Goal: Task Accomplishment & Management: Use online tool/utility

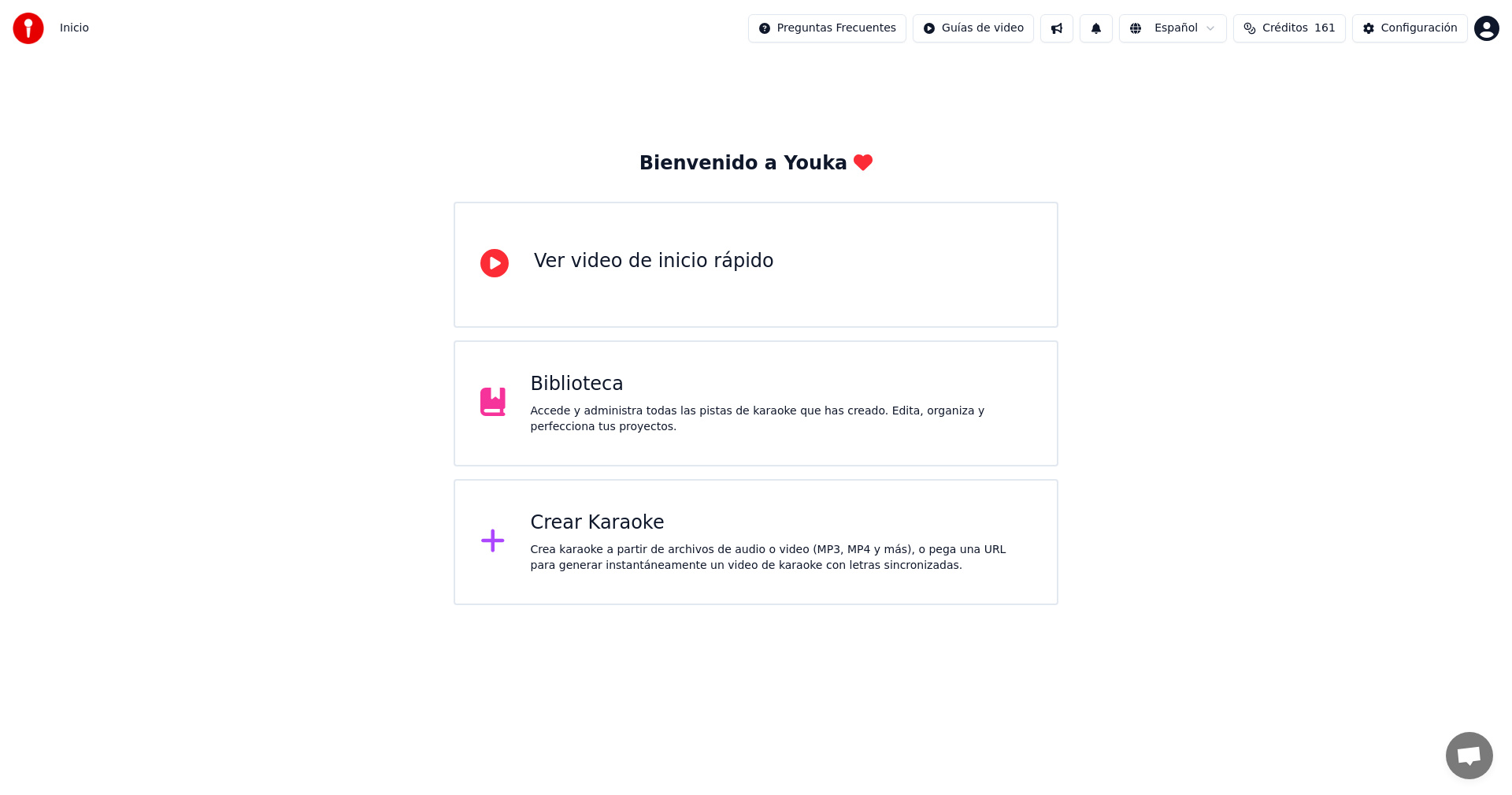
click at [696, 528] on div "Crear Karaoke" at bounding box center [781, 524] width 502 height 26
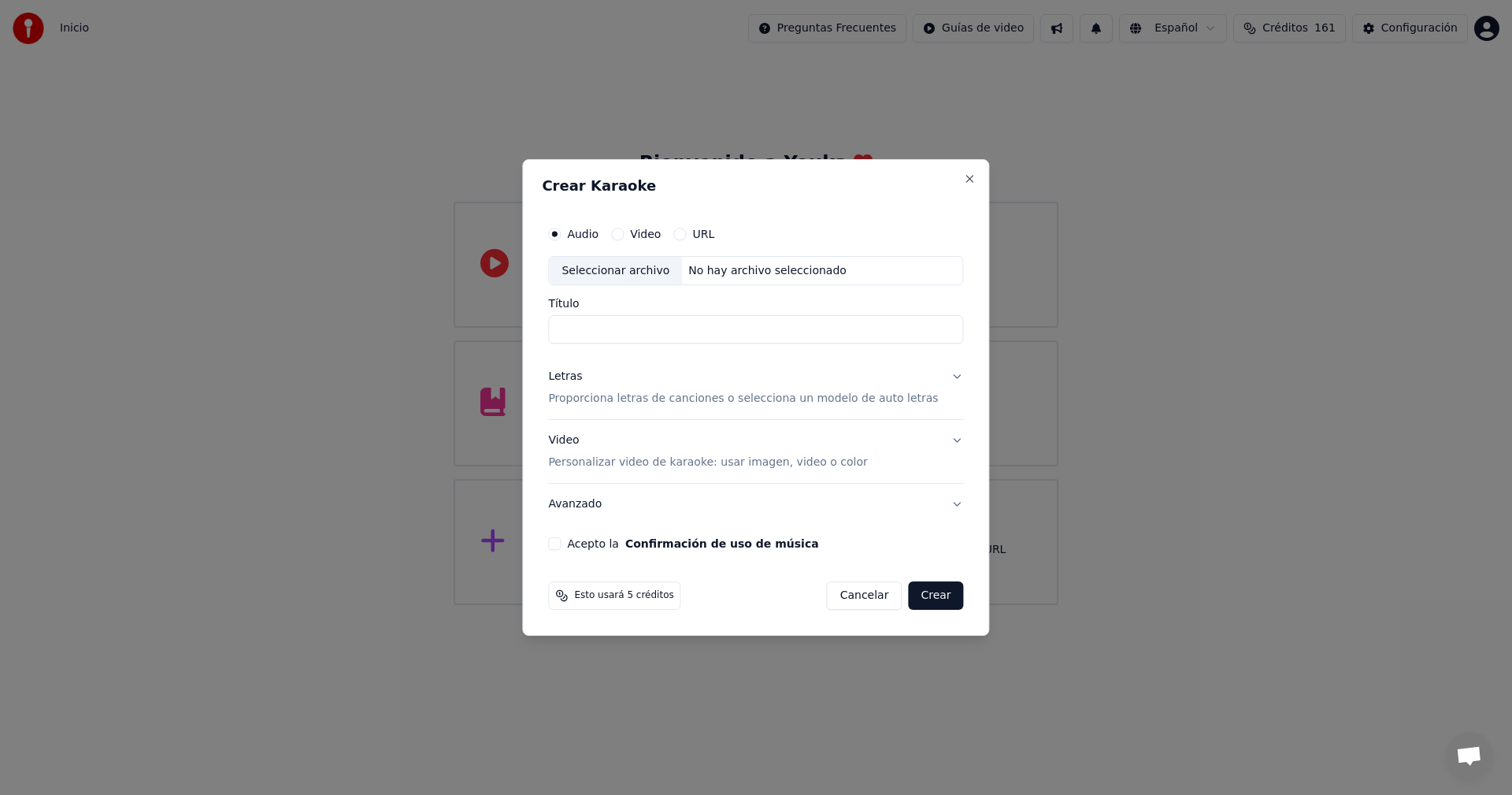
click at [648, 272] on div "Seleccionar archivo" at bounding box center [616, 270] width 133 height 28
drag, startPoint x: 759, startPoint y: 334, endPoint x: 649, endPoint y: 339, distance: 110.1
click at [649, 339] on input "**********" at bounding box center [756, 330] width 415 height 28
type input "**********"
click at [620, 399] on p "Proporciona letras de canciones o selecciona un modelo de auto letras" at bounding box center [743, 398] width 390 height 16
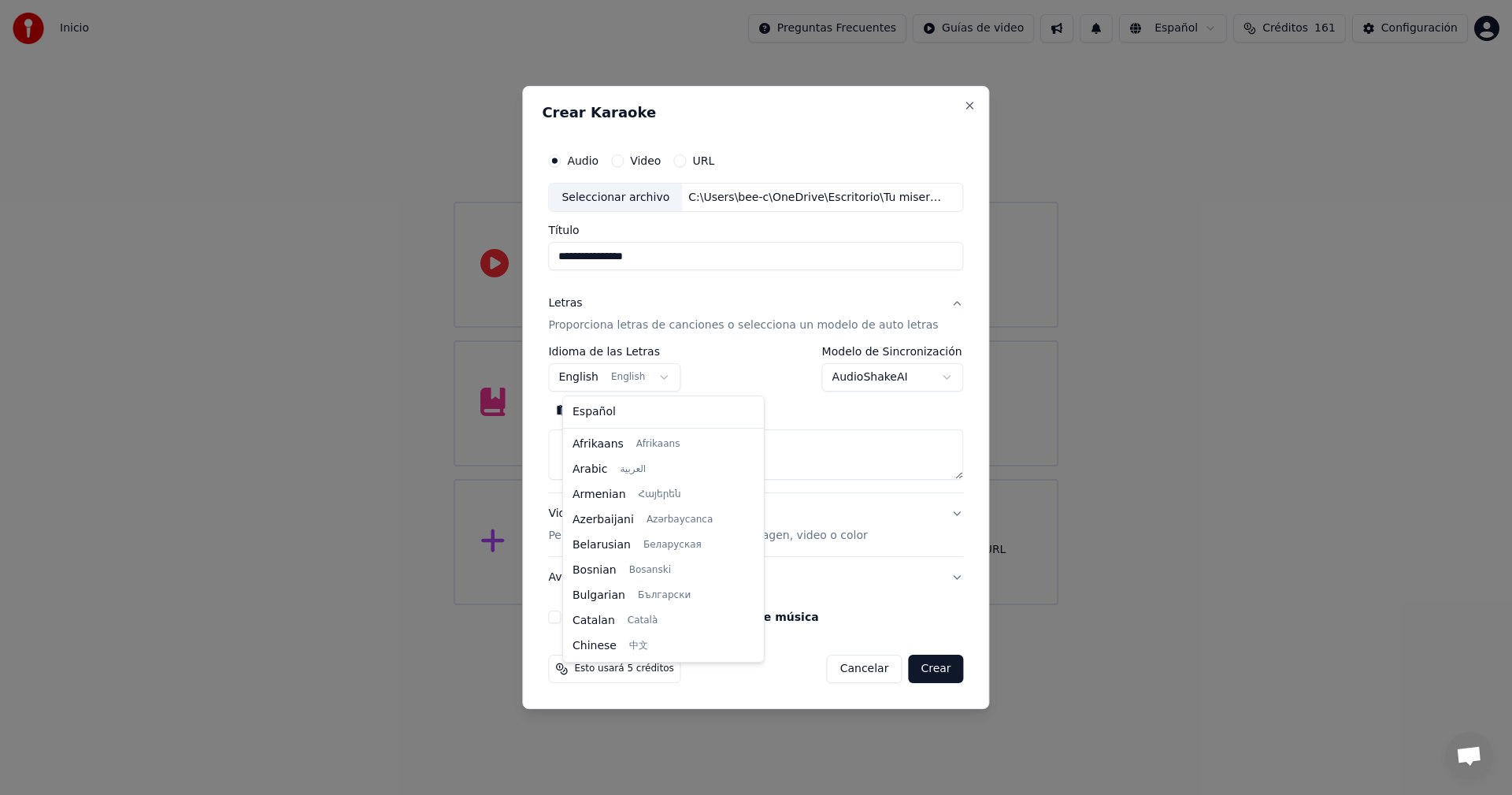
click at [654, 382] on body "**********" at bounding box center [756, 302] width 1512 height 605
select select "**"
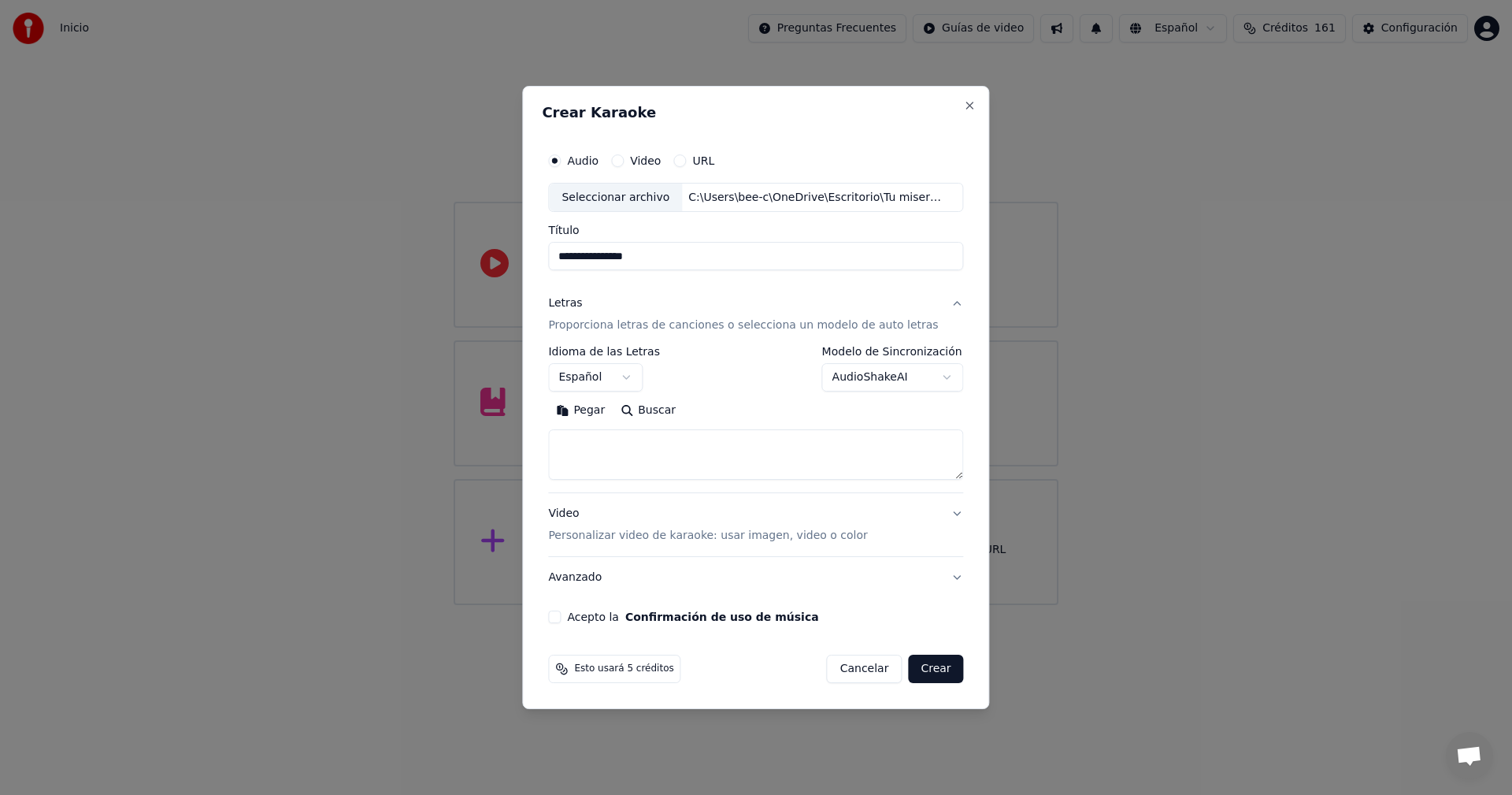
click at [578, 408] on button "Pegar" at bounding box center [580, 411] width 65 height 26
click at [579, 448] on textarea at bounding box center [742, 455] width 387 height 50
click at [569, 455] on textarea at bounding box center [742, 455] width 387 height 50
type textarea "**********"
click at [561, 617] on button "Acepto la Confirmación de uso de música" at bounding box center [555, 617] width 13 height 13
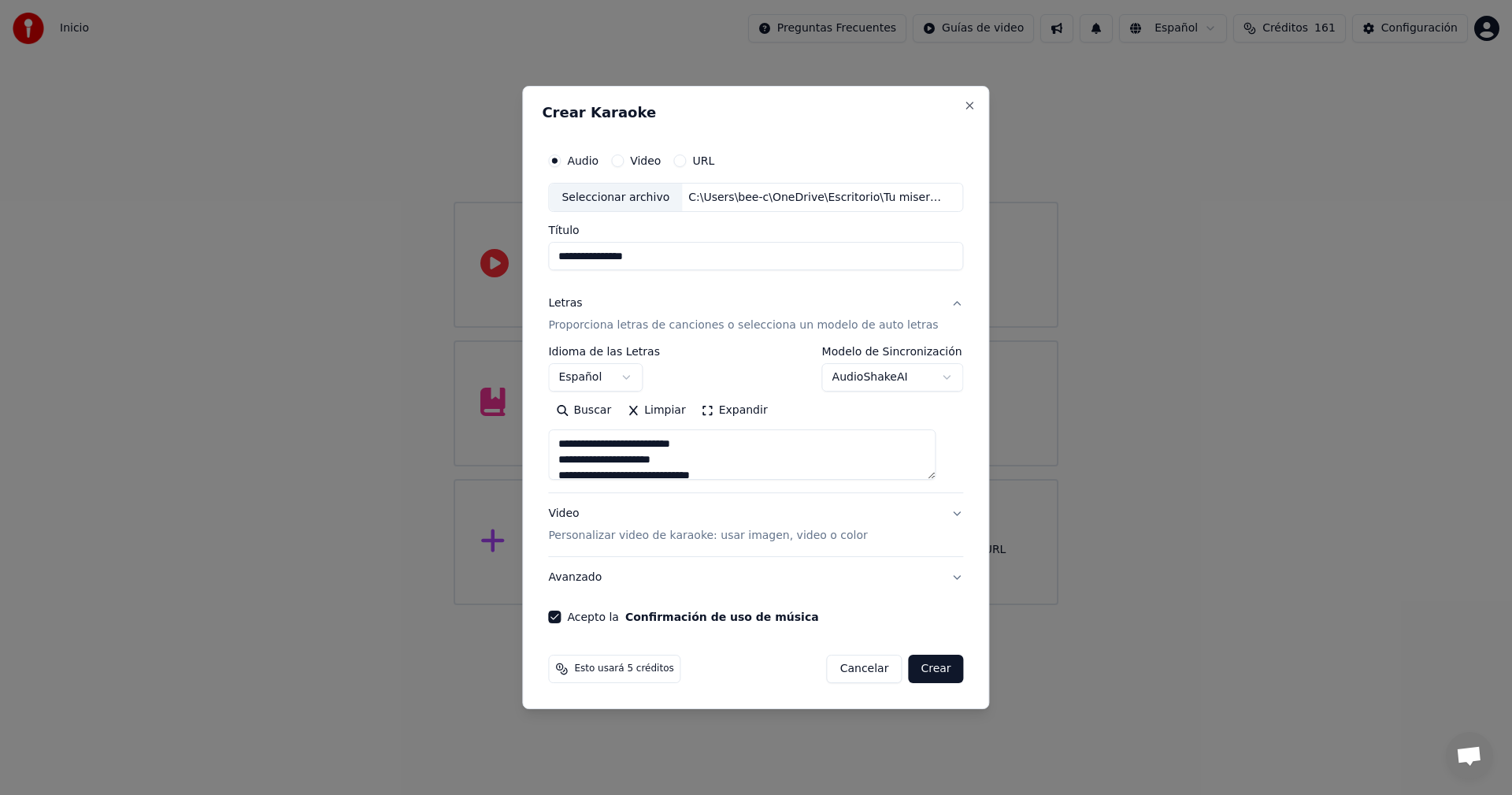
click at [926, 673] on button "Crear" at bounding box center [936, 668] width 55 height 28
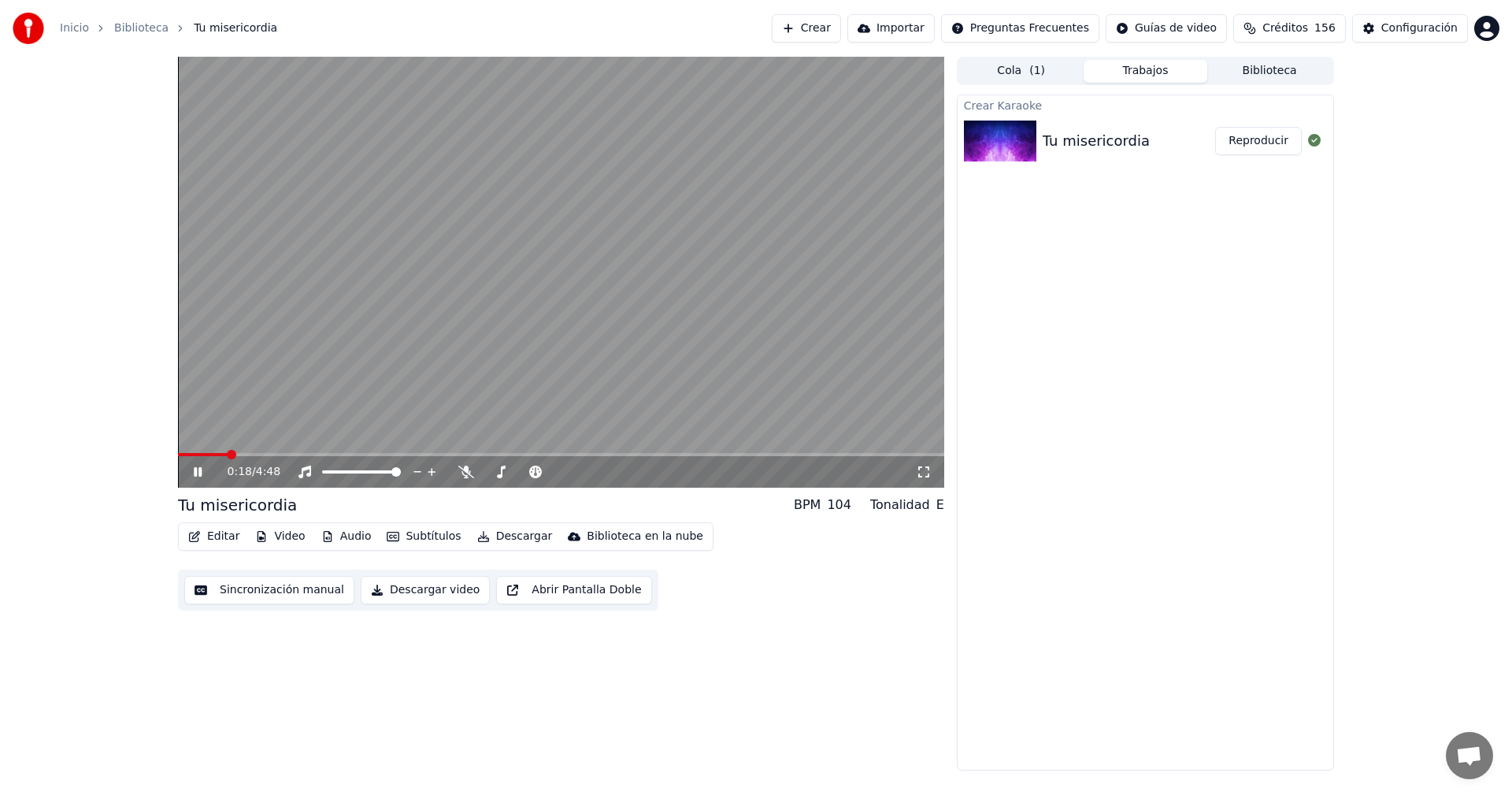
click at [194, 476] on icon at bounding box center [209, 472] width 37 height 13
click at [100, 140] on div "0:18 / 4:48 Tu misericordia BPM 104 Tonalidad E Editar Video Audio Subtítulos D…" at bounding box center [756, 413] width 1512 height 714
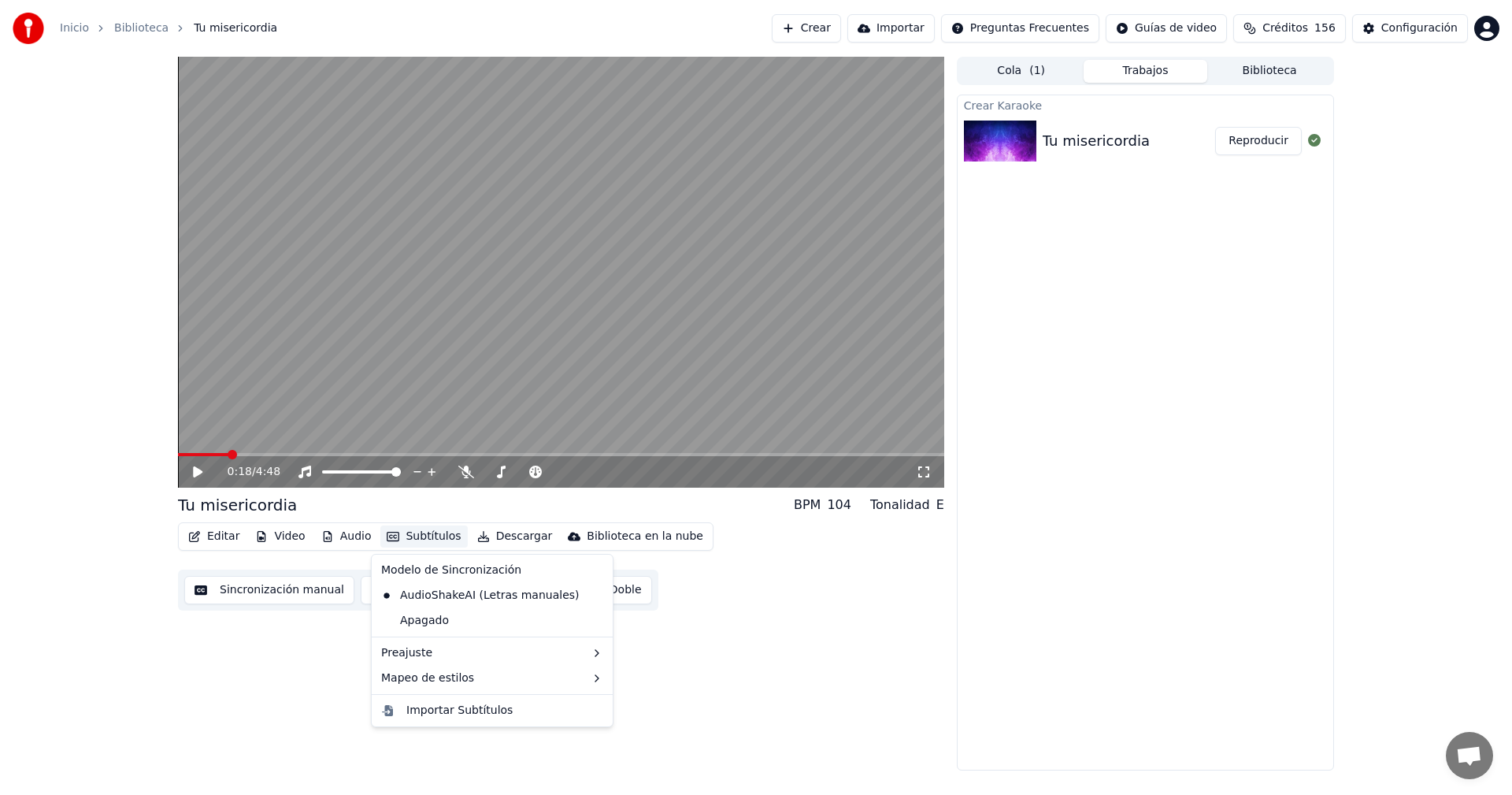
click at [397, 537] on button "Subtítulos" at bounding box center [423, 536] width 87 height 22
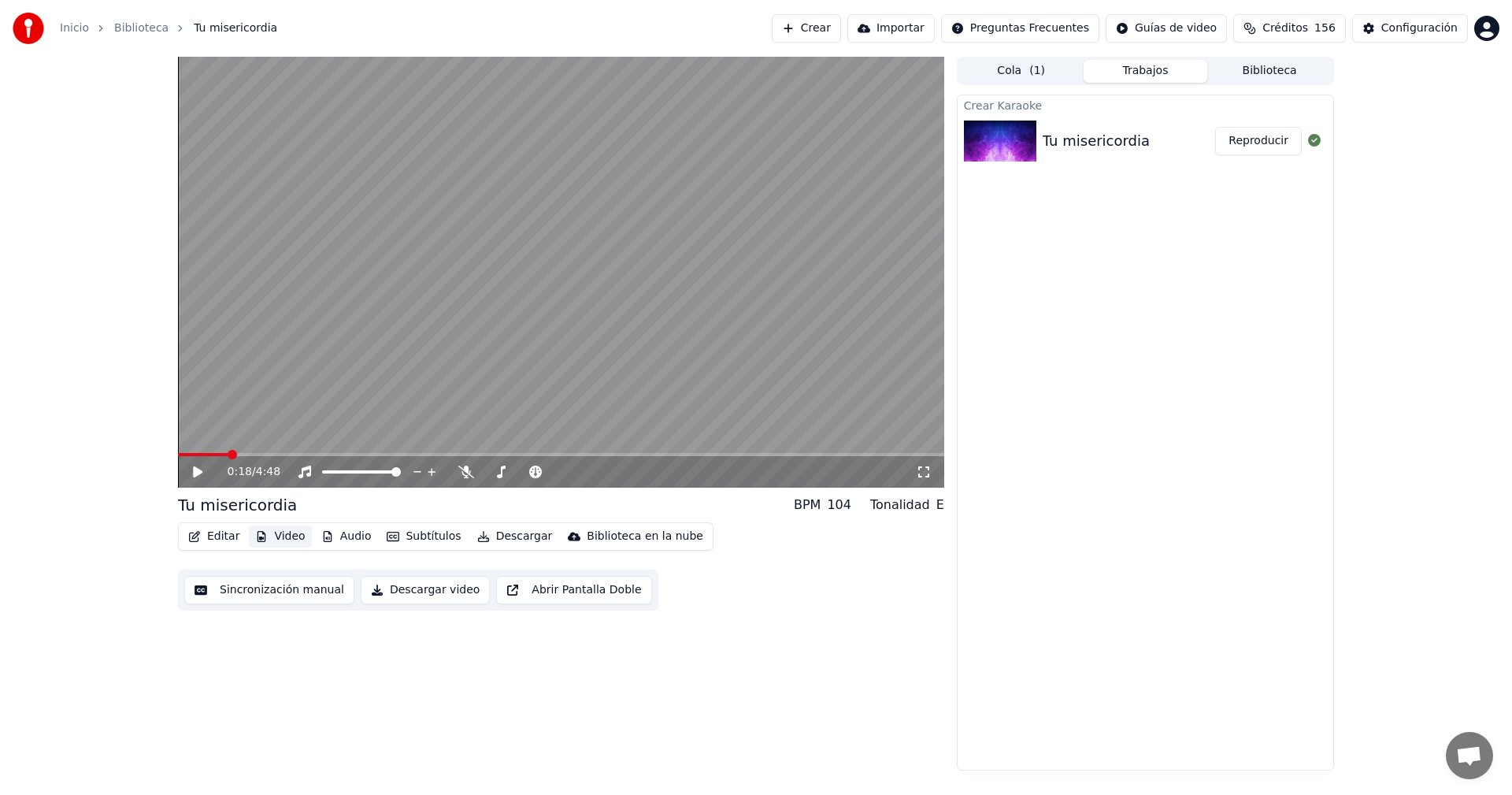
click at [276, 537] on button "Video" at bounding box center [280, 536] width 62 height 22
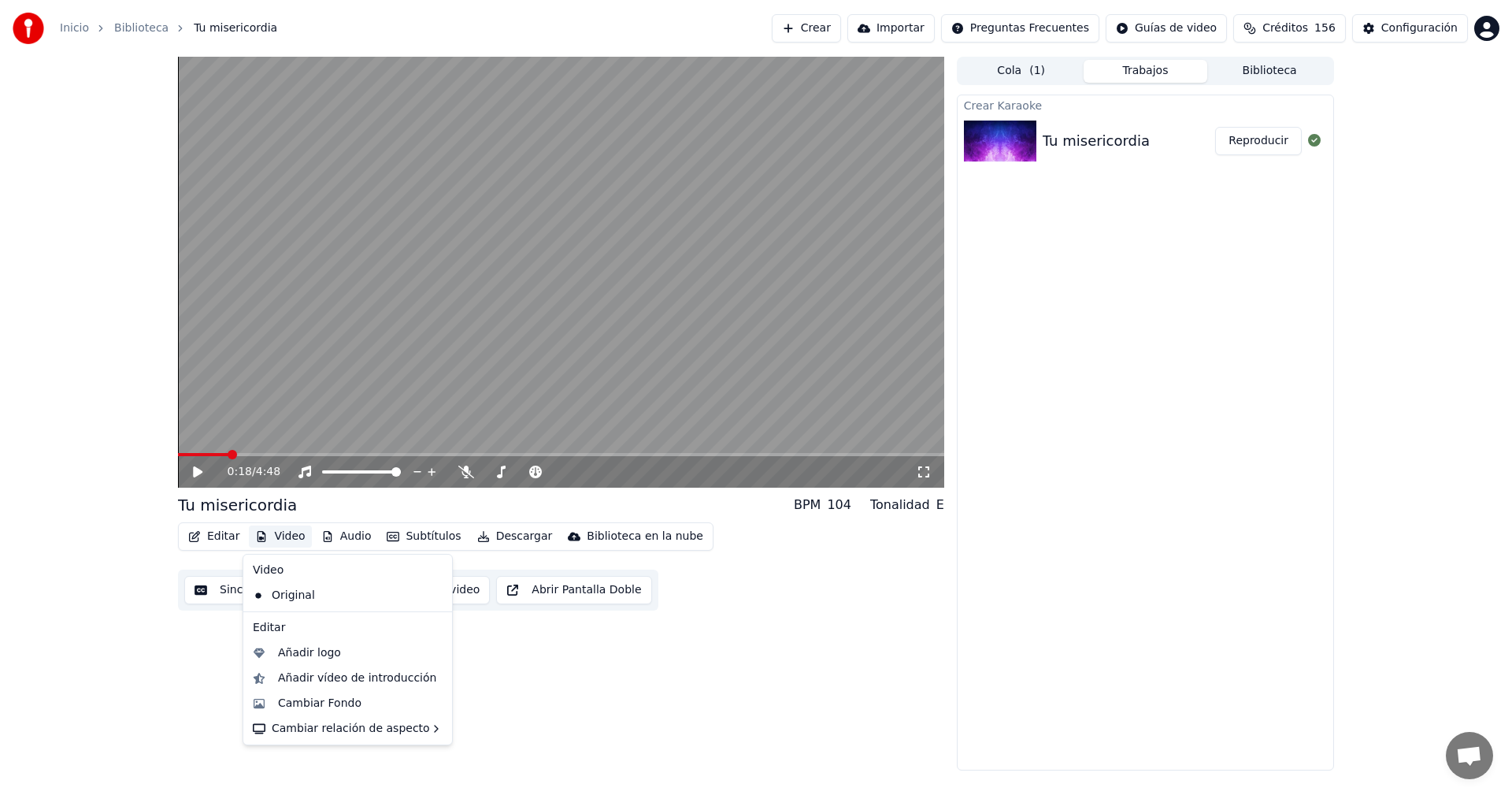
click at [280, 536] on button "Video" at bounding box center [280, 536] width 62 height 22
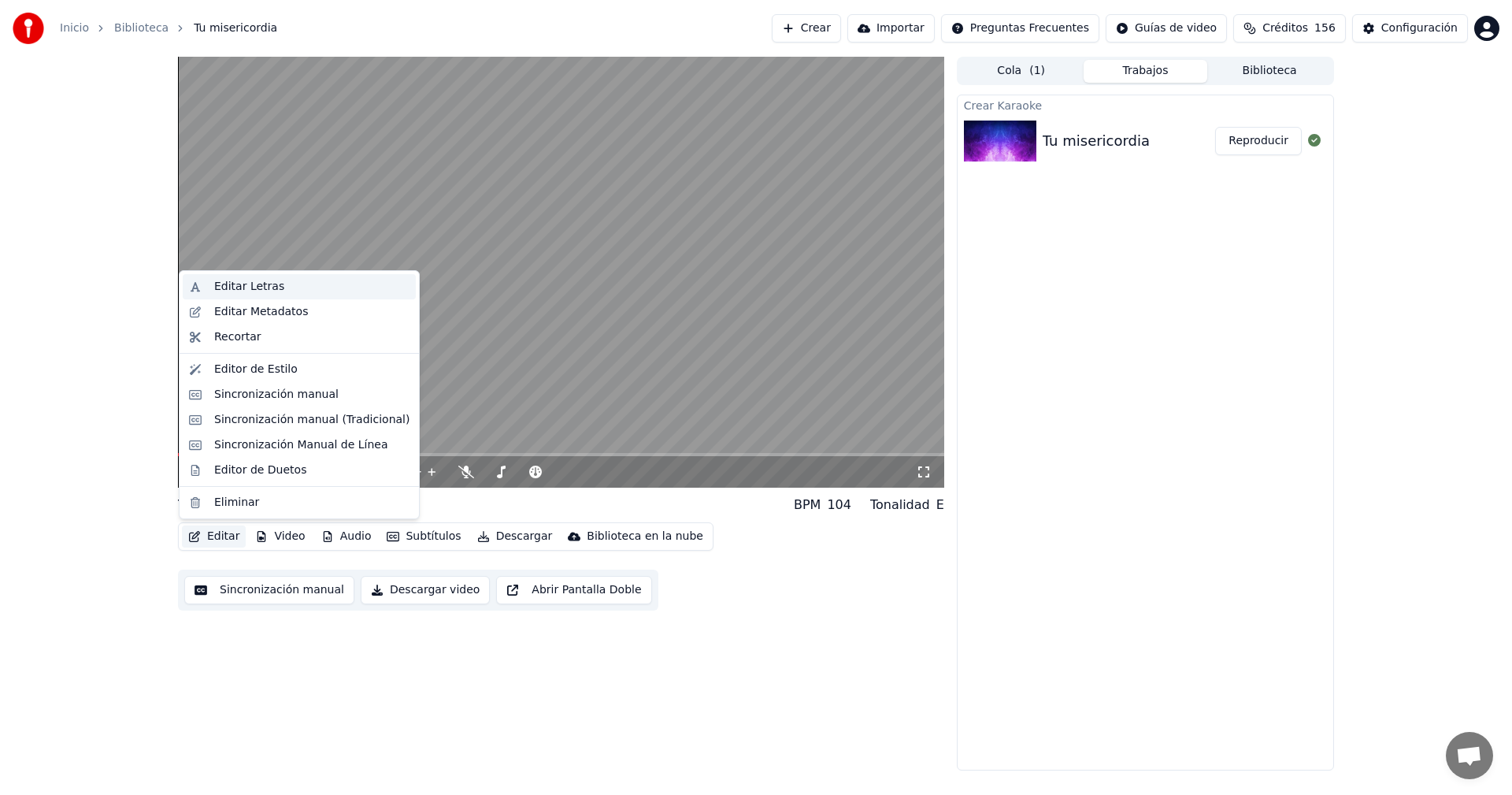
click at [231, 292] on div "Editar Letras" at bounding box center [248, 286] width 70 height 16
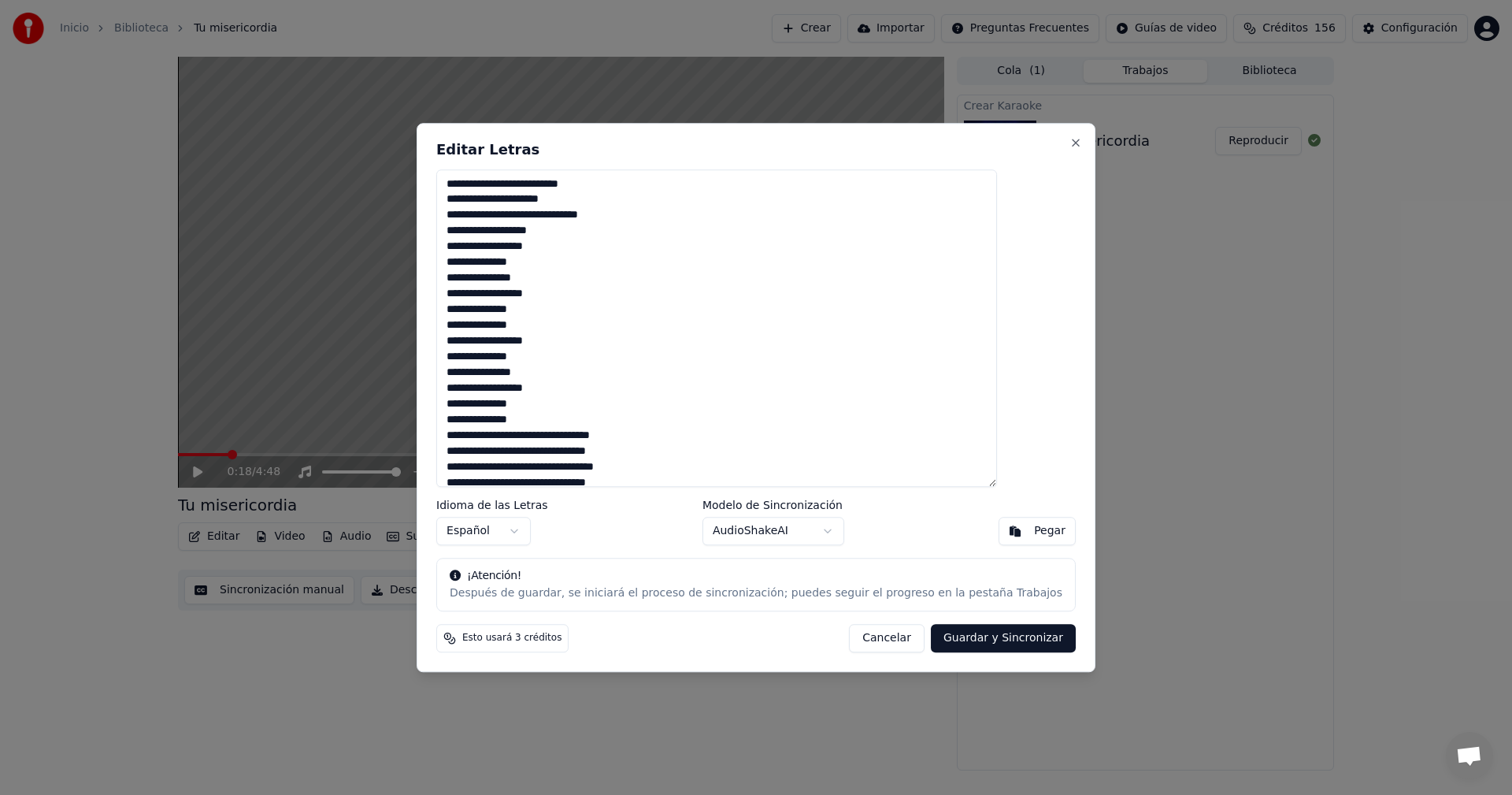
click at [850, 635] on button "Cancelar" at bounding box center [886, 638] width 76 height 28
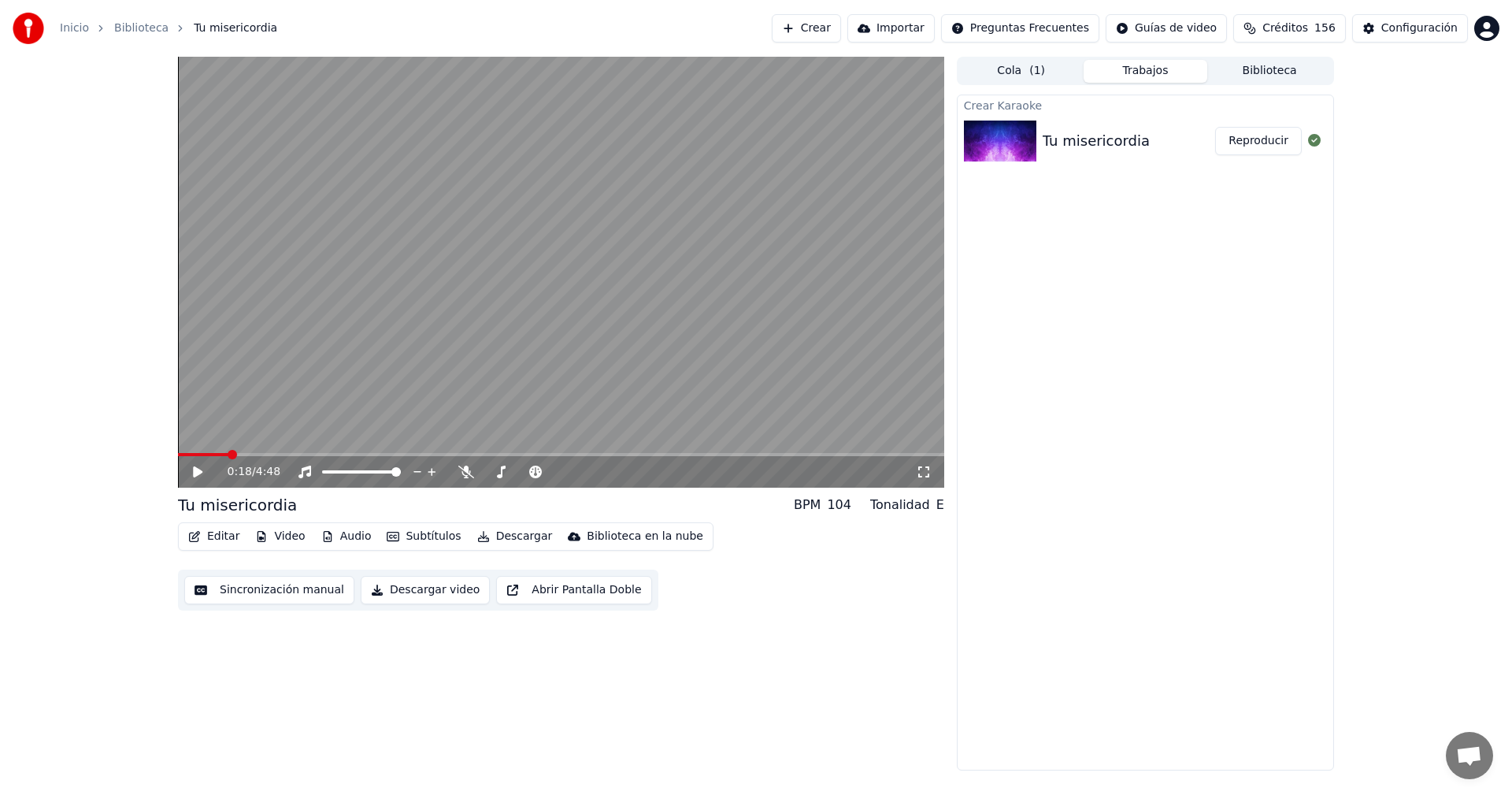
click at [206, 533] on button "Editar" at bounding box center [214, 536] width 64 height 22
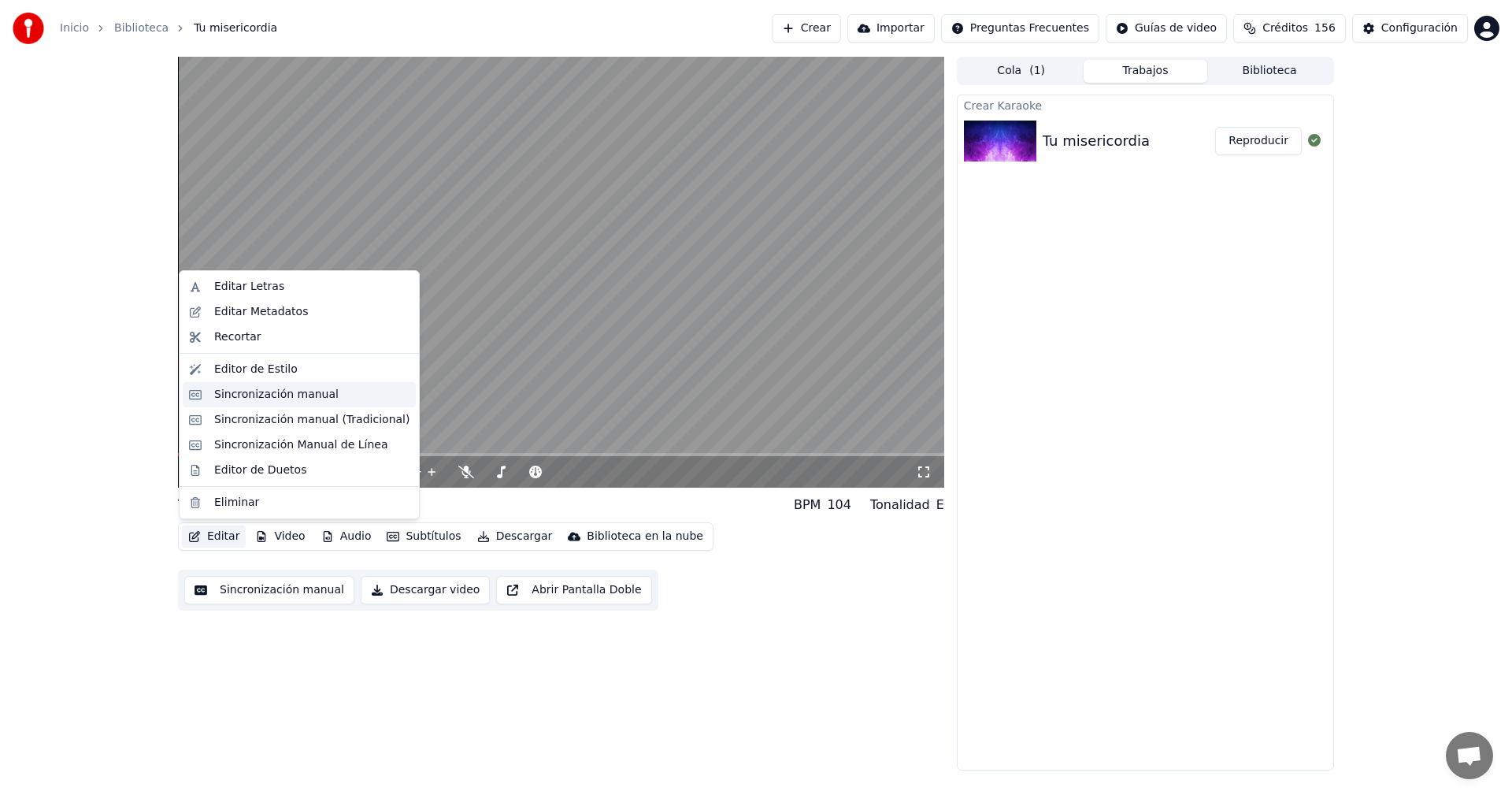
click at [228, 398] on div "Sincronización manual" at bounding box center [276, 394] width 124 height 16
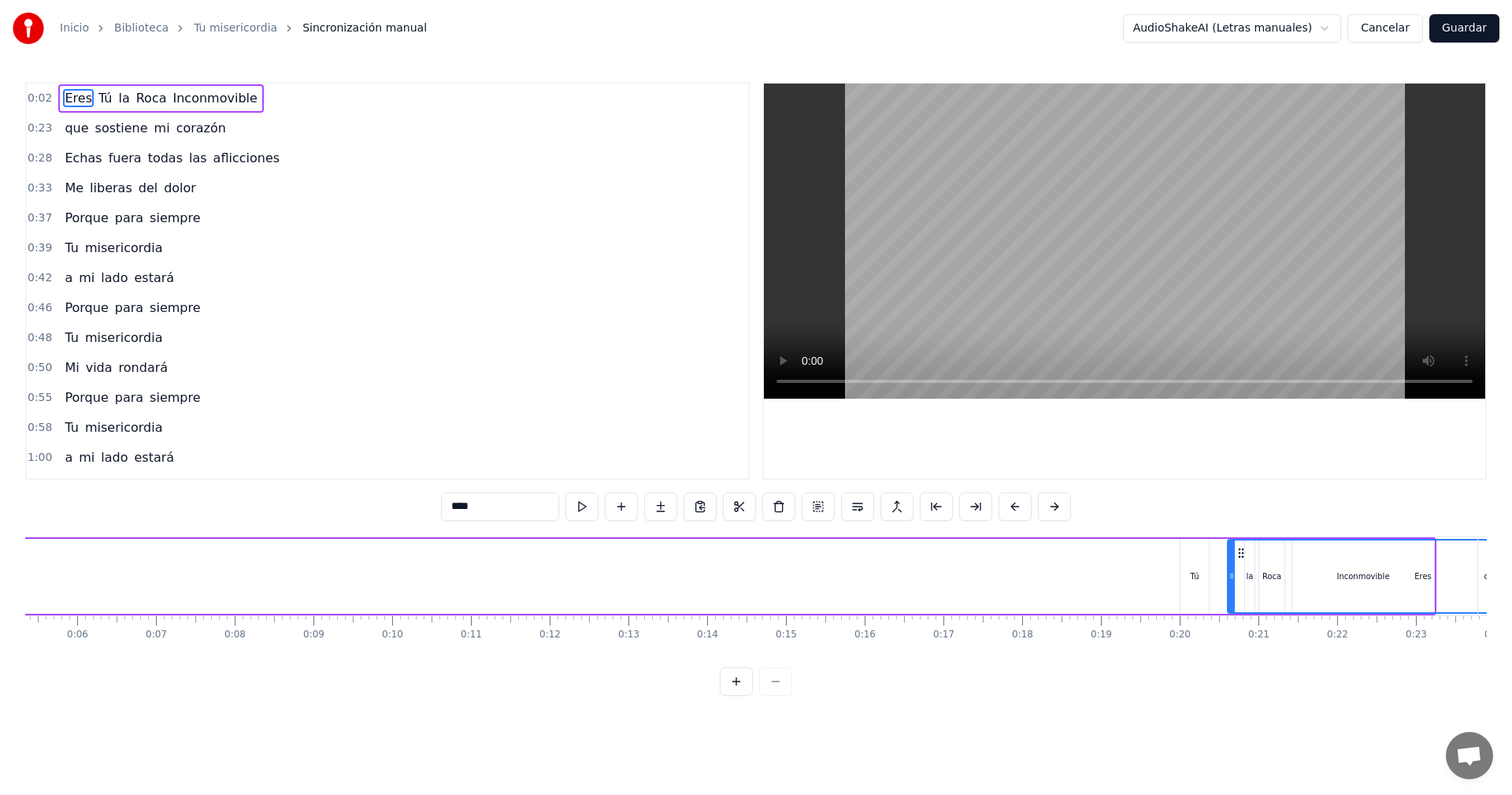
scroll to position [0, 426]
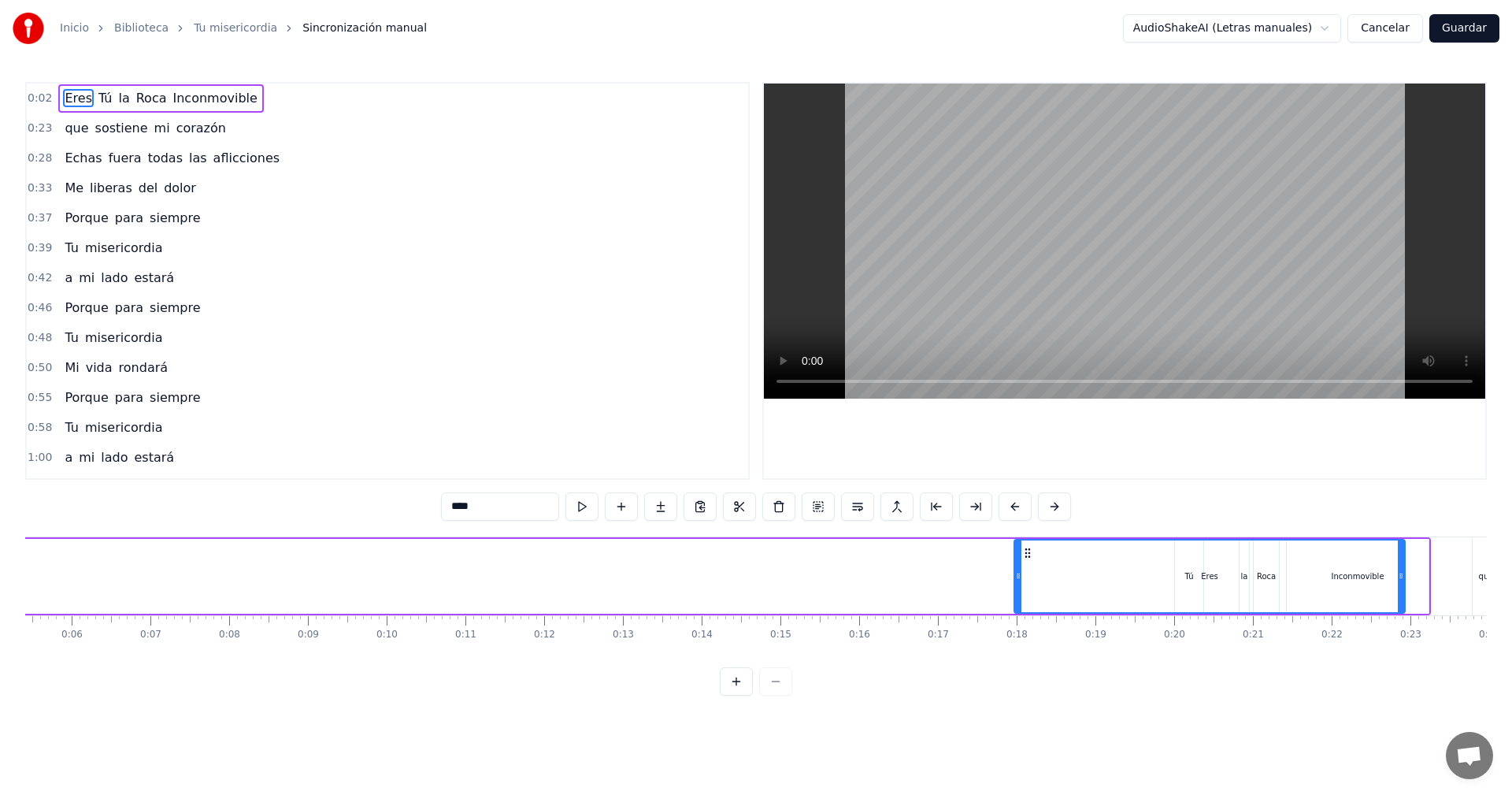
drag, startPoint x: 209, startPoint y: 557, endPoint x: 1029, endPoint y: 569, distance: 820.1
click at [1029, 569] on div "Eres" at bounding box center [1210, 576] width 389 height 71
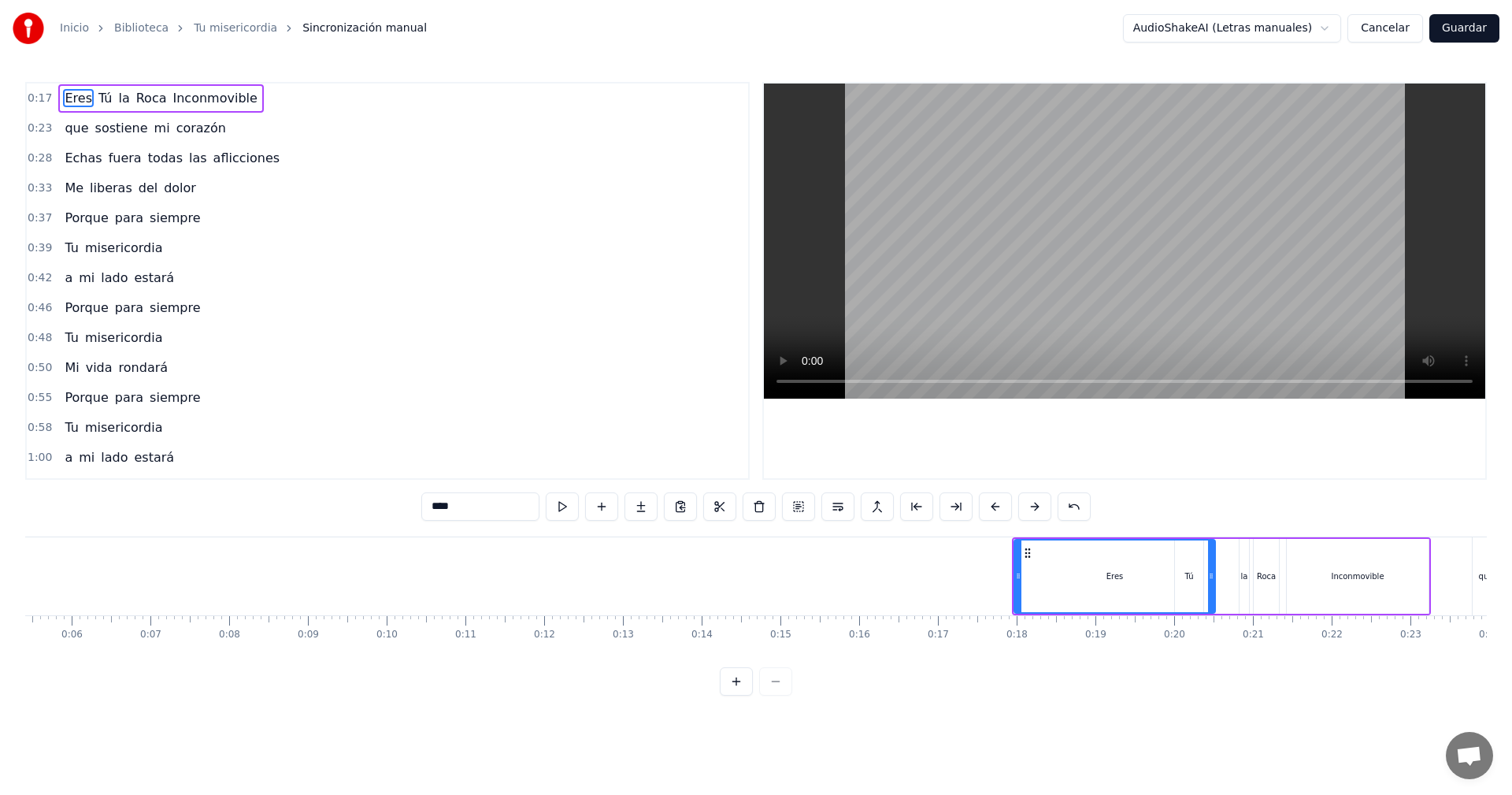
drag, startPoint x: 1401, startPoint y: 580, endPoint x: 1211, endPoint y: 587, distance: 190.1
click at [1211, 586] on div at bounding box center [1211, 576] width 6 height 71
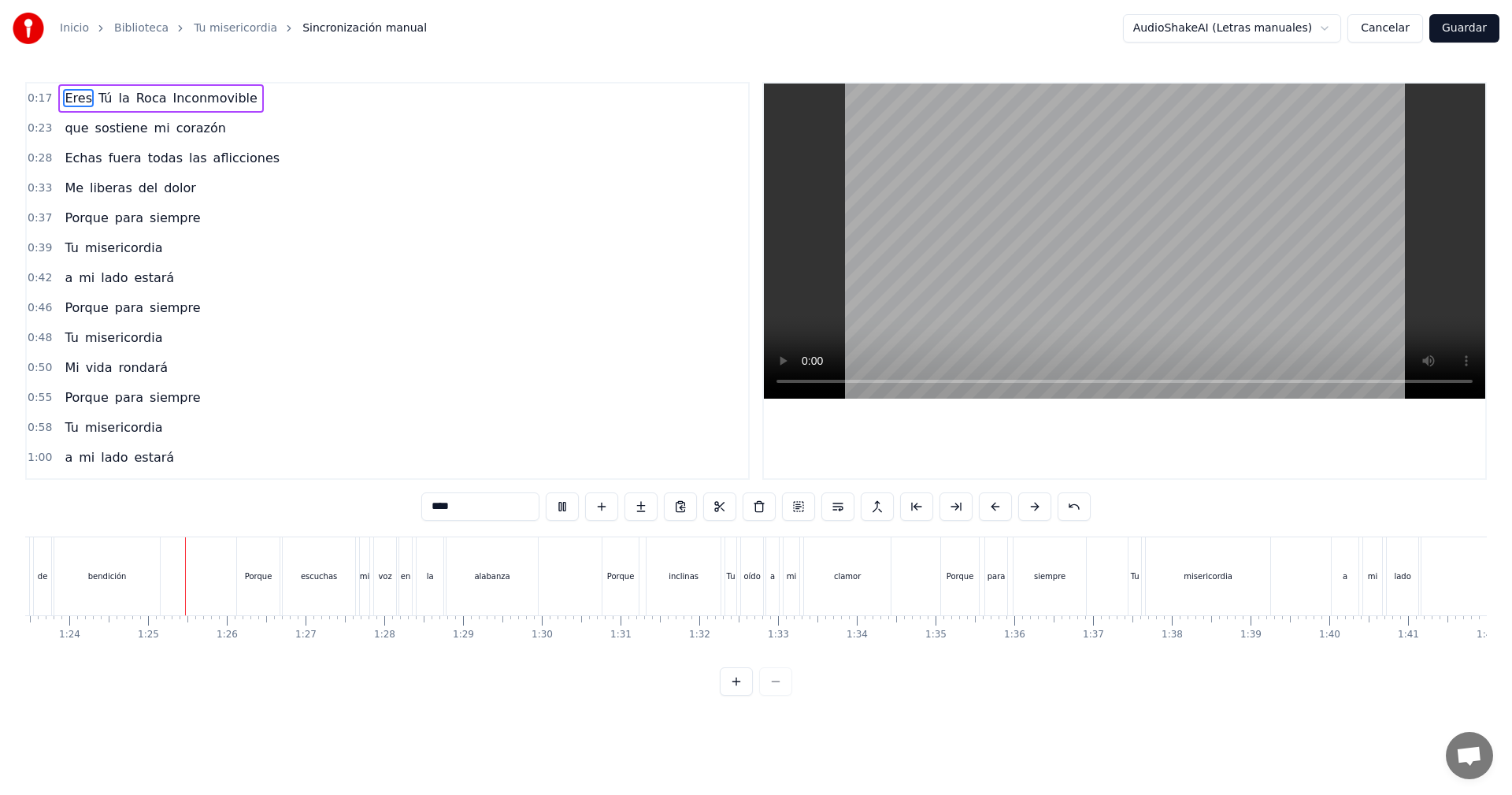
scroll to position [0, 6594]
click at [1478, 29] on button "Guardar" at bounding box center [1464, 28] width 70 height 28
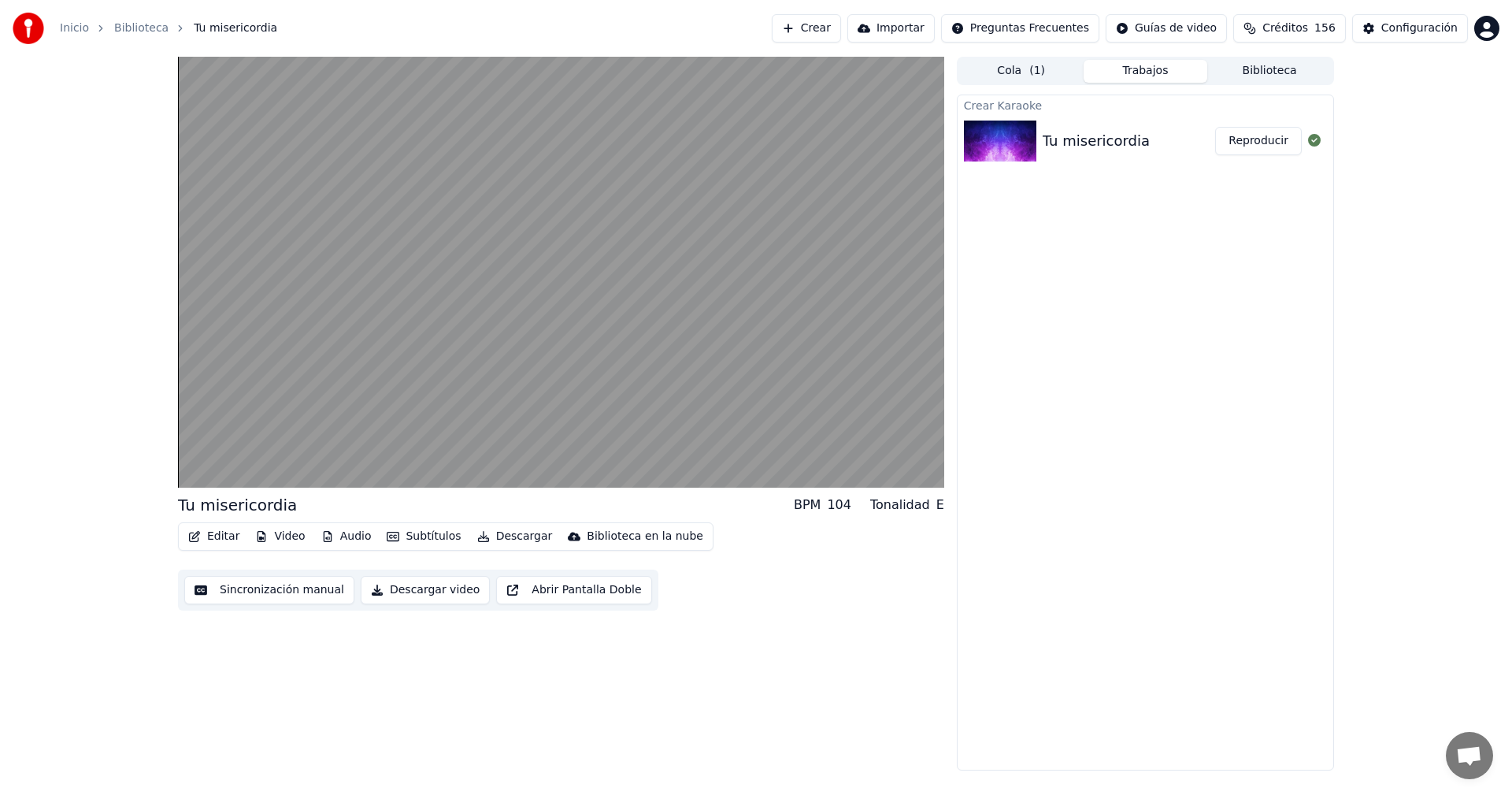
click at [714, 705] on div "Tu misericordia BPM 104 Tonalidad E Editar Video Audio Subtítulos Descargar Bib…" at bounding box center [561, 413] width 767 height 714
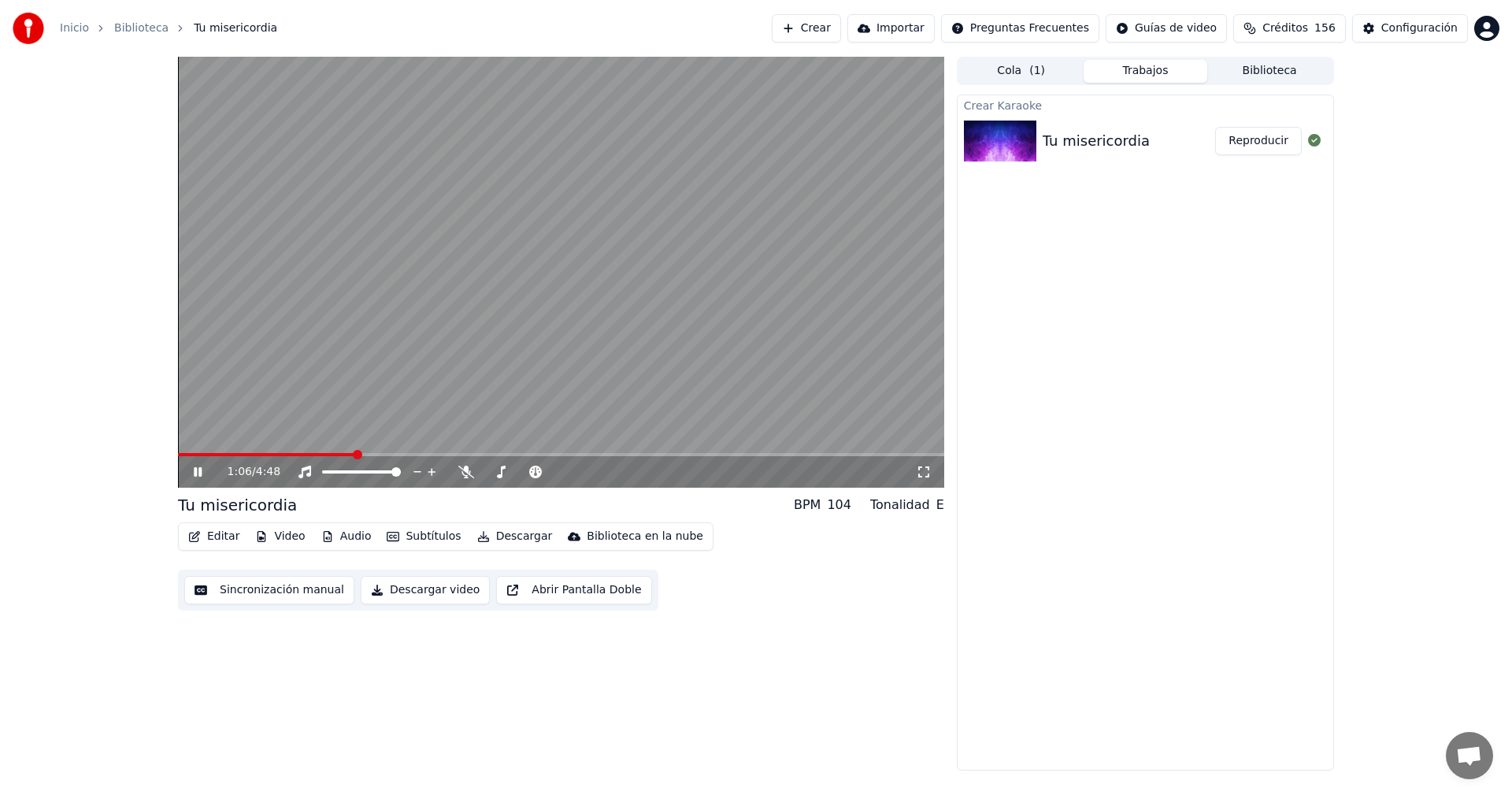
click at [809, 675] on div "1:06 / 4:48 Tu misericordia BPM 104 Tonalidad E Editar Video Audio Subtítulos D…" at bounding box center [561, 413] width 767 height 714
click at [199, 469] on icon at bounding box center [197, 472] width 8 height 9
click at [499, 534] on button "Descargar" at bounding box center [514, 536] width 89 height 22
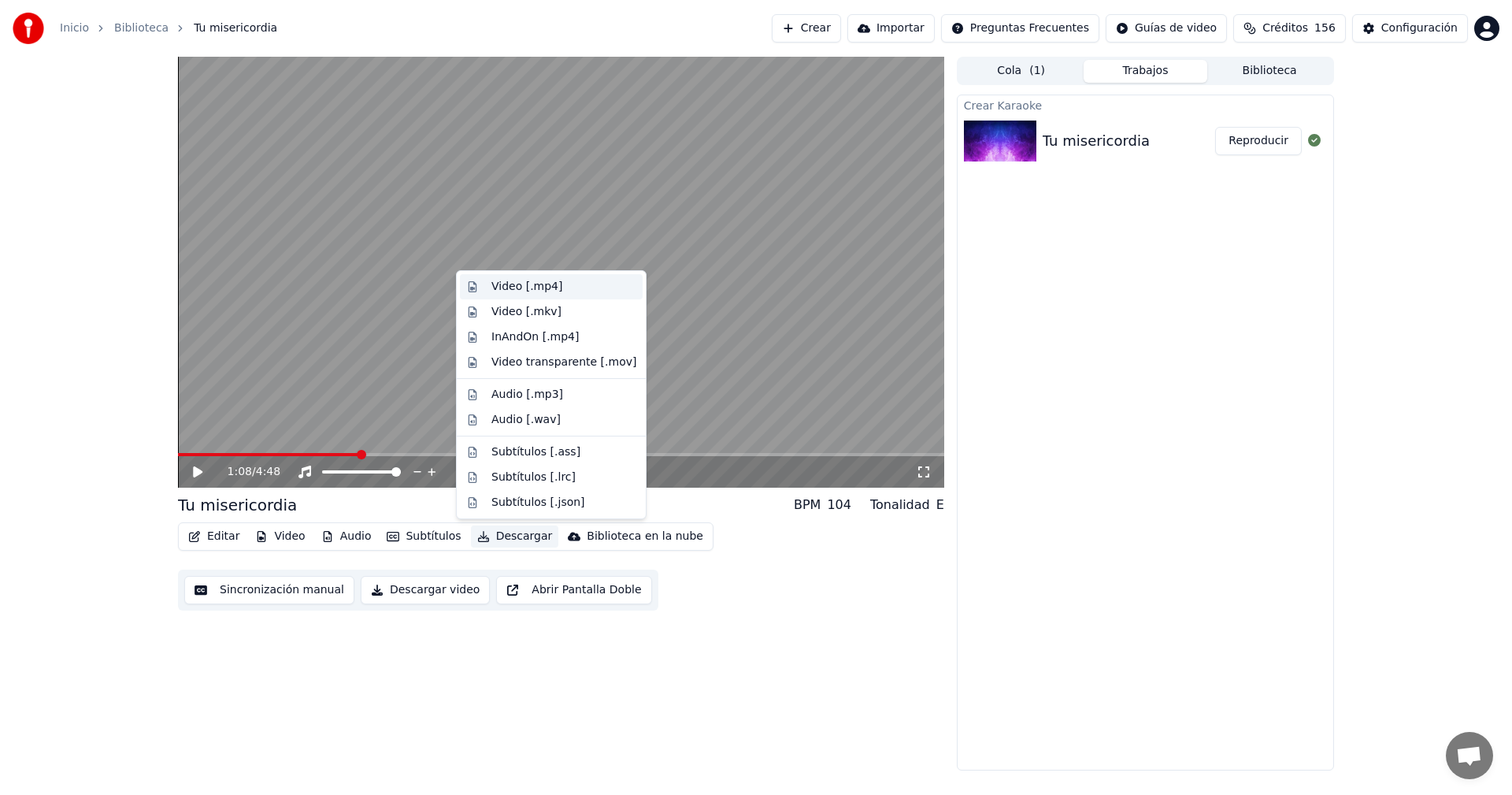
click at [525, 289] on div "Video [.mp4]" at bounding box center [527, 286] width 71 height 16
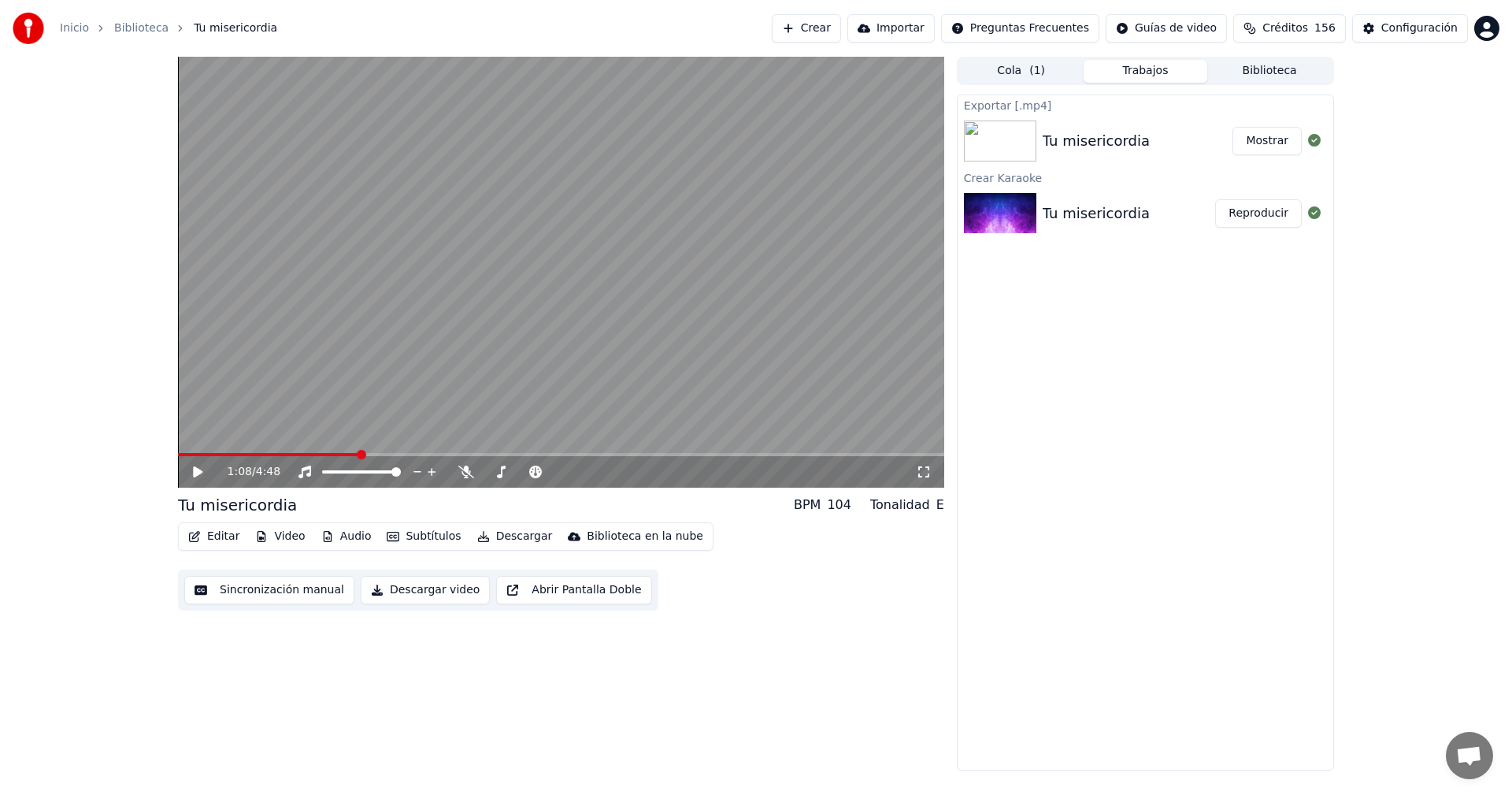
click at [1256, 145] on button "Mostrar" at bounding box center [1267, 141] width 69 height 28
click at [841, 26] on button "Crear" at bounding box center [807, 28] width 69 height 28
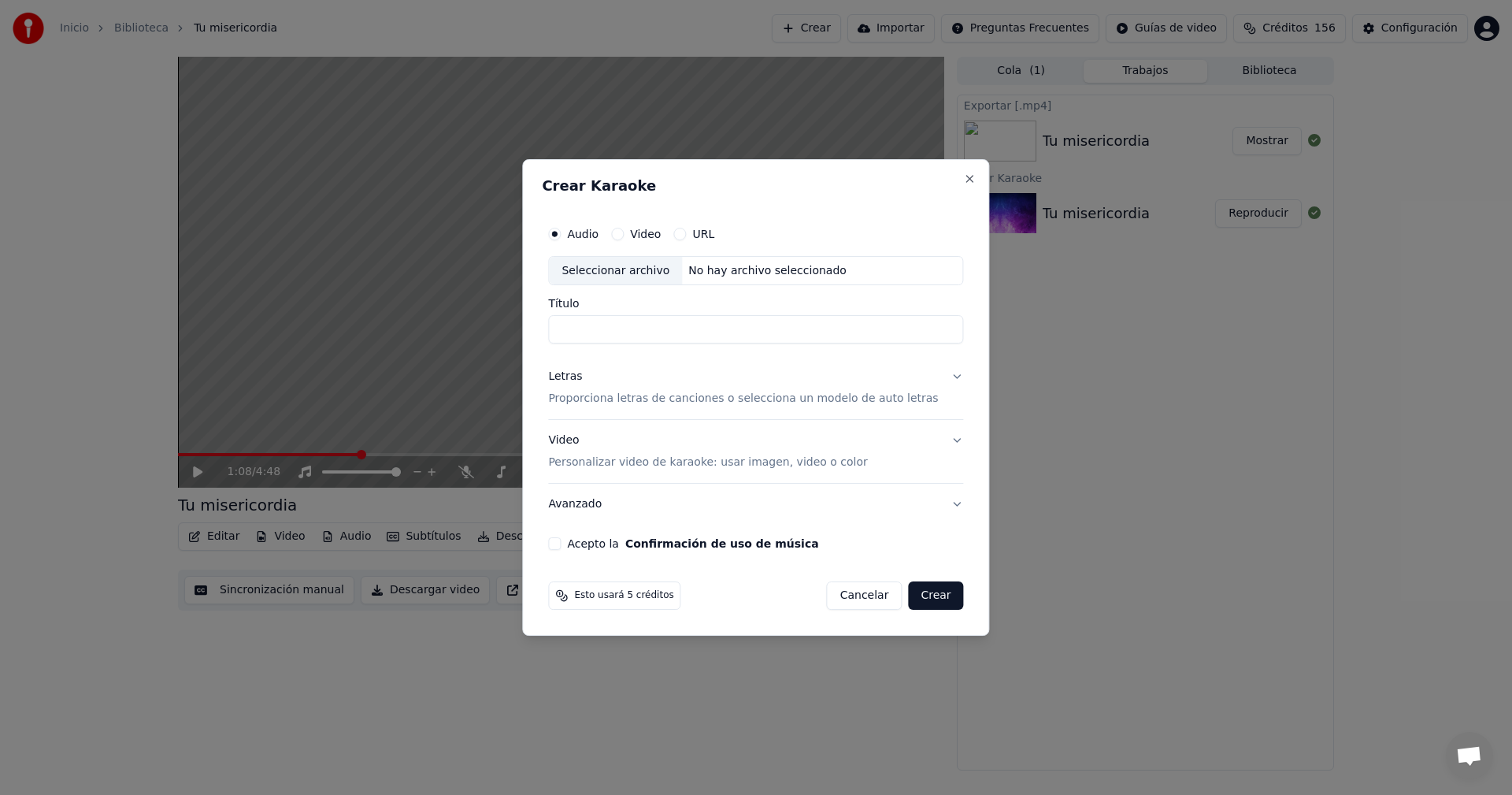
click at [691, 268] on div "No hay archivo seleccionado" at bounding box center [767, 270] width 171 height 16
drag, startPoint x: 721, startPoint y: 329, endPoint x: 619, endPoint y: 328, distance: 102.0
click at [619, 328] on input "**********" at bounding box center [756, 330] width 415 height 28
type input "*********"
click at [594, 404] on p "Proporciona letras de canciones o selecciona un modelo de auto letras" at bounding box center [743, 398] width 390 height 16
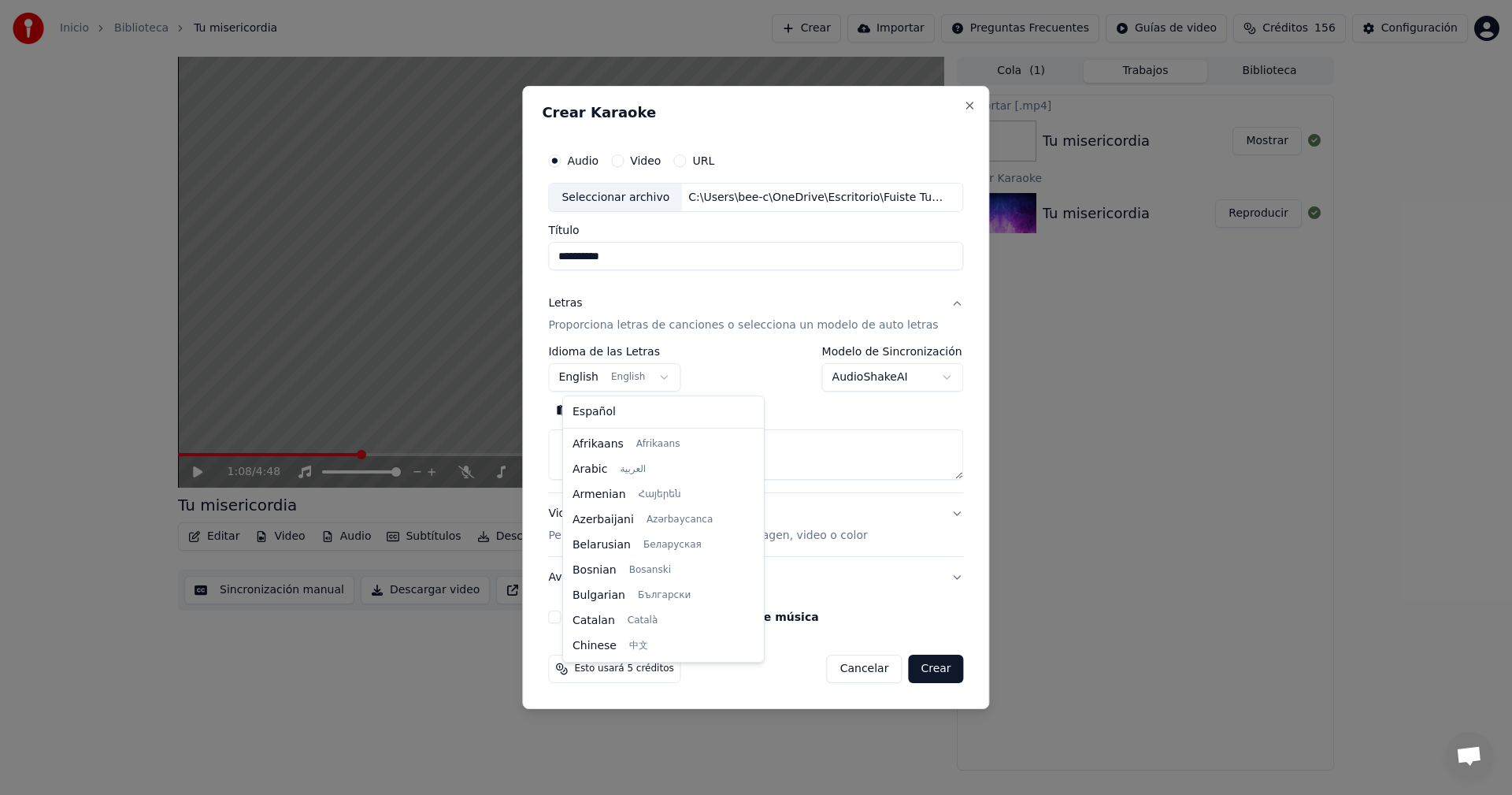
scroll to position [126, 0]
click at [667, 377] on body "**********" at bounding box center [756, 398] width 1512 height 795
select select "**"
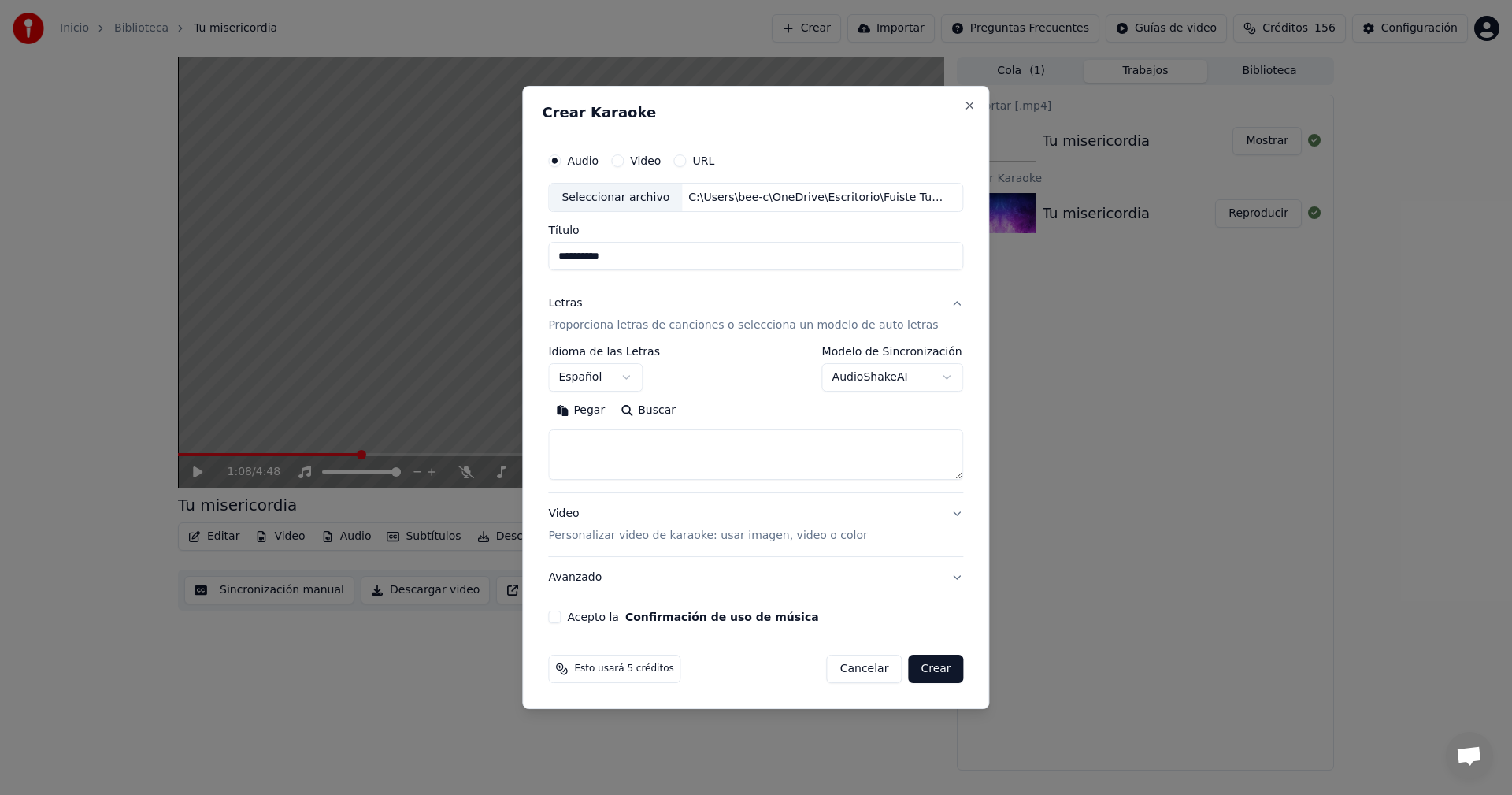
click at [668, 471] on textarea at bounding box center [756, 455] width 415 height 50
click at [576, 408] on button "Pegar" at bounding box center [580, 411] width 65 height 26
type textarea "**********"
click at [936, 477] on textarea "**********" at bounding box center [742, 455] width 387 height 50
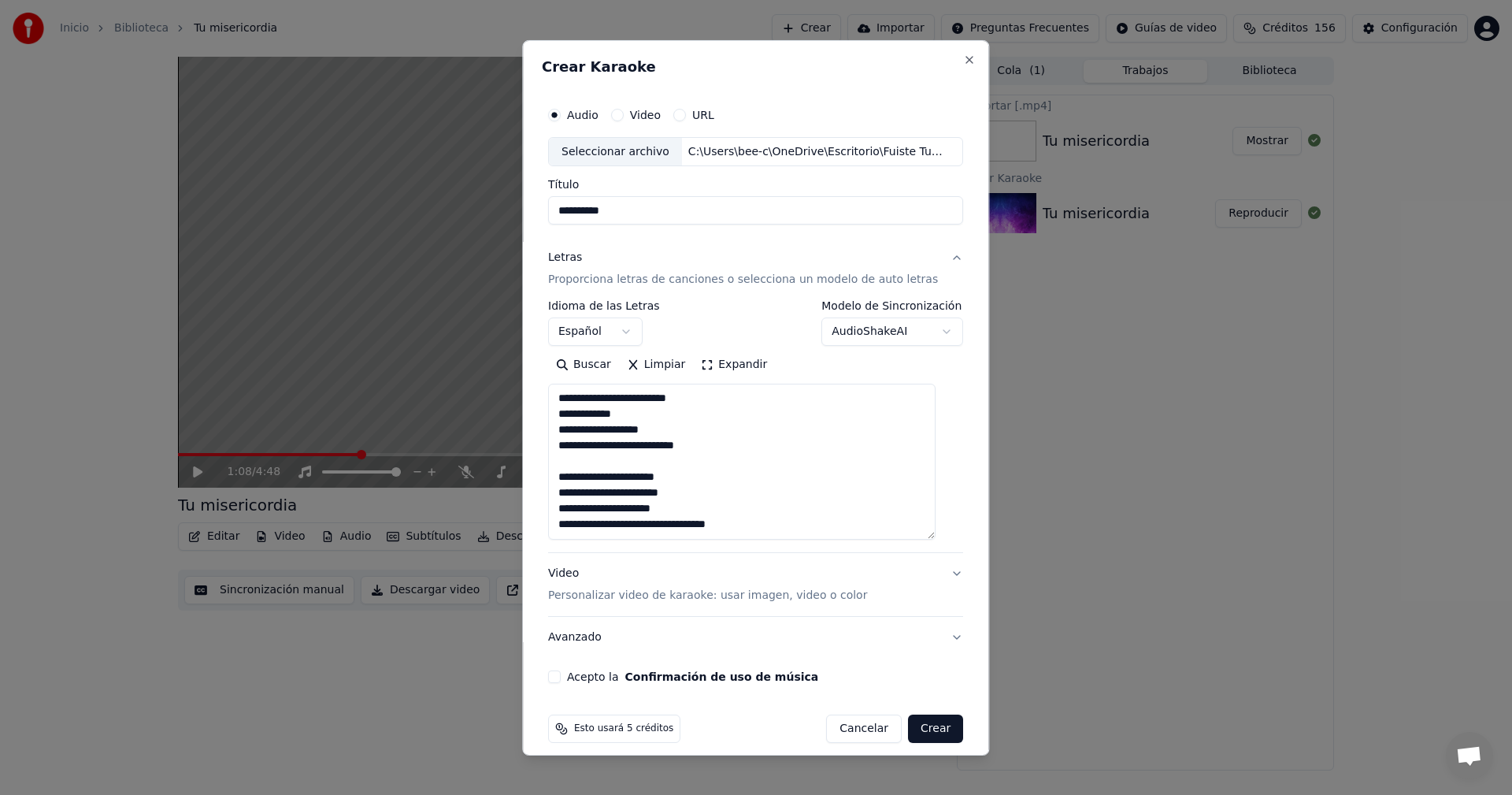
drag, startPoint x: 940, startPoint y: 477, endPoint x: 941, endPoint y: 537, distance: 60.0
click at [936, 537] on textarea "**********" at bounding box center [742, 461] width 387 height 156
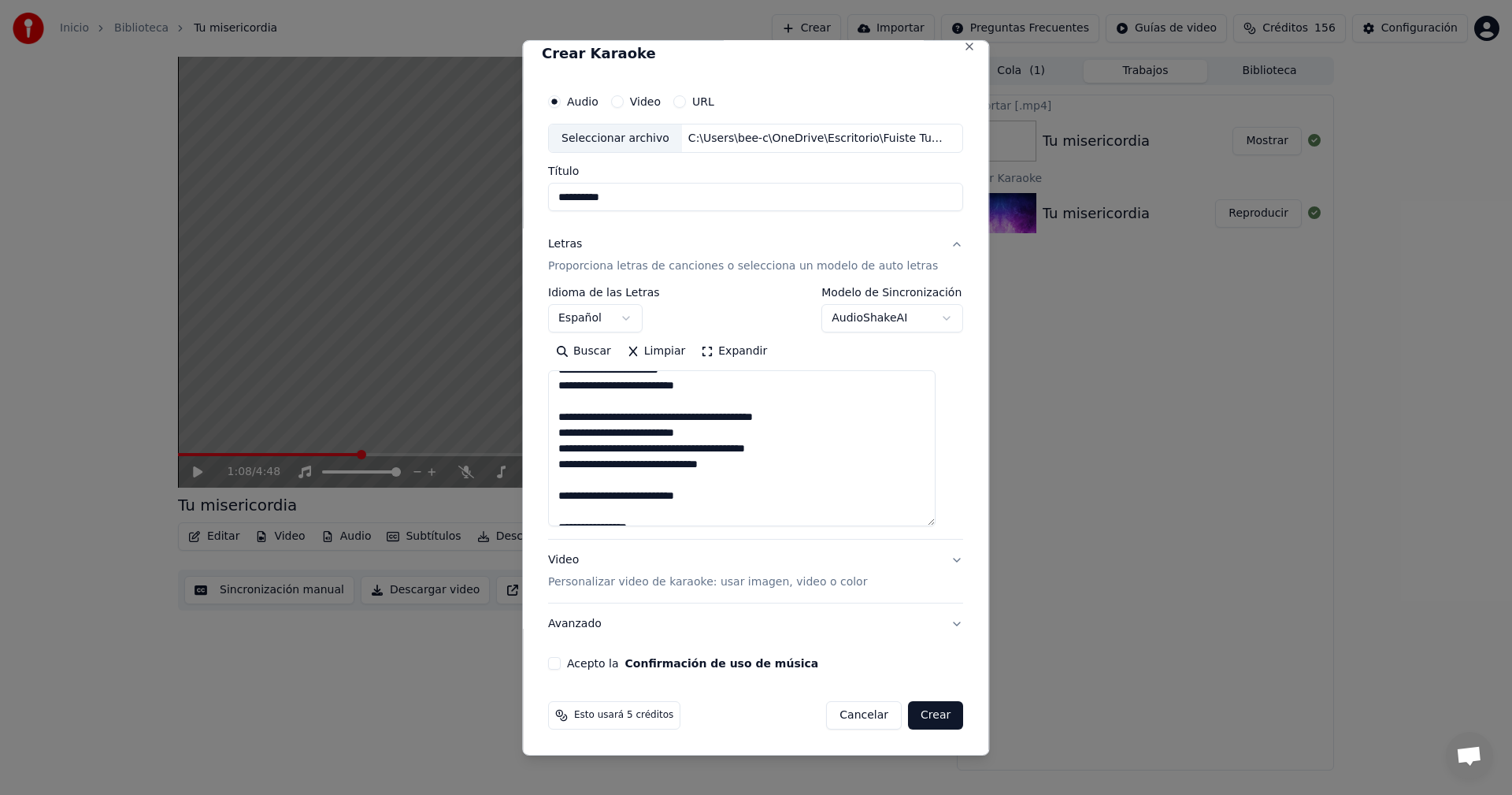
scroll to position [408, 0]
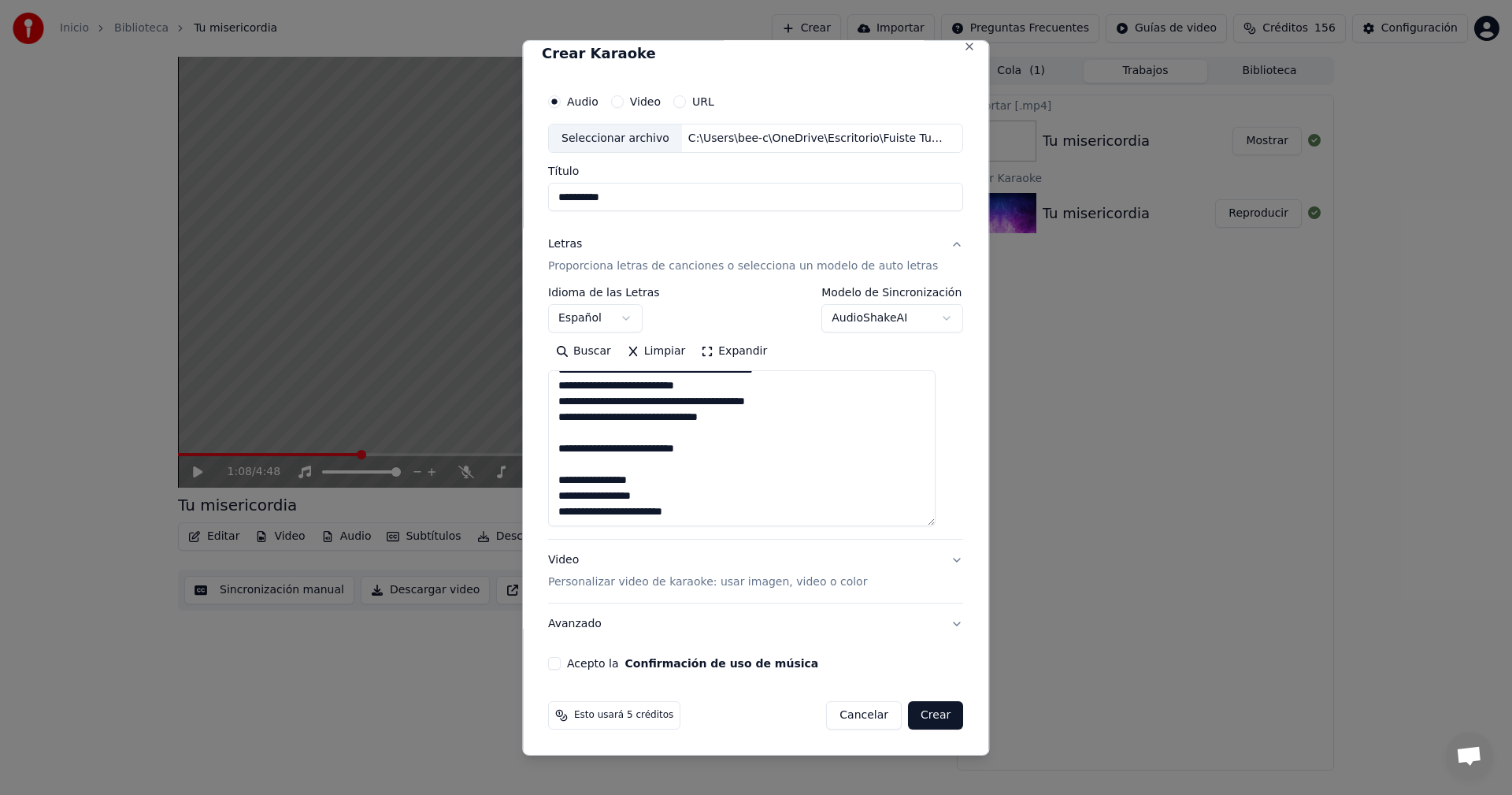
click at [559, 665] on button "Acepto la Confirmación de uso de música" at bounding box center [555, 663] width 13 height 13
click at [922, 723] on button "Crear" at bounding box center [936, 715] width 55 height 28
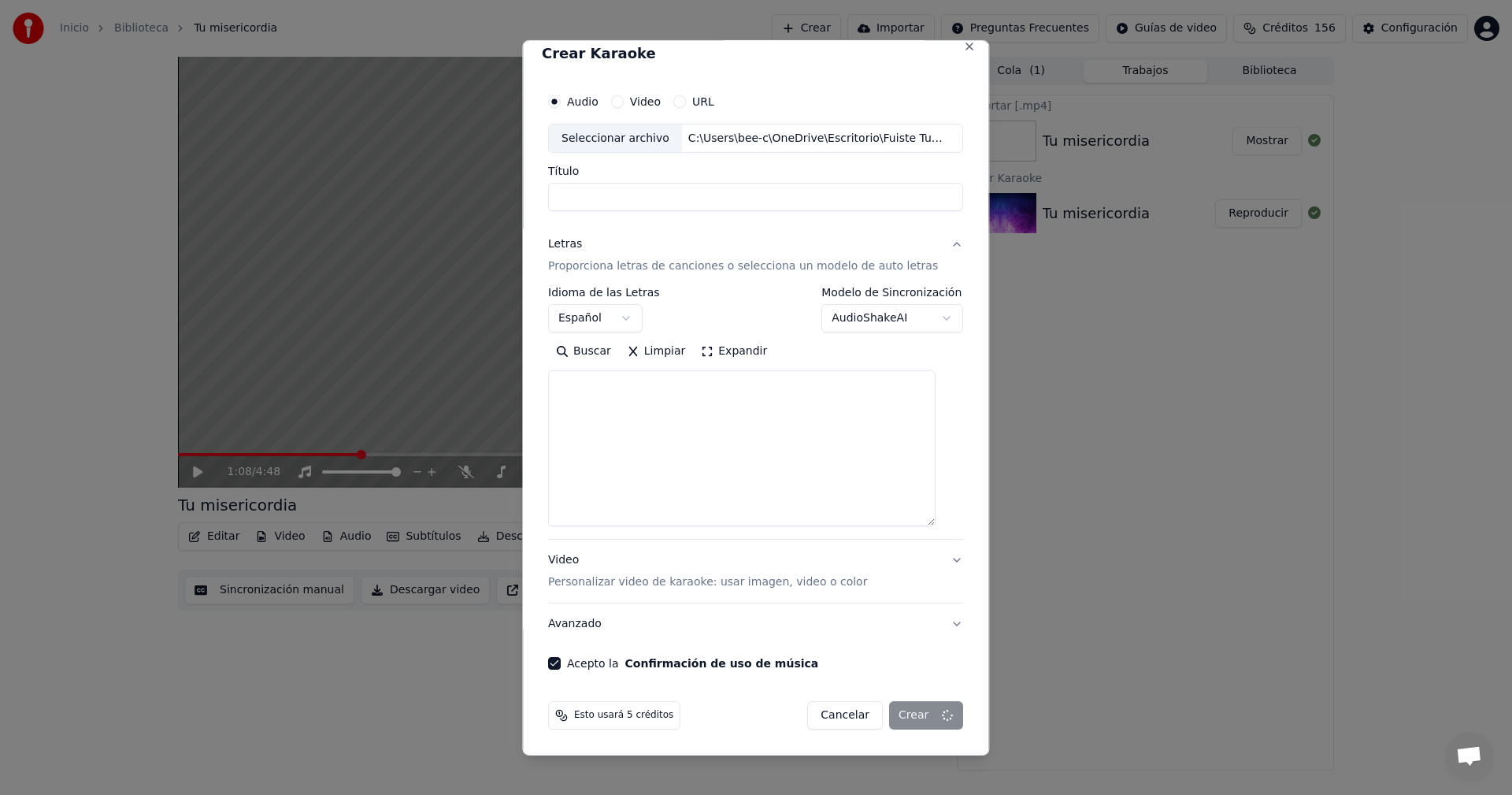
select select
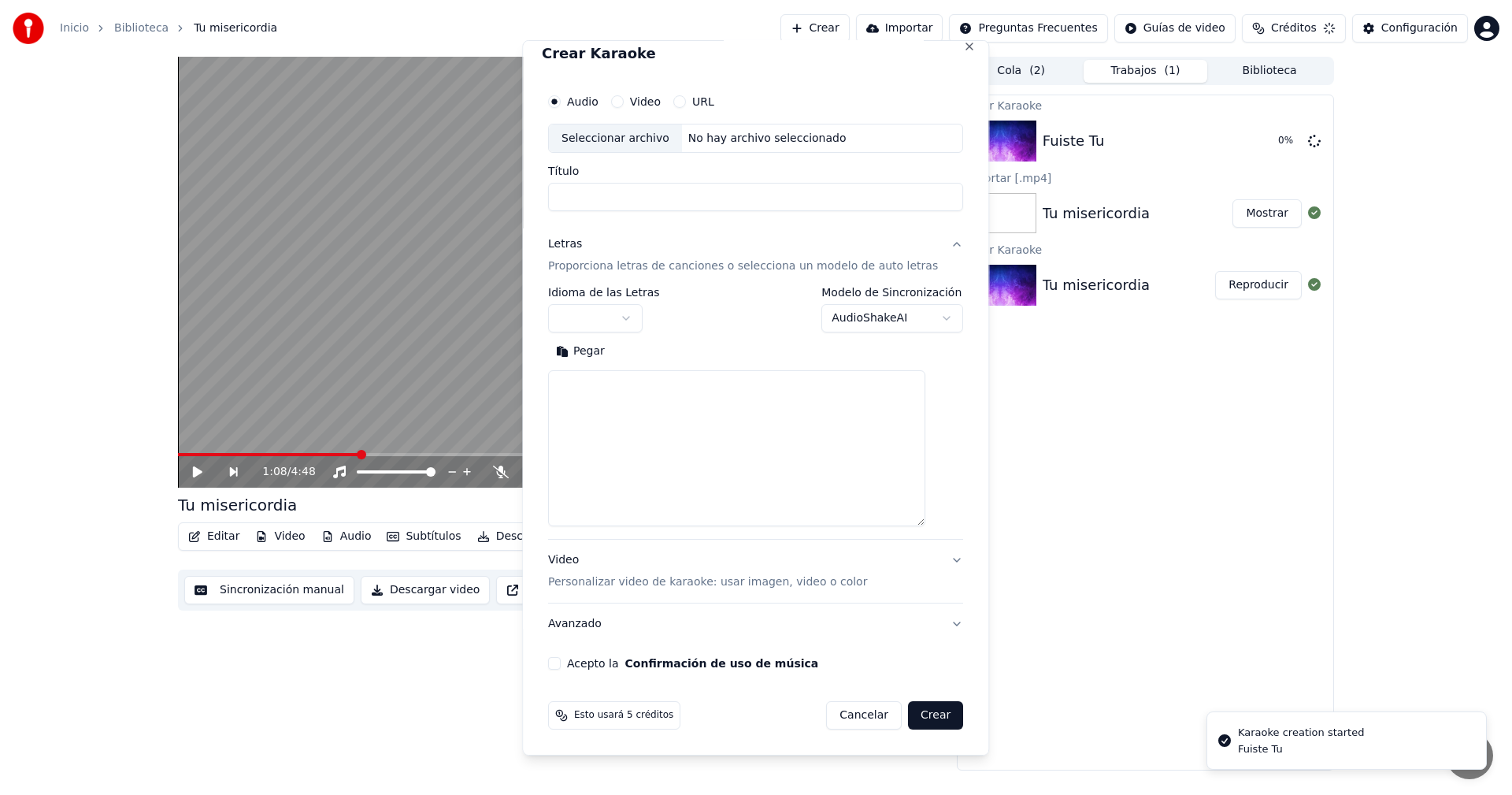
scroll to position [0, 0]
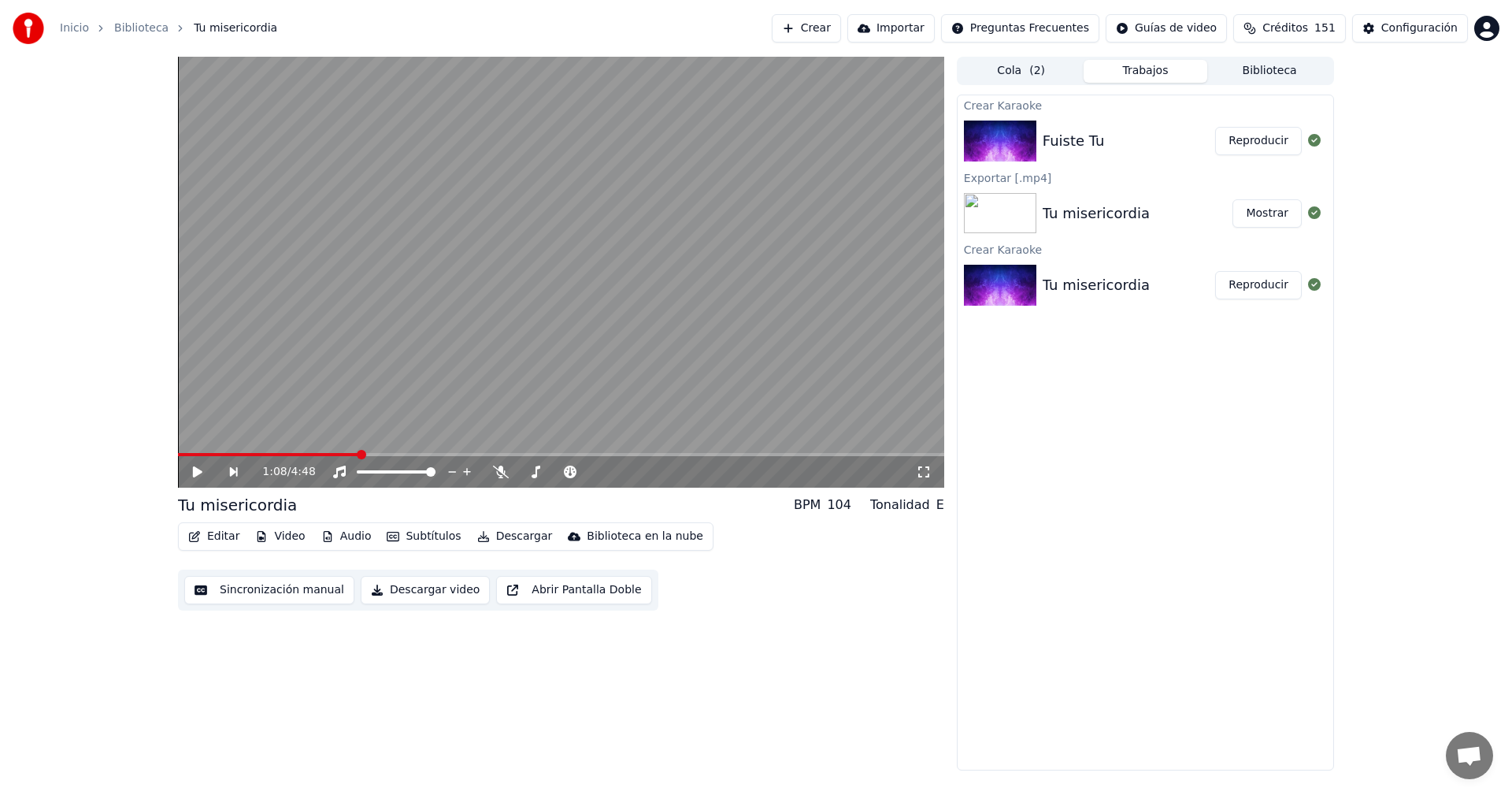
click at [1256, 143] on button "Reproducir" at bounding box center [1258, 141] width 87 height 28
click at [197, 473] on icon at bounding box center [209, 472] width 37 height 13
click at [199, 472] on icon at bounding box center [197, 472] width 9 height 11
click at [193, 474] on icon at bounding box center [209, 472] width 37 height 13
click at [196, 473] on icon at bounding box center [197, 472] width 9 height 11
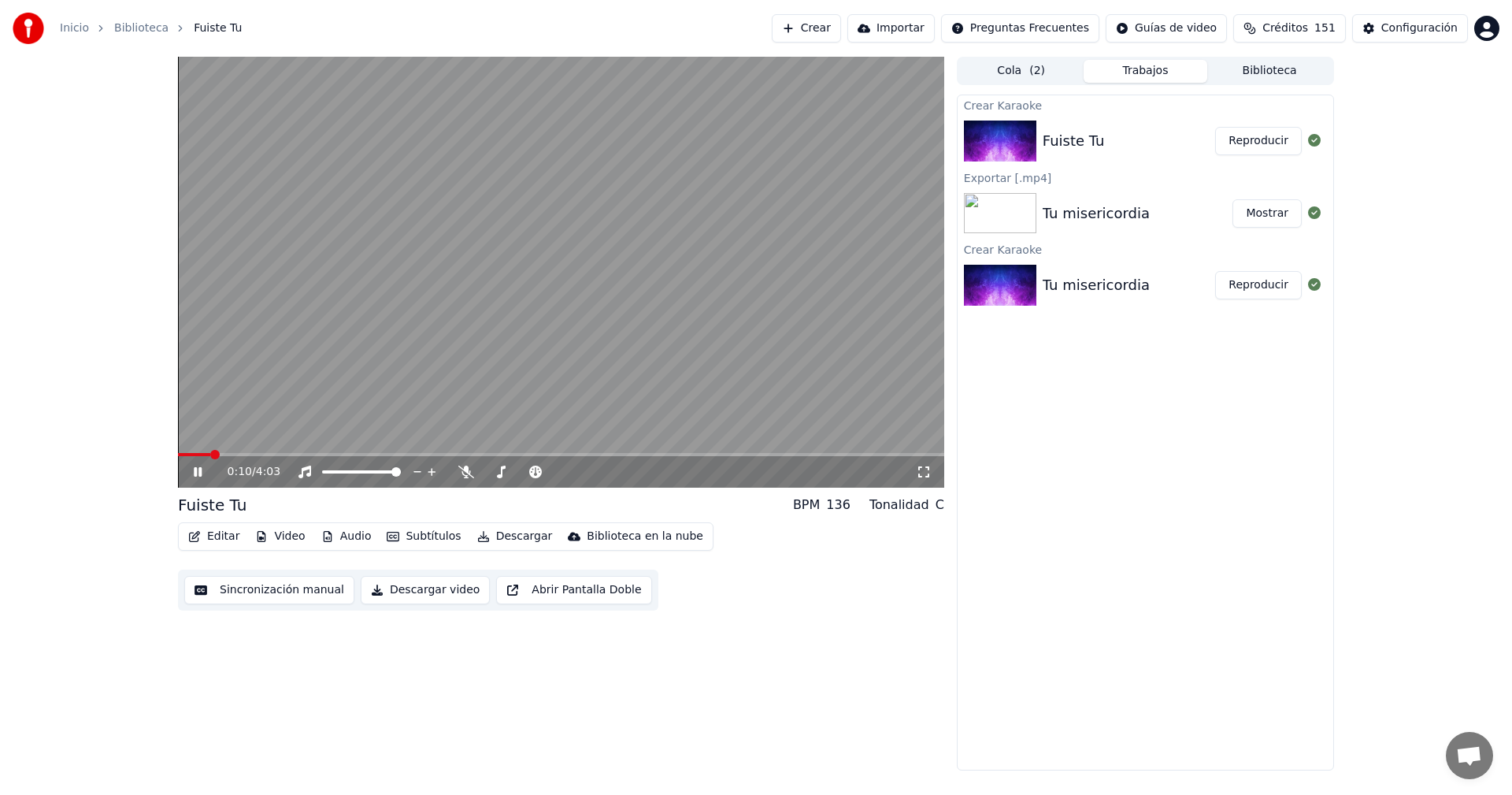
click at [194, 472] on icon at bounding box center [209, 472] width 37 height 13
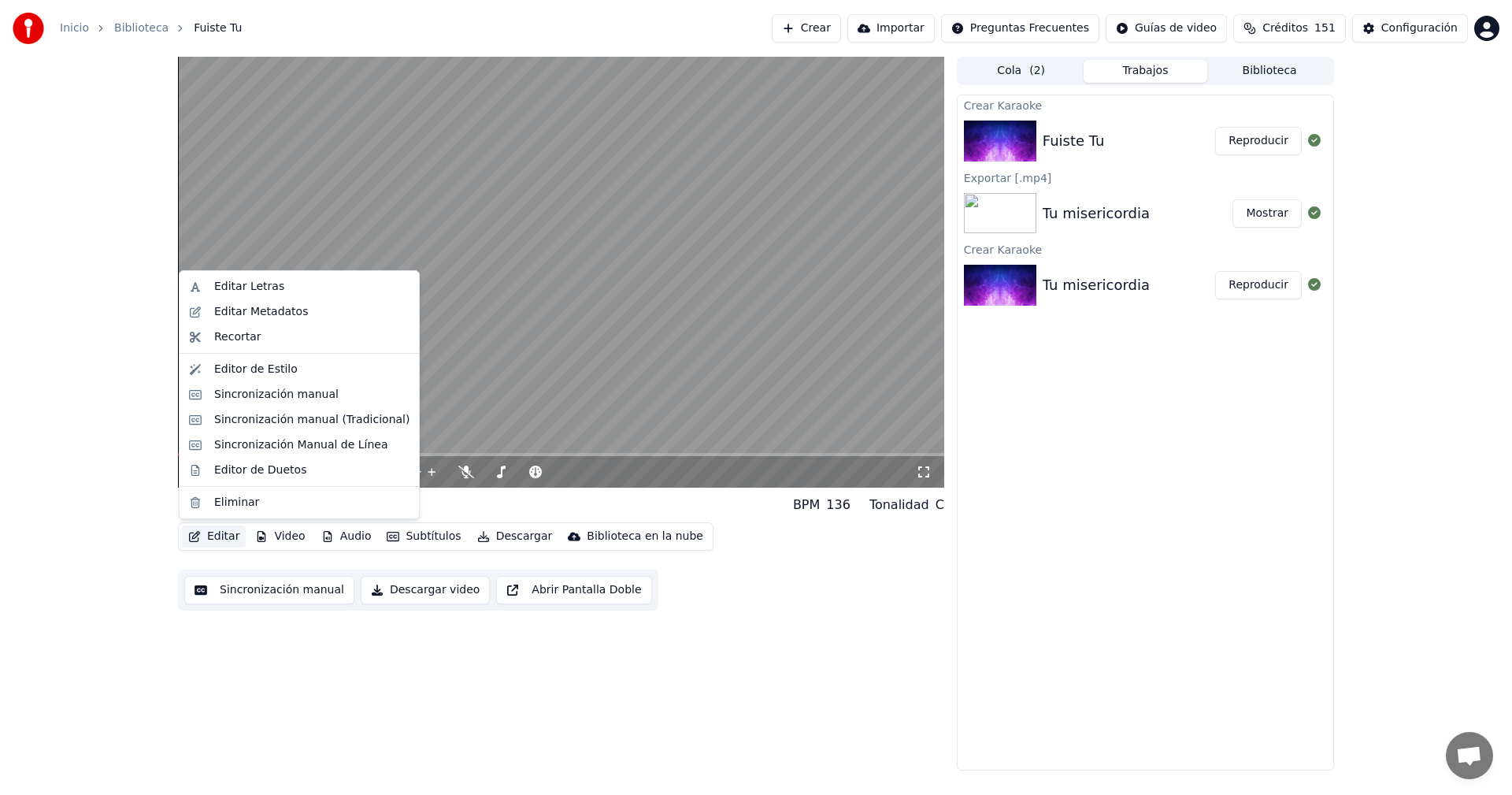
click at [217, 543] on button "Editar" at bounding box center [214, 536] width 64 height 22
click at [232, 290] on div "Editar Letras" at bounding box center [248, 286] width 70 height 16
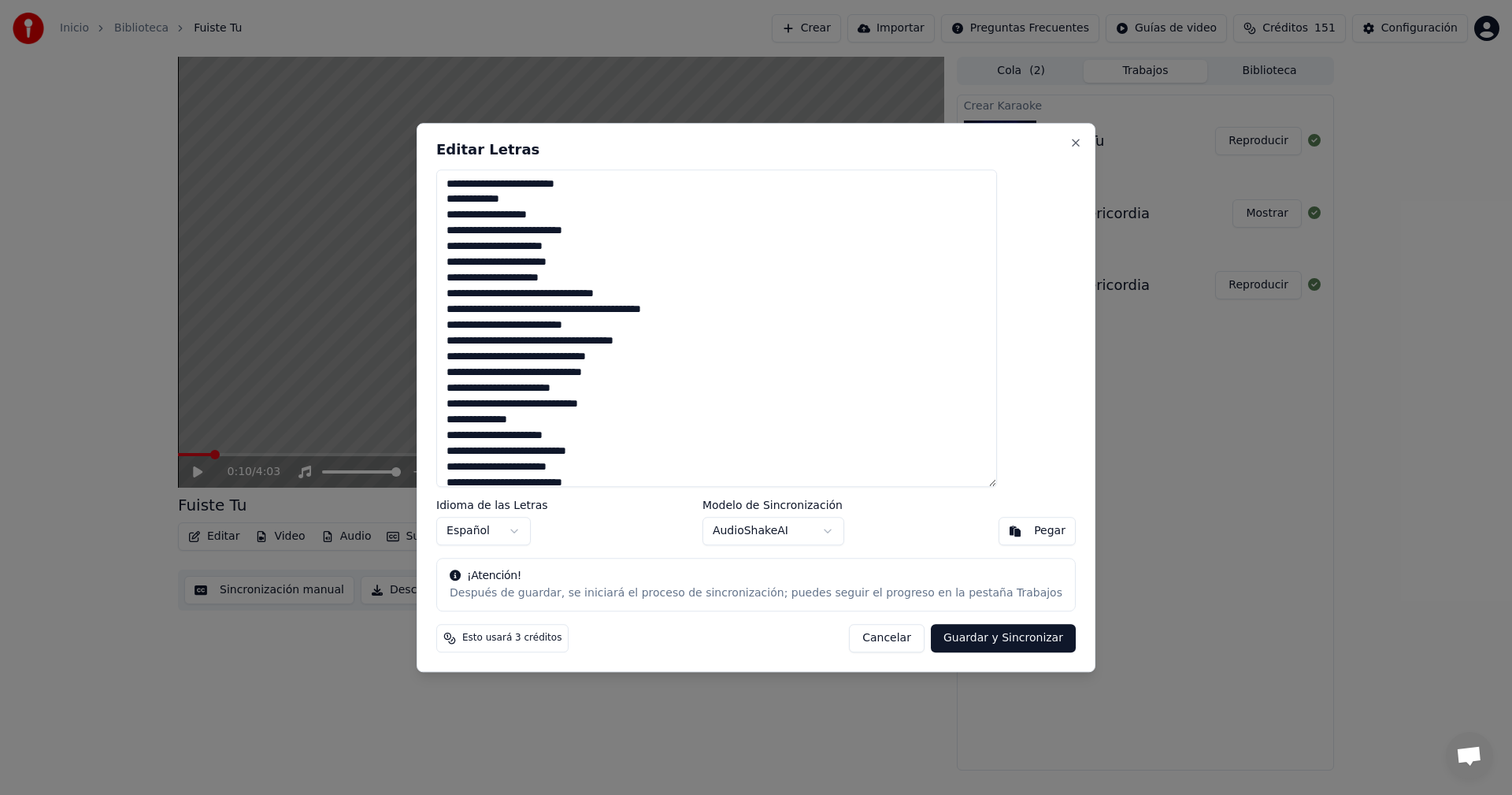
drag, startPoint x: 860, startPoint y: 633, endPoint x: 821, endPoint y: 630, distance: 39.1
click at [858, 632] on button "Cancelar" at bounding box center [886, 638] width 76 height 28
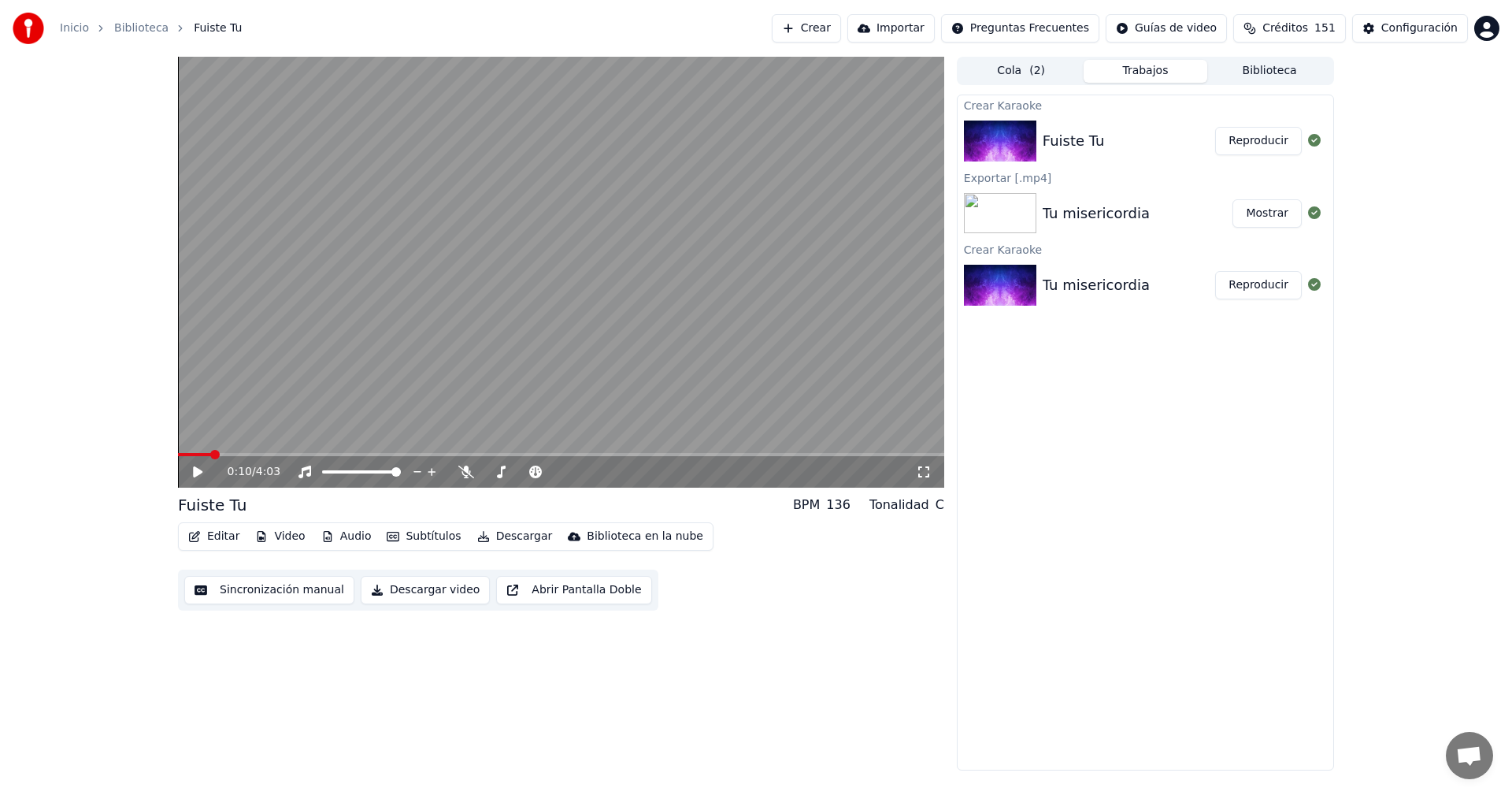
click at [204, 542] on button "Editar" at bounding box center [214, 536] width 64 height 22
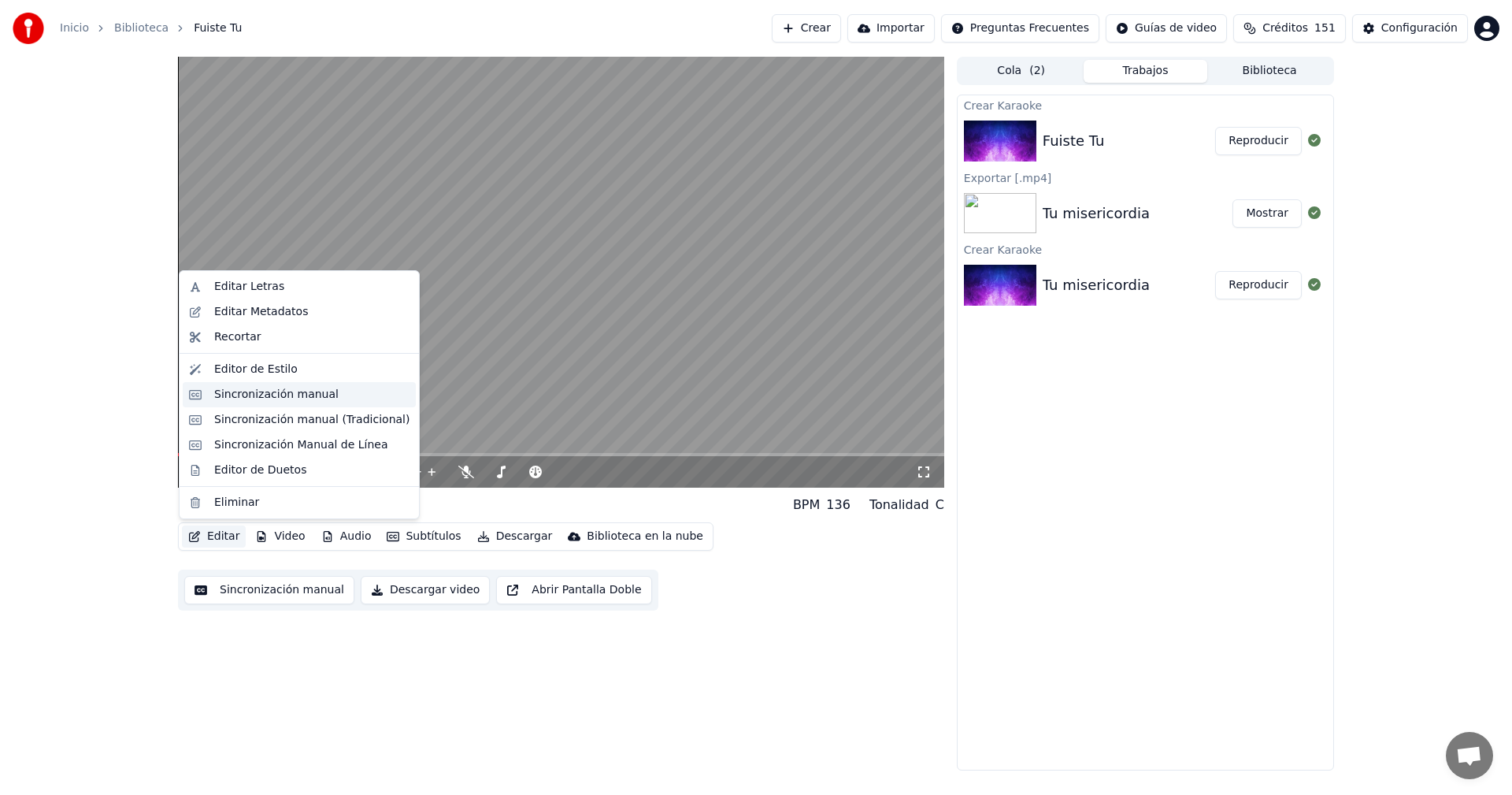
click at [245, 397] on div "Sincronización manual" at bounding box center [276, 394] width 124 height 16
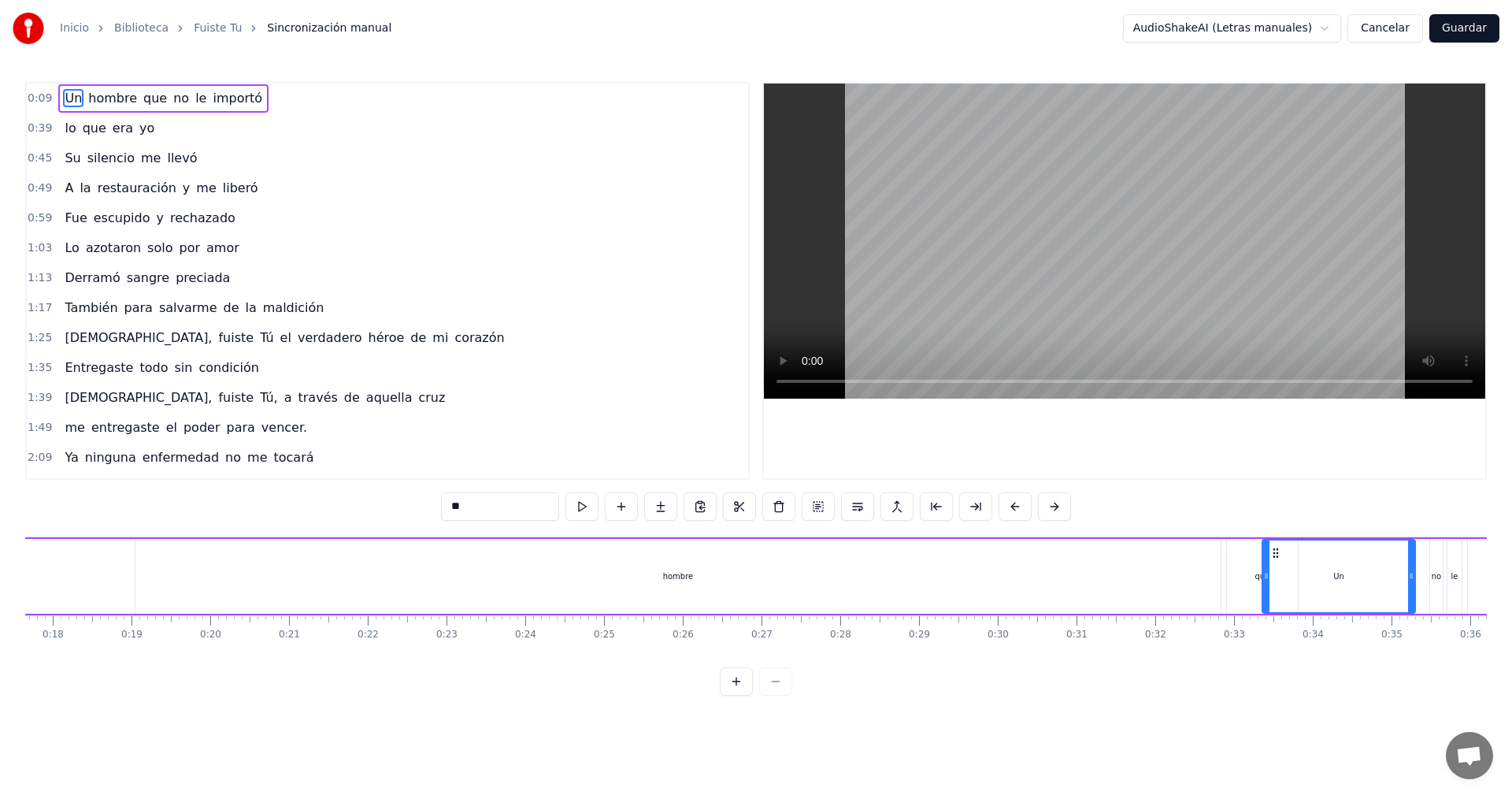
scroll to position [0, 1390]
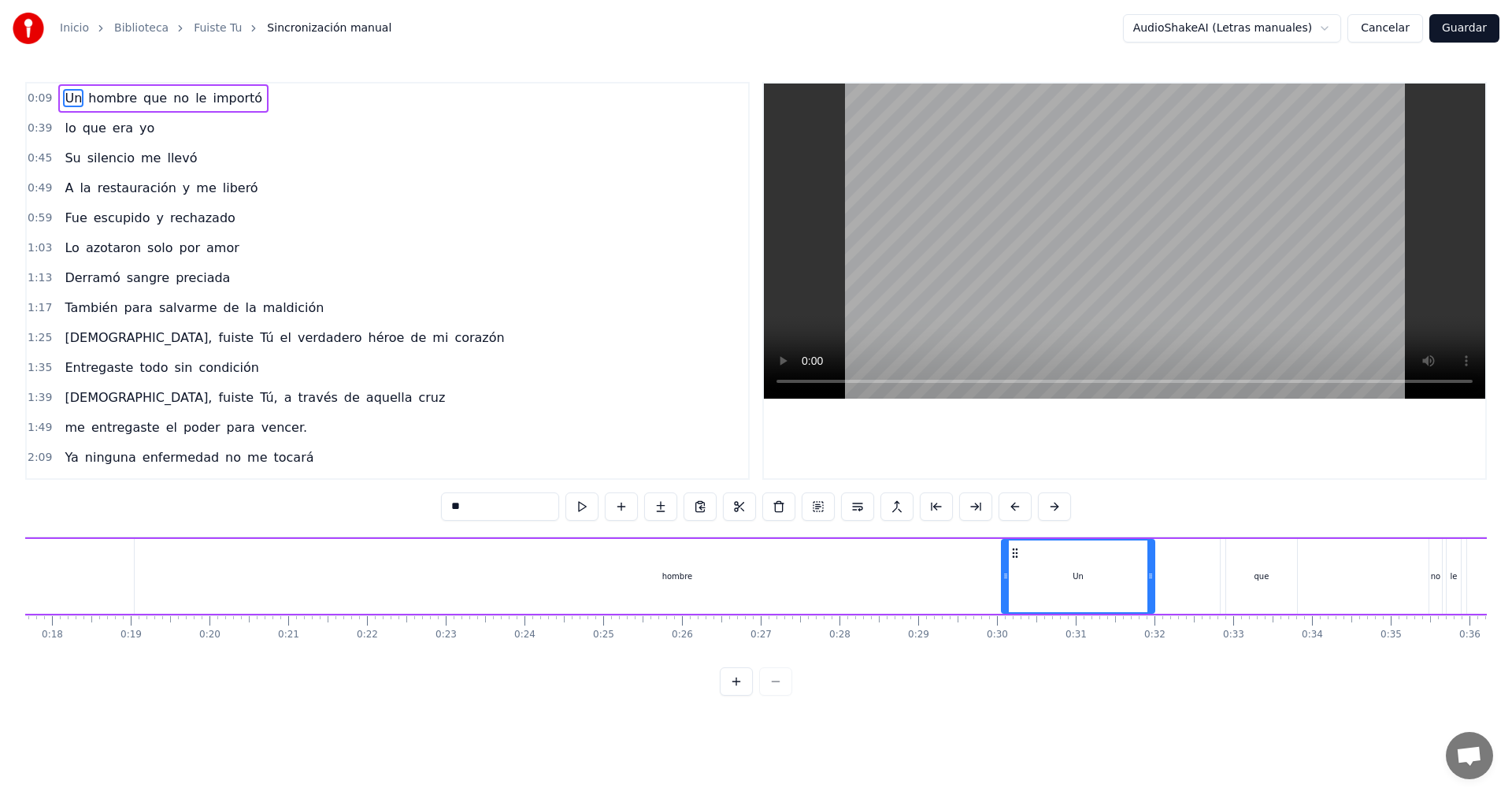
drag, startPoint x: 830, startPoint y: 552, endPoint x: 1018, endPoint y: 548, distance: 188.0
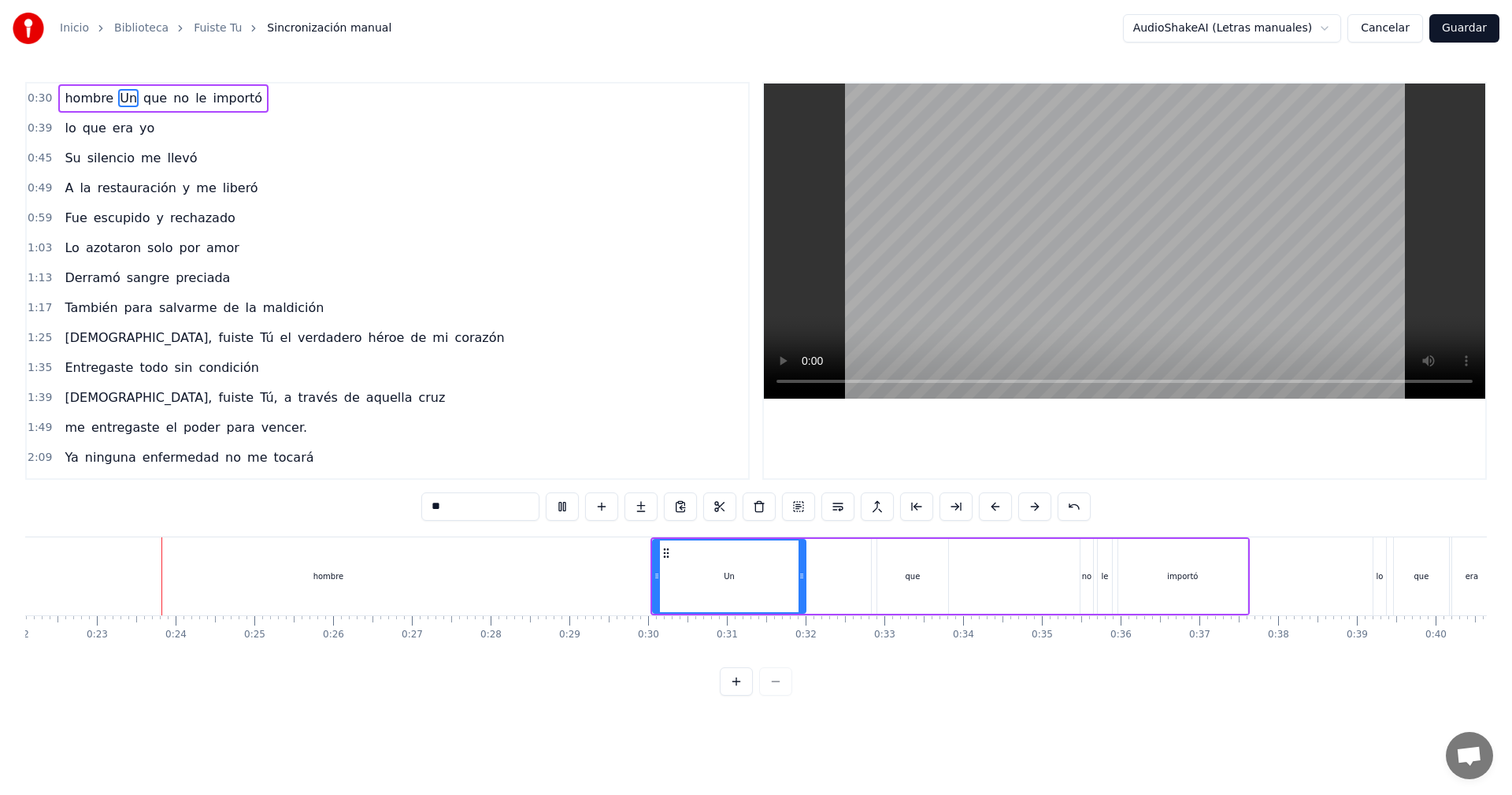
scroll to position [0, 1758]
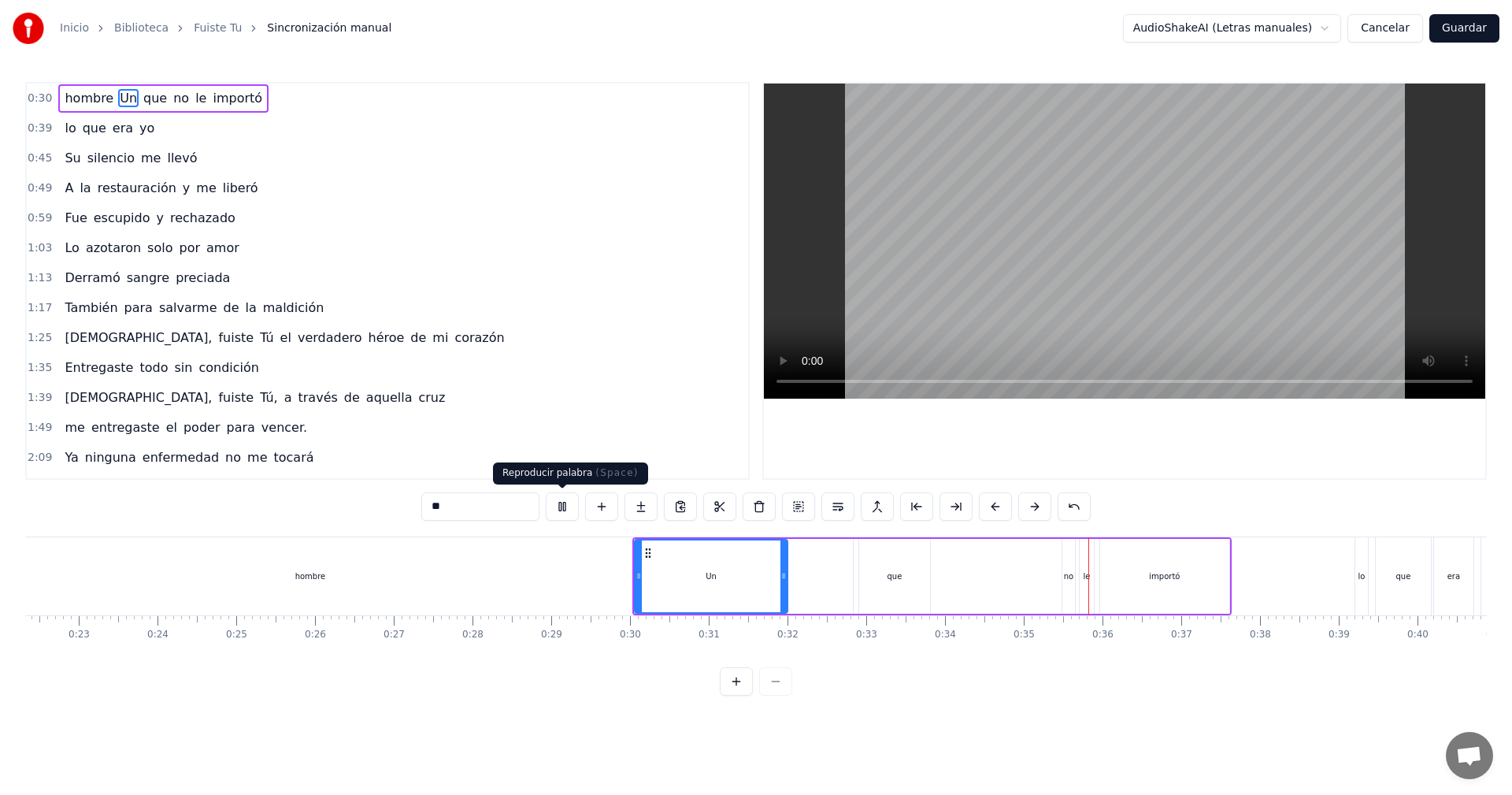
click at [566, 511] on button at bounding box center [562, 506] width 33 height 28
drag, startPoint x: 657, startPoint y: 567, endPoint x: 623, endPoint y: 565, distance: 34.1
click at [632, 565] on div "hombre Un que no le importó" at bounding box center [932, 576] width 599 height 78
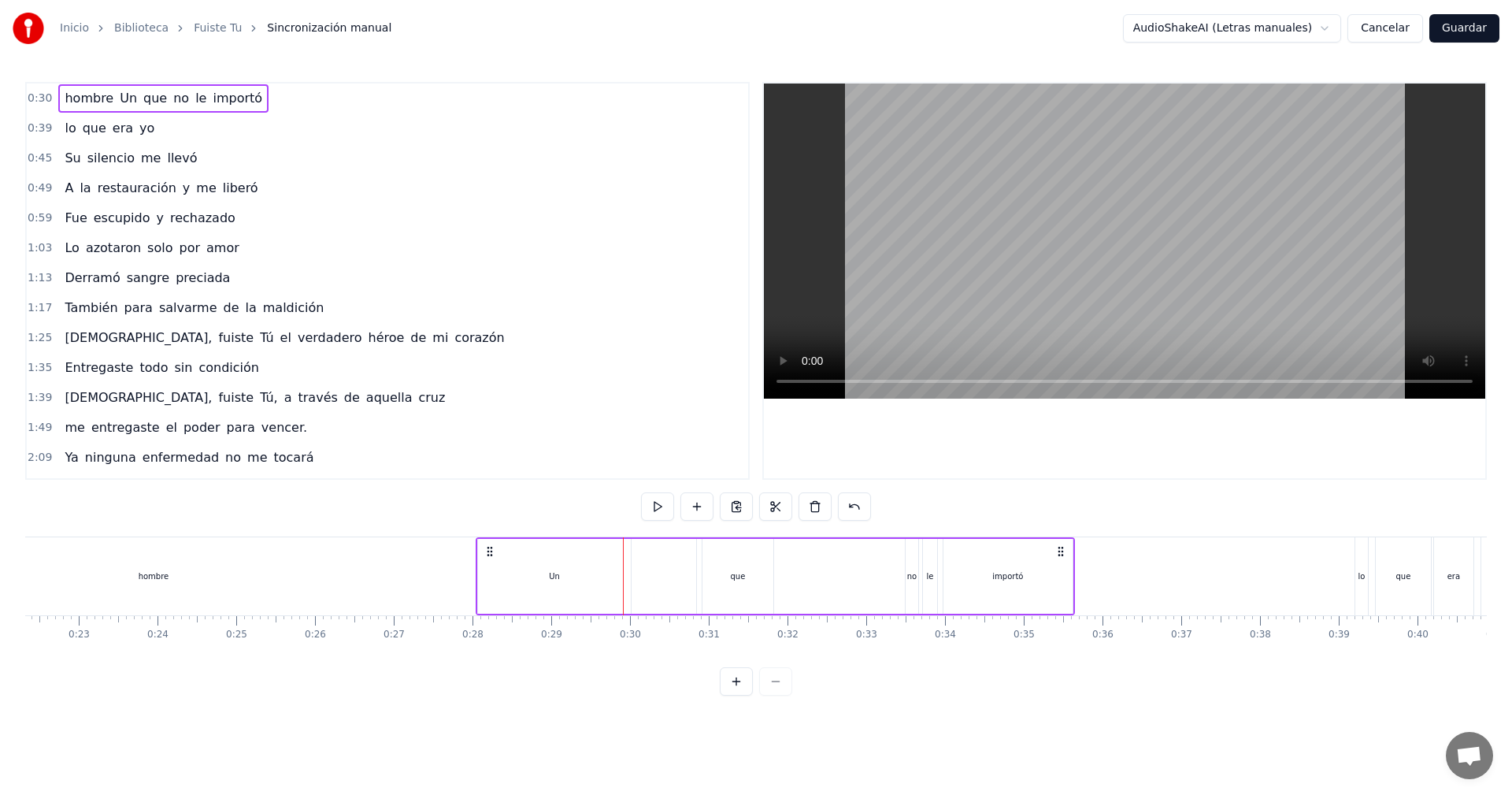
drag, startPoint x: 645, startPoint y: 551, endPoint x: 493, endPoint y: 568, distance: 152.9
click at [491, 569] on div "hombre Un que no le importó" at bounding box center [776, 576] width 599 height 78
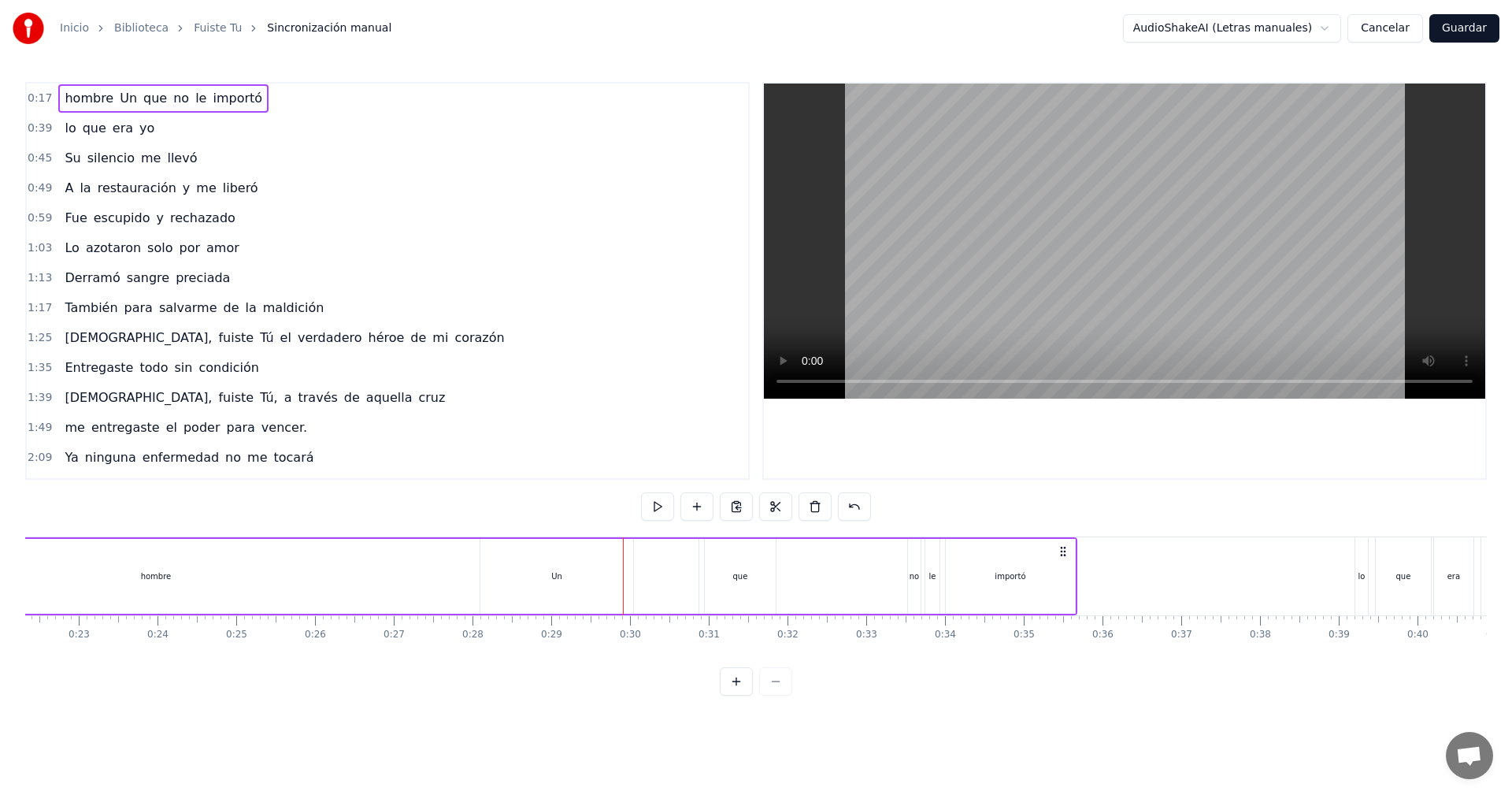
click at [511, 552] on div "Un" at bounding box center [556, 577] width 153 height 75
drag, startPoint x: 499, startPoint y: 568, endPoint x: 478, endPoint y: 570, distance: 21.1
click at [469, 573] on div "hombre Un que no le importó" at bounding box center [344, 576] width 1466 height 78
click at [505, 562] on div "Un" at bounding box center [556, 577] width 153 height 75
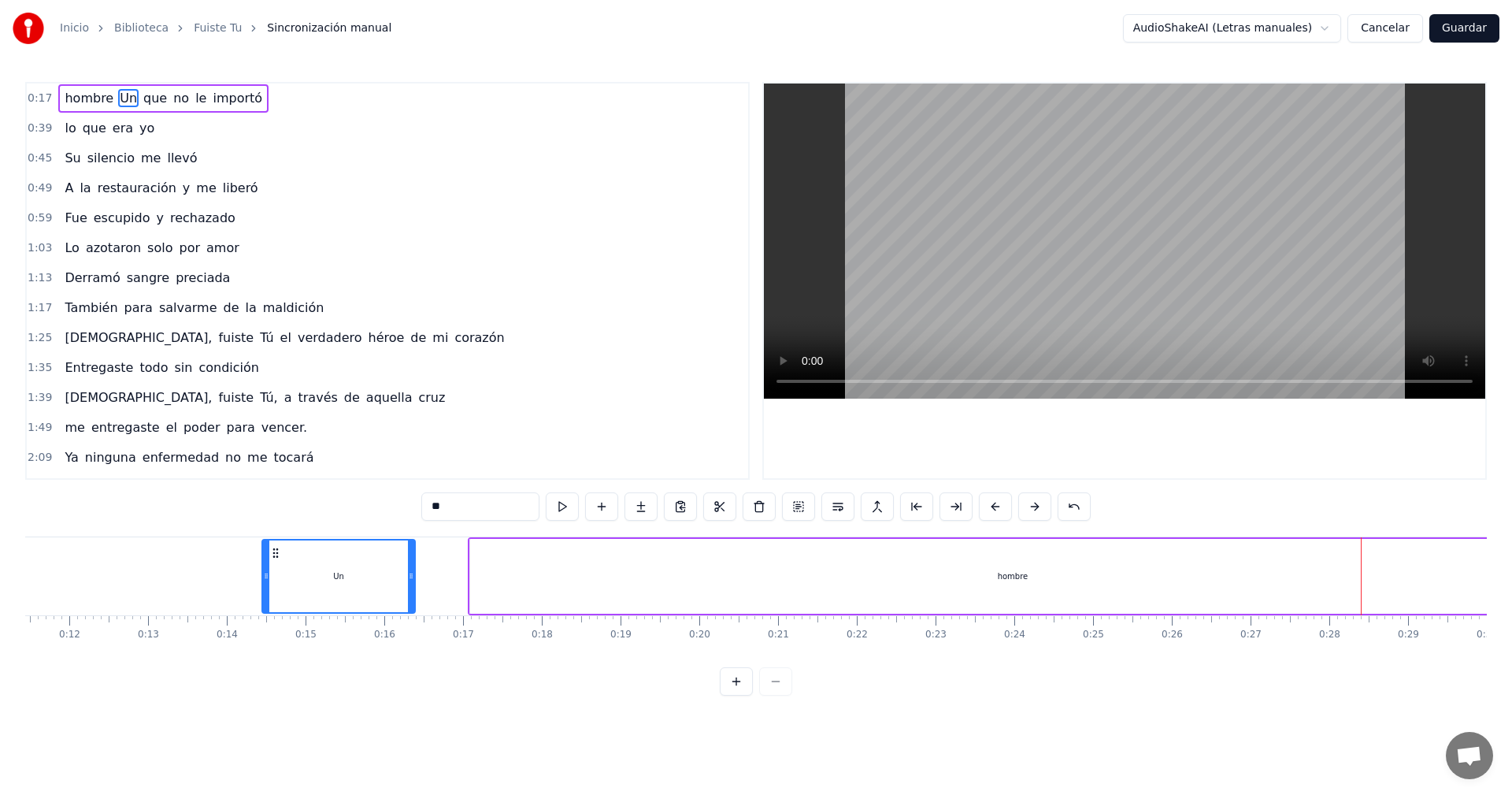
scroll to position [0, 886]
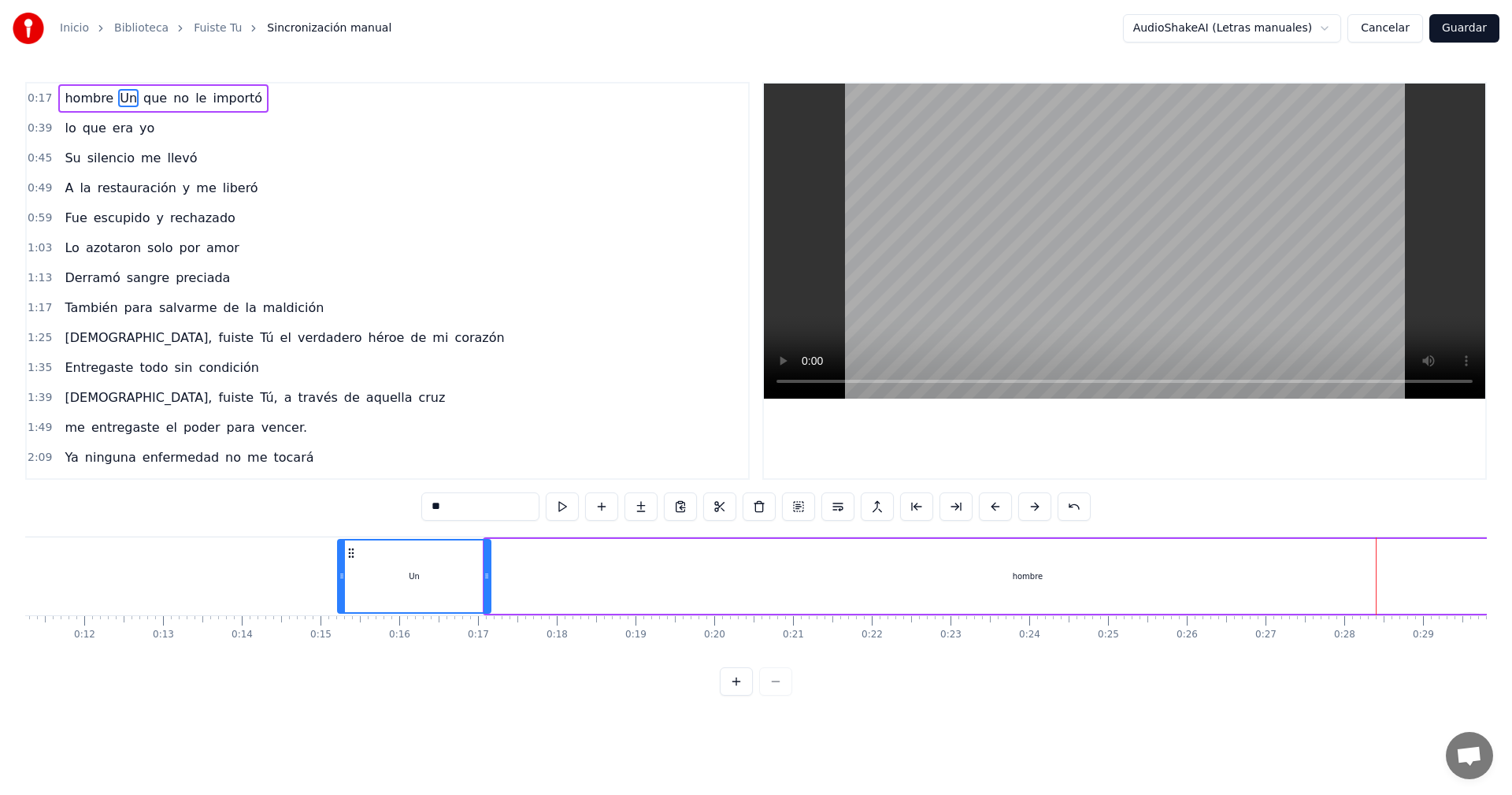
drag, startPoint x: 493, startPoint y: 550, endPoint x: 351, endPoint y: 564, distance: 142.7
click at [351, 564] on div "Un" at bounding box center [414, 576] width 151 height 71
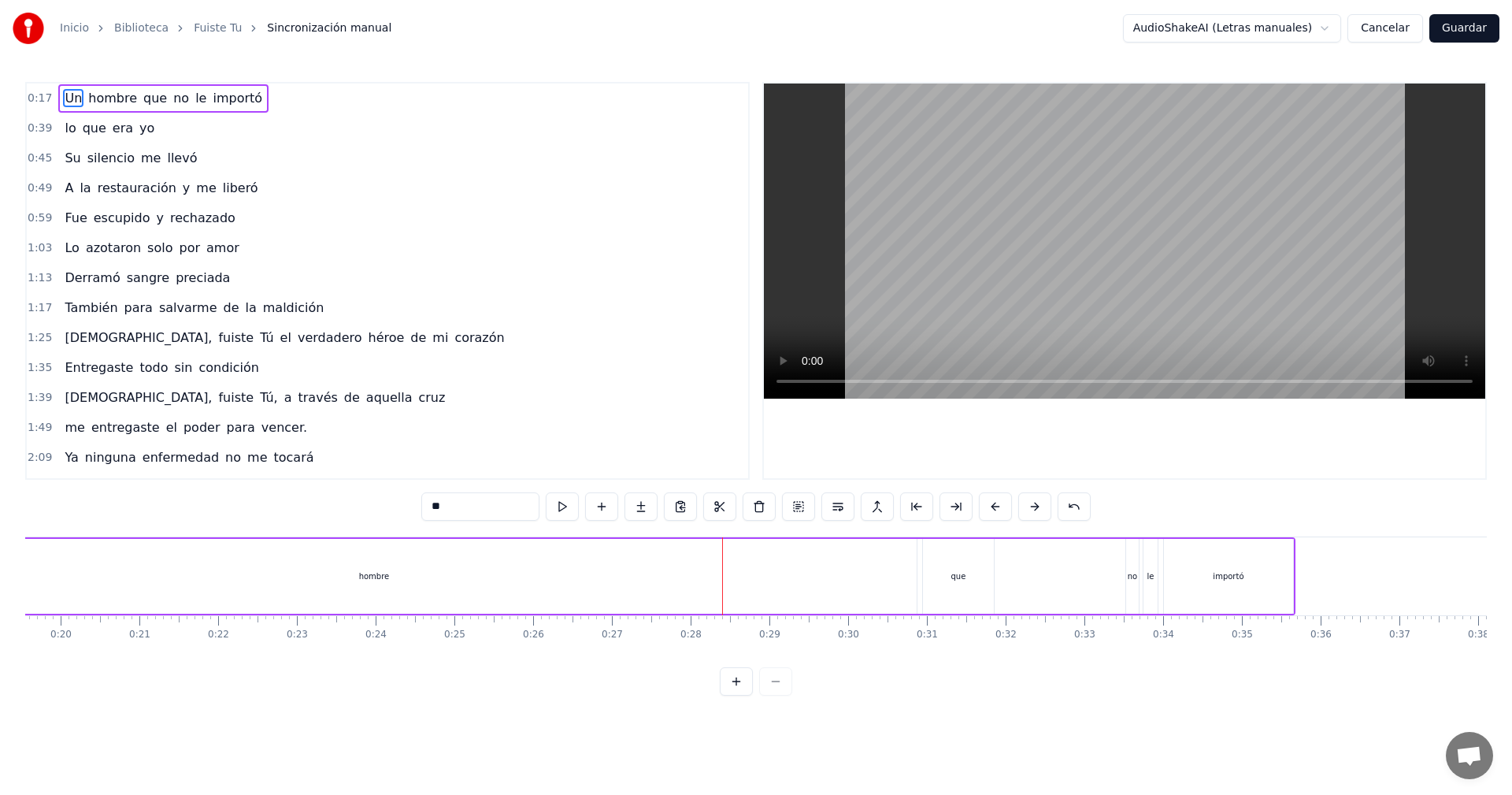
scroll to position [0, 1612]
click at [327, 575] on div "hombre" at bounding box center [301, 577] width 1085 height 75
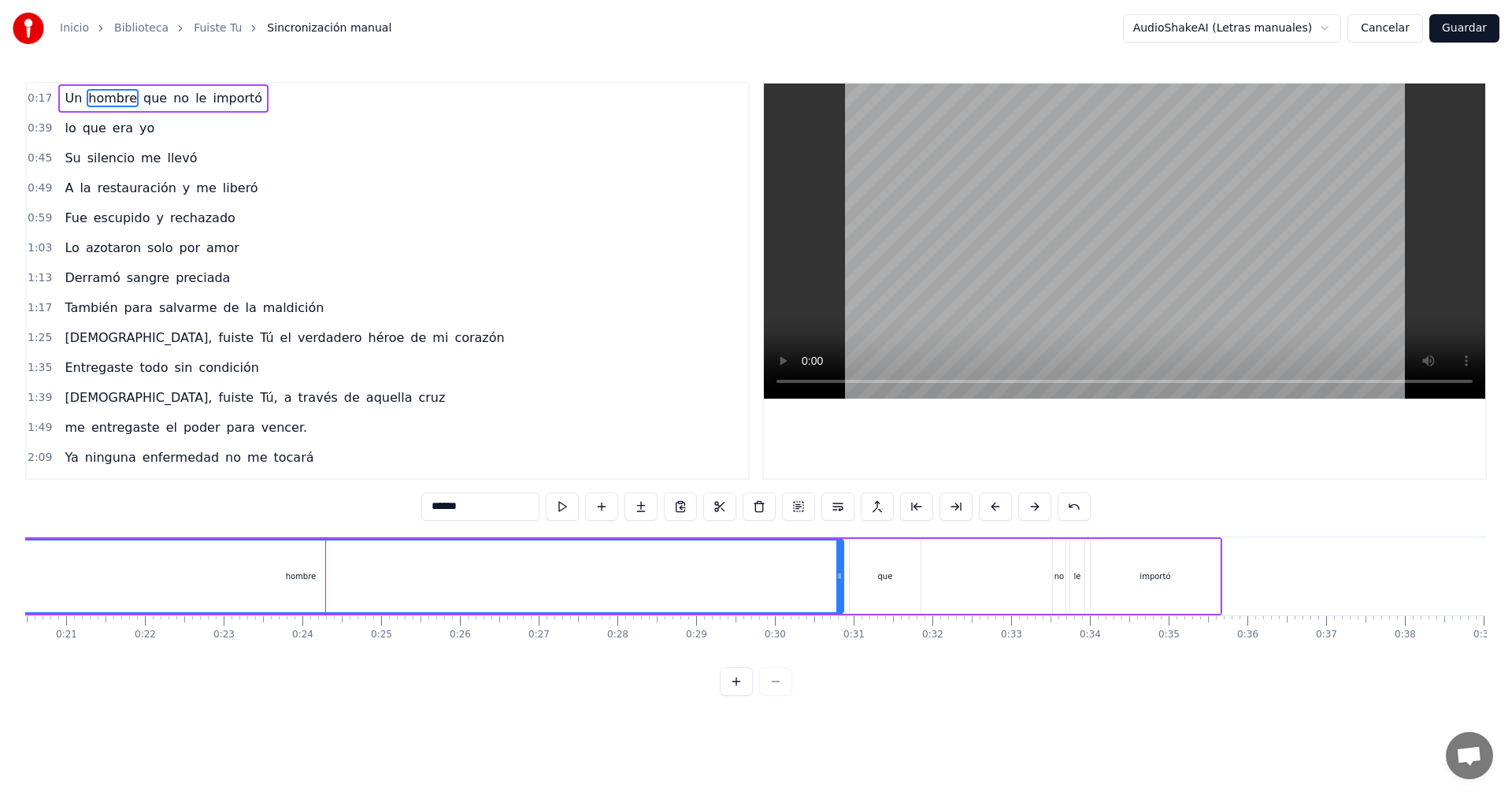
drag, startPoint x: 255, startPoint y: 562, endPoint x: 282, endPoint y: 563, distance: 27.0
click at [282, 563] on div "hombre" at bounding box center [301, 576] width 1084 height 71
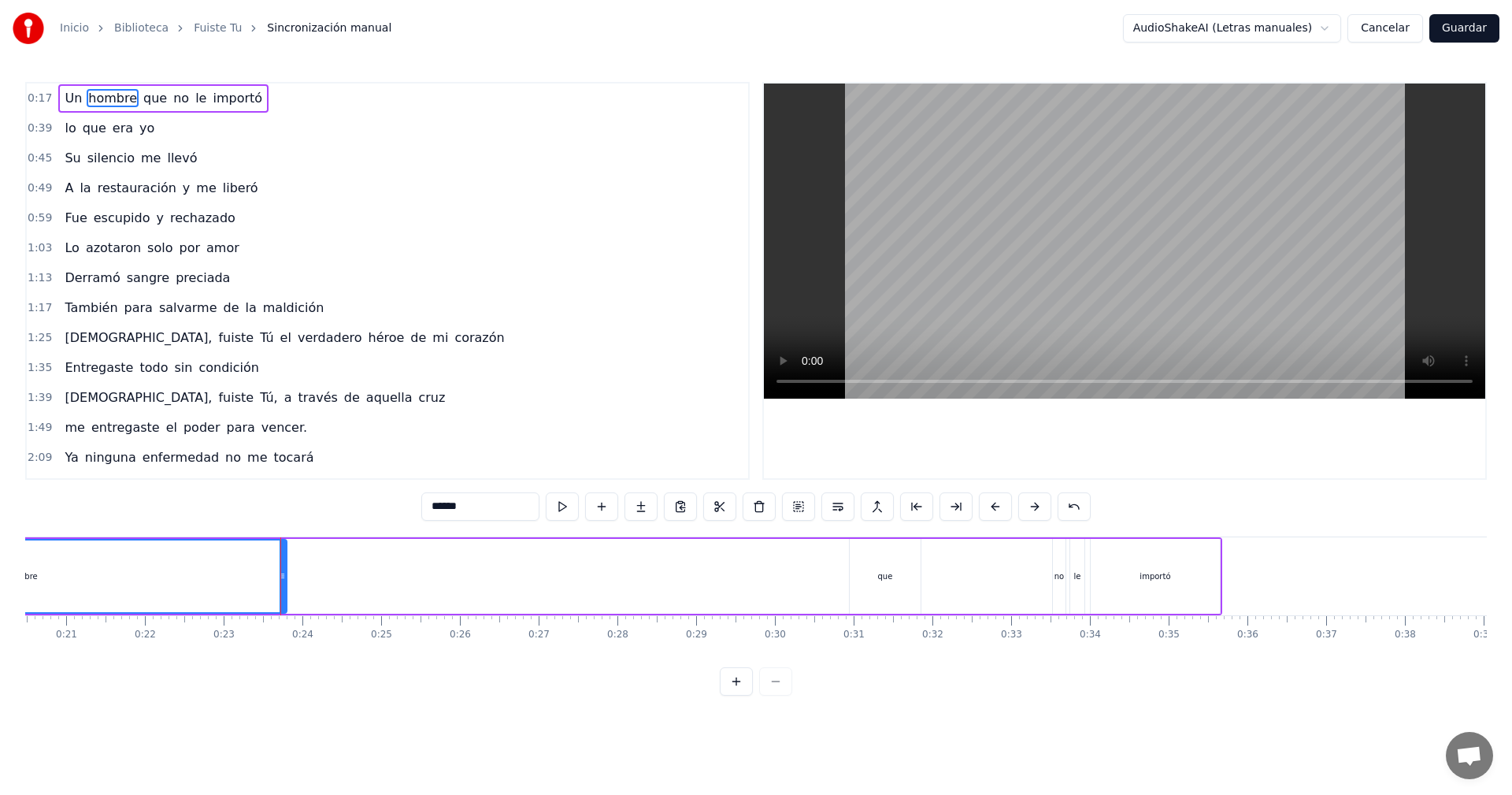
drag, startPoint x: 840, startPoint y: 577, endPoint x: 244, endPoint y: 567, distance: 596.1
click at [280, 571] on icon at bounding box center [282, 576] width 6 height 13
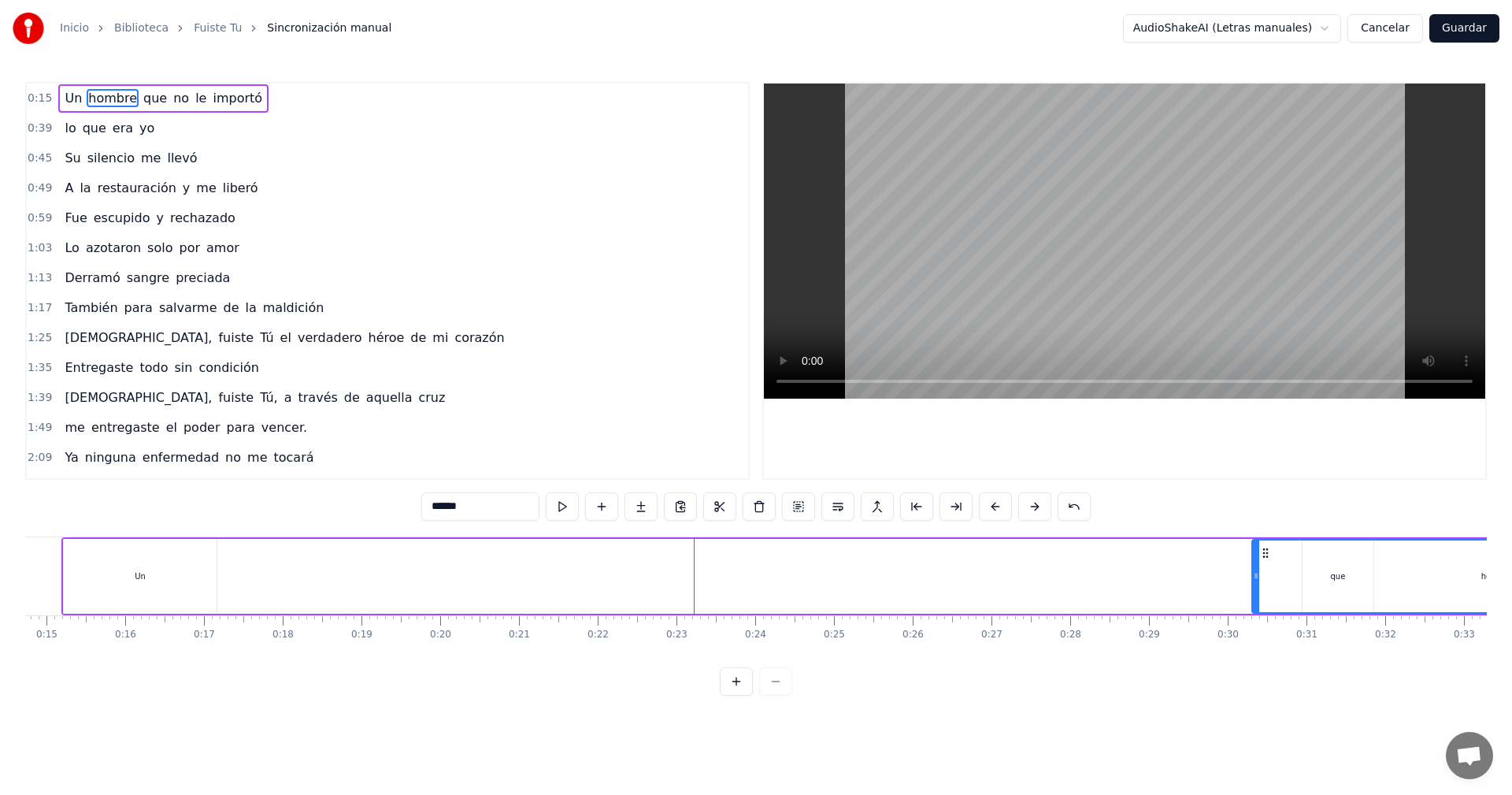
scroll to position [0, 1183]
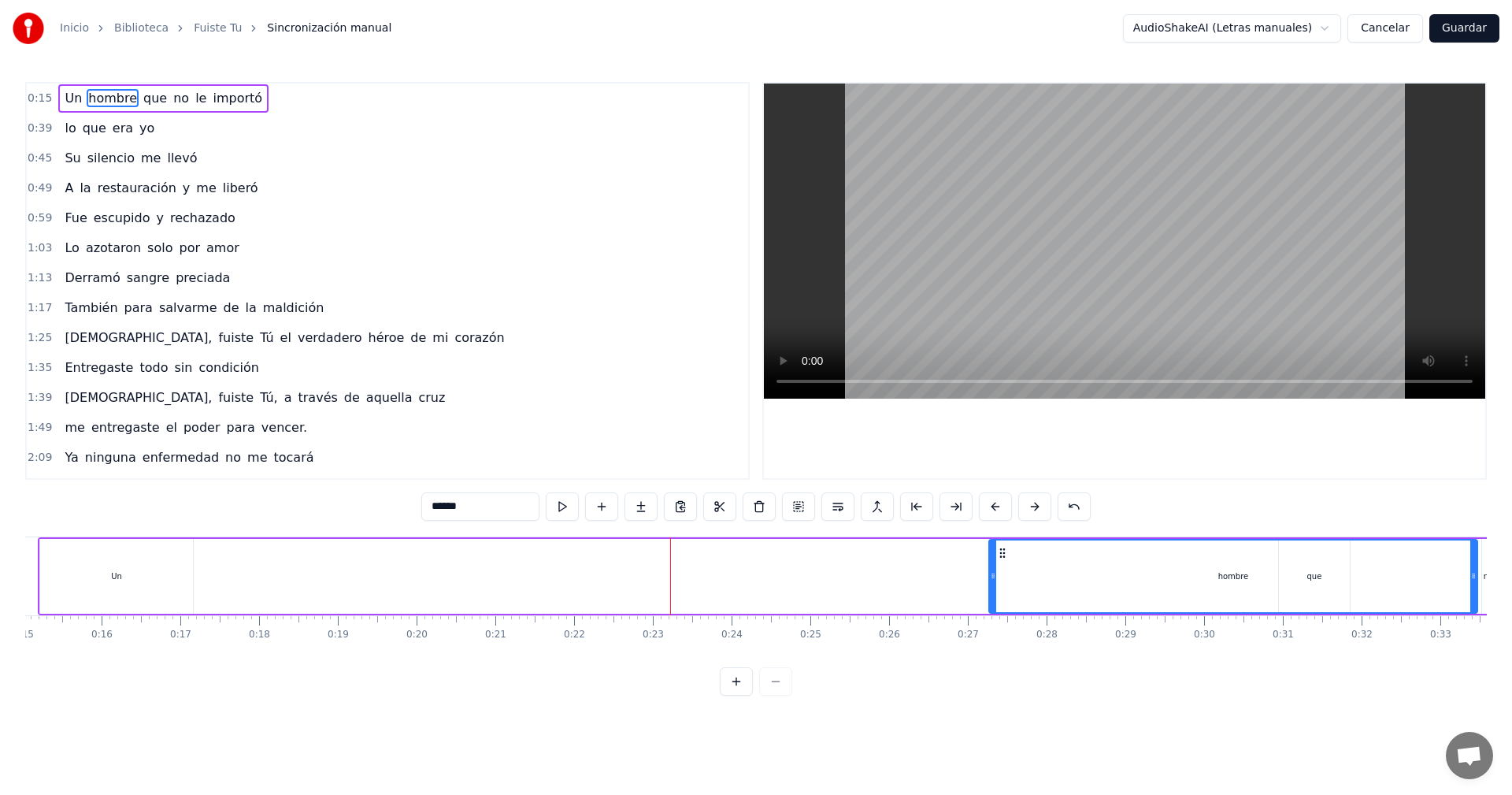
drag, startPoint x: 472, startPoint y: 556, endPoint x: 1008, endPoint y: 571, distance: 536.2
click at [1008, 571] on div "hombre" at bounding box center [1232, 576] width 487 height 71
drag, startPoint x: 1475, startPoint y: 578, endPoint x: 1275, endPoint y: 585, distance: 200.1
click at [1275, 585] on div at bounding box center [1274, 576] width 6 height 71
click at [66, 98] on span "Un" at bounding box center [73, 98] width 20 height 18
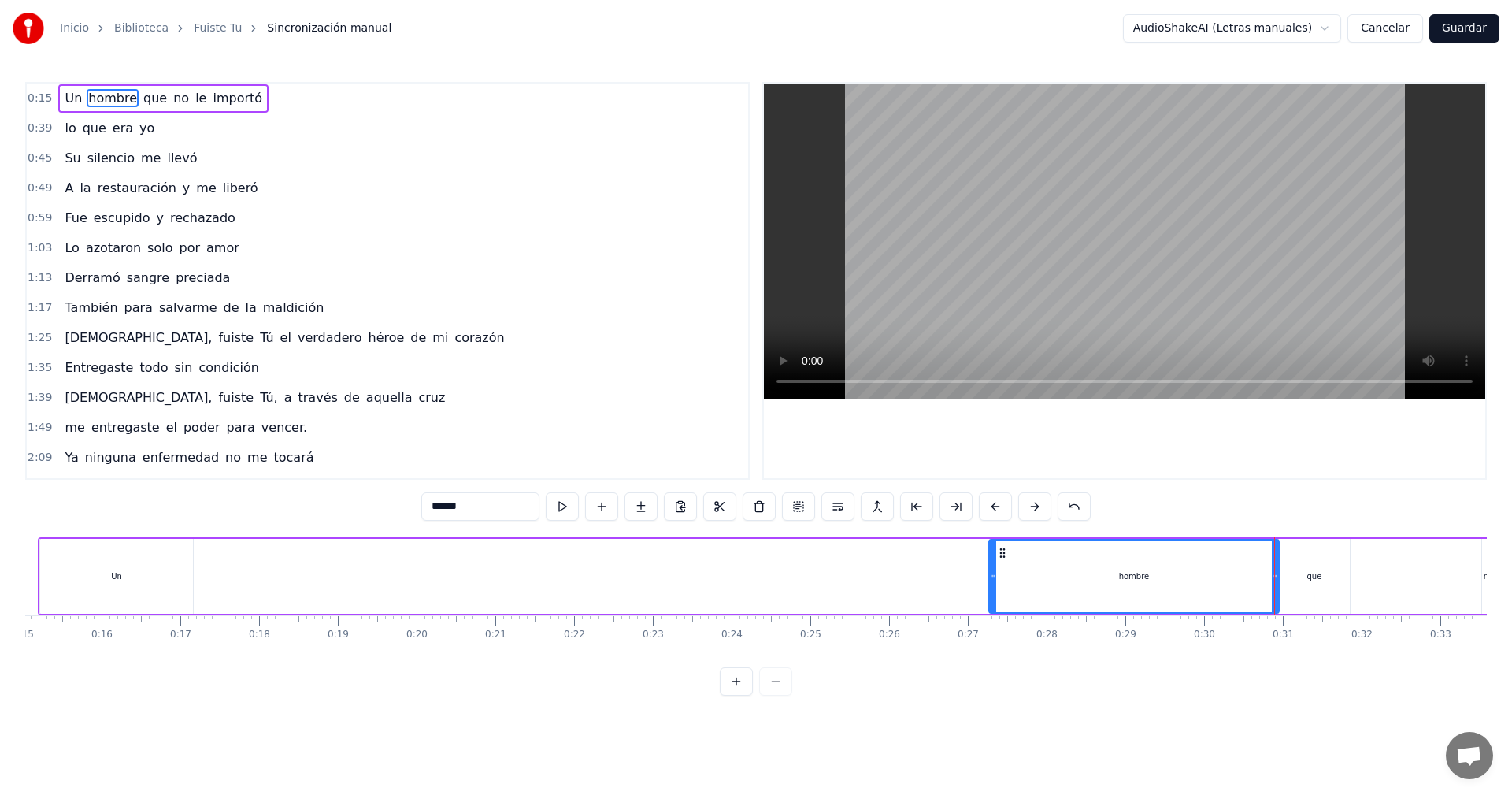
type input "**"
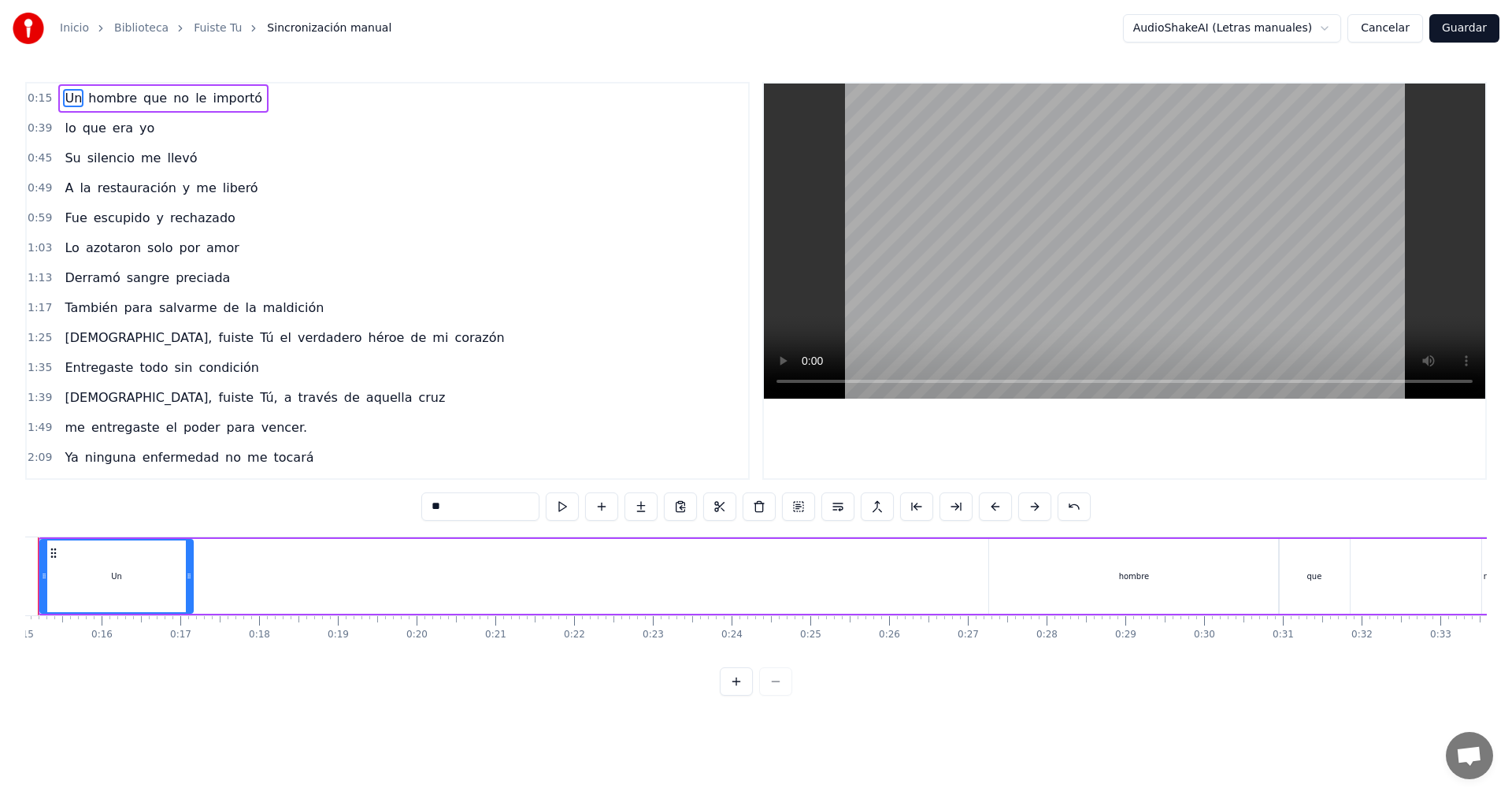
scroll to position [0, 1116]
click at [58, 98] on div "Un hombre que no le importó" at bounding box center [164, 98] width 210 height 28
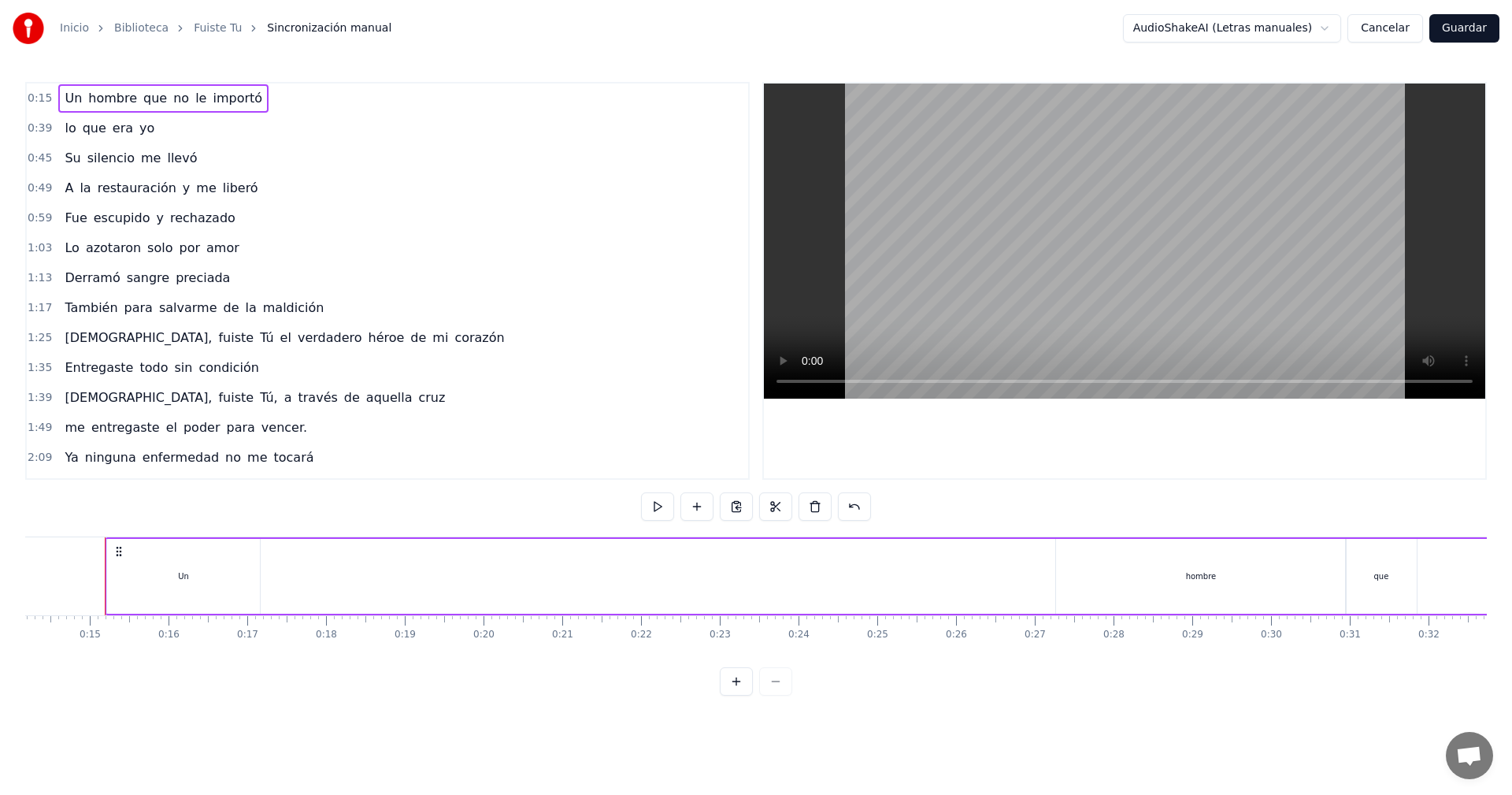
click at [58, 98] on div "Un hombre que no le importó" at bounding box center [164, 98] width 210 height 28
click at [698, 508] on button at bounding box center [697, 506] width 33 height 28
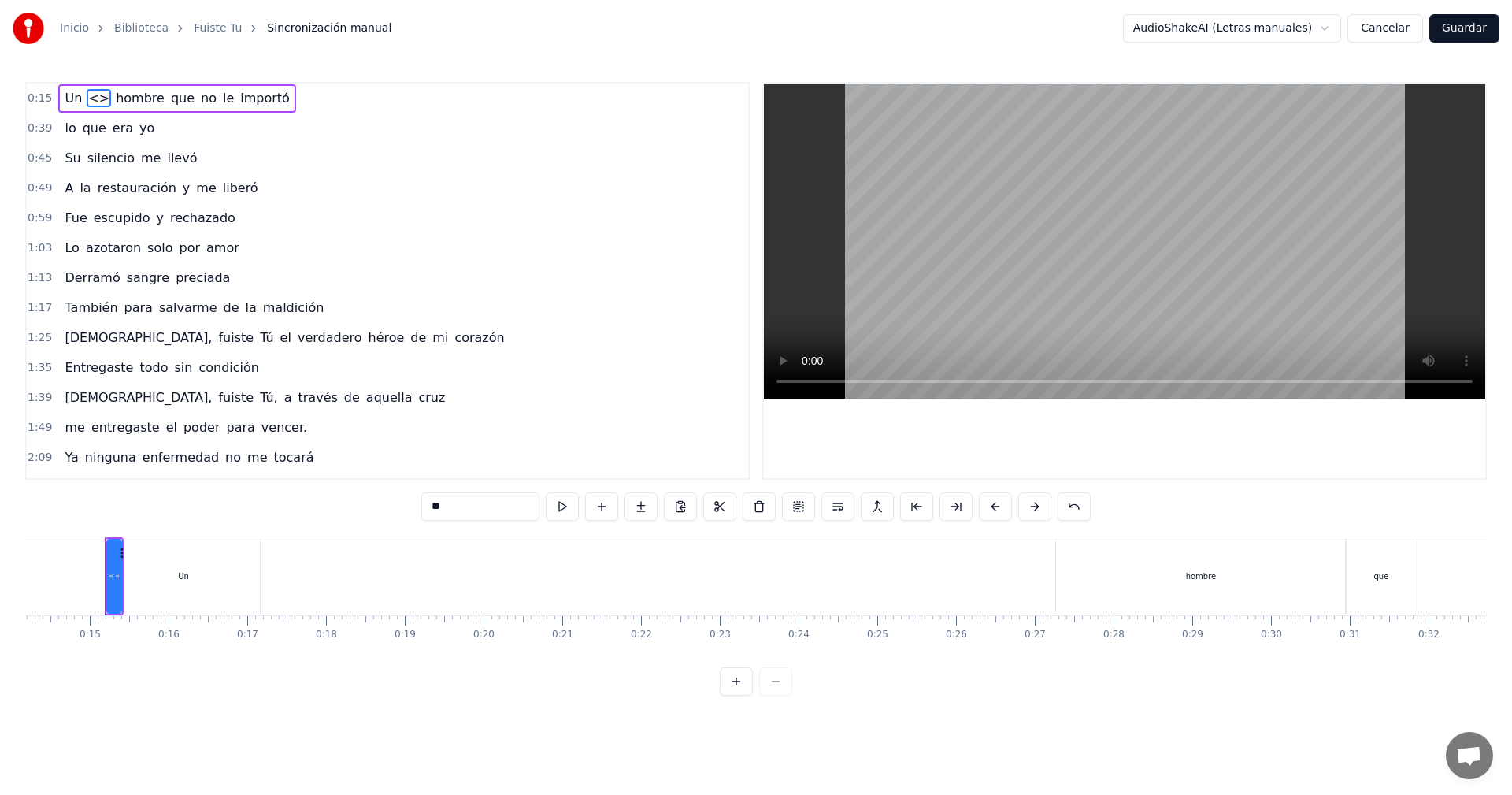
click at [92, 100] on span "<>" at bounding box center [99, 98] width 25 height 18
type input "**"
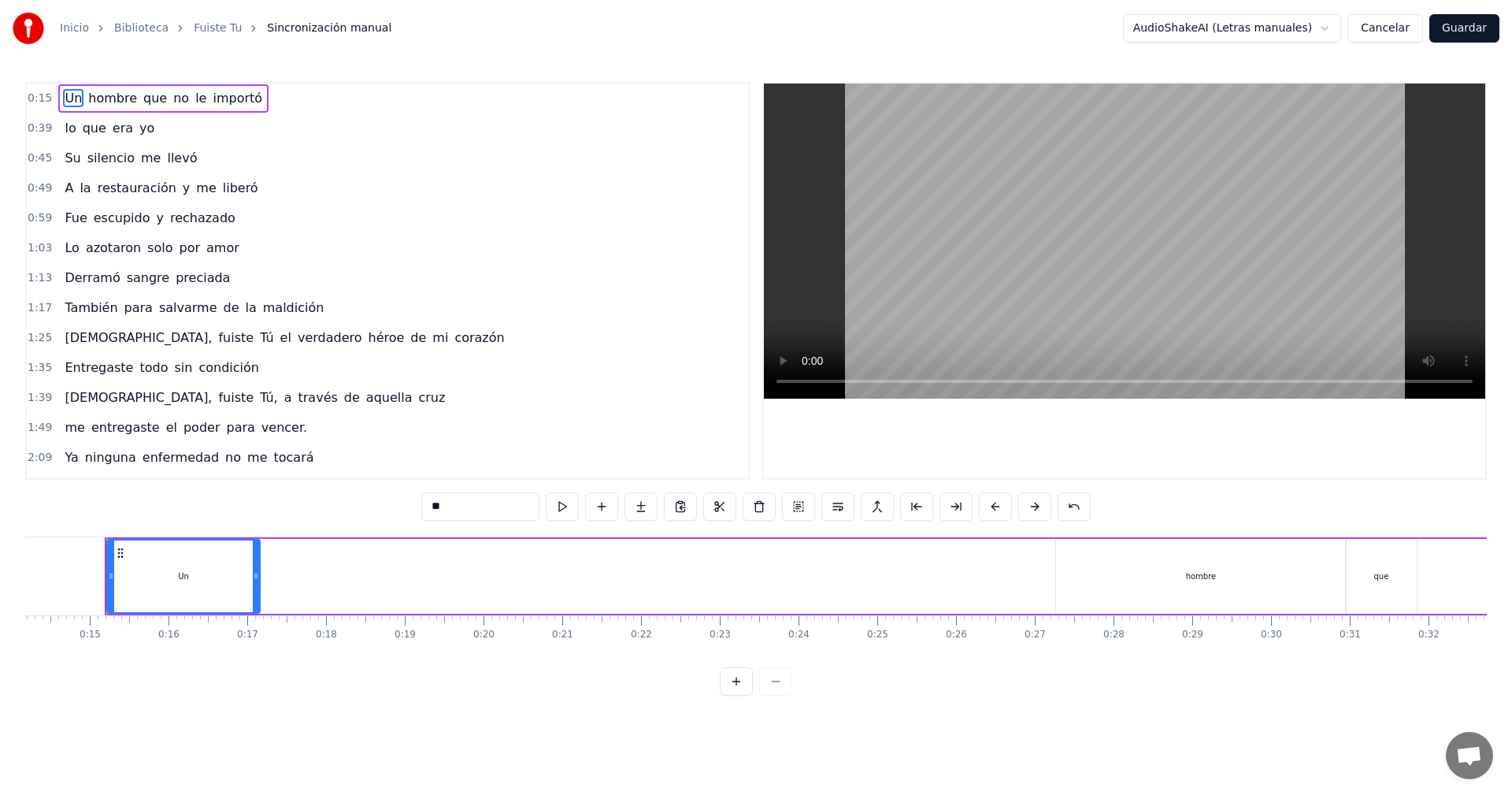
click at [174, 550] on div "Un" at bounding box center [183, 576] width 151 height 71
click at [119, 552] on circle at bounding box center [118, 552] width 1 height 1
click at [596, 506] on button at bounding box center [601, 506] width 33 height 28
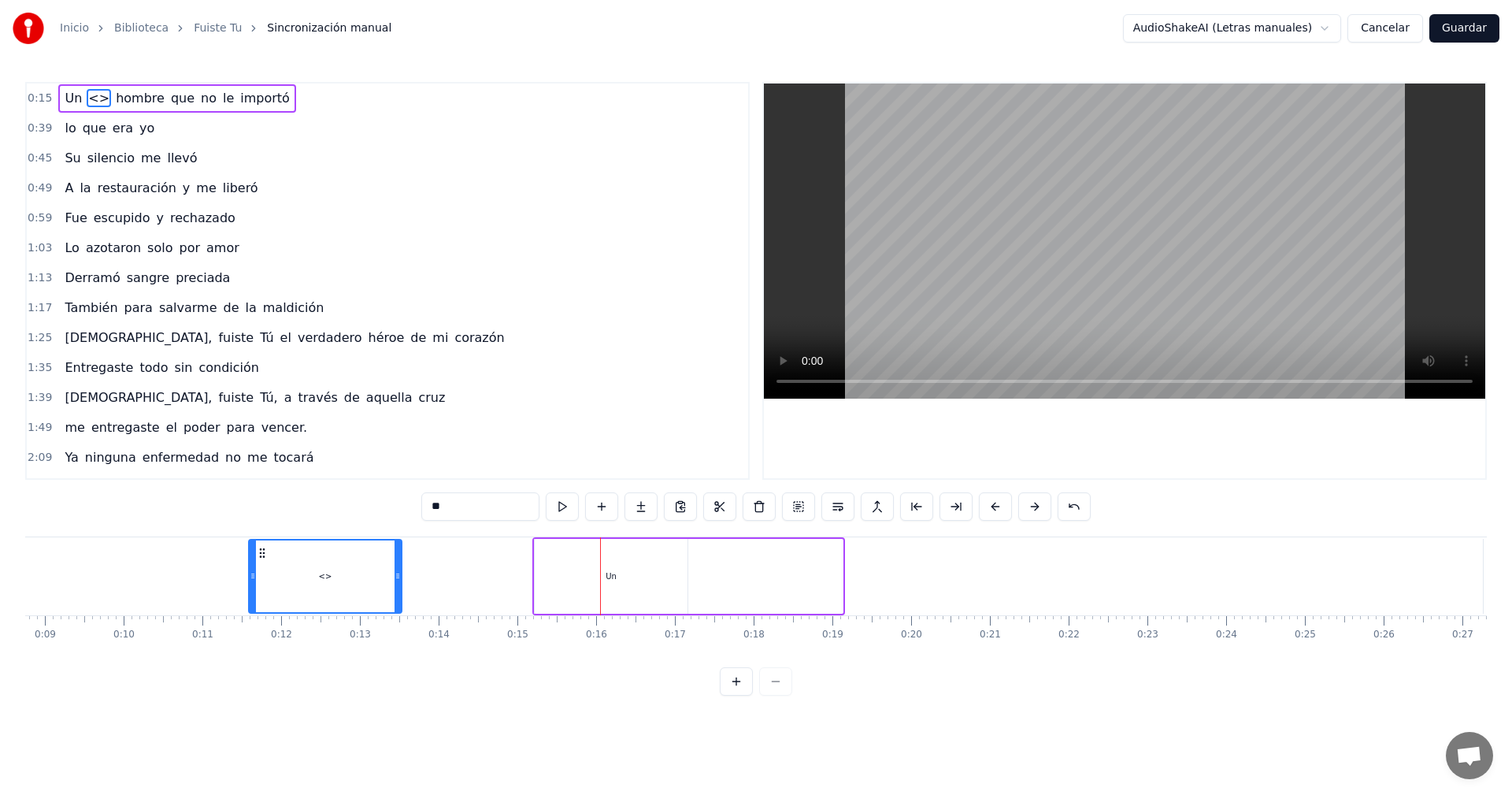
scroll to position [0, 670]
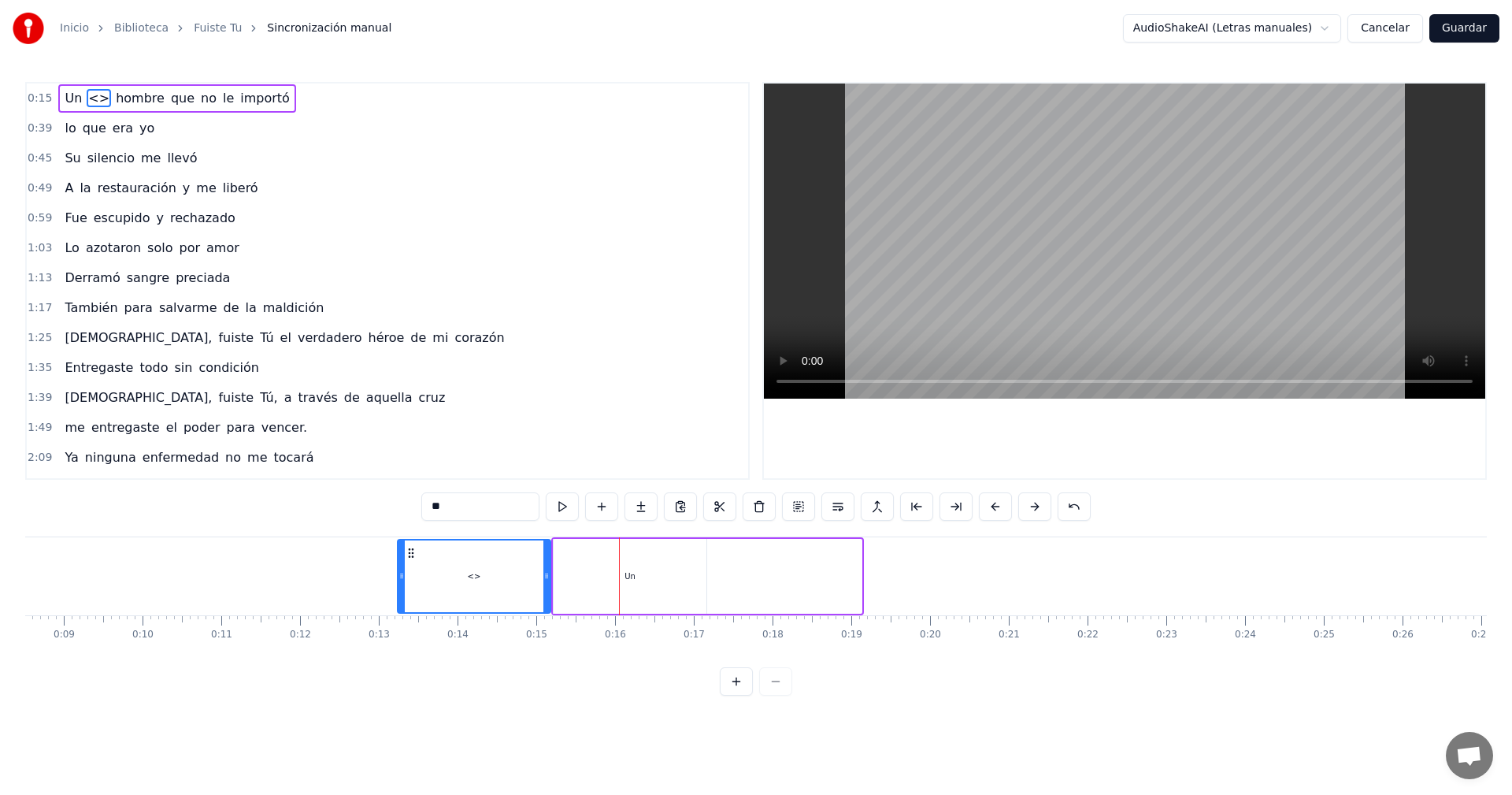
drag, startPoint x: 277, startPoint y: 553, endPoint x: 412, endPoint y: 592, distance: 140.5
click at [412, 592] on div "<>" at bounding box center [473, 576] width 151 height 71
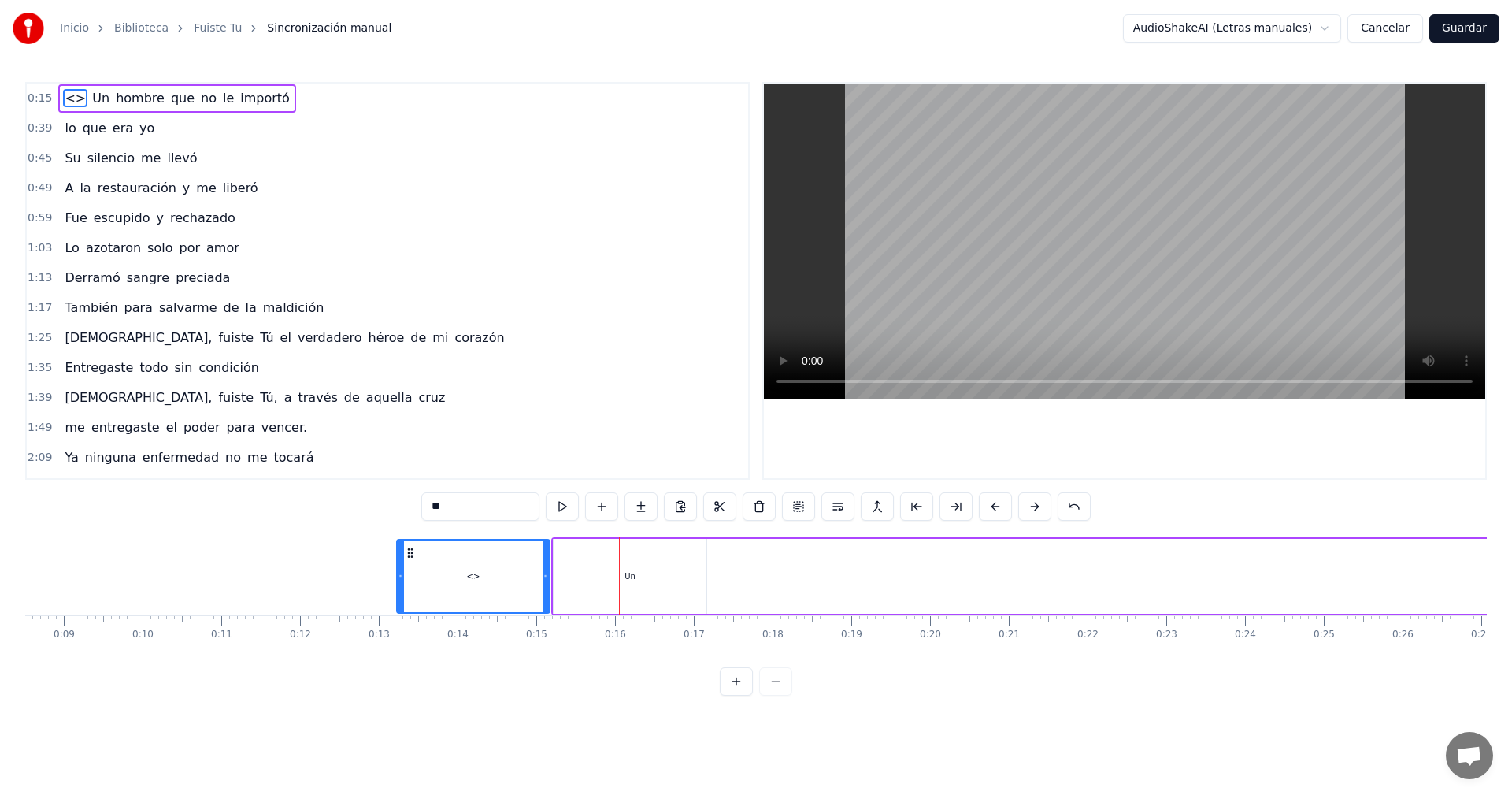
click at [460, 576] on div "<>" at bounding box center [472, 576] width 151 height 71
click at [69, 98] on span "<>" at bounding box center [75, 98] width 25 height 18
click at [67, 99] on span "<>" at bounding box center [75, 98] width 25 height 18
click at [469, 578] on div "<>" at bounding box center [473, 576] width 14 height 12
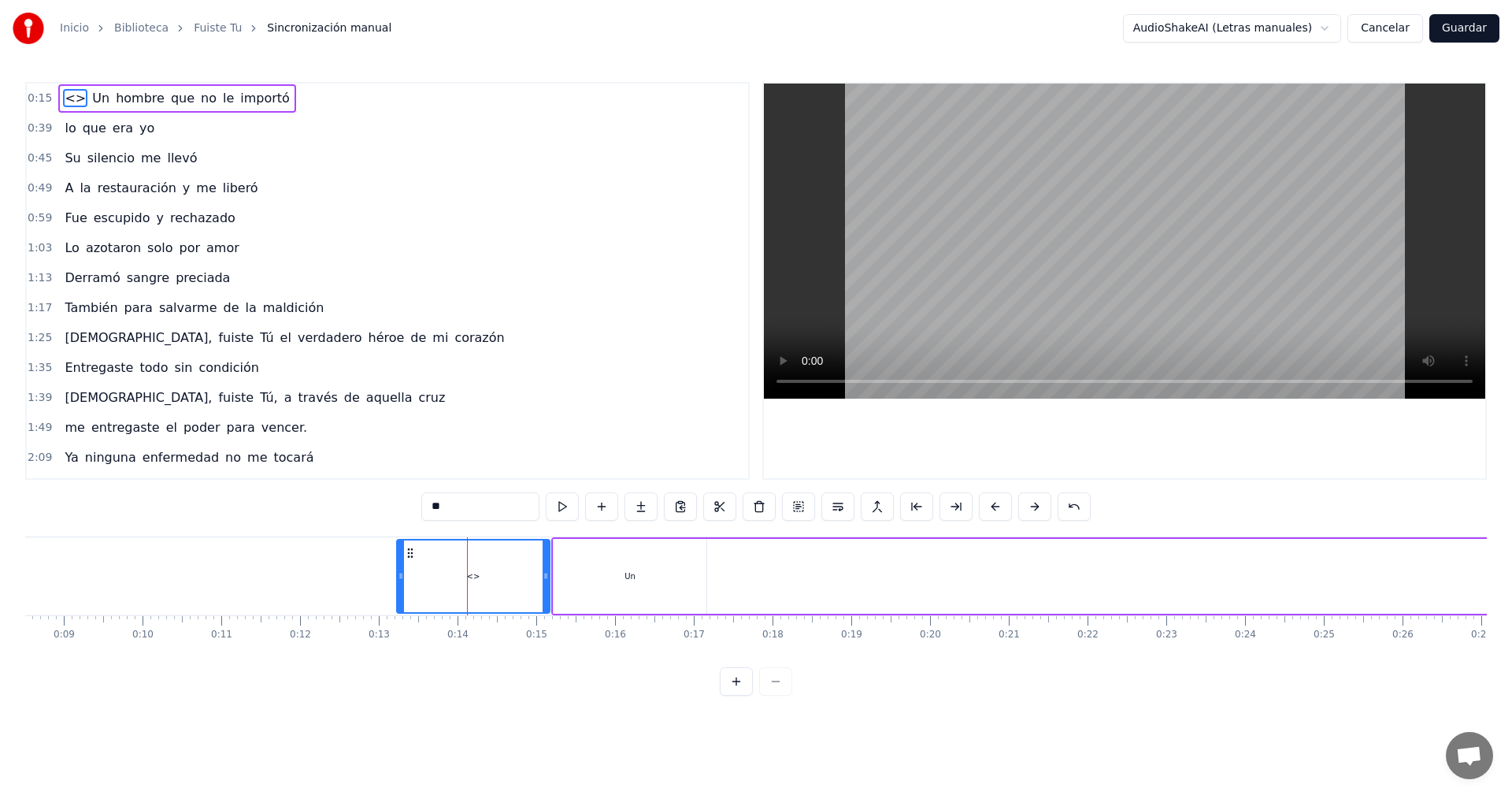
click at [452, 512] on input "**" at bounding box center [480, 506] width 118 height 28
drag, startPoint x: 449, startPoint y: 509, endPoint x: 423, endPoint y: 504, distance: 26.5
click at [423, 504] on input "**" at bounding box center [480, 506] width 118 height 28
type input "****"
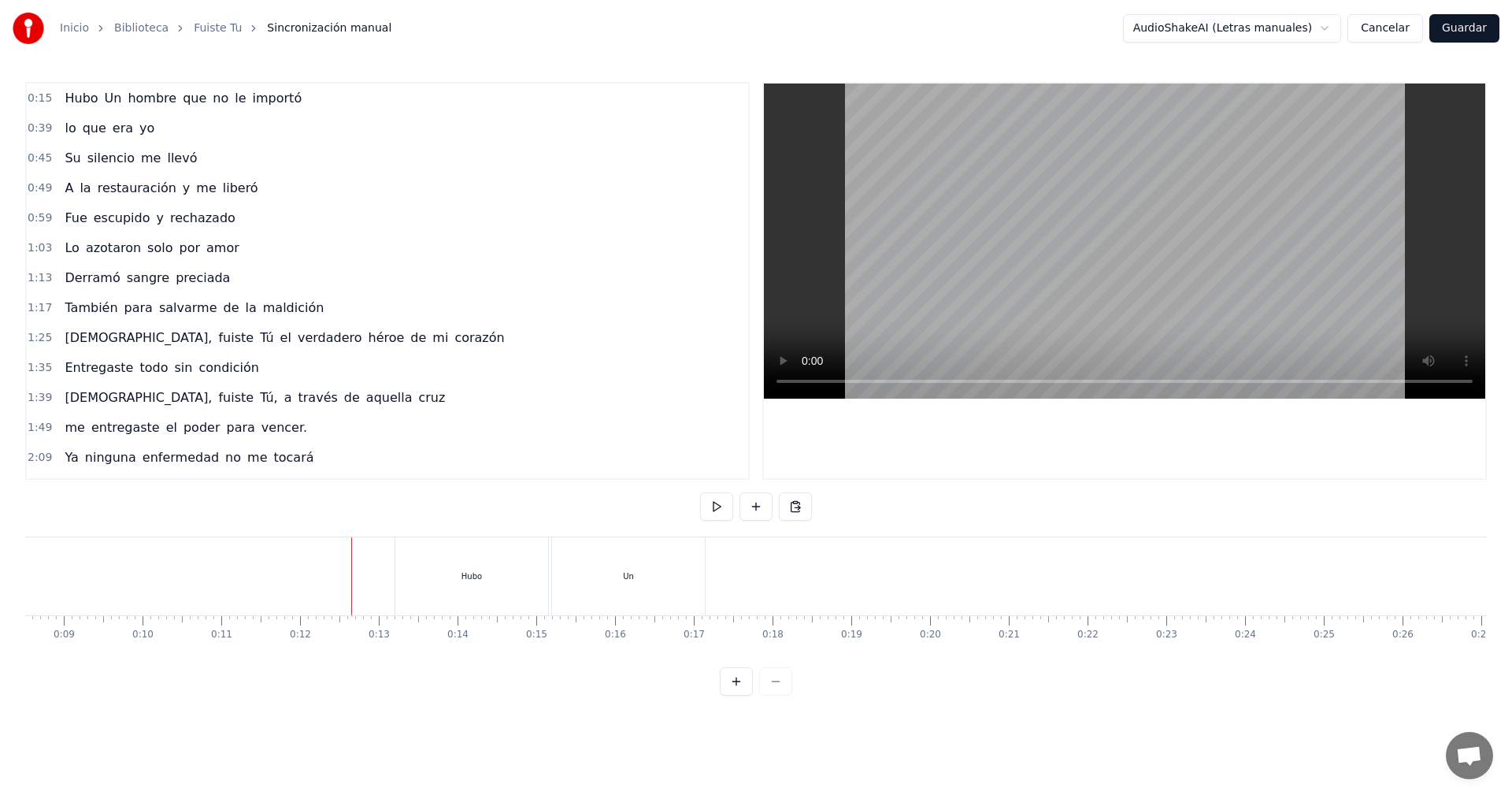
click at [627, 579] on div "Un" at bounding box center [629, 576] width 11 height 12
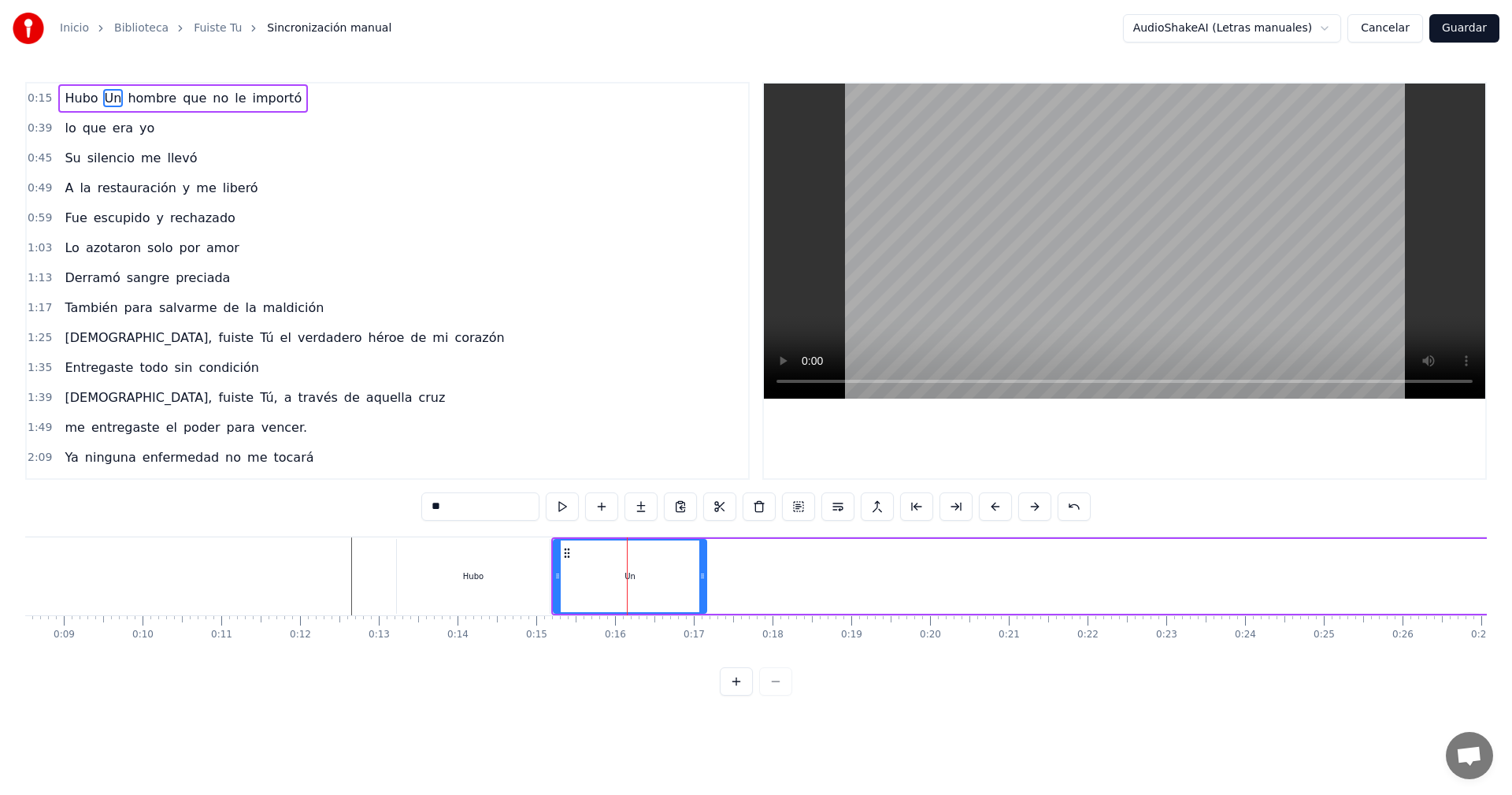
click at [437, 504] on input "**" at bounding box center [480, 506] width 118 height 28
type input "**"
click at [831, 585] on div "Hubo un hombre que no le importó" at bounding box center [1358, 576] width 1613 height 78
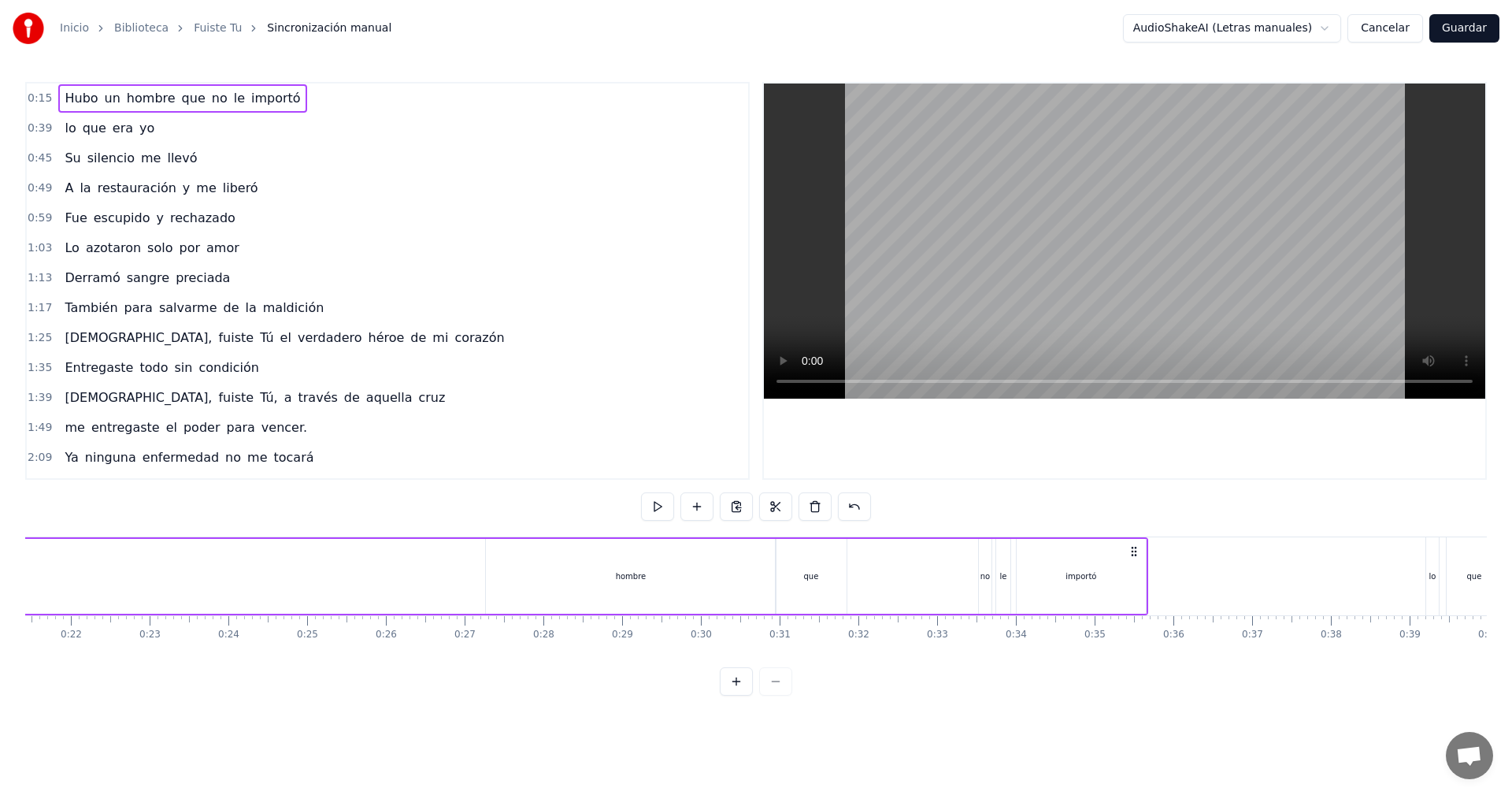
scroll to position [0, 1834]
click at [487, 559] on div "hombre" at bounding box center [483, 577] width 290 height 75
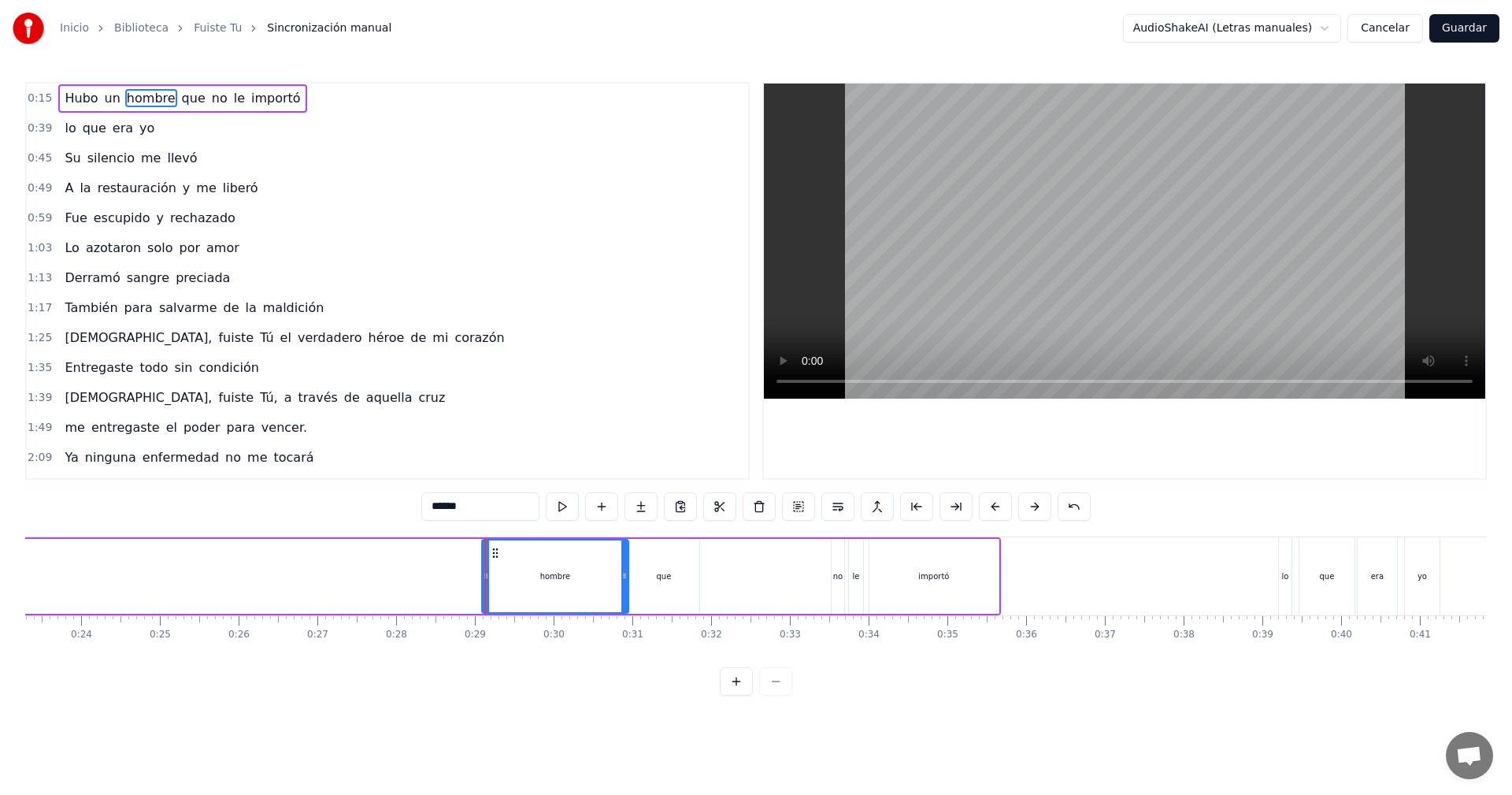
drag, startPoint x: 339, startPoint y: 578, endPoint x: 482, endPoint y: 582, distance: 143.1
click at [482, 582] on div at bounding box center [485, 576] width 6 height 71
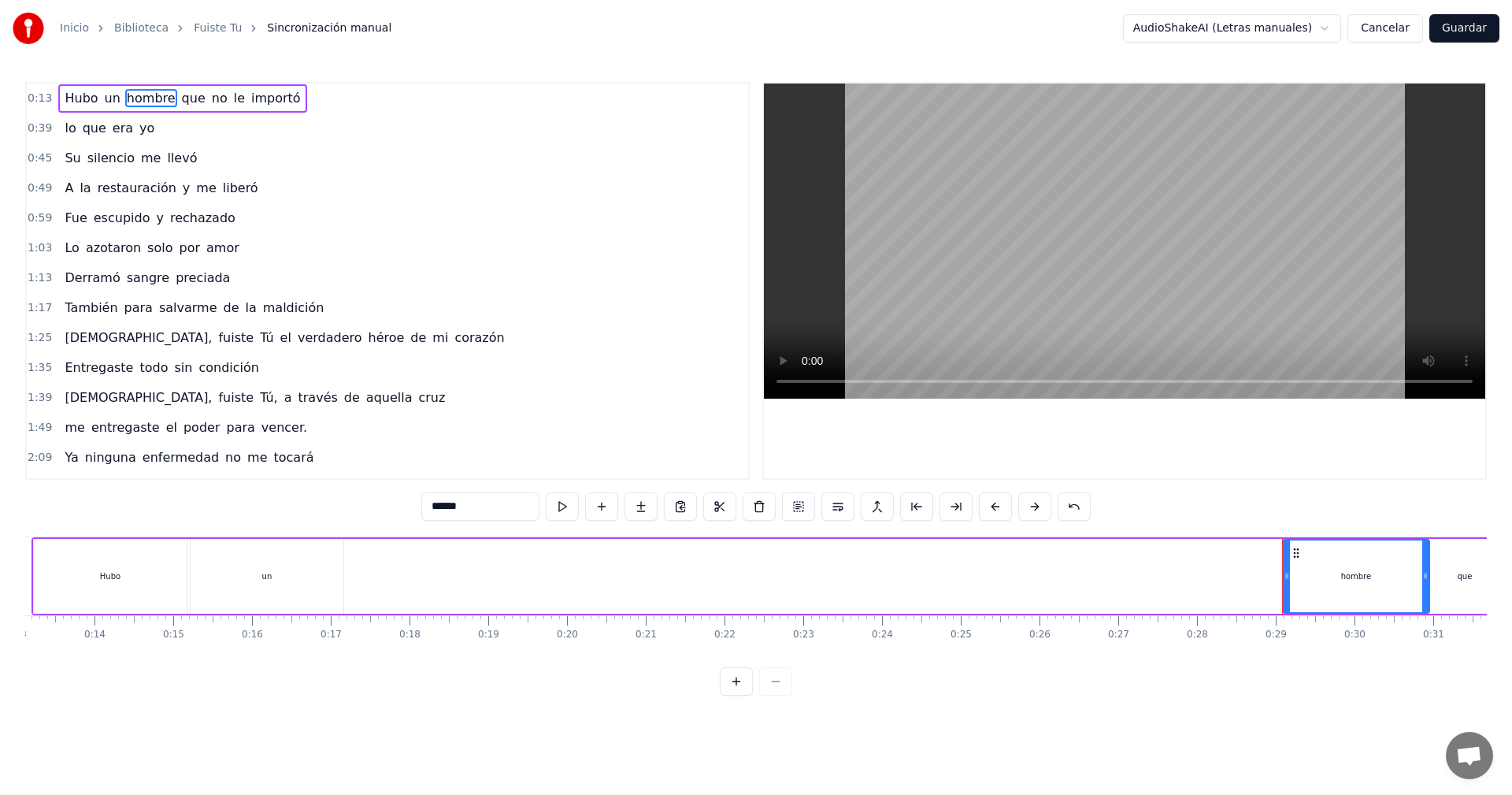
scroll to position [0, 980]
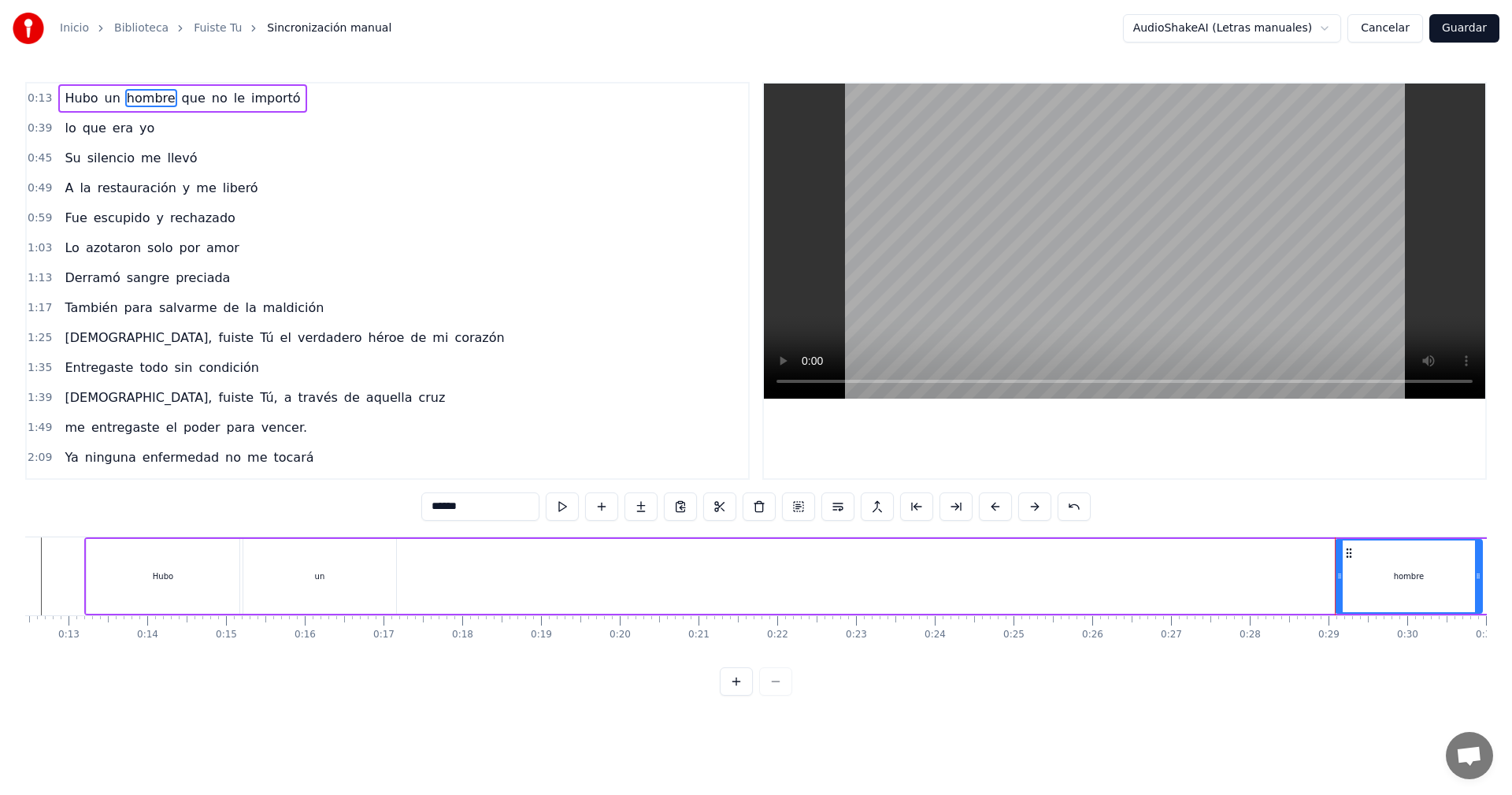
click at [353, 582] on div "un" at bounding box center [319, 577] width 153 height 75
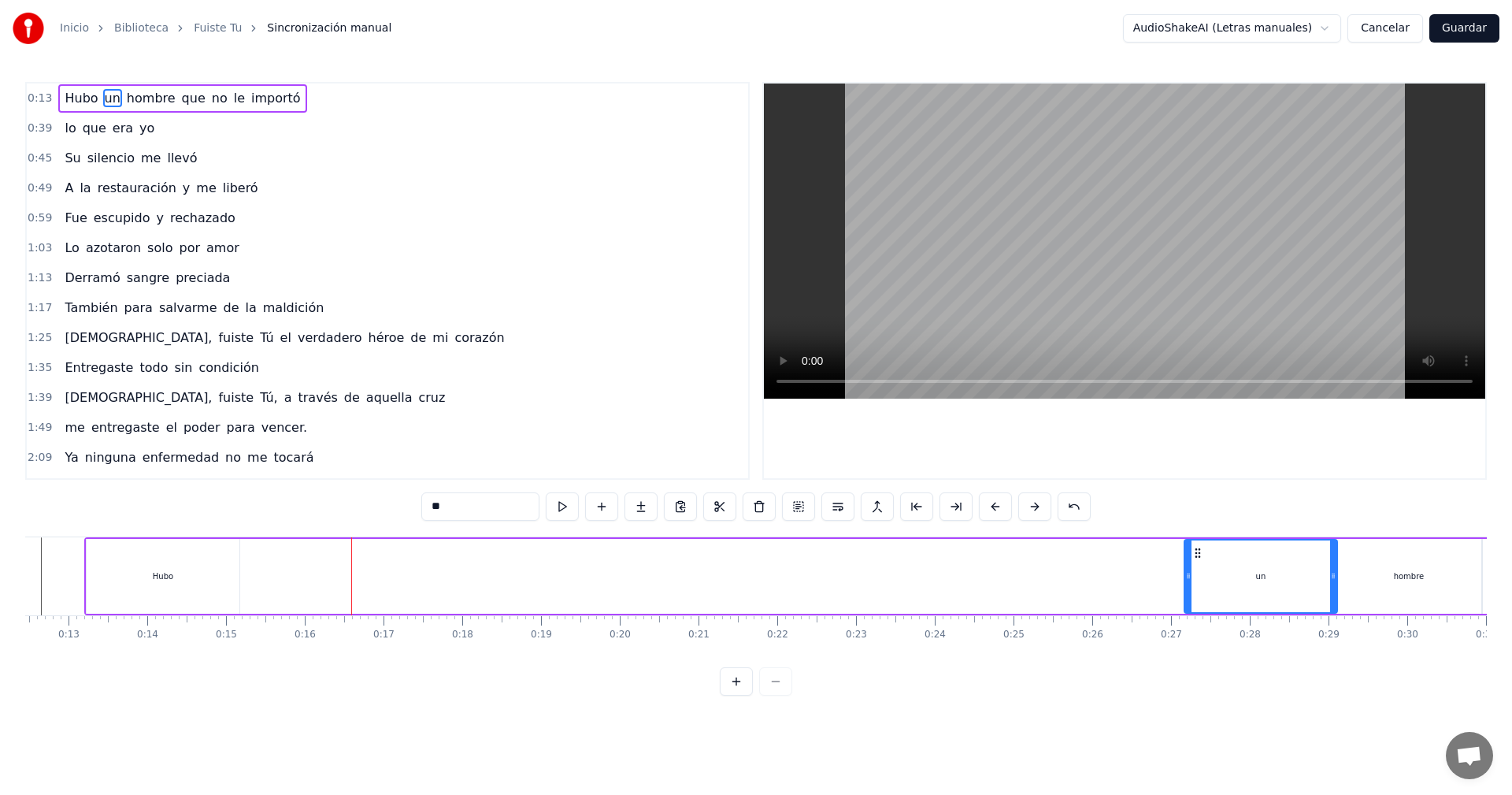
drag, startPoint x: 259, startPoint y: 554, endPoint x: 1200, endPoint y: 600, distance: 942.1
click at [1200, 600] on div "un" at bounding box center [1260, 576] width 151 height 71
click at [145, 561] on div "Hubo" at bounding box center [163, 577] width 153 height 75
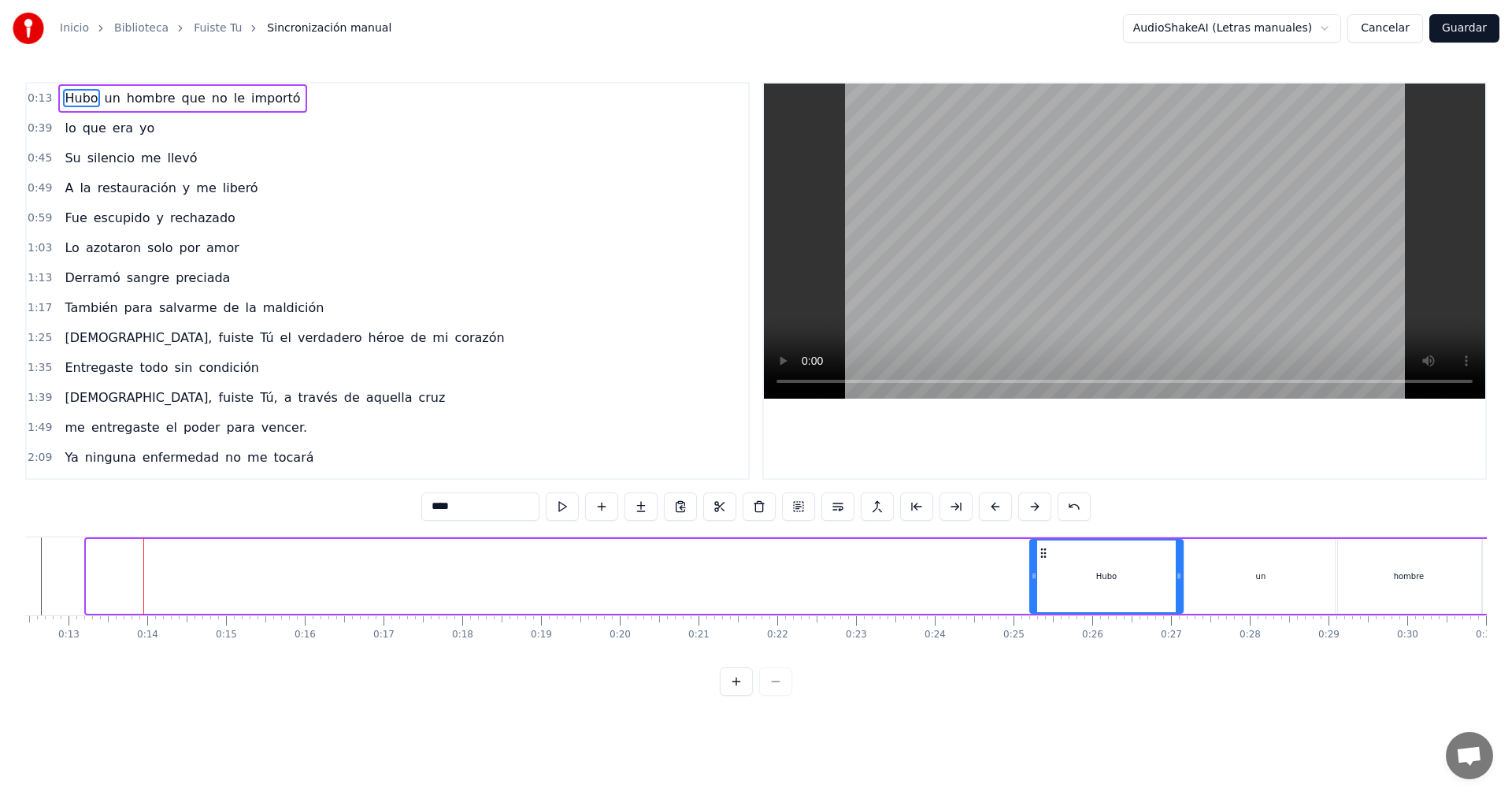
drag, startPoint x: 104, startPoint y: 549, endPoint x: 1047, endPoint y: 573, distance: 943.3
click at [1047, 573] on div "Hubo" at bounding box center [1105, 576] width 151 height 71
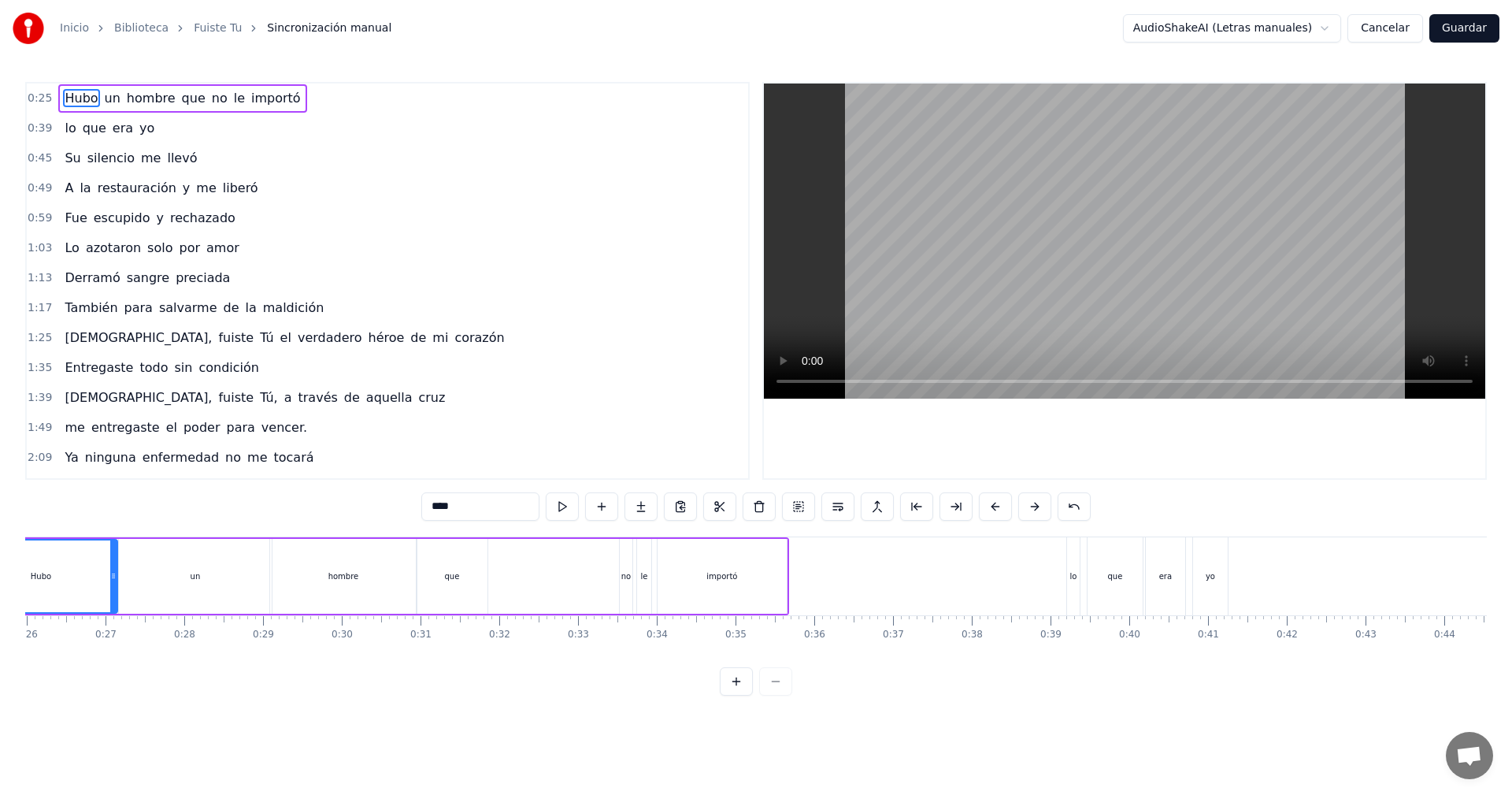
scroll to position [0, 2035]
click at [463, 557] on div "que" at bounding box center [463, 577] width 71 height 75
type input "***"
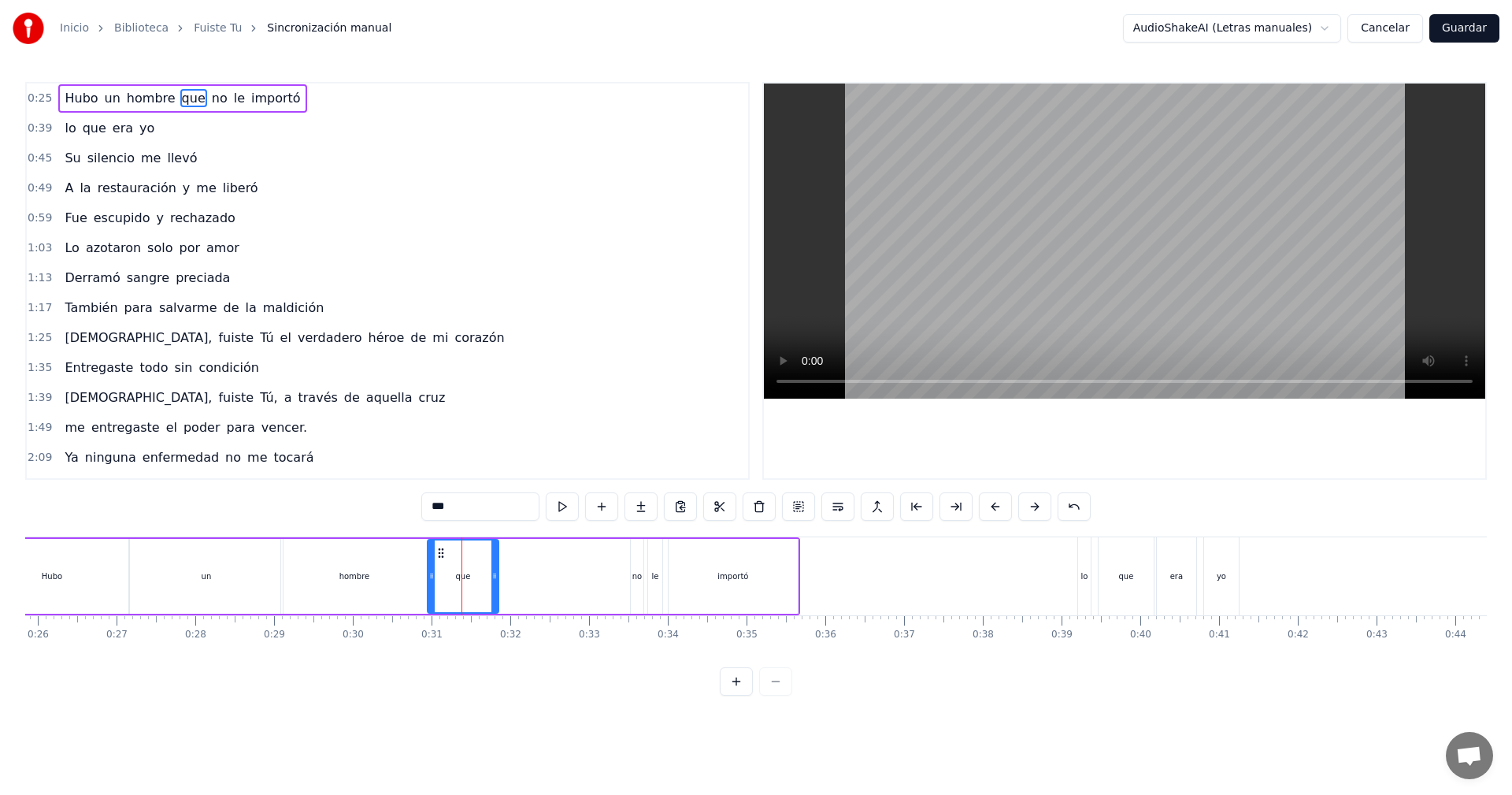
click at [544, 566] on div "Hubo un hombre que no le importó" at bounding box center [386, 576] width 827 height 78
click at [597, 574] on div "Hubo un hombre que no le importó" at bounding box center [386, 576] width 827 height 78
click at [636, 578] on div "no" at bounding box center [637, 576] width 9 height 12
click at [549, 583] on div "Hubo un hombre que no le importó" at bounding box center [386, 576] width 827 height 78
click at [459, 561] on div "que" at bounding box center [463, 577] width 71 height 75
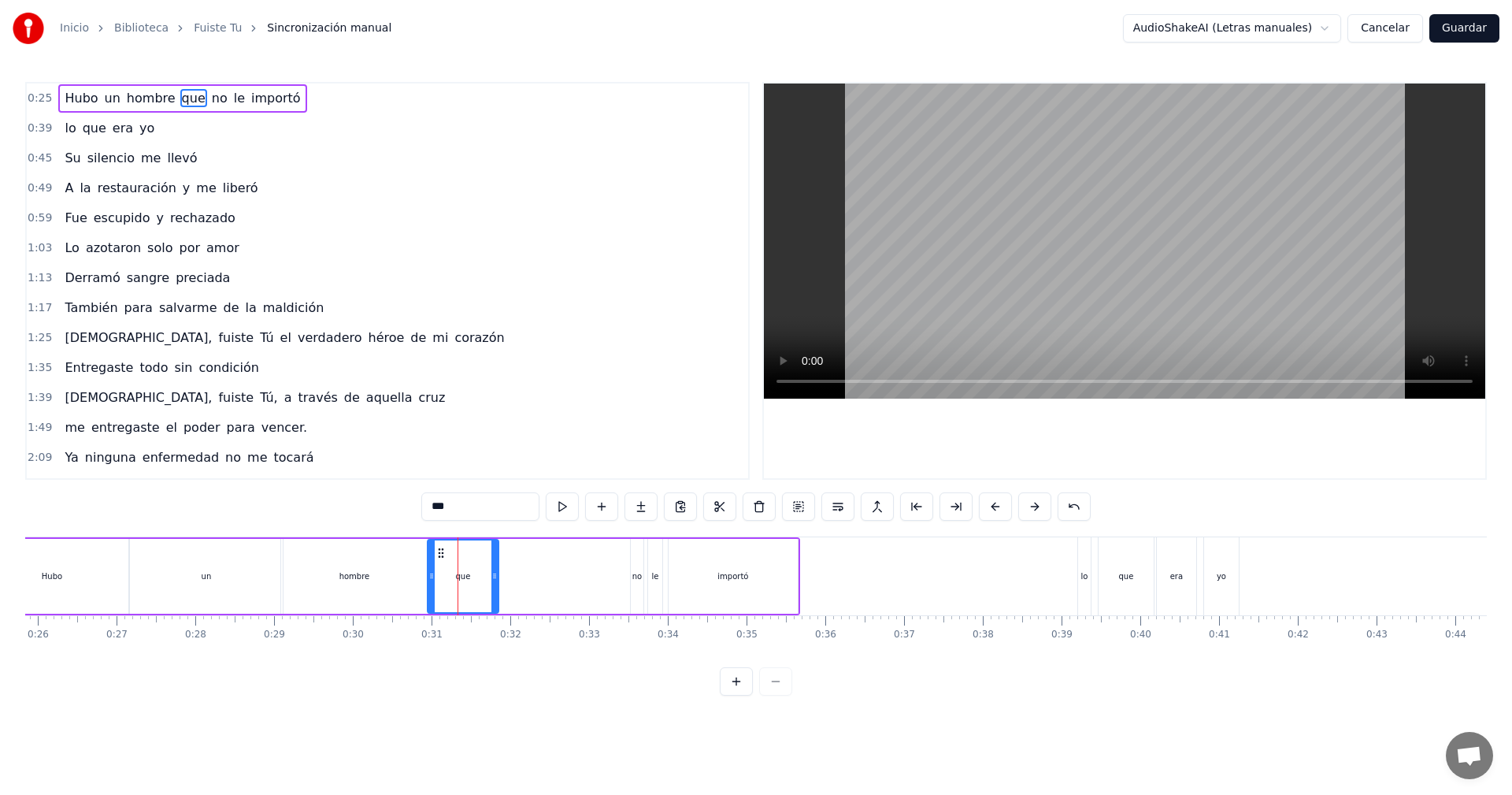
click at [456, 555] on div "que" at bounding box center [463, 576] width 69 height 71
drag, startPoint x: 442, startPoint y: 554, endPoint x: 573, endPoint y: 556, distance: 131.0
click at [573, 556] on icon at bounding box center [571, 553] width 13 height 13
click at [293, 548] on div "hombre" at bounding box center [354, 577] width 146 height 75
drag, startPoint x: 299, startPoint y: 551, endPoint x: 453, endPoint y: 550, distance: 154.0
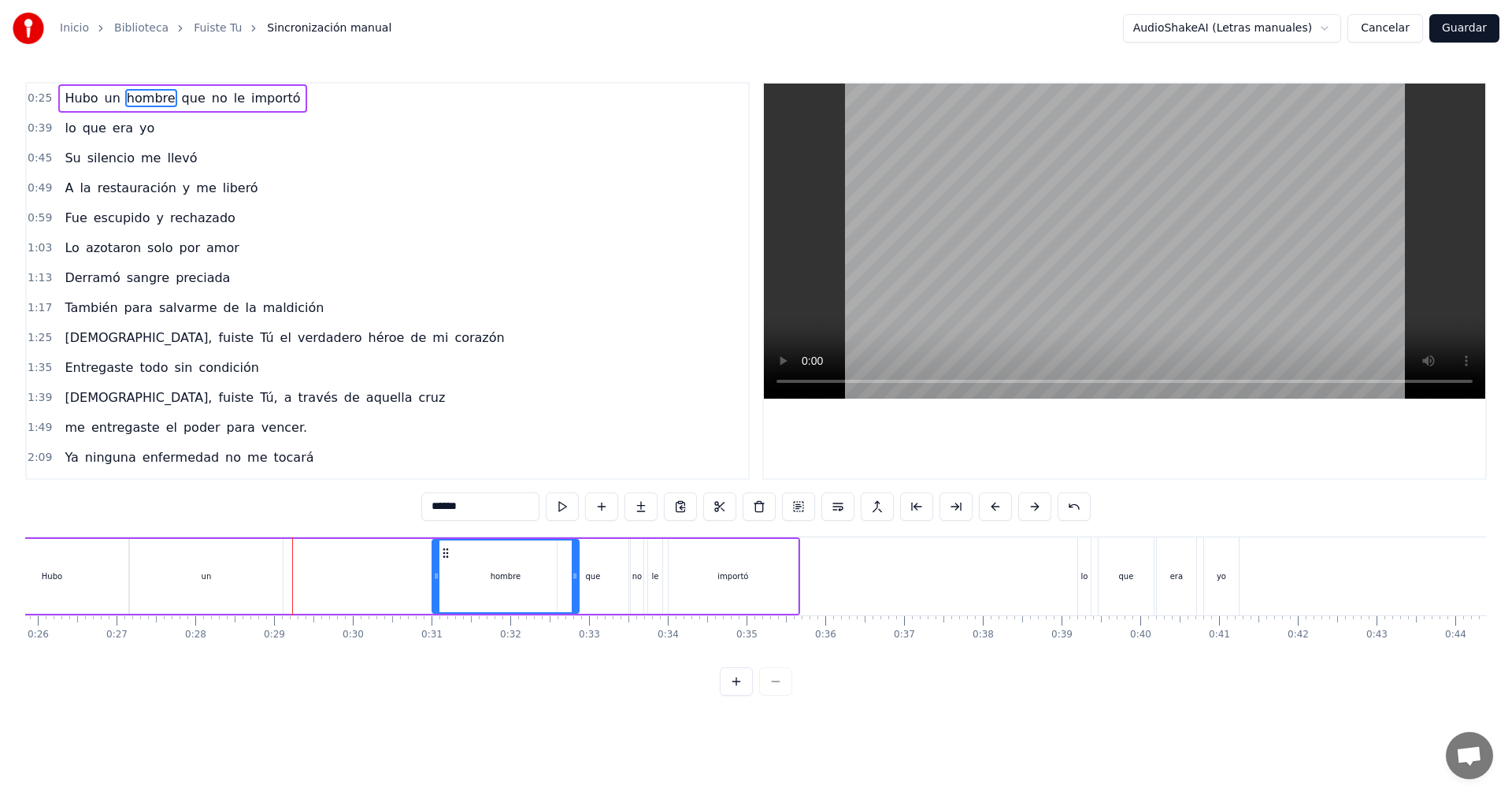
click at [449, 547] on icon at bounding box center [446, 553] width 13 height 13
drag, startPoint x: 436, startPoint y: 577, endPoint x: 492, endPoint y: 576, distance: 56.0
click at [492, 576] on icon at bounding box center [492, 576] width 6 height 13
click at [194, 561] on div "un" at bounding box center [206, 577] width 153 height 75
type input "**"
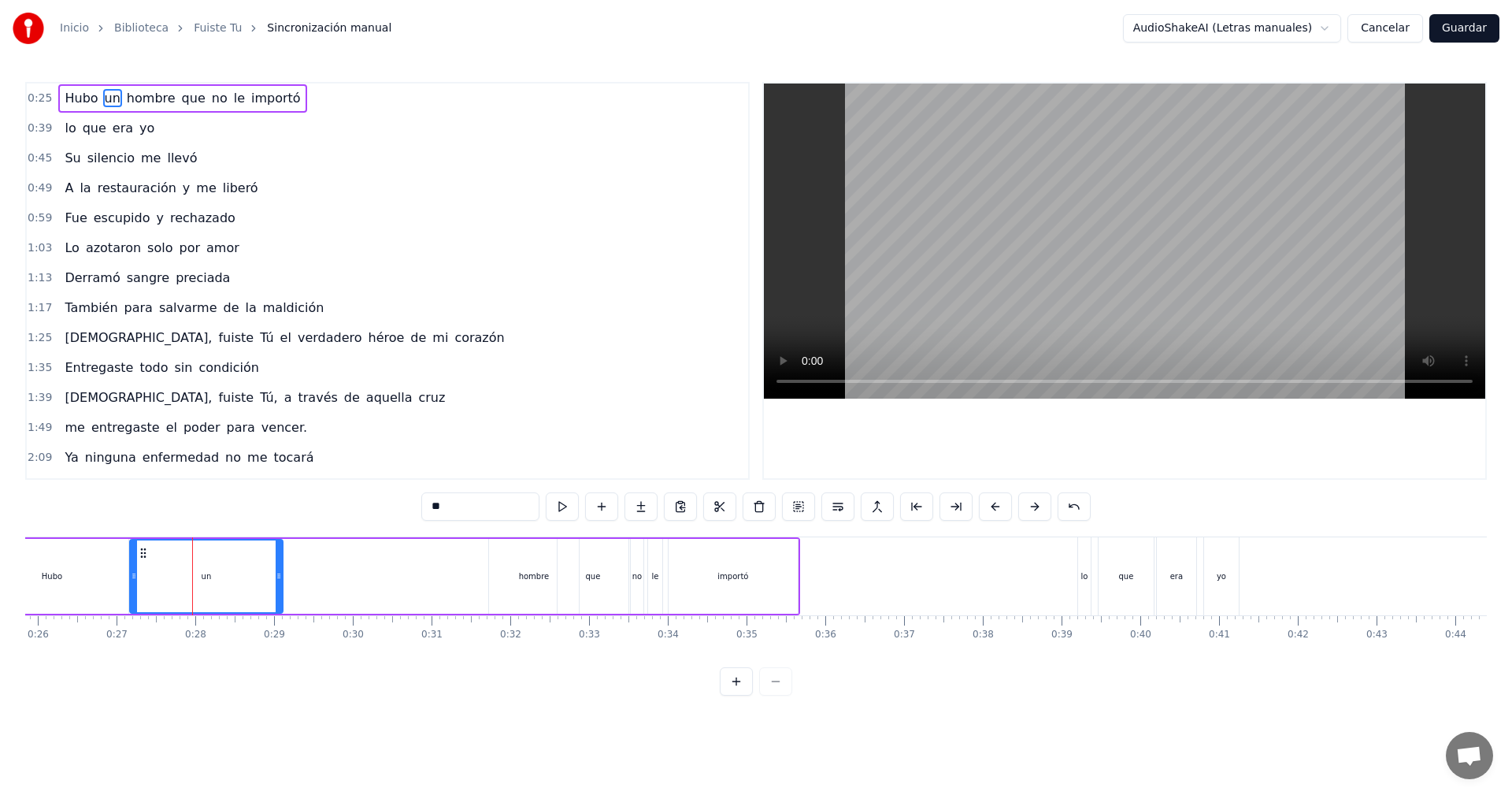
drag, startPoint x: 169, startPoint y: 555, endPoint x: 334, endPoint y: 557, distance: 165.0
click at [334, 557] on div "Hubo un hombre que no le importó" at bounding box center [386, 576] width 827 height 78
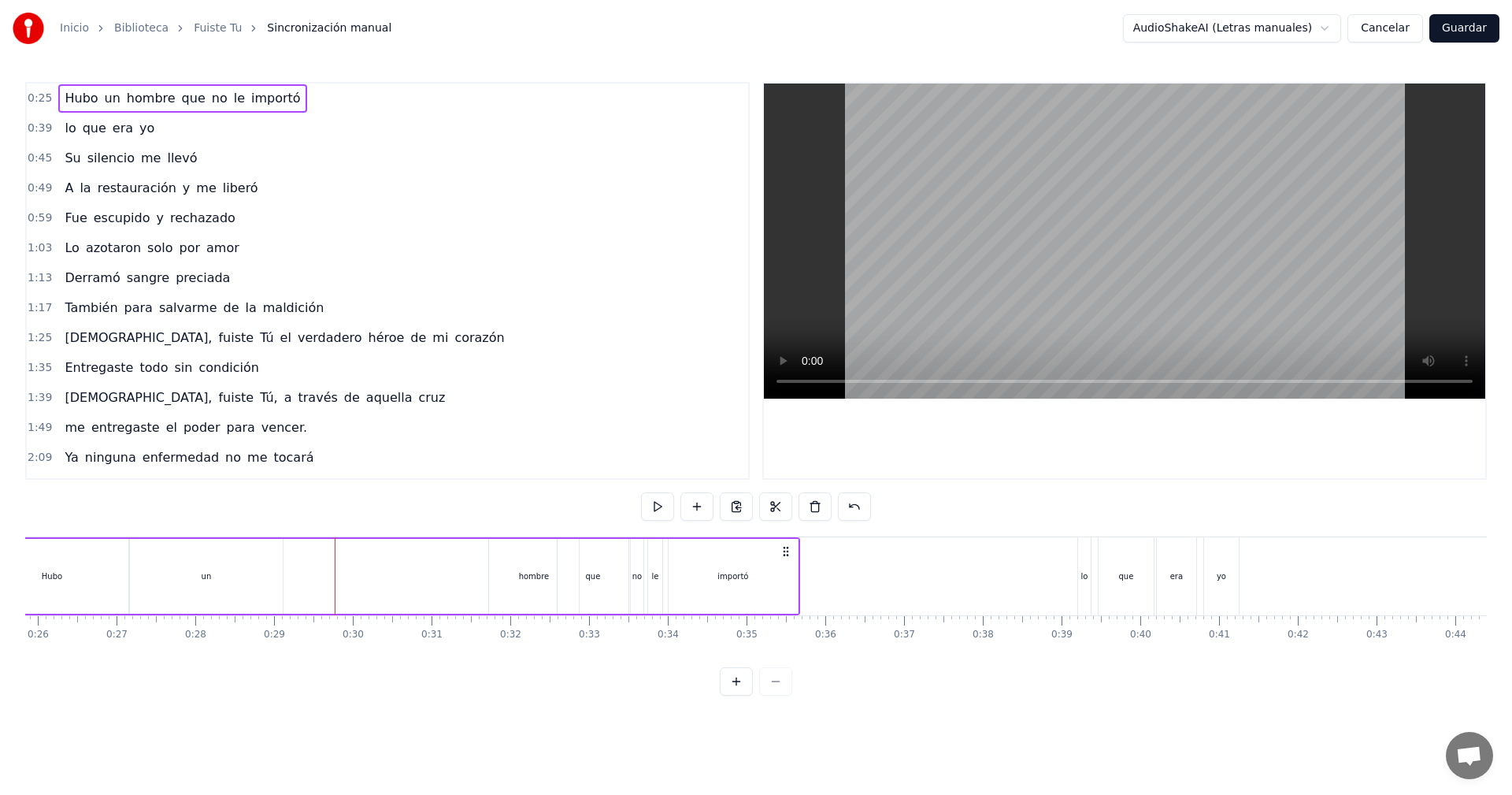
click at [143, 554] on div "un" at bounding box center [206, 577] width 153 height 75
drag, startPoint x: 141, startPoint y: 550, endPoint x: 149, endPoint y: 557, distance: 10.6
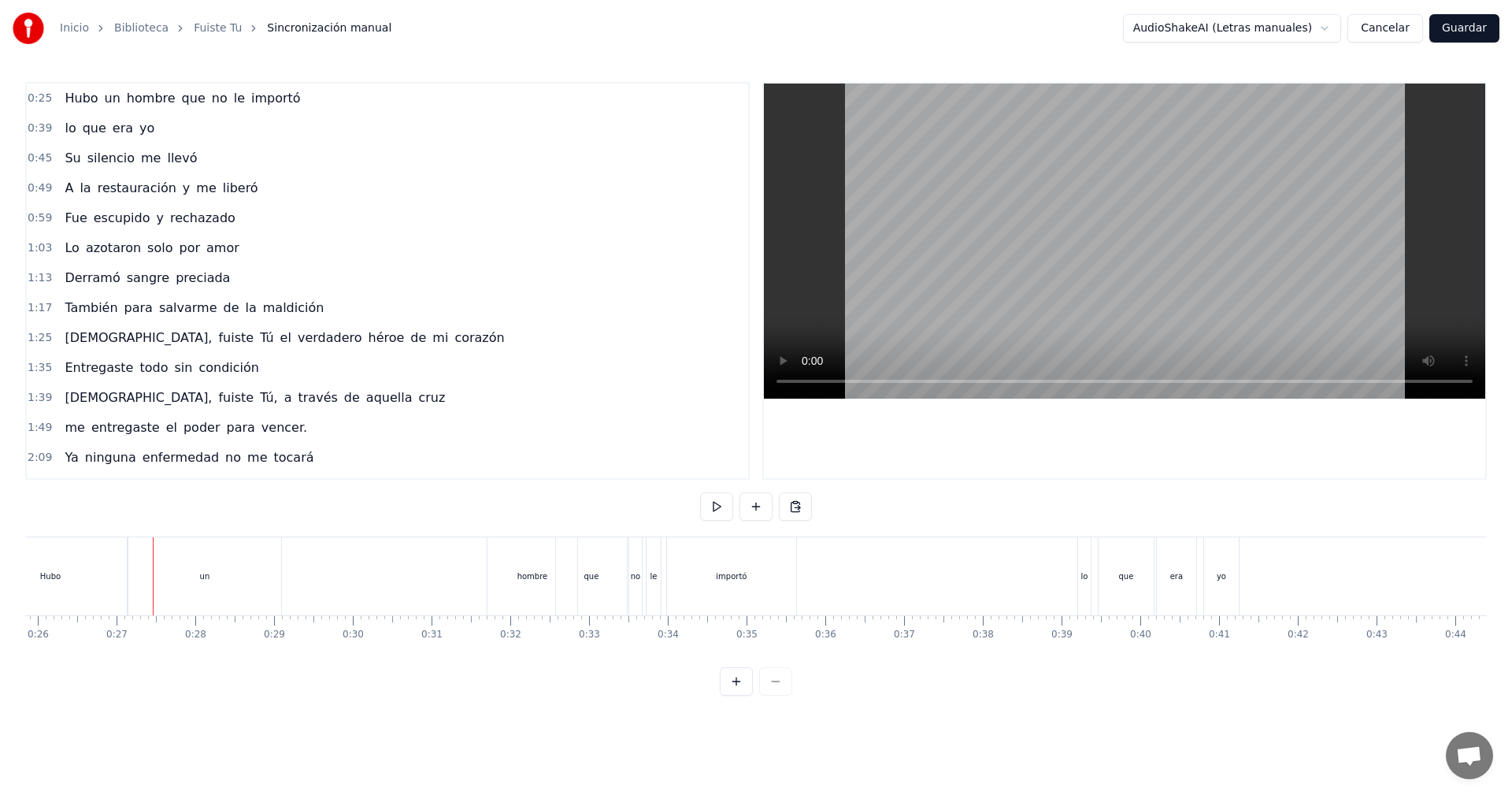
click at [143, 556] on div "un" at bounding box center [204, 576] width 153 height 78
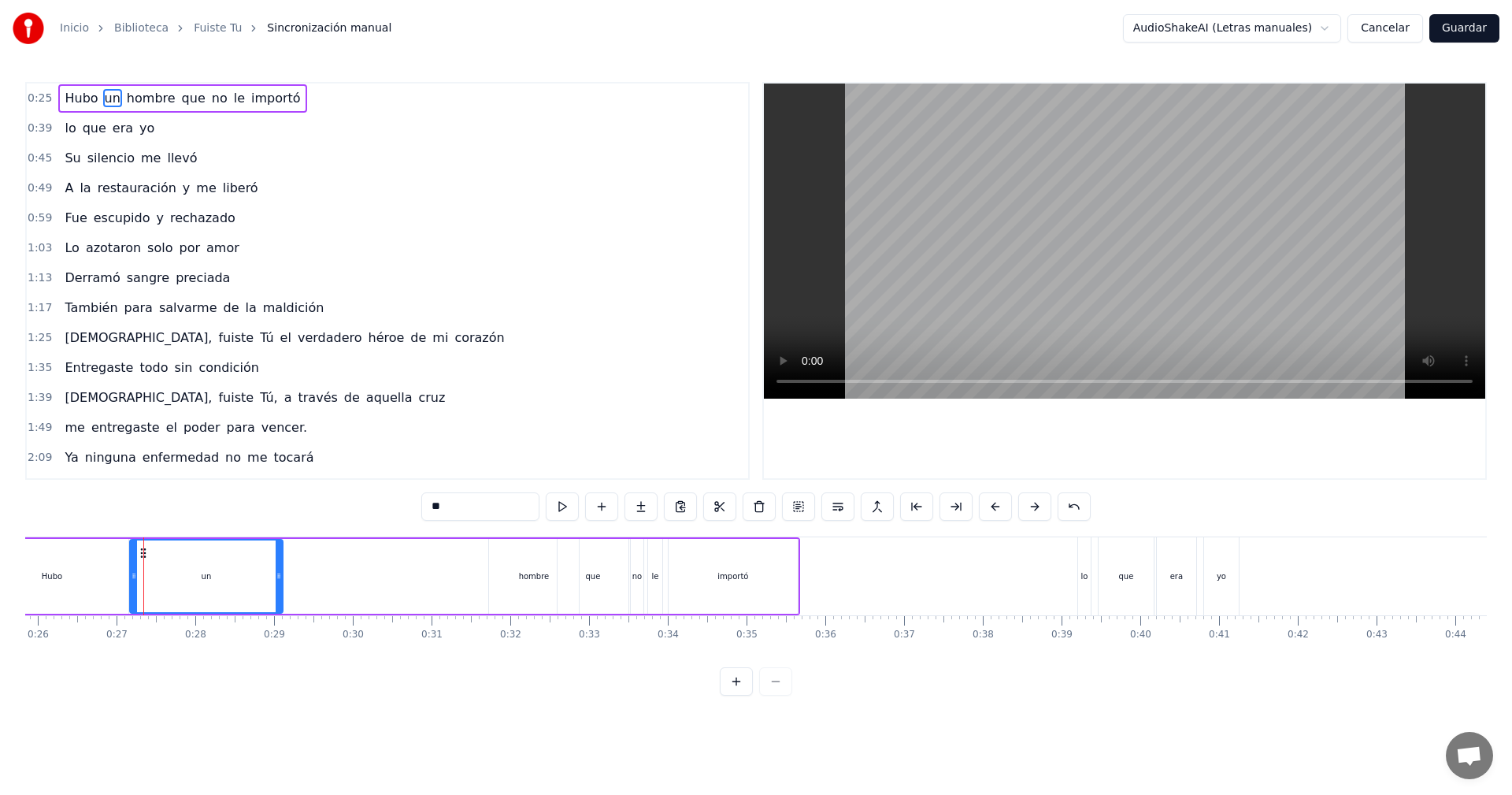
drag, startPoint x: 143, startPoint y: 552, endPoint x: 151, endPoint y: 557, distance: 9.4
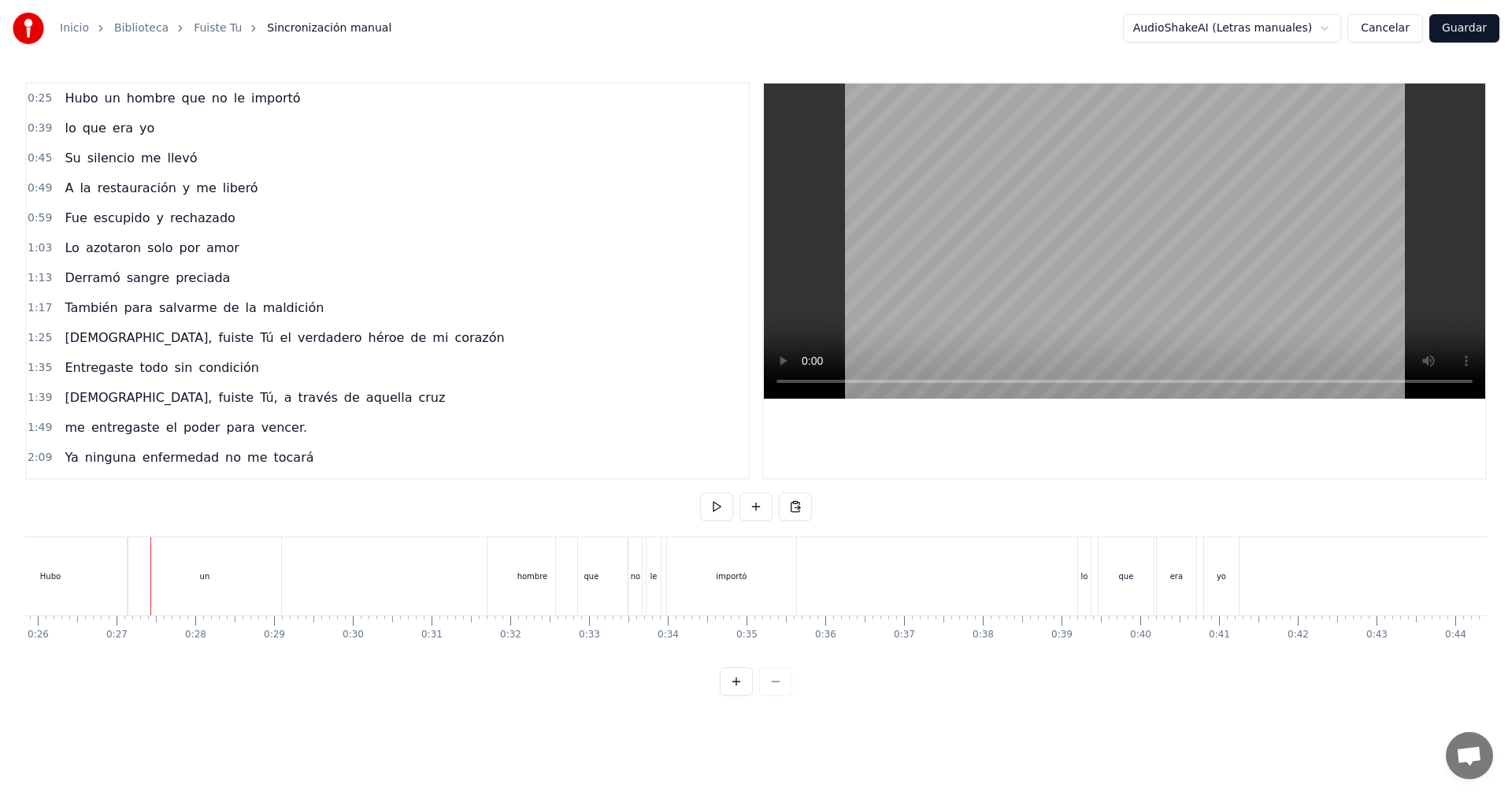
click at [151, 556] on div "un" at bounding box center [204, 576] width 153 height 78
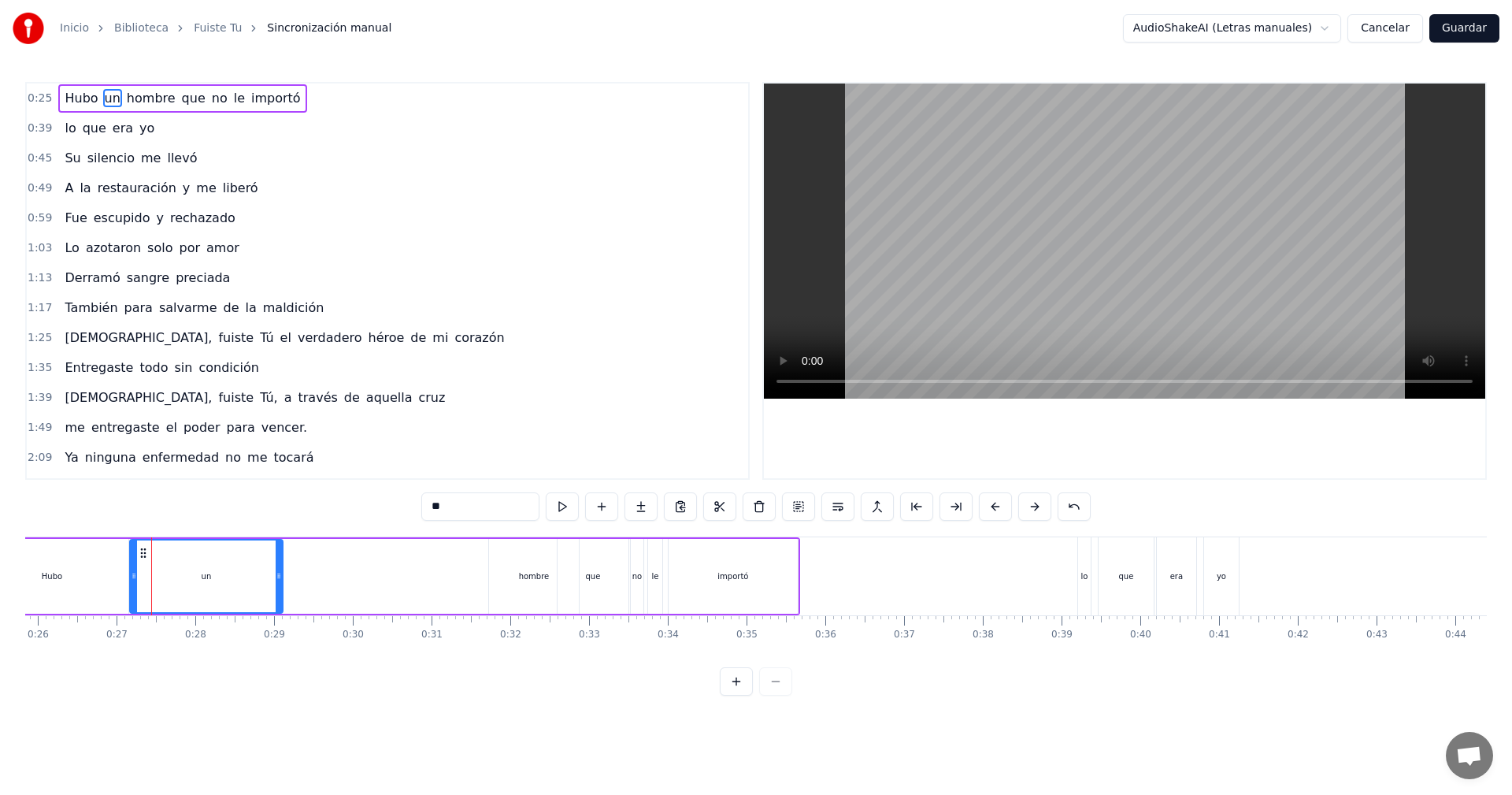
drag, startPoint x: 169, startPoint y: 552, endPoint x: 238, endPoint y: 557, distance: 69.2
click at [238, 557] on div "un" at bounding box center [206, 576] width 151 height 71
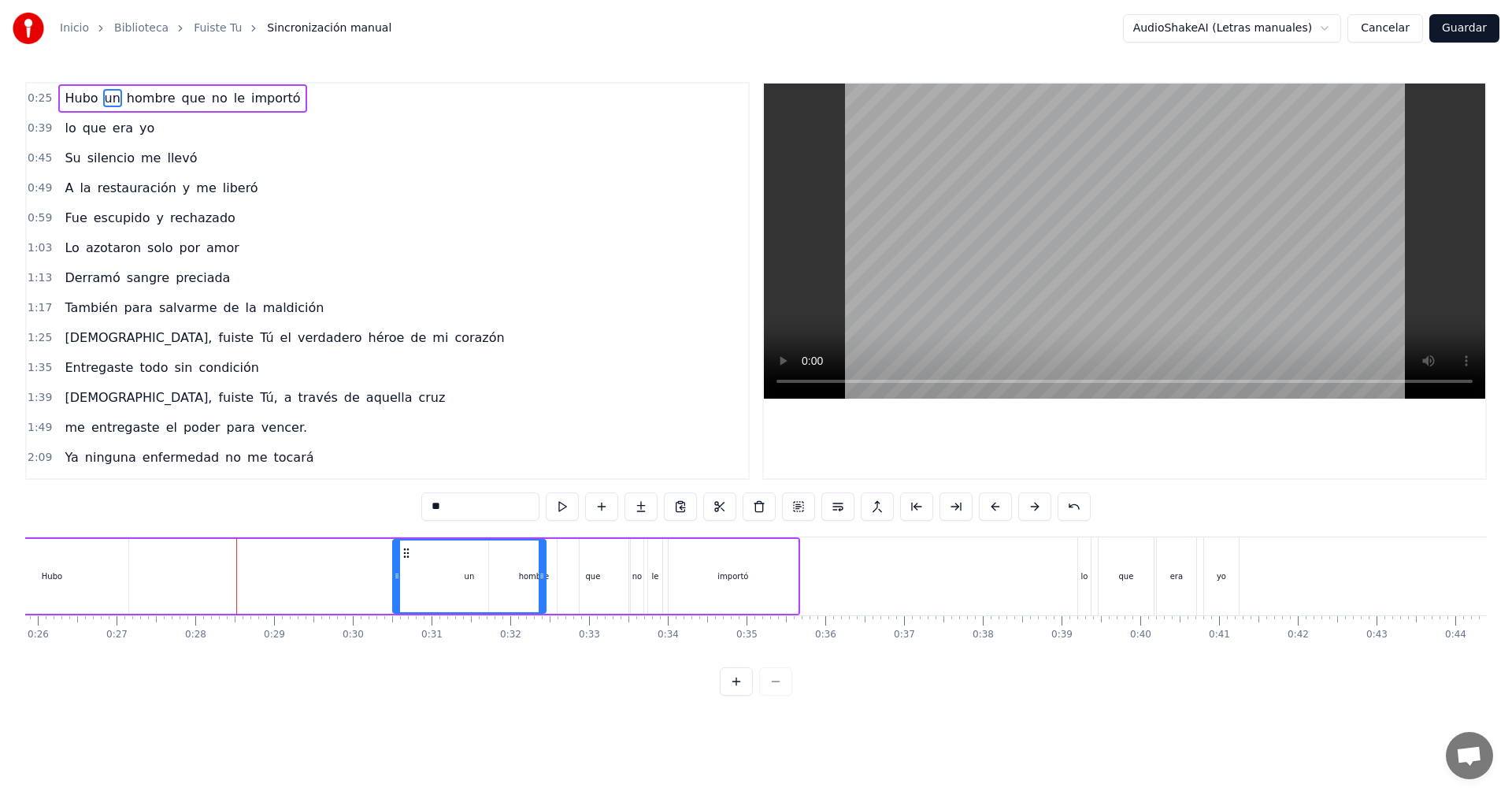
drag, startPoint x: 141, startPoint y: 549, endPoint x: 404, endPoint y: 574, distance: 264.2
click at [404, 573] on div "un" at bounding box center [469, 576] width 151 height 71
drag, startPoint x: 541, startPoint y: 578, endPoint x: 514, endPoint y: 580, distance: 27.1
click at [514, 580] on icon at bounding box center [514, 576] width 6 height 13
drag, startPoint x: 395, startPoint y: 576, endPoint x: 440, endPoint y: 576, distance: 45.0
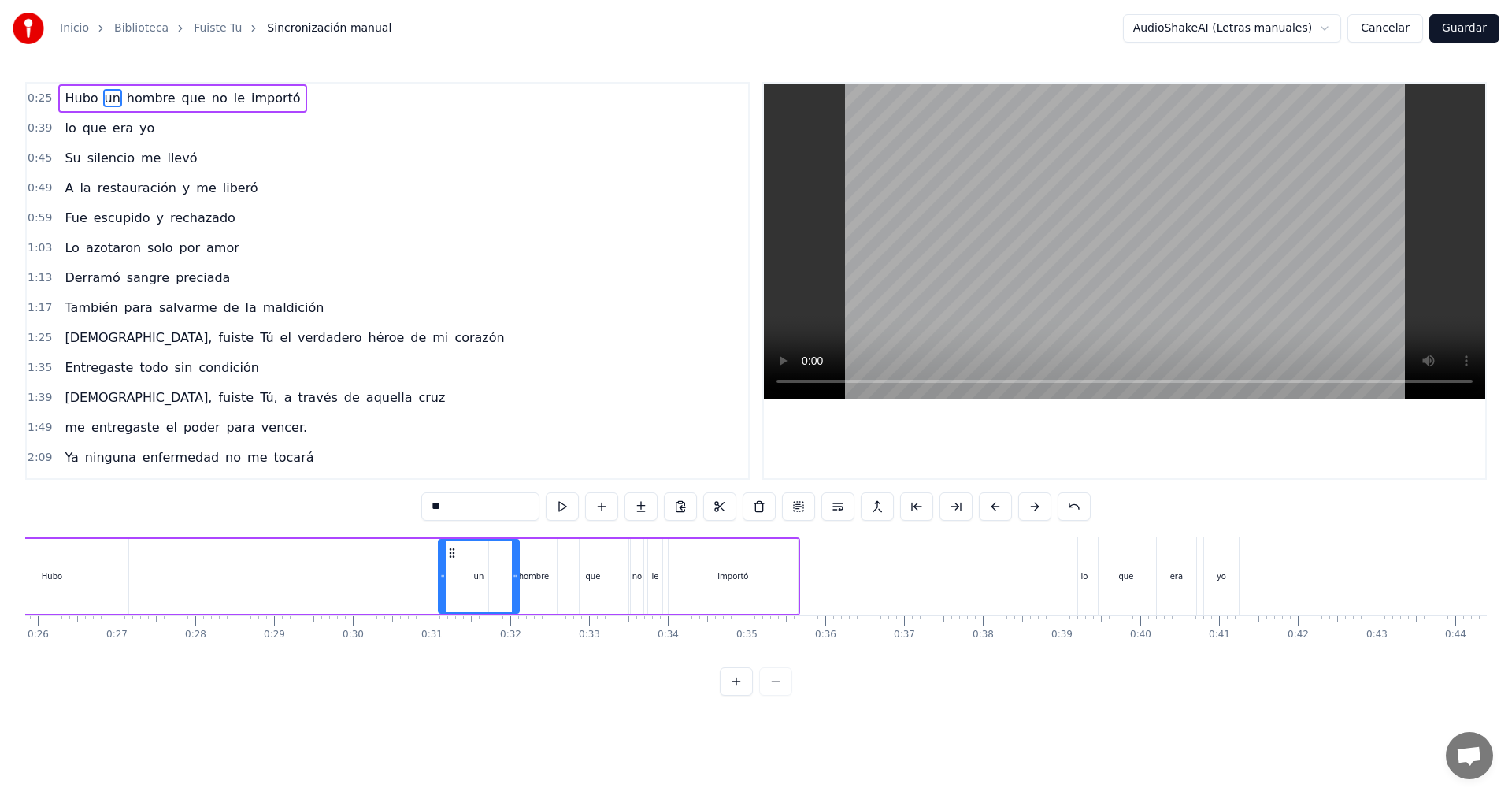
click at [440, 576] on icon at bounding box center [442, 576] width 6 height 13
click at [77, 567] on div "Hubo" at bounding box center [51, 577] width 153 height 75
type input "****"
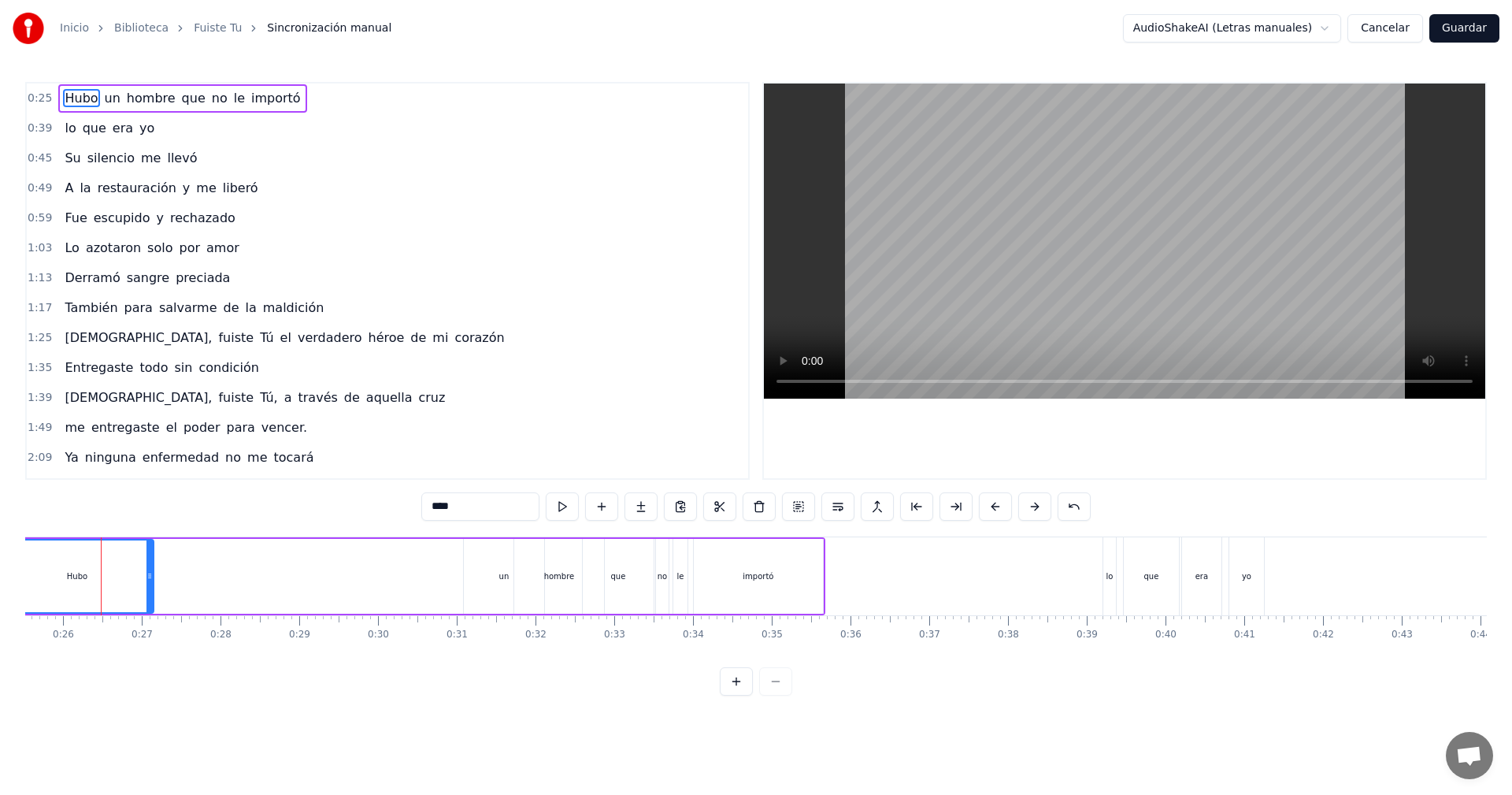
scroll to position [0, 2006]
drag, startPoint x: 57, startPoint y: 557, endPoint x: 275, endPoint y: 560, distance: 218.0
click at [275, 560] on div "Hubo un hombre que no le importó" at bounding box center [415, 576] width 827 height 78
click at [102, 556] on div "Hubo" at bounding box center [79, 577] width 153 height 75
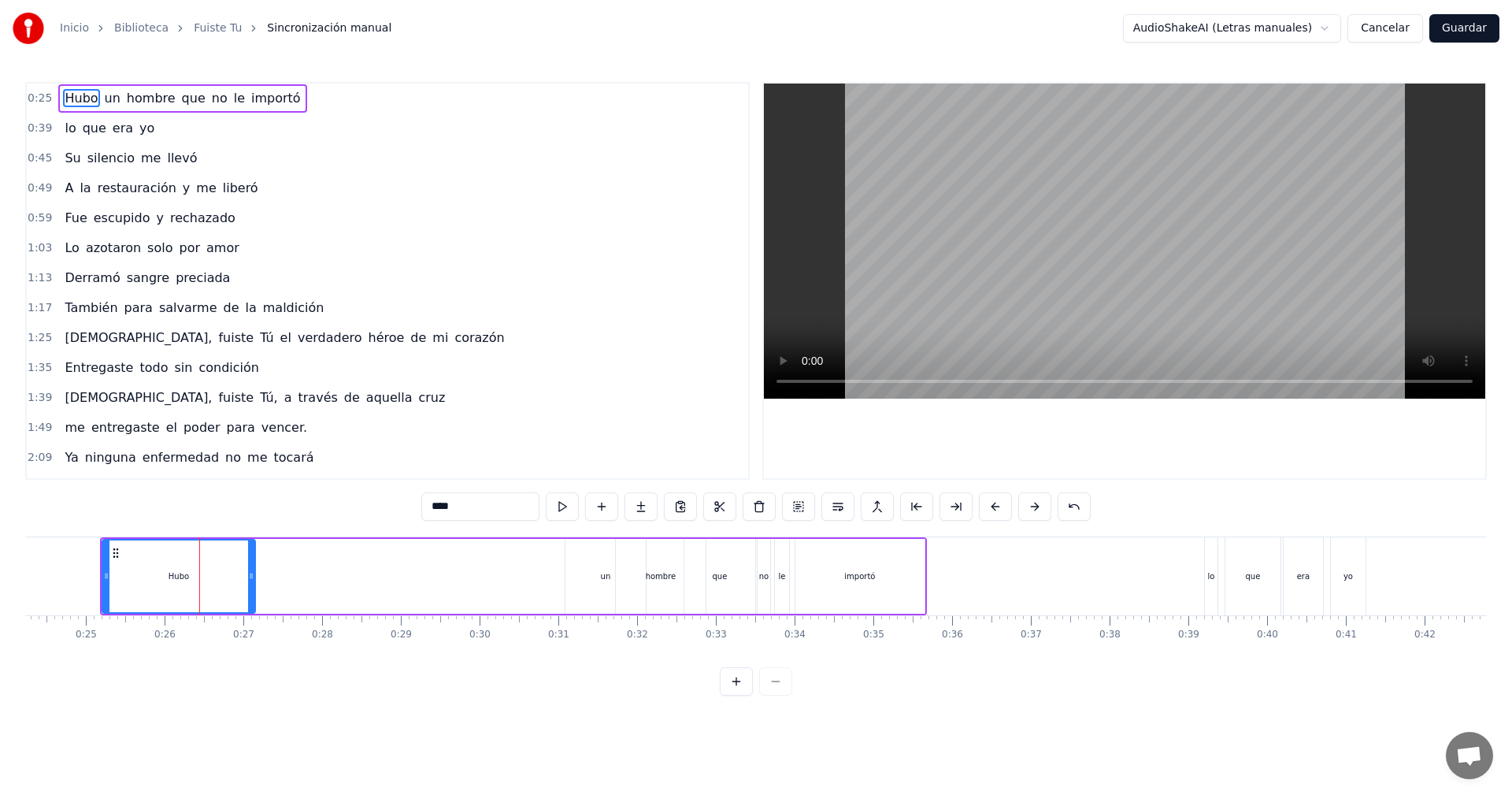
scroll to position [0, 1877]
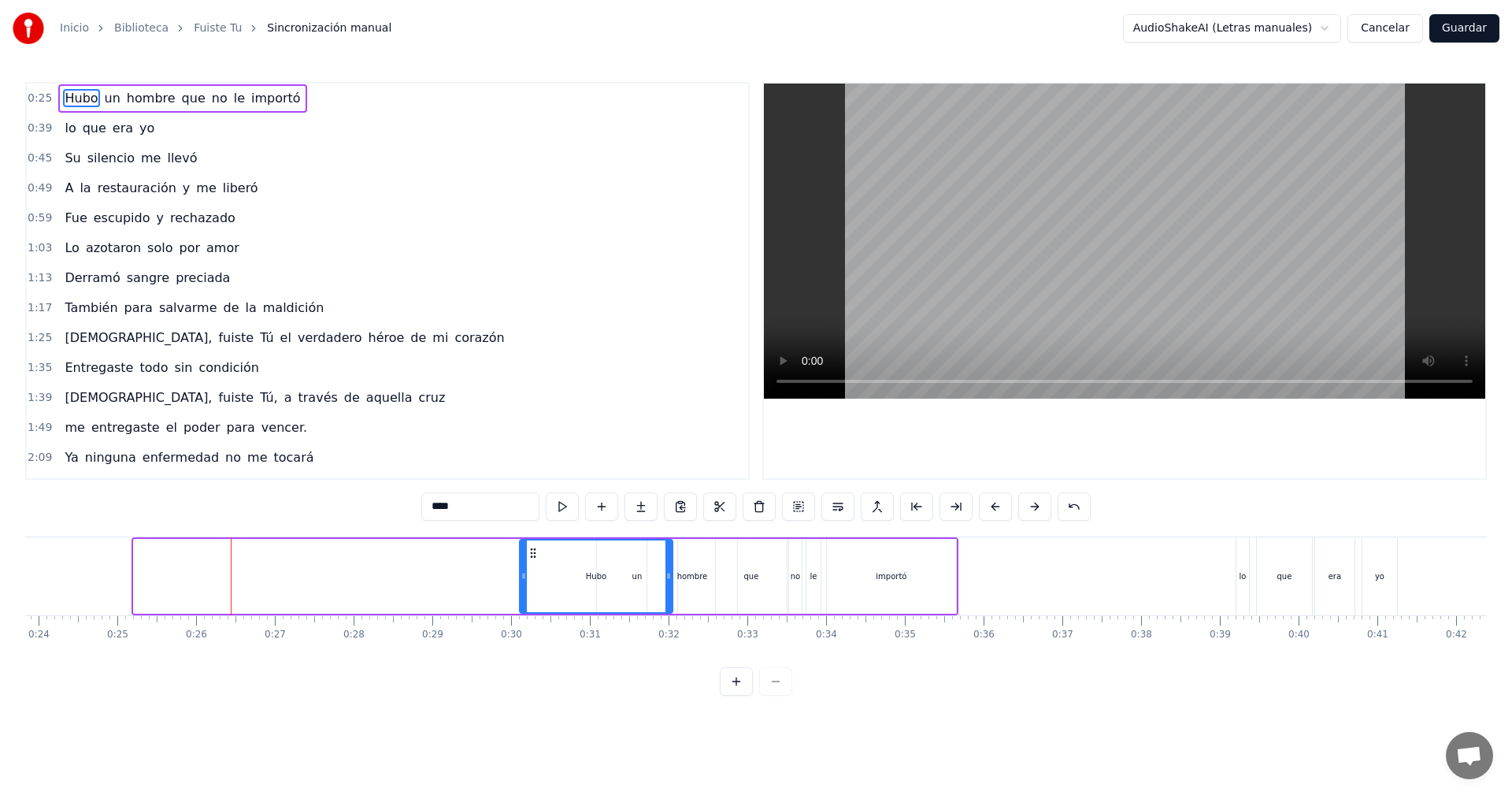
drag, startPoint x: 149, startPoint y: 551, endPoint x: 534, endPoint y: 567, distance: 385.3
click at [534, 567] on div "Hubo" at bounding box center [596, 576] width 151 height 71
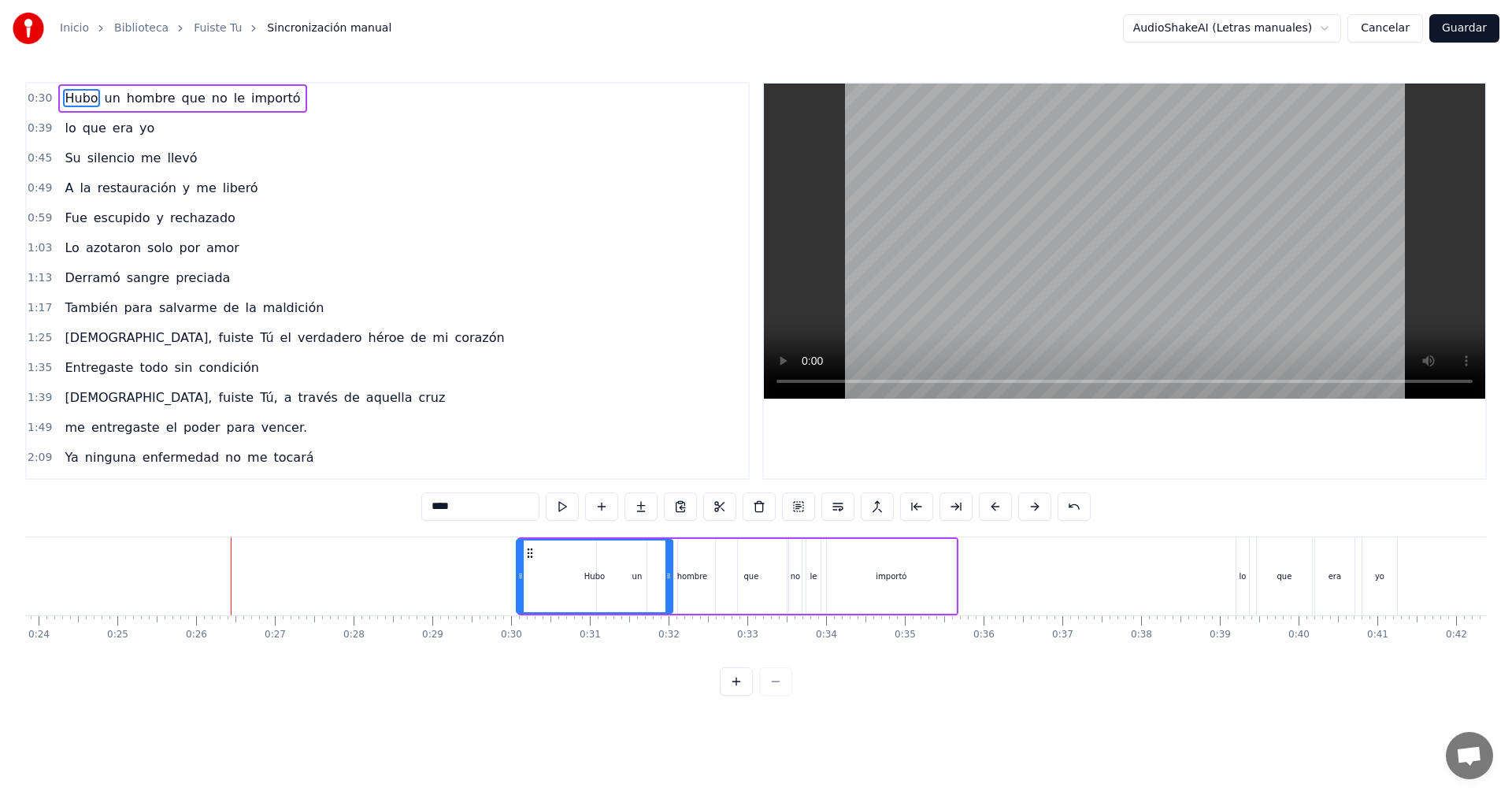
click at [518, 578] on icon at bounding box center [520, 576] width 6 height 13
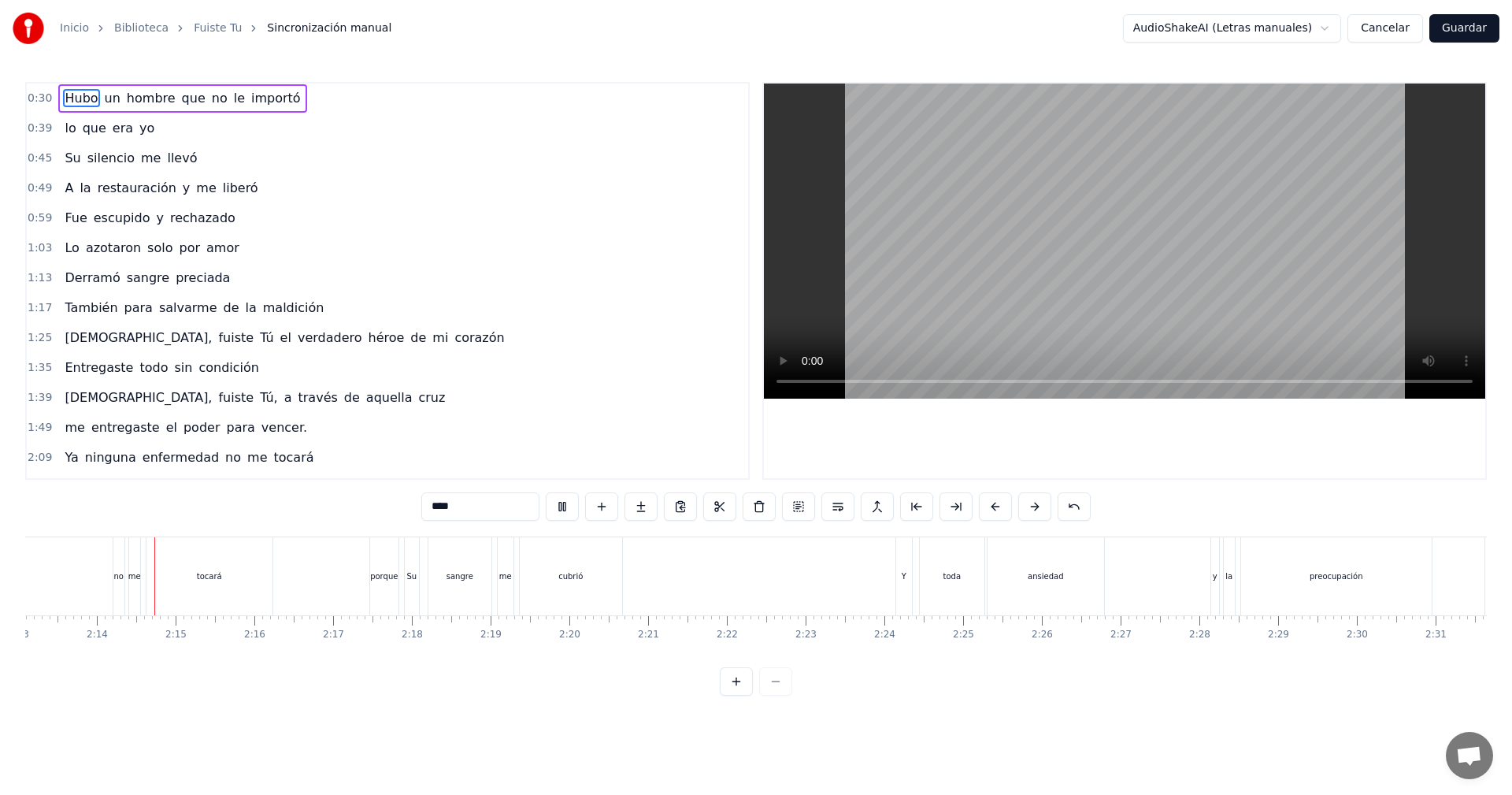
scroll to position [0, 10484]
click at [1463, 26] on button "Guardar" at bounding box center [1464, 28] width 70 height 28
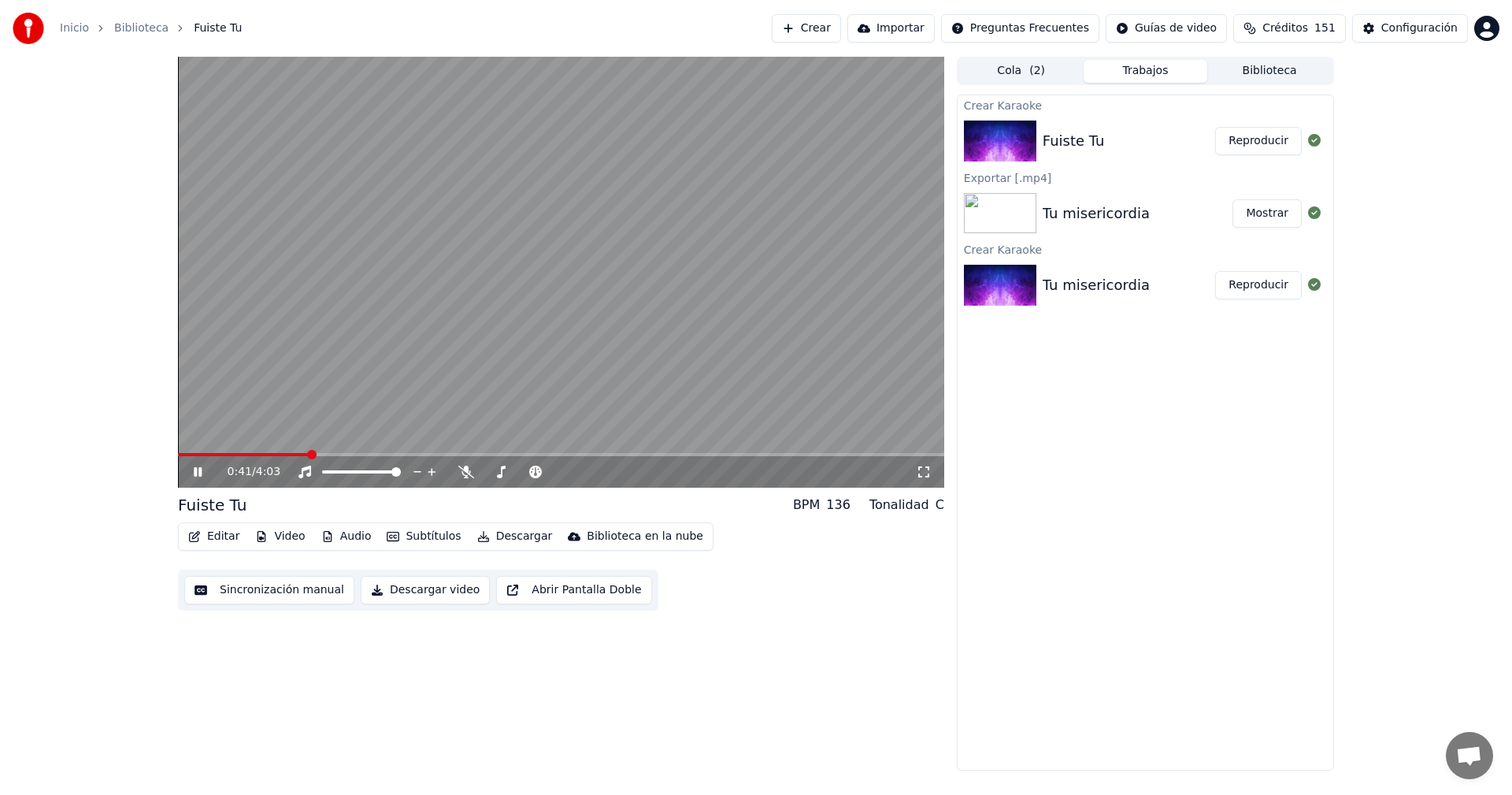
click at [199, 473] on icon at bounding box center [197, 472] width 8 height 9
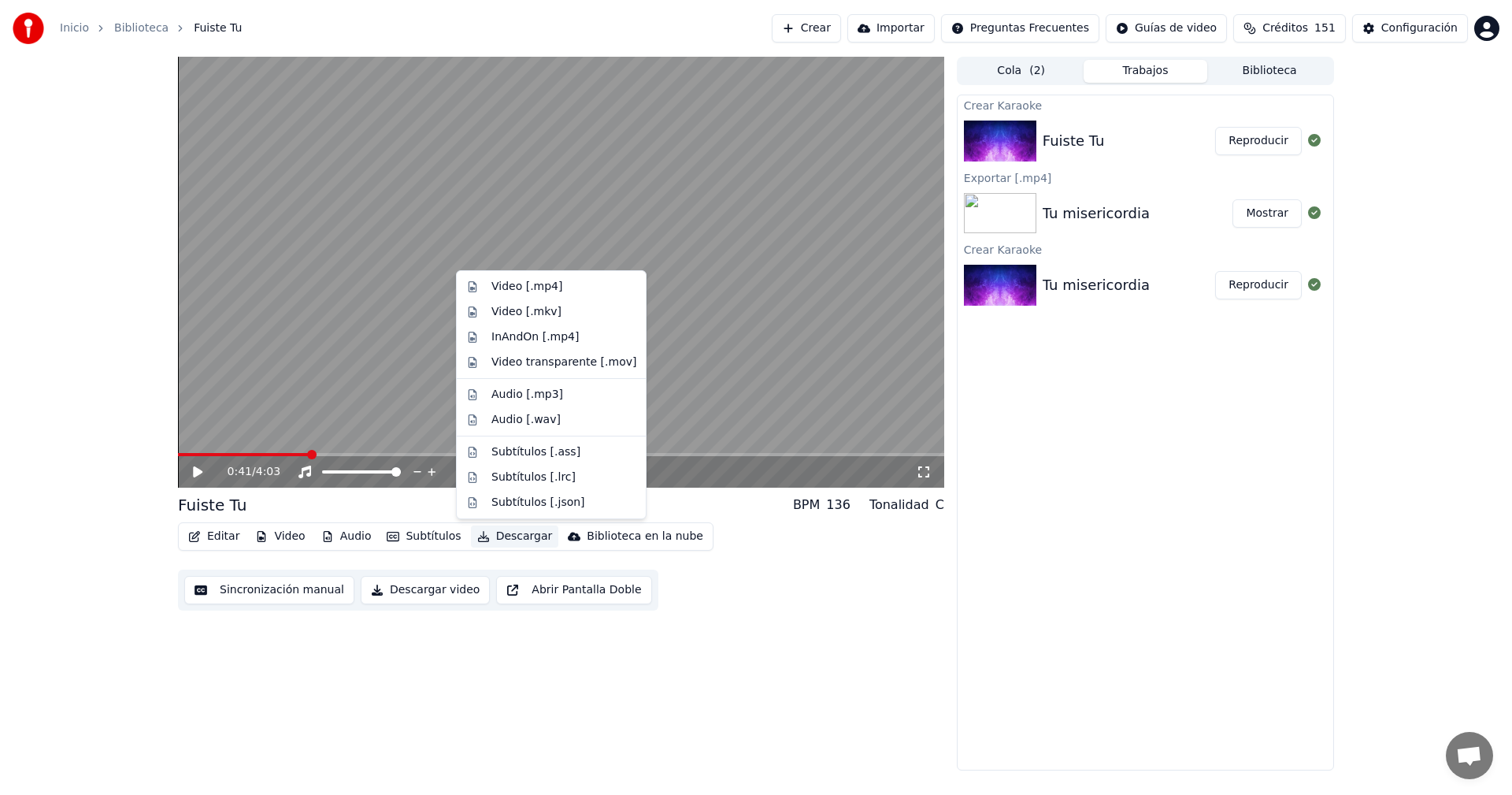
click at [502, 534] on button "Descargar" at bounding box center [514, 536] width 89 height 22
click at [536, 294] on div "Video [.mp4]" at bounding box center [551, 287] width 183 height 26
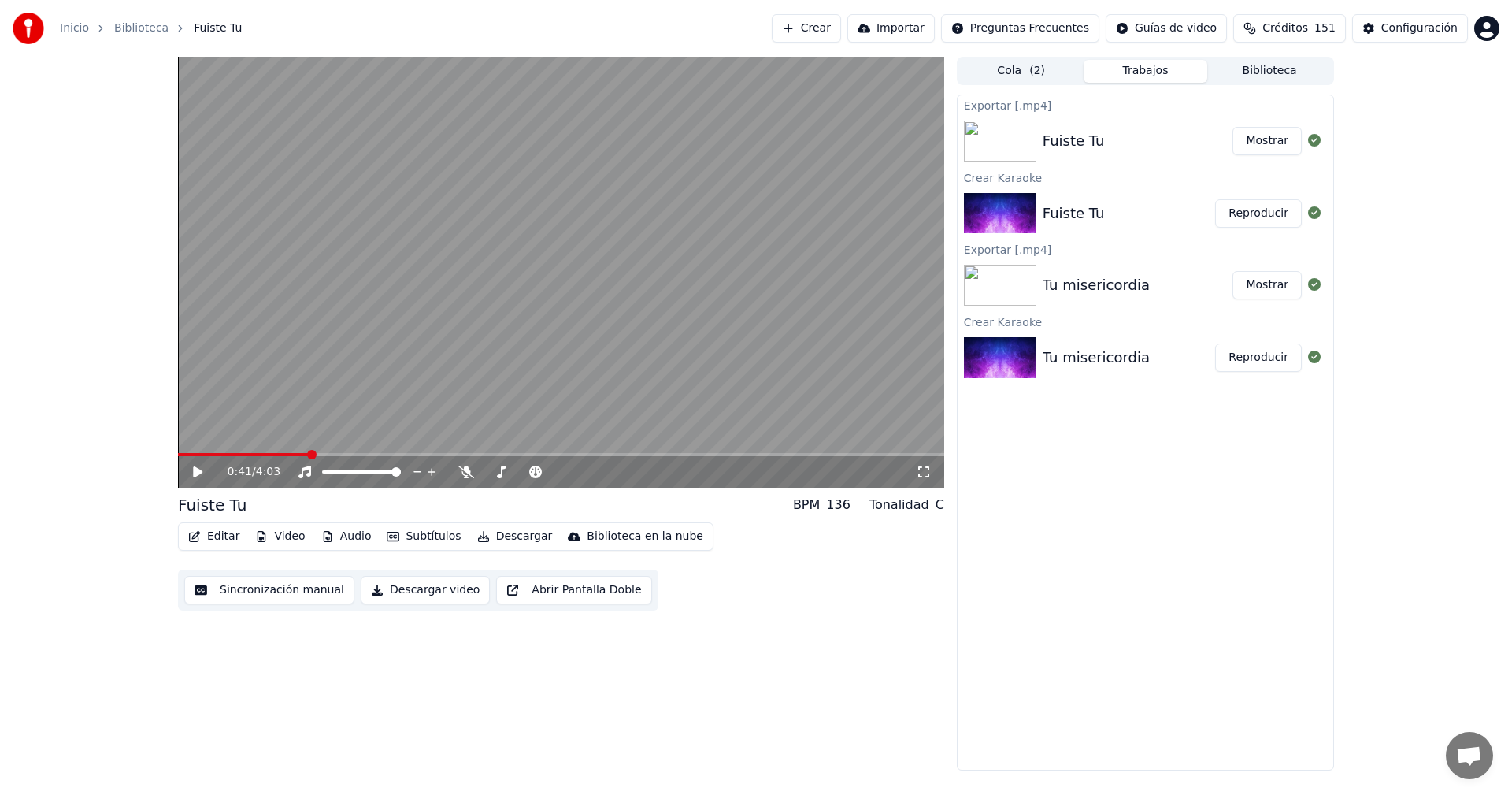
click at [841, 20] on button "Crear" at bounding box center [807, 28] width 69 height 28
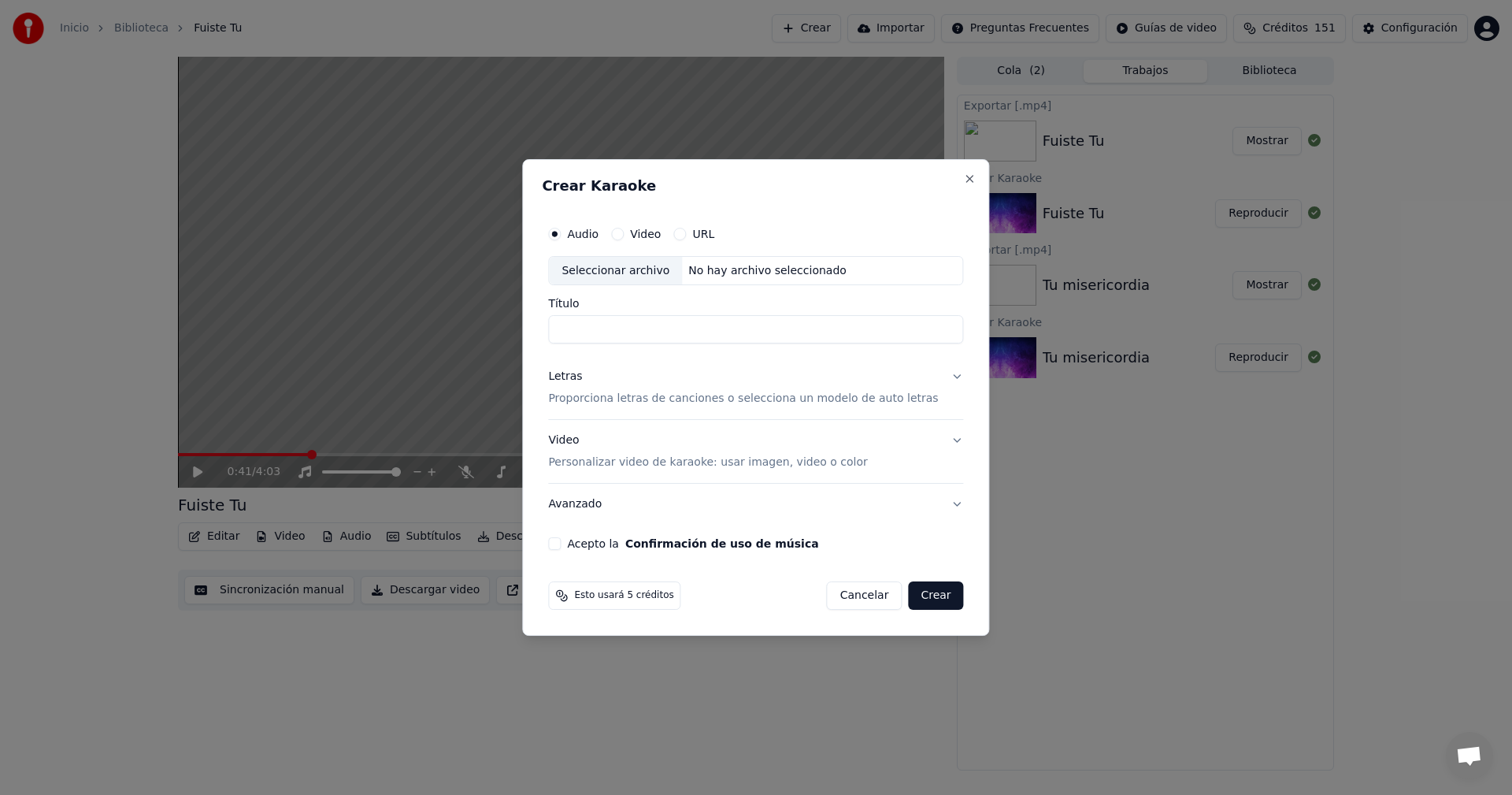
click at [606, 402] on p "Proporciona letras de canciones o selecciona un modelo de auto letras" at bounding box center [743, 398] width 390 height 16
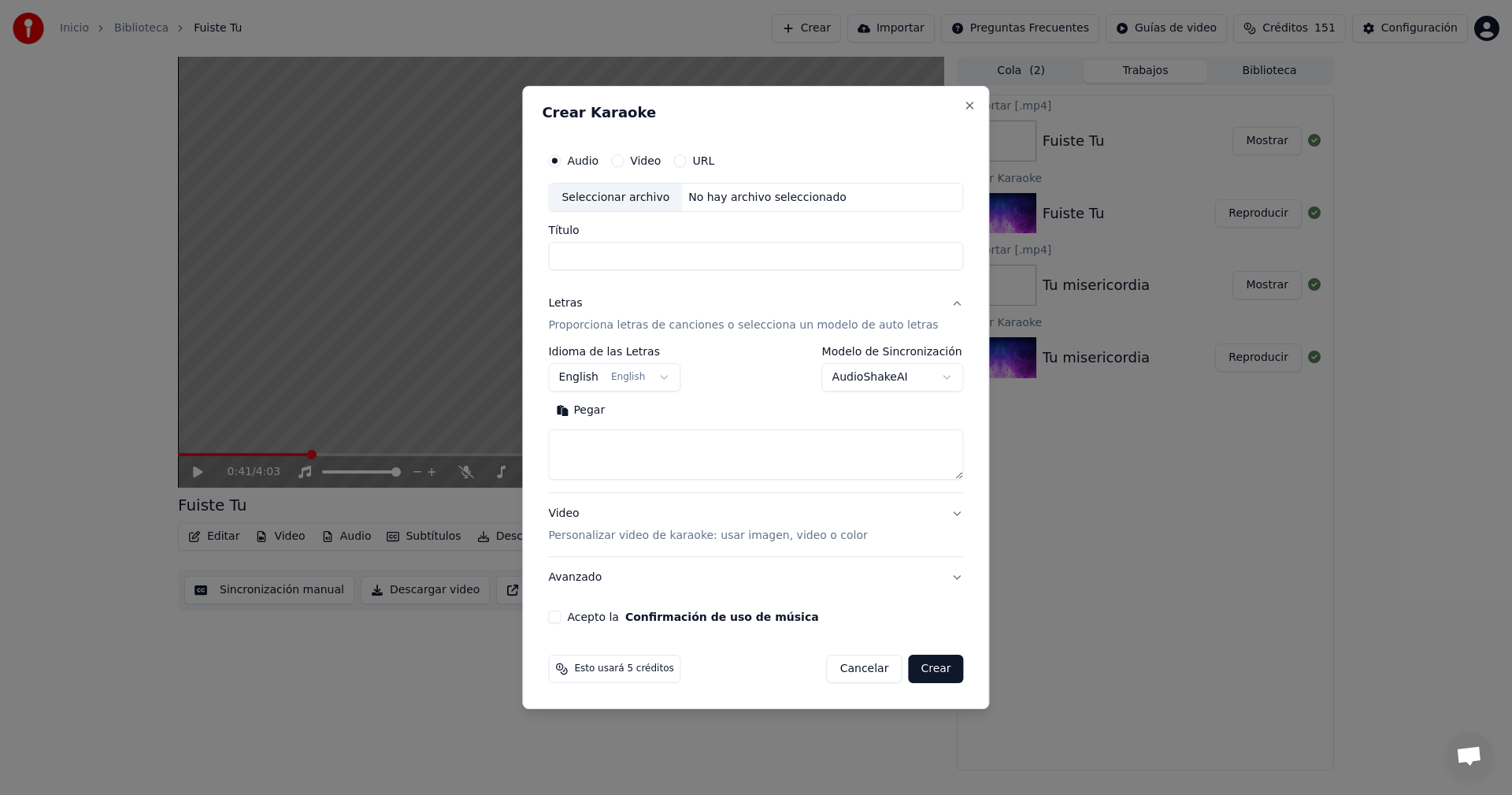
click at [670, 374] on body "**********" at bounding box center [756, 398] width 1512 height 795
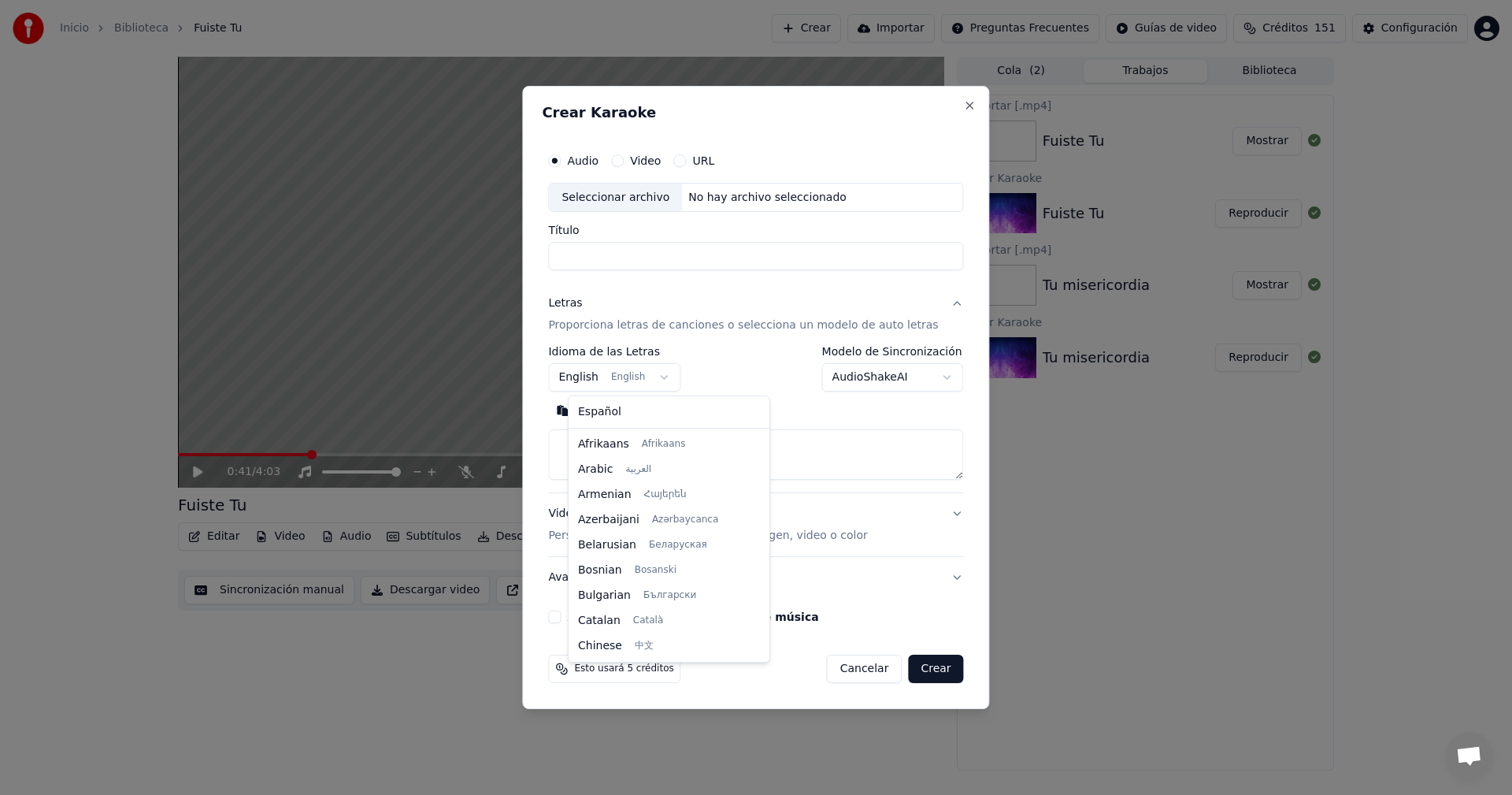
scroll to position [126, 0]
select select "**"
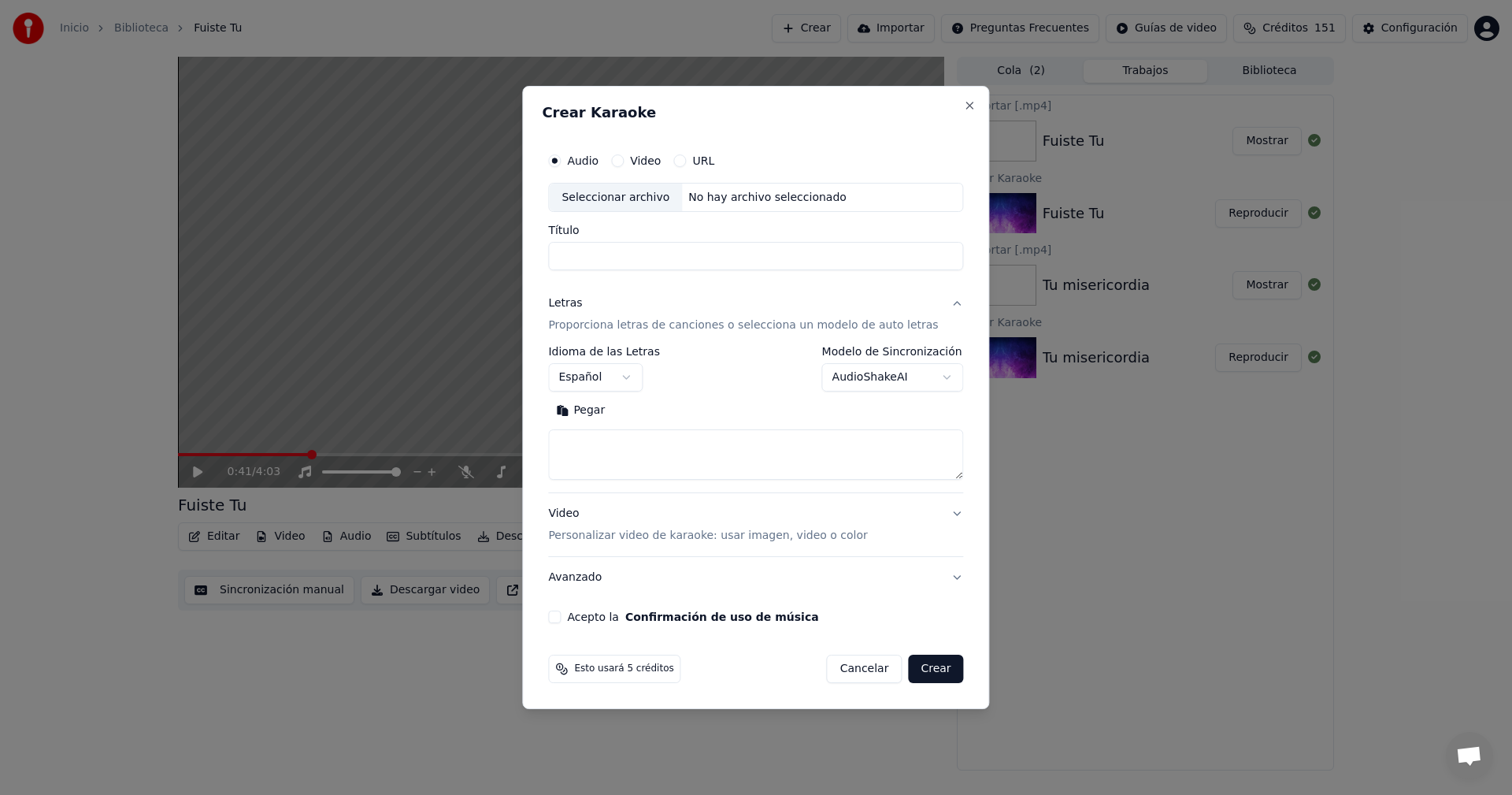
click at [598, 410] on button "Pegar" at bounding box center [580, 411] width 65 height 26
type textarea "**********"
click at [682, 203] on div "Seleccionar archivo" at bounding box center [616, 197] width 133 height 28
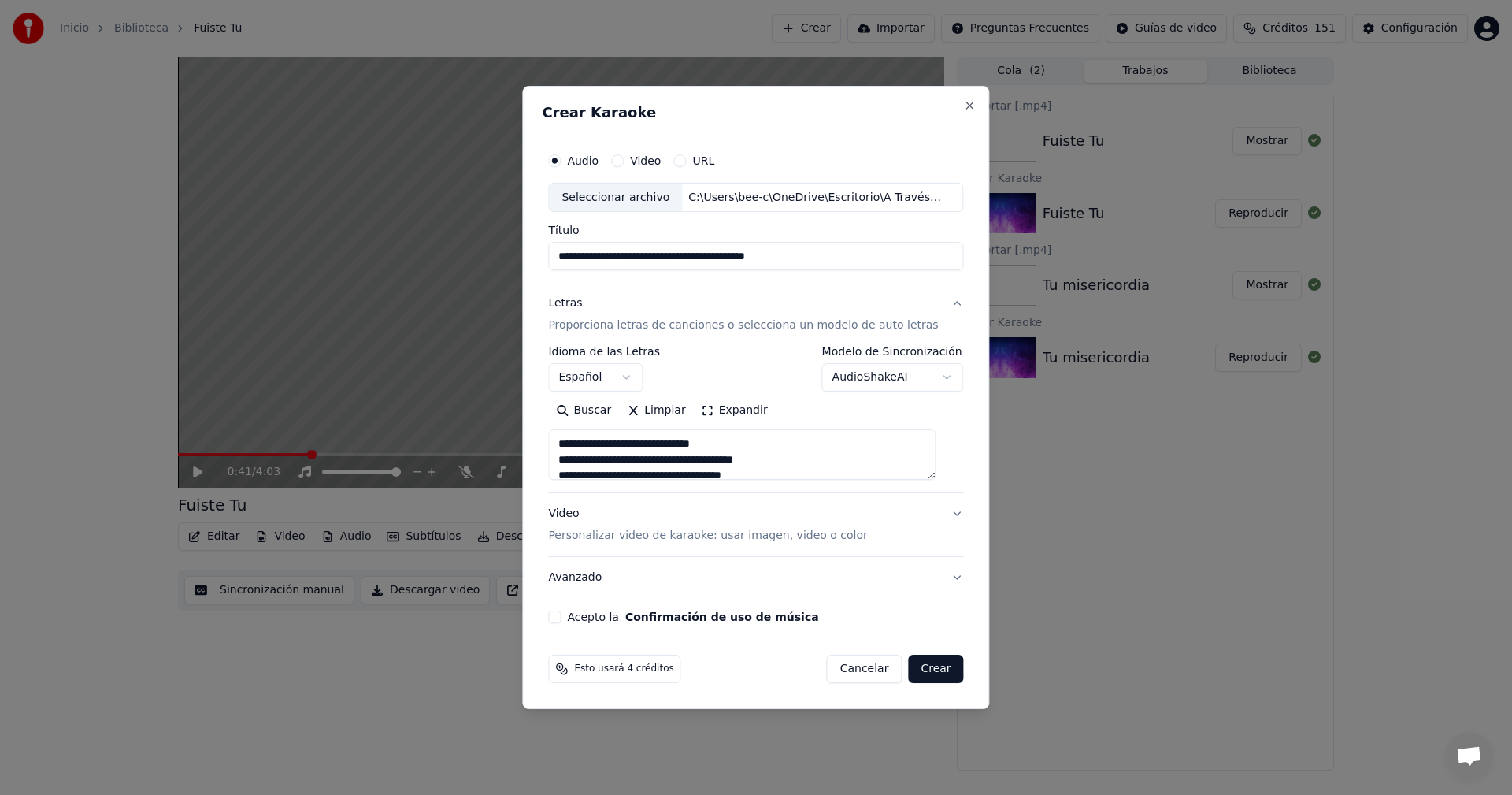
drag, startPoint x: 727, startPoint y: 255, endPoint x: 817, endPoint y: 262, distance: 90.3
click at [817, 262] on input "**********" at bounding box center [756, 256] width 415 height 28
type input "**********"
click at [561, 613] on button "Acepto la Confirmación de uso de música" at bounding box center [555, 617] width 13 height 13
click at [933, 666] on button "Crear" at bounding box center [936, 668] width 55 height 28
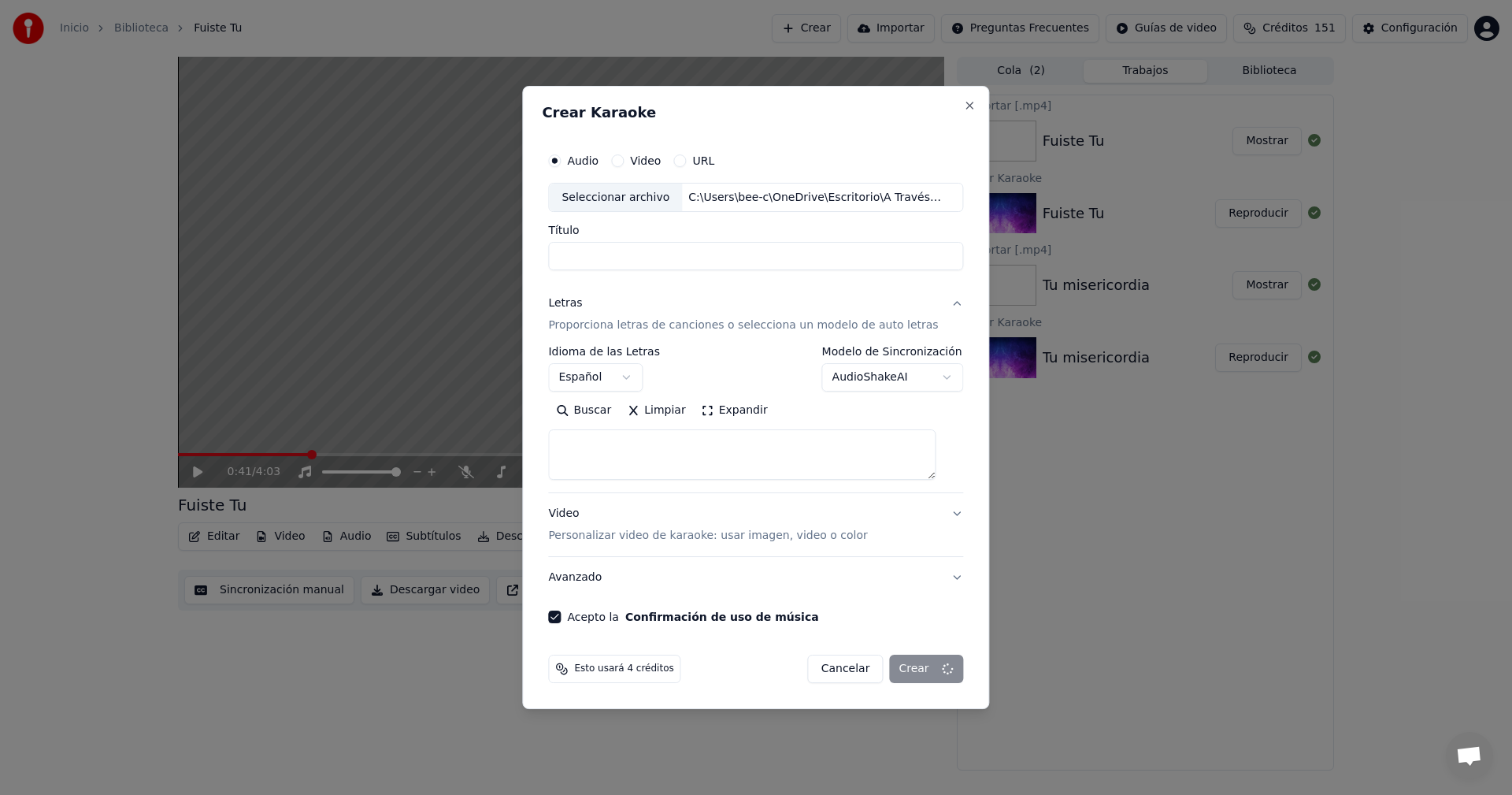
select select
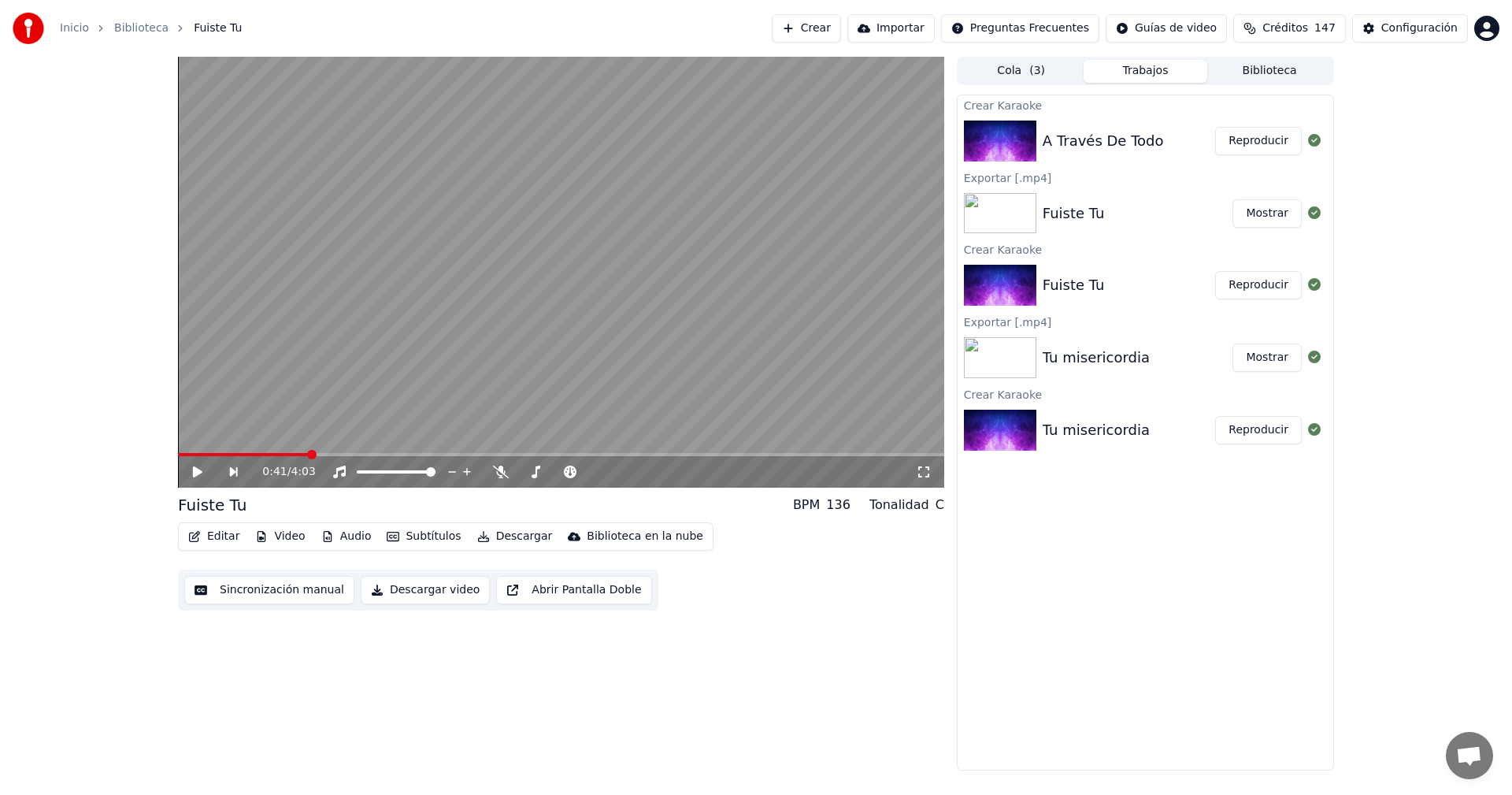
click at [1238, 150] on button "Reproducir" at bounding box center [1258, 141] width 87 height 28
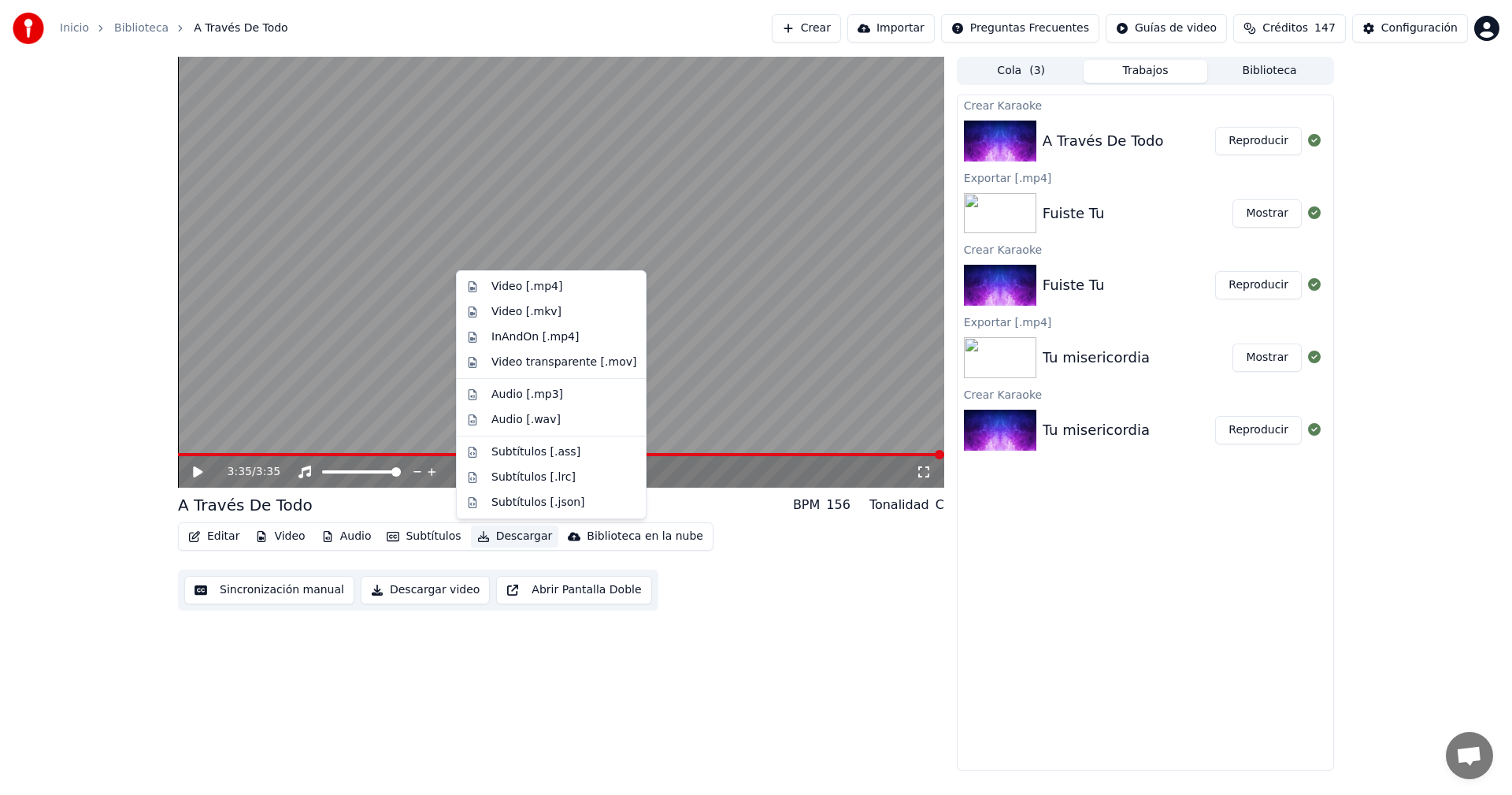
click at [504, 536] on button "Descargar" at bounding box center [514, 536] width 89 height 22
click at [533, 295] on div "Video [.mp4]" at bounding box center [551, 287] width 183 height 26
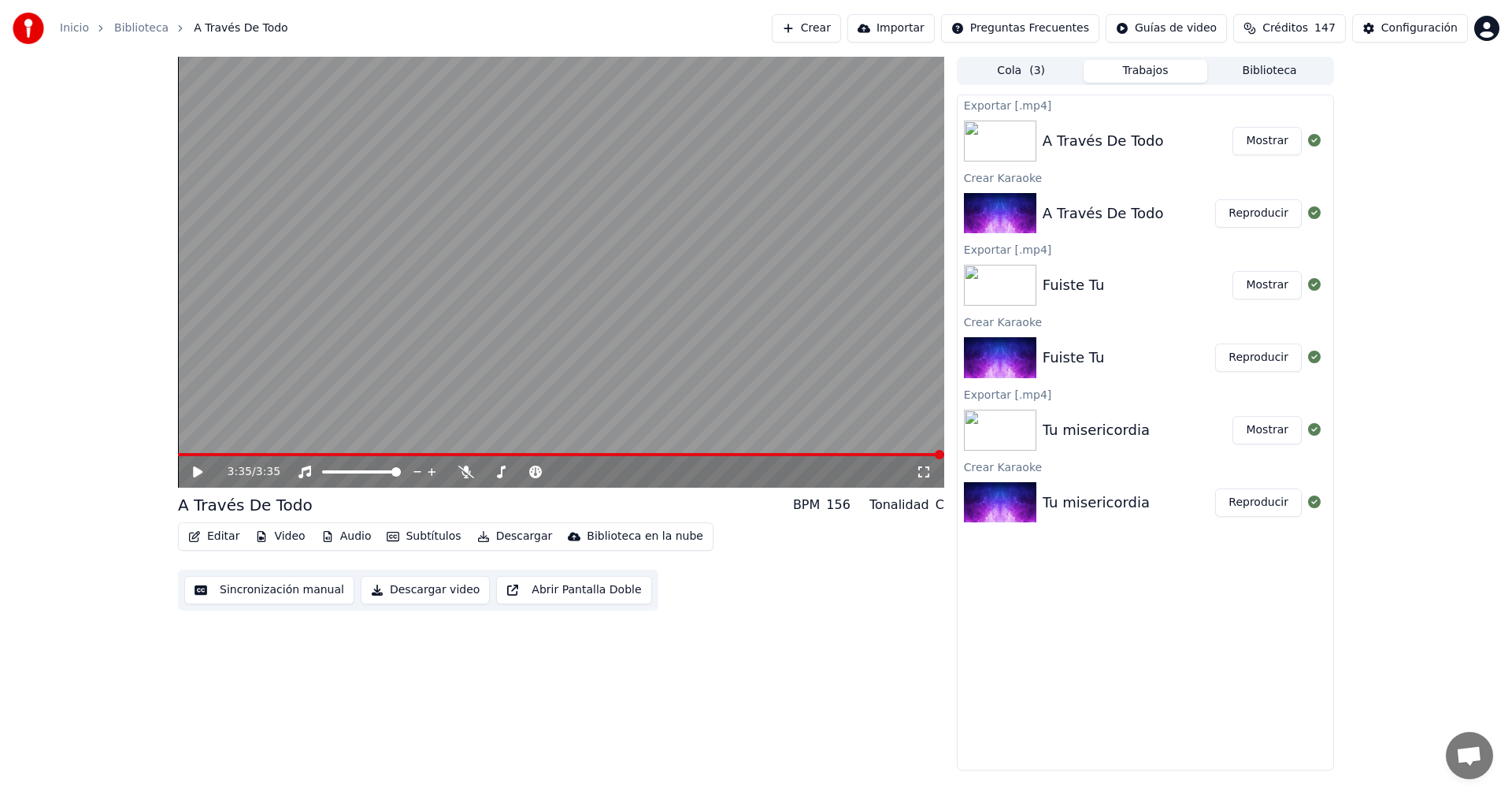
click at [841, 26] on button "Crear" at bounding box center [807, 28] width 69 height 28
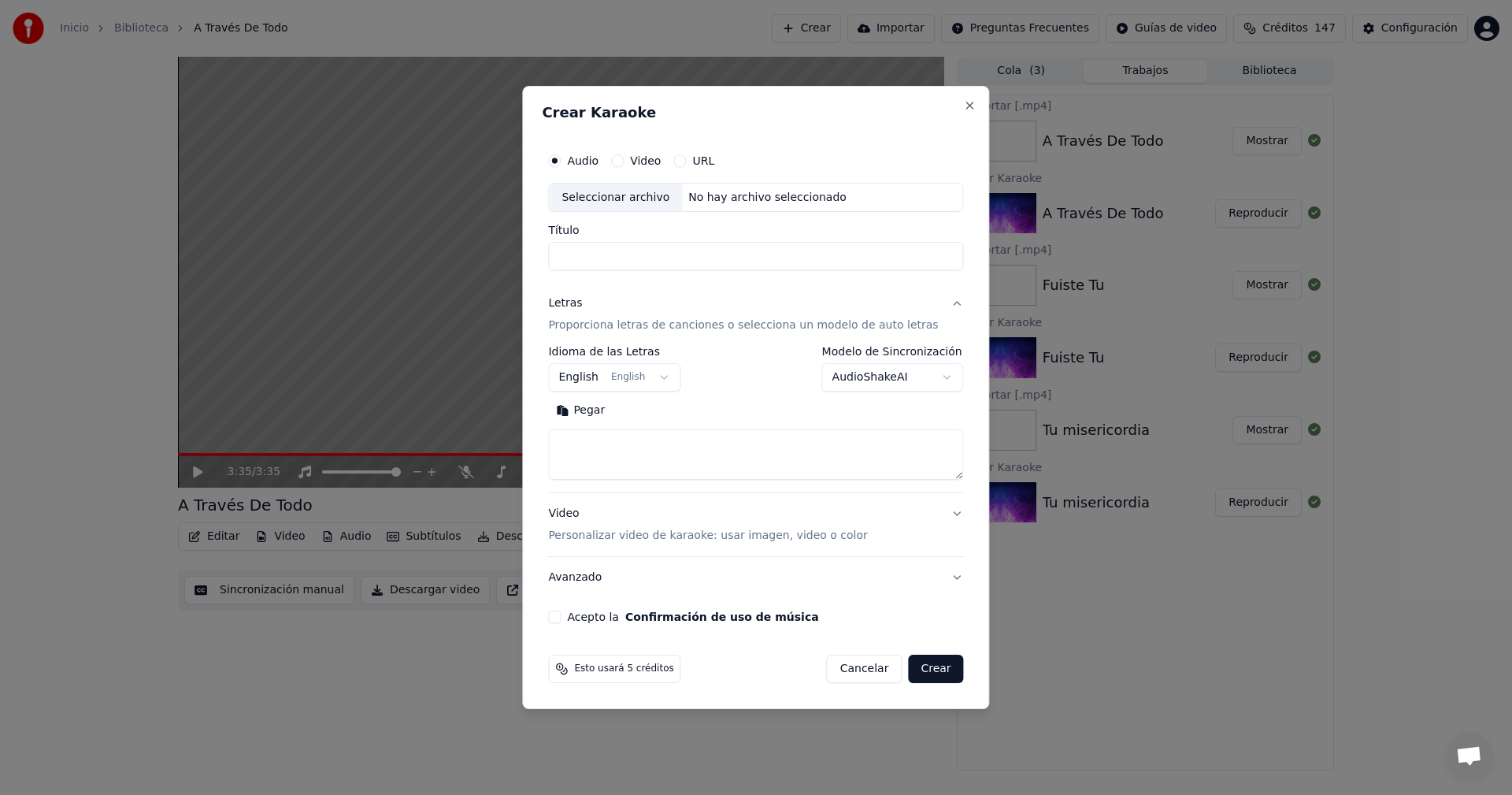
click at [682, 197] on div "Seleccionar archivo" at bounding box center [616, 197] width 133 height 28
drag, startPoint x: 653, startPoint y: 258, endPoint x: 956, endPoint y: 260, distance: 303.0
click at [956, 260] on div "**********" at bounding box center [756, 385] width 428 height 492
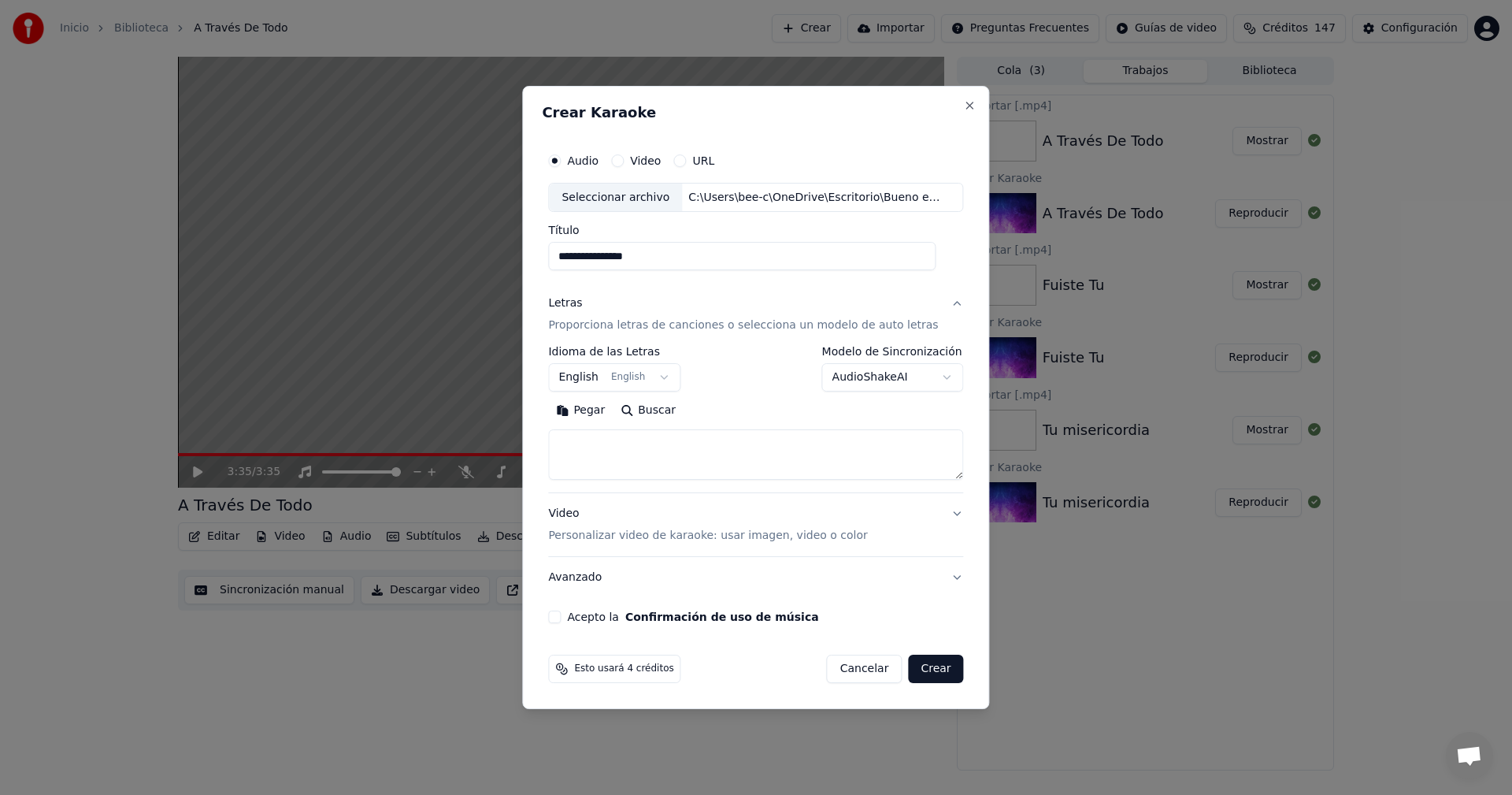
type input "**********"
click at [667, 378] on body "**********" at bounding box center [756, 398] width 1512 height 795
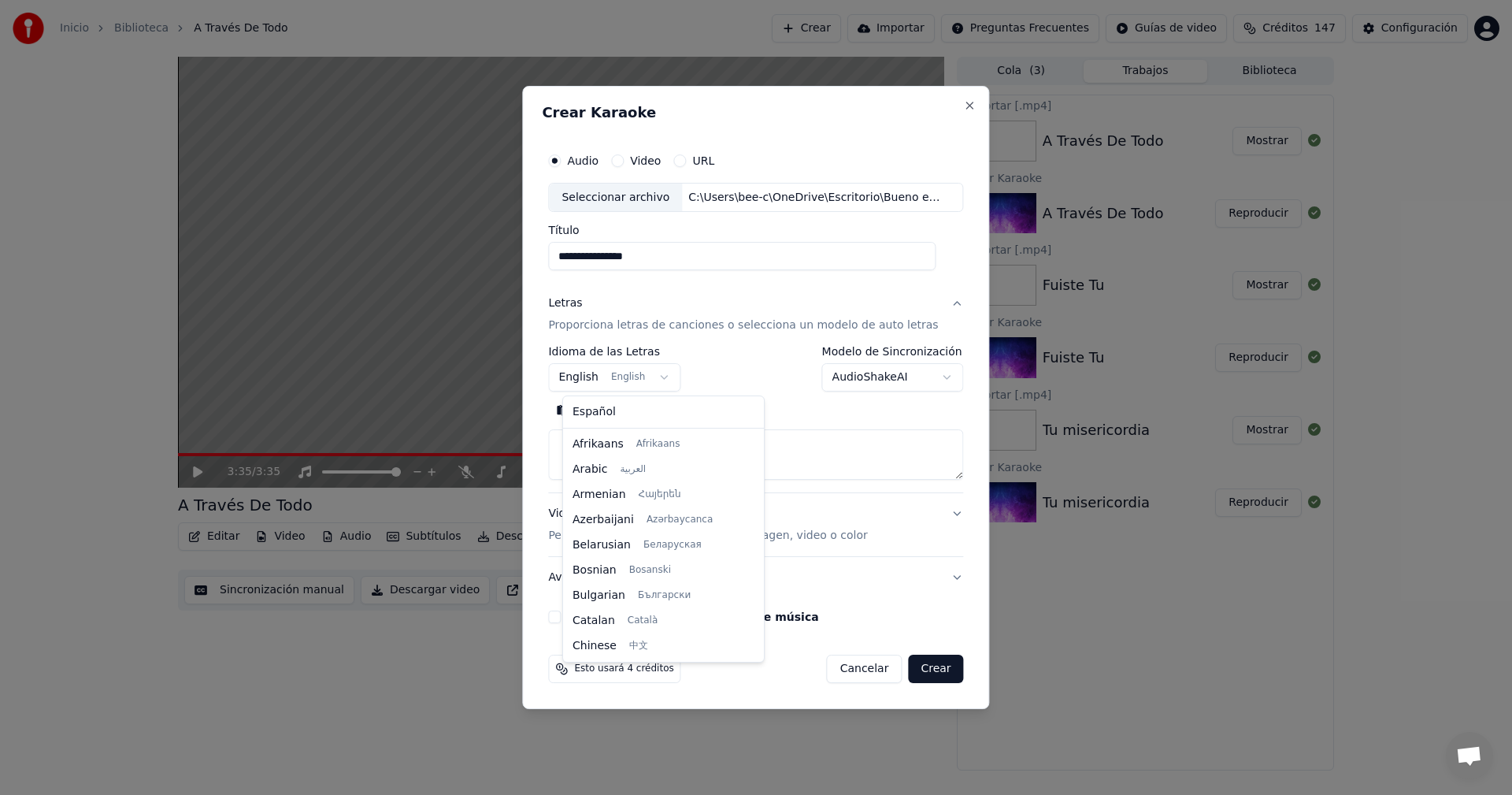
scroll to position [126, 0]
select select "**"
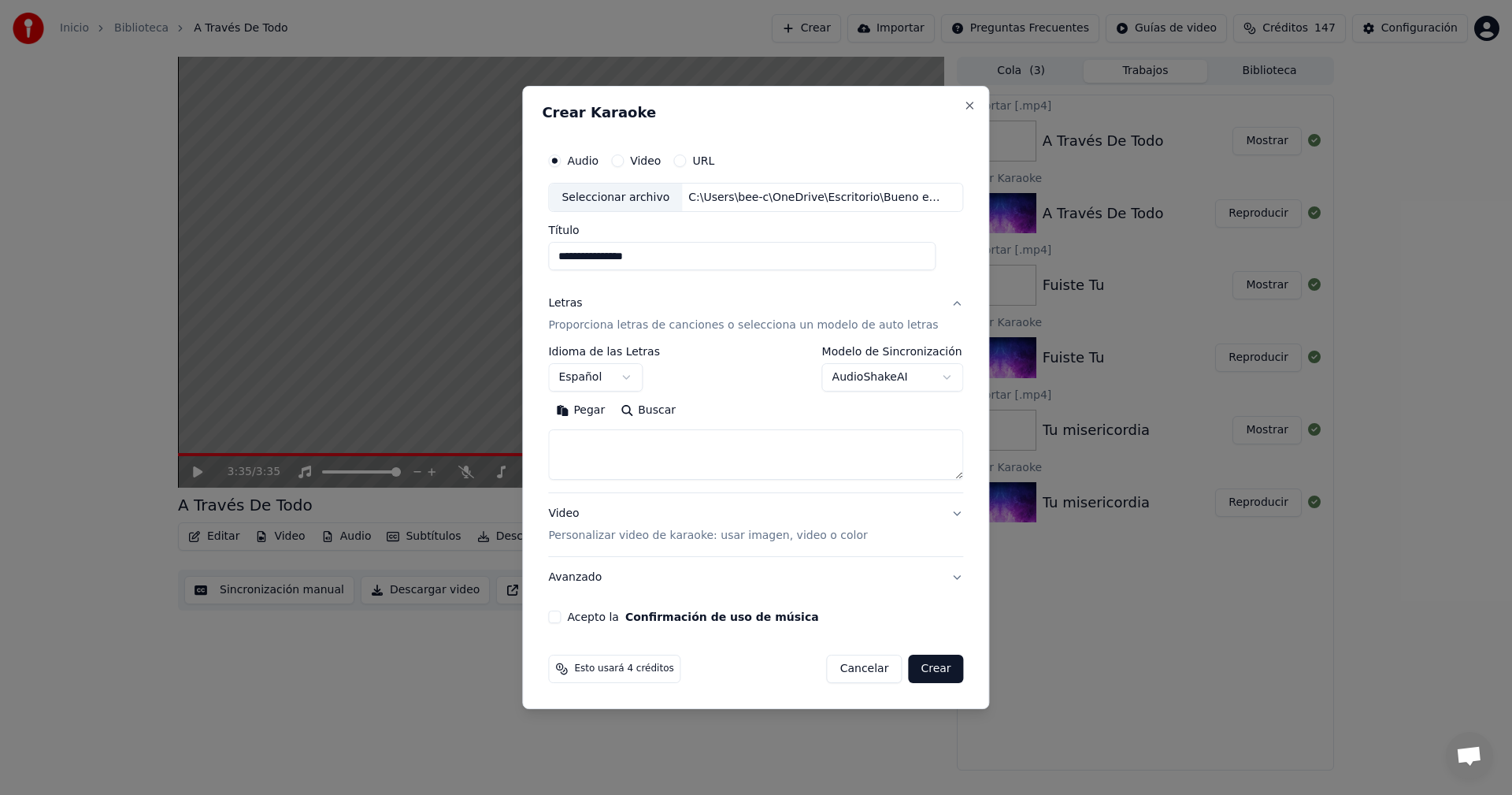
click at [597, 416] on button "Pegar" at bounding box center [580, 411] width 65 height 26
type textarea "**********"
click at [561, 613] on button "Acepto la Confirmación de uso de música" at bounding box center [555, 617] width 13 height 13
click at [928, 674] on button "Crear" at bounding box center [936, 668] width 55 height 28
select select
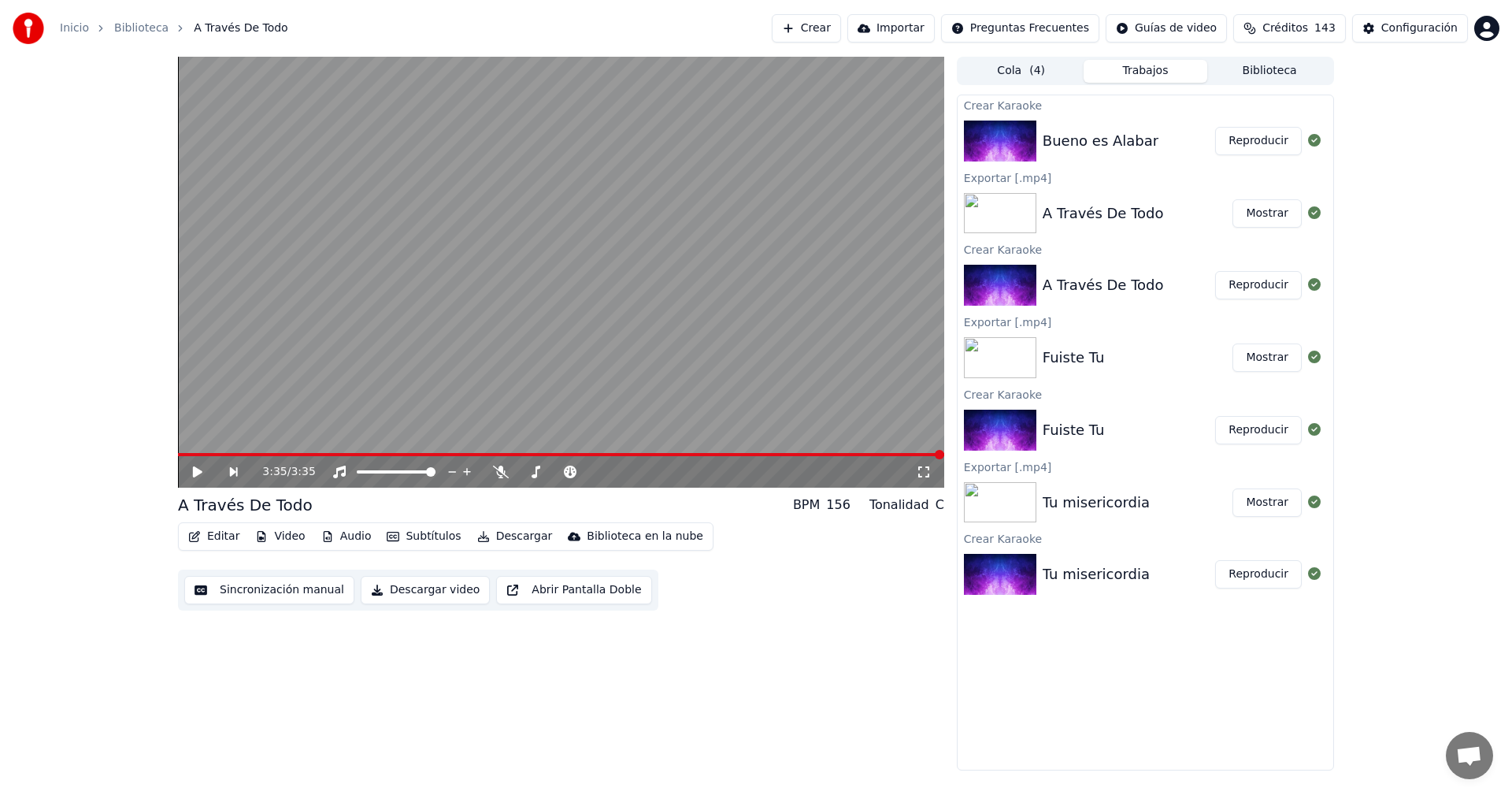
click at [1264, 133] on button "Reproducir" at bounding box center [1258, 141] width 87 height 28
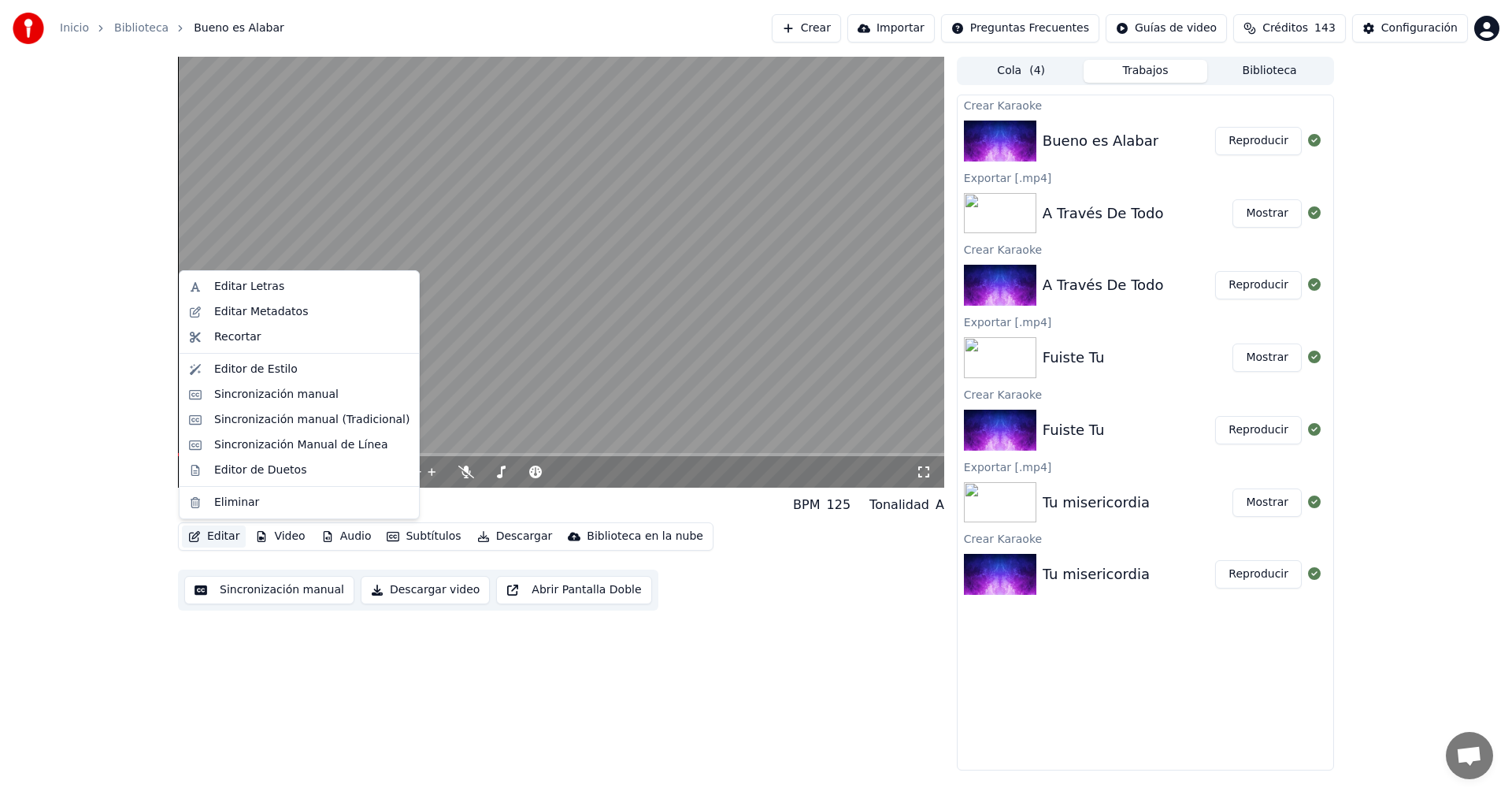
click at [202, 535] on button "Editar" at bounding box center [214, 536] width 64 height 22
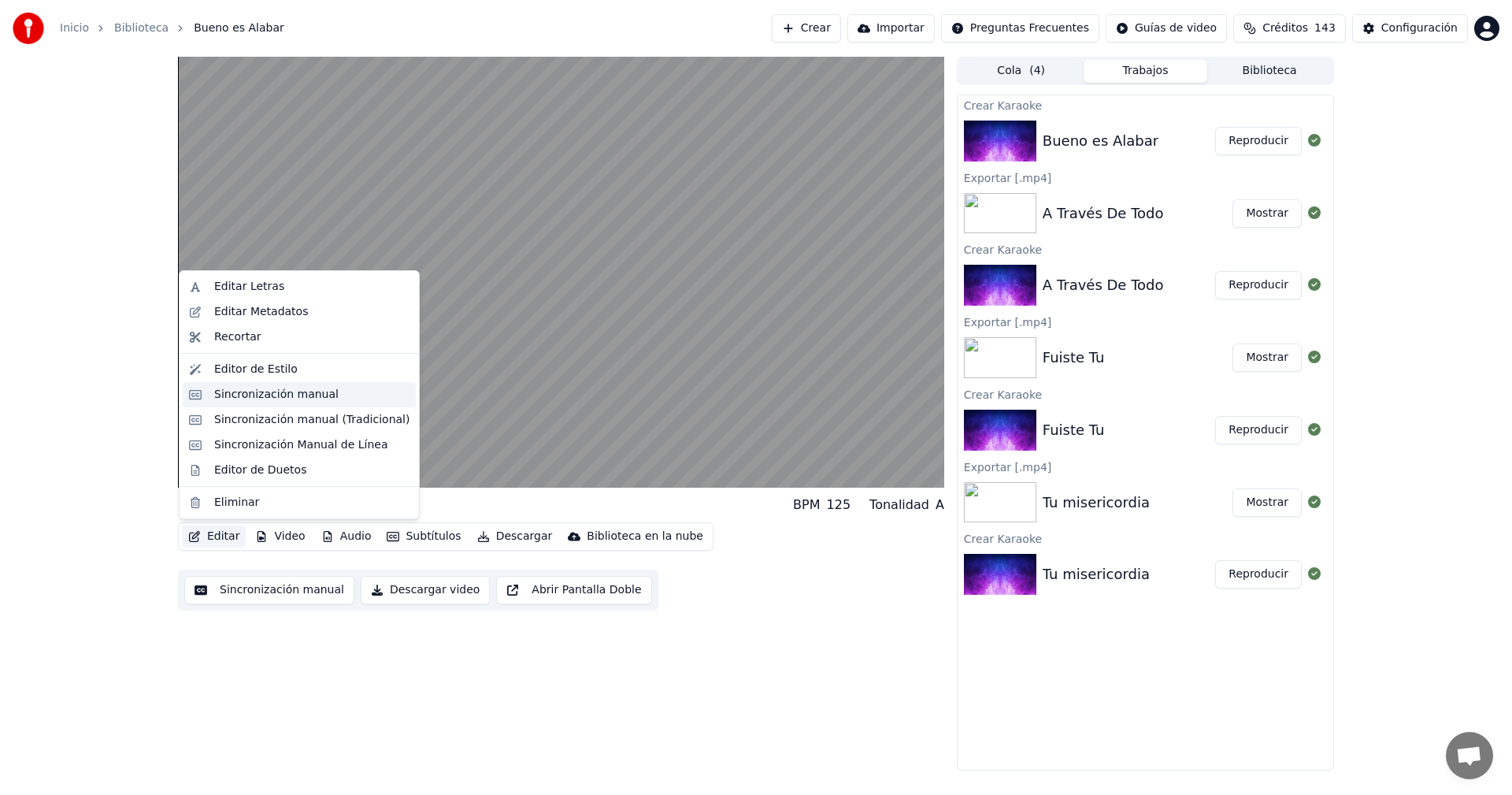
click at [231, 396] on div "Sincronización manual" at bounding box center [276, 394] width 124 height 16
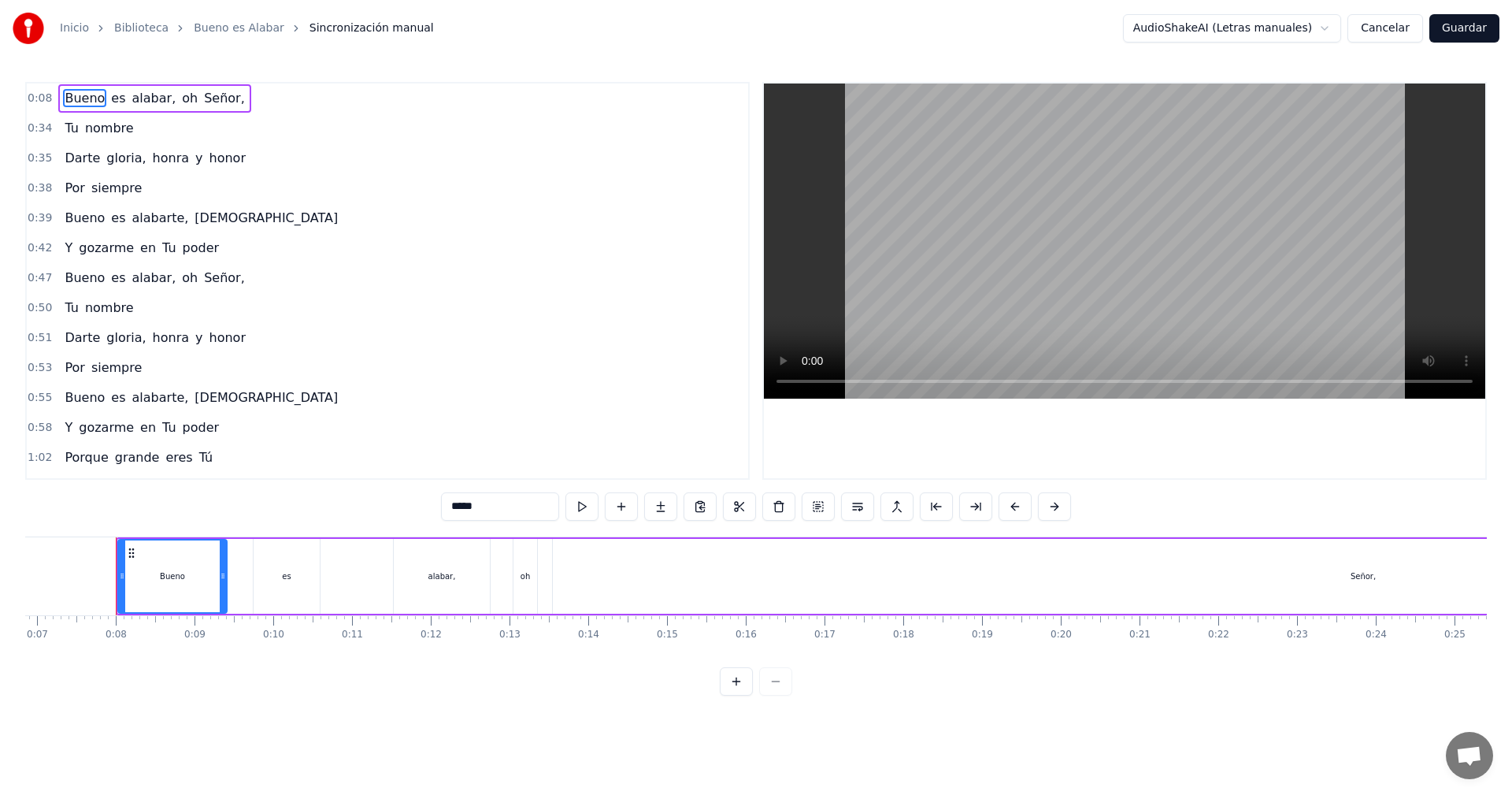
scroll to position [0, 384]
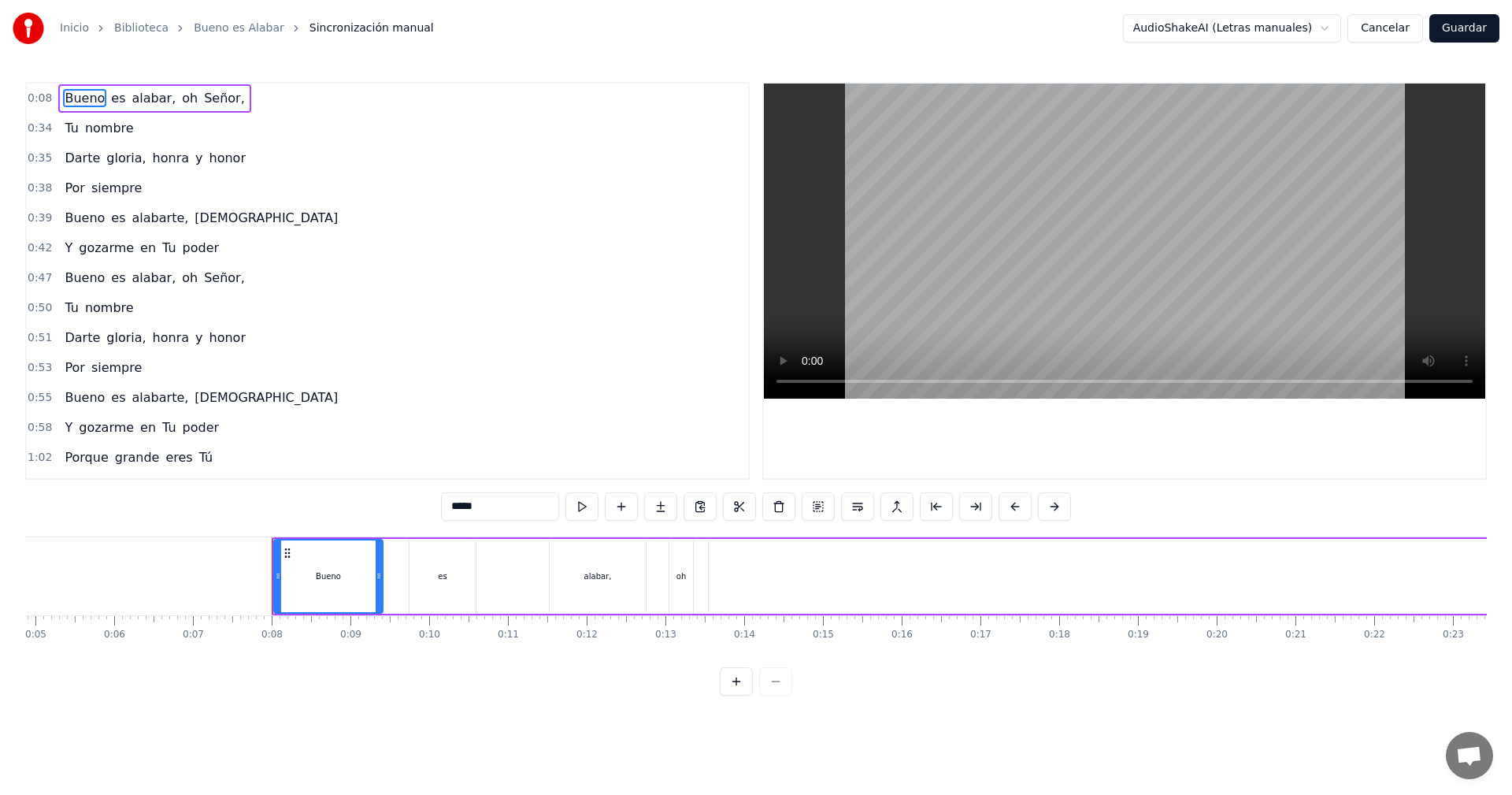
click at [437, 578] on div "es" at bounding box center [442, 577] width 66 height 75
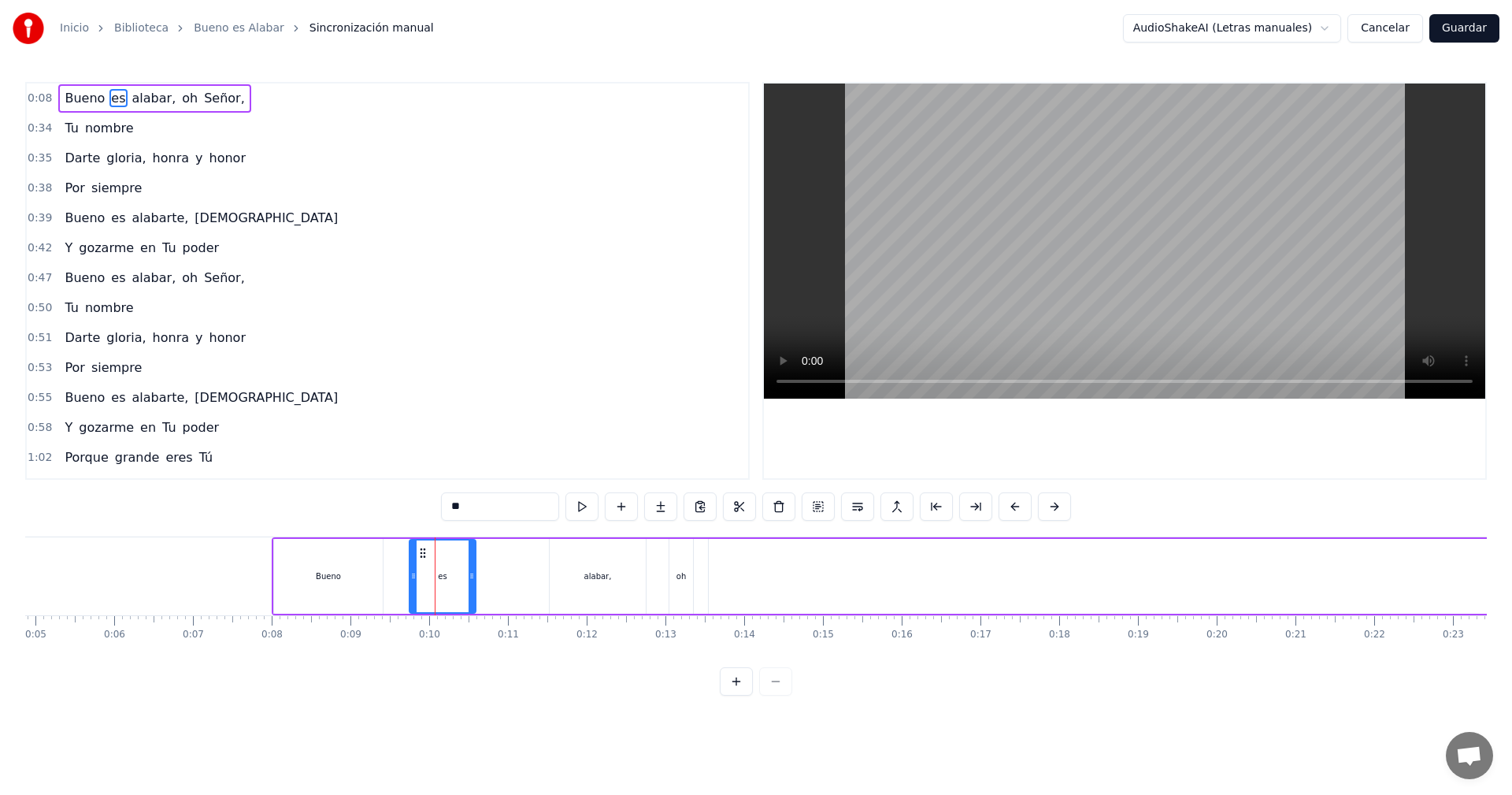
click at [562, 588] on div "alabar," at bounding box center [597, 577] width 96 height 75
type input "*******"
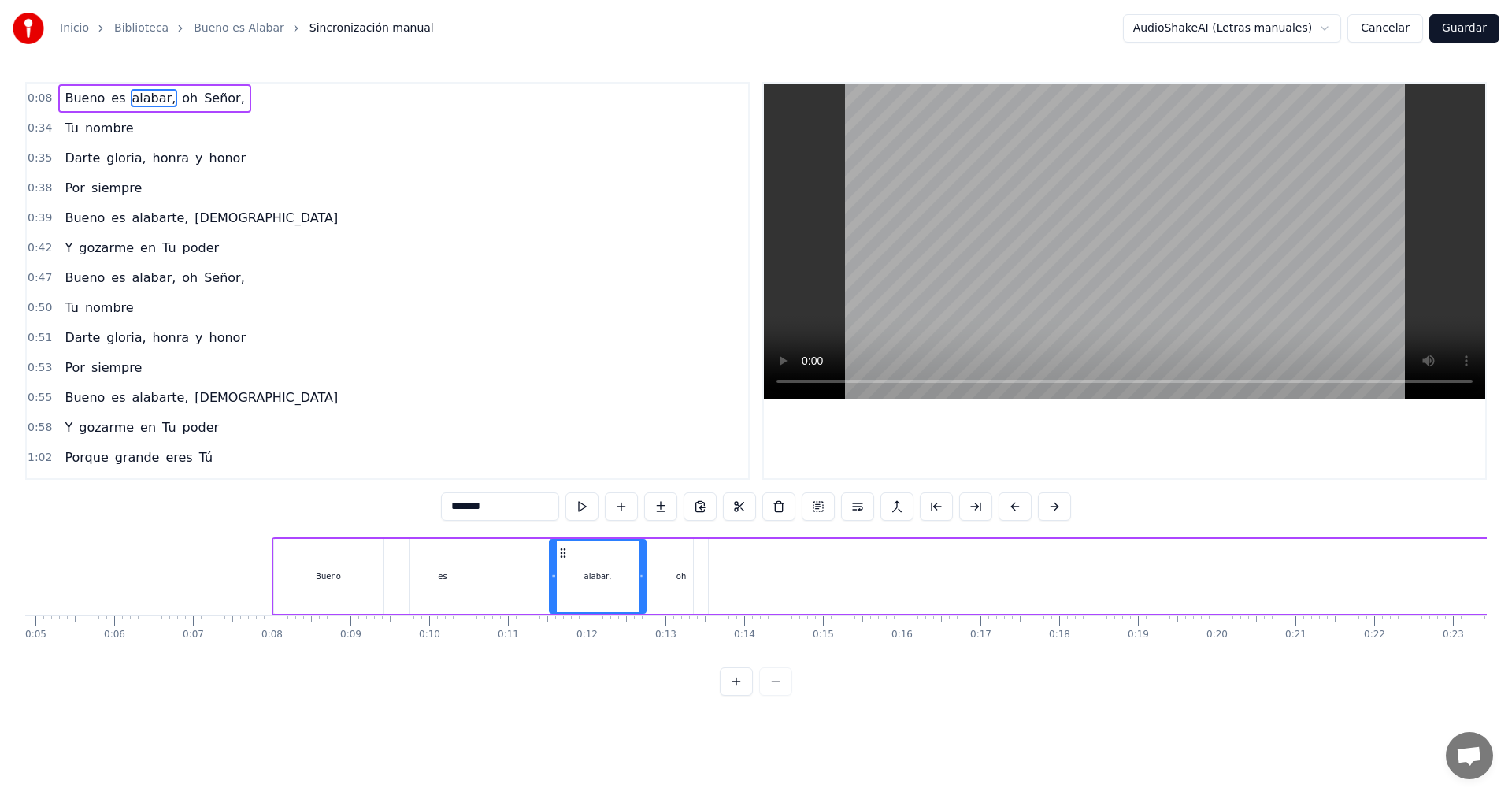
click at [703, 589] on div "Bueno es alabar, oh Señor," at bounding box center [1301, 576] width 2060 height 78
click at [684, 588] on div "oh" at bounding box center [682, 577] width 24 height 75
click at [795, 594] on div "Señor," at bounding box center [1519, 577] width 1621 height 75
type input "******"
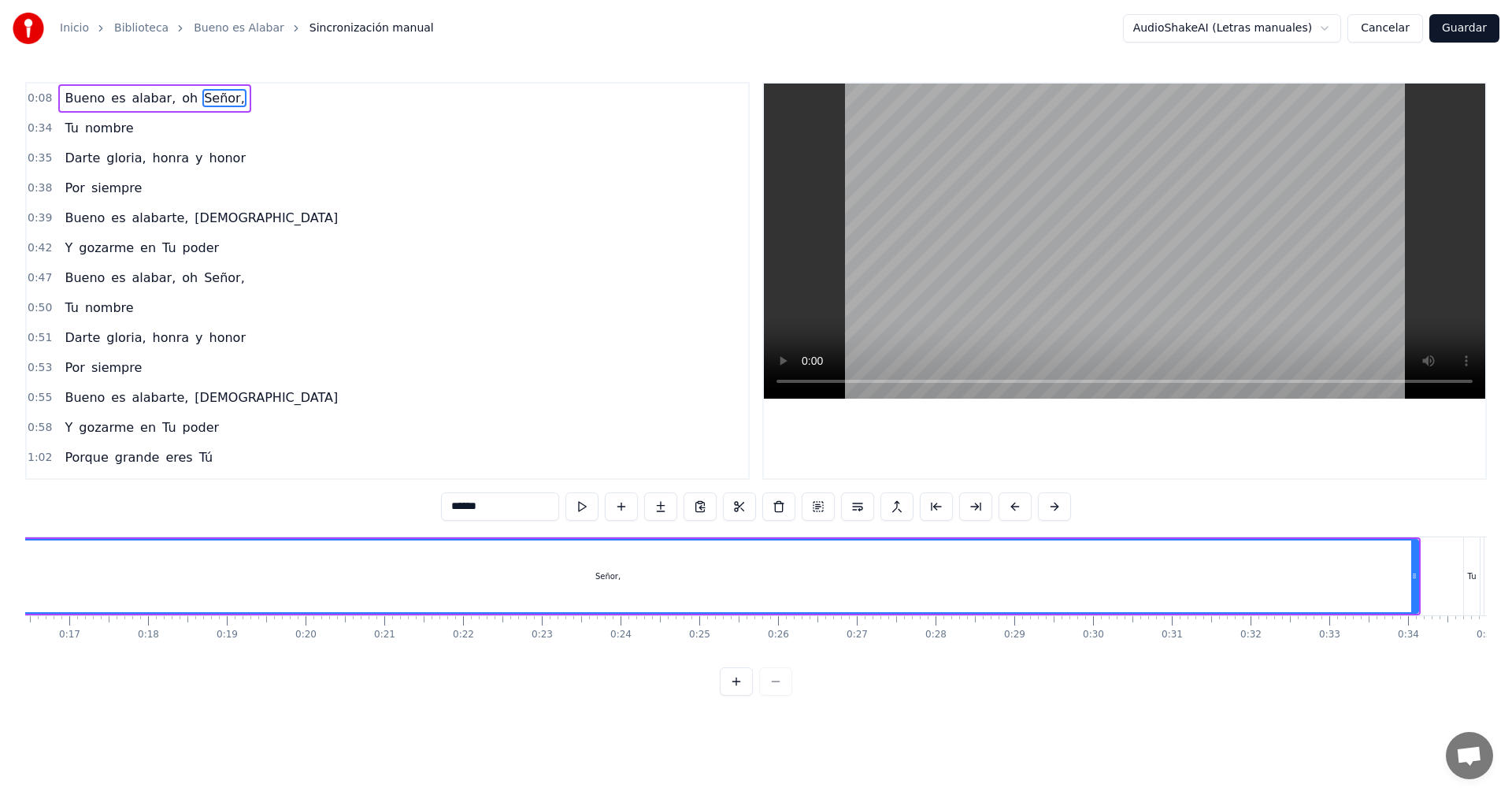
scroll to position [0, 1637]
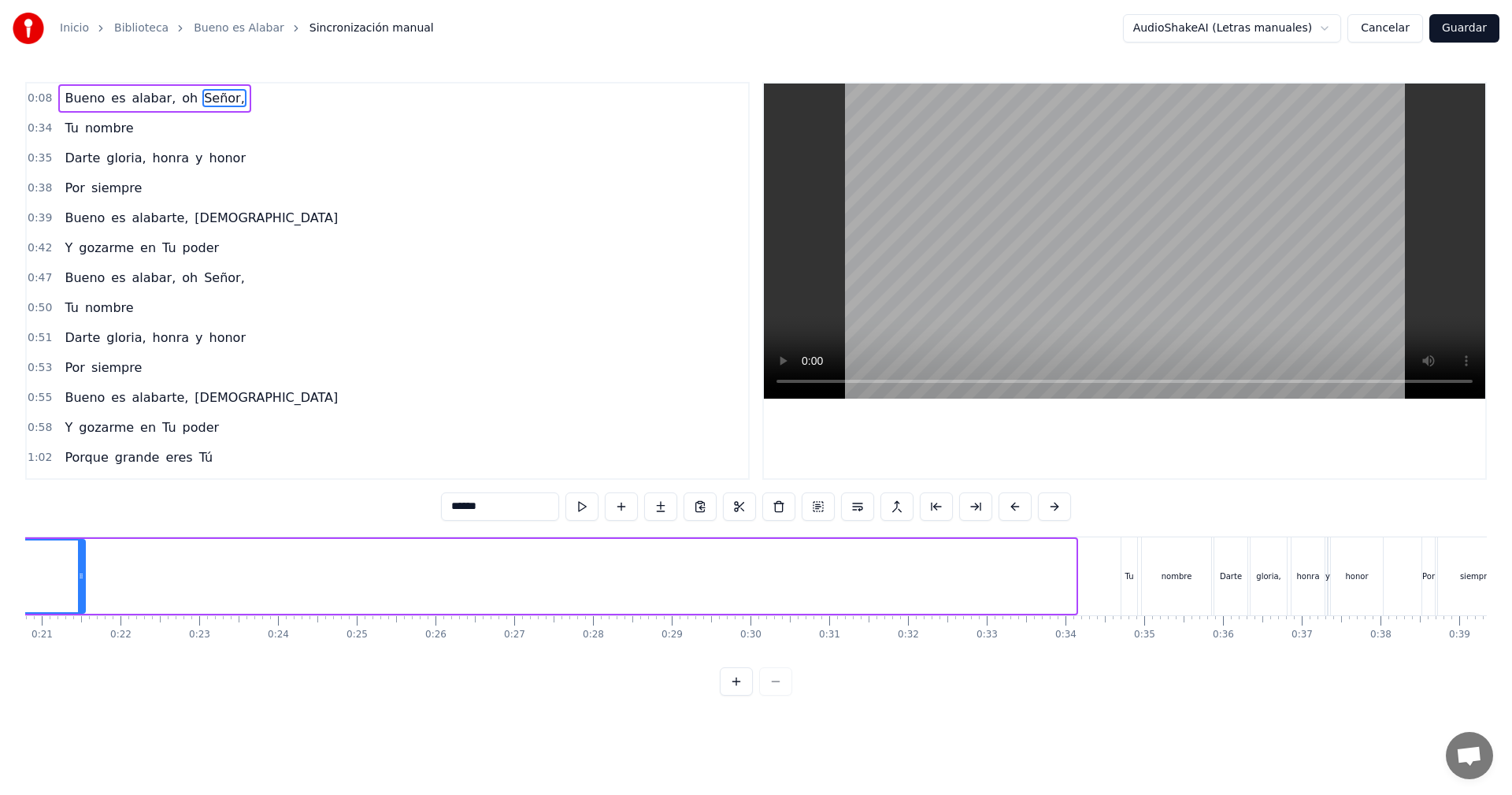
drag, startPoint x: 1073, startPoint y: 577, endPoint x: 71, endPoint y: 586, distance: 1002.0
click at [78, 586] on div at bounding box center [80, 576] width 6 height 71
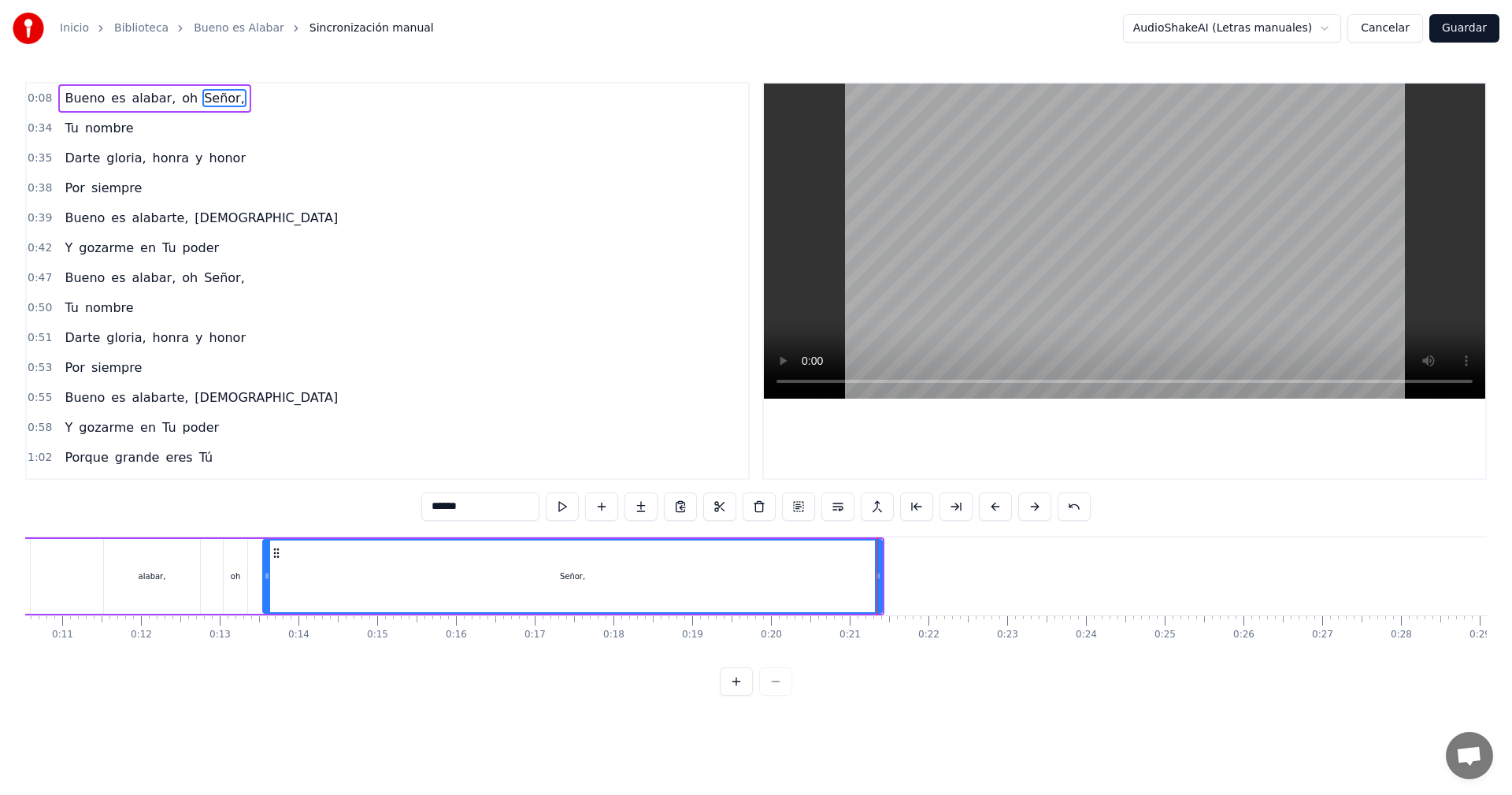
scroll to position [0, 746]
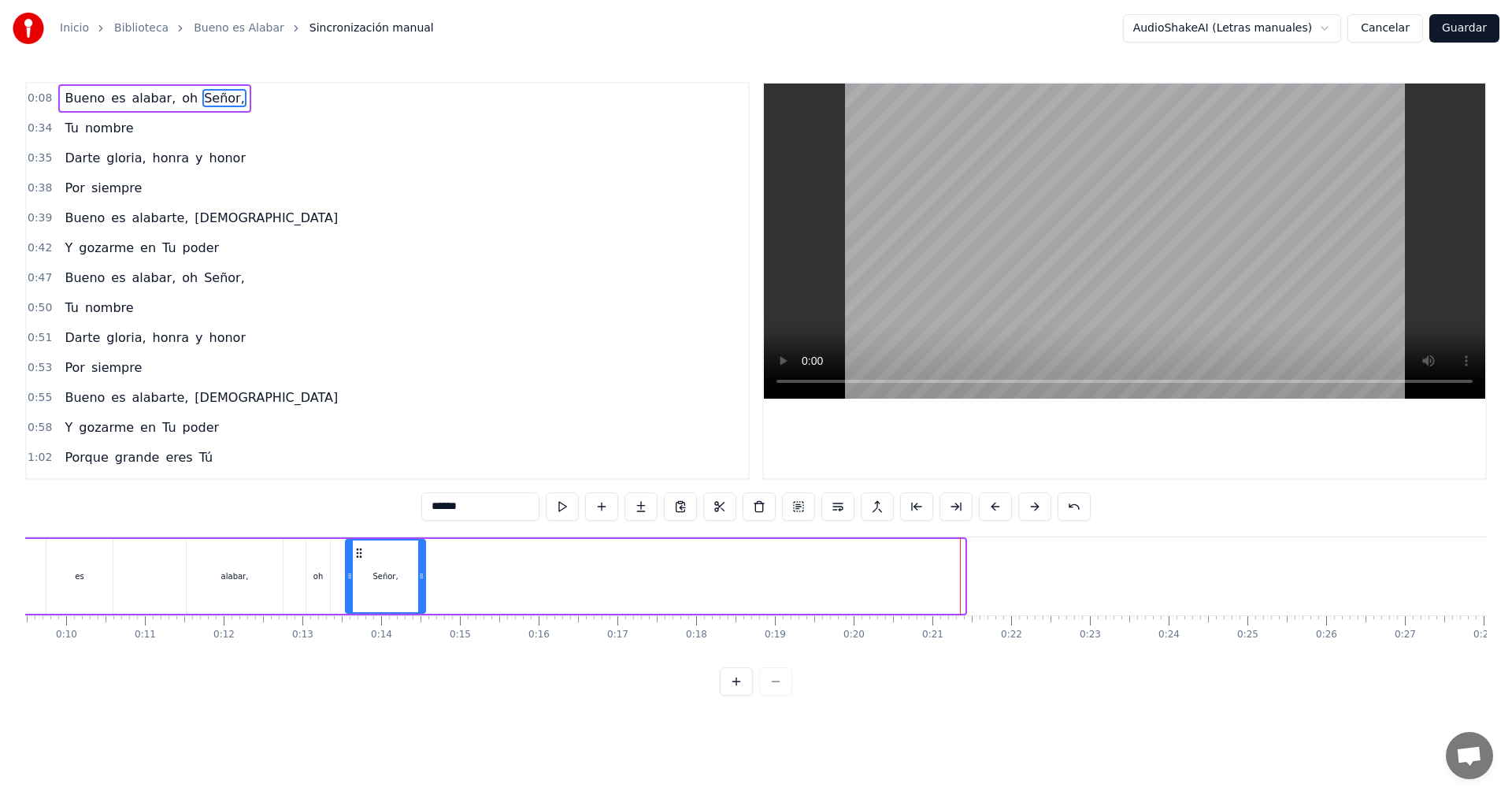
drag, startPoint x: 961, startPoint y: 579, endPoint x: 422, endPoint y: 590, distance: 539.1
click at [422, 590] on div at bounding box center [421, 576] width 6 height 71
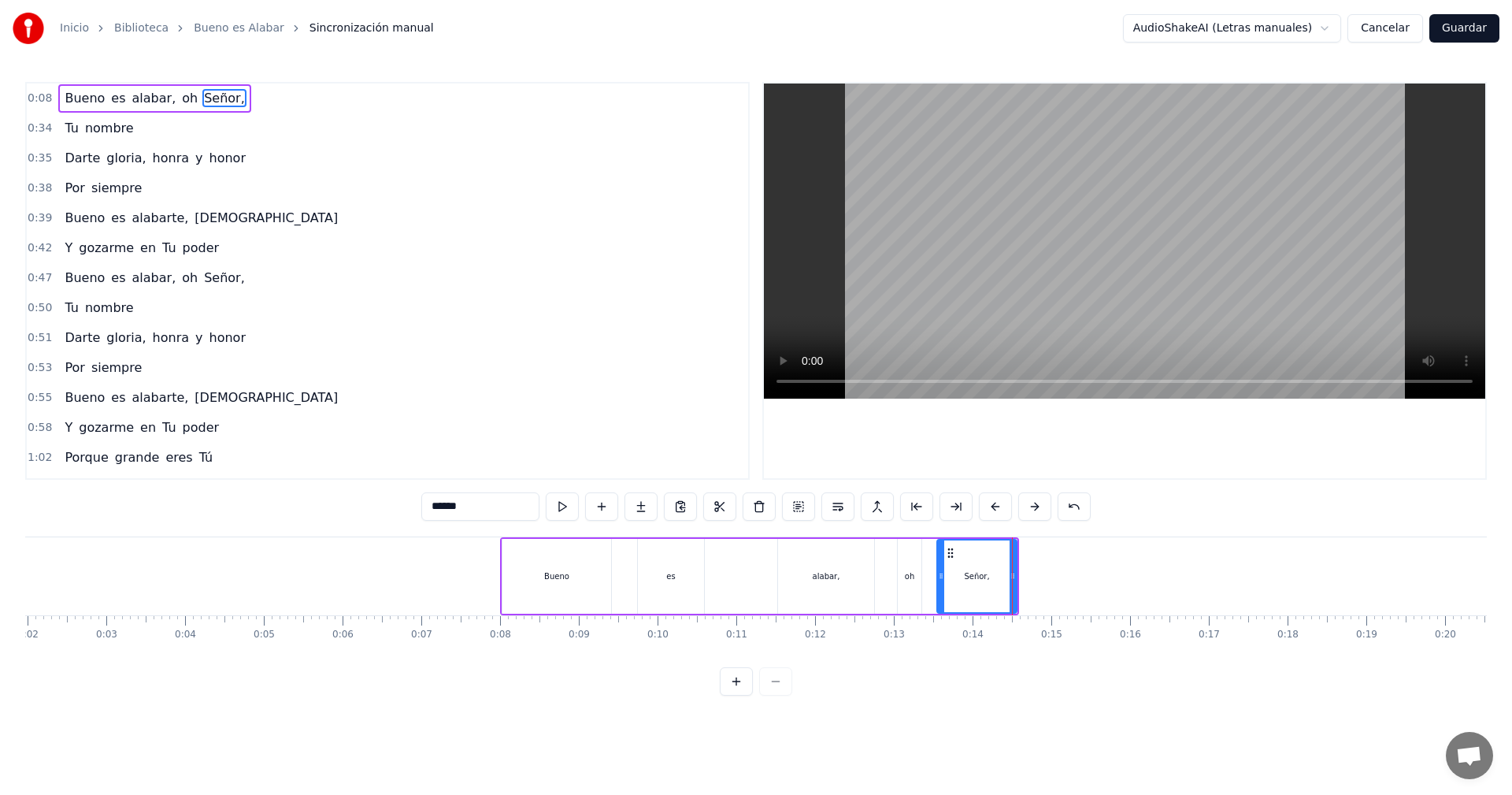
scroll to position [0, 134]
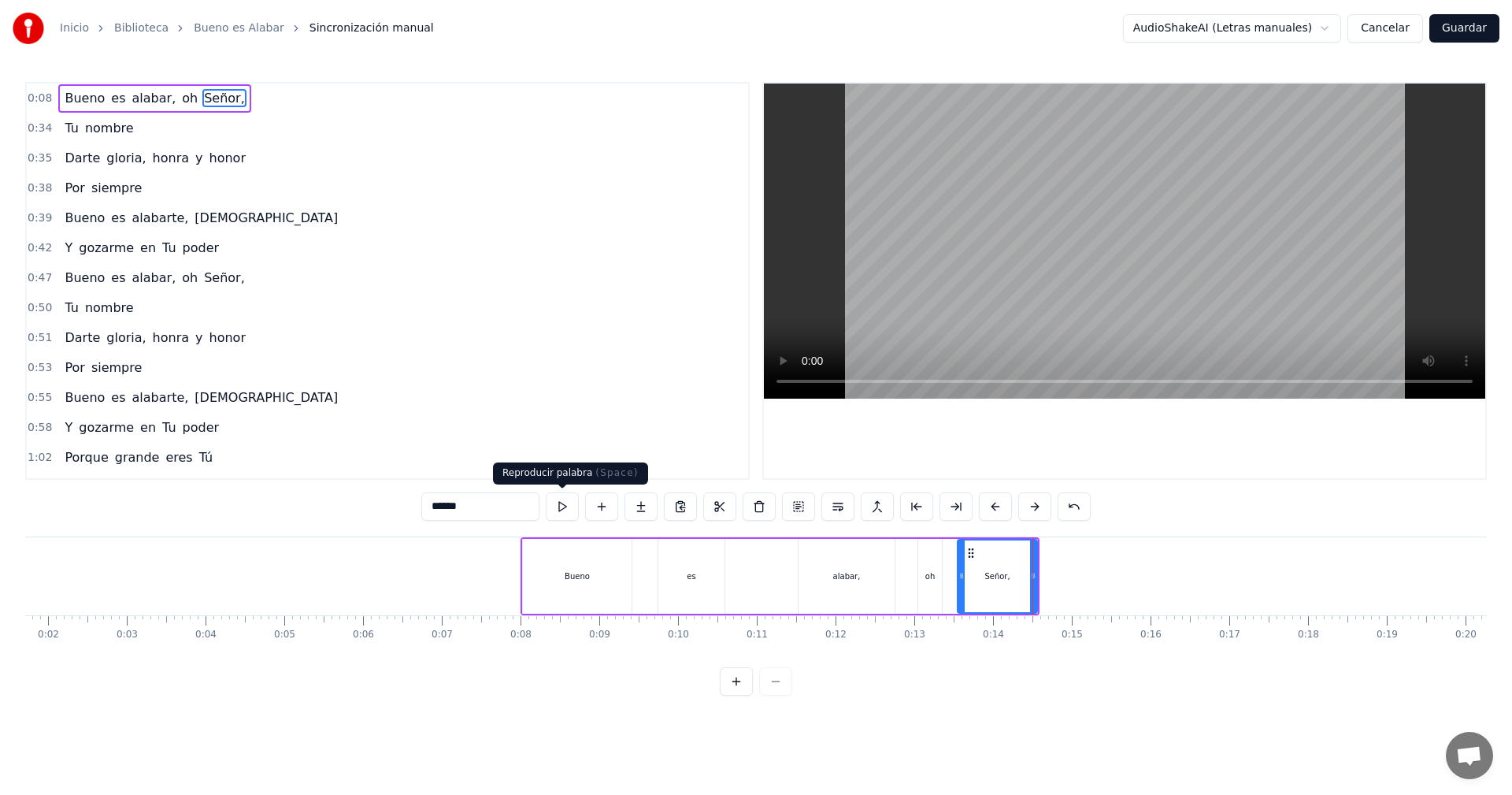
click at [562, 504] on button at bounding box center [562, 506] width 33 height 28
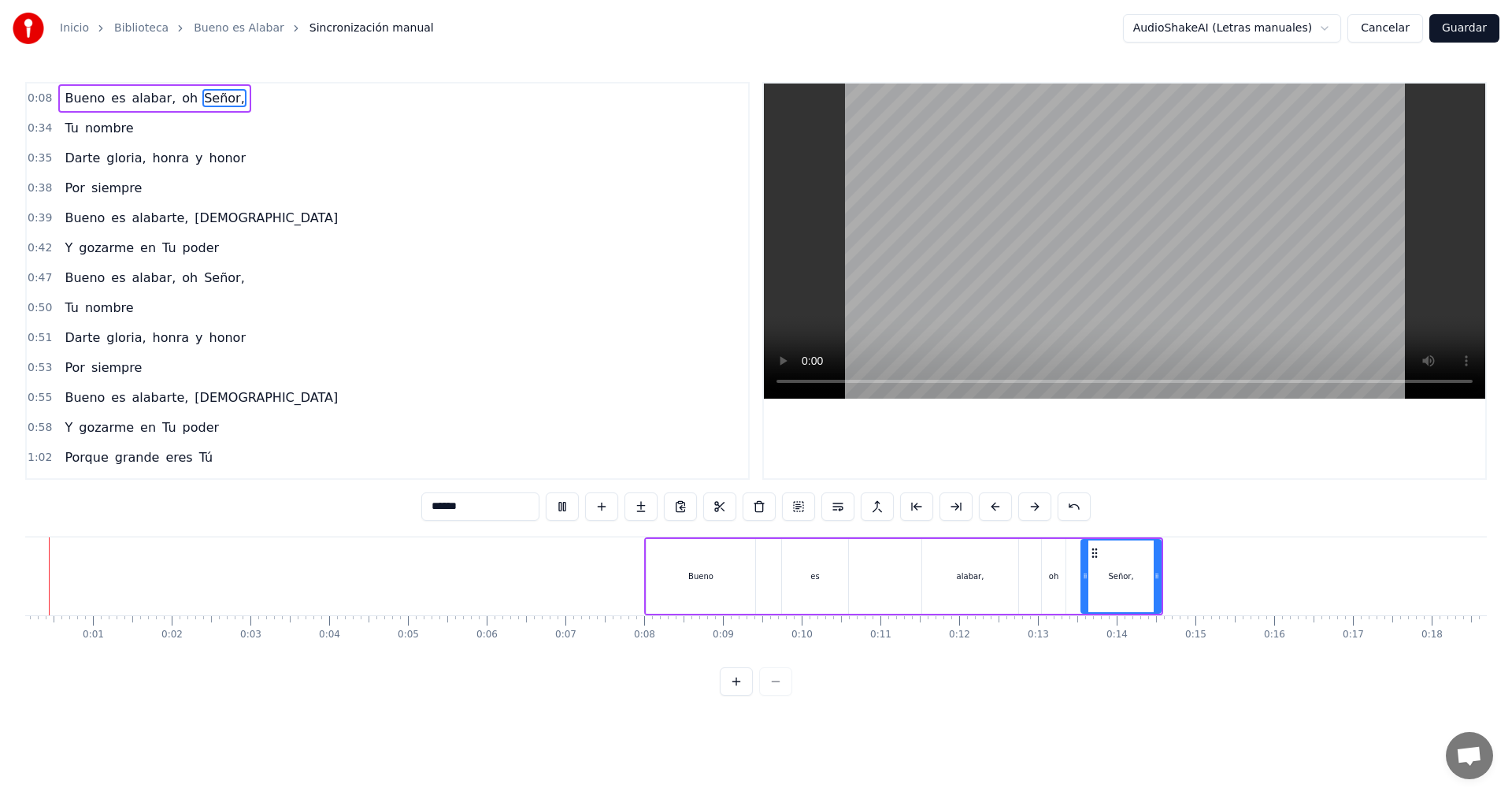
scroll to position [0, 0]
click at [739, 580] on div "Bueno" at bounding box center [712, 577] width 109 height 75
type input "*****"
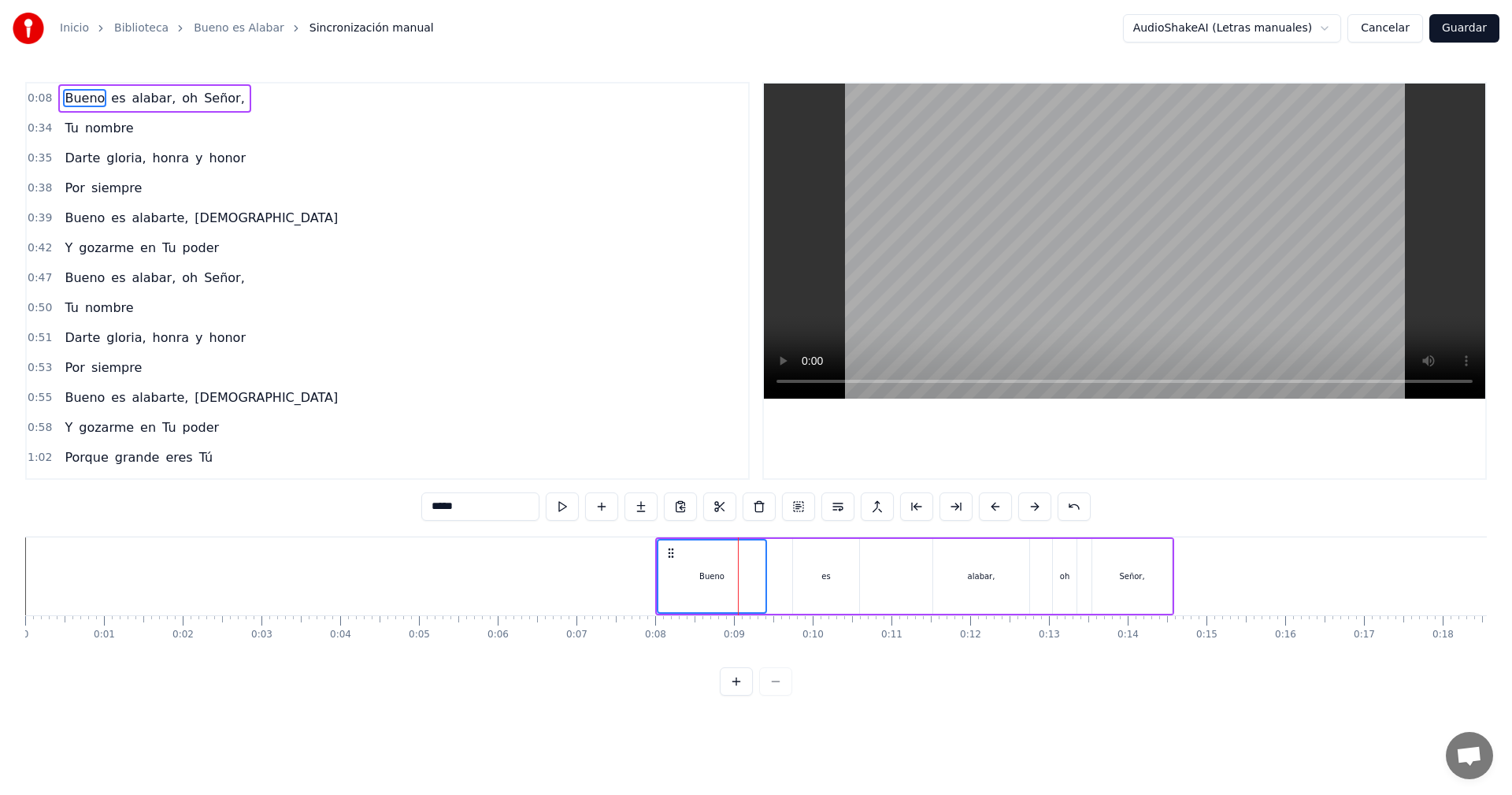
click at [827, 586] on div "es" at bounding box center [826, 577] width 66 height 75
click at [970, 588] on div "alabar," at bounding box center [980, 577] width 96 height 75
click at [1075, 579] on div "oh" at bounding box center [1065, 577] width 26 height 75
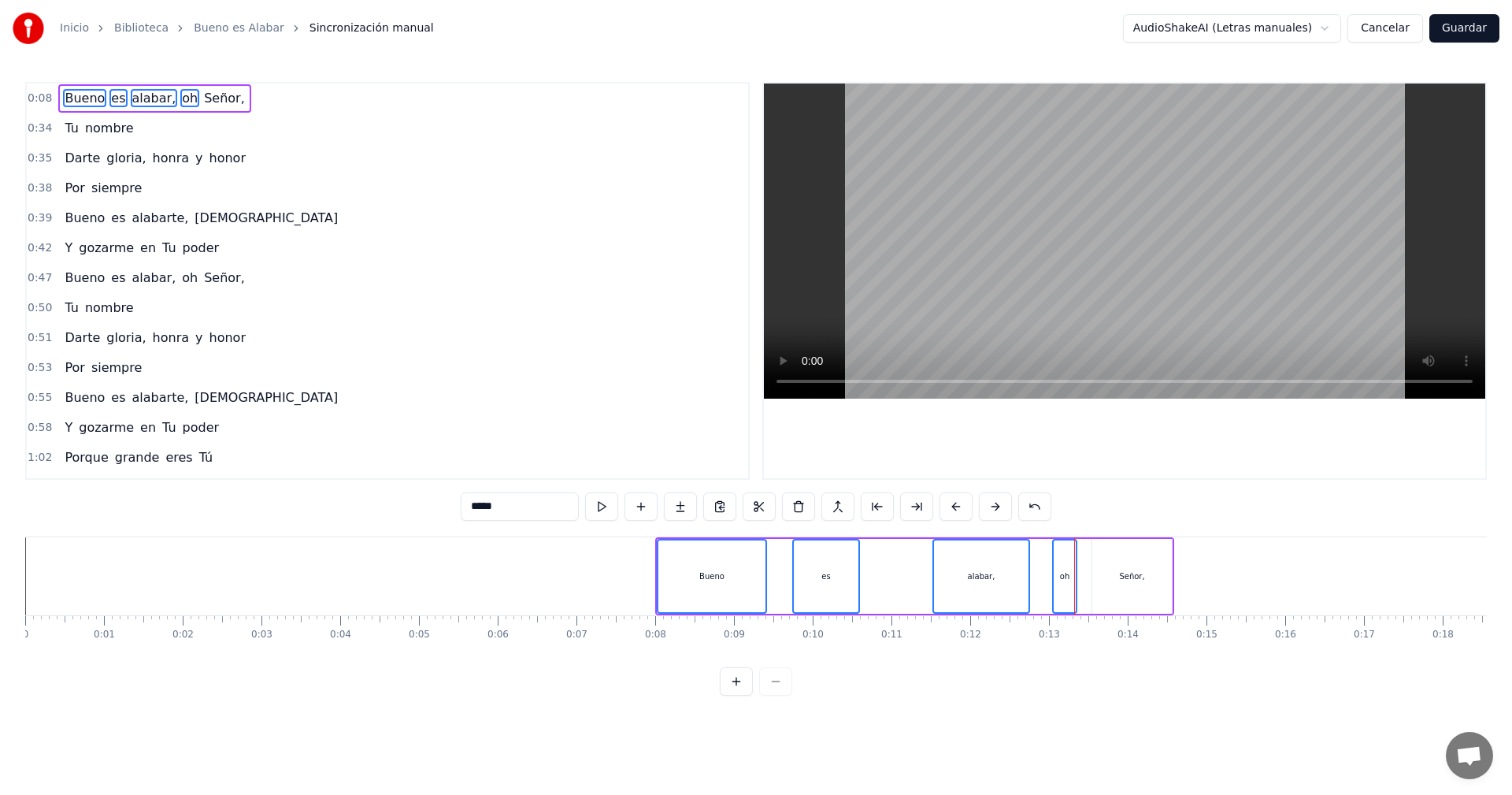
click at [1132, 585] on div "Señor," at bounding box center [1131, 577] width 79 height 75
drag, startPoint x: 670, startPoint y: 550, endPoint x: 717, endPoint y: 547, distance: 47.1
click at [782, 557] on div "Bueno es alabar, oh Señor," at bounding box center [915, 576] width 519 height 78
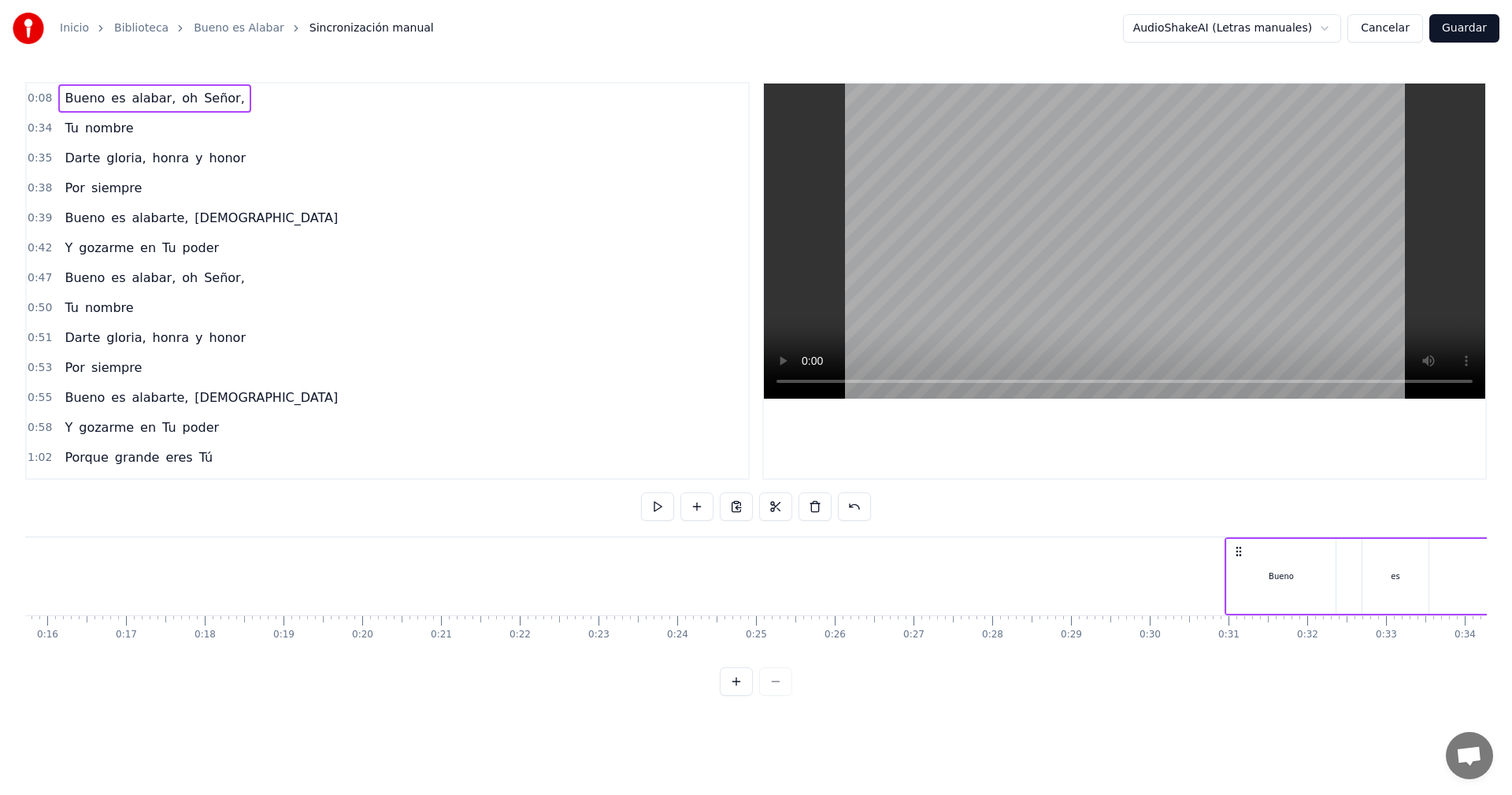
scroll to position [0, 1246]
drag, startPoint x: 669, startPoint y: 550, endPoint x: 1153, endPoint y: 581, distance: 485.0
click at [1153, 581] on div "Bueno es alabar, oh Señor," at bounding box center [1399, 576] width 519 height 78
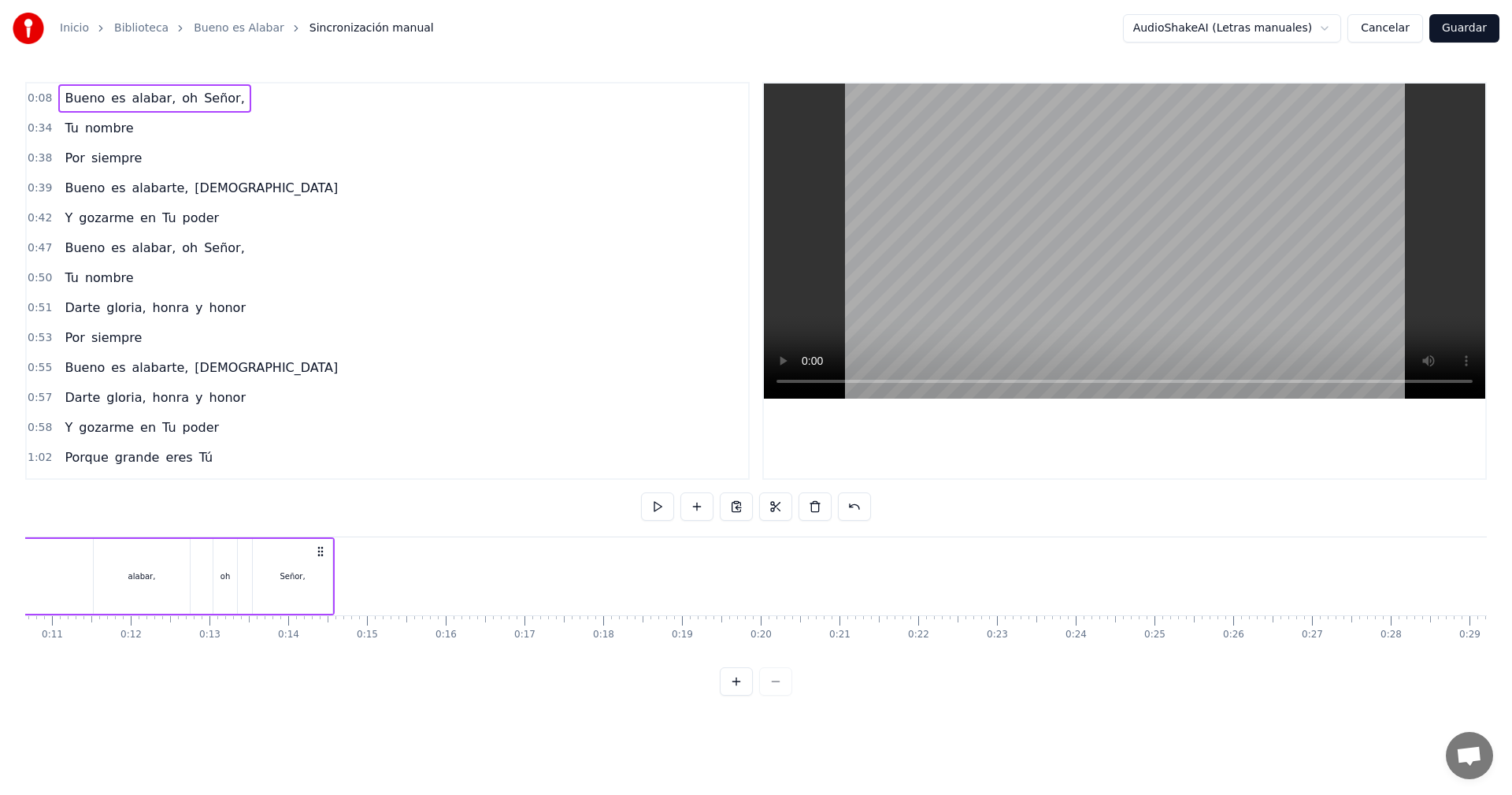
scroll to position [0, 570]
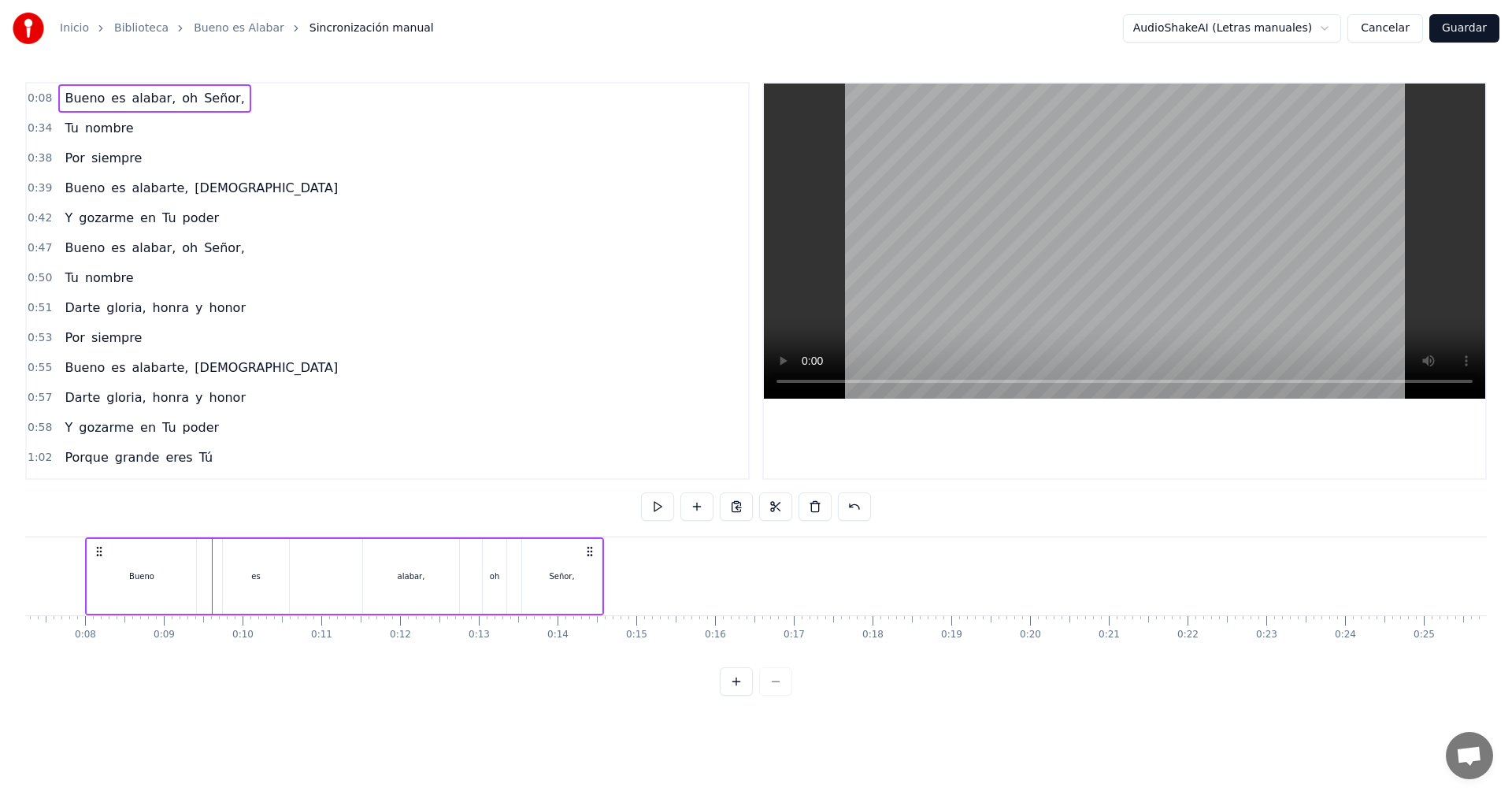
drag, startPoint x: 585, startPoint y: 551, endPoint x: 596, endPoint y: 551, distance: 11.0
click at [590, 551] on icon at bounding box center [590, 551] width 13 height 13
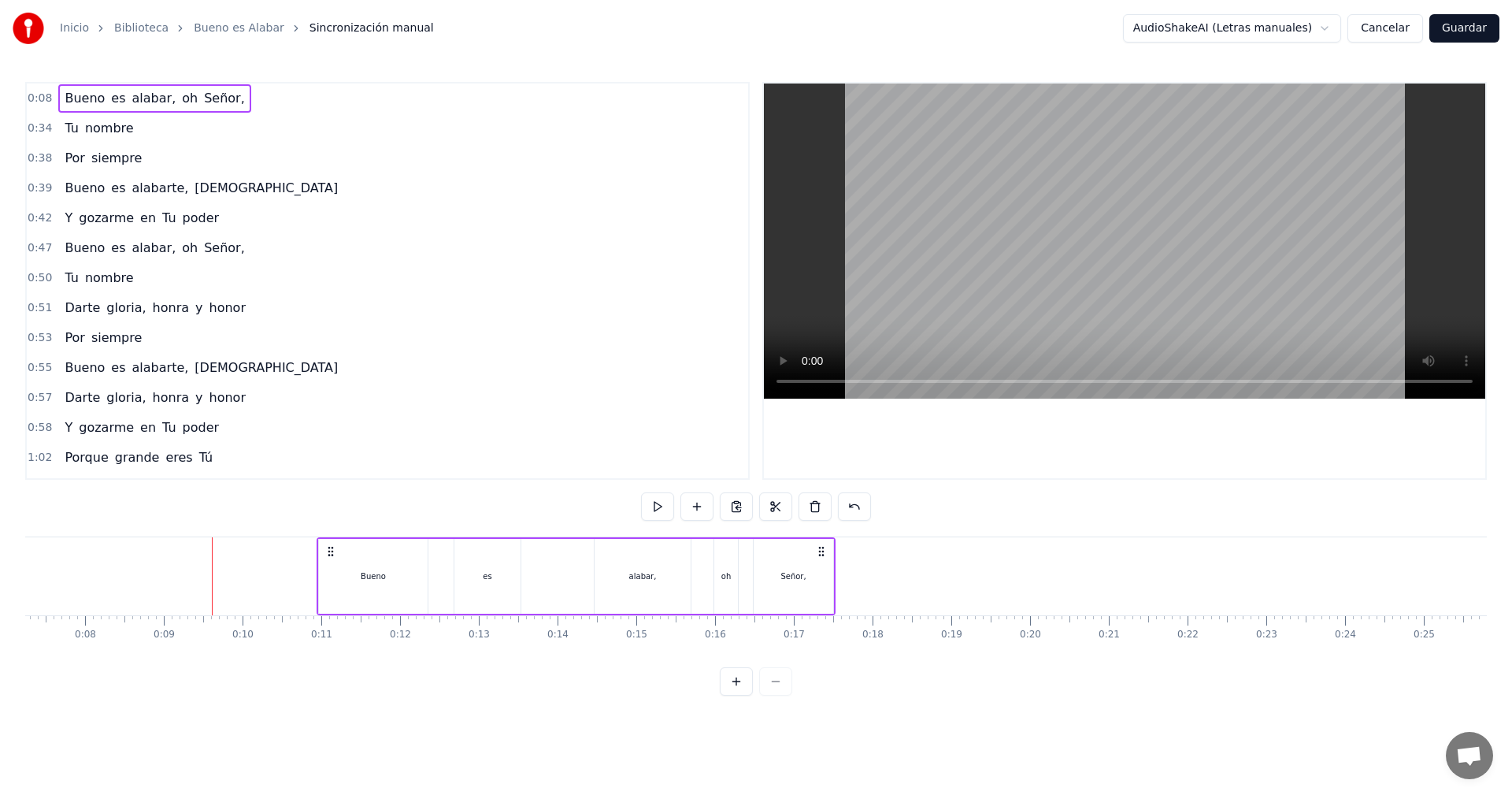
drag, startPoint x: 596, startPoint y: 551, endPoint x: 1192, endPoint y: 599, distance: 597.9
click at [835, 599] on div "Bueno es alabar, oh Señor," at bounding box center [576, 576] width 519 height 78
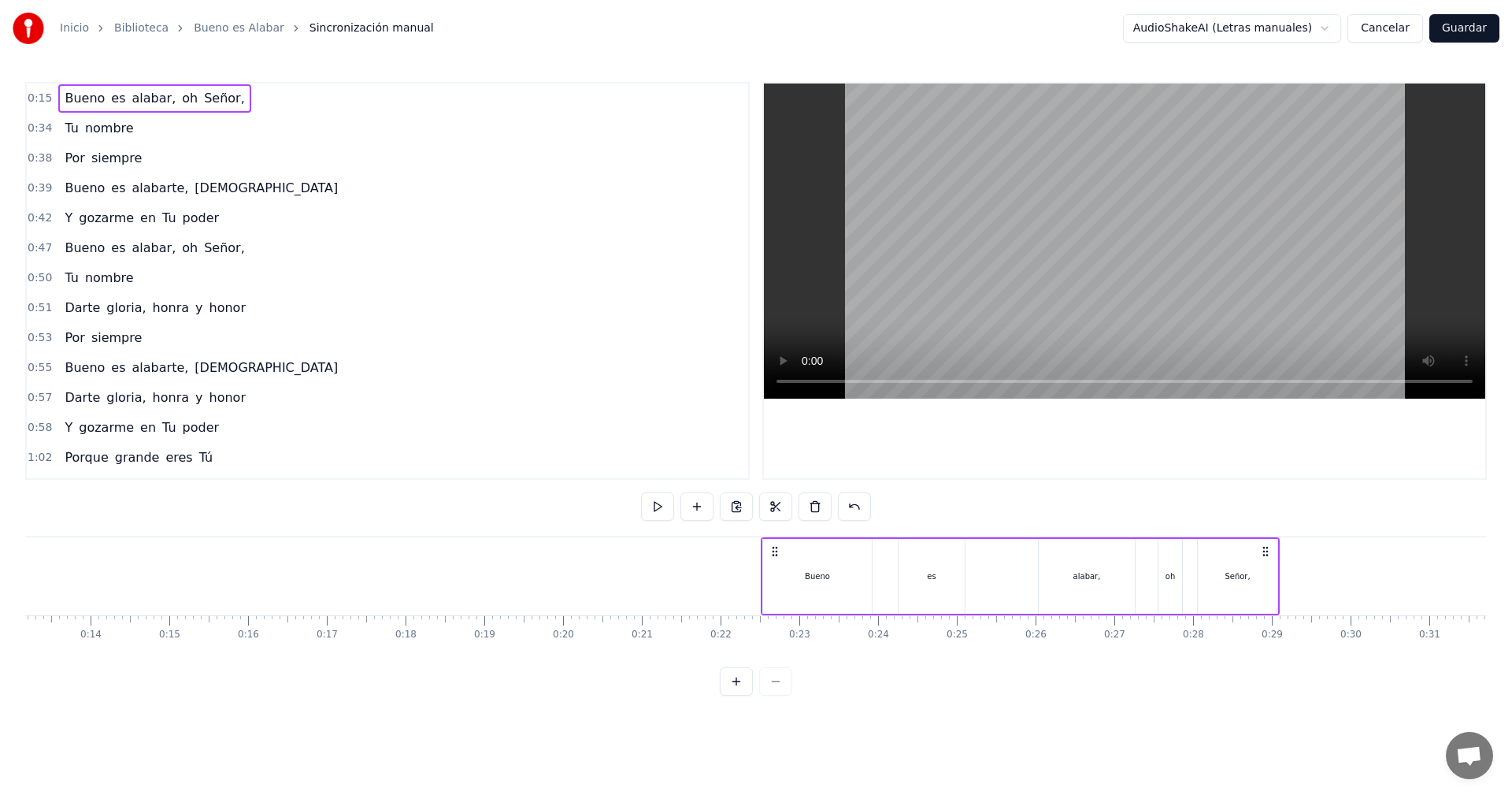
drag, startPoint x: 1178, startPoint y: 555, endPoint x: 1433, endPoint y: 562, distance: 255.1
click at [1280, 562] on div "Bueno es alabar, oh Señor," at bounding box center [1020, 576] width 519 height 78
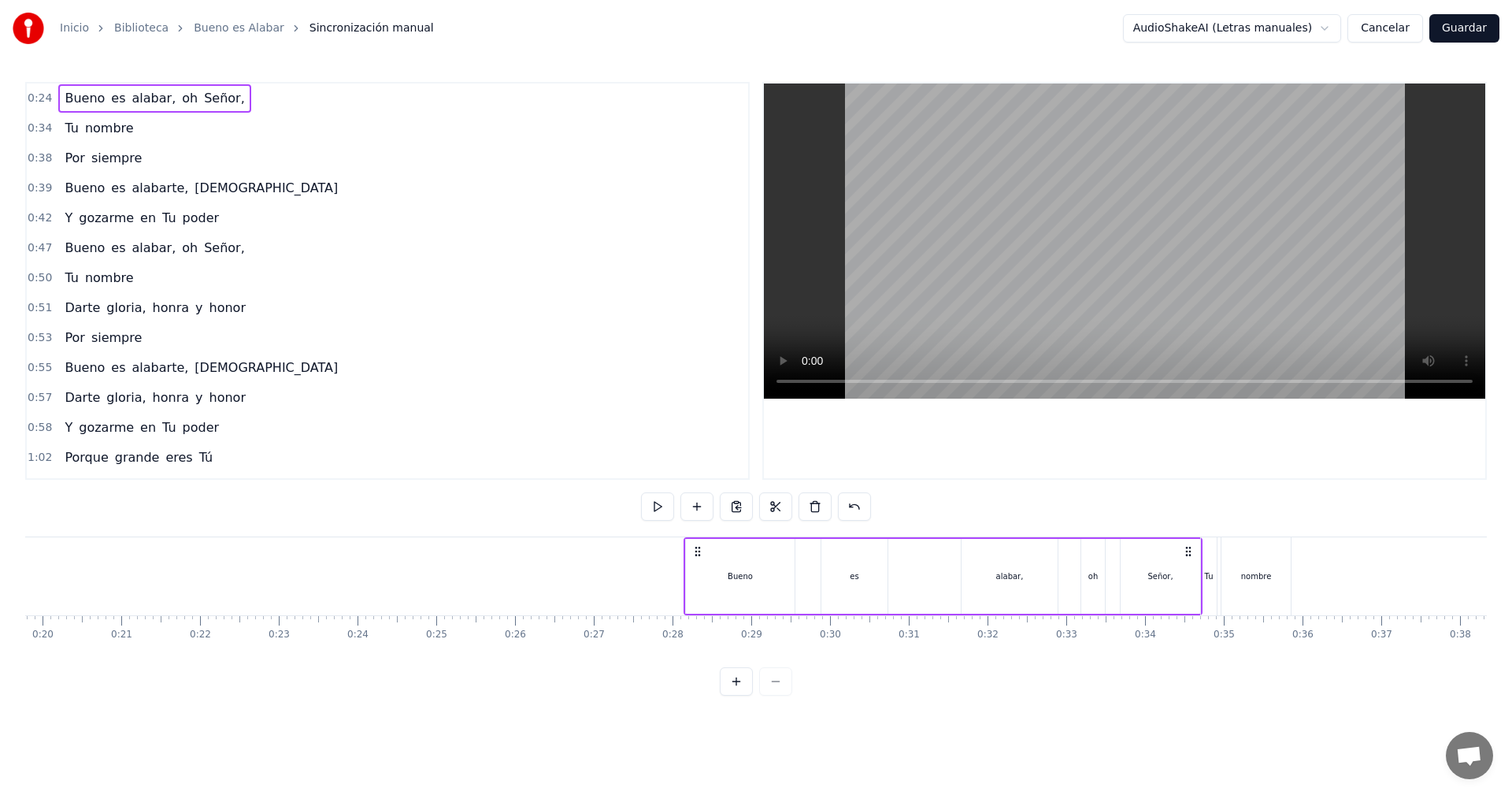
drag, startPoint x: 1434, startPoint y: 550, endPoint x: 1189, endPoint y: 572, distance: 246.0
click at [1189, 572] on div "Bueno es alabar, oh Señor," at bounding box center [943, 576] width 519 height 78
click at [1007, 590] on div "alabar," at bounding box center [1009, 577] width 96 height 75
drag, startPoint x: 967, startPoint y: 578, endPoint x: 1020, endPoint y: 578, distance: 53.0
click at [1020, 578] on icon at bounding box center [1018, 576] width 6 height 13
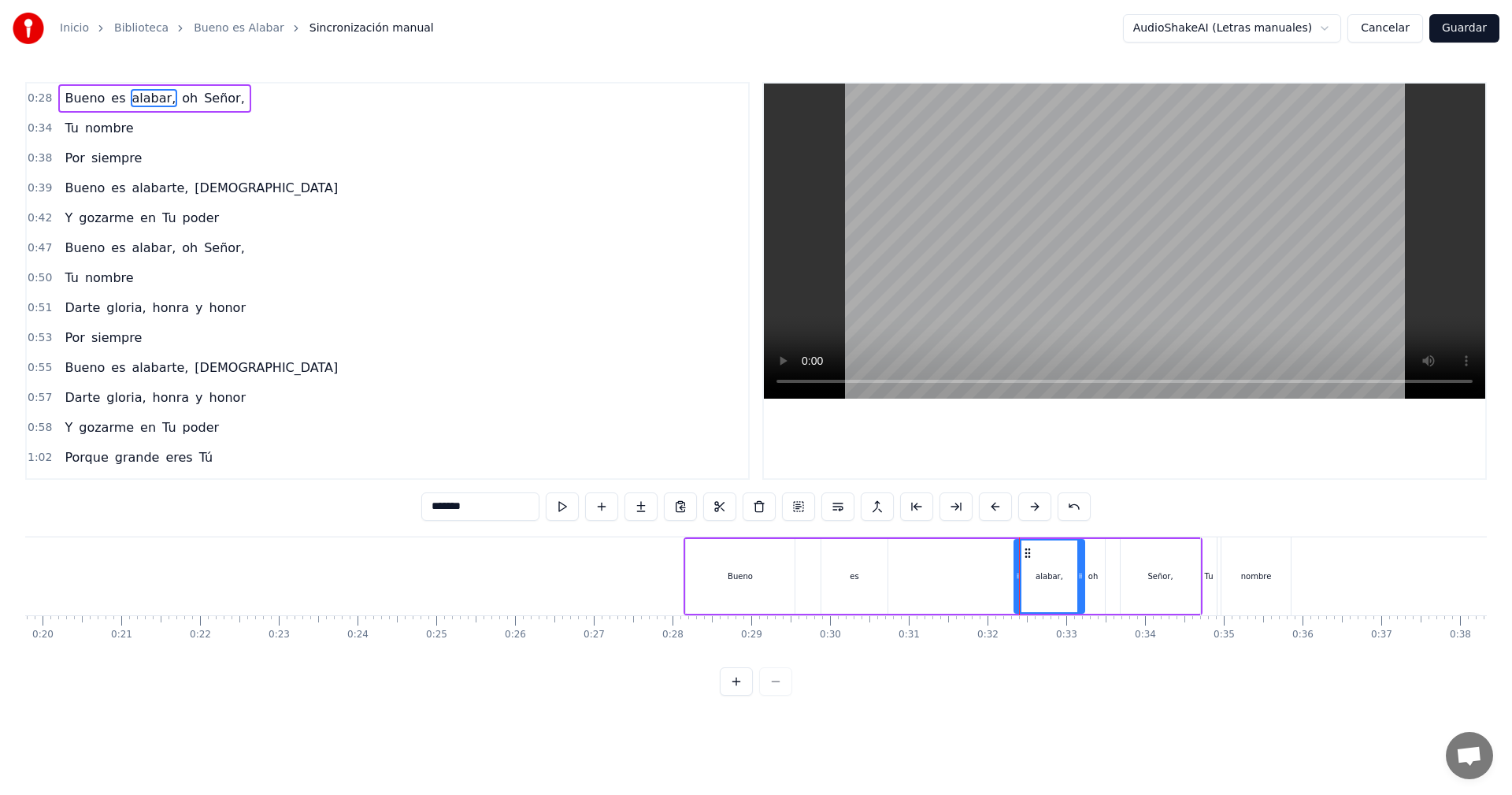
drag, startPoint x: 1055, startPoint y: 581, endPoint x: 1082, endPoint y: 582, distance: 27.0
click at [1082, 582] on div at bounding box center [1080, 576] width 6 height 71
drag, startPoint x: 1019, startPoint y: 578, endPoint x: 1041, endPoint y: 578, distance: 22.0
click at [1041, 578] on icon at bounding box center [1041, 576] width 6 height 13
click at [865, 582] on div "es" at bounding box center [854, 577] width 66 height 75
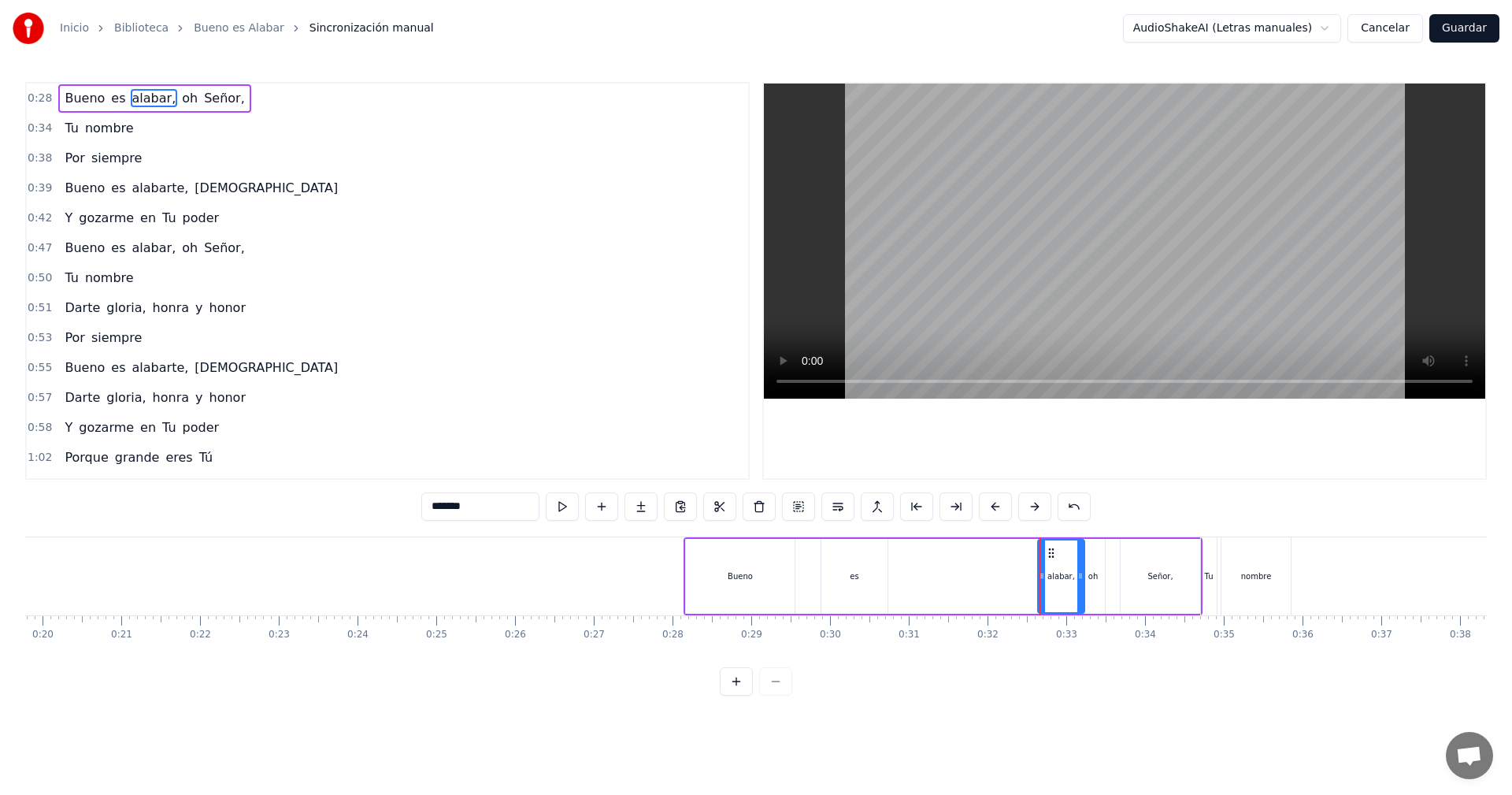
type input "**"
drag, startPoint x: 837, startPoint y: 553, endPoint x: 1012, endPoint y: 570, distance: 175.8
click at [1012, 570] on div "es" at bounding box center [1030, 576] width 65 height 71
drag, startPoint x: 1060, startPoint y: 577, endPoint x: 1026, endPoint y: 579, distance: 34.1
click at [1026, 579] on icon at bounding box center [1025, 576] width 6 height 13
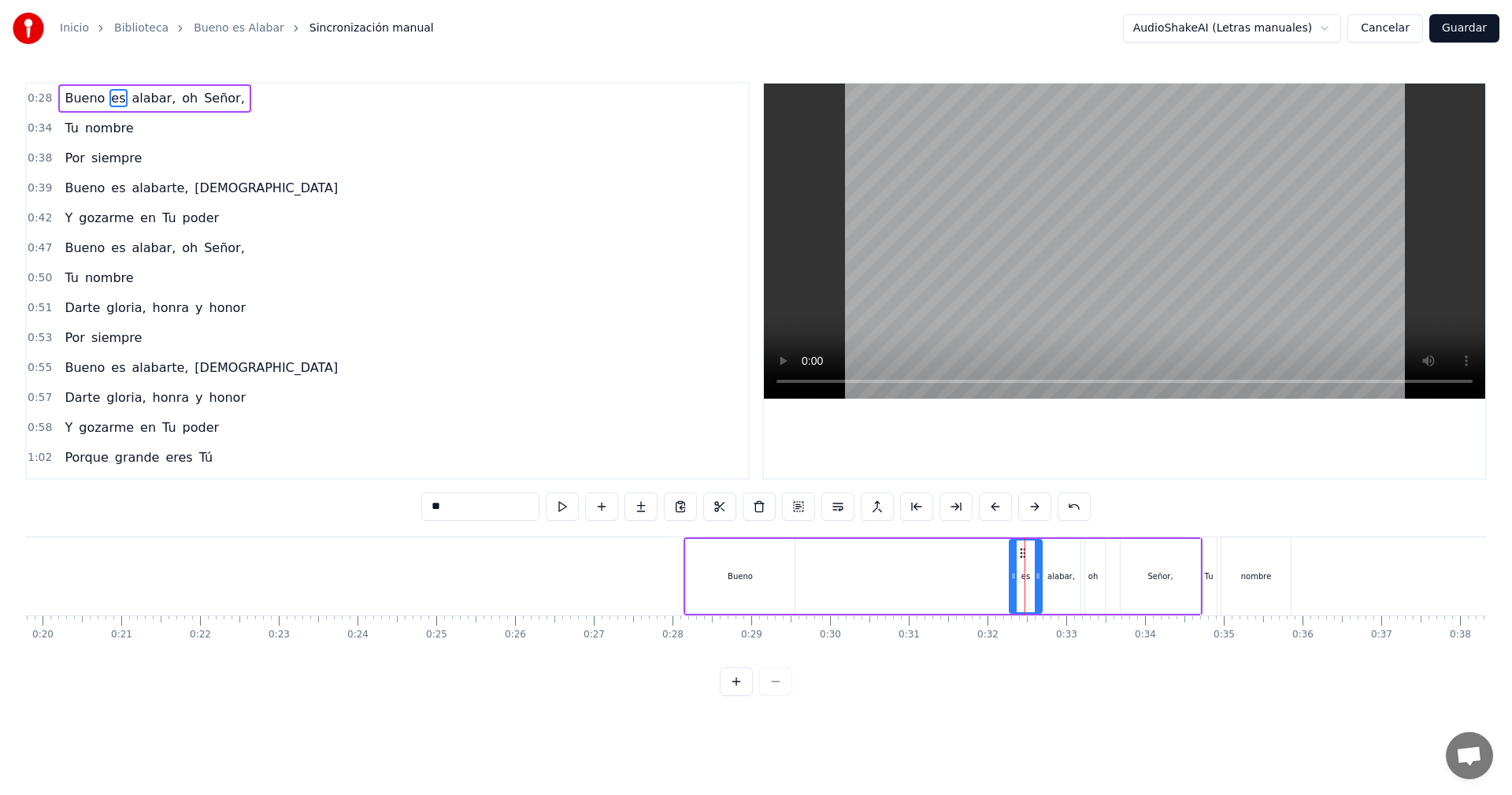
drag, startPoint x: 1011, startPoint y: 557, endPoint x: 1023, endPoint y: 559, distance: 12.2
click at [1023, 559] on div "es" at bounding box center [1026, 576] width 31 height 71
drag, startPoint x: 742, startPoint y: 559, endPoint x: 966, endPoint y: 565, distance: 224.1
click at [978, 566] on div "Bueno es alabar, oh Señor," at bounding box center [943, 576] width 519 height 78
click at [745, 556] on div "Bueno" at bounding box center [740, 577] width 109 height 75
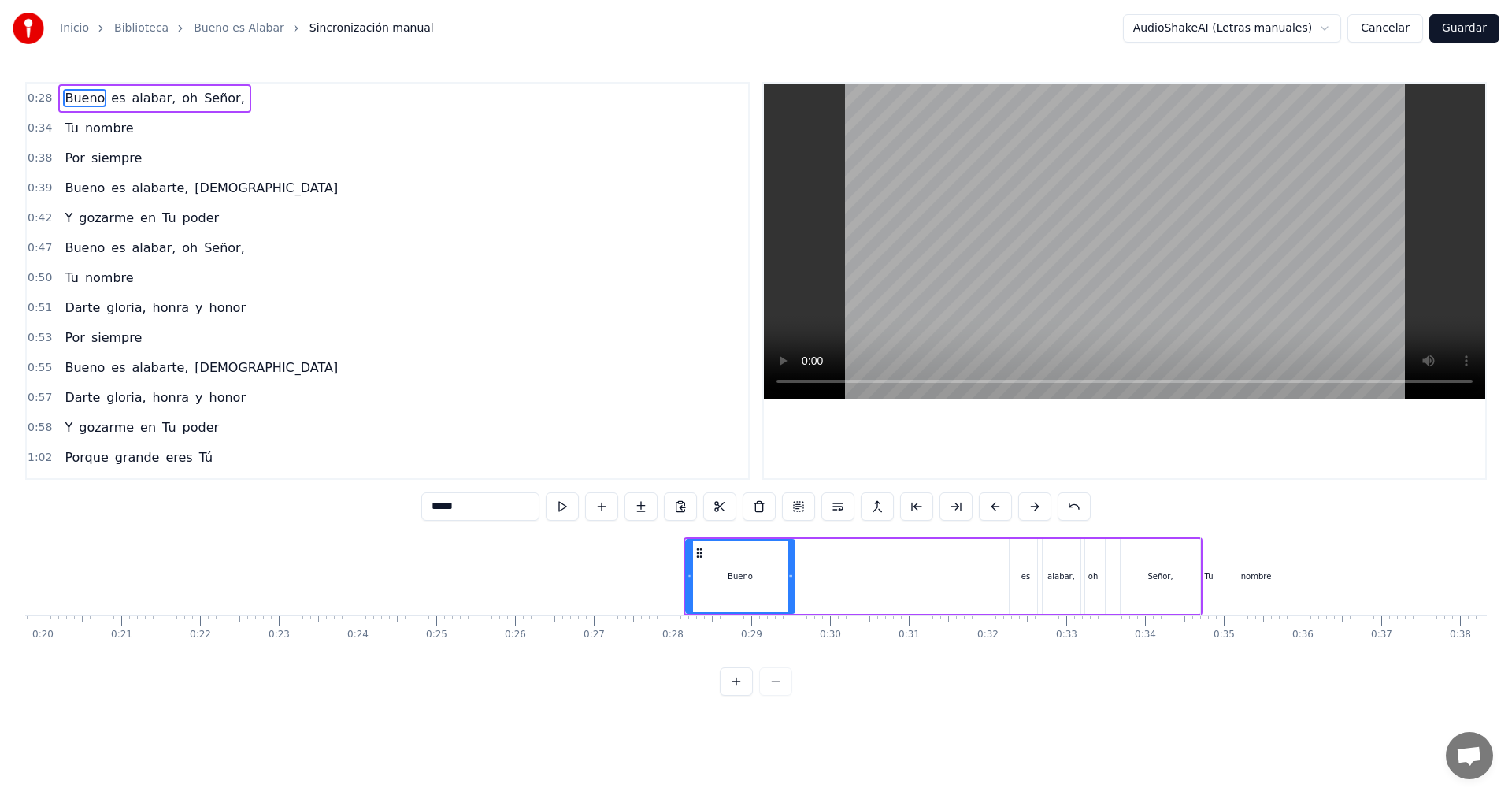
drag, startPoint x: 716, startPoint y: 552, endPoint x: 749, endPoint y: 556, distance: 33.2
click at [749, 556] on div "Bueno" at bounding box center [740, 576] width 107 height 71
drag, startPoint x: 704, startPoint y: 551, endPoint x: 705, endPoint y: 563, distance: 12.0
click at [705, 563] on div "Bueno" at bounding box center [740, 576] width 107 height 71
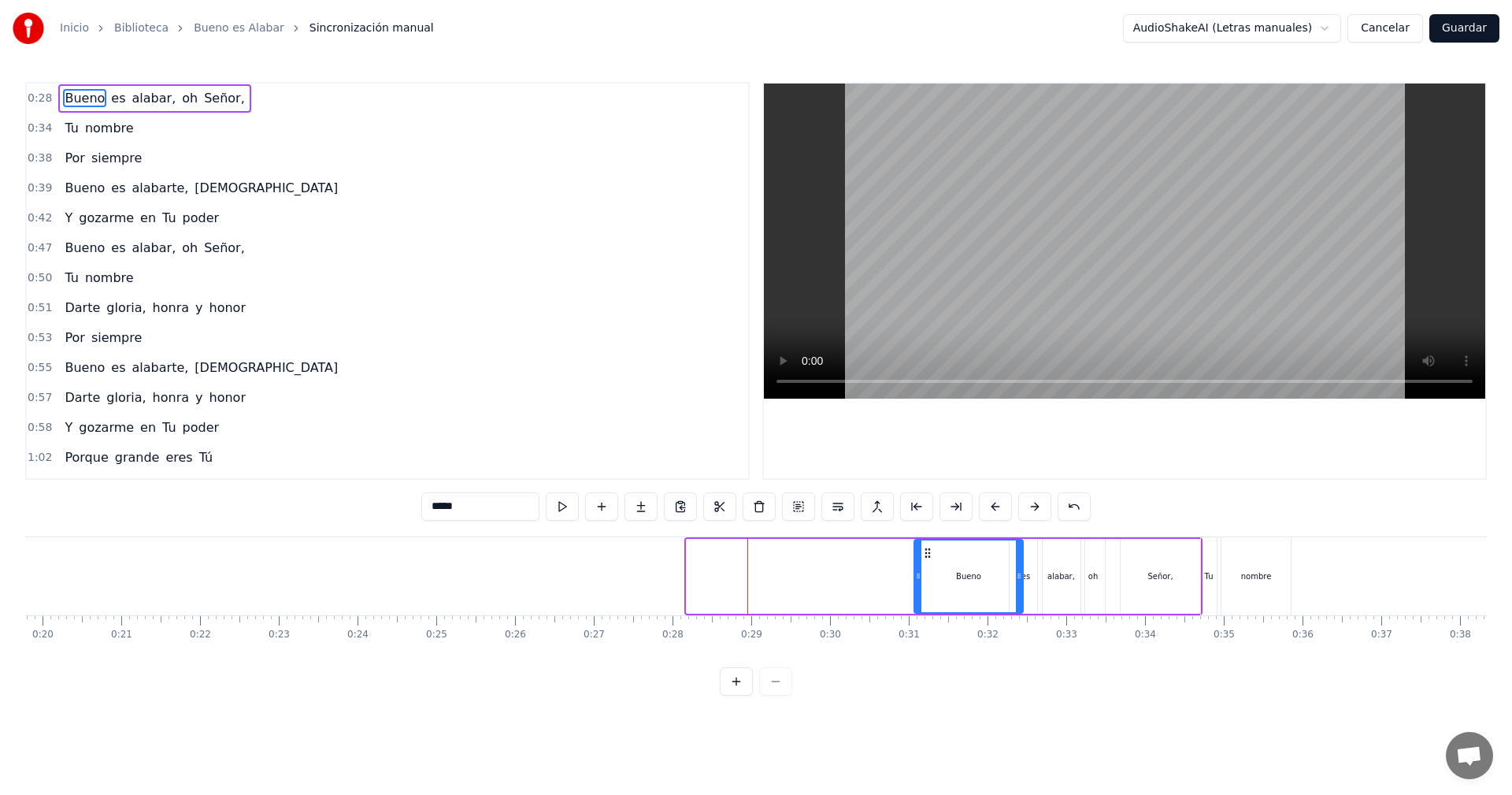
drag, startPoint x: 698, startPoint y: 555, endPoint x: 925, endPoint y: 567, distance: 227.3
click at [925, 567] on div "Bueno" at bounding box center [968, 576] width 107 height 71
drag, startPoint x: 1020, startPoint y: 577, endPoint x: 997, endPoint y: 578, distance: 23.0
click at [997, 578] on icon at bounding box center [996, 576] width 6 height 13
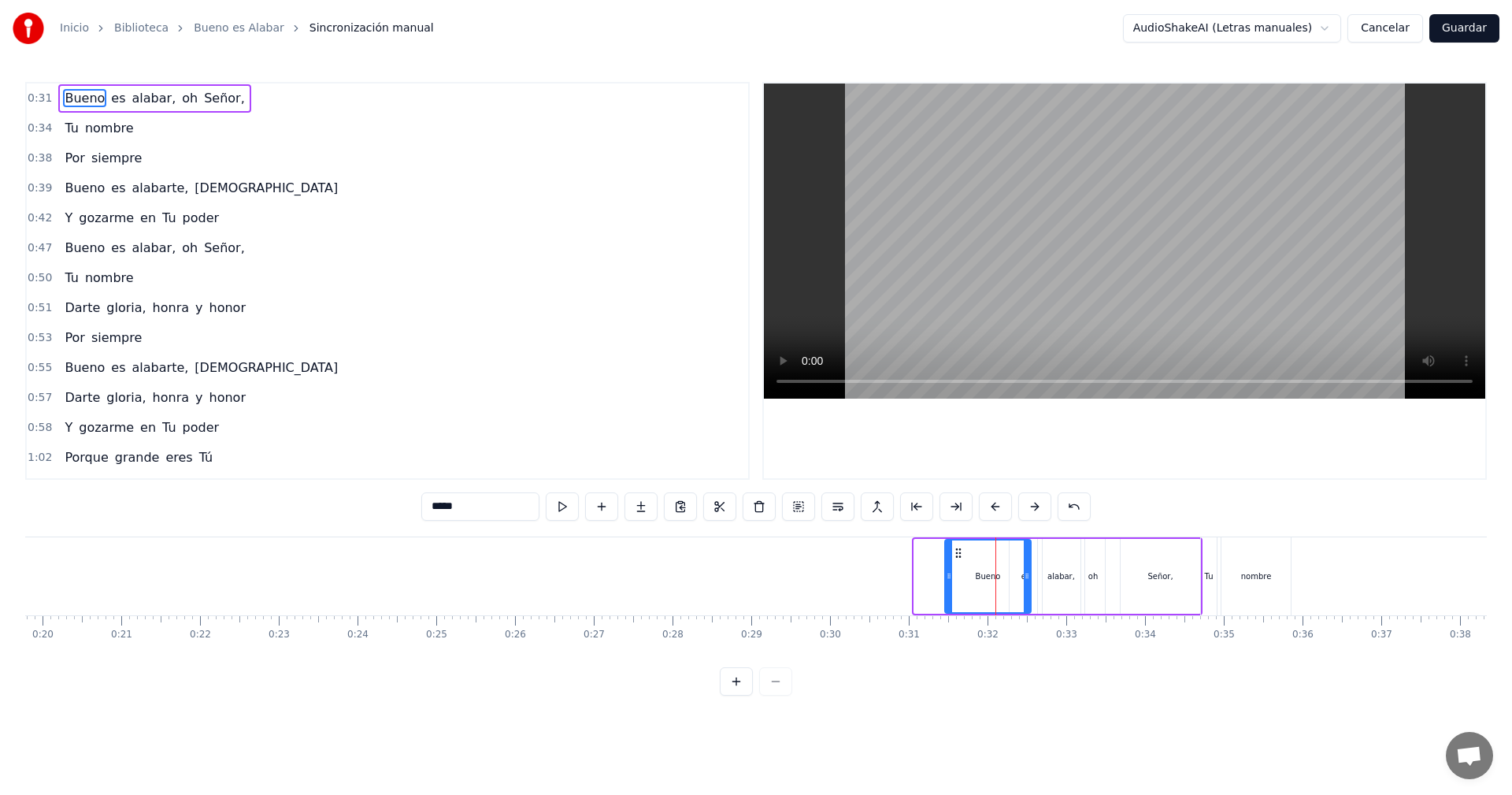
drag, startPoint x: 933, startPoint y: 556, endPoint x: 963, endPoint y: 562, distance: 30.6
click at [963, 562] on div "Bueno" at bounding box center [988, 576] width 84 height 71
drag, startPoint x: 1030, startPoint y: 577, endPoint x: 999, endPoint y: 579, distance: 31.1
click at [1013, 579] on icon at bounding box center [1011, 576] width 6 height 13
drag, startPoint x: 946, startPoint y: 574, endPoint x: 967, endPoint y: 576, distance: 21.1
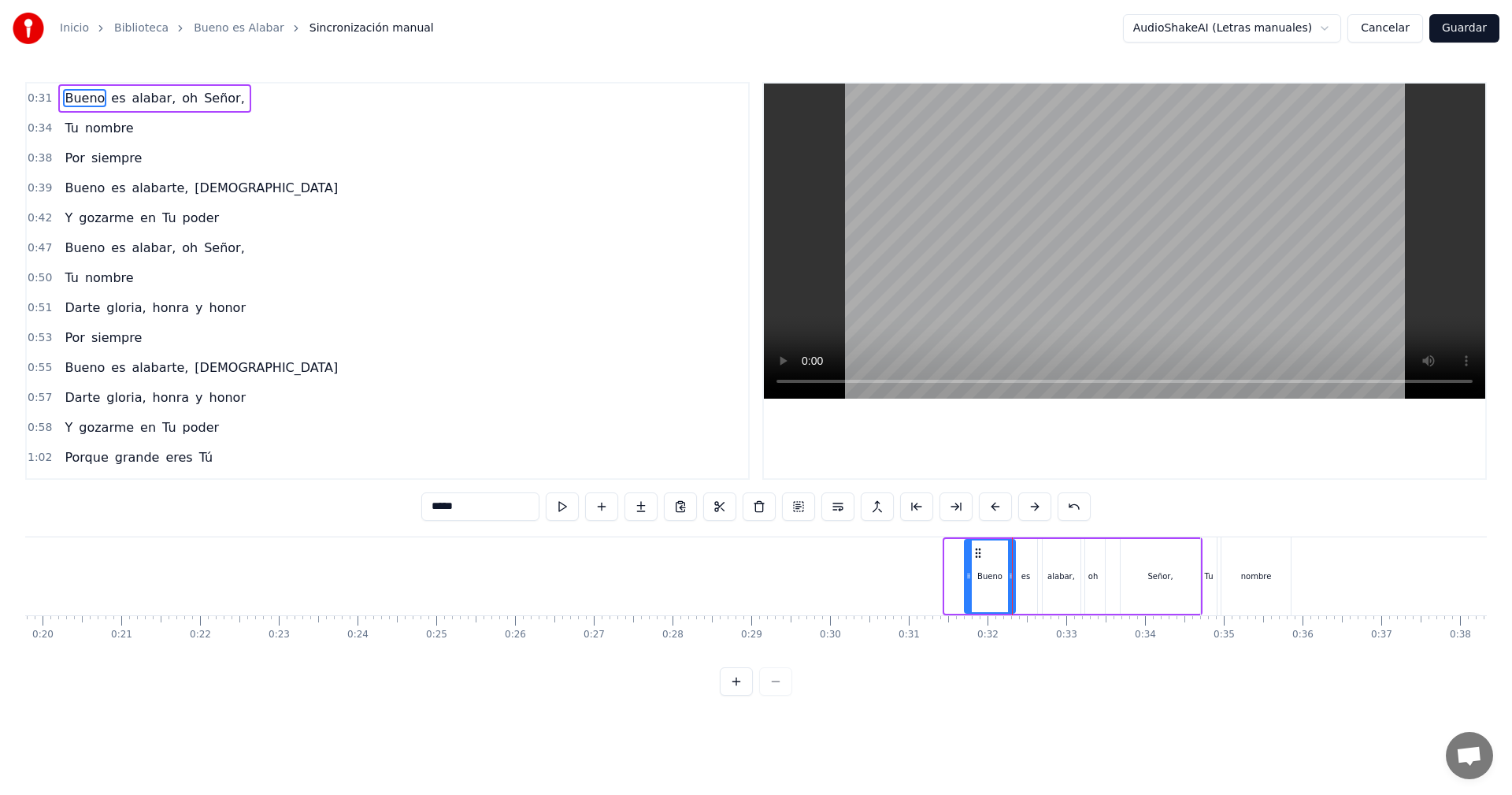
click at [967, 576] on icon at bounding box center [968, 576] width 6 height 13
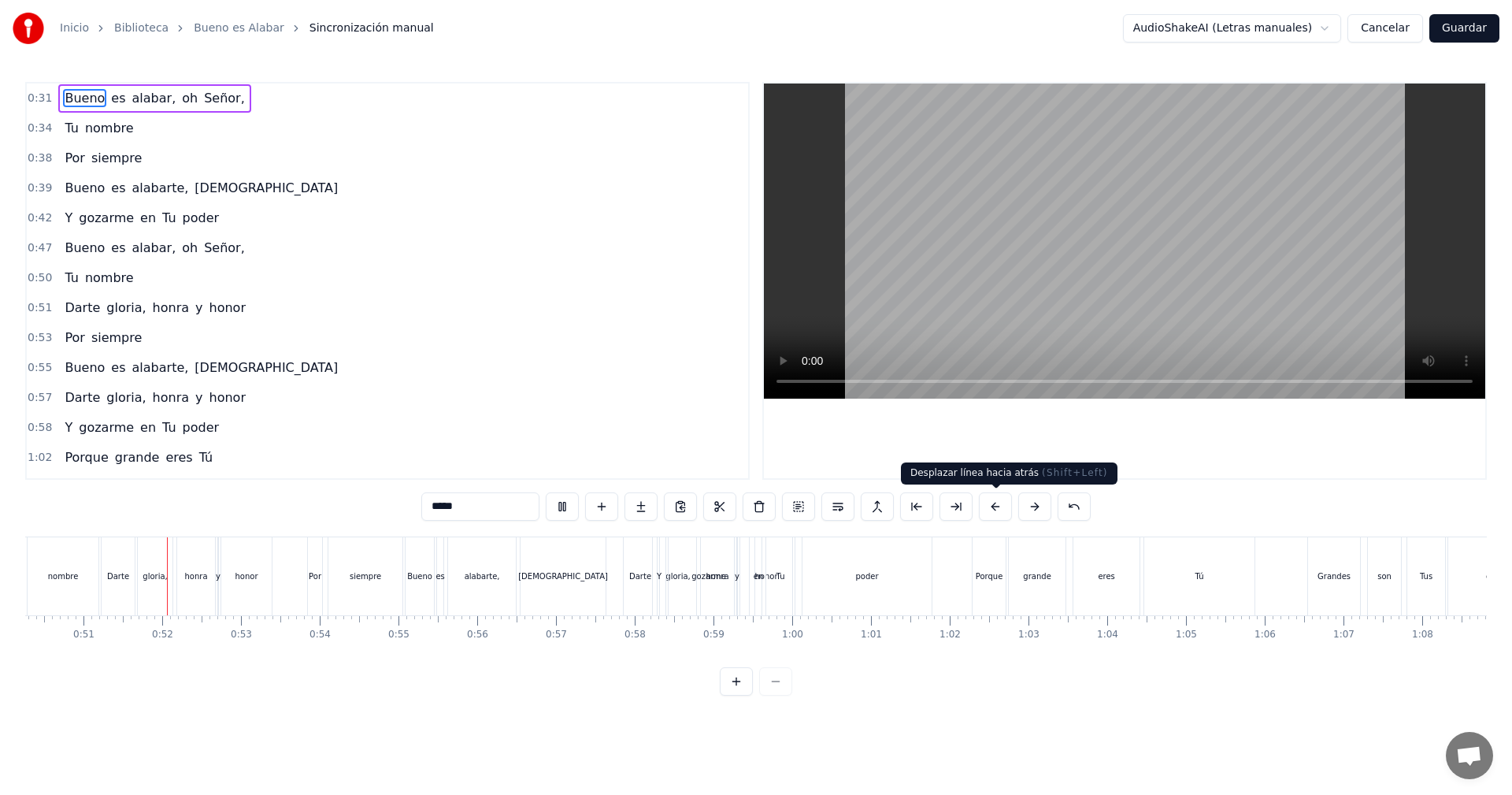
scroll to position [0, 3963]
click at [1445, 33] on button "Guardar" at bounding box center [1464, 28] width 70 height 28
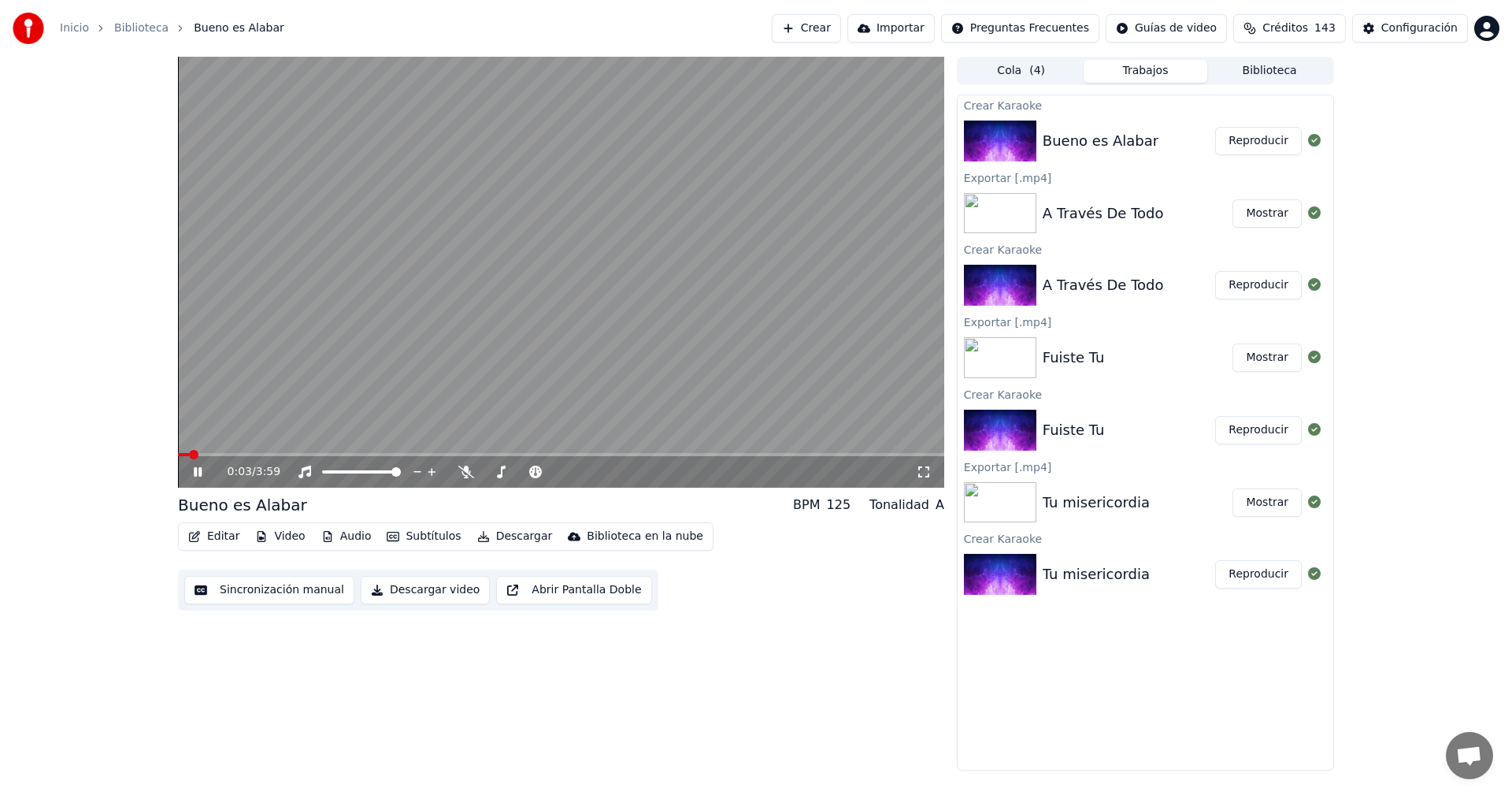
click at [201, 474] on icon at bounding box center [197, 472] width 8 height 9
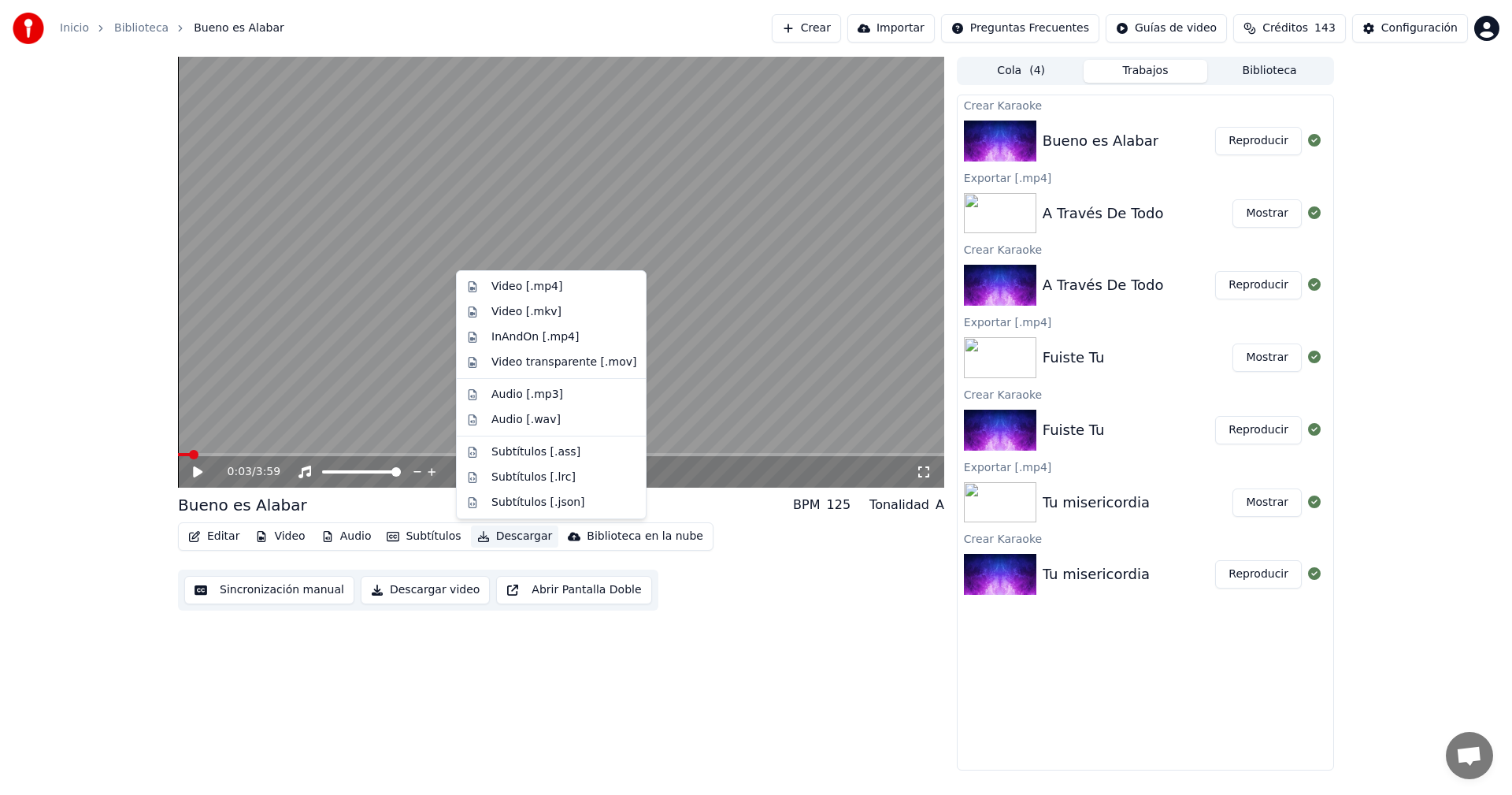
click at [491, 537] on button "Descargar" at bounding box center [514, 536] width 89 height 22
click at [523, 287] on div "Video [.mp4]" at bounding box center [527, 286] width 71 height 16
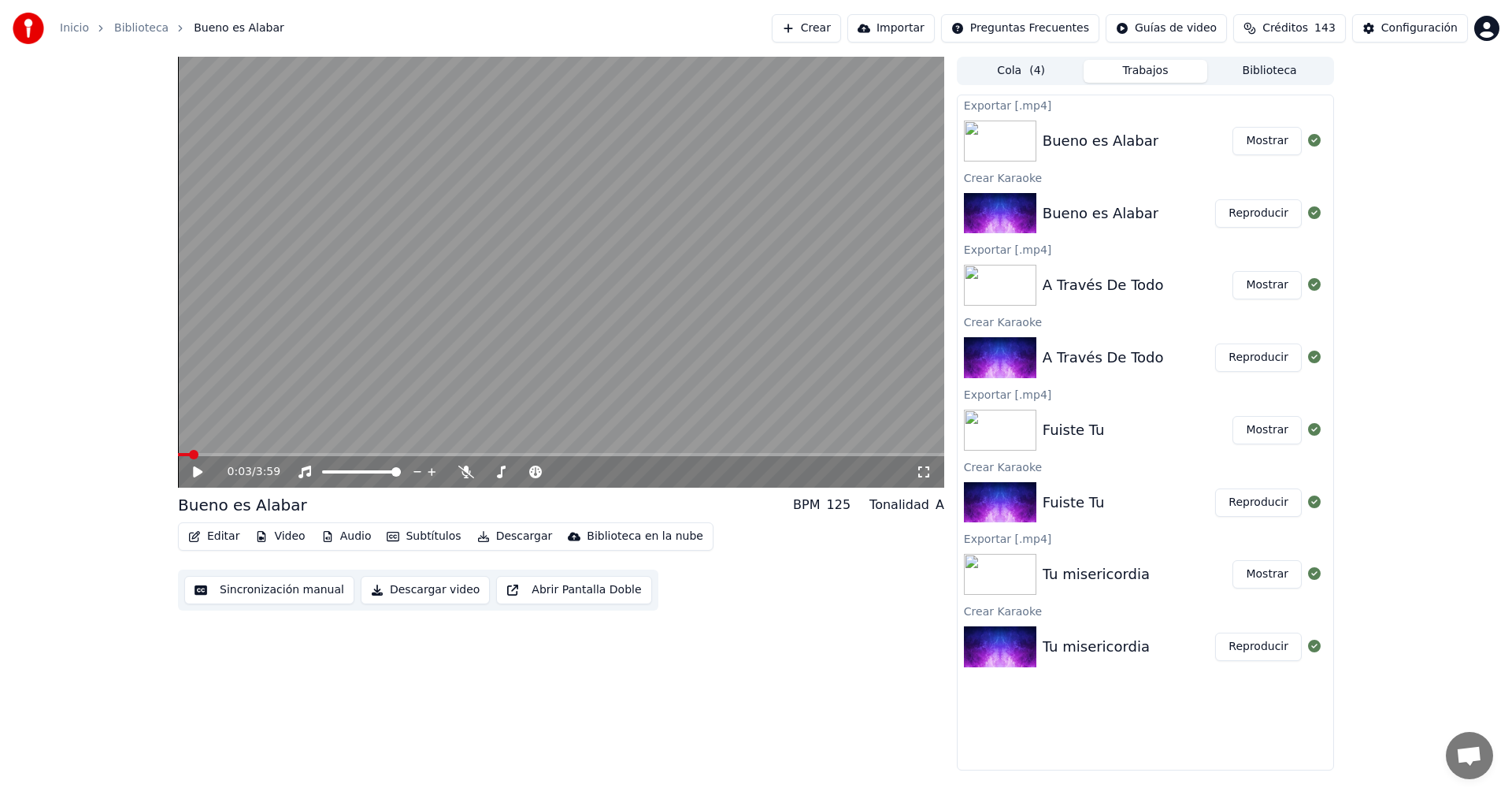
click at [1274, 77] on button "Biblioteca" at bounding box center [1269, 71] width 124 height 23
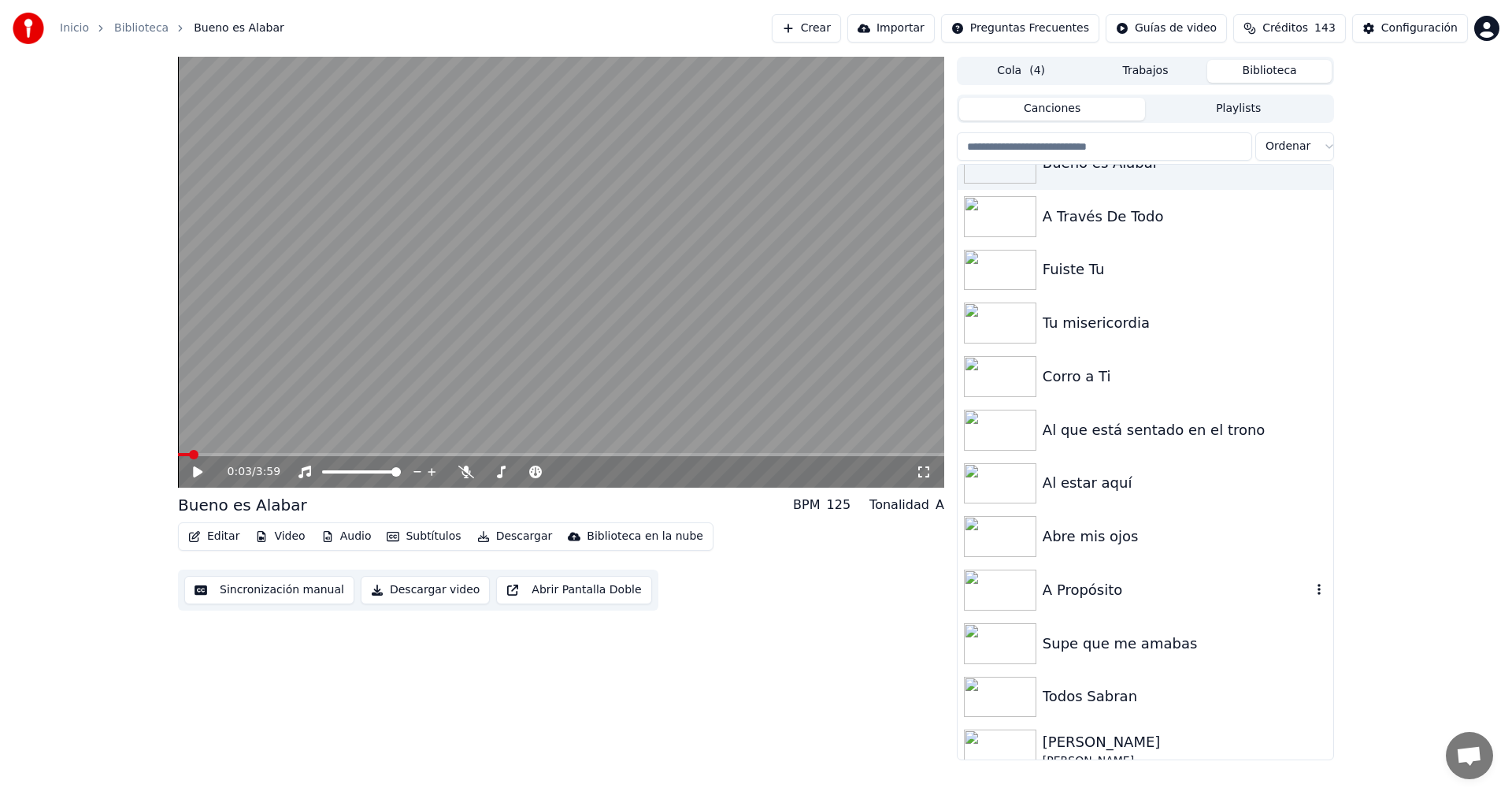
scroll to position [79, 0]
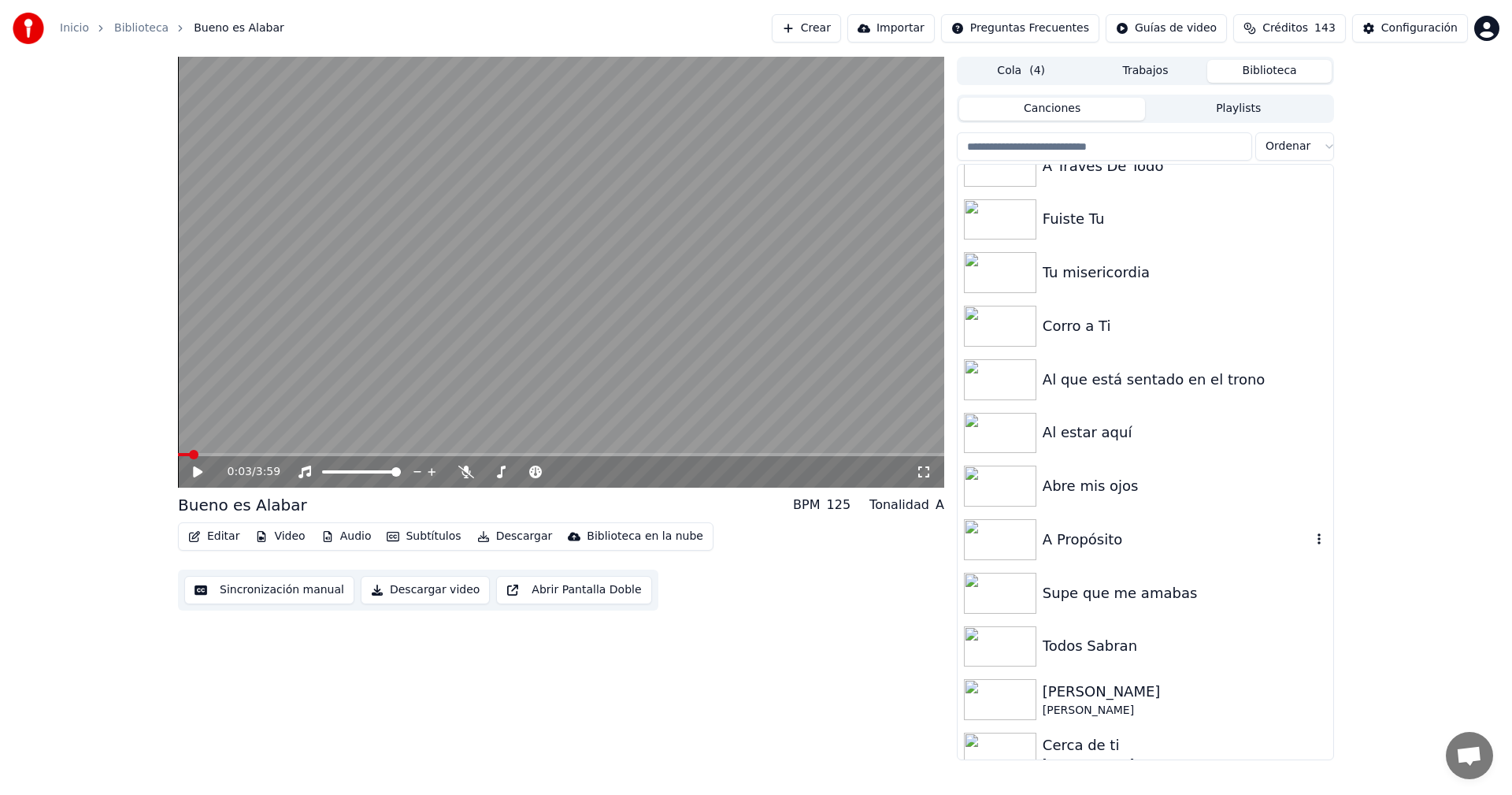
click at [1005, 547] on img at bounding box center [999, 539] width 72 height 41
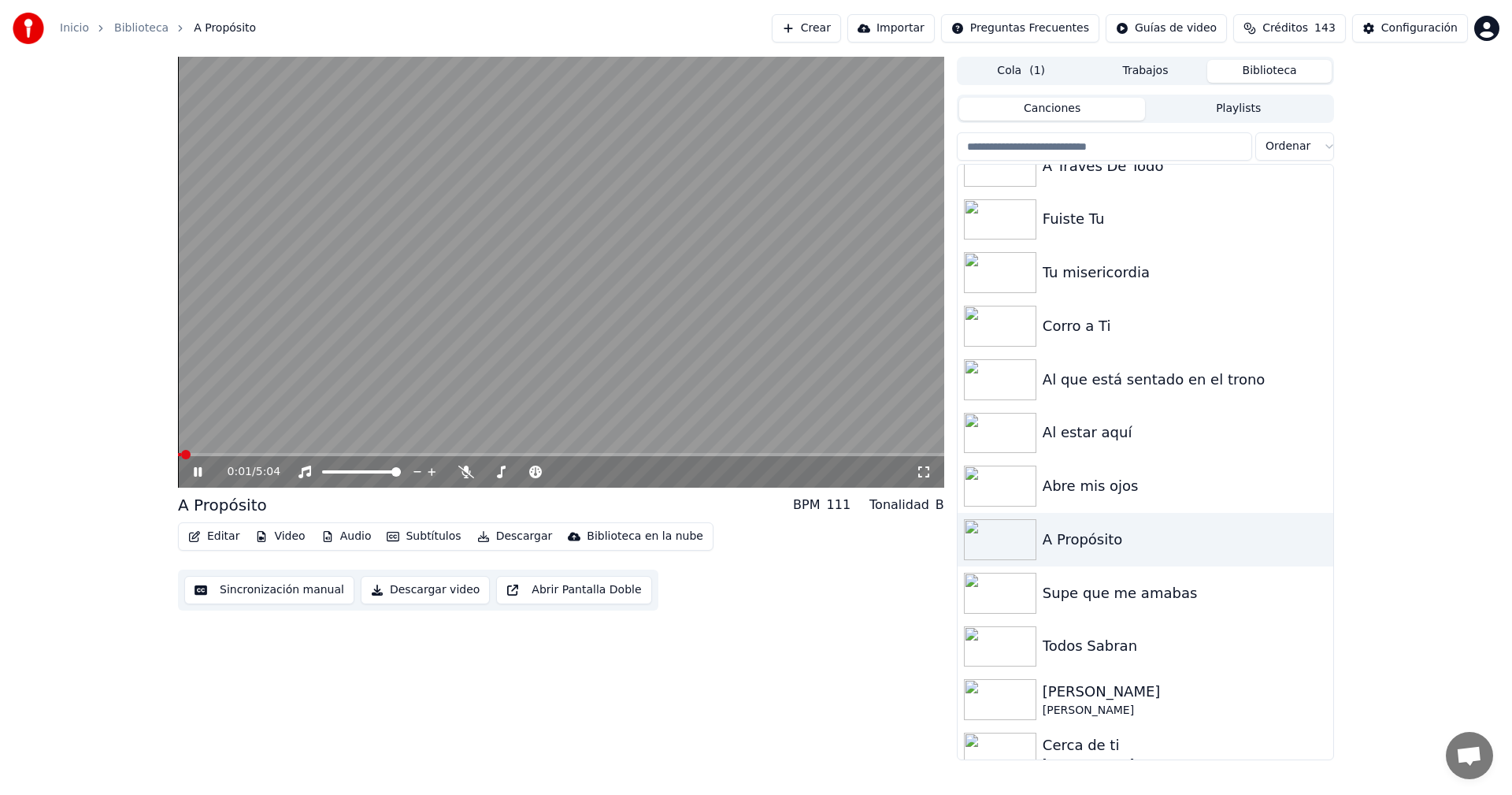
click at [199, 473] on icon at bounding box center [197, 472] width 8 height 9
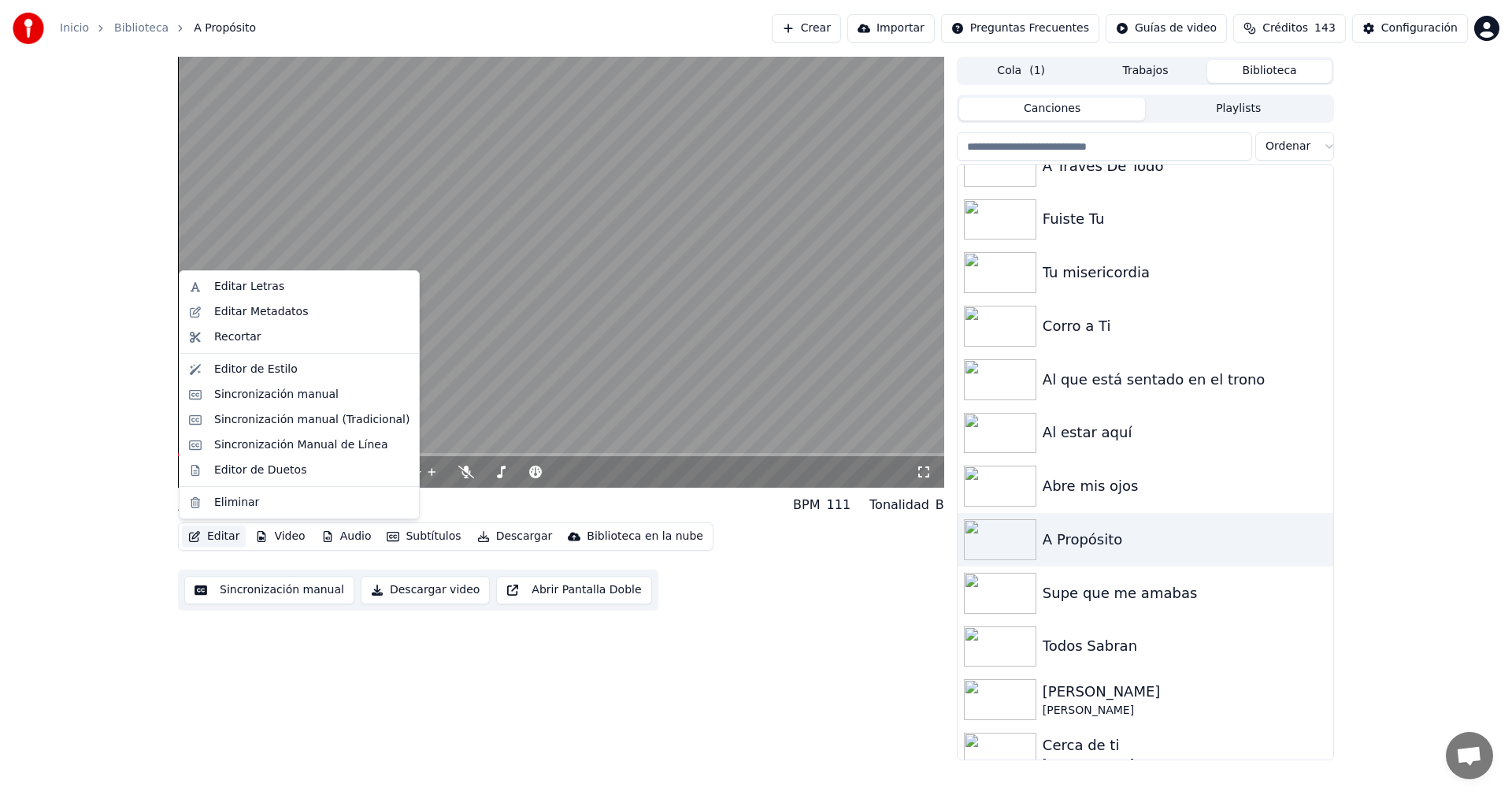
click at [214, 544] on button "Editar" at bounding box center [214, 536] width 64 height 22
click at [230, 339] on div "Recortar" at bounding box center [238, 336] width 48 height 16
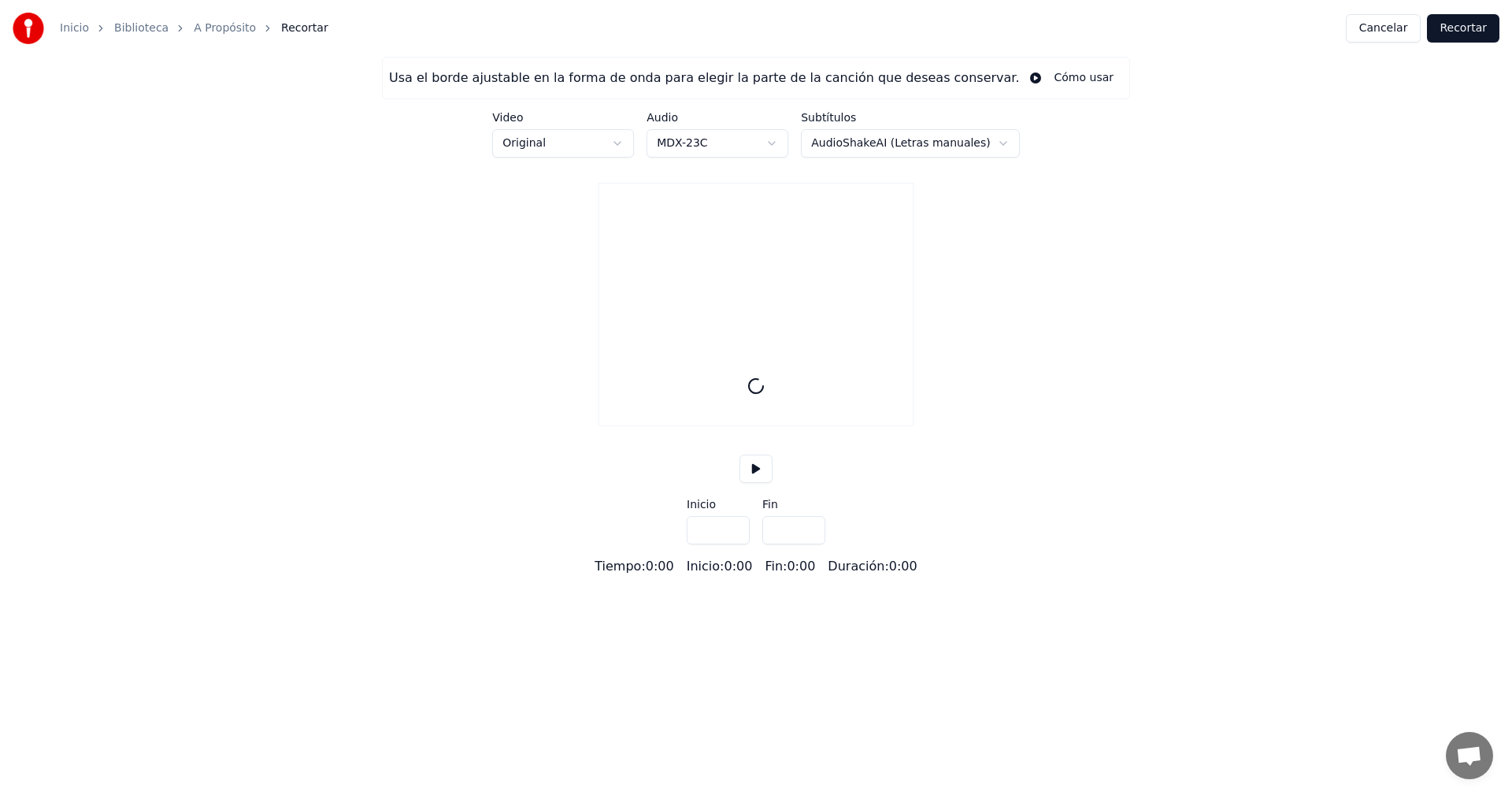
type input "*****"
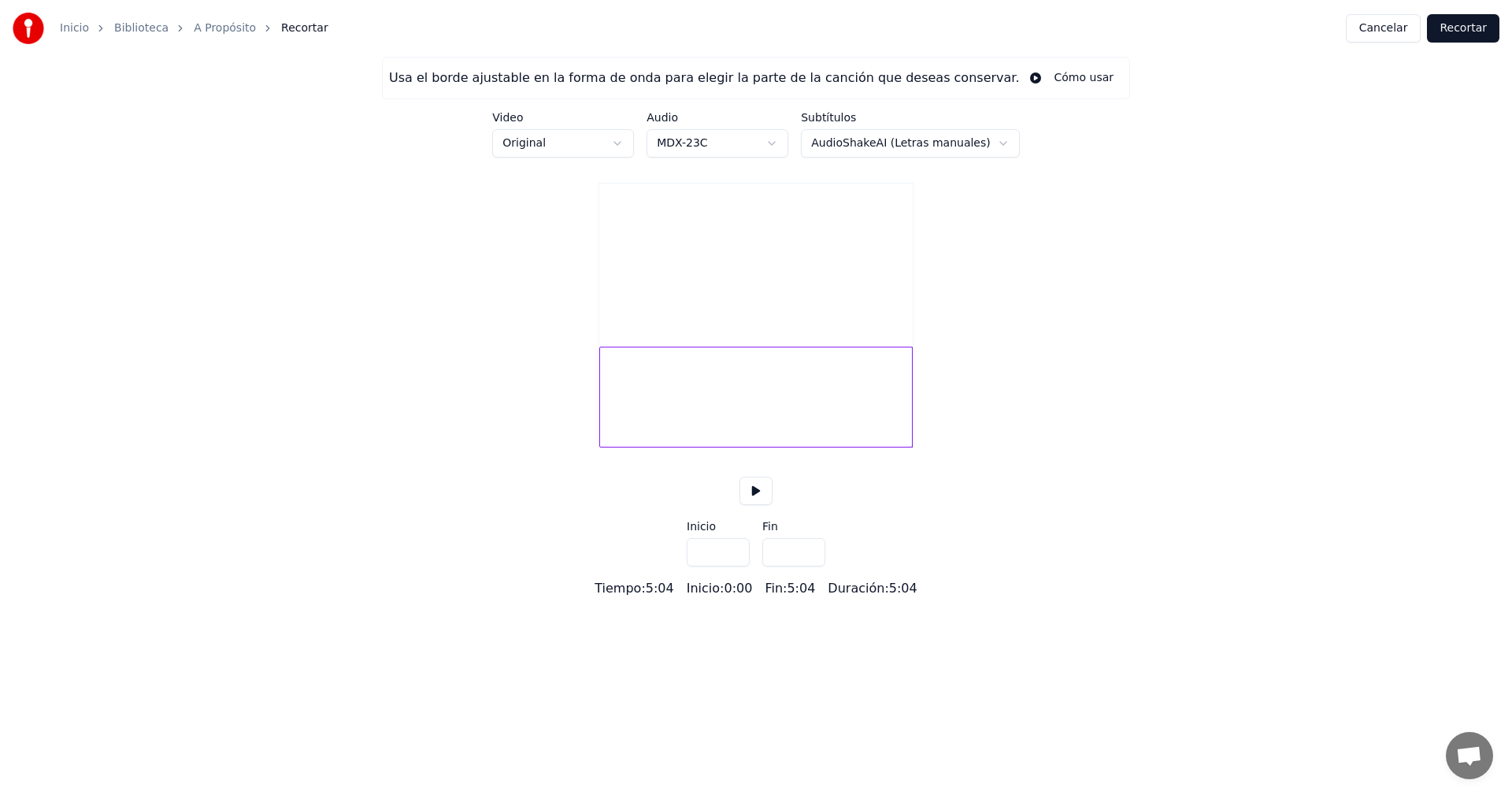
click at [757, 504] on button at bounding box center [756, 490] width 33 height 28
click at [756, 504] on button at bounding box center [756, 490] width 33 height 28
click at [626, 423] on div at bounding box center [627, 397] width 5 height 100
click at [630, 428] on div at bounding box center [631, 397] width 5 height 100
type input "****"
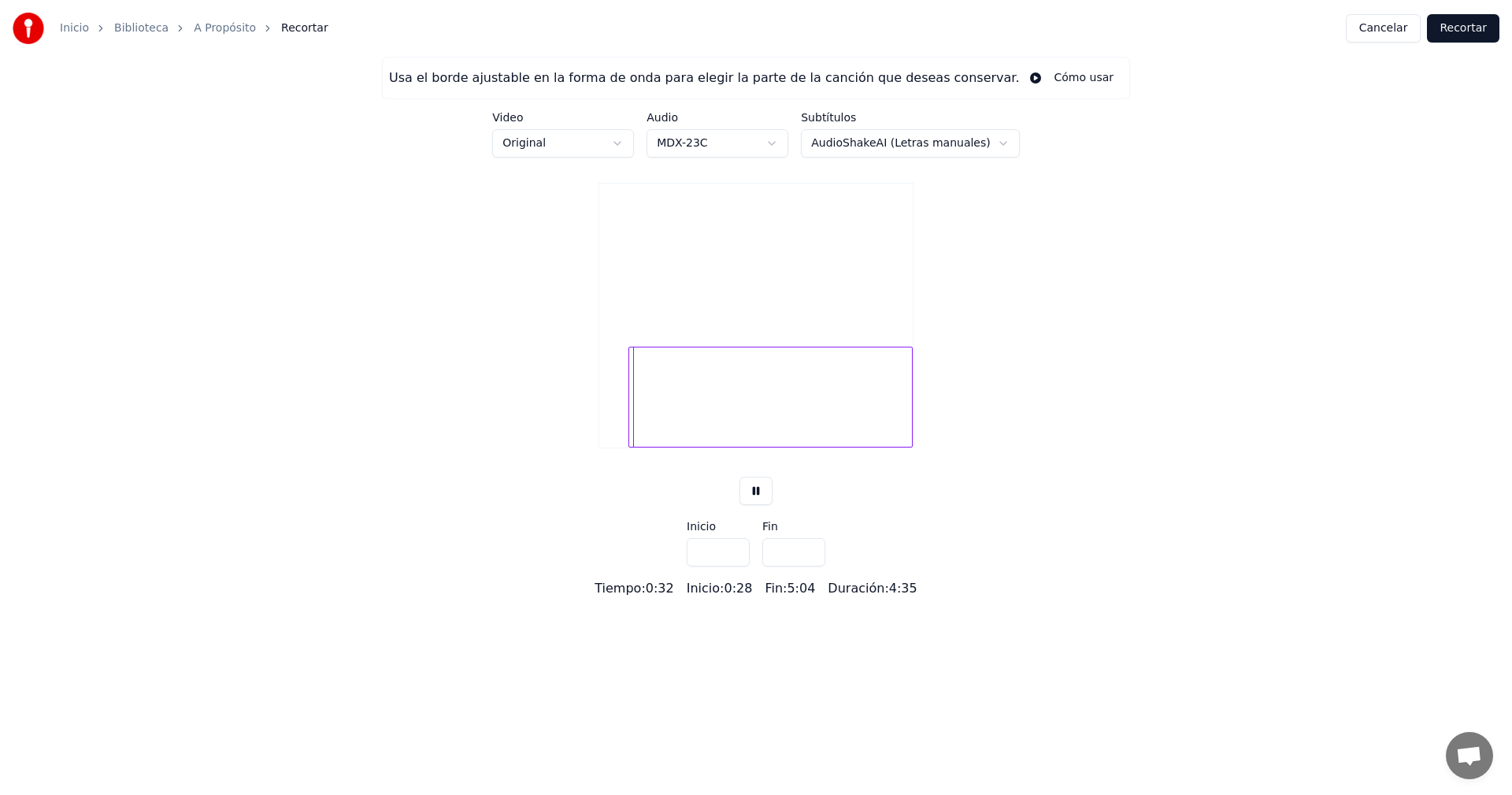
click at [1471, 26] on button "Recortar" at bounding box center [1463, 28] width 72 height 28
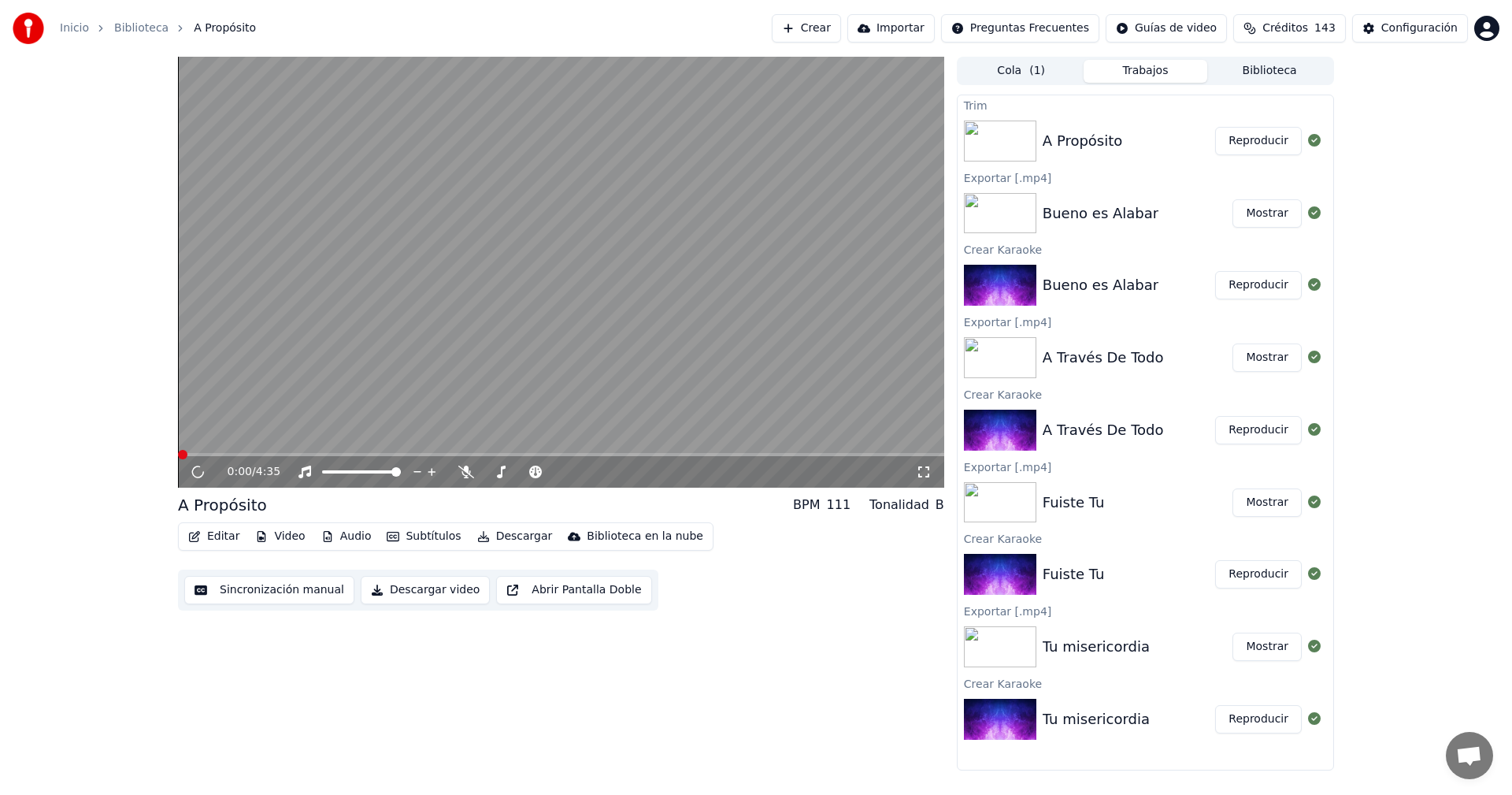
click at [527, 266] on video at bounding box center [561, 271] width 767 height 430
click at [178, 450] on span at bounding box center [183, 454] width 9 height 9
click at [195, 471] on icon at bounding box center [197, 472] width 8 height 9
click at [178, 450] on span at bounding box center [183, 454] width 9 height 9
click at [200, 473] on icon at bounding box center [197, 472] width 9 height 11
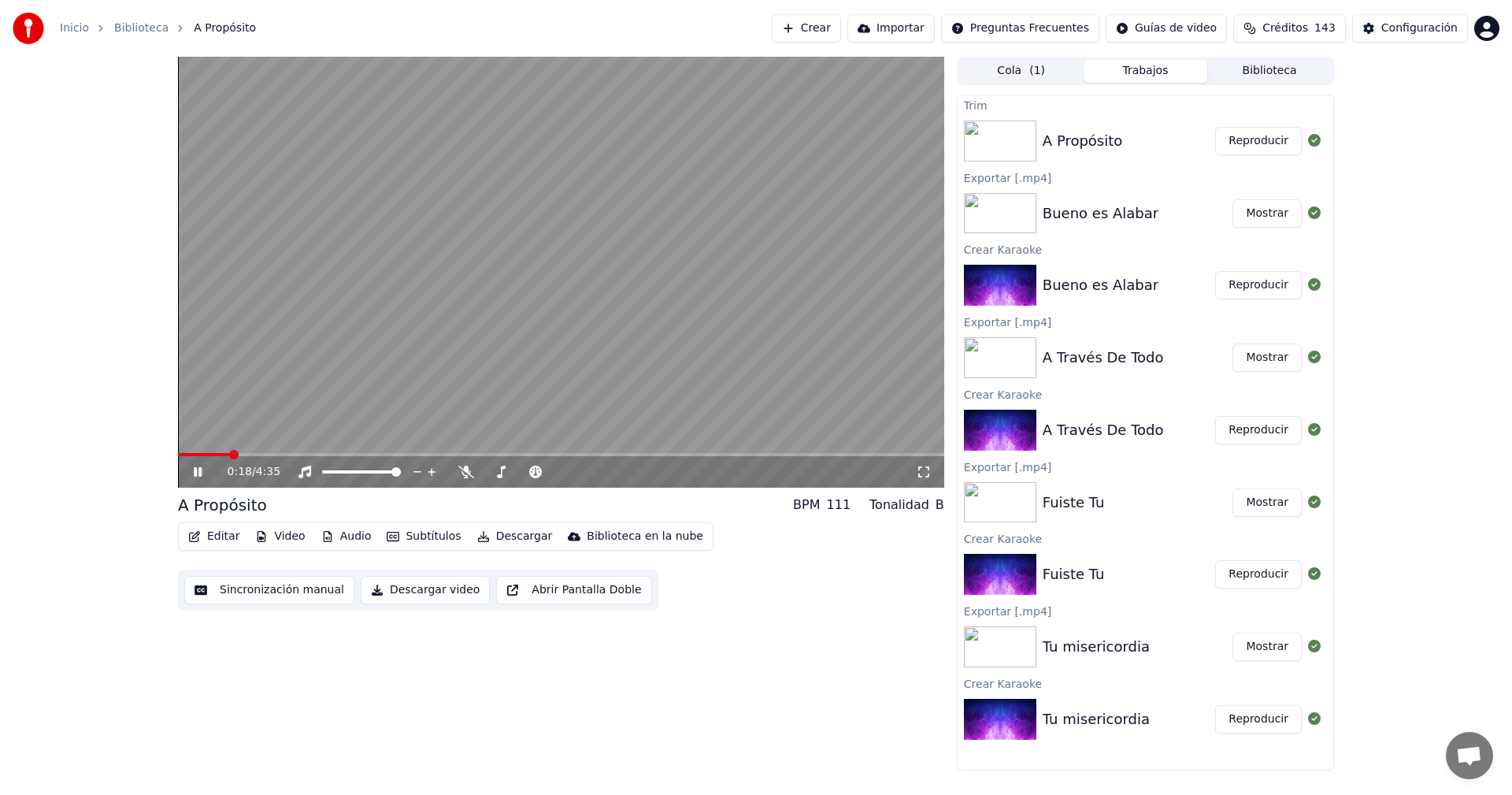
click at [188, 471] on div "0:18 / 4:35" at bounding box center [561, 472] width 754 height 16
click at [200, 471] on icon at bounding box center [197, 472] width 8 height 9
click at [26, 298] on div "0:19 / 4:35 A Propósito BPM 111 Tonalidad B Editar Video Audio Subtítulos Desca…" at bounding box center [756, 413] width 1512 height 714
click at [224, 453] on span at bounding box center [227, 454] width 9 height 9
click at [206, 535] on button "Editar" at bounding box center [214, 536] width 64 height 22
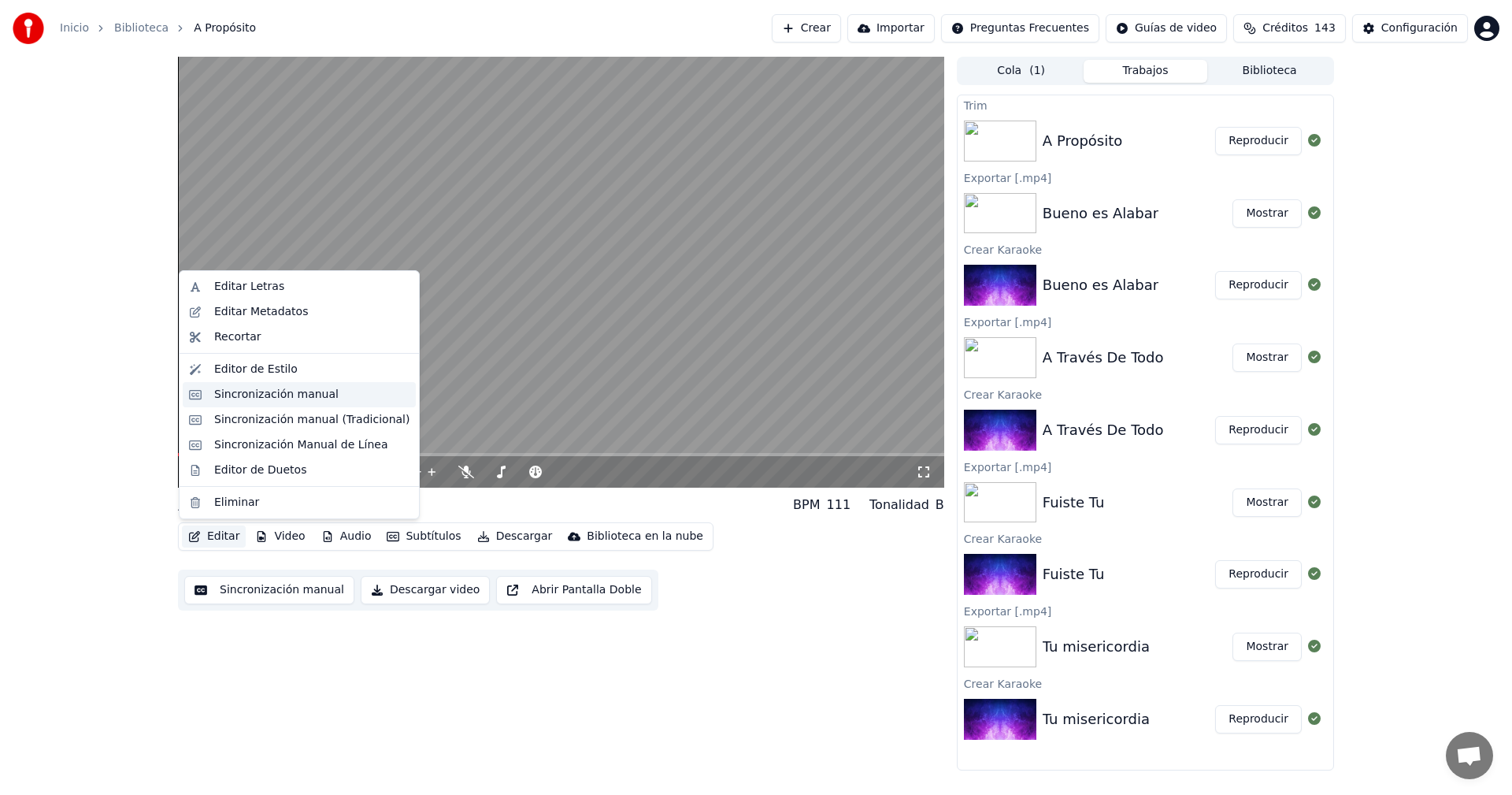
click at [227, 400] on div "Sincronización manual" at bounding box center [276, 394] width 124 height 16
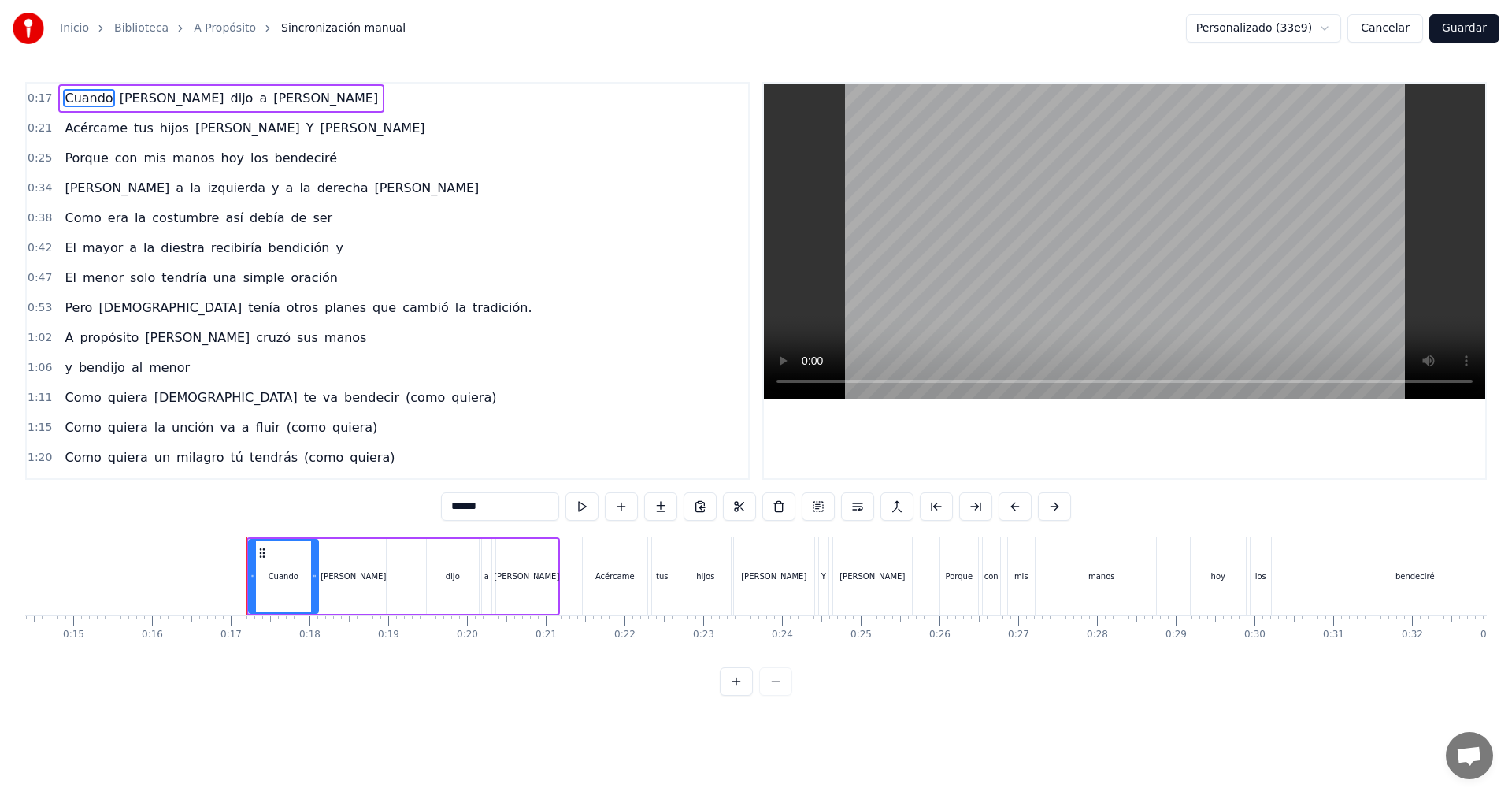
scroll to position [0, 1279]
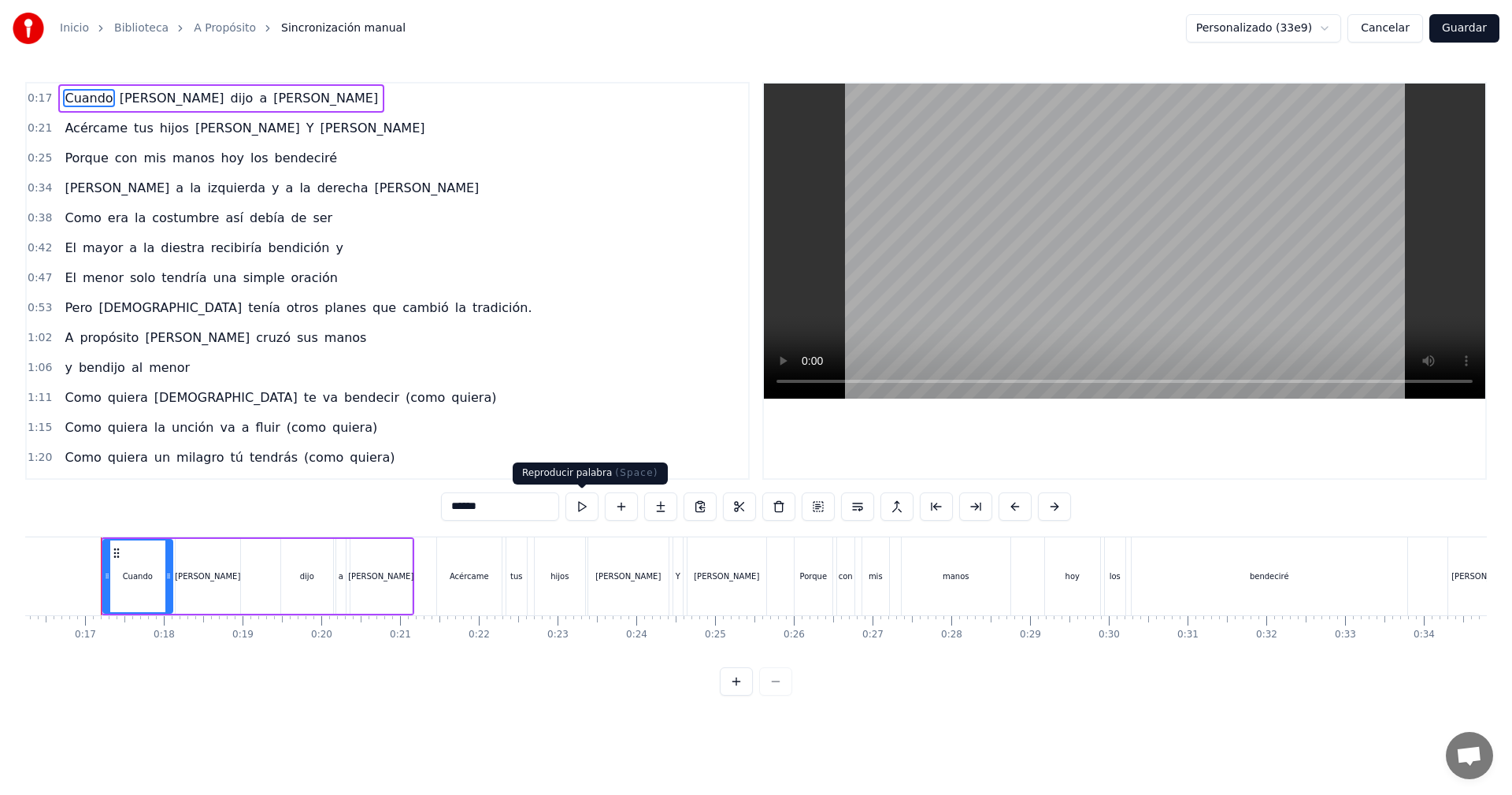
click at [583, 509] on button at bounding box center [582, 506] width 33 height 28
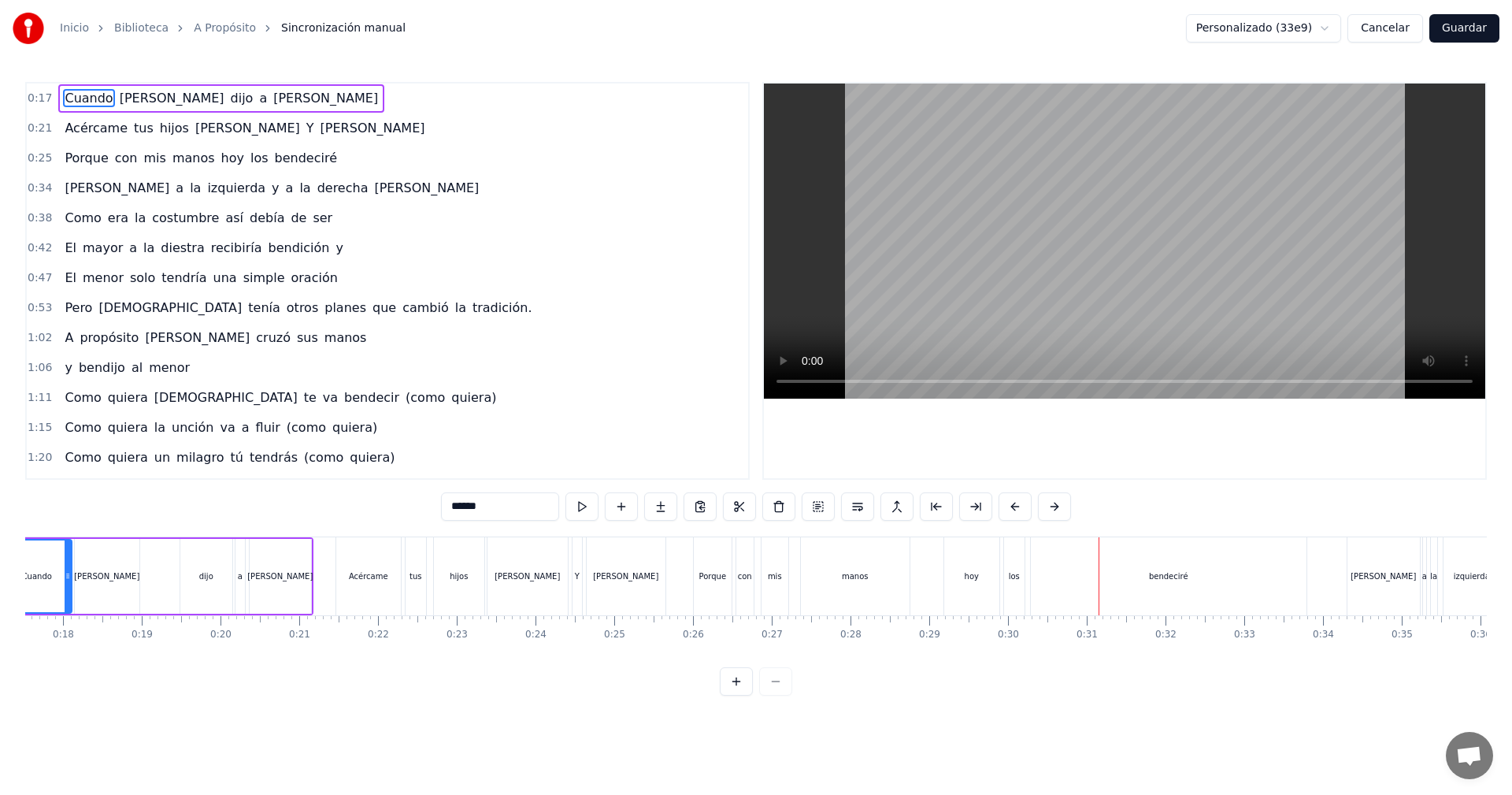
scroll to position [0, 1327]
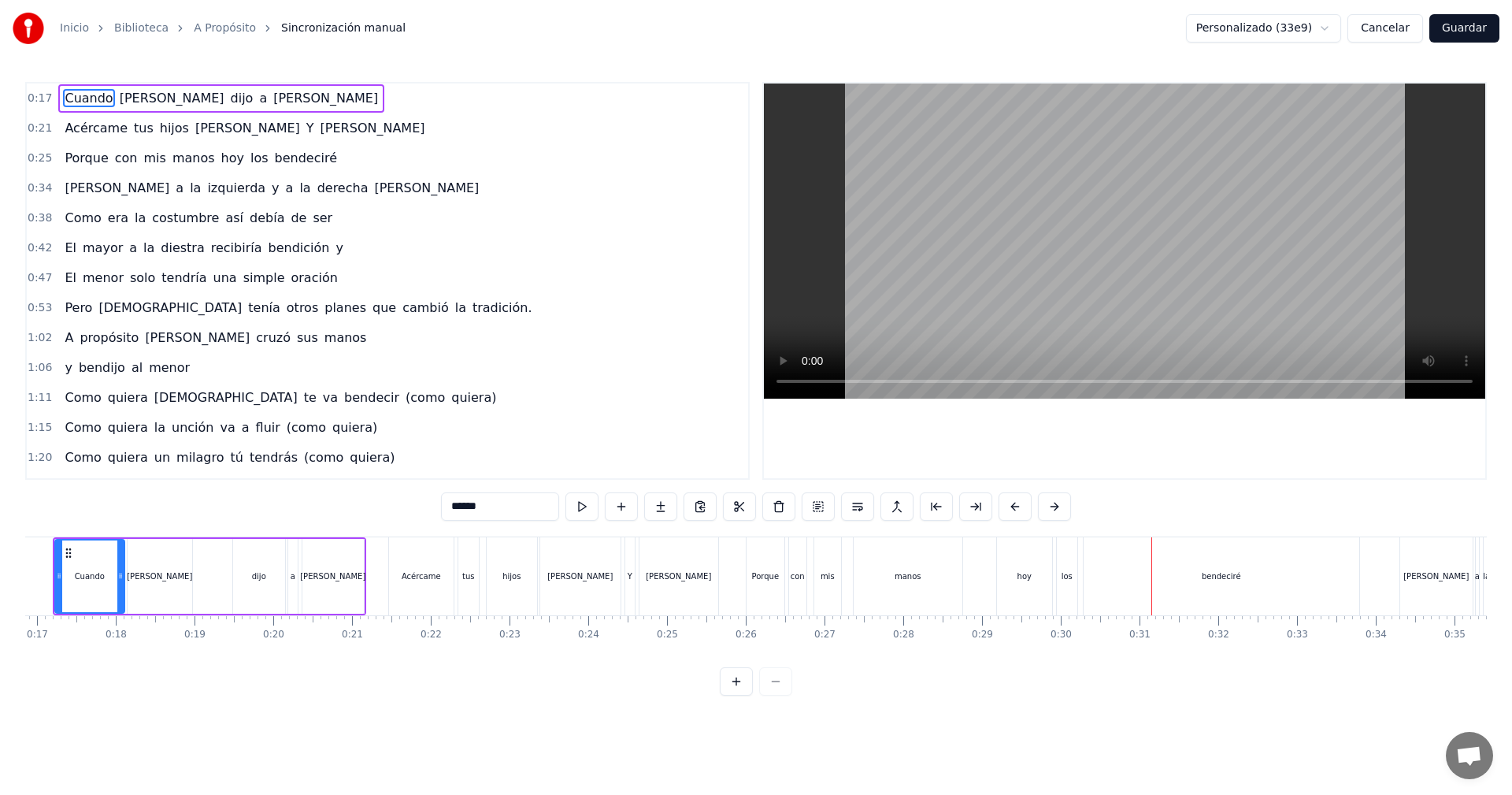
click at [78, 560] on div "Cuando" at bounding box center [90, 576] width 68 height 71
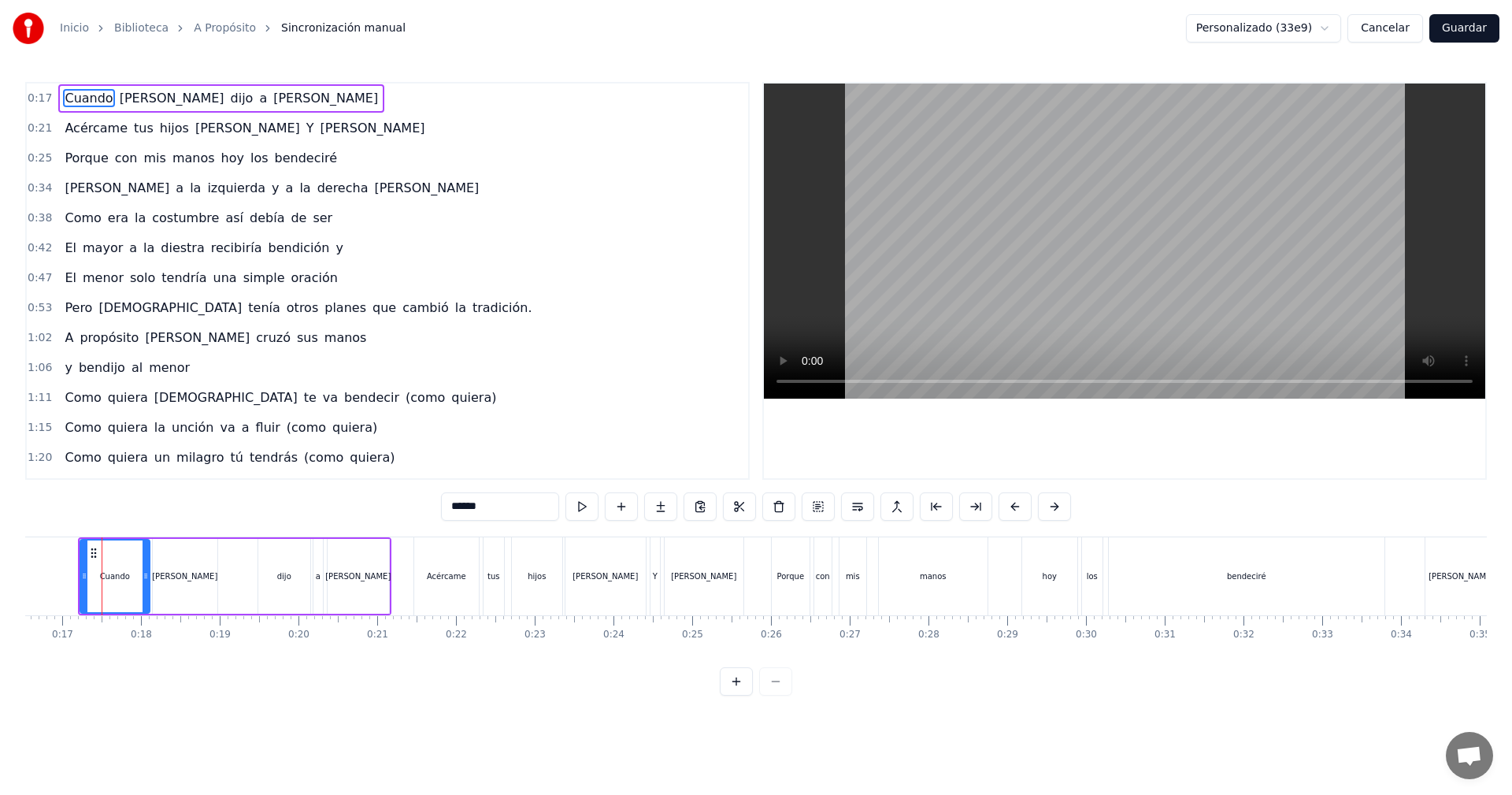
scroll to position [0, 1299]
click at [175, 565] on div "[PERSON_NAME]" at bounding box center [187, 577] width 65 height 75
click at [237, 566] on div "Cuando [PERSON_NAME] dijo a [PERSON_NAME]" at bounding box center [237, 576] width 313 height 78
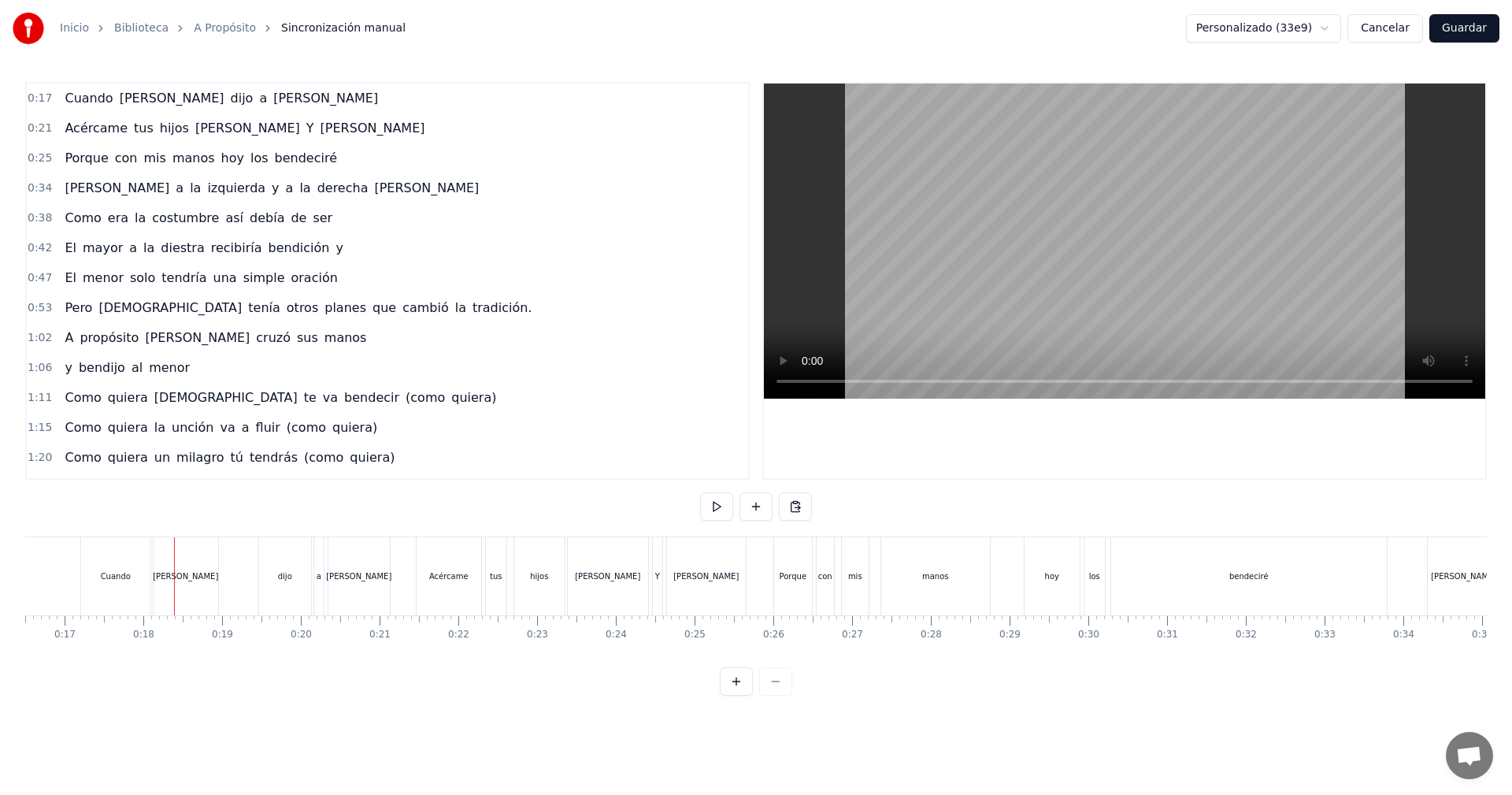
click at [122, 574] on div "Cuando" at bounding box center [115, 576] width 30 height 12
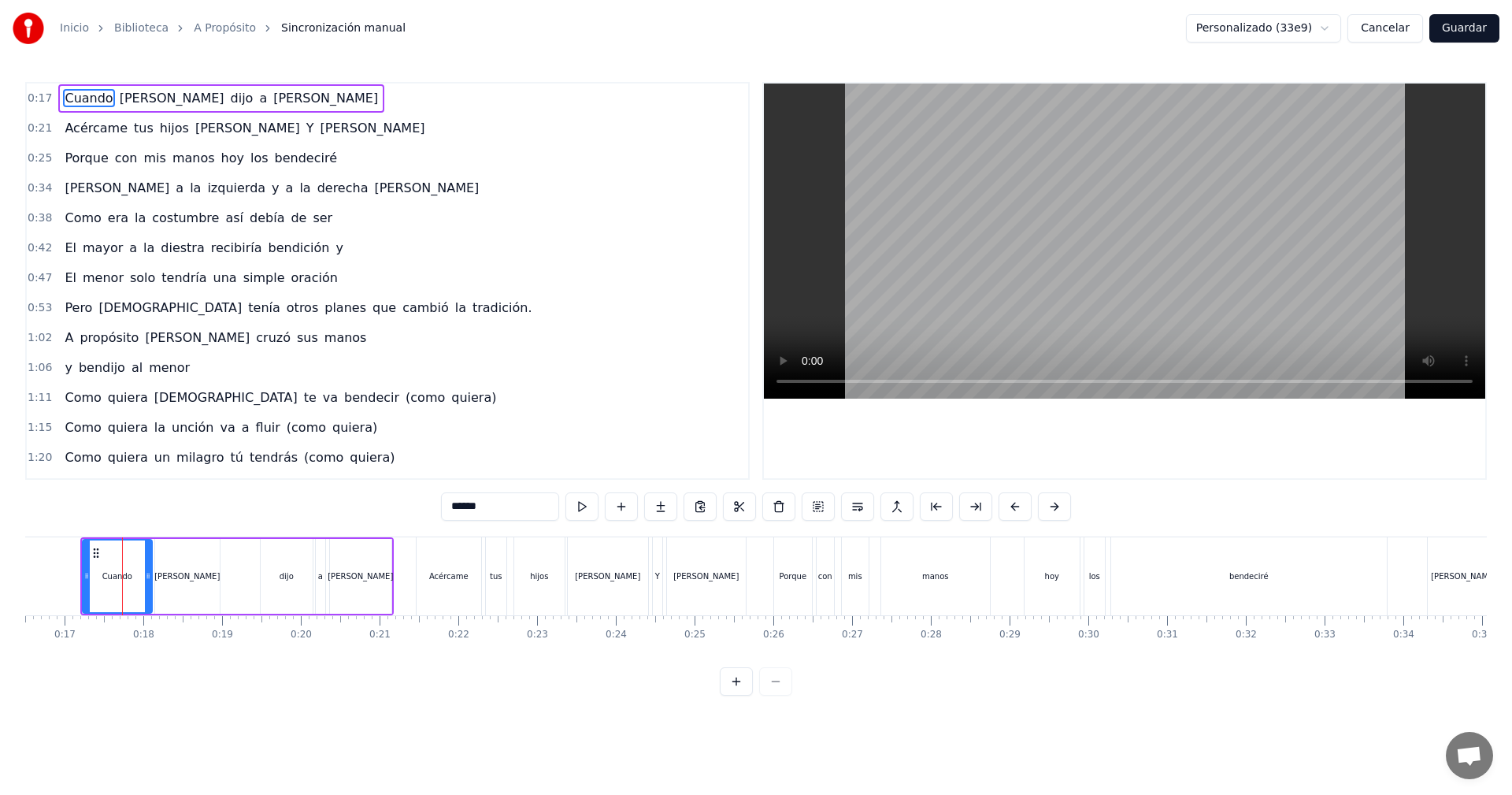
click at [185, 578] on div "[PERSON_NAME]" at bounding box center [187, 576] width 66 height 12
type input "*****"
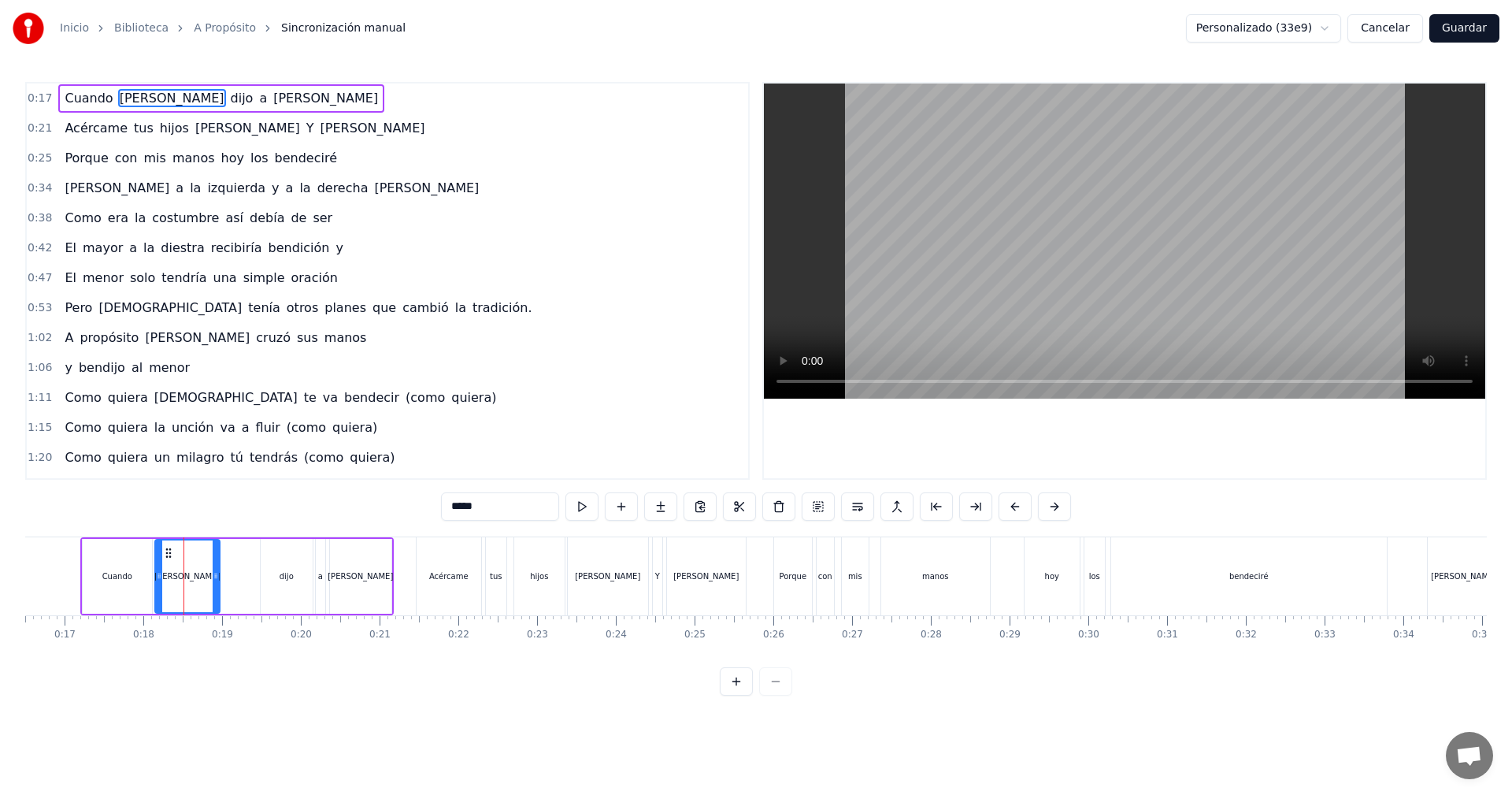
drag, startPoint x: 239, startPoint y: 588, endPoint x: 262, endPoint y: 592, distance: 23.3
click at [240, 590] on div "Cuando [PERSON_NAME] dijo a [PERSON_NAME]" at bounding box center [237, 576] width 313 height 78
drag, startPoint x: 284, startPoint y: 593, endPoint x: 301, endPoint y: 595, distance: 17.1
click at [285, 594] on div "dijo" at bounding box center [286, 577] width 52 height 75
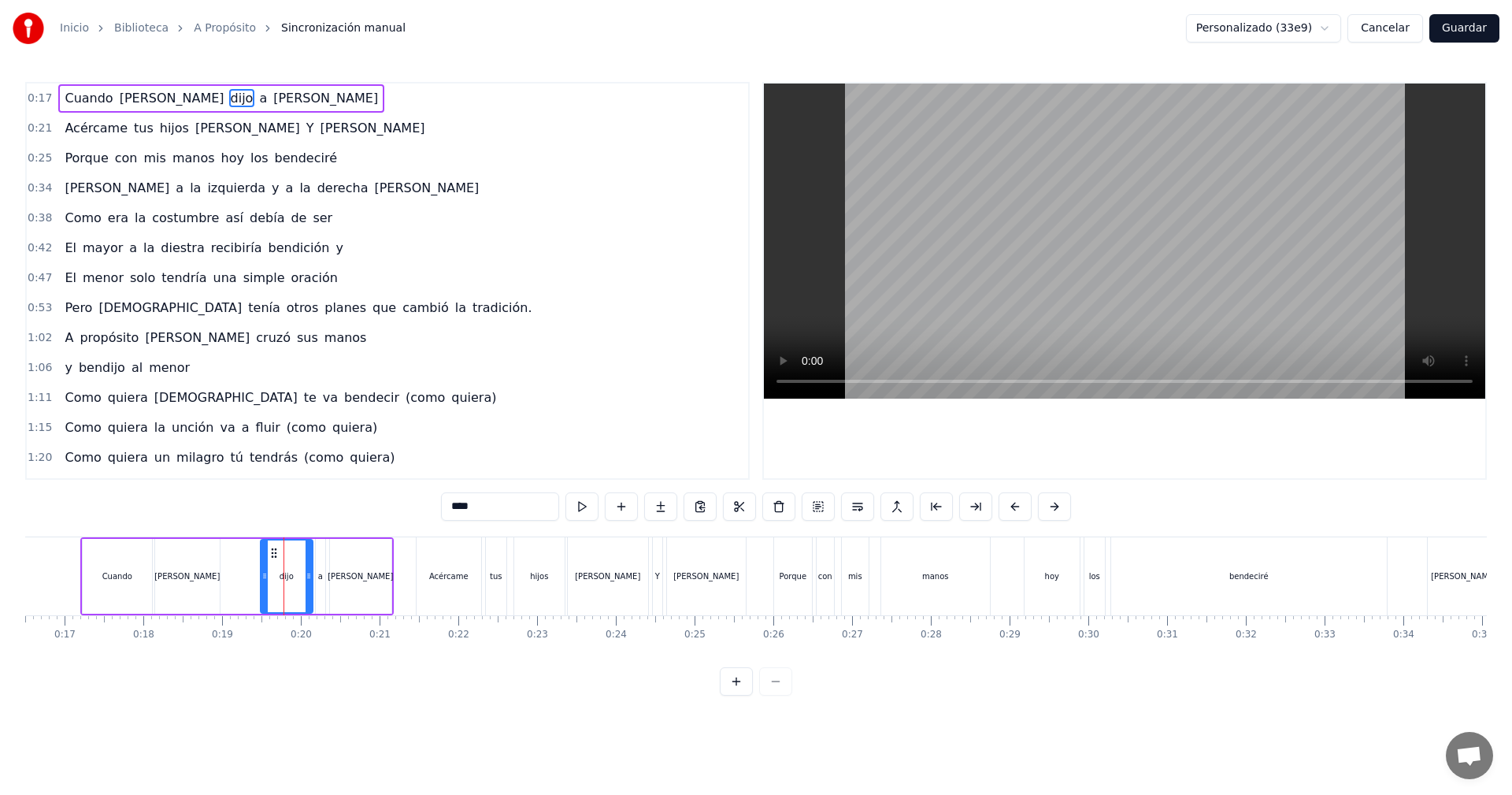
click at [322, 593] on div "a" at bounding box center [321, 577] width 9 height 75
click at [356, 592] on div "[PERSON_NAME]" at bounding box center [360, 577] width 61 height 75
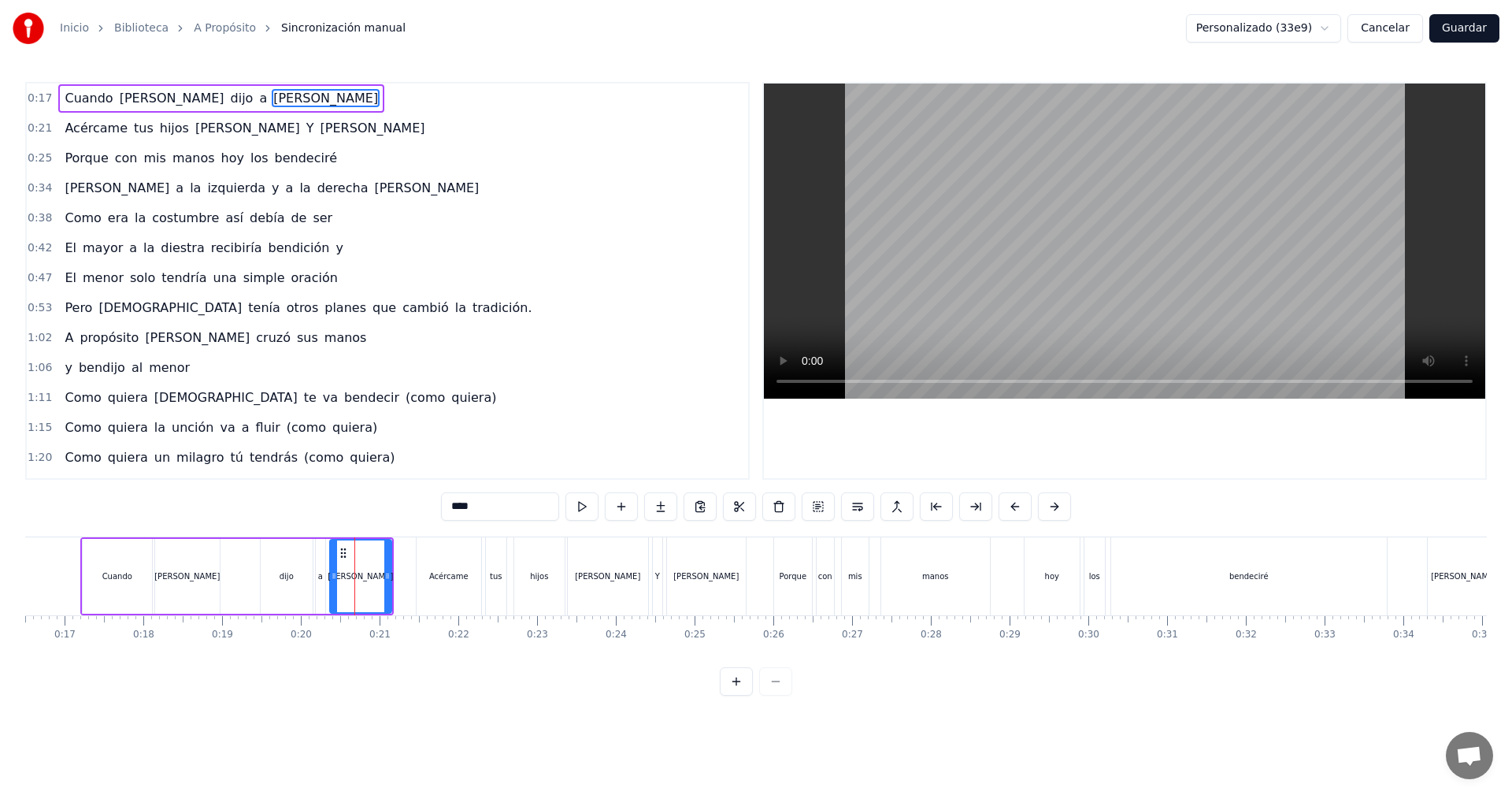
click at [108, 557] on div "Cuando" at bounding box center [118, 577] width 69 height 75
type input "******"
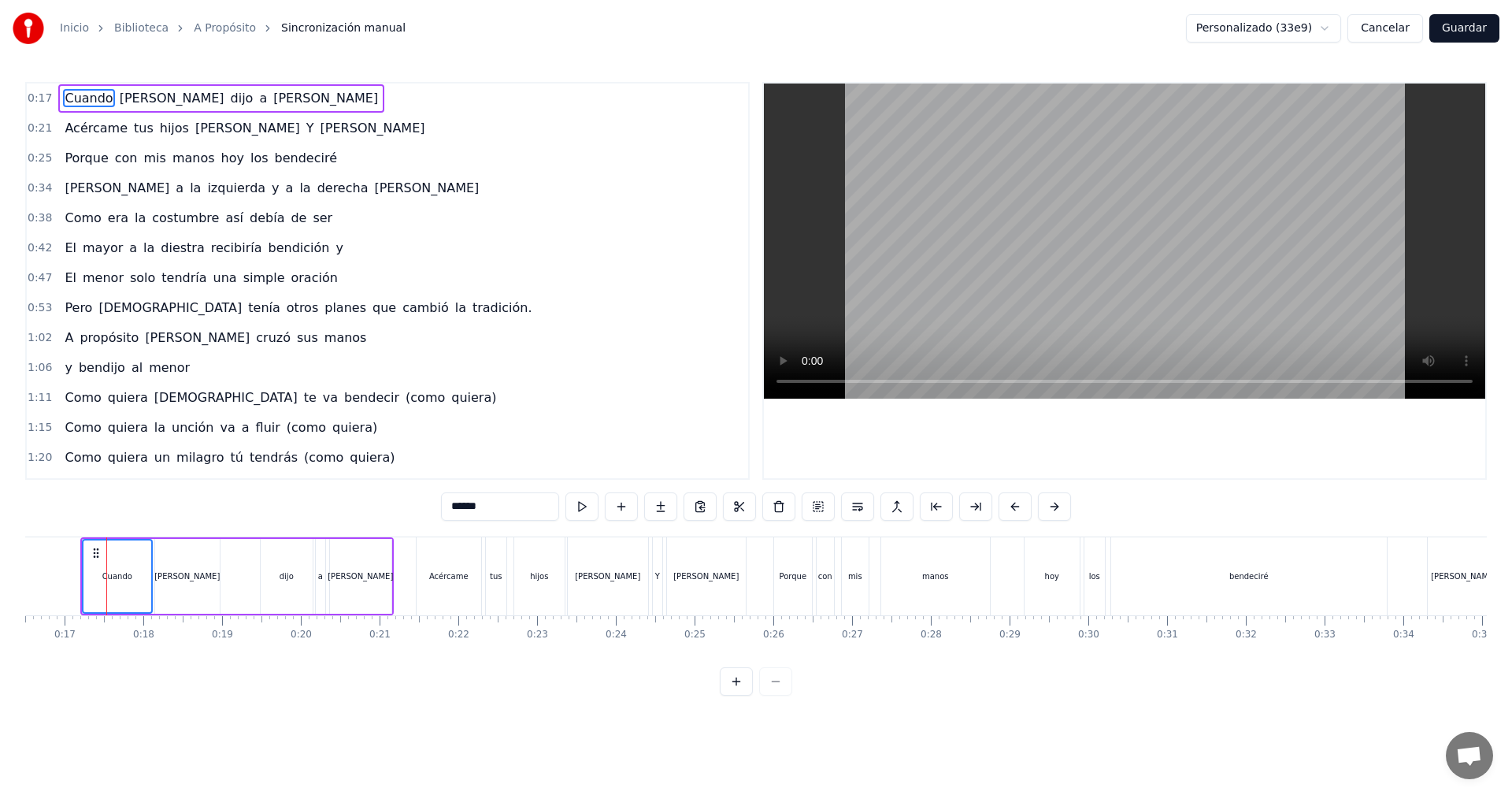
click at [176, 565] on div "[PERSON_NAME]" at bounding box center [187, 577] width 65 height 75
click at [242, 564] on div "Cuando [PERSON_NAME] dijo a [PERSON_NAME]" at bounding box center [237, 576] width 313 height 78
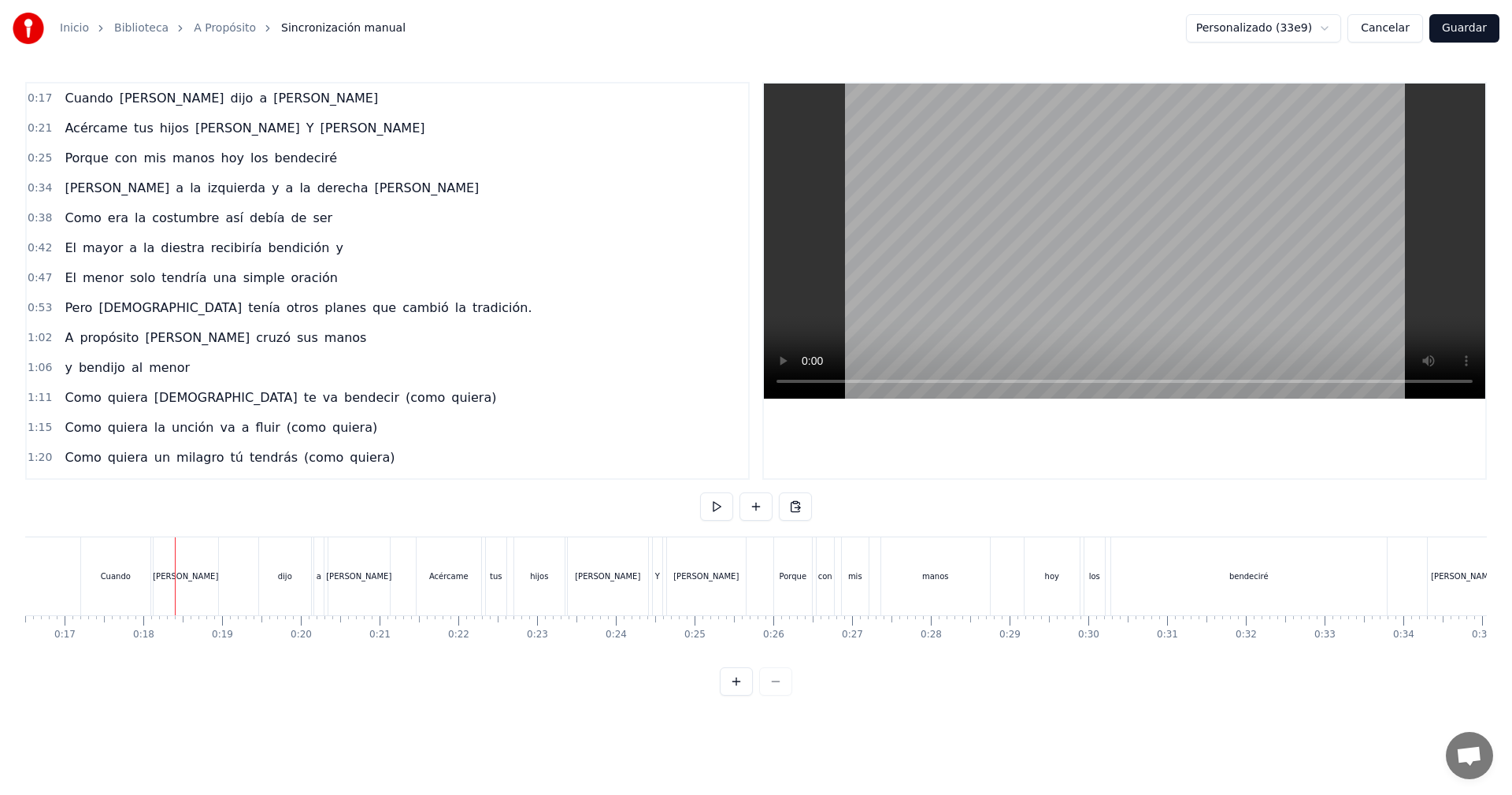
click at [107, 559] on div "Cuando" at bounding box center [116, 576] width 69 height 78
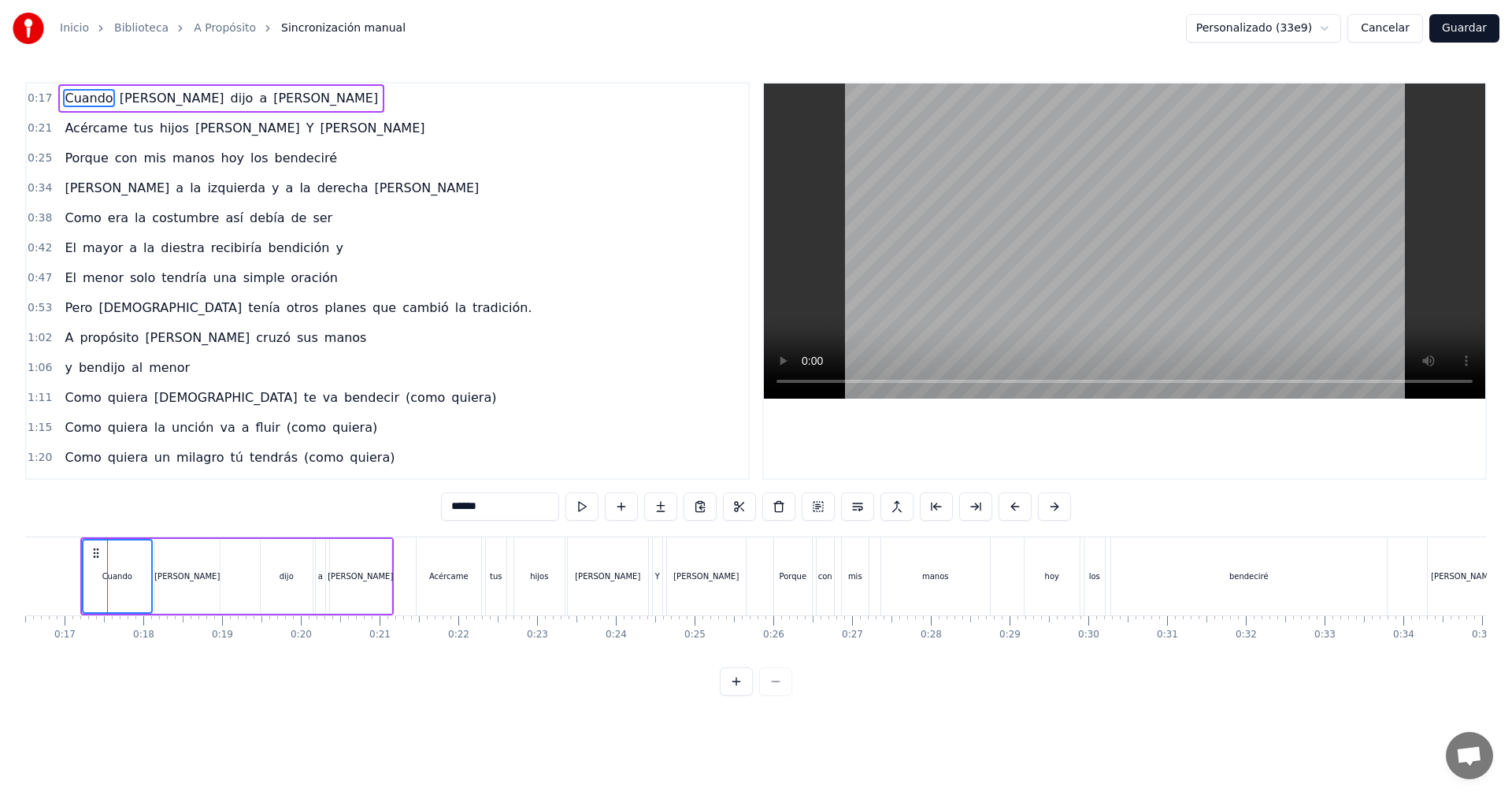
click at [169, 556] on div "[PERSON_NAME]" at bounding box center [187, 577] width 65 height 75
click at [283, 567] on div "dijo" at bounding box center [286, 577] width 52 height 75
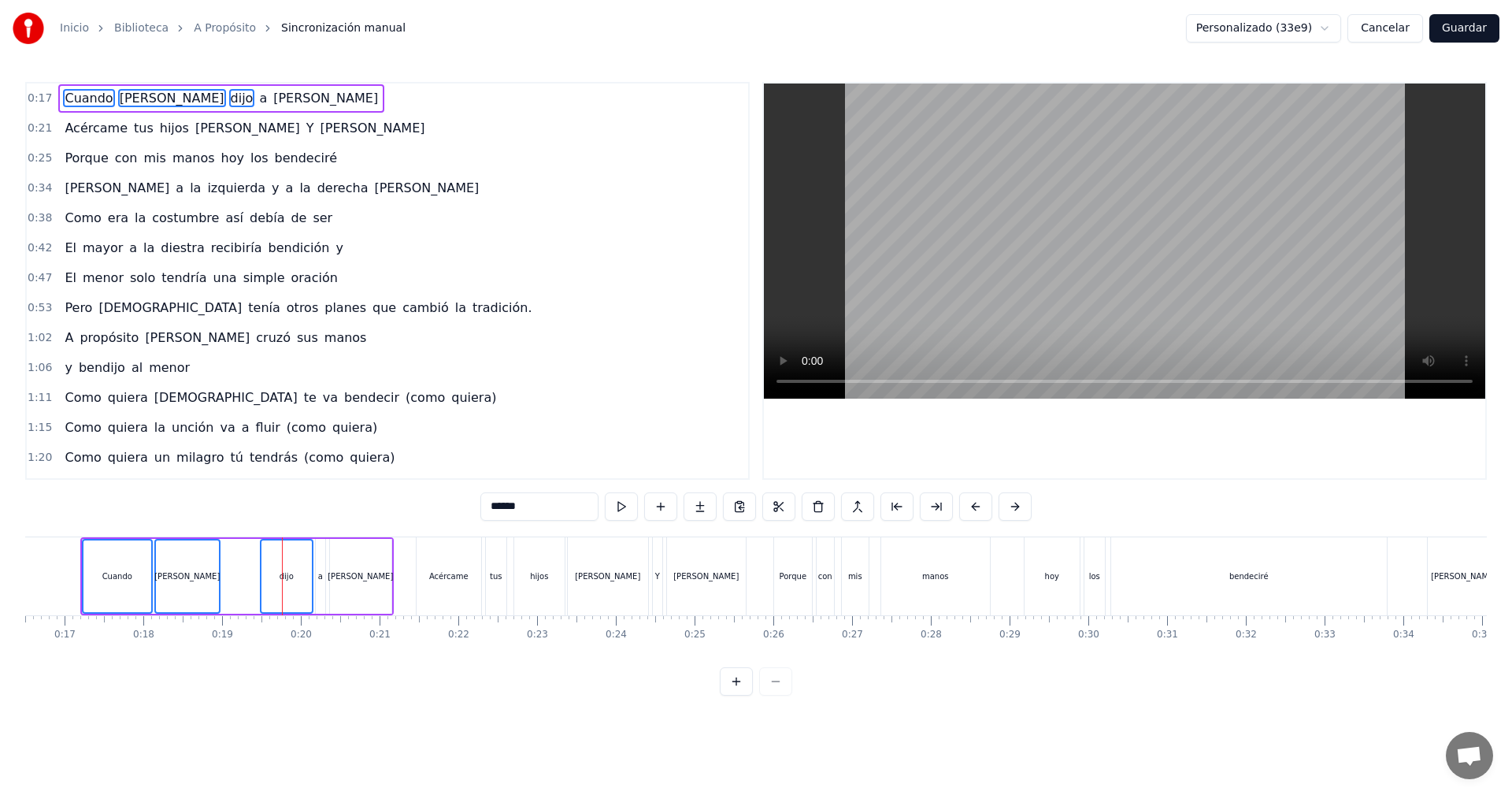
click at [320, 572] on div "a" at bounding box center [320, 576] width 5 height 12
click at [362, 574] on div "[PERSON_NAME]" at bounding box center [361, 576] width 66 height 12
drag, startPoint x: 101, startPoint y: 550, endPoint x: 121, endPoint y: 553, distance: 20.2
click at [121, 553] on div "Cuando" at bounding box center [117, 576] width 68 height 71
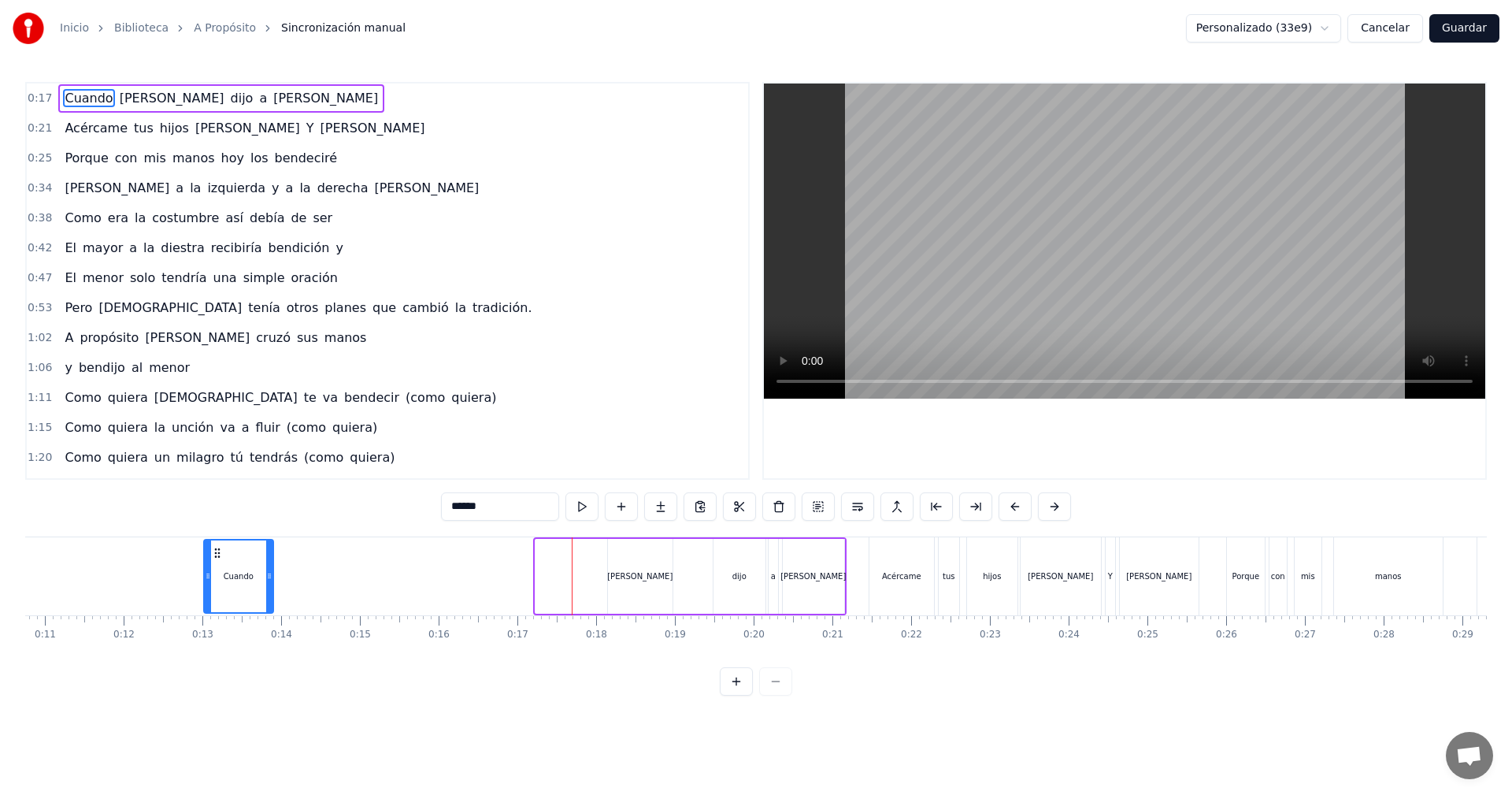
drag, startPoint x: 100, startPoint y: 551, endPoint x: 459, endPoint y: 593, distance: 361.4
click at [272, 580] on div "Cuando" at bounding box center [238, 576] width 68 height 71
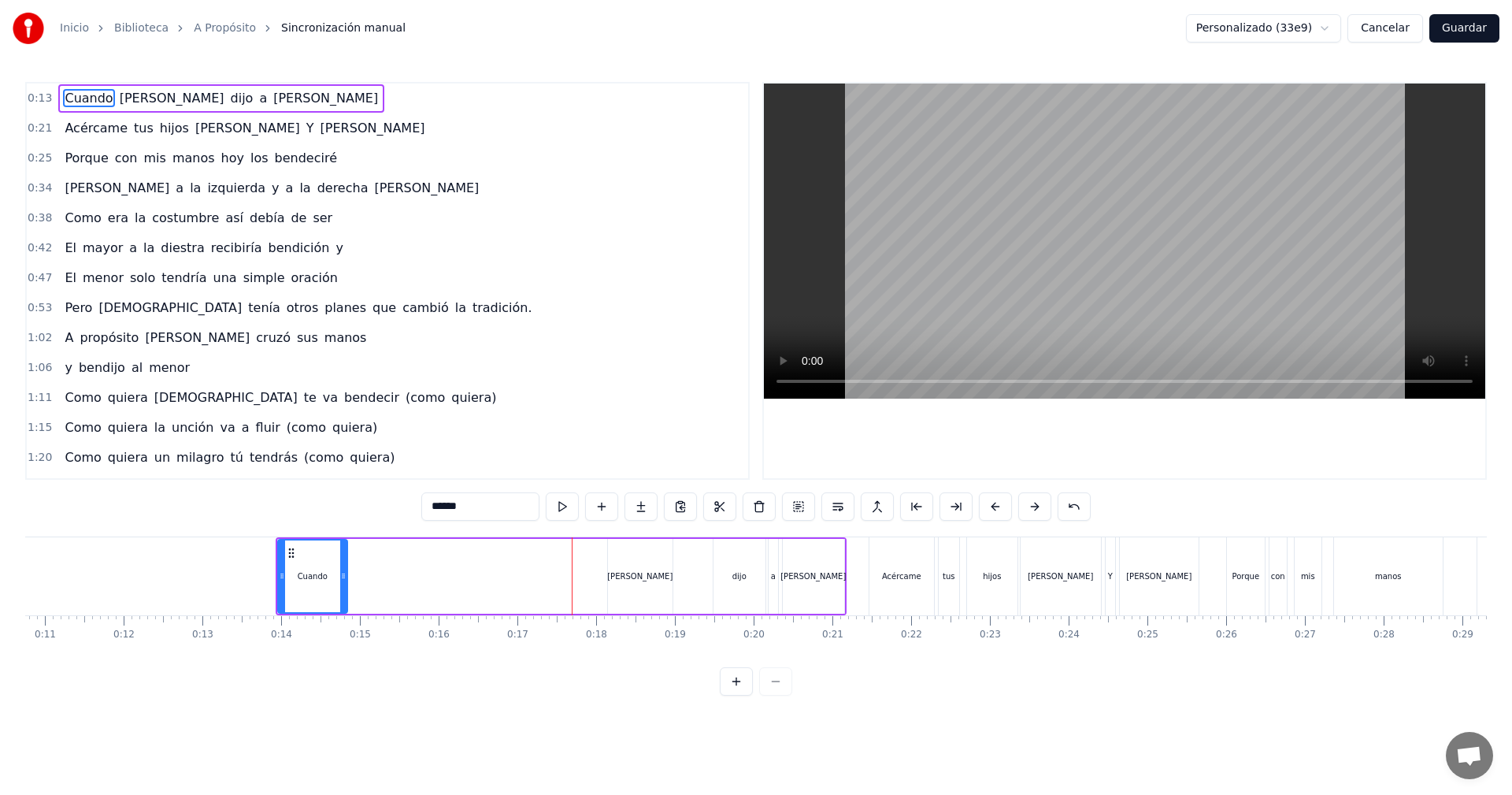
scroll to position [0, 841]
click at [488, 593] on div "Cuando [PERSON_NAME] dijo a [PERSON_NAME]" at bounding box center [566, 576] width 571 height 78
click at [299, 553] on icon at bounding box center [294, 551] width 13 height 13
drag, startPoint x: 352, startPoint y: 573, endPoint x: 374, endPoint y: 578, distance: 22.6
click at [374, 578] on div "Cuando [PERSON_NAME] dijo a [PERSON_NAME]" at bounding box center [566, 576] width 571 height 78
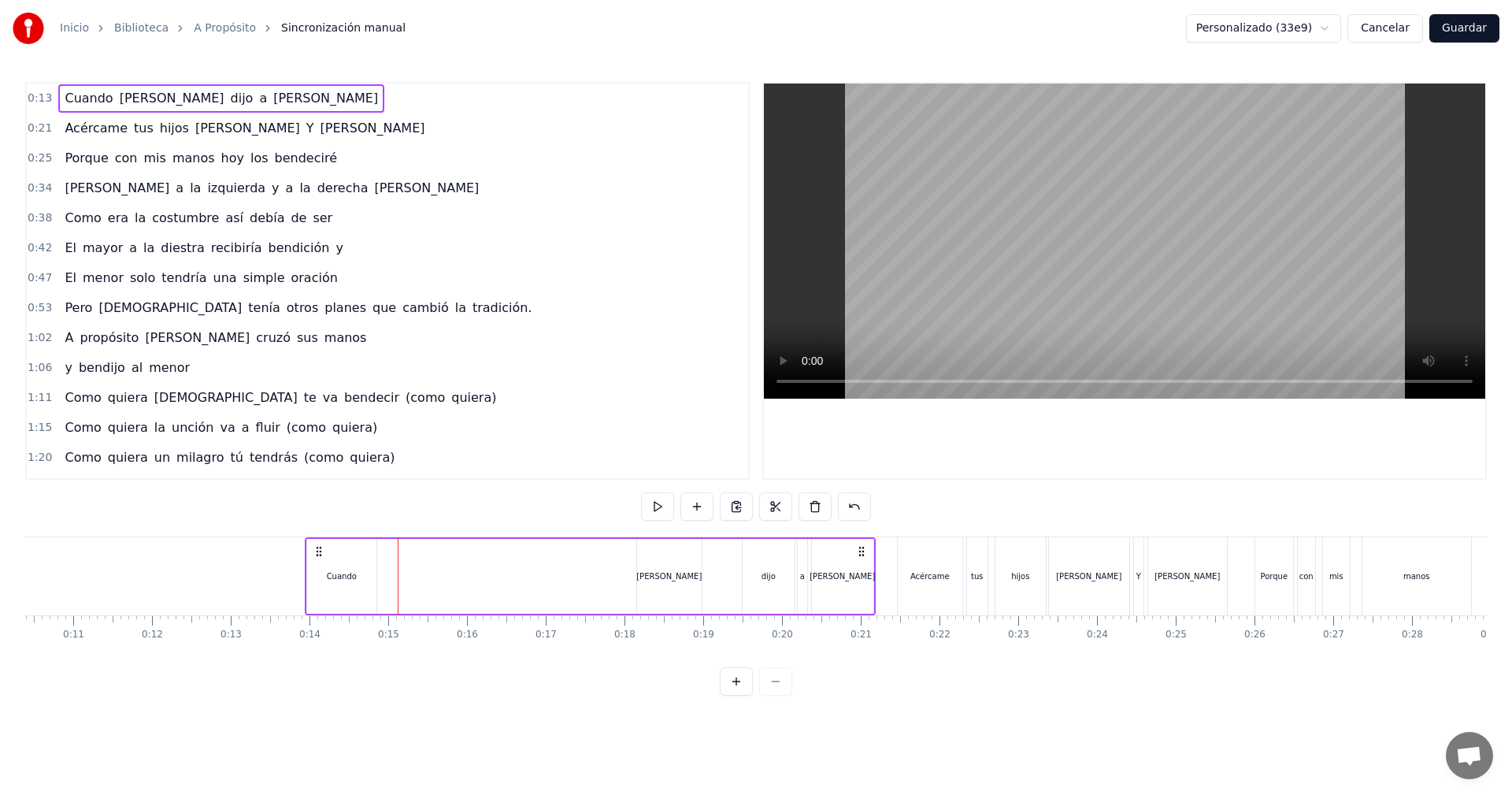
scroll to position [0, 814]
drag, startPoint x: 301, startPoint y: 556, endPoint x: 354, endPoint y: 550, distance: 53.3
click at [354, 550] on icon at bounding box center [352, 551] width 13 height 13
click at [366, 562] on div "Cuando" at bounding box center [374, 577] width 69 height 75
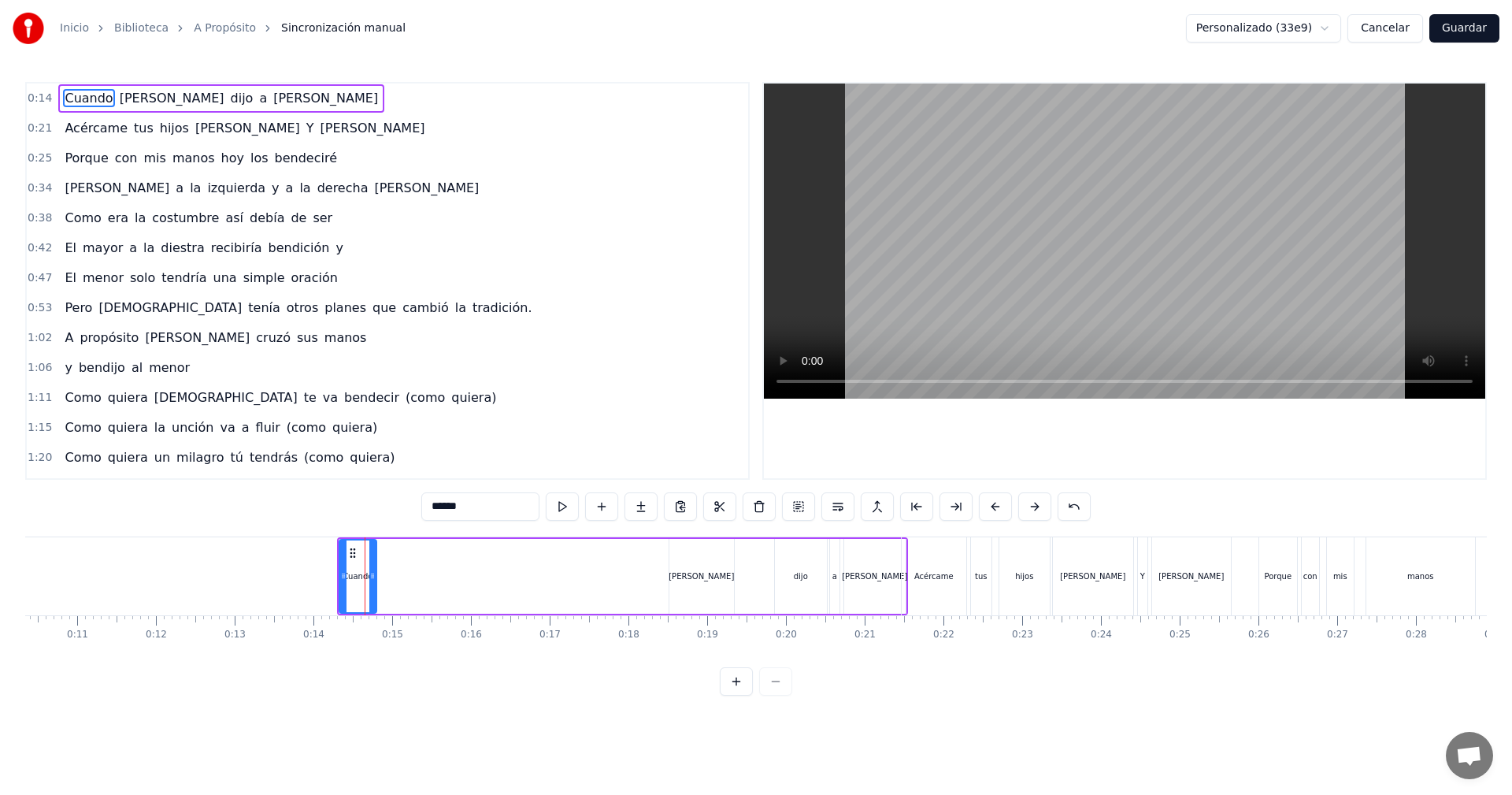
drag, startPoint x: 403, startPoint y: 574, endPoint x: 371, endPoint y: 569, distance: 32.4
click at [371, 569] on icon at bounding box center [372, 576] width 6 height 13
click at [542, 578] on div "Cuando [PERSON_NAME] dijo a [PERSON_NAME]" at bounding box center [622, 576] width 571 height 78
click at [356, 550] on icon at bounding box center [352, 551] width 13 height 13
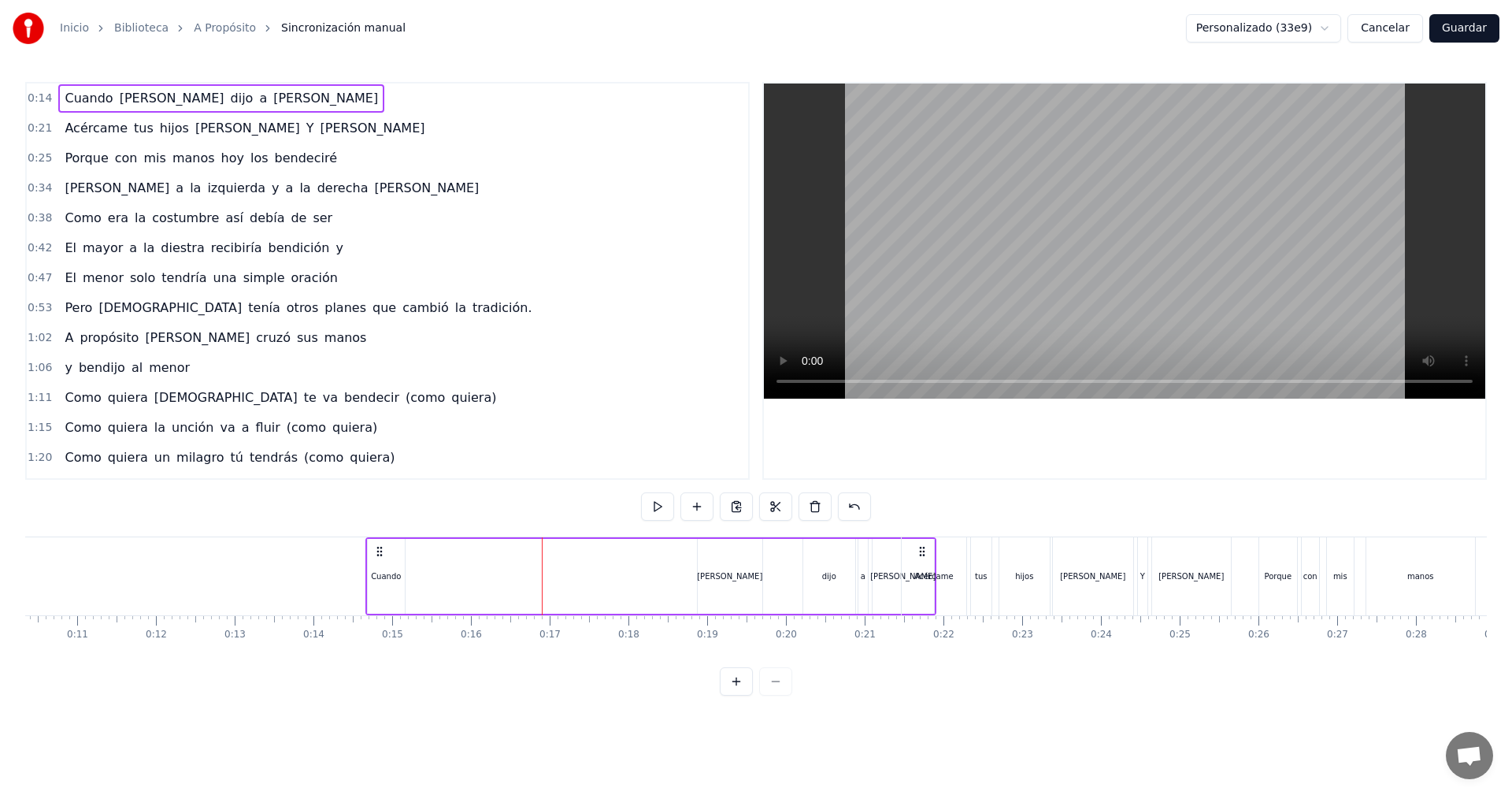
drag, startPoint x: 354, startPoint y: 552, endPoint x: 378, endPoint y: 556, distance: 24.3
click at [378, 556] on icon at bounding box center [380, 551] width 13 height 13
click at [352, 554] on icon at bounding box center [352, 551] width 13 height 13
click at [432, 524] on div "0:14 Cuando [PERSON_NAME] dijo a [PERSON_NAME] 0:21 Acércame tus hijos [PERSON_…" at bounding box center [756, 388] width 1462 height 613
click at [432, 519] on div "0:14 Cuando [PERSON_NAME] dijo a [PERSON_NAME] 0:21 Acércame tus hijos [PERSON_…" at bounding box center [756, 388] width 1462 height 613
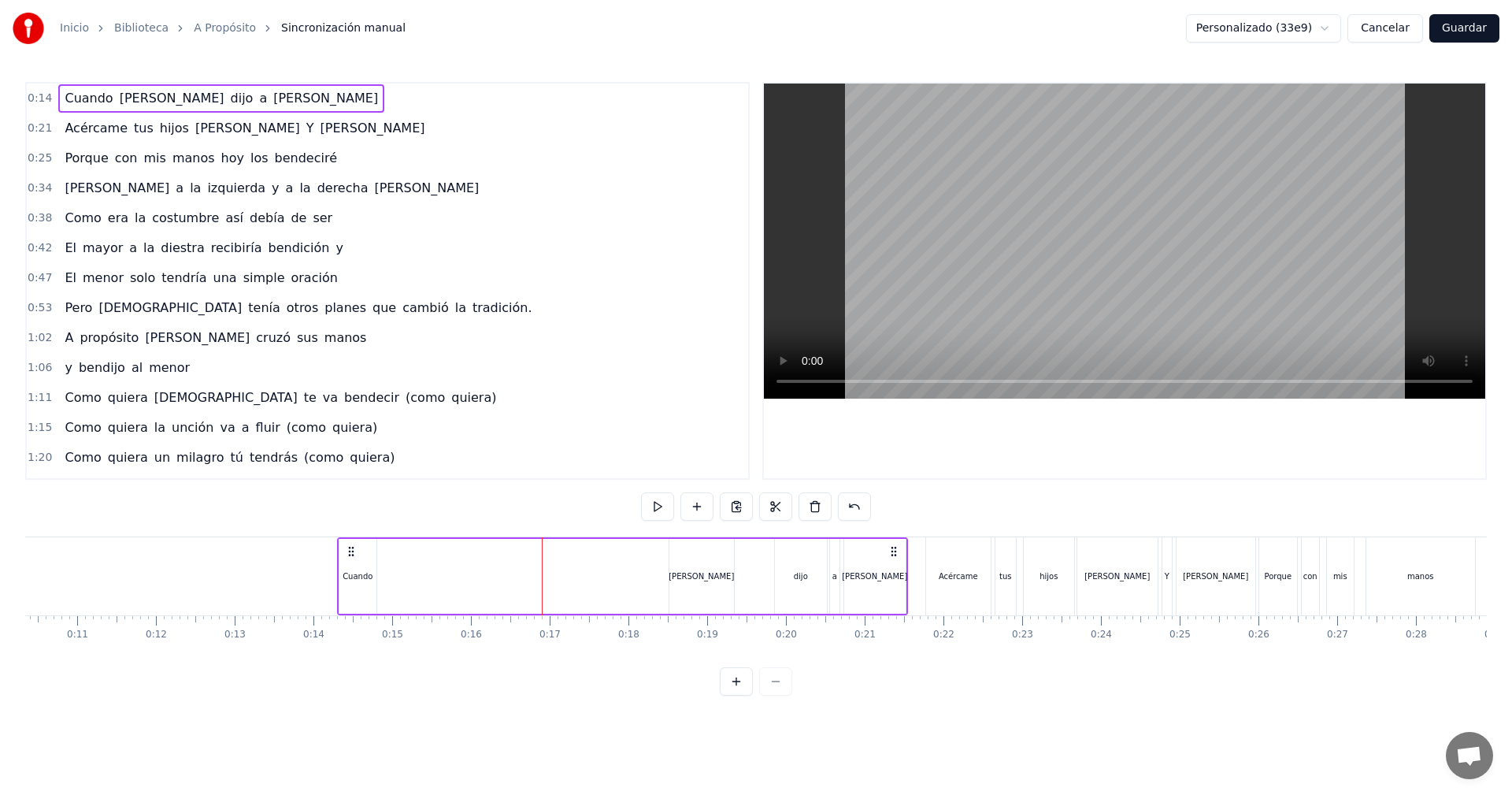
click at [513, 516] on div "0:14 Cuando [PERSON_NAME] dijo a [PERSON_NAME] 0:21 Acércame tus hijos [PERSON_…" at bounding box center [756, 388] width 1462 height 613
click at [553, 578] on div "Cuando [PERSON_NAME] dijo a [PERSON_NAME]" at bounding box center [622, 576] width 571 height 78
click at [357, 577] on div "Cuando" at bounding box center [357, 576] width 30 height 12
drag, startPoint x: 355, startPoint y: 577, endPoint x: 419, endPoint y: 583, distance: 64.3
click at [419, 583] on div "Cuando [PERSON_NAME] dijo a [PERSON_NAME]" at bounding box center [622, 576] width 571 height 78
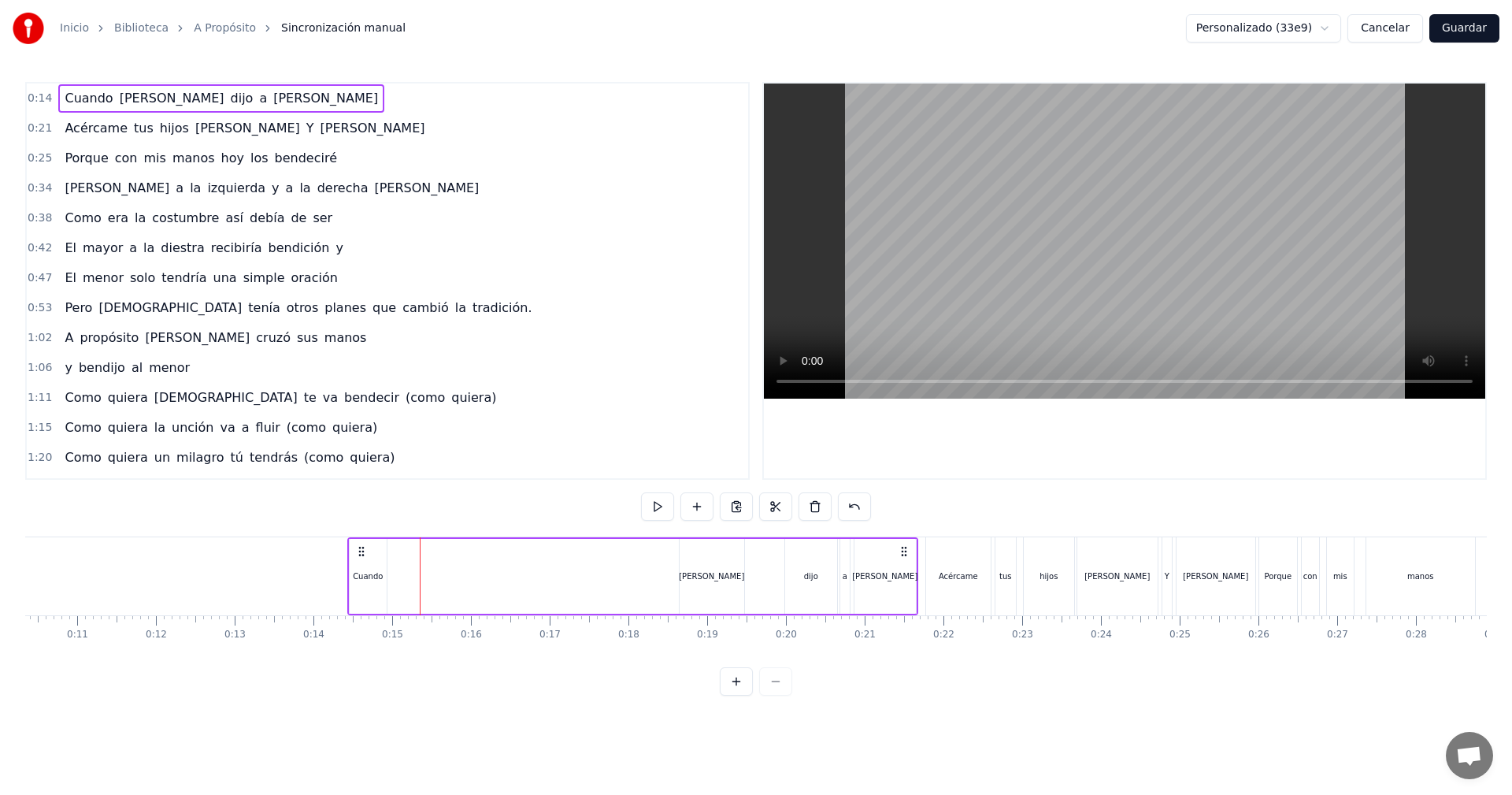
drag, startPoint x: 351, startPoint y: 551, endPoint x: 362, endPoint y: 552, distance: 11.0
click at [362, 552] on icon at bounding box center [362, 551] width 13 height 13
click at [531, 576] on div "Cuando [PERSON_NAME] dijo a [PERSON_NAME]" at bounding box center [632, 576] width 571 height 78
click at [82, 101] on span "Cuando" at bounding box center [89, 98] width 51 height 18
click at [371, 560] on div "Cuando" at bounding box center [368, 576] width 36 height 71
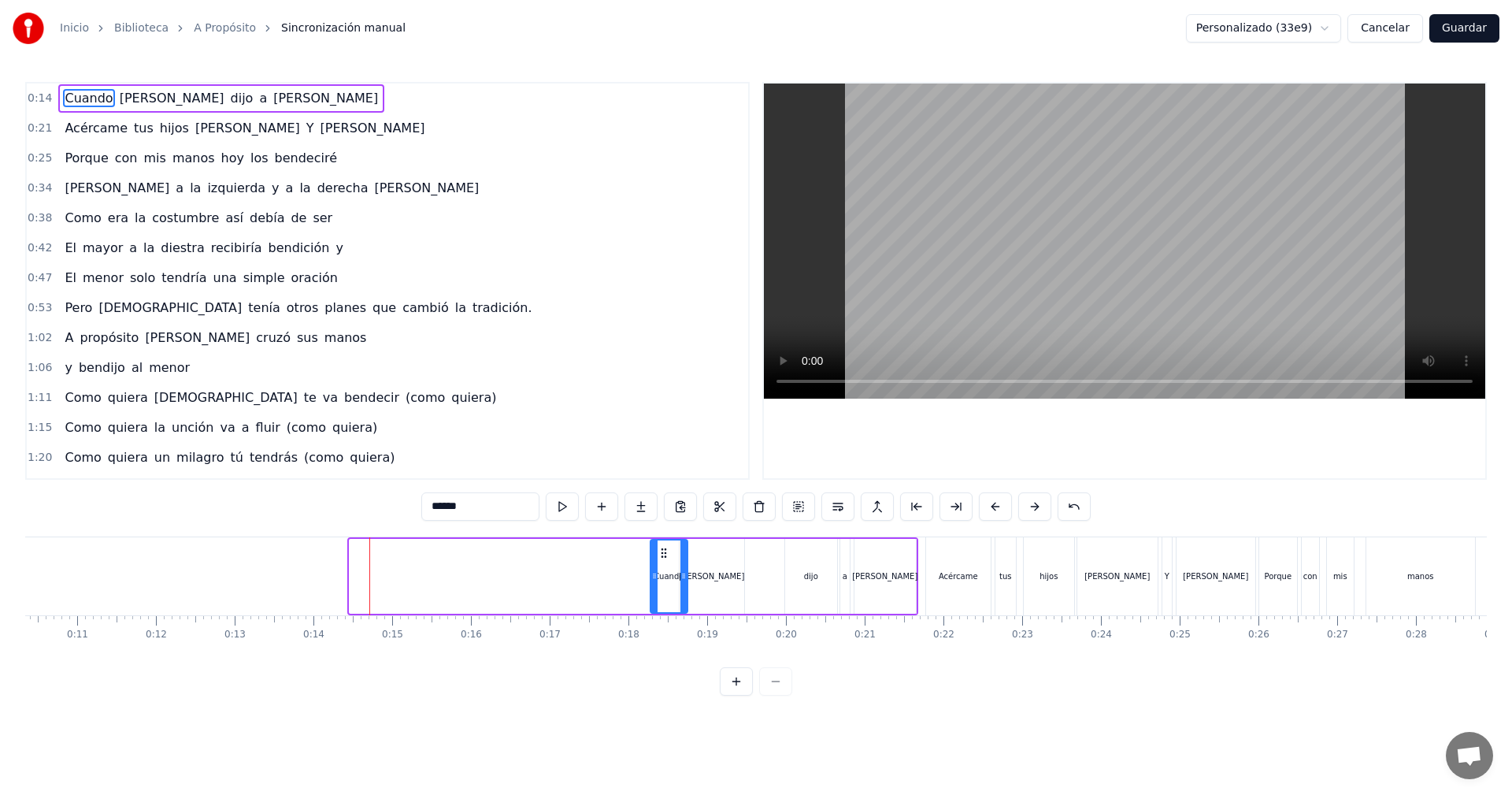
drag, startPoint x: 365, startPoint y: 555, endPoint x: 666, endPoint y: 579, distance: 302.0
click at [666, 579] on div "Cuando" at bounding box center [669, 576] width 36 height 71
drag, startPoint x: 716, startPoint y: 549, endPoint x: 736, endPoint y: 550, distance: 20.0
click at [736, 550] on div "[PERSON_NAME]" at bounding box center [712, 577] width 65 height 75
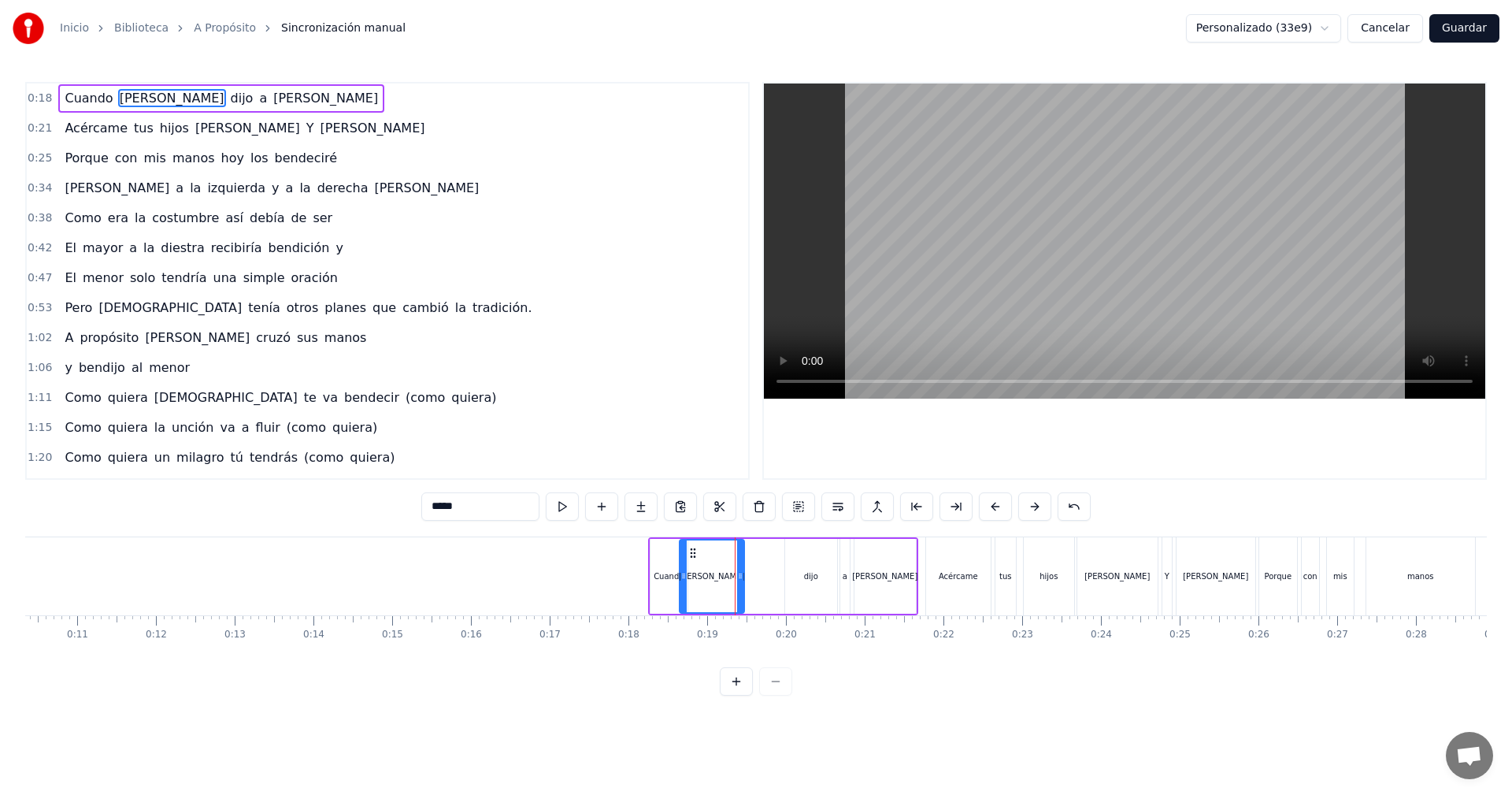
click at [808, 573] on div "dijo" at bounding box center [811, 576] width 15 height 12
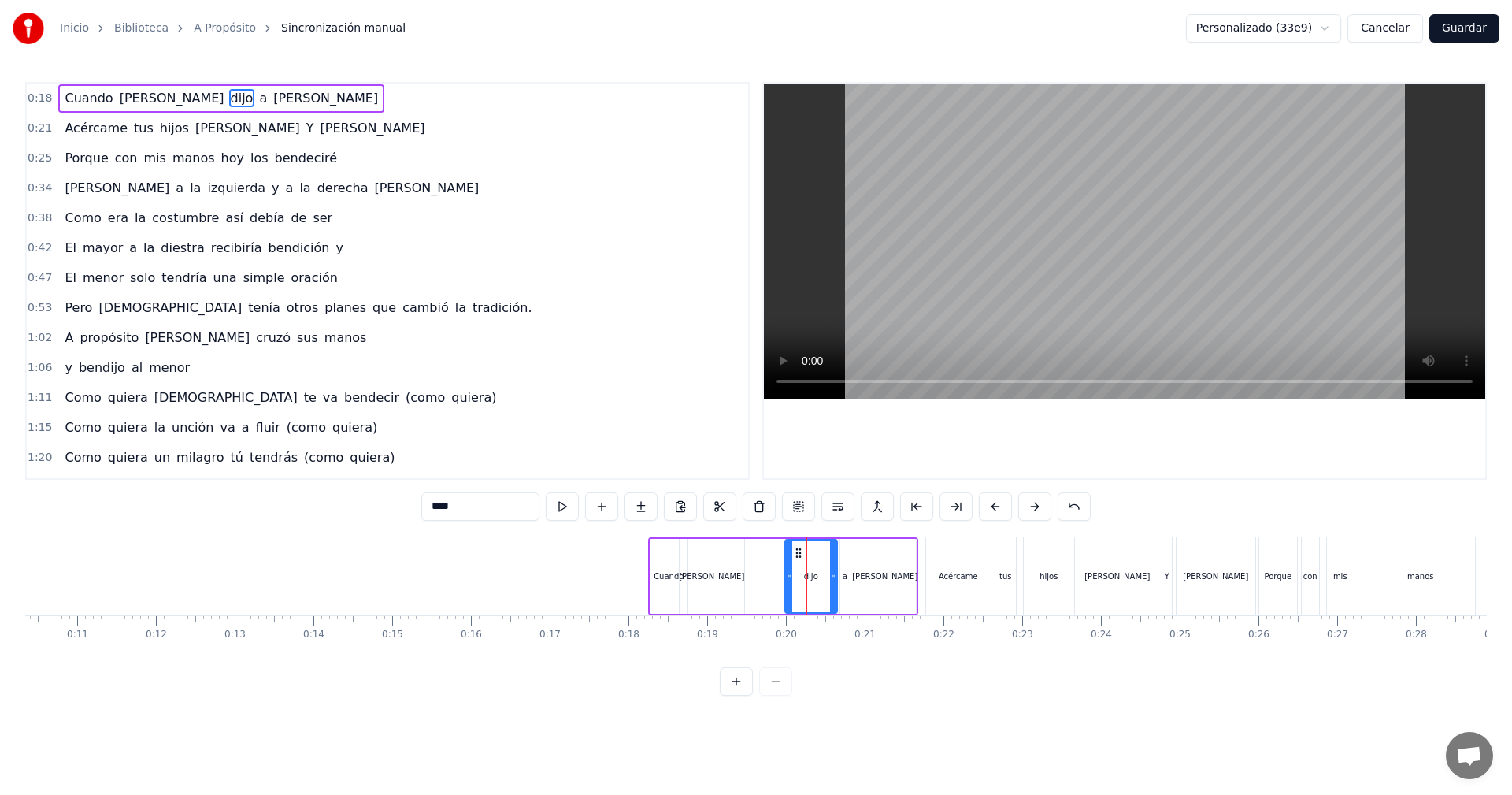
click at [845, 575] on div "a" at bounding box center [844, 576] width 5 height 12
click at [881, 574] on div "[PERSON_NAME]" at bounding box center [885, 576] width 66 height 12
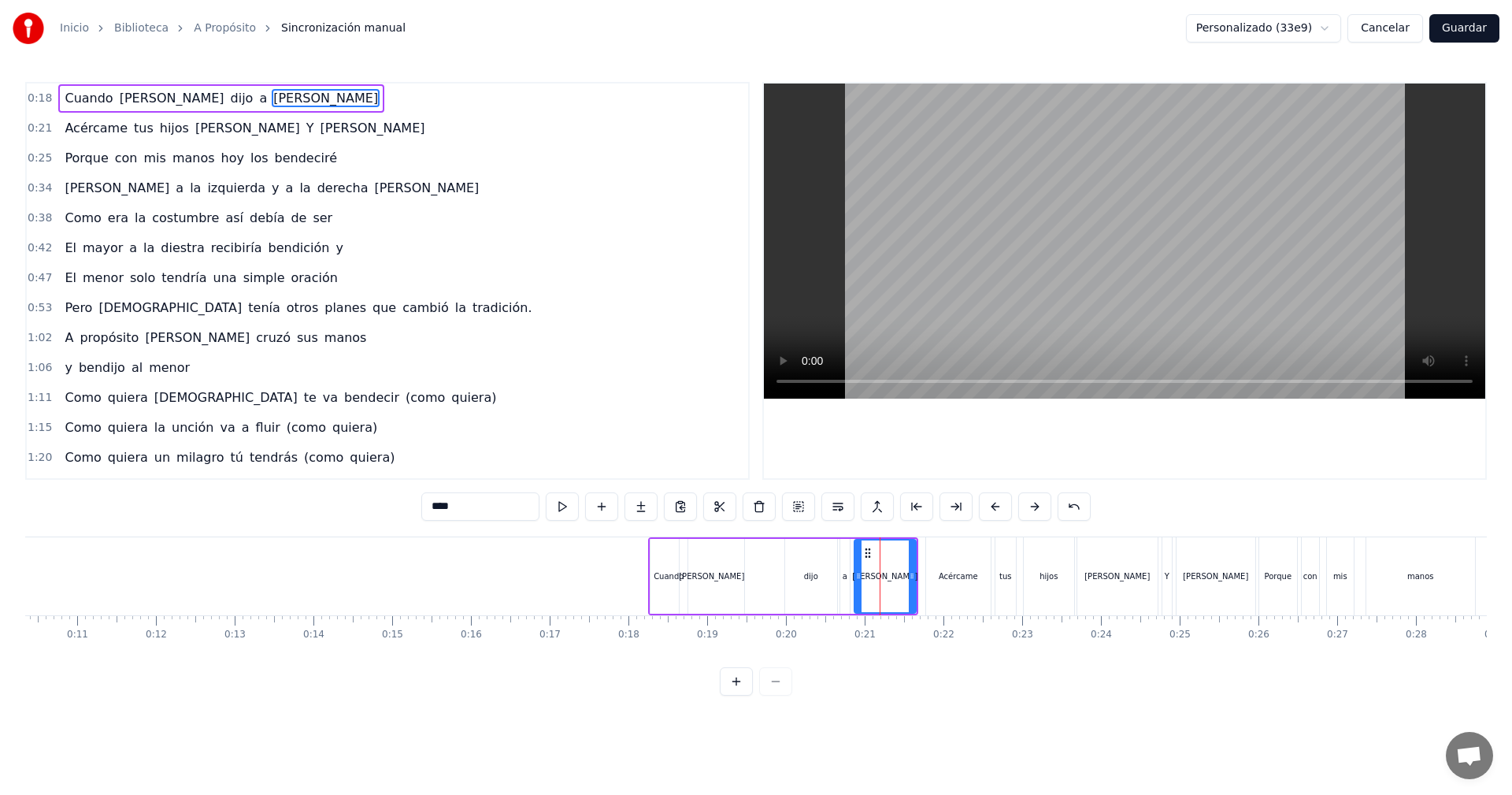
drag, startPoint x: 897, startPoint y: 546, endPoint x: 884, endPoint y: 547, distance: 13.0
click at [884, 547] on div "[PERSON_NAME]" at bounding box center [885, 576] width 60 height 71
drag, startPoint x: 676, startPoint y: 551, endPoint x: 664, endPoint y: 551, distance: 12.0
click at [664, 551] on div "Cuando" at bounding box center [669, 577] width 37 height 75
type input "******"
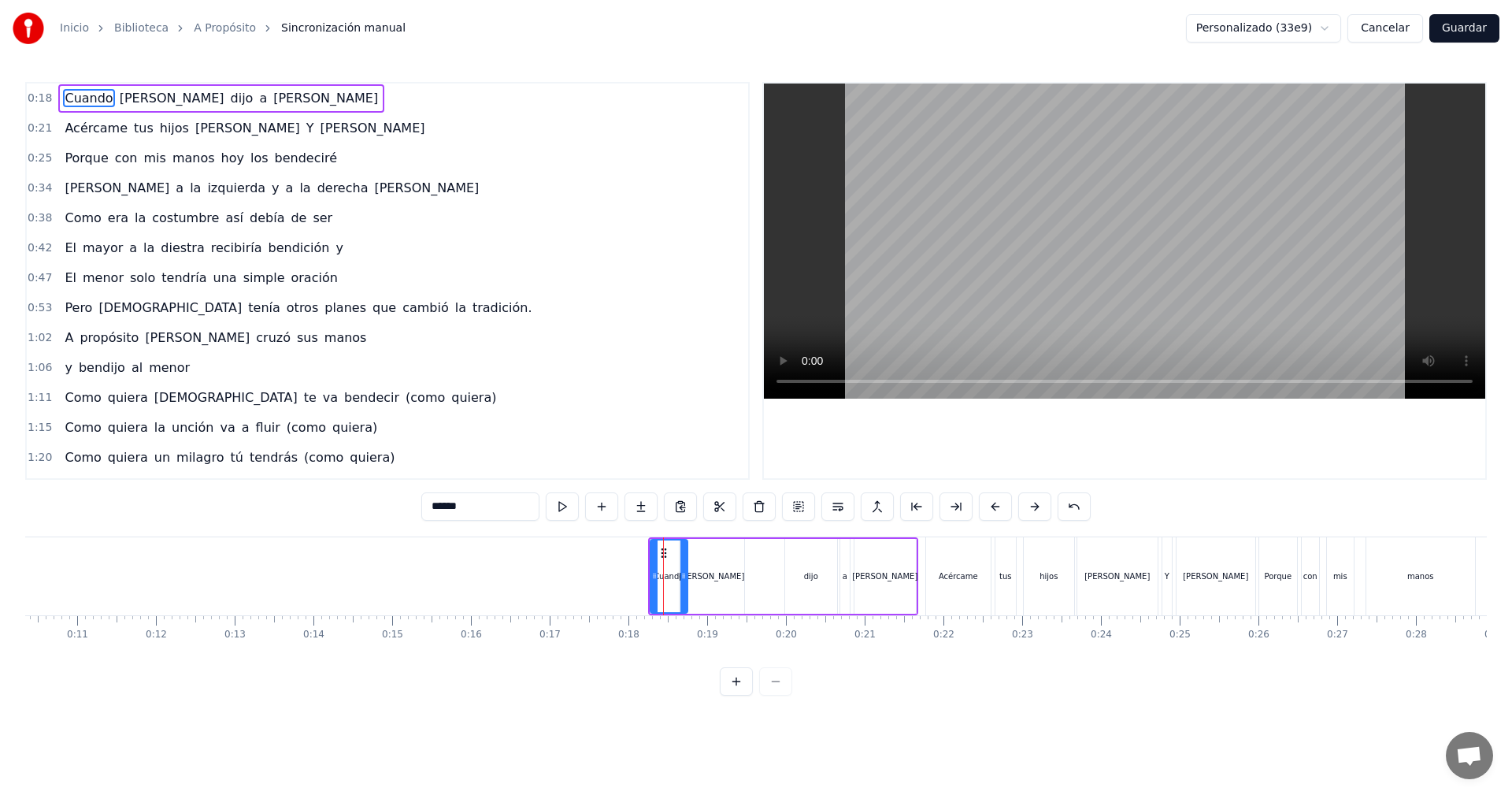
click at [768, 585] on div "Cuando [PERSON_NAME] dijo a [PERSON_NAME]" at bounding box center [783, 576] width 270 height 78
click at [799, 572] on div "dijo" at bounding box center [810, 577] width 52 height 75
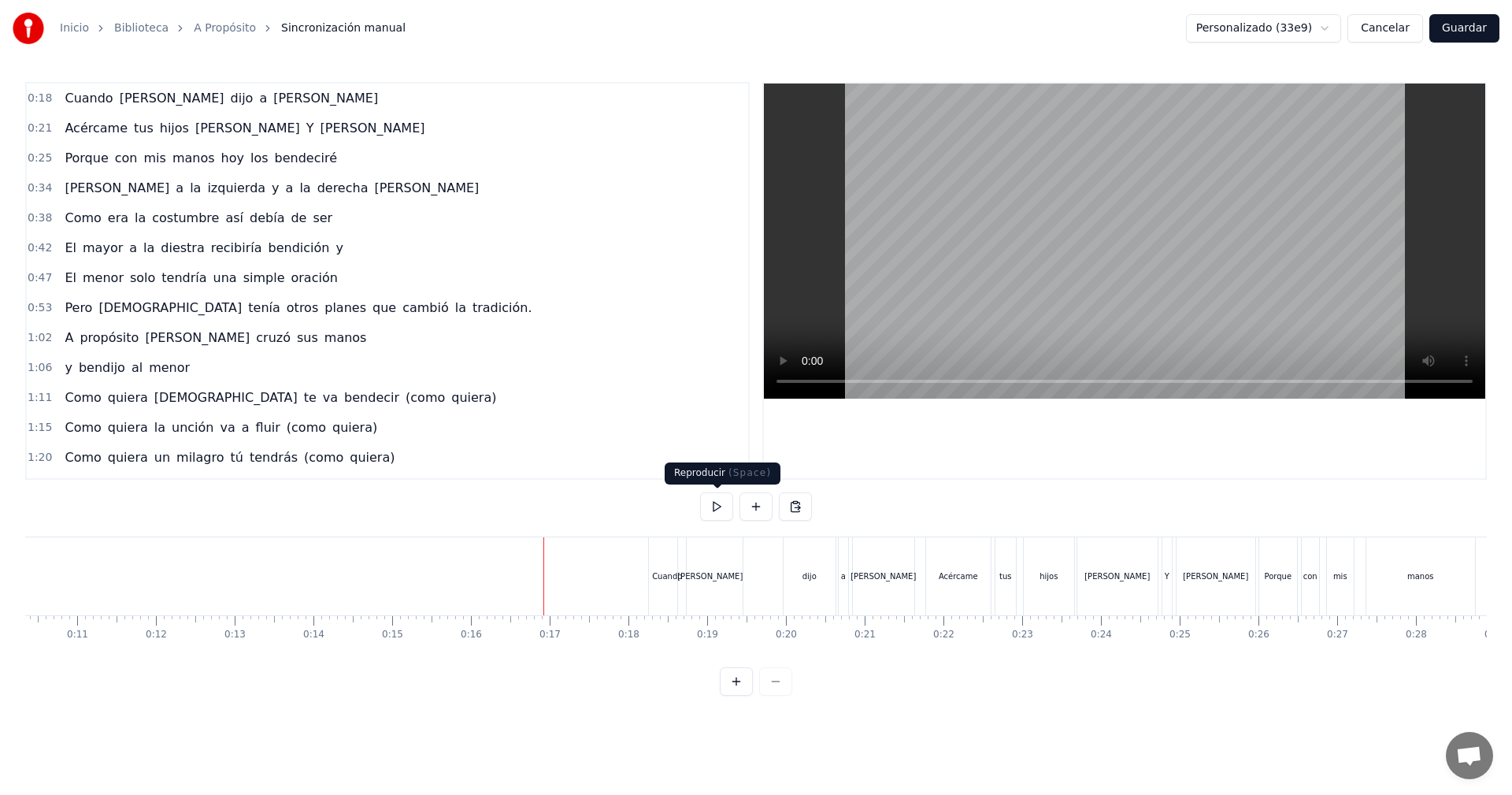
click at [722, 514] on button at bounding box center [716, 506] width 33 height 28
click at [718, 512] on button at bounding box center [716, 506] width 33 height 28
click at [1400, 30] on button "Cancelar" at bounding box center [1385, 28] width 76 height 28
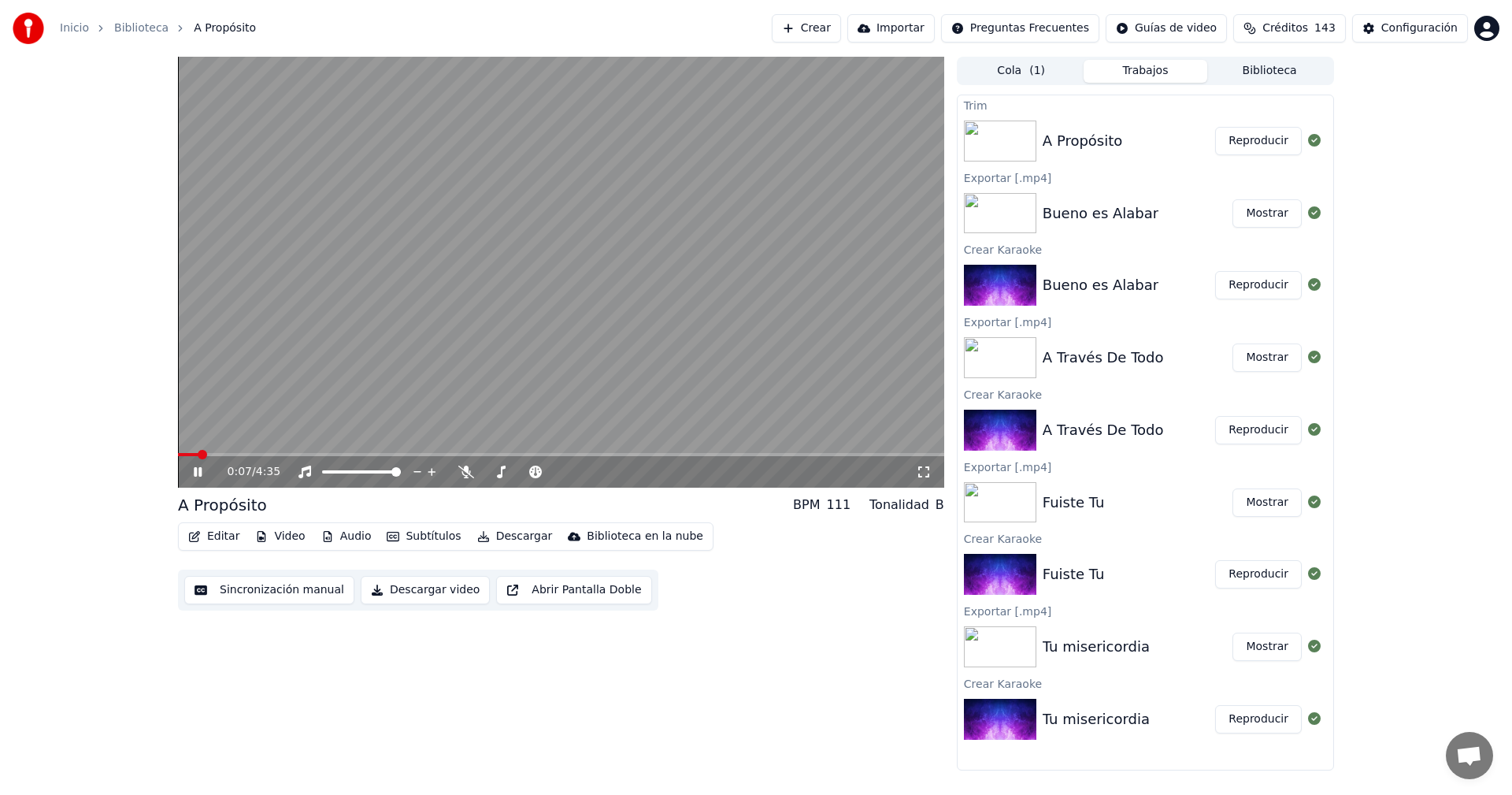
click at [199, 474] on icon at bounding box center [197, 472] width 8 height 9
click at [841, 28] on button "Crear" at bounding box center [807, 28] width 69 height 28
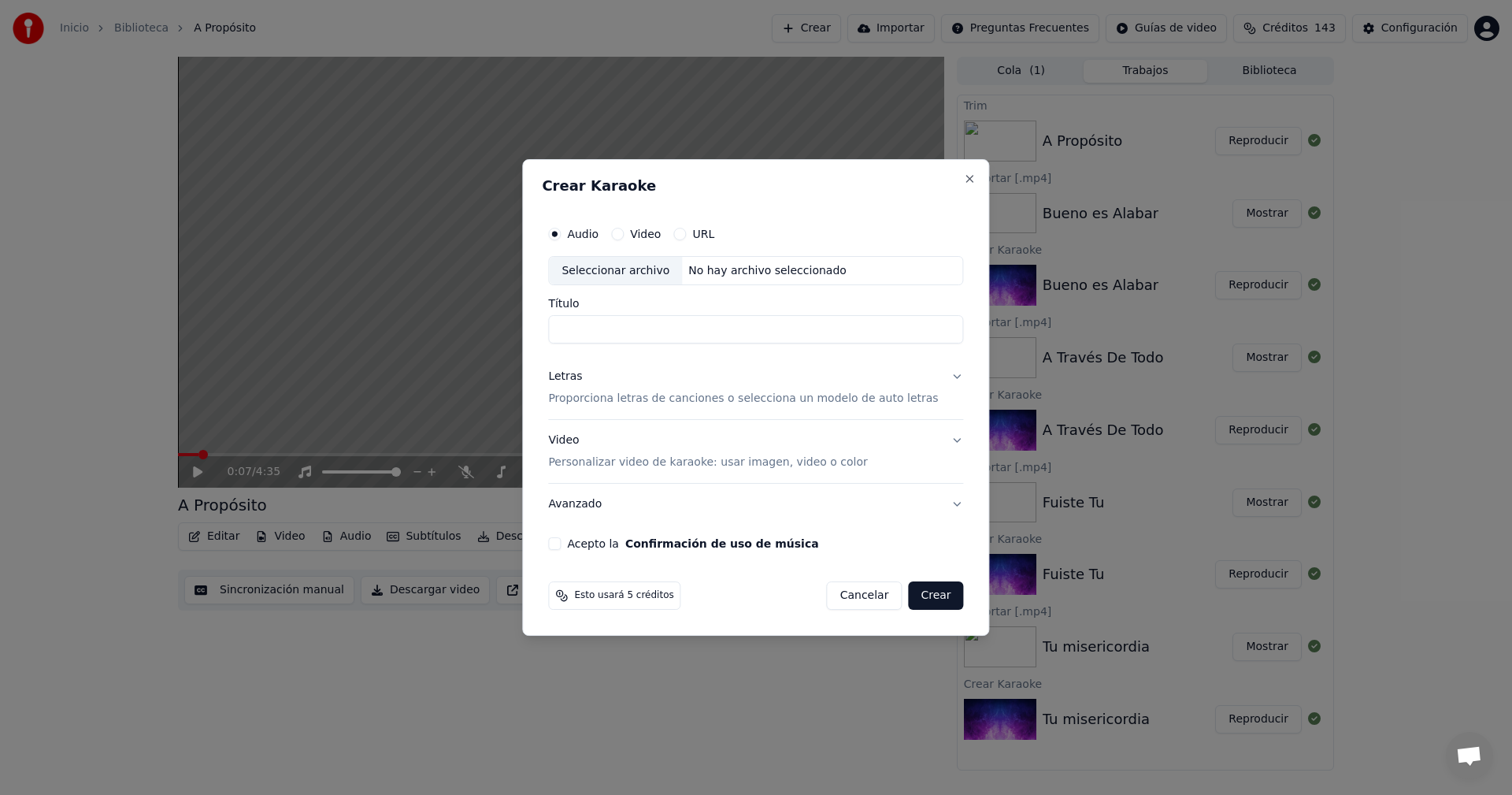
click at [672, 268] on div "Seleccionar archivo" at bounding box center [616, 270] width 133 height 28
type input "**********"
click at [585, 402] on p "Proporciona letras de canciones o selecciona un modelo de auto letras" at bounding box center [743, 398] width 390 height 16
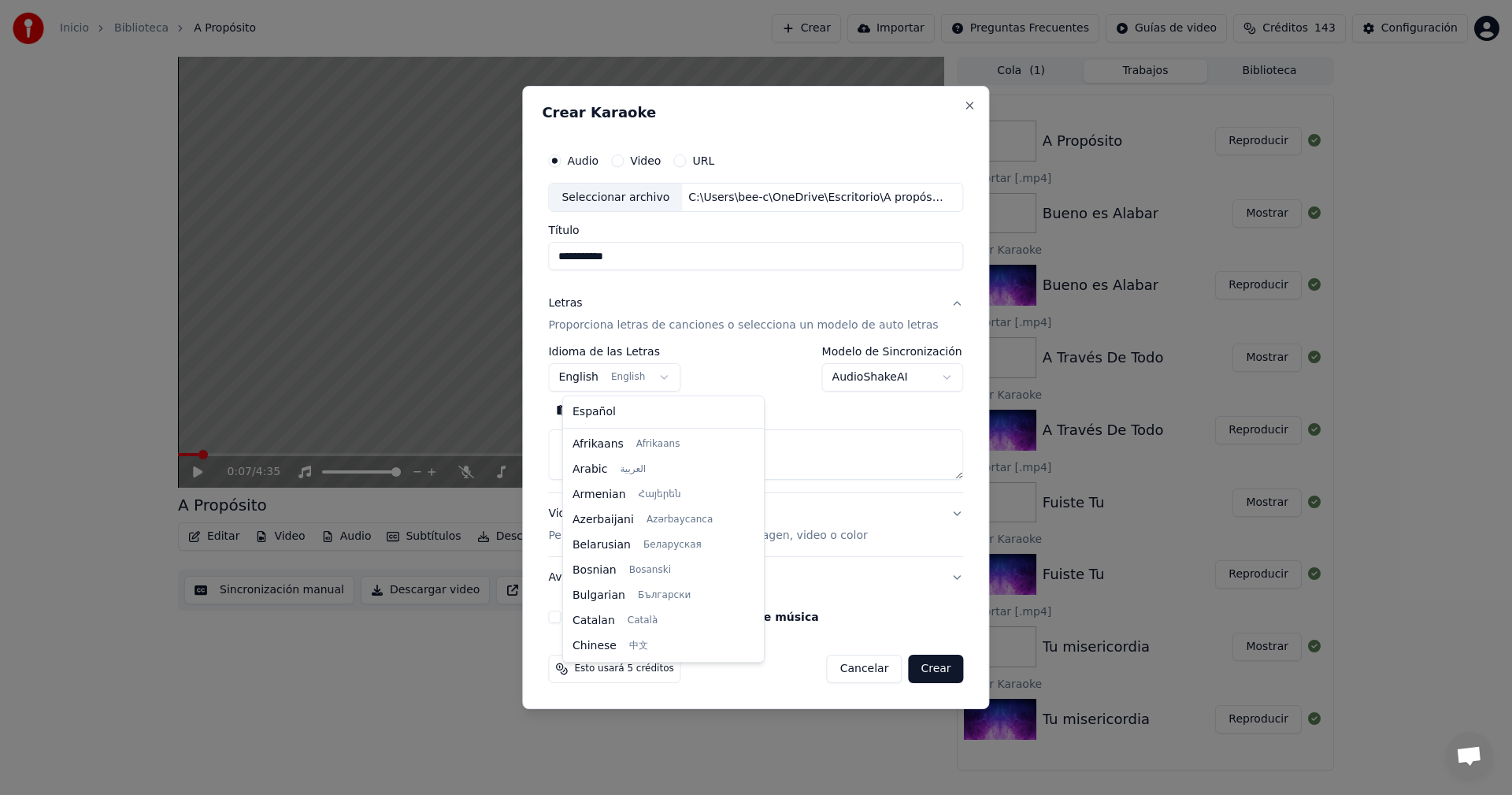
click at [652, 377] on body "**********" at bounding box center [756, 398] width 1512 height 795
select select "**"
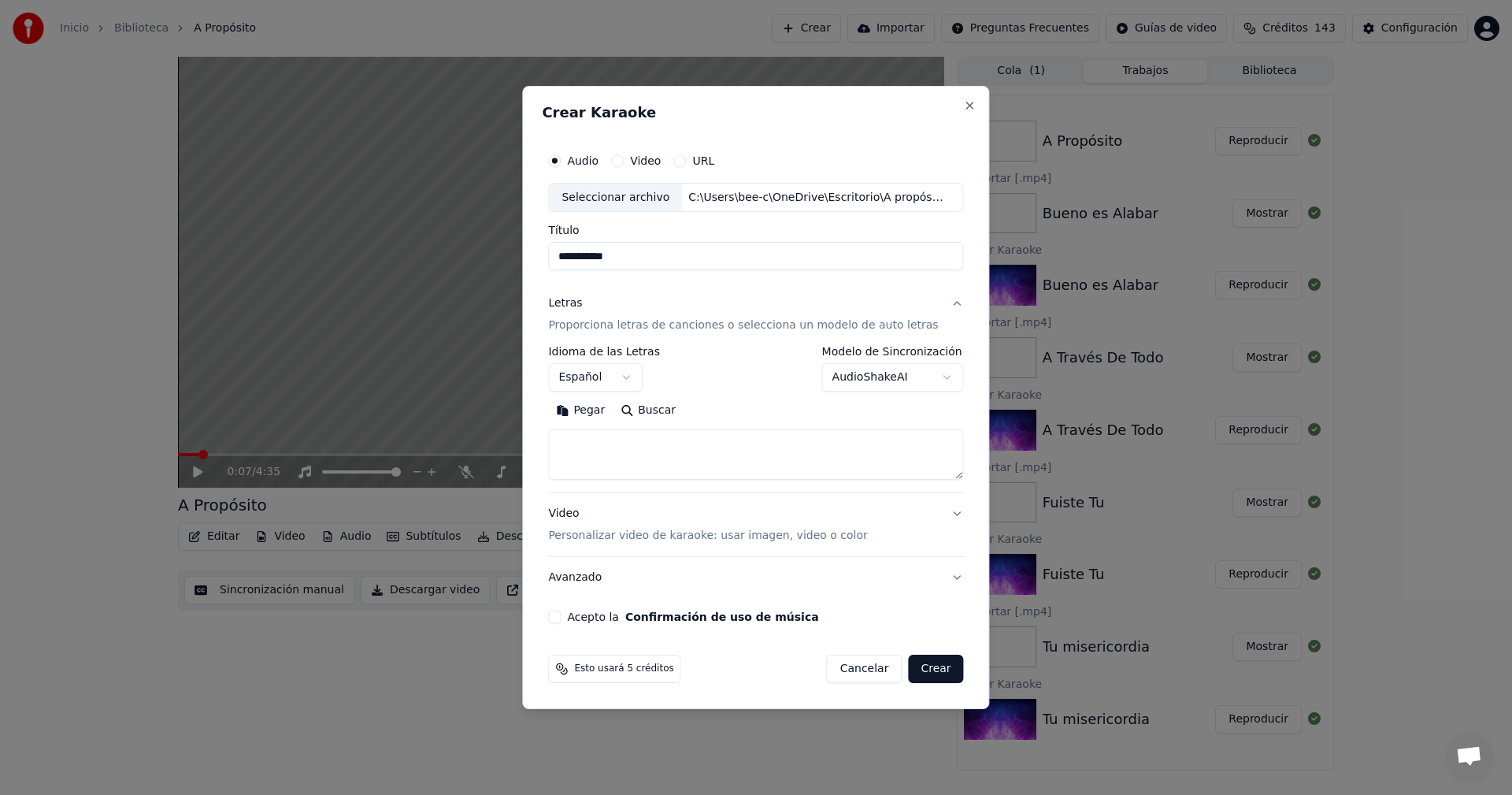
click at [599, 414] on button "Pegar" at bounding box center [580, 411] width 65 height 26
type textarea "**********"
click at [575, 617] on div "Acepto la Confirmación de uso de música" at bounding box center [756, 617] width 415 height 13
click at [561, 616] on button "Acepto la Confirmación de uso de música" at bounding box center [555, 617] width 13 height 13
click at [922, 666] on button "Crear" at bounding box center [936, 668] width 55 height 28
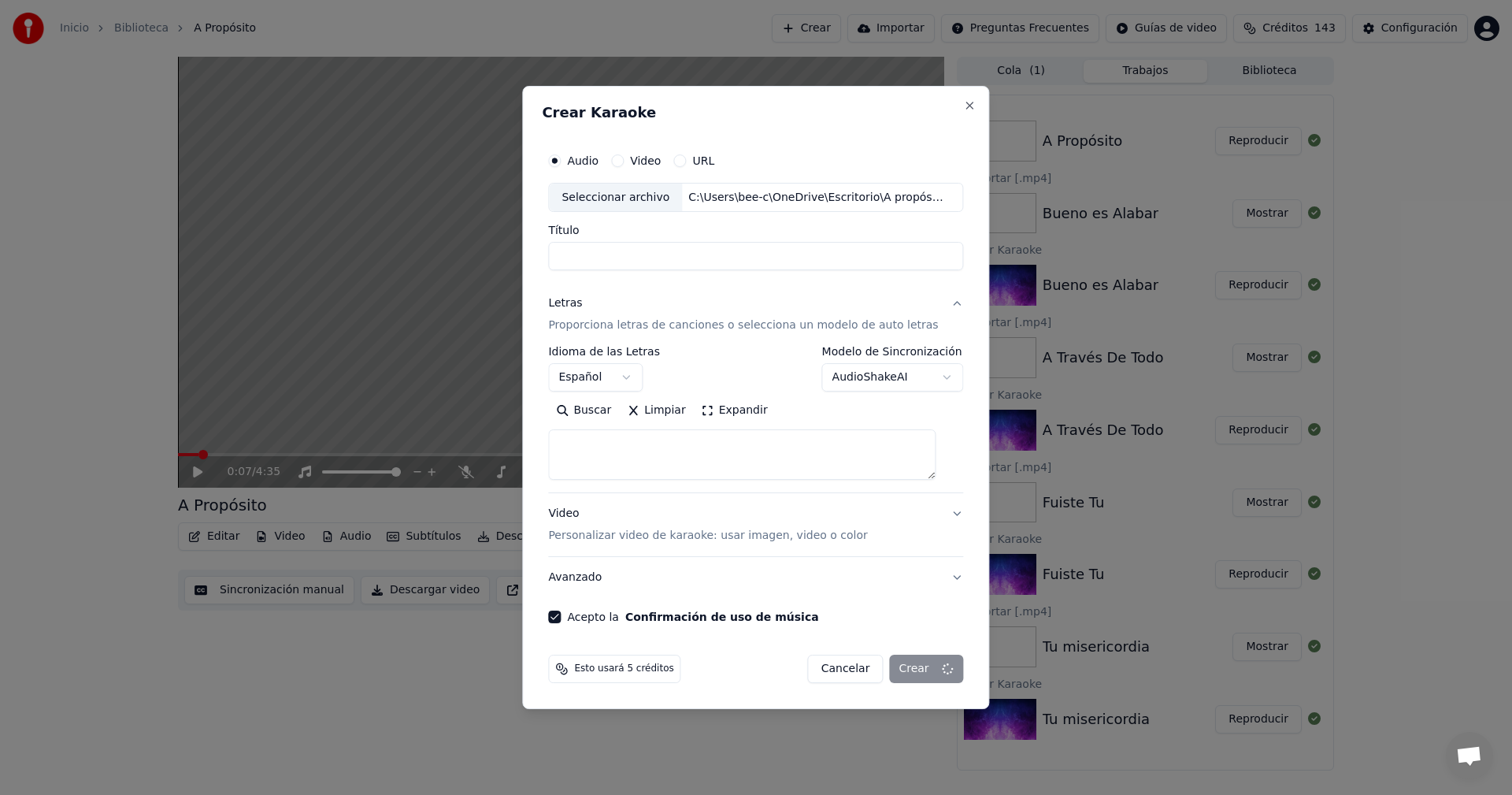
select select
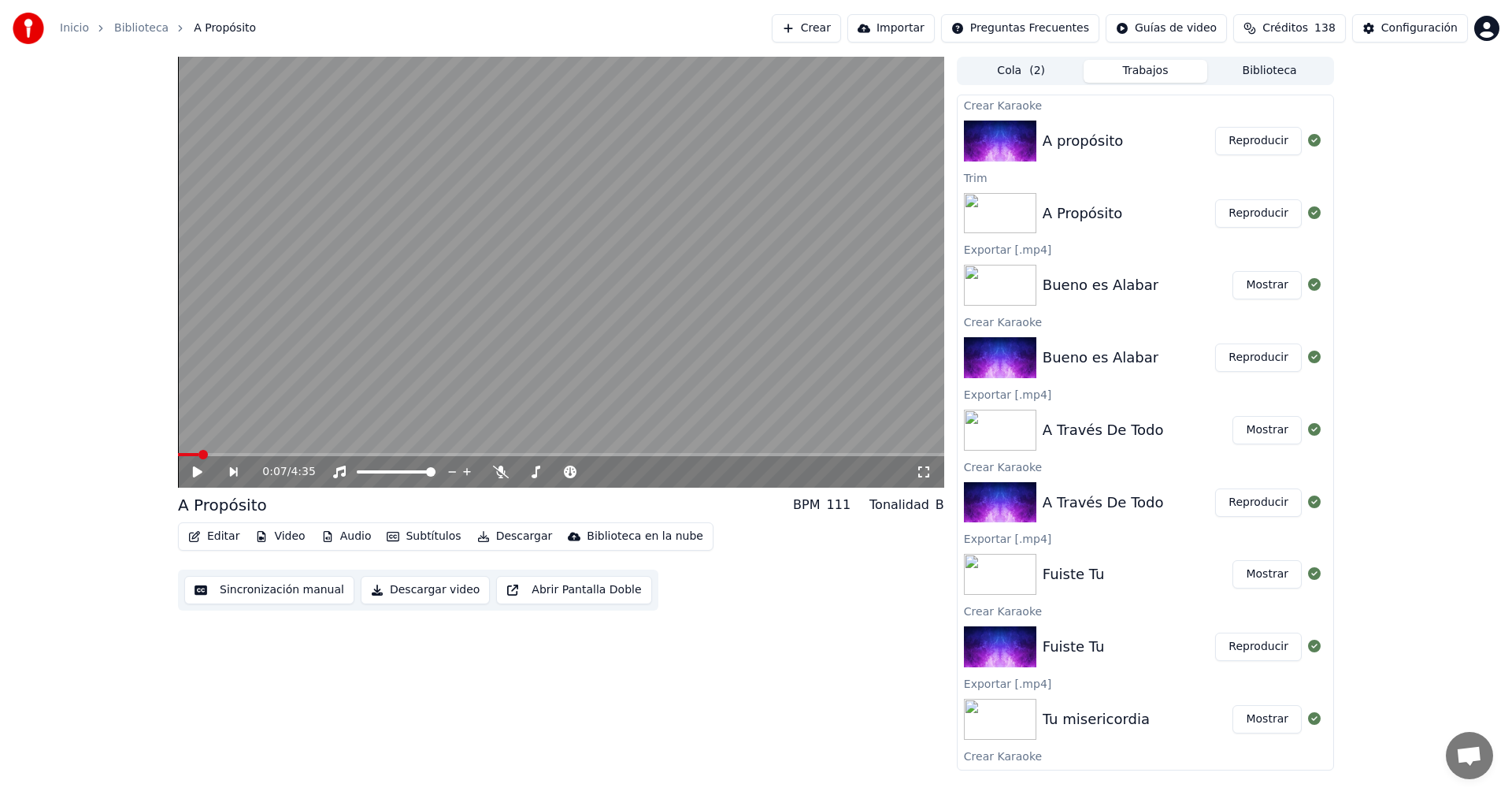
click at [1233, 143] on button "Reproducir" at bounding box center [1258, 141] width 87 height 28
click at [202, 469] on icon at bounding box center [197, 472] width 8 height 9
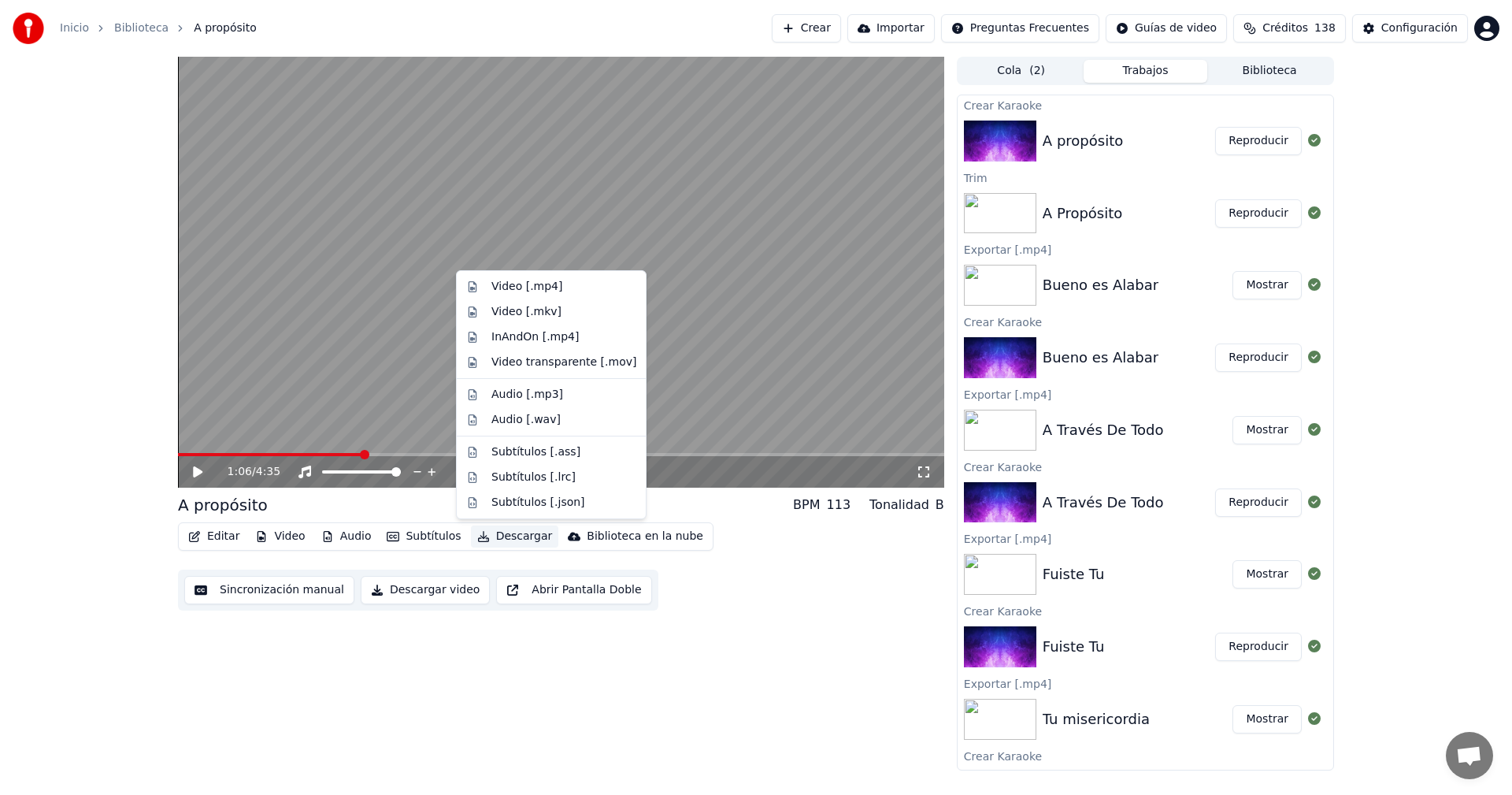
click at [494, 539] on button "Descargar" at bounding box center [514, 536] width 89 height 22
click at [522, 284] on div "Video [.mp4]" at bounding box center [527, 286] width 71 height 16
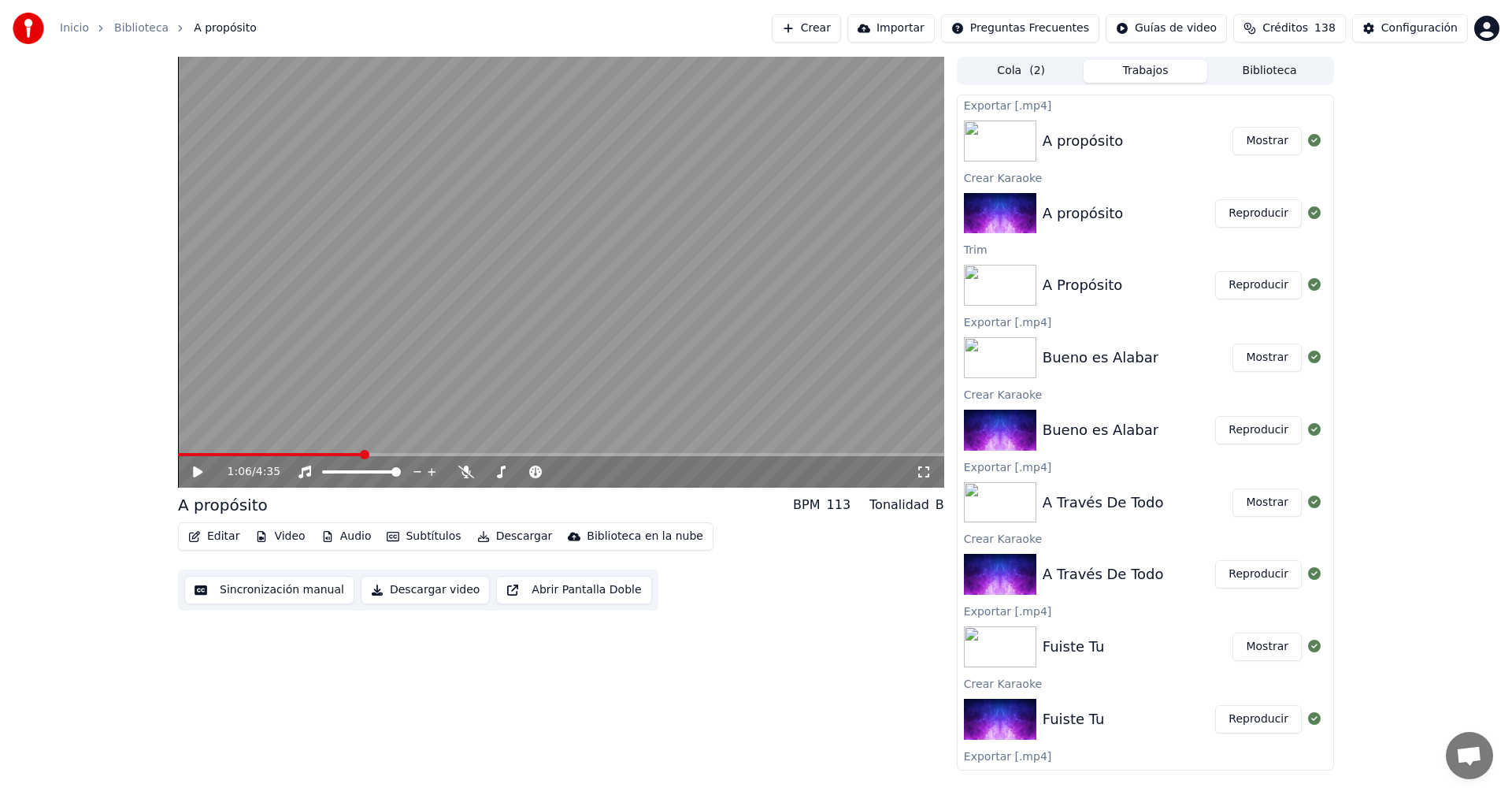
click at [185, 680] on div "1:06 / 4:35 A propósito BPM 113 Tonalidad B Editar Video Audio Subtítulos Desca…" at bounding box center [561, 413] width 767 height 714
click at [1271, 143] on button "Mostrar" at bounding box center [1267, 141] width 69 height 28
click at [197, 539] on icon "button" at bounding box center [195, 536] width 11 height 11
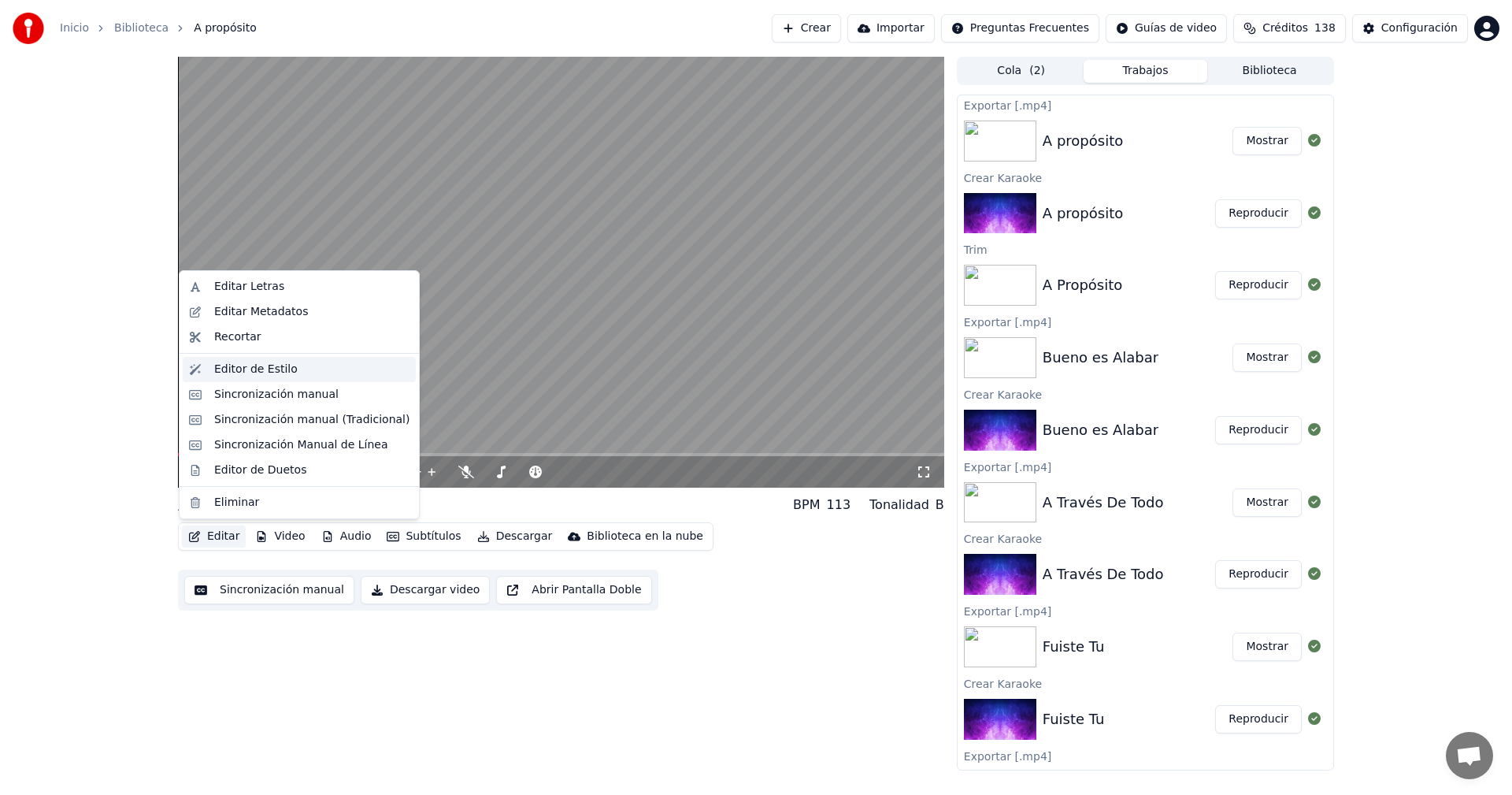
click at [206, 363] on div "Editor de Estilo" at bounding box center [299, 369] width 233 height 26
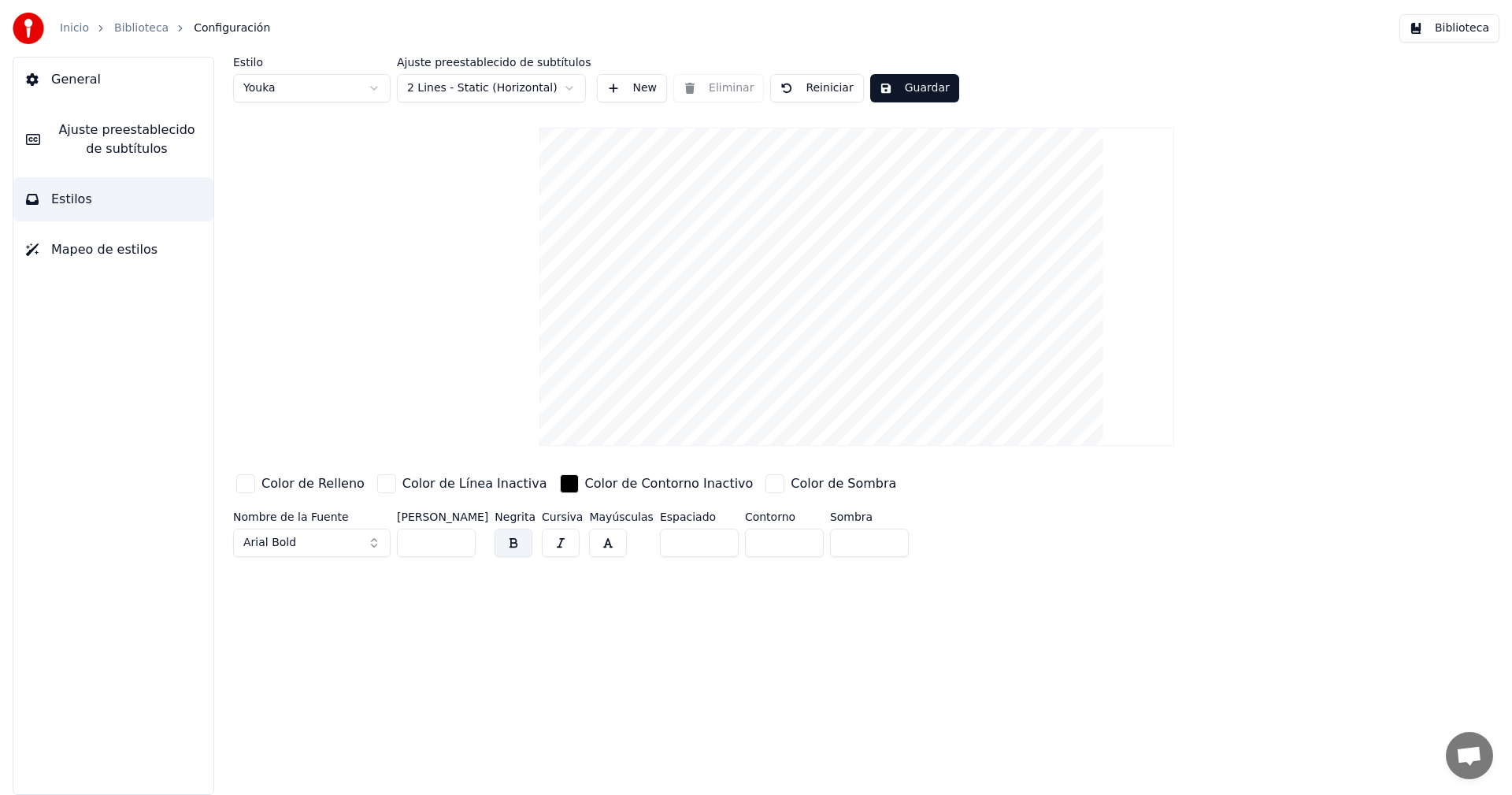
type input "***"
click at [459, 545] on input "***" at bounding box center [436, 542] width 79 height 28
click at [904, 89] on button "Guardar" at bounding box center [914, 88] width 89 height 28
click at [1447, 31] on button "Biblioteca" at bounding box center [1449, 28] width 100 height 28
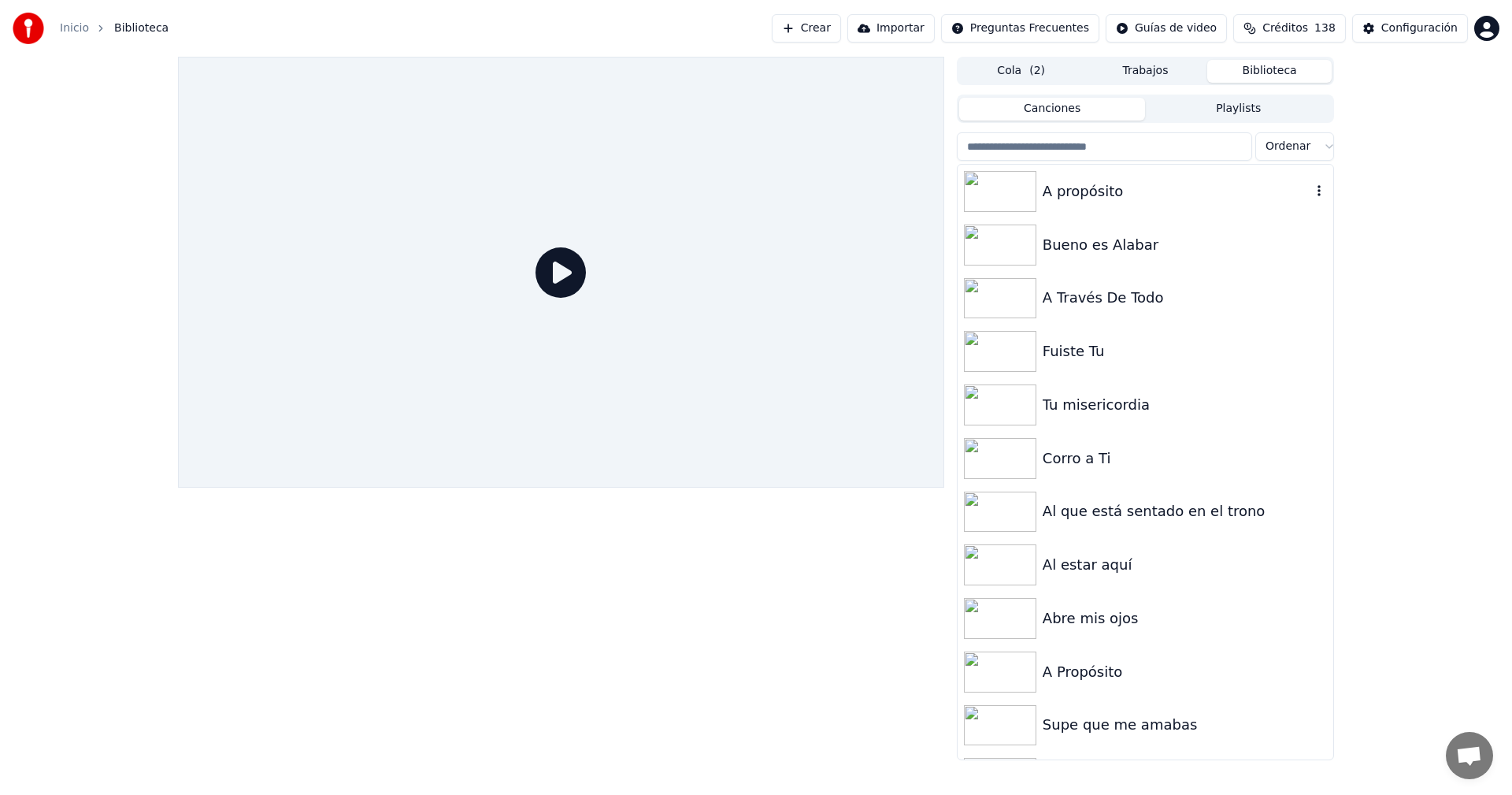
click at [1109, 186] on div "A propósito" at bounding box center [1177, 191] width 269 height 22
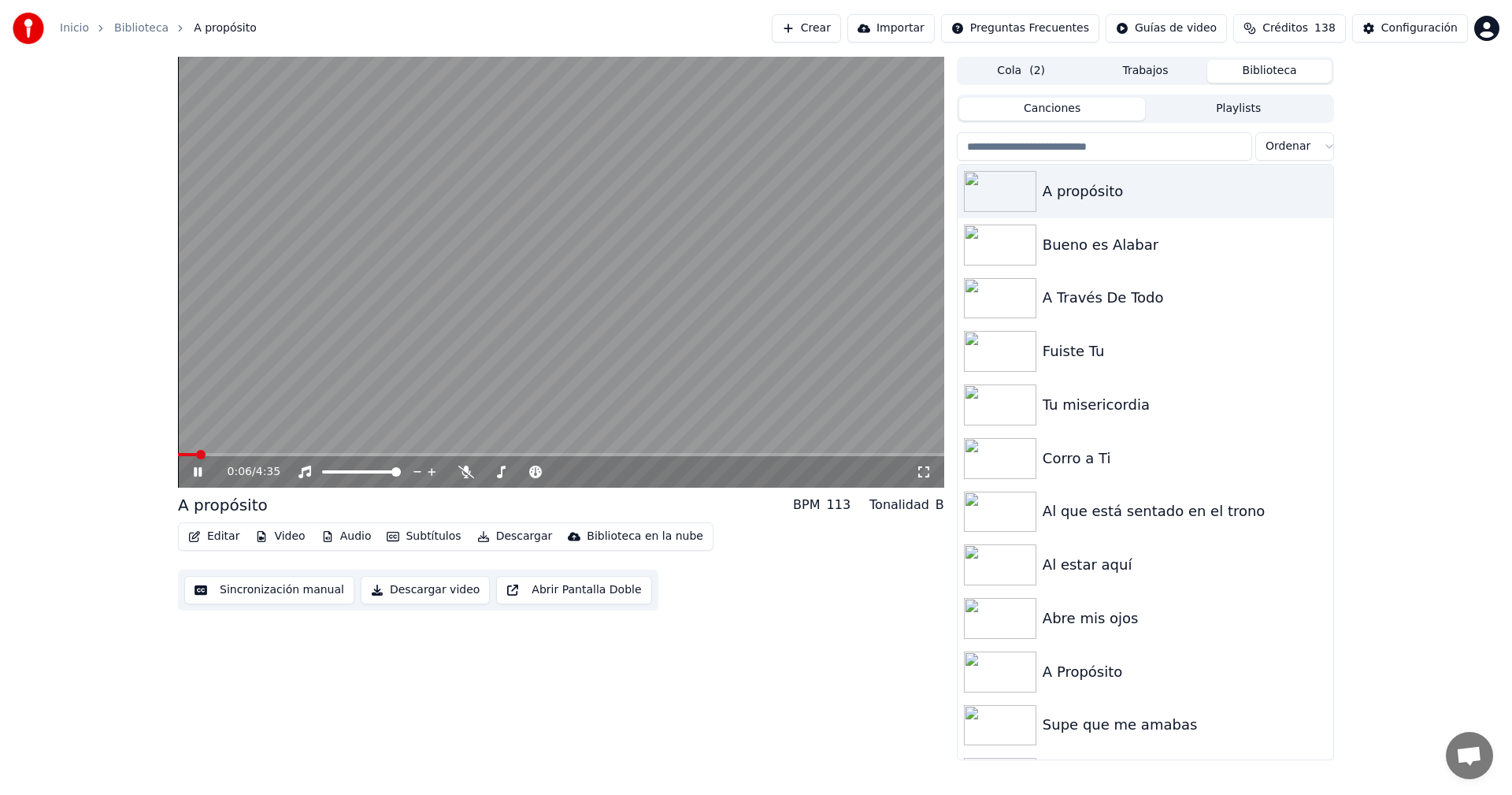
click at [226, 455] on span at bounding box center [561, 454] width 767 height 3
click at [269, 453] on span at bounding box center [561, 454] width 767 height 3
click at [205, 469] on icon at bounding box center [209, 472] width 37 height 13
click at [193, 467] on icon at bounding box center [209, 472] width 37 height 13
click at [201, 476] on icon at bounding box center [197, 472] width 8 height 9
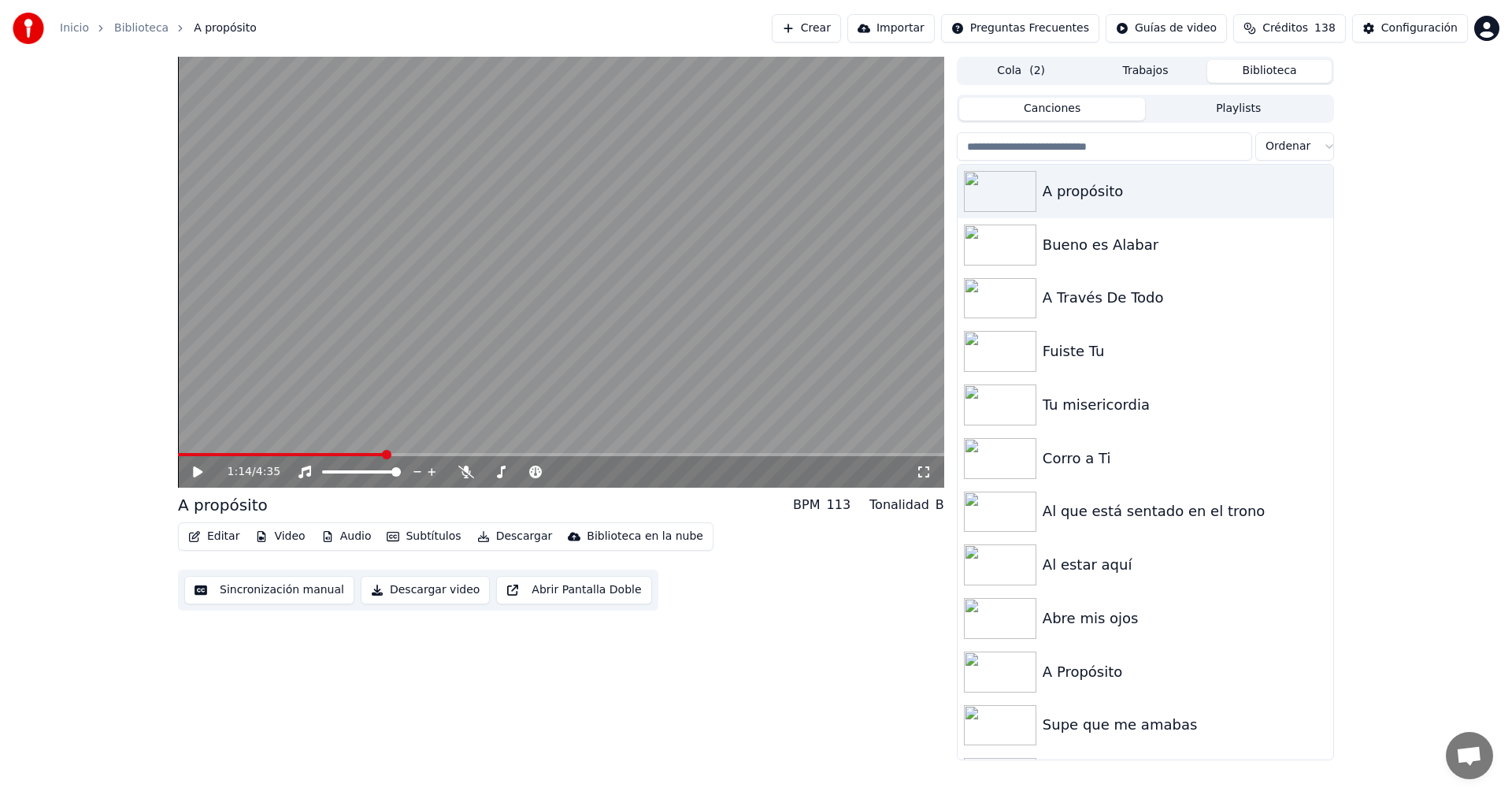
click at [194, 471] on icon at bounding box center [197, 472] width 9 height 11
click at [196, 476] on icon at bounding box center [209, 472] width 37 height 13
click at [197, 476] on icon at bounding box center [209, 472] width 37 height 13
click at [197, 472] on icon at bounding box center [209, 472] width 37 height 13
click at [217, 543] on button "Editar" at bounding box center [214, 536] width 64 height 22
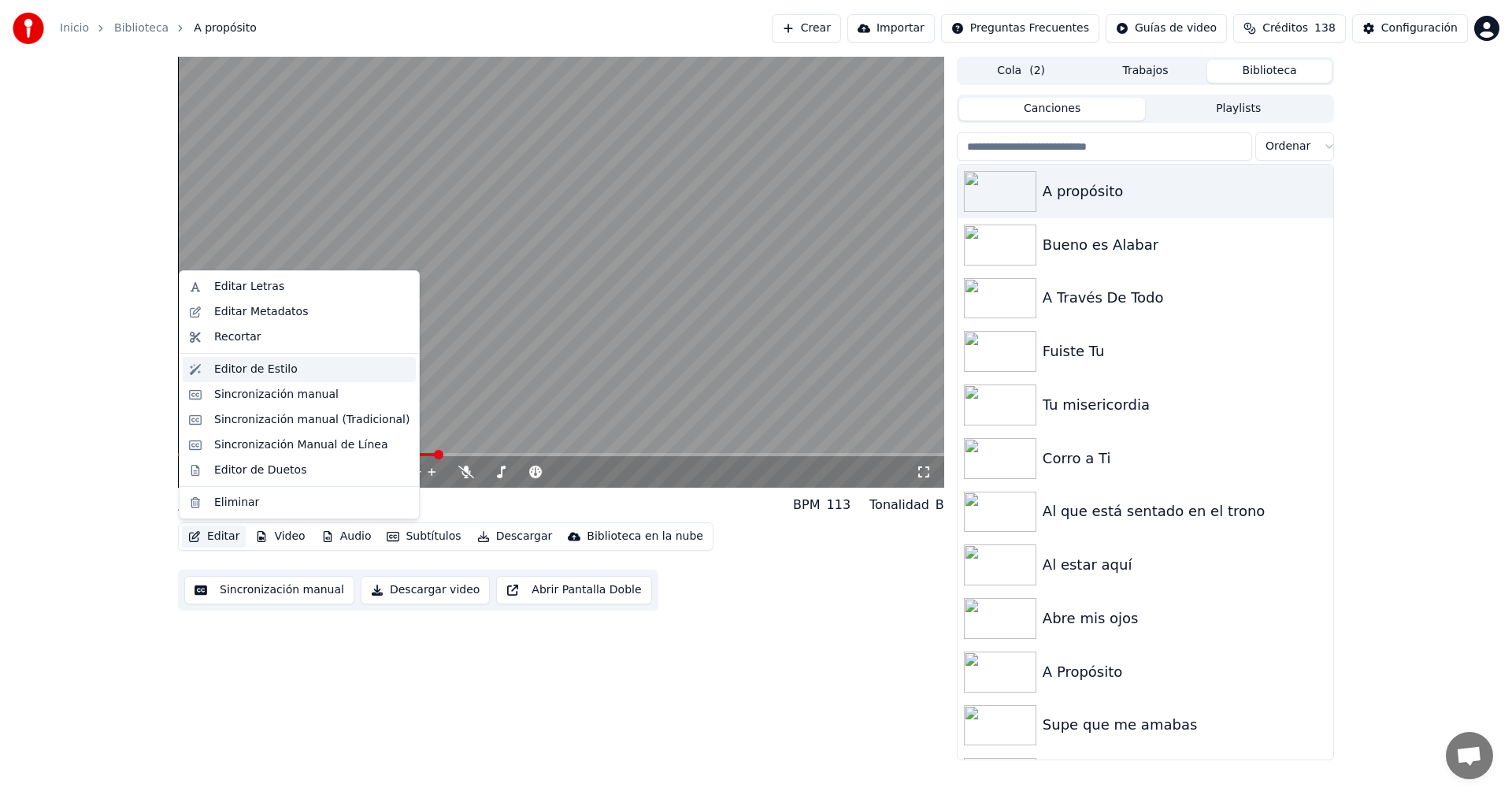
click at [208, 367] on div "Editor de Estilo" at bounding box center [299, 369] width 233 height 26
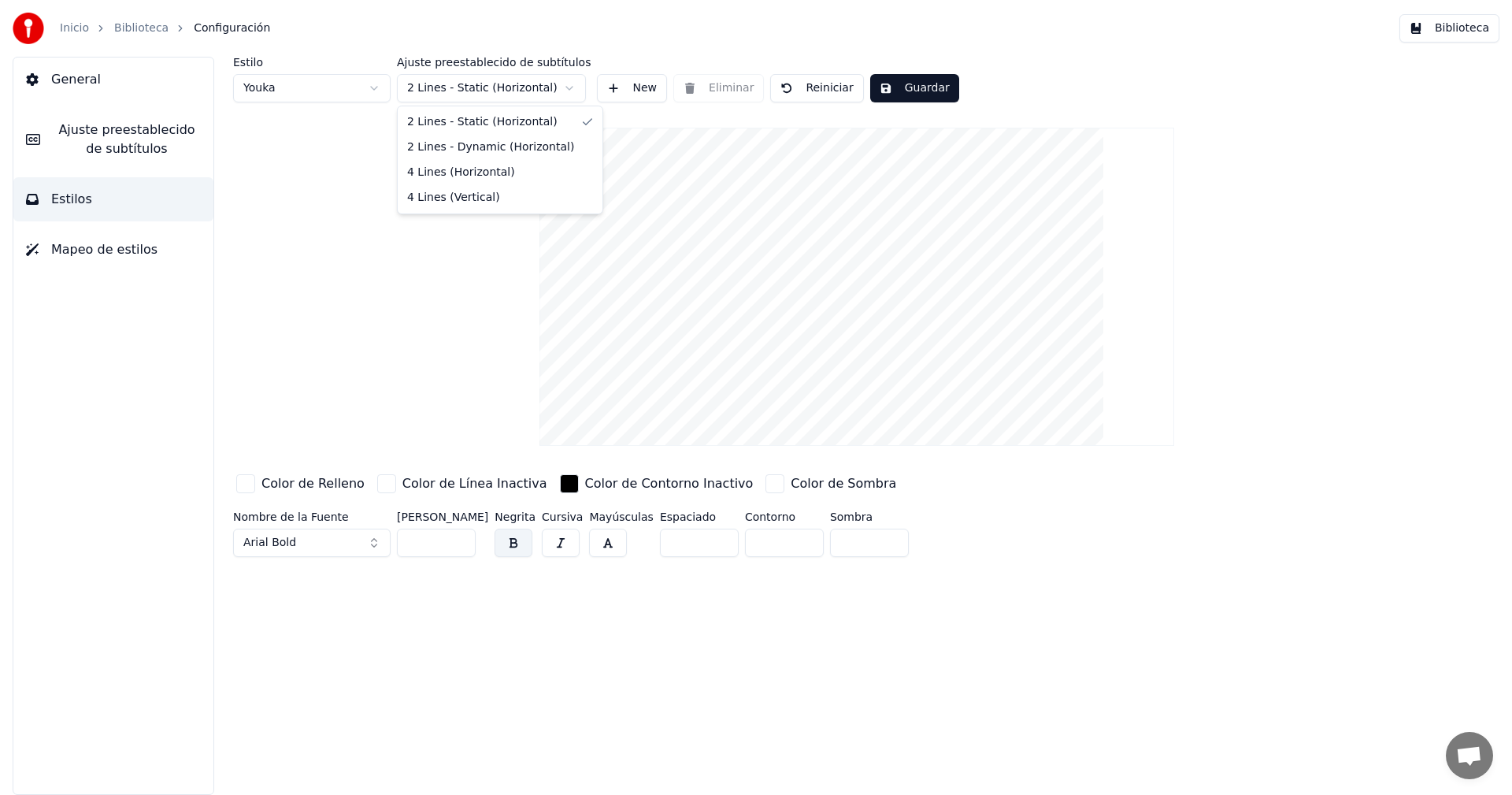
click at [557, 86] on html "Inicio Biblioteca Configuración Biblioteca General Ajuste preestablecido de sub…" at bounding box center [756, 398] width 1512 height 795
click at [562, 89] on html "Inicio Biblioteca Configuración Biblioteca General Ajuste preestablecido de sub…" at bounding box center [756, 398] width 1512 height 795
click at [569, 89] on html "Inicio Biblioteca Configuración Biblioteca General Ajuste preestablecido de sub…" at bounding box center [756, 398] width 1512 height 795
click at [572, 88] on html "Inicio Biblioteca Configuración Biblioteca General Ajuste preestablecido de sub…" at bounding box center [756, 398] width 1512 height 795
click at [891, 89] on button "Guardar" at bounding box center [914, 88] width 89 height 28
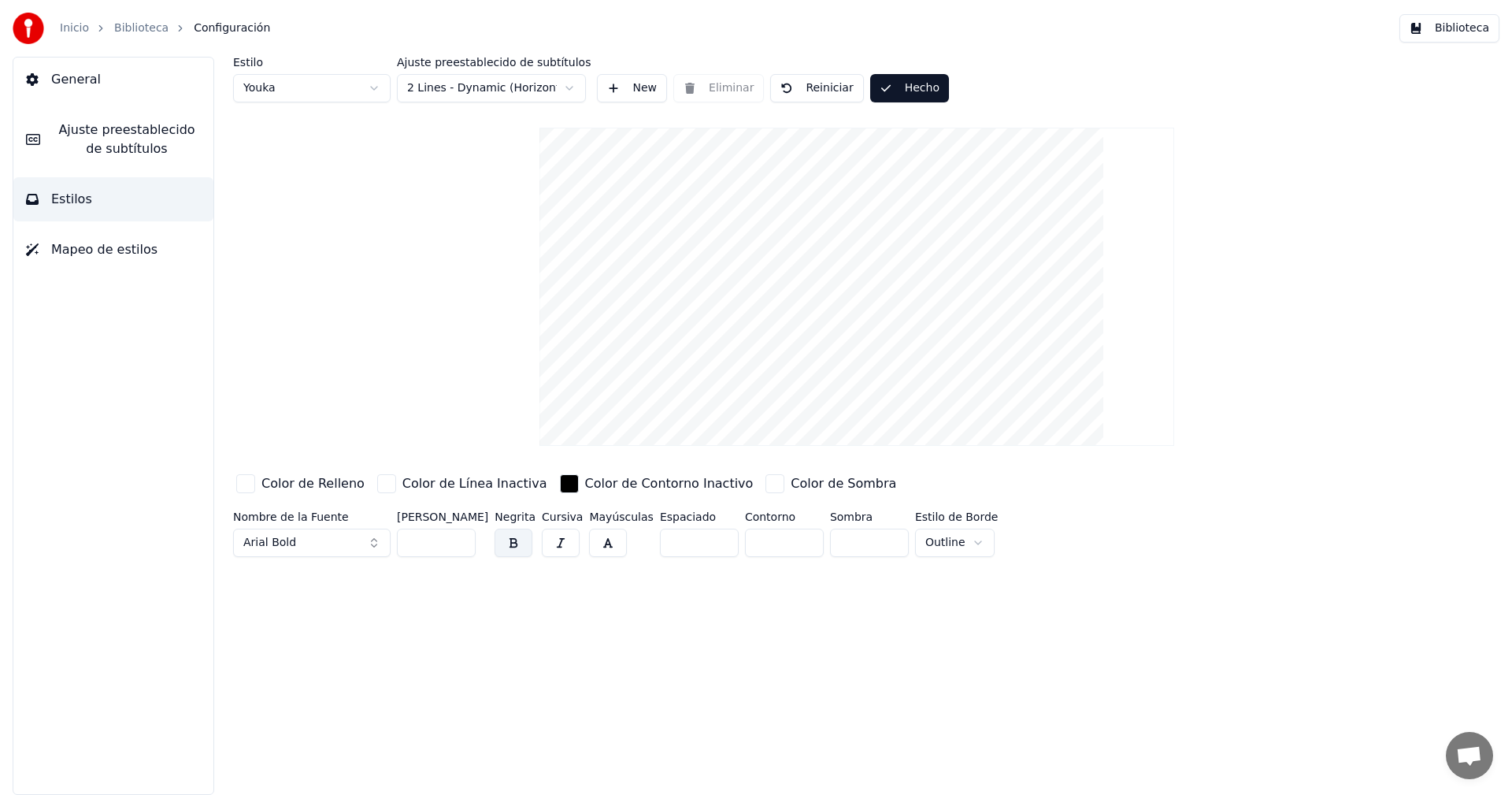
click at [1473, 27] on button "Biblioteca" at bounding box center [1449, 28] width 100 height 28
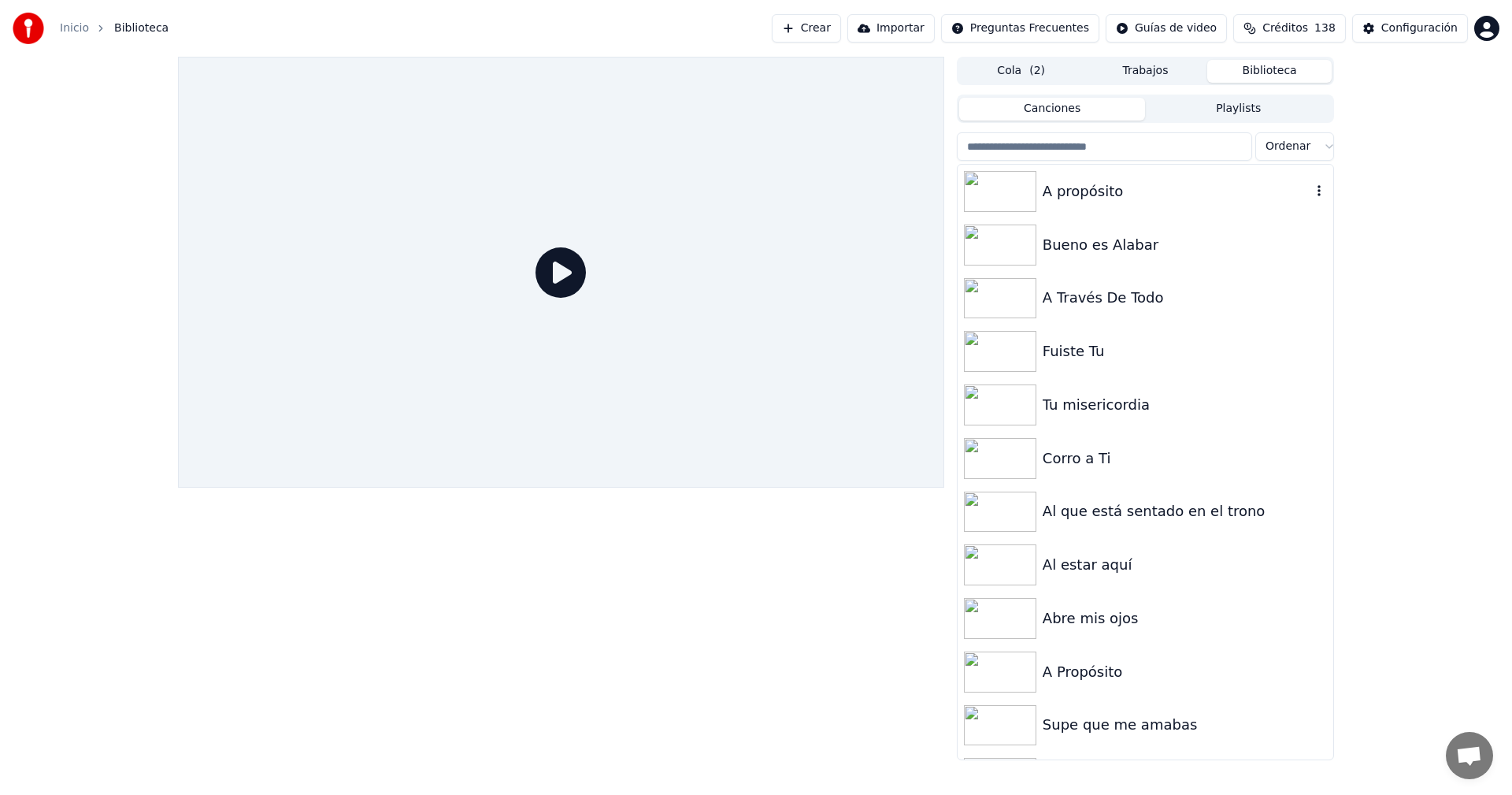
click at [1132, 186] on div "A propósito" at bounding box center [1177, 191] width 269 height 22
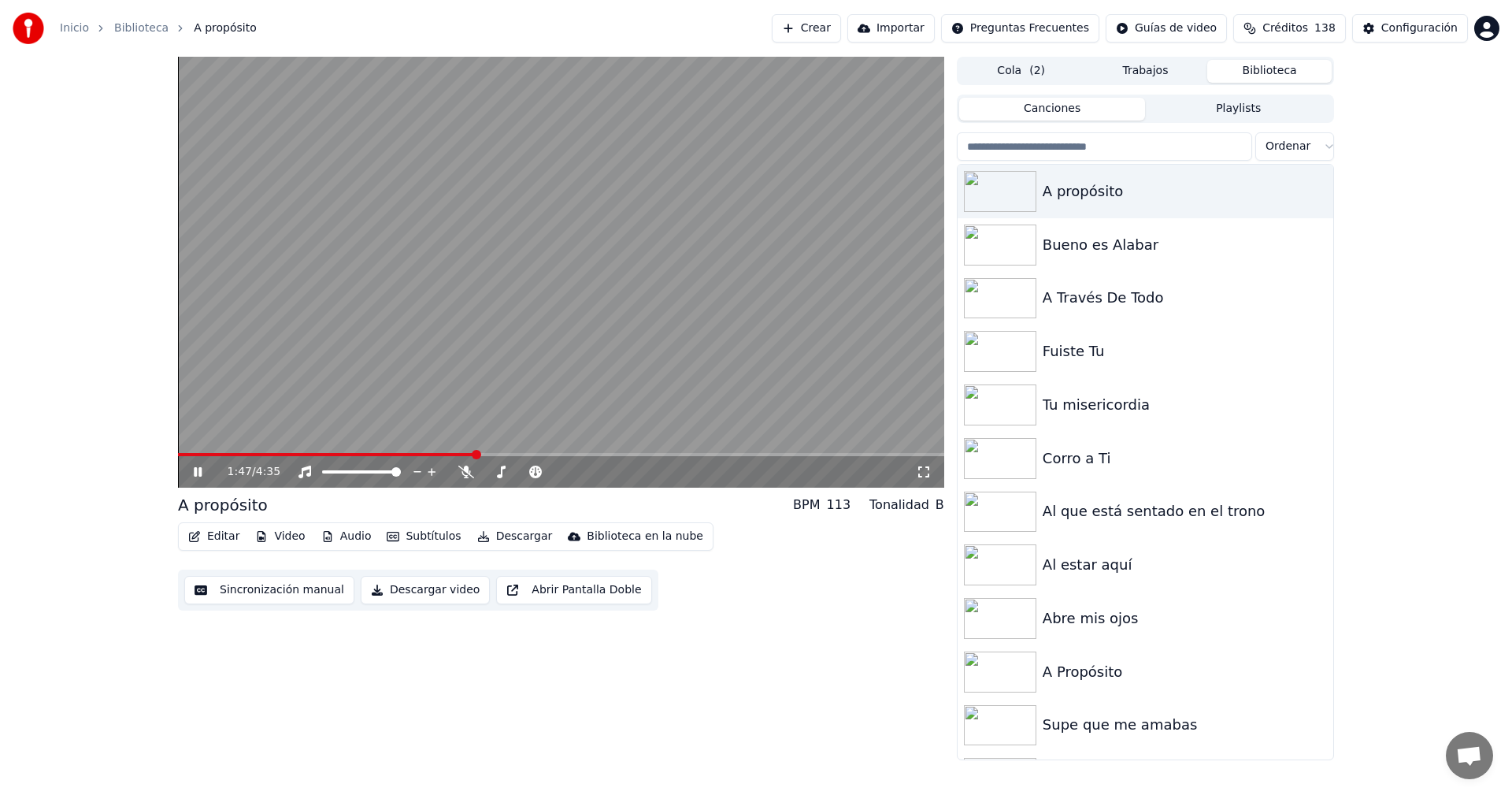
click at [474, 453] on span at bounding box center [327, 454] width 298 height 3
click at [453, 450] on span at bounding box center [458, 454] width 9 height 9
click at [200, 475] on icon at bounding box center [197, 472] width 8 height 9
click at [189, 472] on div "1:39 / 4:35" at bounding box center [561, 472] width 754 height 16
click at [196, 472] on icon at bounding box center [197, 472] width 9 height 11
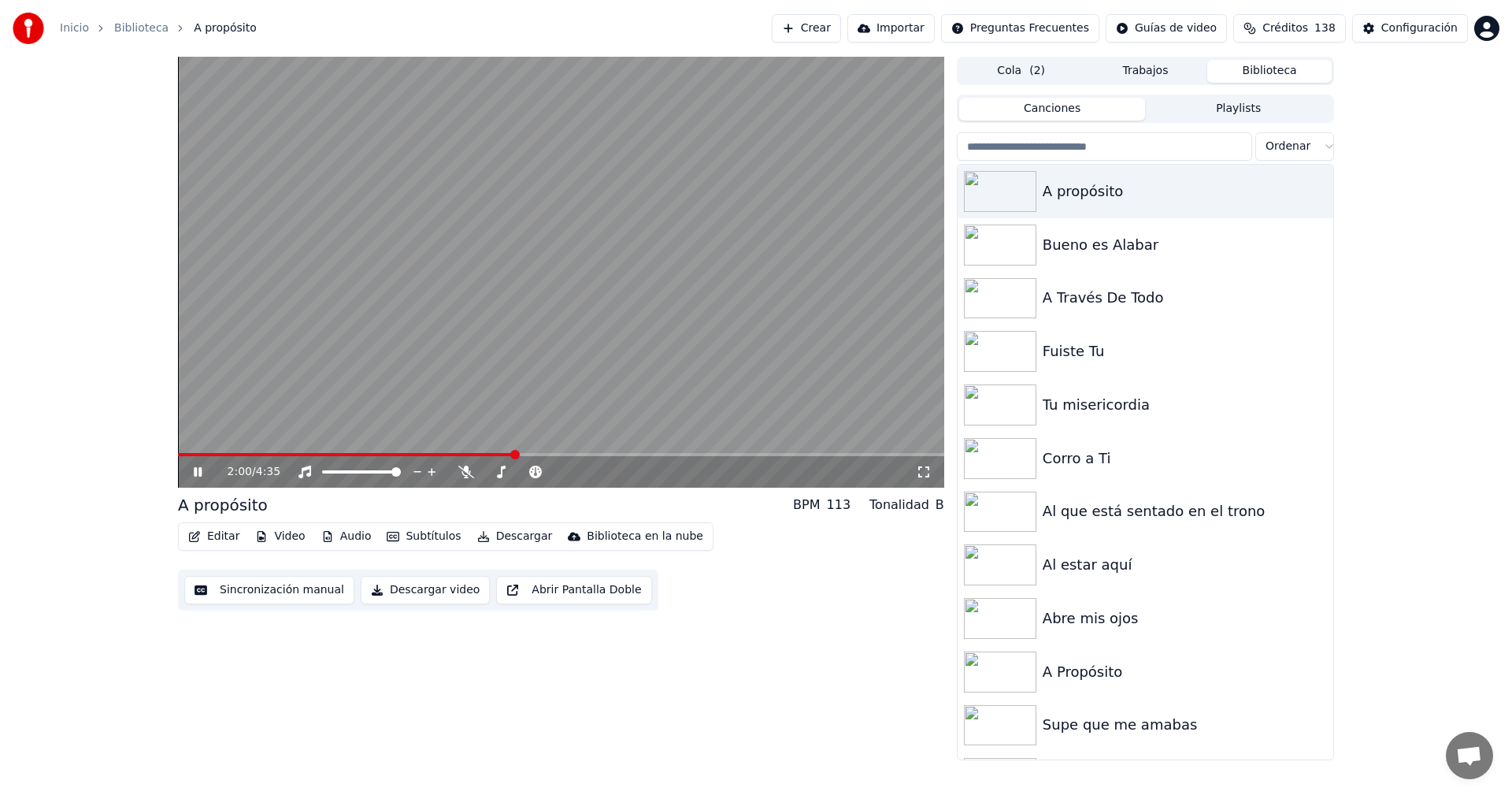
click at [191, 472] on icon at bounding box center [209, 472] width 37 height 13
click at [488, 540] on button "Descargar" at bounding box center [514, 536] width 89 height 22
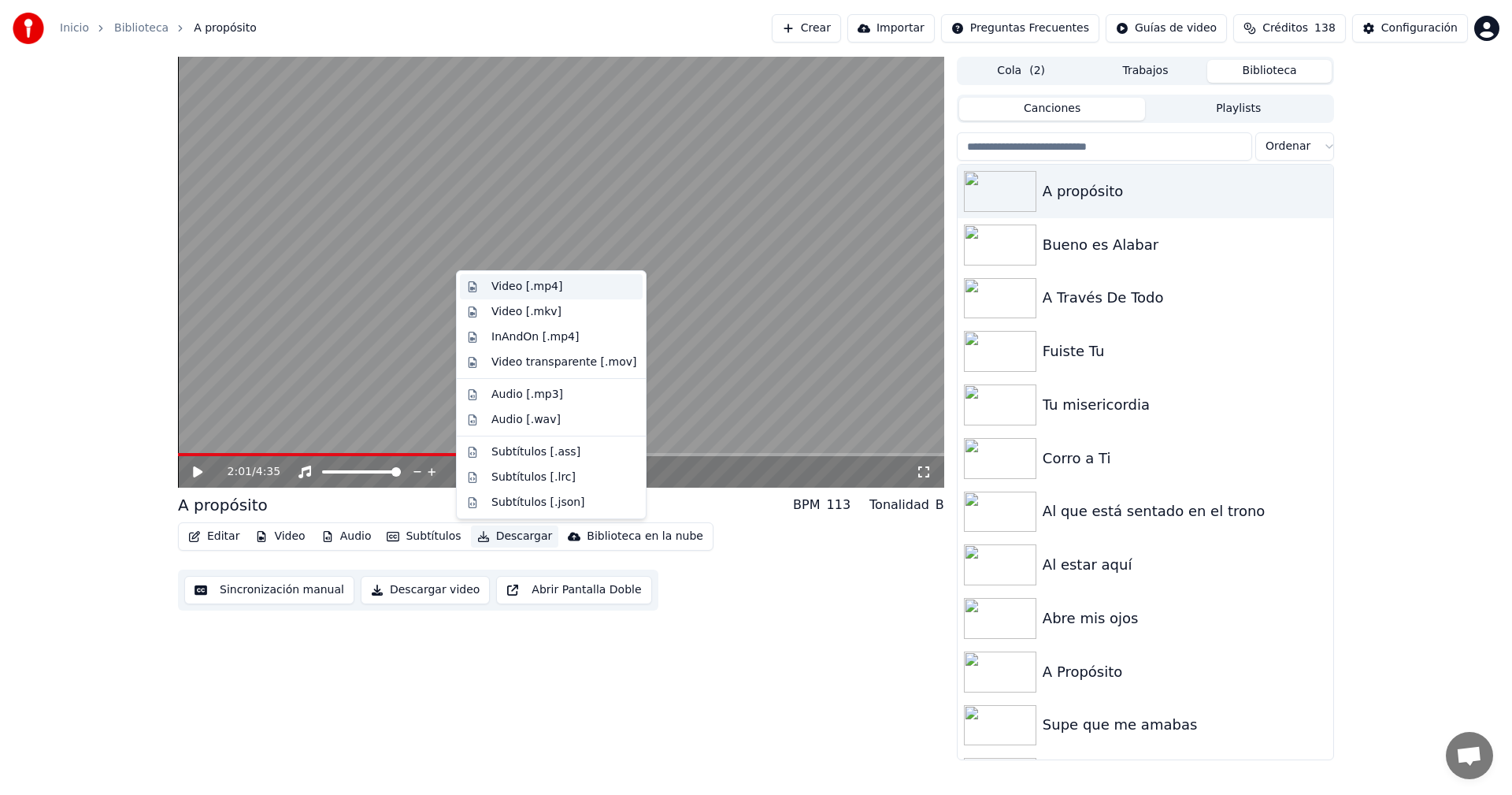
click at [535, 291] on div "Video [.mp4]" at bounding box center [527, 286] width 71 height 16
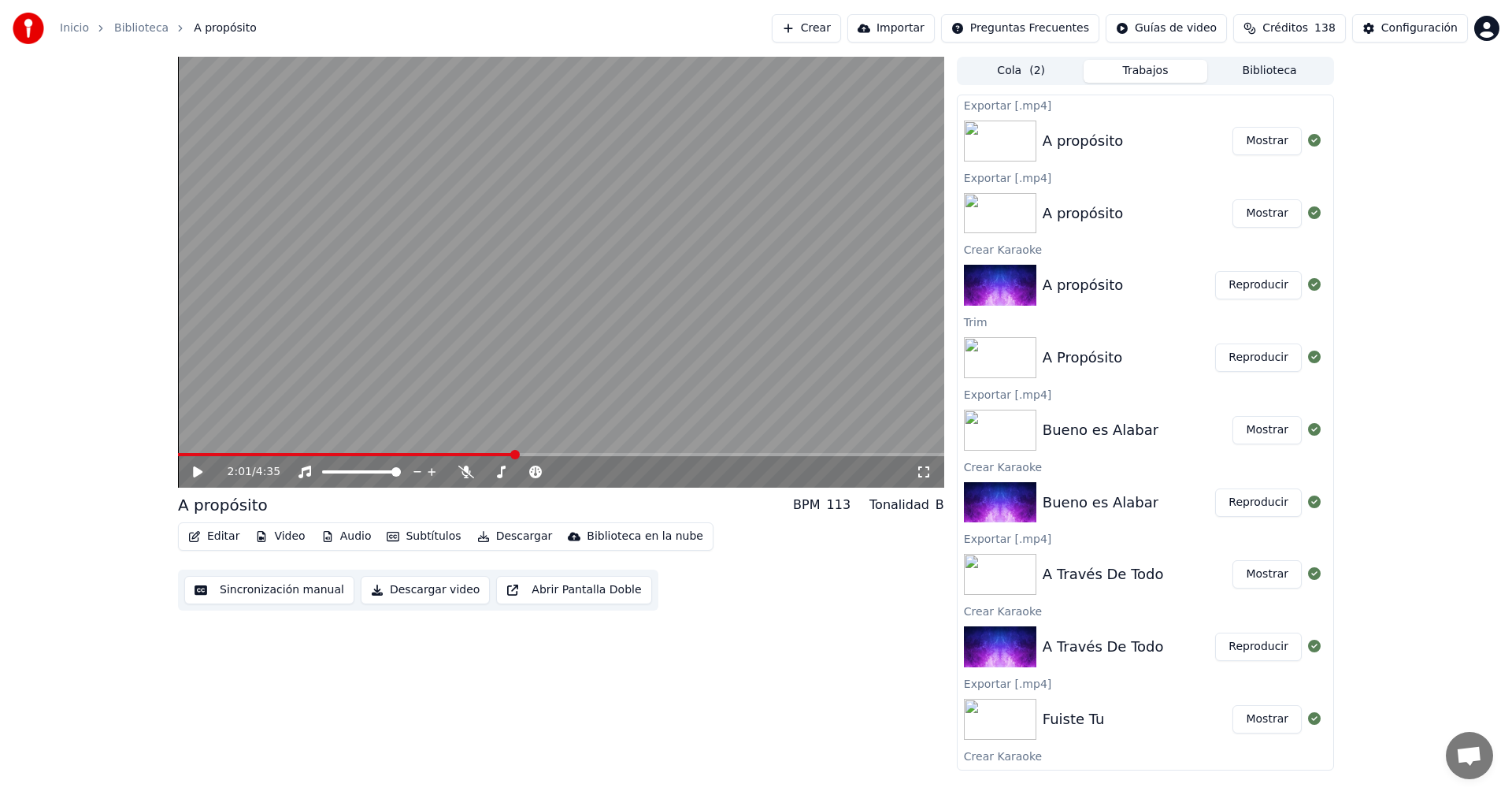
click at [1254, 142] on button "Mostrar" at bounding box center [1267, 141] width 69 height 28
click at [1263, 71] on button "Biblioteca" at bounding box center [1269, 71] width 124 height 23
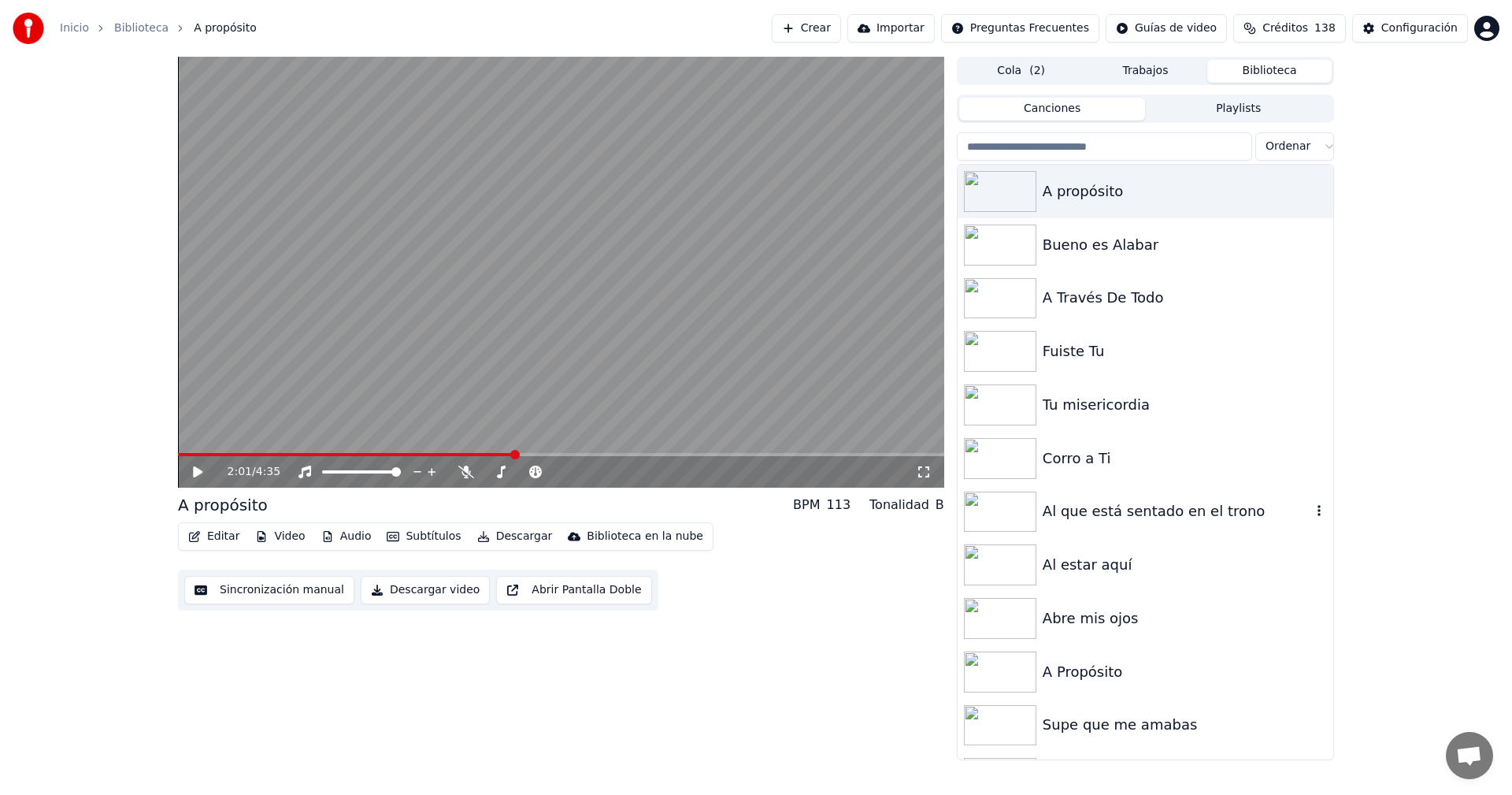
click at [1007, 512] on img at bounding box center [999, 512] width 72 height 41
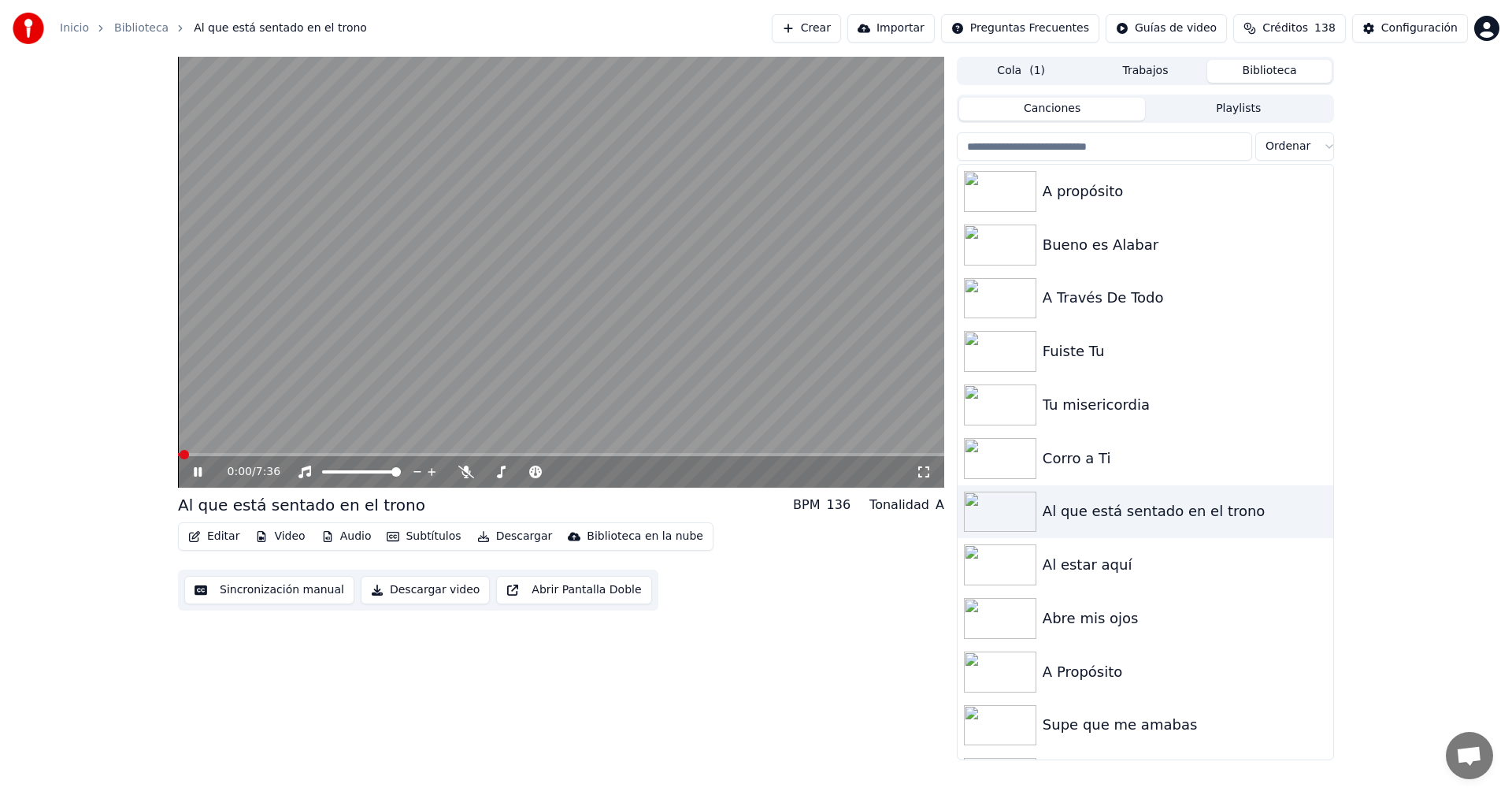
click at [194, 474] on icon at bounding box center [209, 472] width 37 height 13
click at [195, 537] on icon "button" at bounding box center [195, 536] width 13 height 11
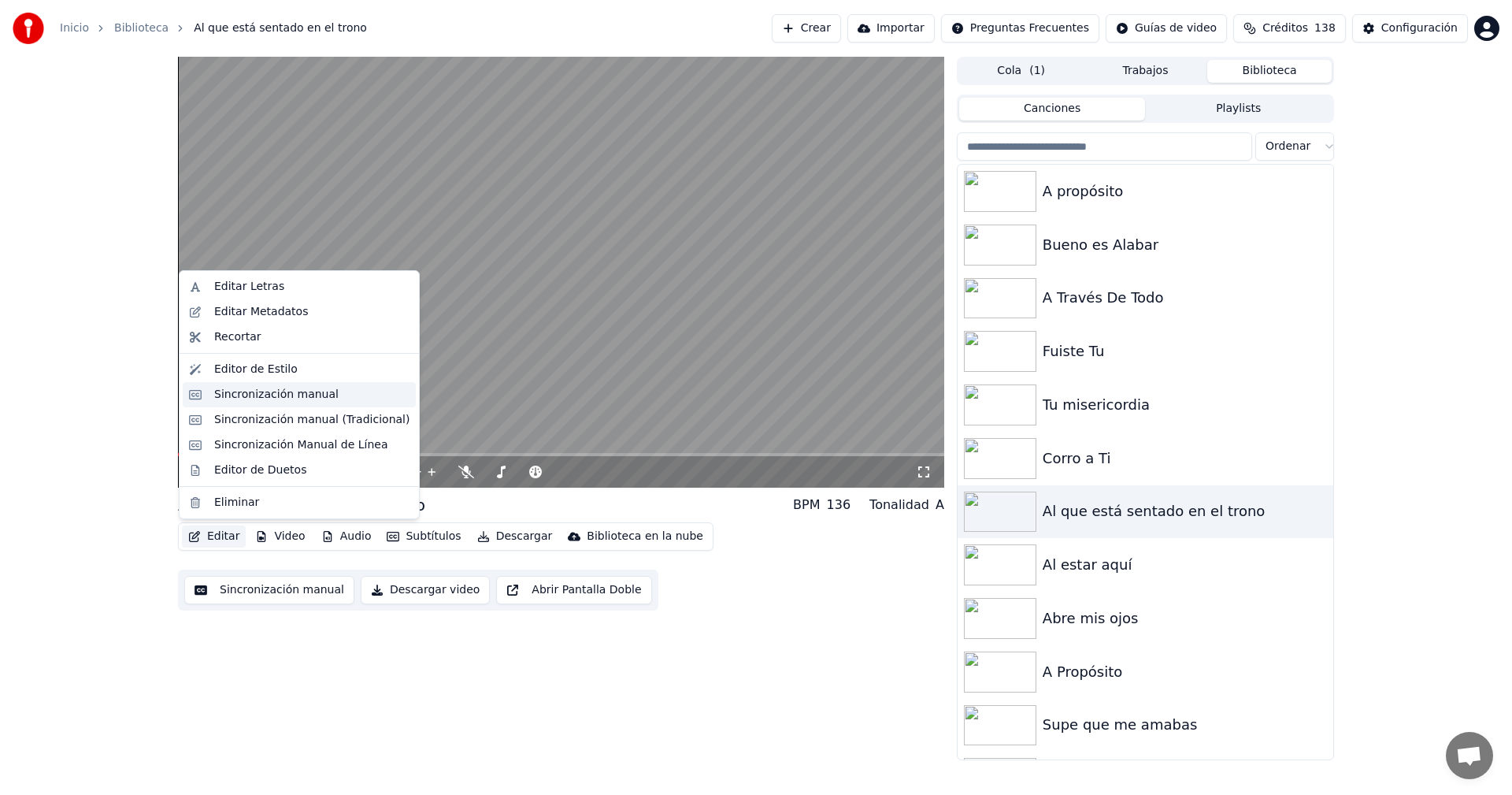
click at [226, 395] on div "Sincronización manual" at bounding box center [276, 394] width 124 height 16
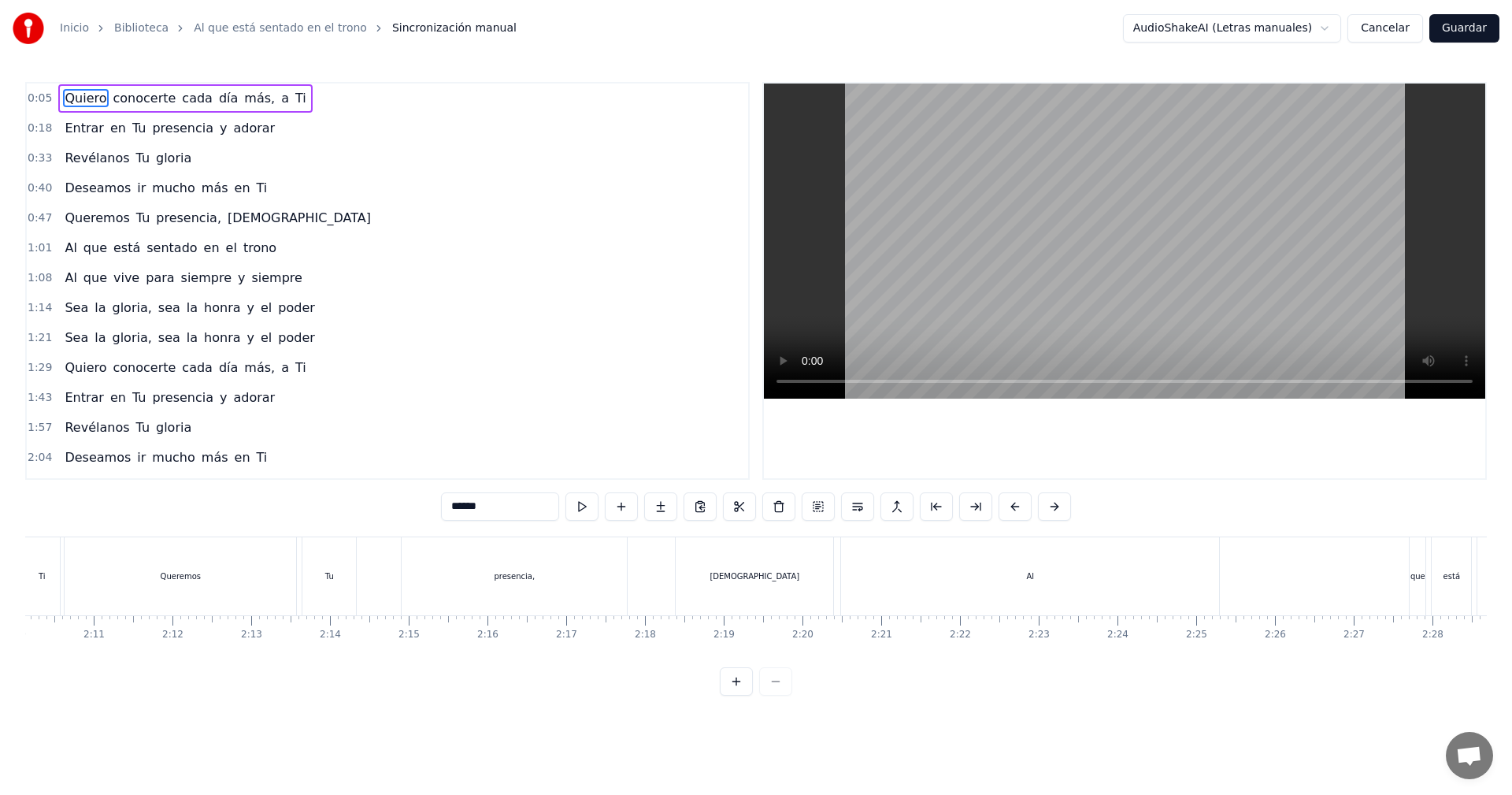
scroll to position [0, 10484]
click at [516, 581] on div "[DEMOGRAPHIC_DATA]" at bounding box center [517, 576] width 90 height 12
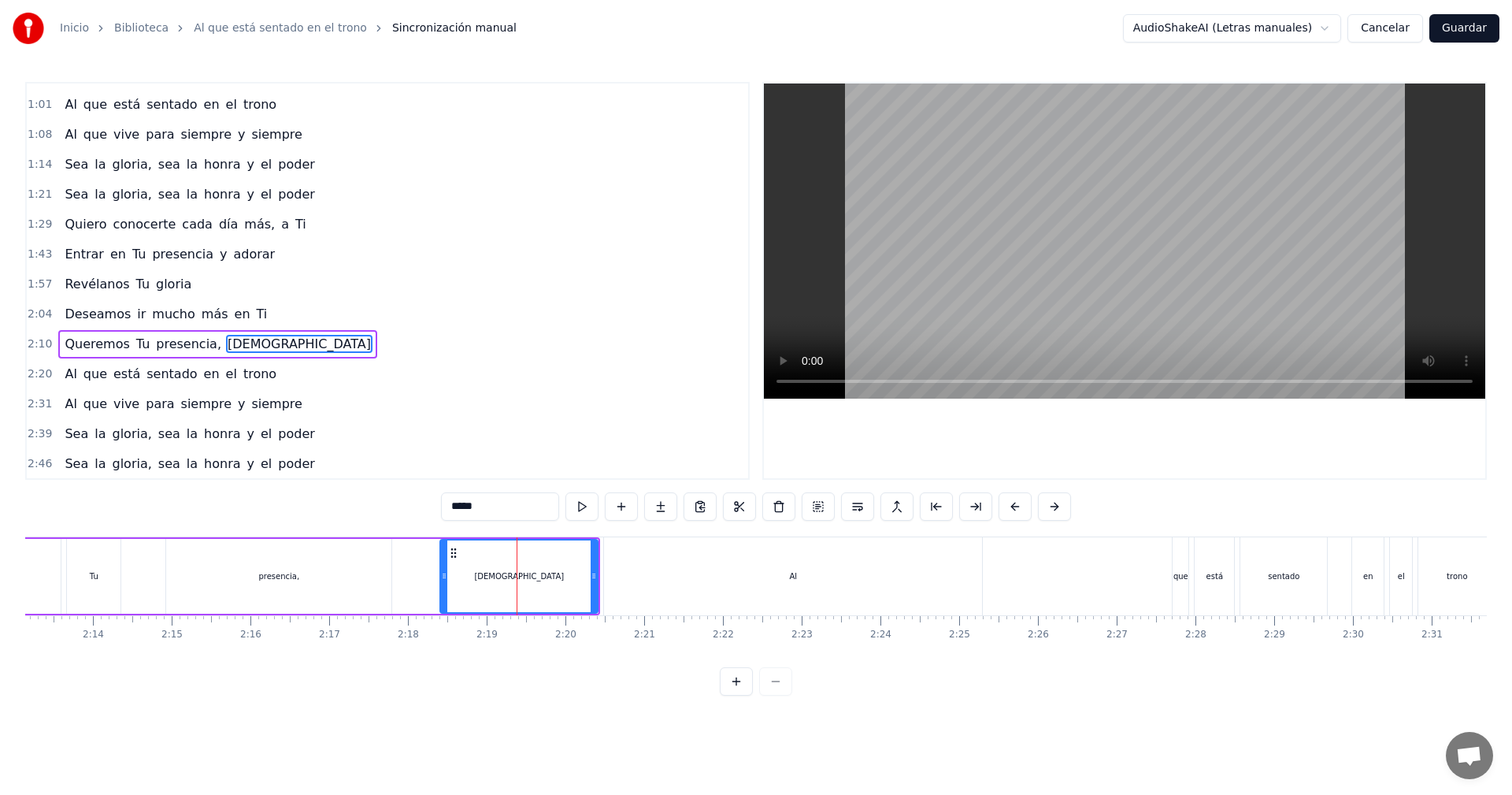
scroll to position [207, 0]
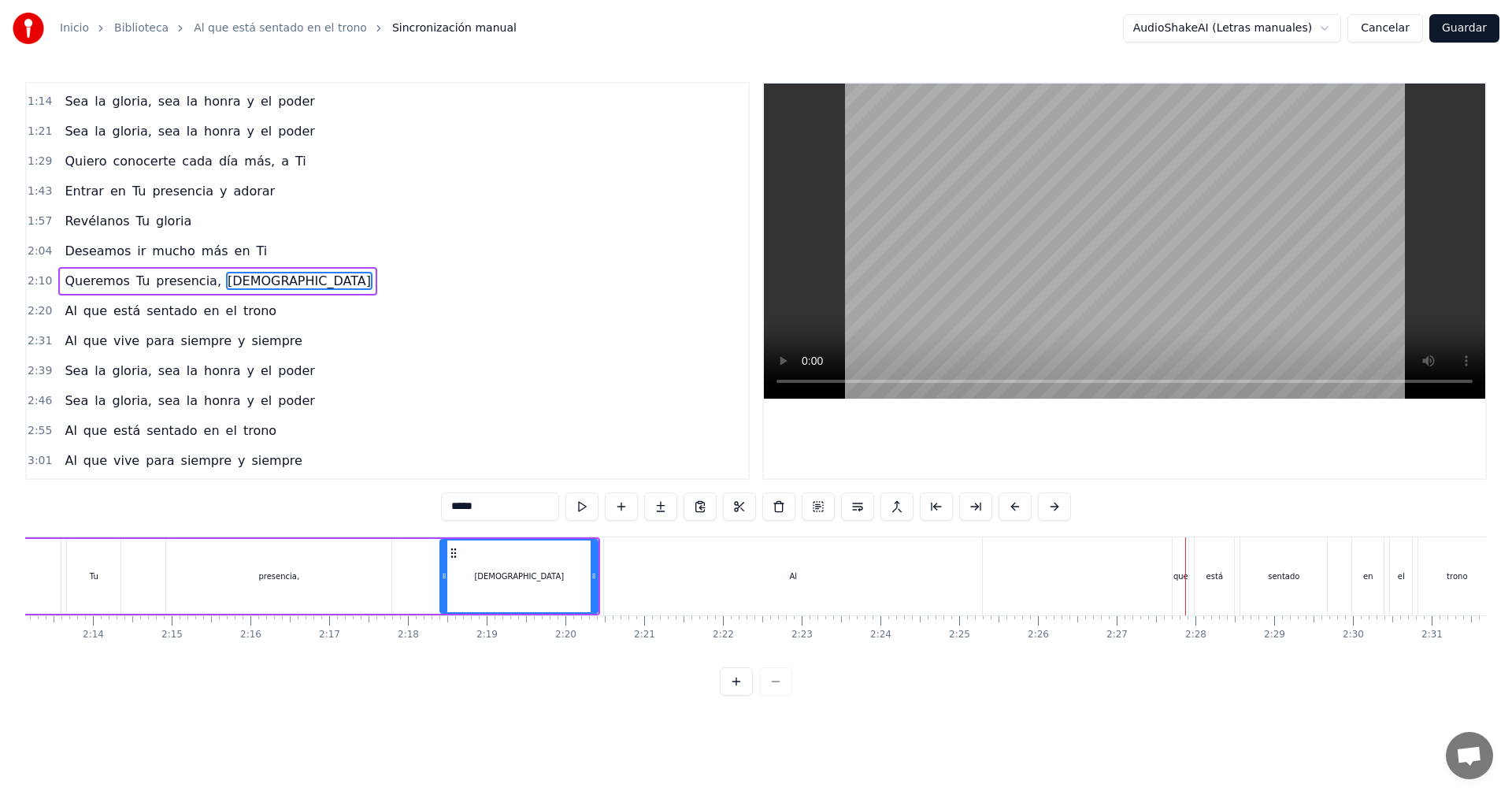
click at [793, 570] on div "Al" at bounding box center [793, 576] width 8 height 12
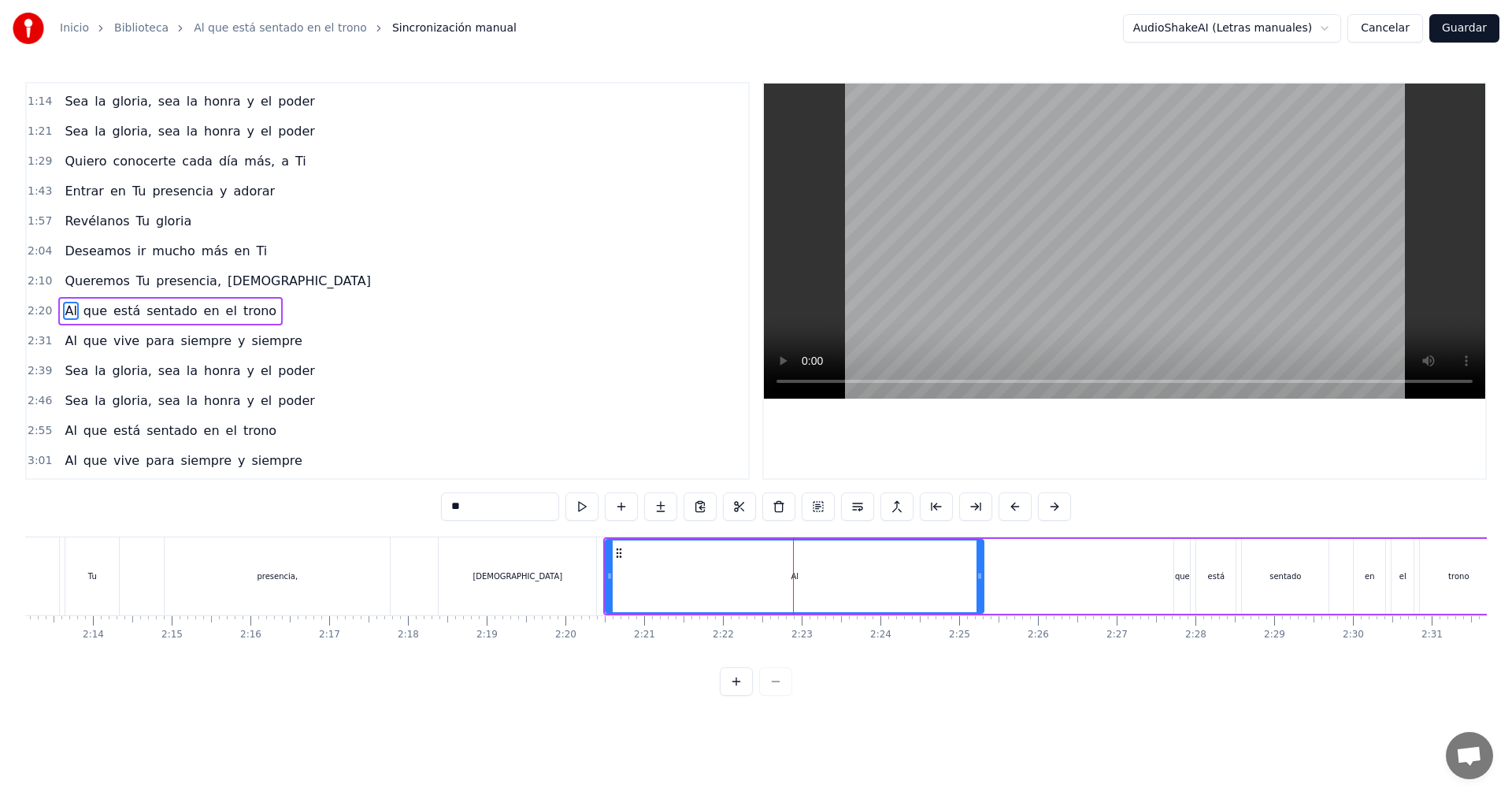
scroll to position [237, 0]
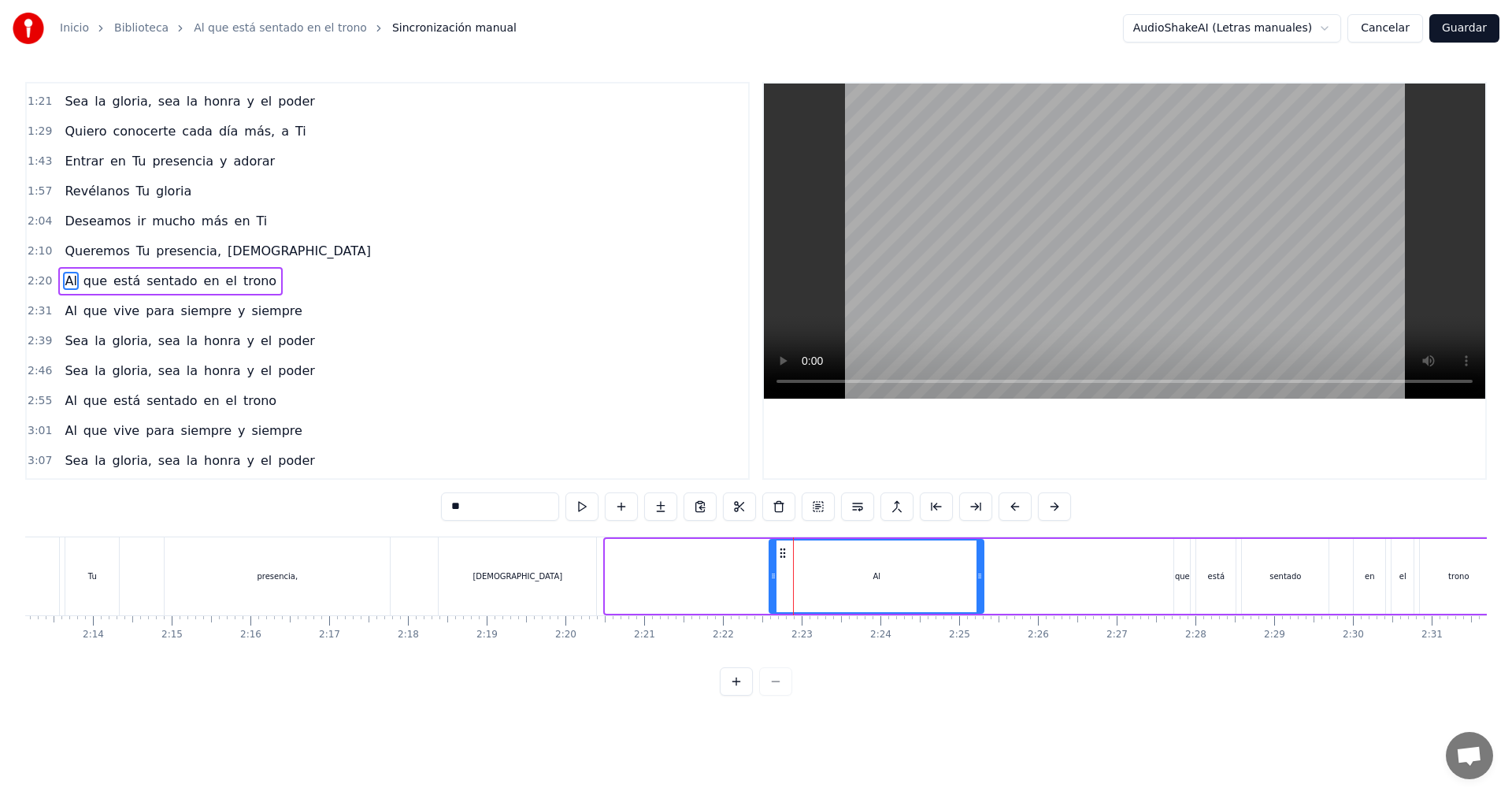
drag, startPoint x: 608, startPoint y: 578, endPoint x: 773, endPoint y: 573, distance: 165.1
click at [773, 573] on icon at bounding box center [773, 576] width 6 height 13
drag, startPoint x: 841, startPoint y: 562, endPoint x: 878, endPoint y: 568, distance: 37.5
click at [881, 568] on div "Al" at bounding box center [876, 576] width 213 height 71
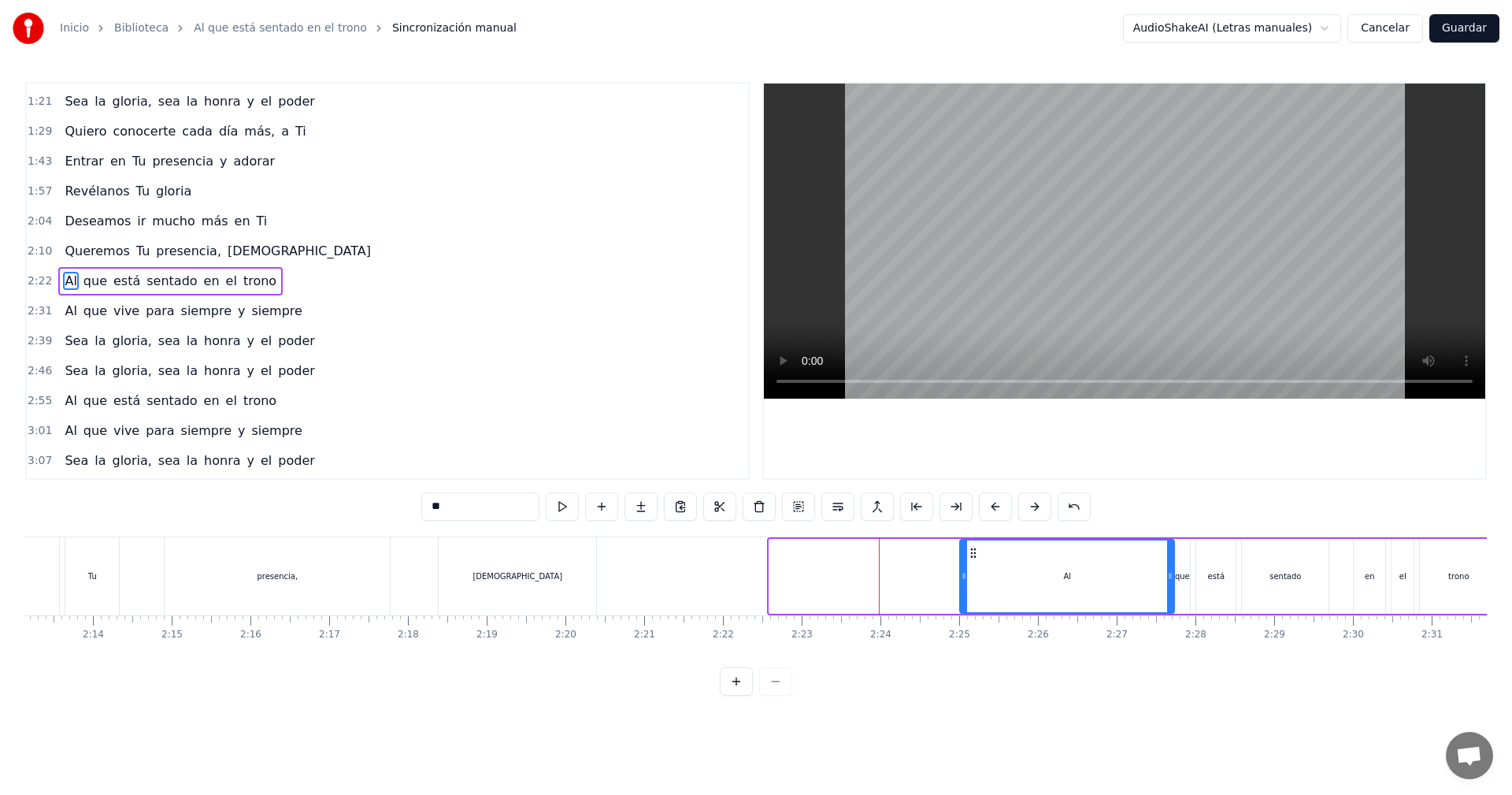
drag, startPoint x: 783, startPoint y: 554, endPoint x: 973, endPoint y: 574, distance: 191.0
click at [973, 574] on div "Al" at bounding box center [1067, 576] width 213 height 71
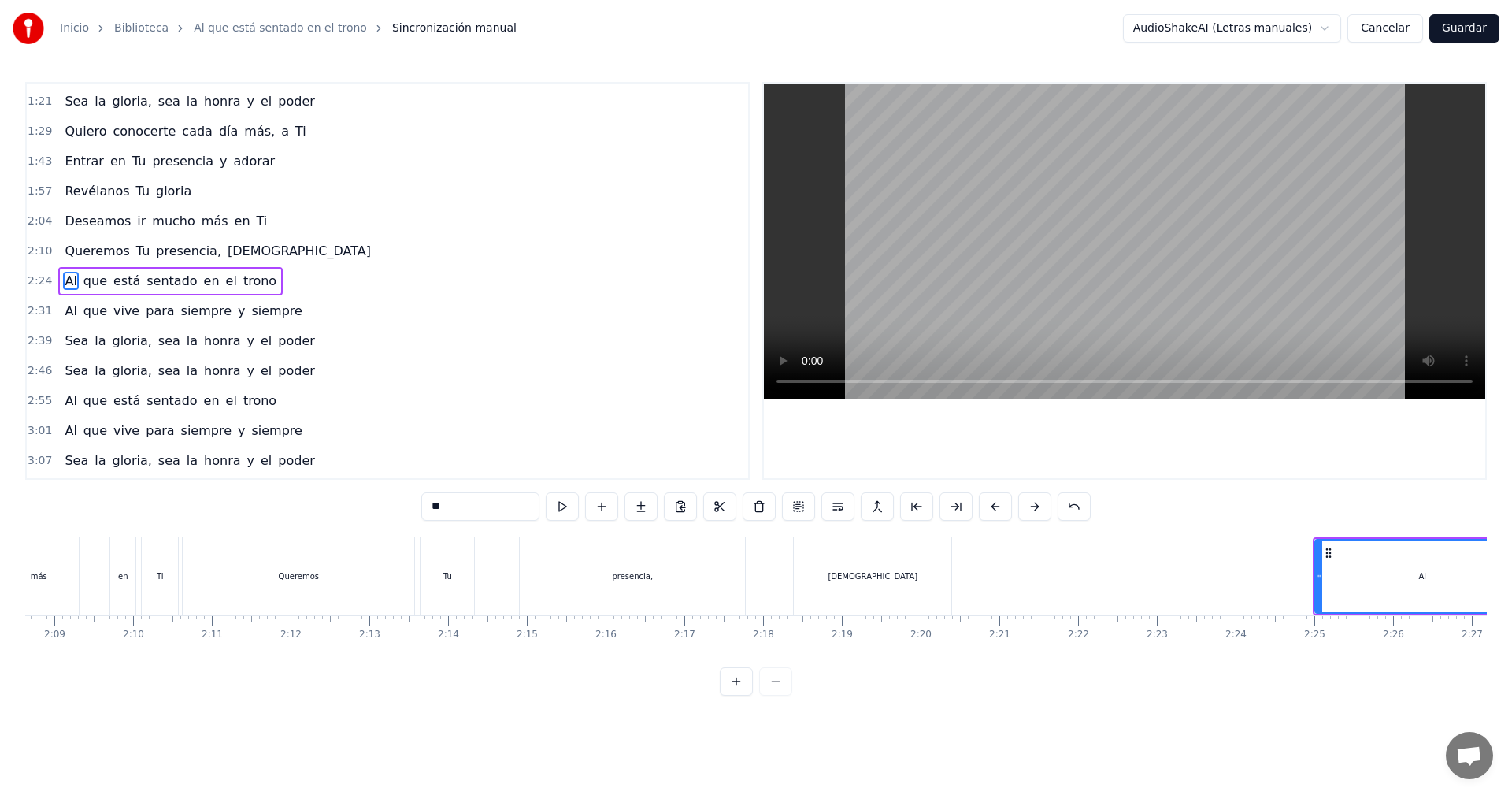
scroll to position [0, 10009]
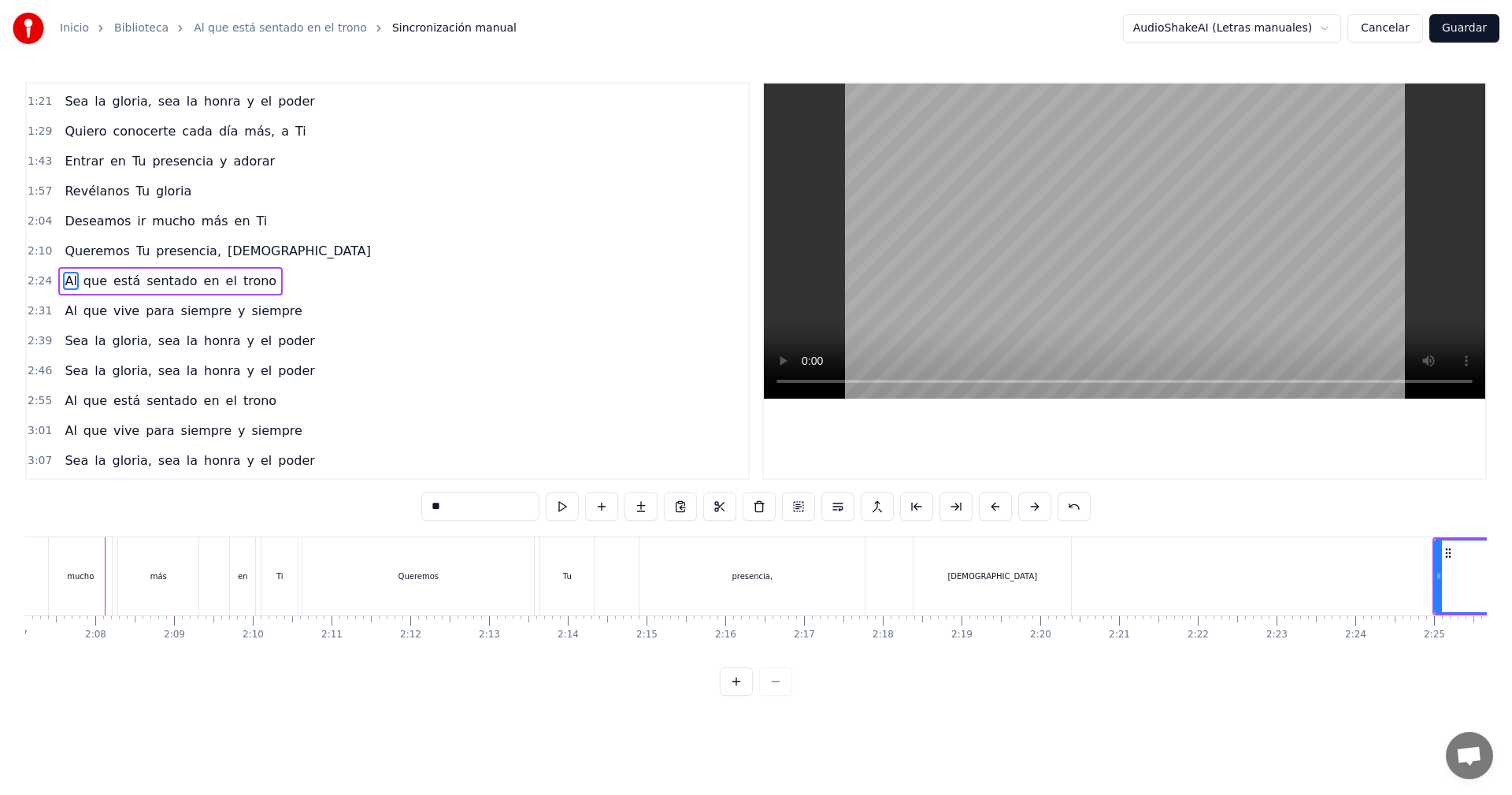
click at [1049, 556] on div "[DEMOGRAPHIC_DATA]" at bounding box center [992, 576] width 157 height 78
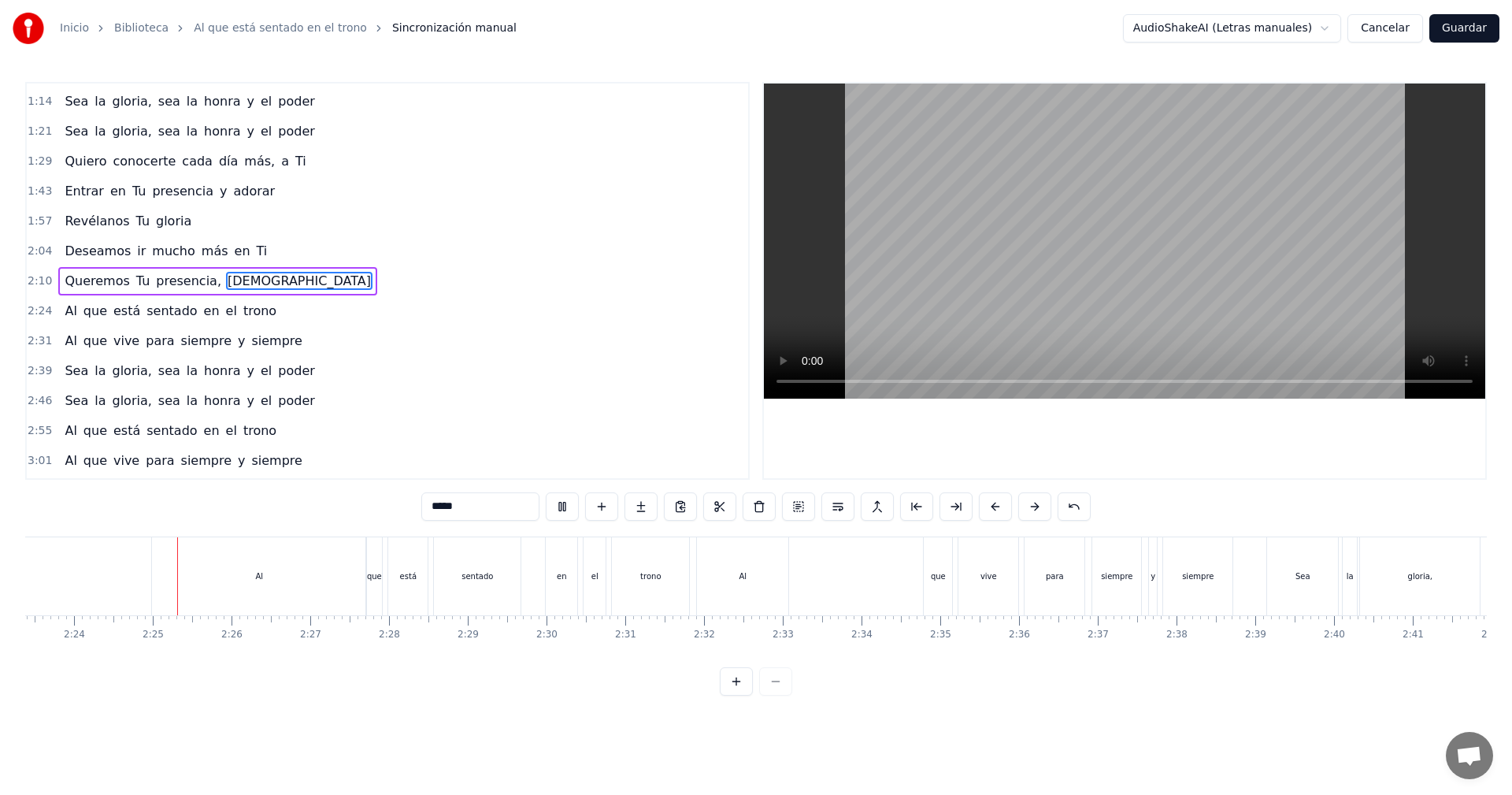
scroll to position [0, 11316]
click at [693, 571] on div "Al" at bounding box center [717, 576] width 91 height 78
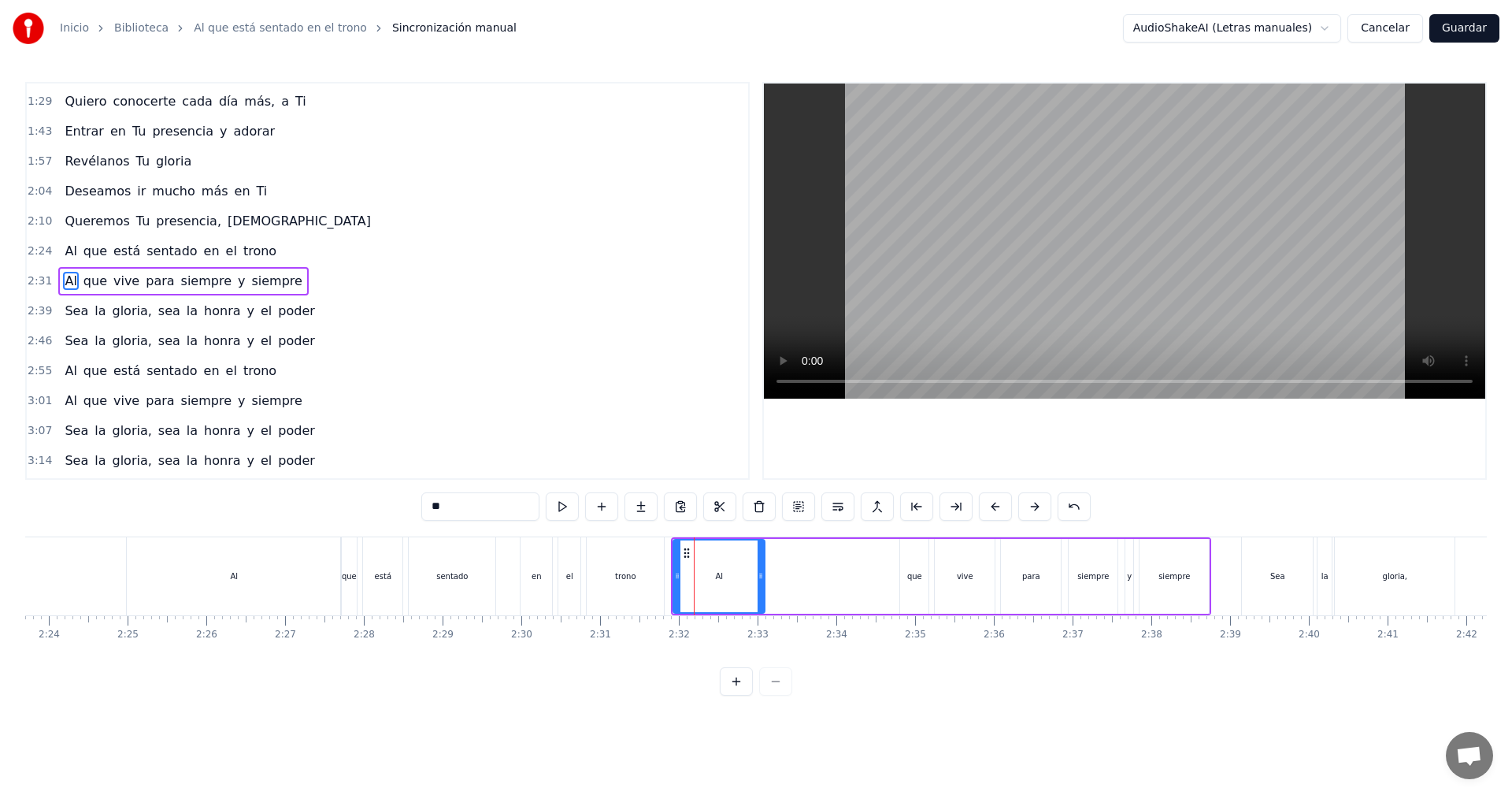
drag, startPoint x: 734, startPoint y: 561, endPoint x: 763, endPoint y: 561, distance: 29.0
click at [766, 561] on div "Al" at bounding box center [719, 577] width 93 height 75
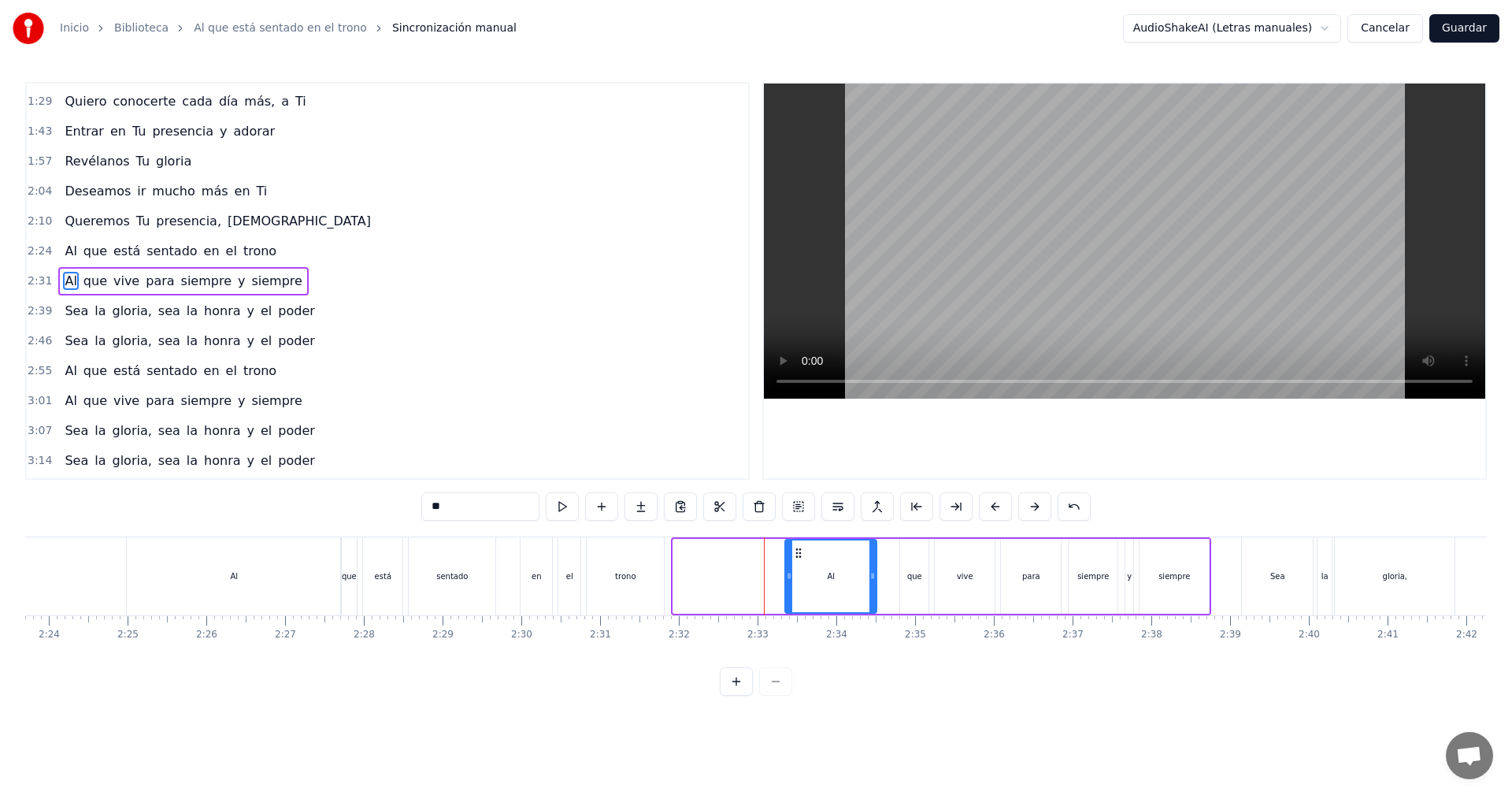
drag, startPoint x: 686, startPoint y: 552, endPoint x: 798, endPoint y: 562, distance: 112.4
click at [798, 562] on div "Al" at bounding box center [830, 576] width 90 height 71
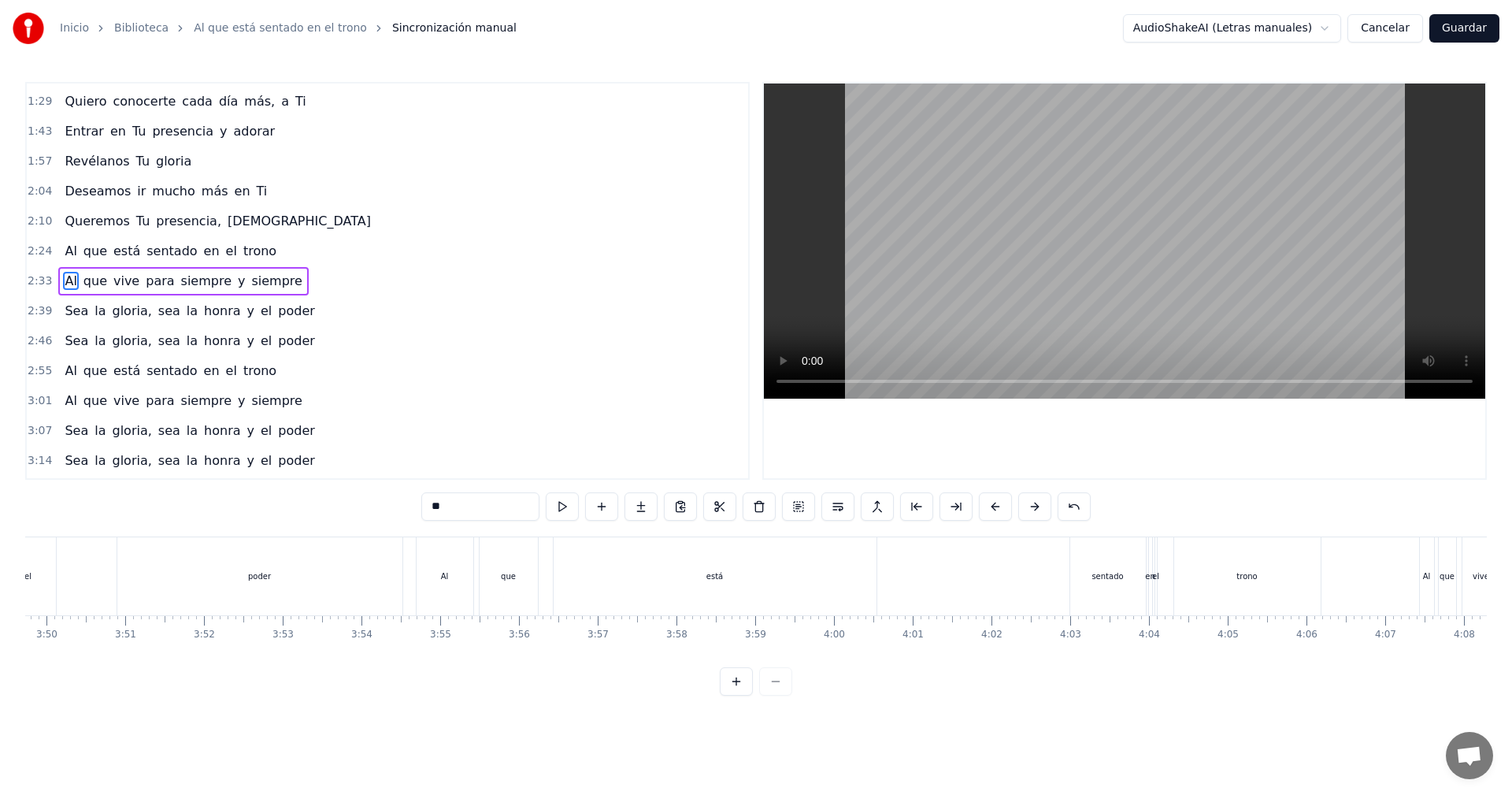
scroll to position [0, 18051]
click at [830, 566] on div "está" at bounding box center [754, 576] width 322 height 78
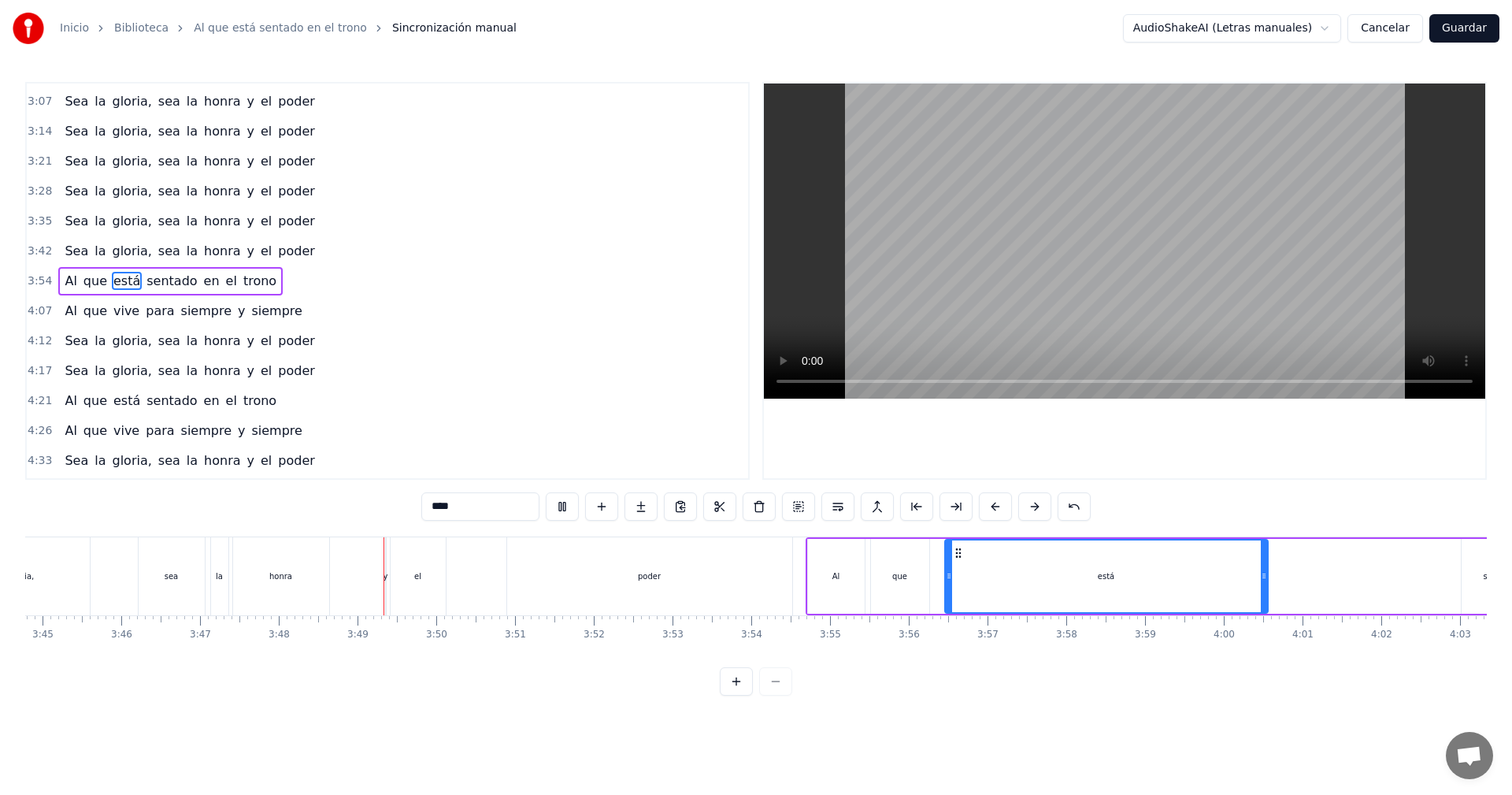
scroll to position [0, 17930]
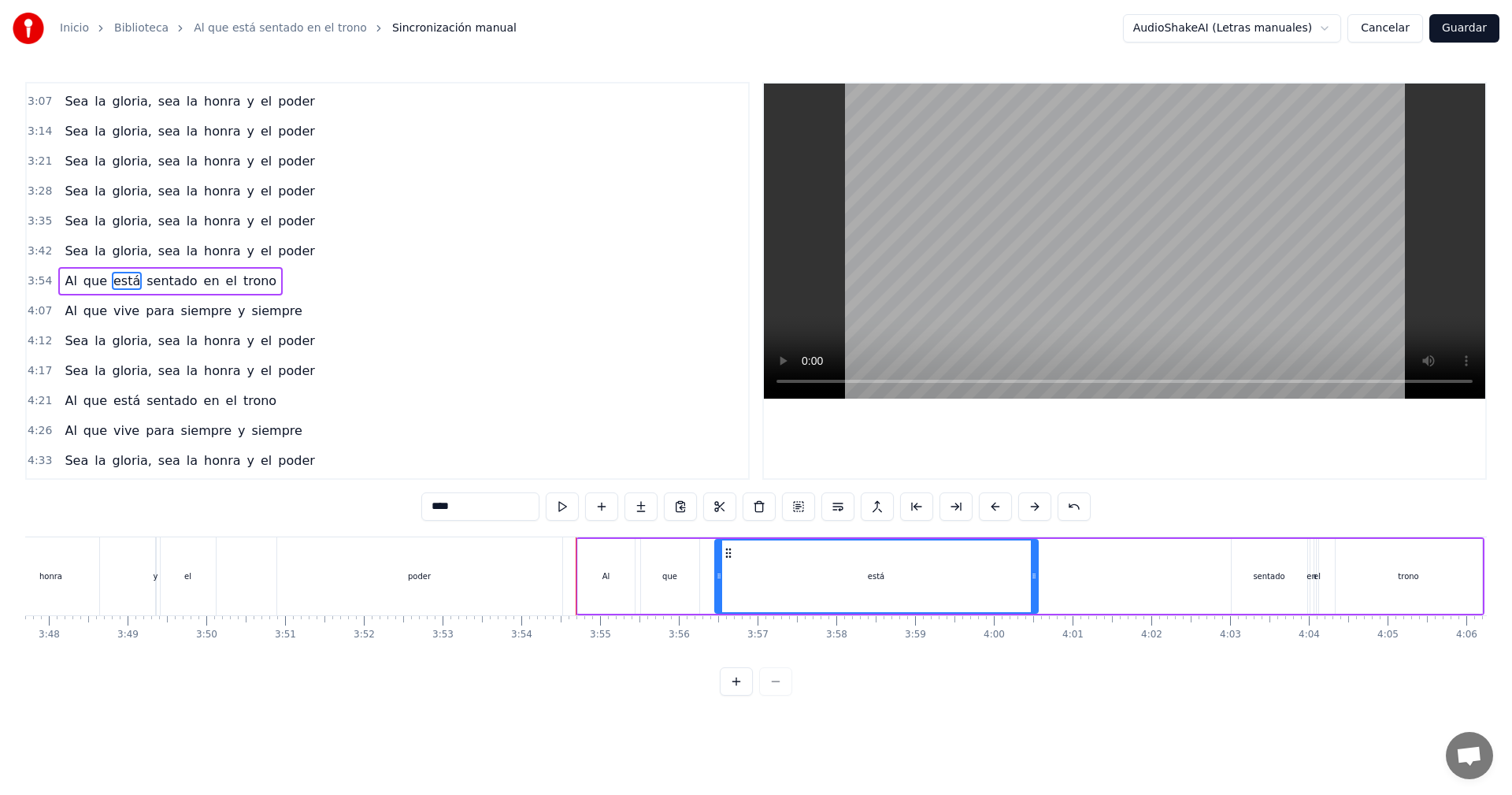
click at [606, 554] on div "Al" at bounding box center [607, 577] width 57 height 75
type input "**"
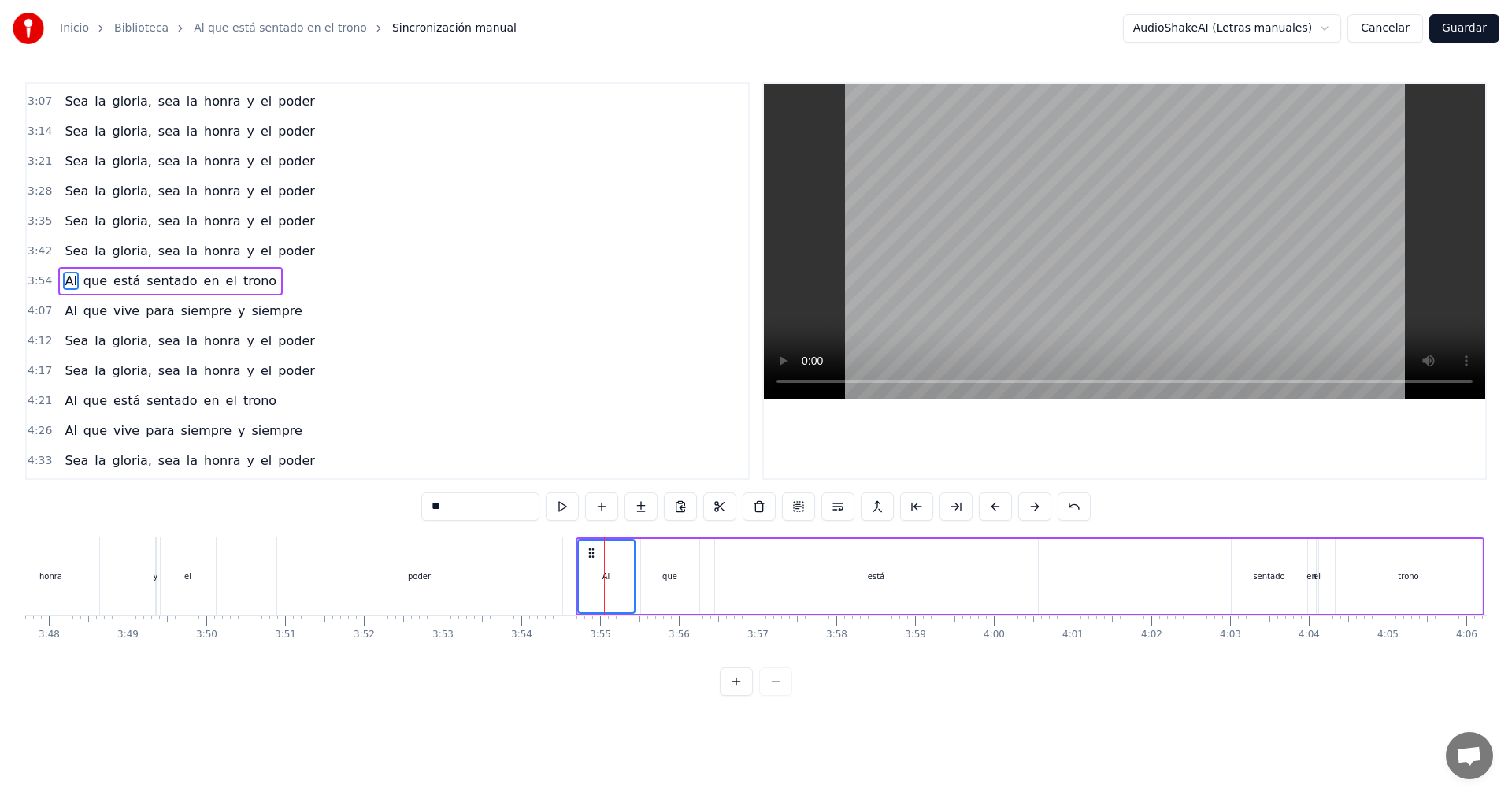
click at [646, 558] on div "que" at bounding box center [671, 577] width 58 height 75
click at [755, 564] on div "está" at bounding box center [876, 577] width 322 height 75
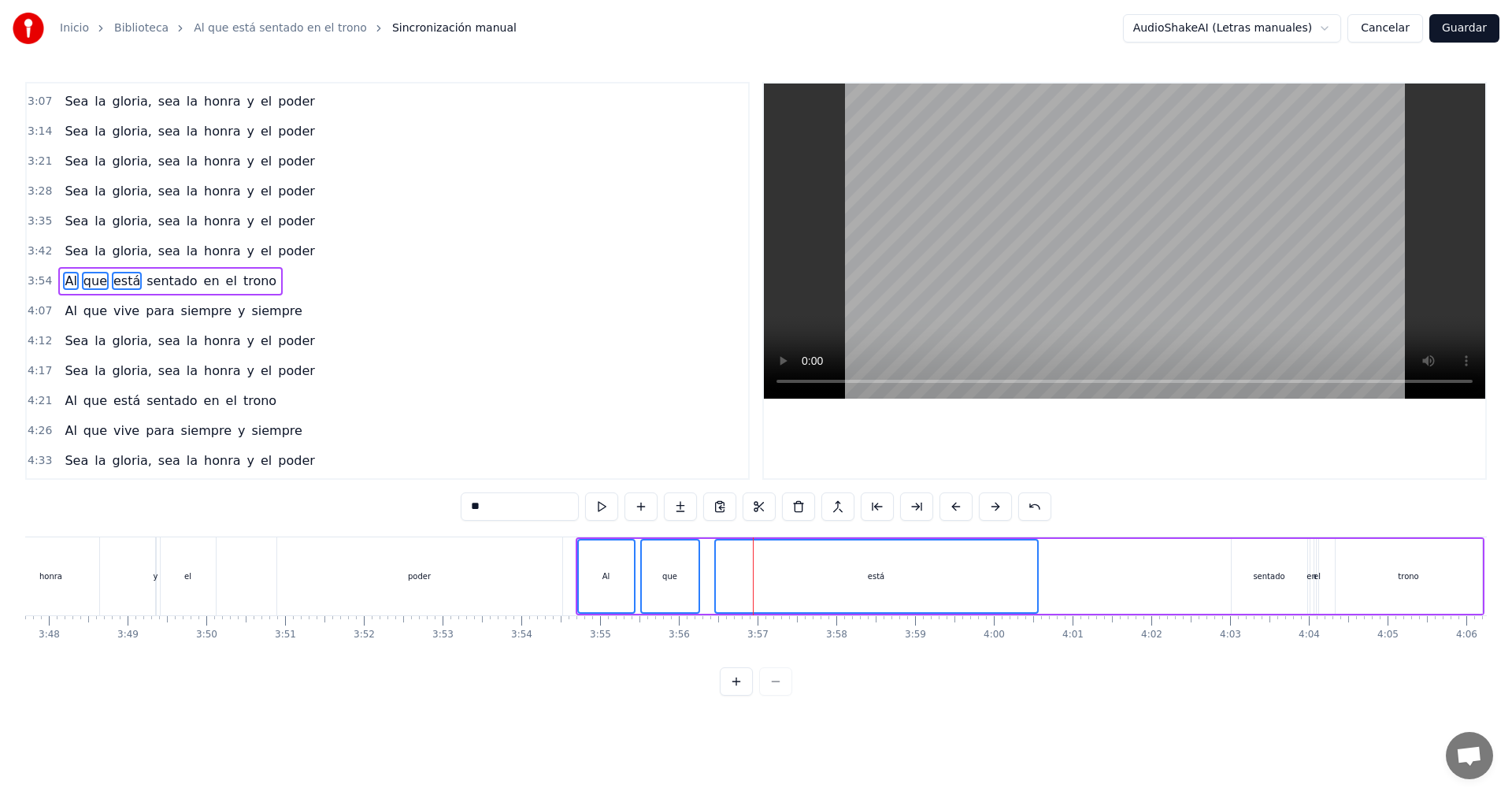
click at [1086, 566] on div "Al que está sentado en el trono" at bounding box center [1030, 576] width 909 height 78
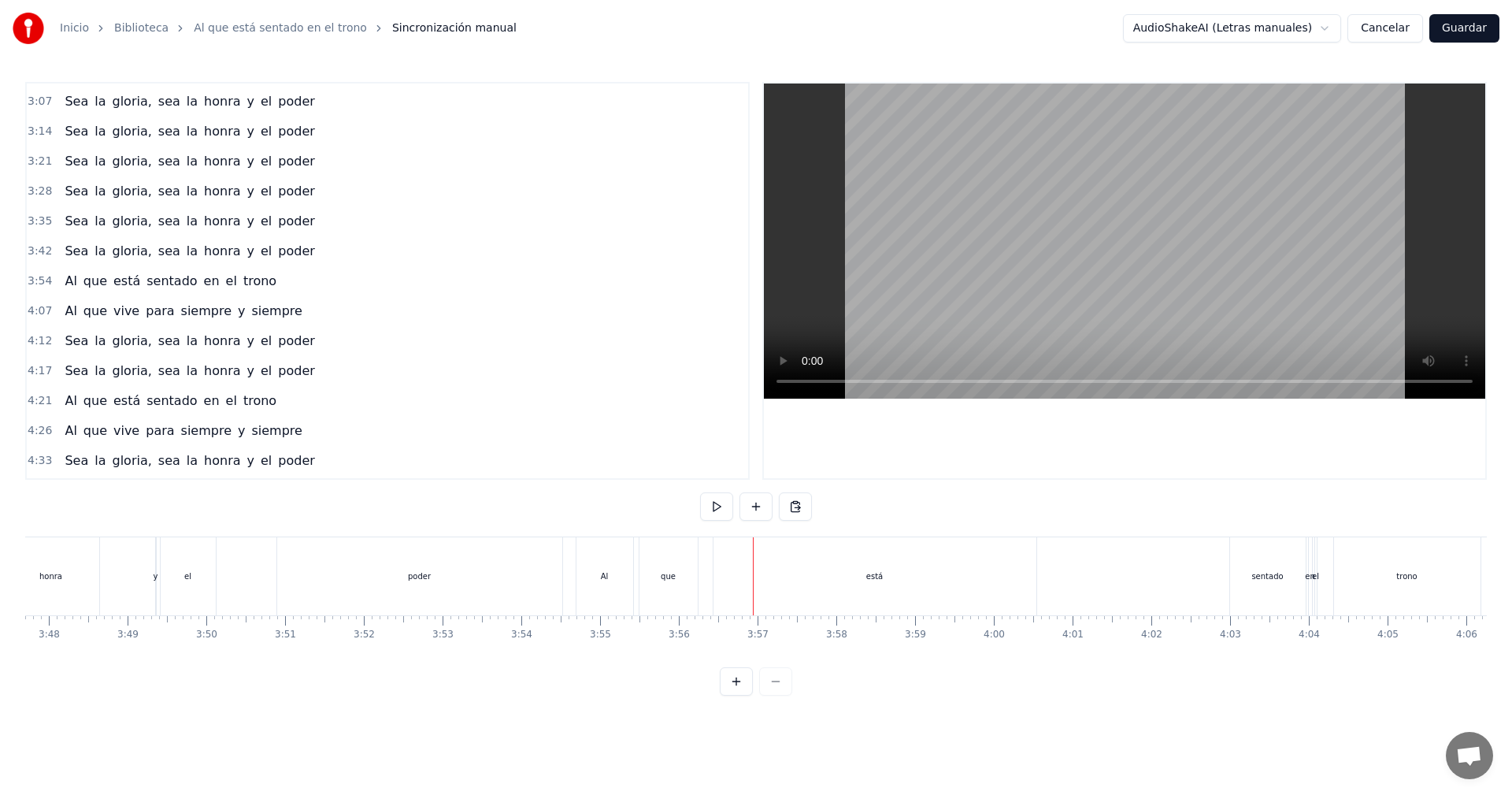
click at [609, 566] on div "Al" at bounding box center [605, 576] width 57 height 78
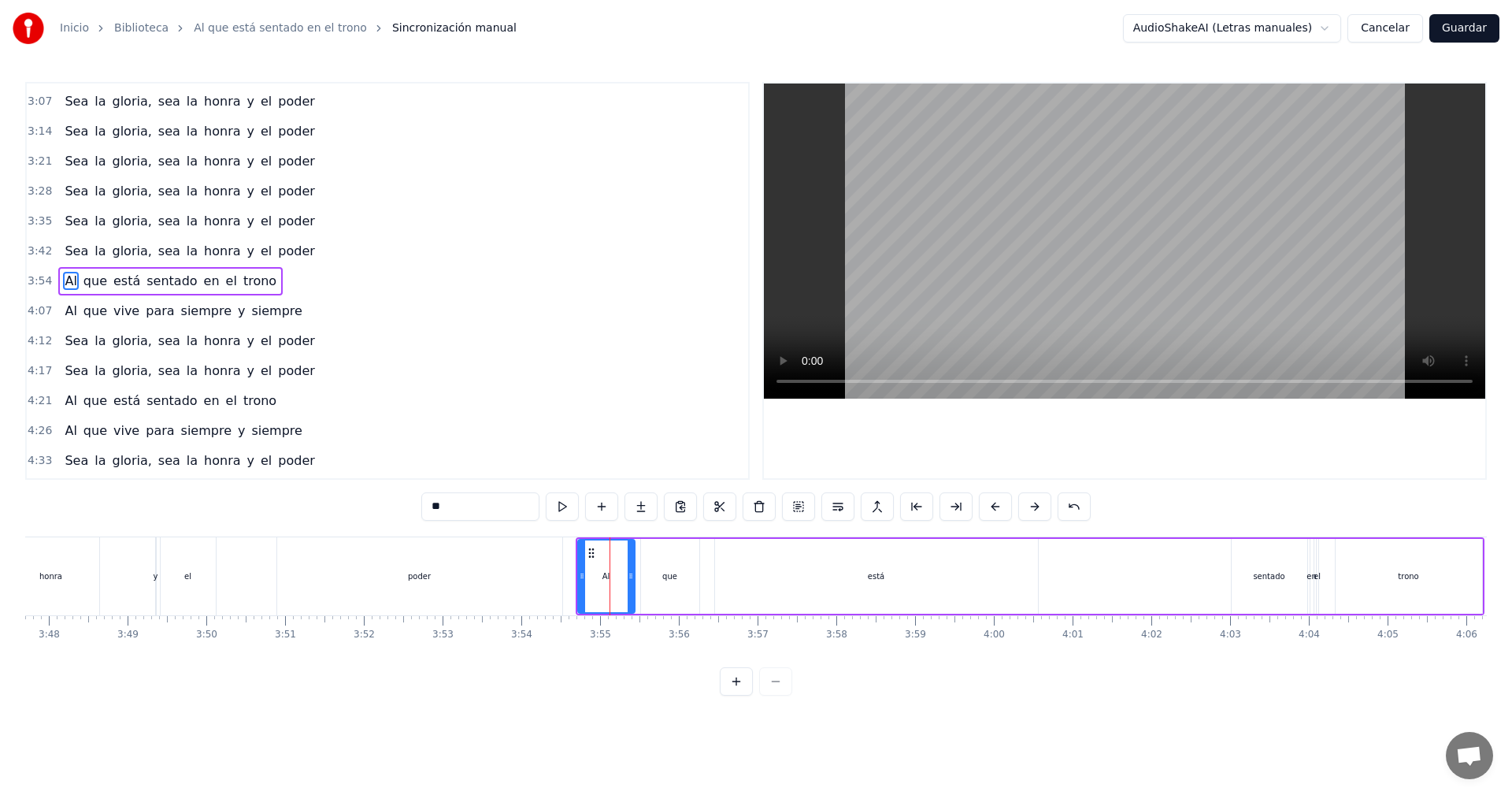
click at [671, 566] on div "que" at bounding box center [671, 577] width 58 height 75
click at [614, 563] on div "Al" at bounding box center [607, 577] width 57 height 75
click at [677, 560] on div "que" at bounding box center [671, 577] width 58 height 75
click at [841, 559] on div "está" at bounding box center [876, 577] width 322 height 75
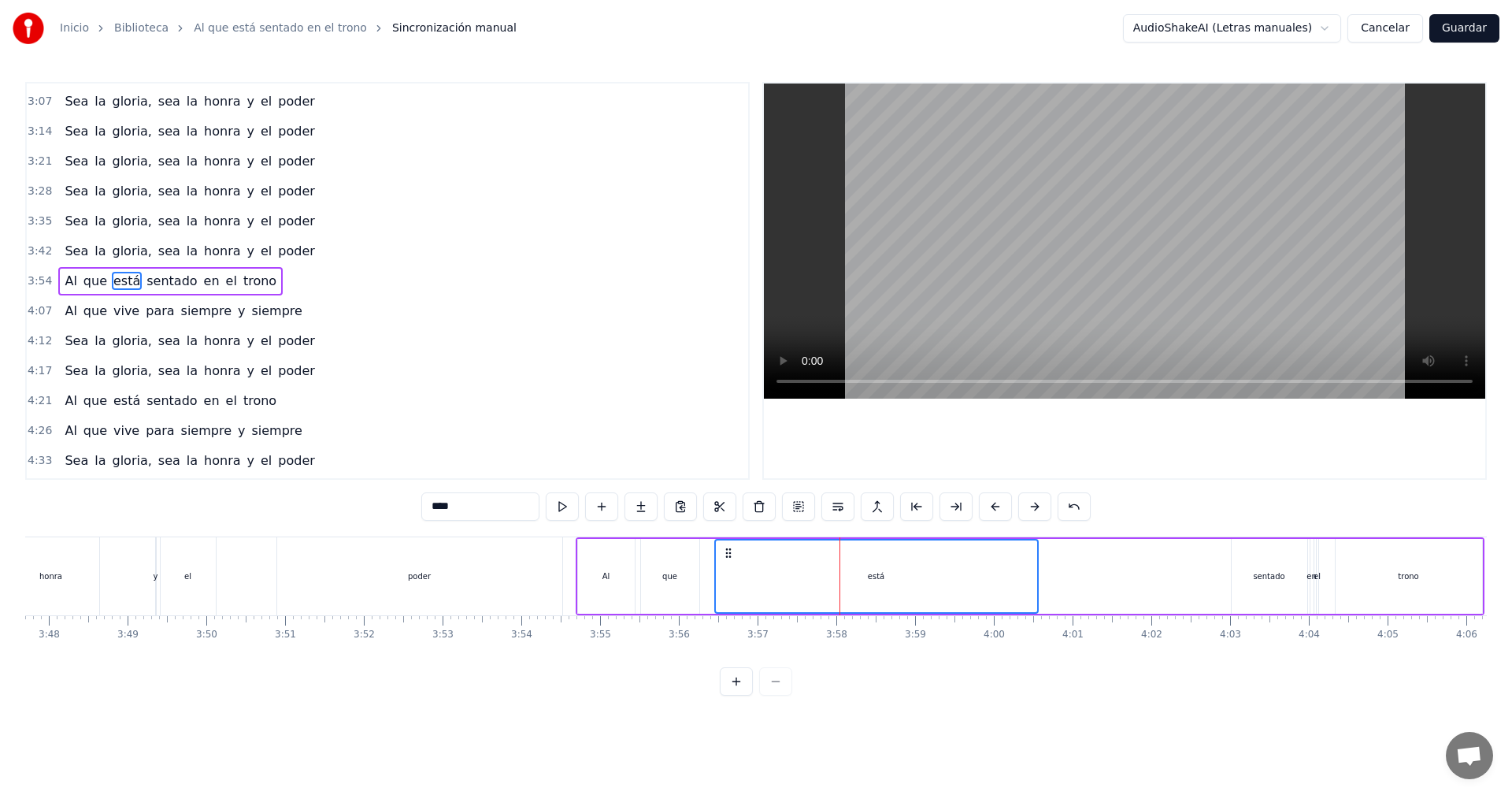
click at [1272, 556] on div "sentado" at bounding box center [1269, 577] width 76 height 75
click at [610, 575] on div "Al" at bounding box center [607, 577] width 57 height 75
click at [671, 557] on div "que" at bounding box center [671, 577] width 58 height 75
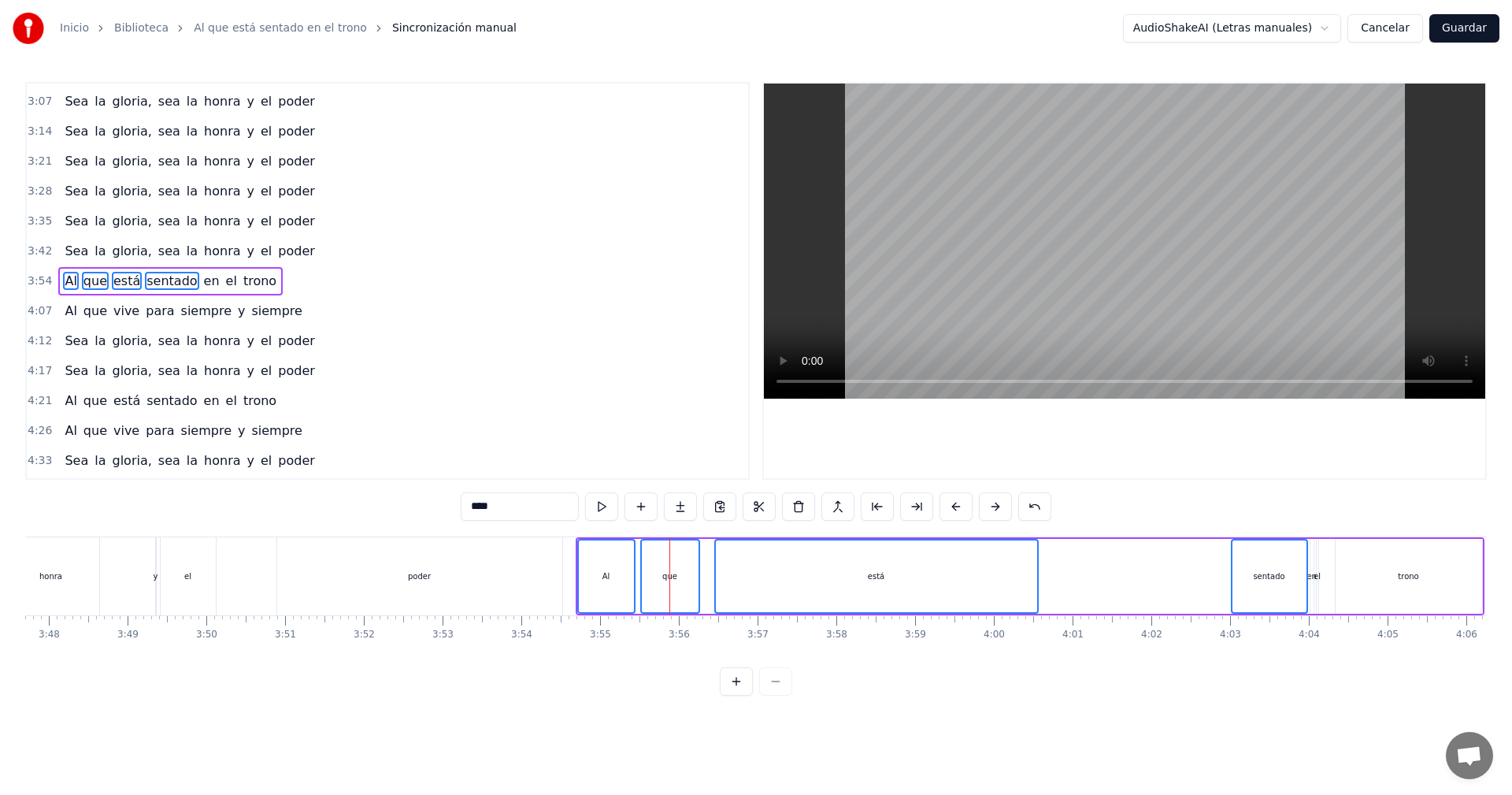
click at [1309, 575] on div "en" at bounding box center [1311, 576] width 10 height 12
click at [1319, 578] on div "el" at bounding box center [1317, 576] width 7 height 12
click at [1368, 575] on div "trono" at bounding box center [1409, 577] width 146 height 75
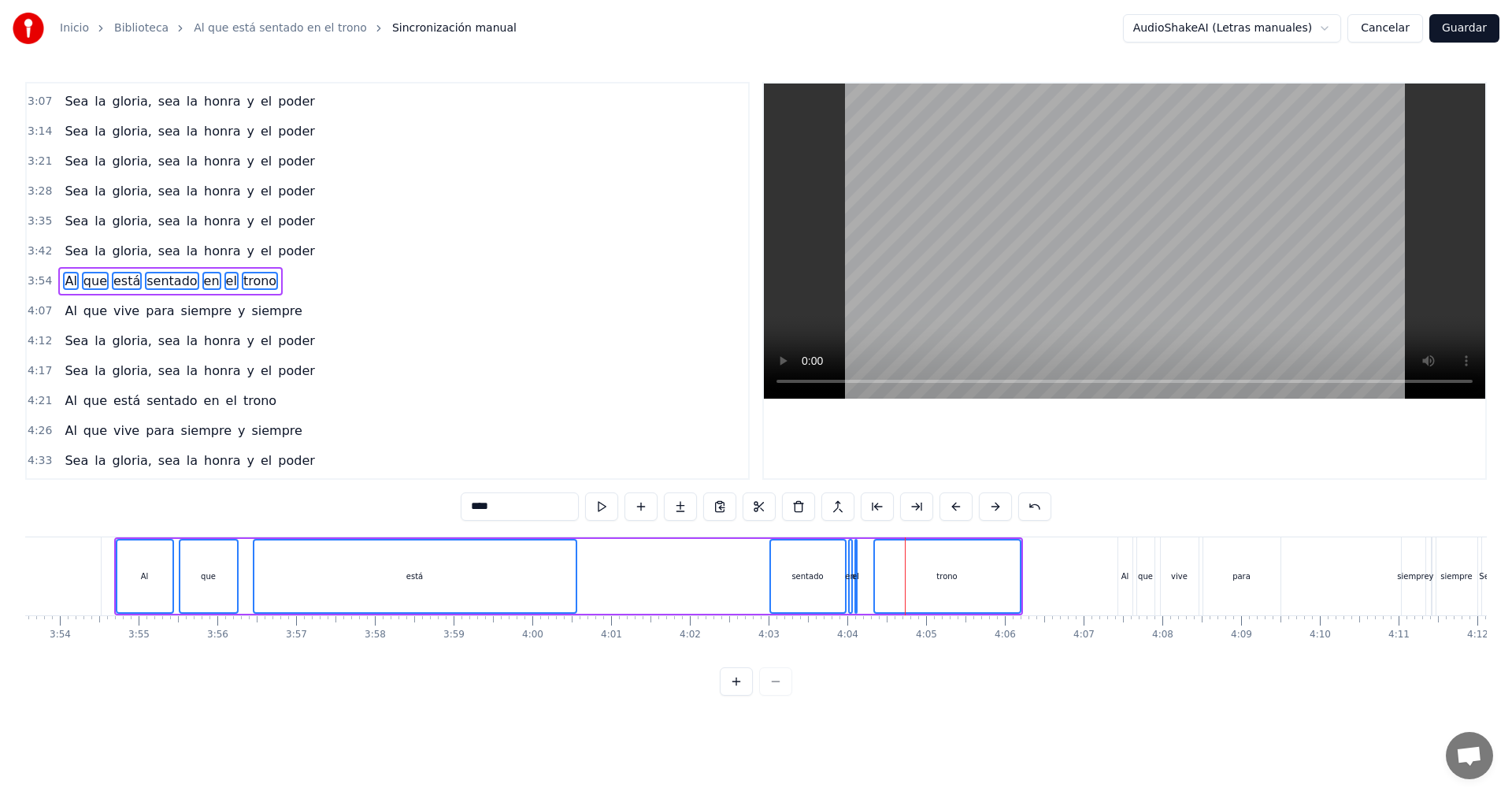
scroll to position [0, 18435]
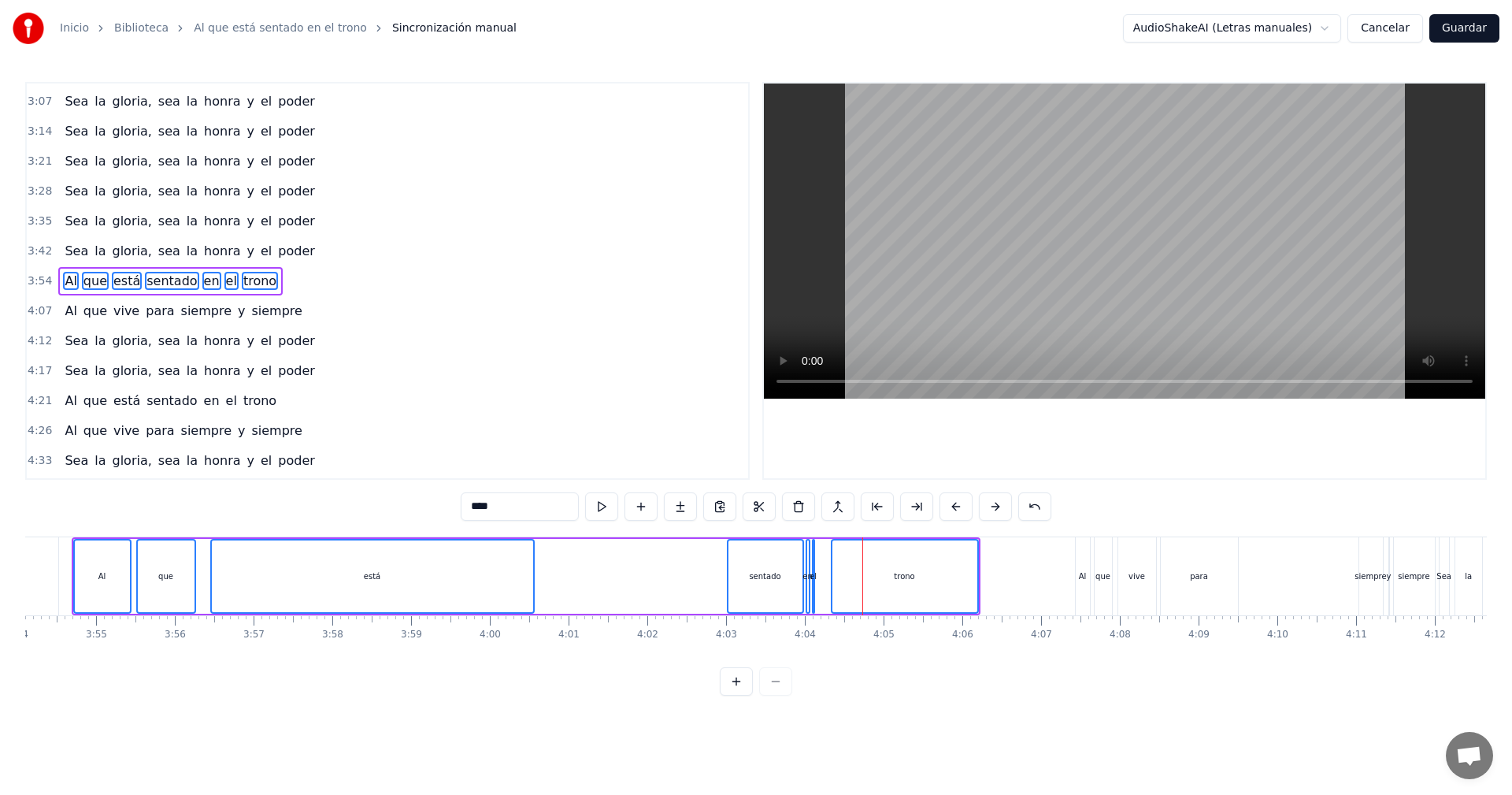
click at [84, 547] on div "Al" at bounding box center [102, 576] width 55 height 71
type input "**"
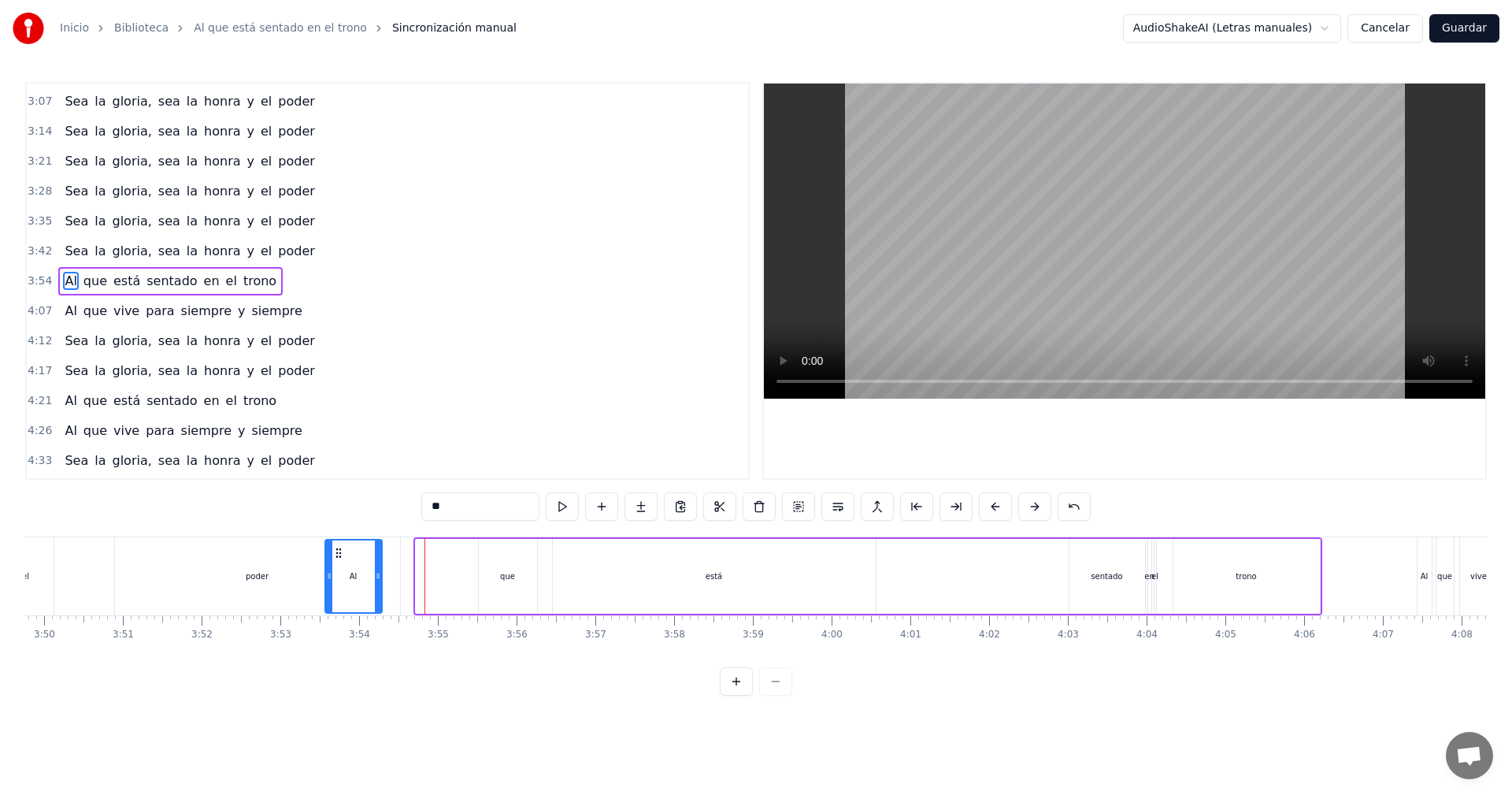
scroll to position [0, 18086]
drag, startPoint x: 108, startPoint y: 549, endPoint x: 433, endPoint y: 556, distance: 325.1
click at [433, 556] on icon at bounding box center [437, 553] width 13 height 13
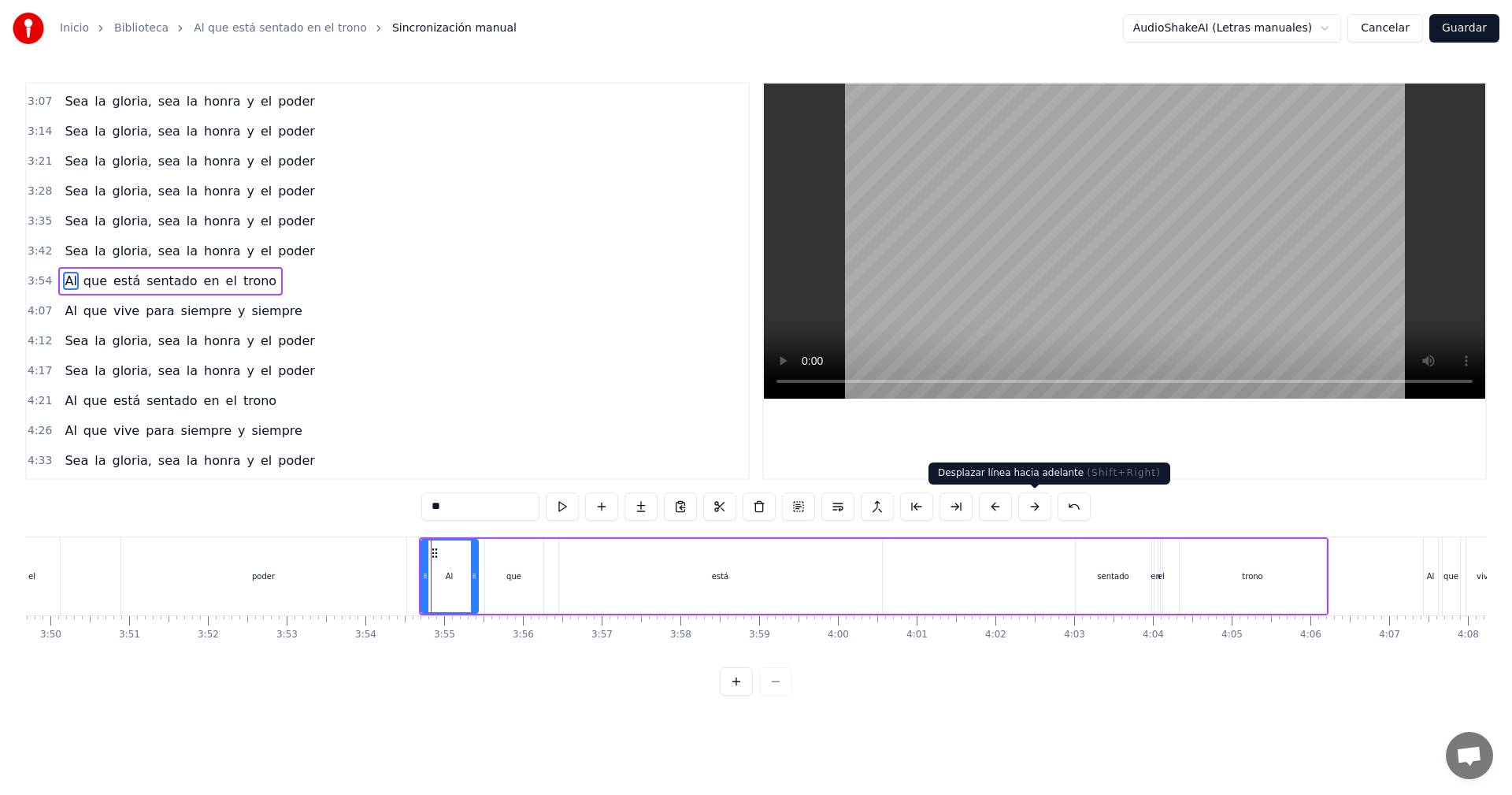
click at [1039, 510] on button at bounding box center [1034, 506] width 33 height 28
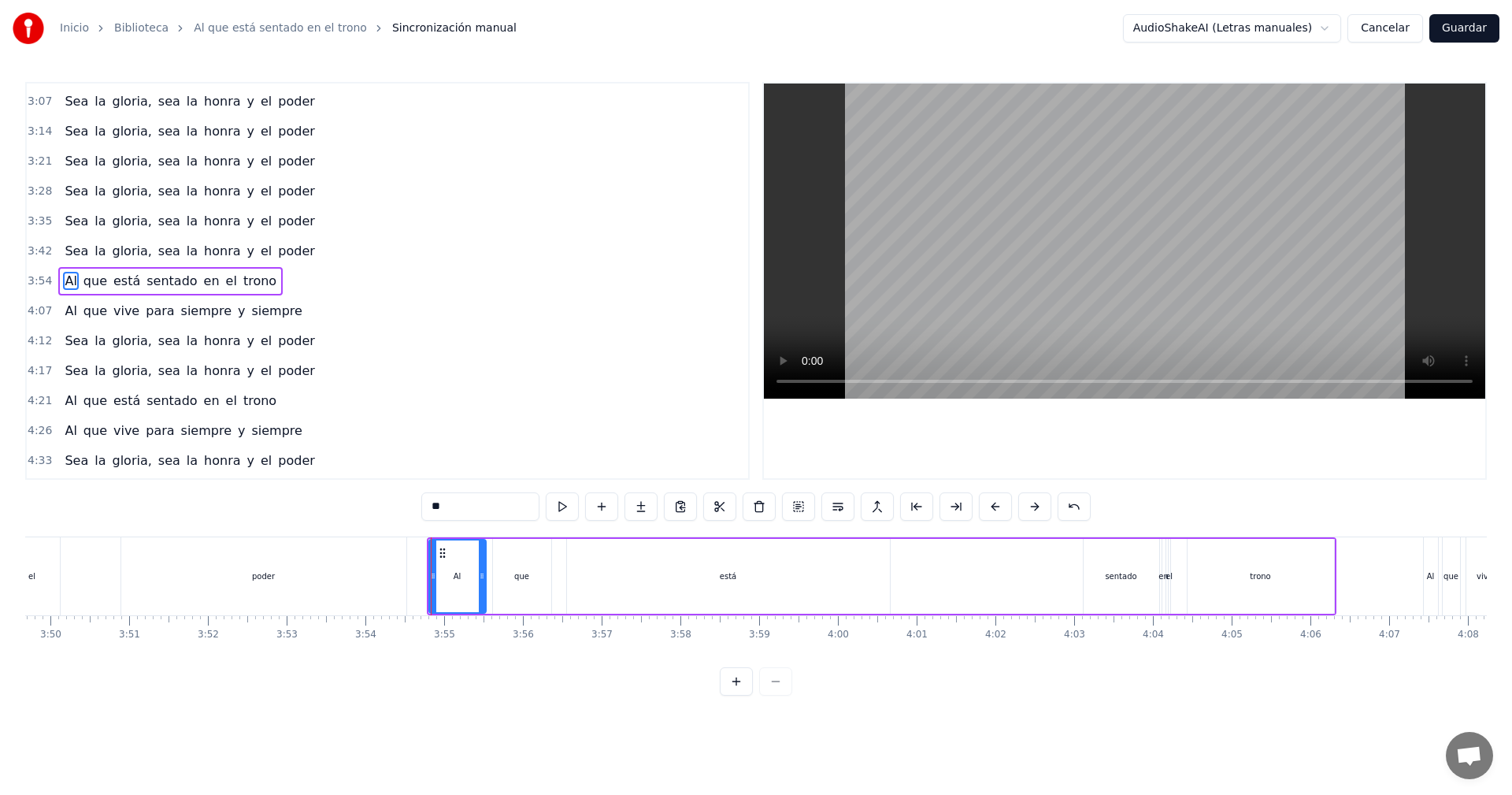
click at [1039, 510] on button at bounding box center [1034, 506] width 33 height 28
click at [1033, 505] on button at bounding box center [1034, 506] width 33 height 28
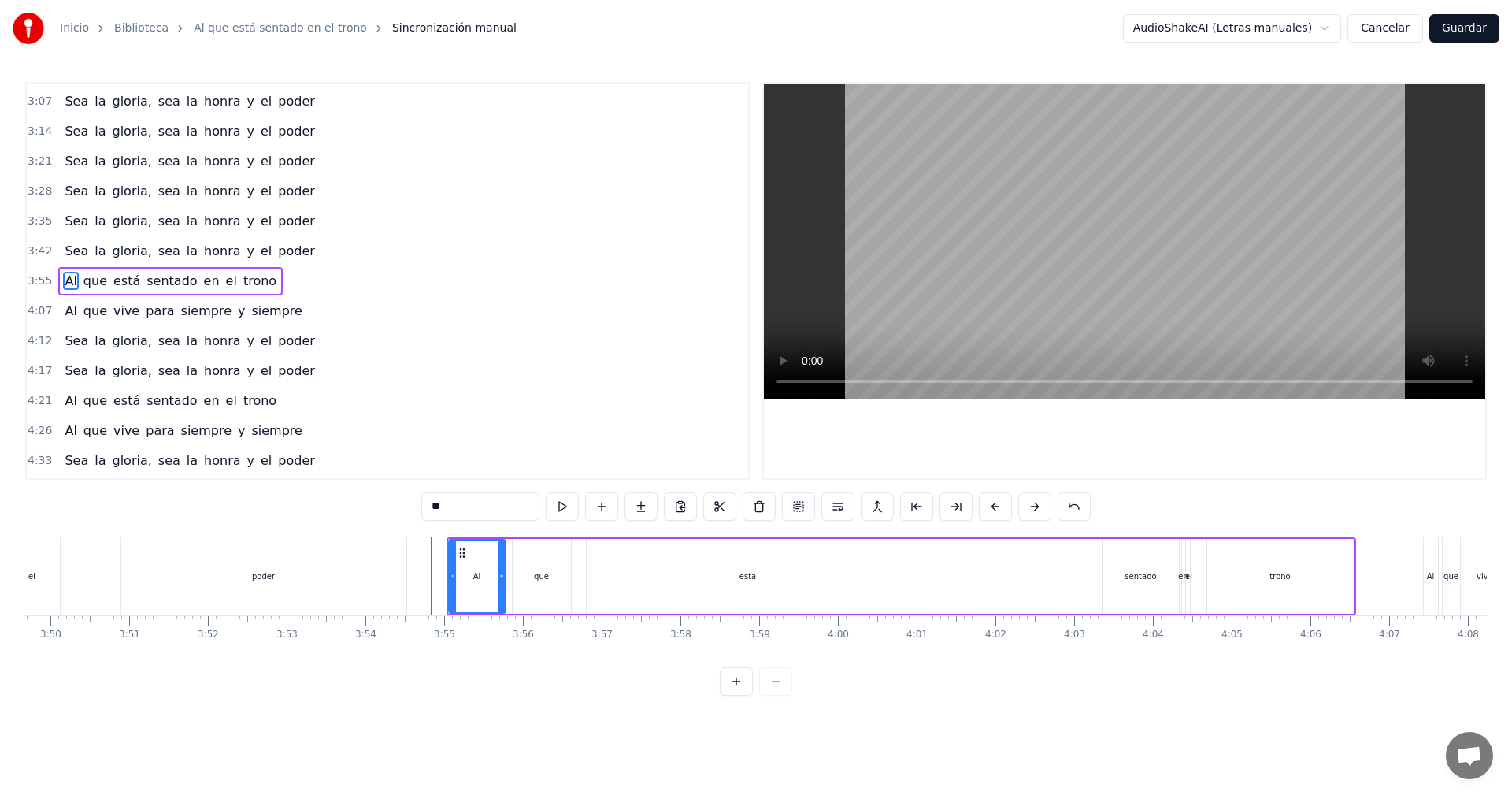
click at [1033, 505] on button at bounding box center [1034, 506] width 33 height 28
click at [1034, 504] on button at bounding box center [1034, 506] width 33 height 28
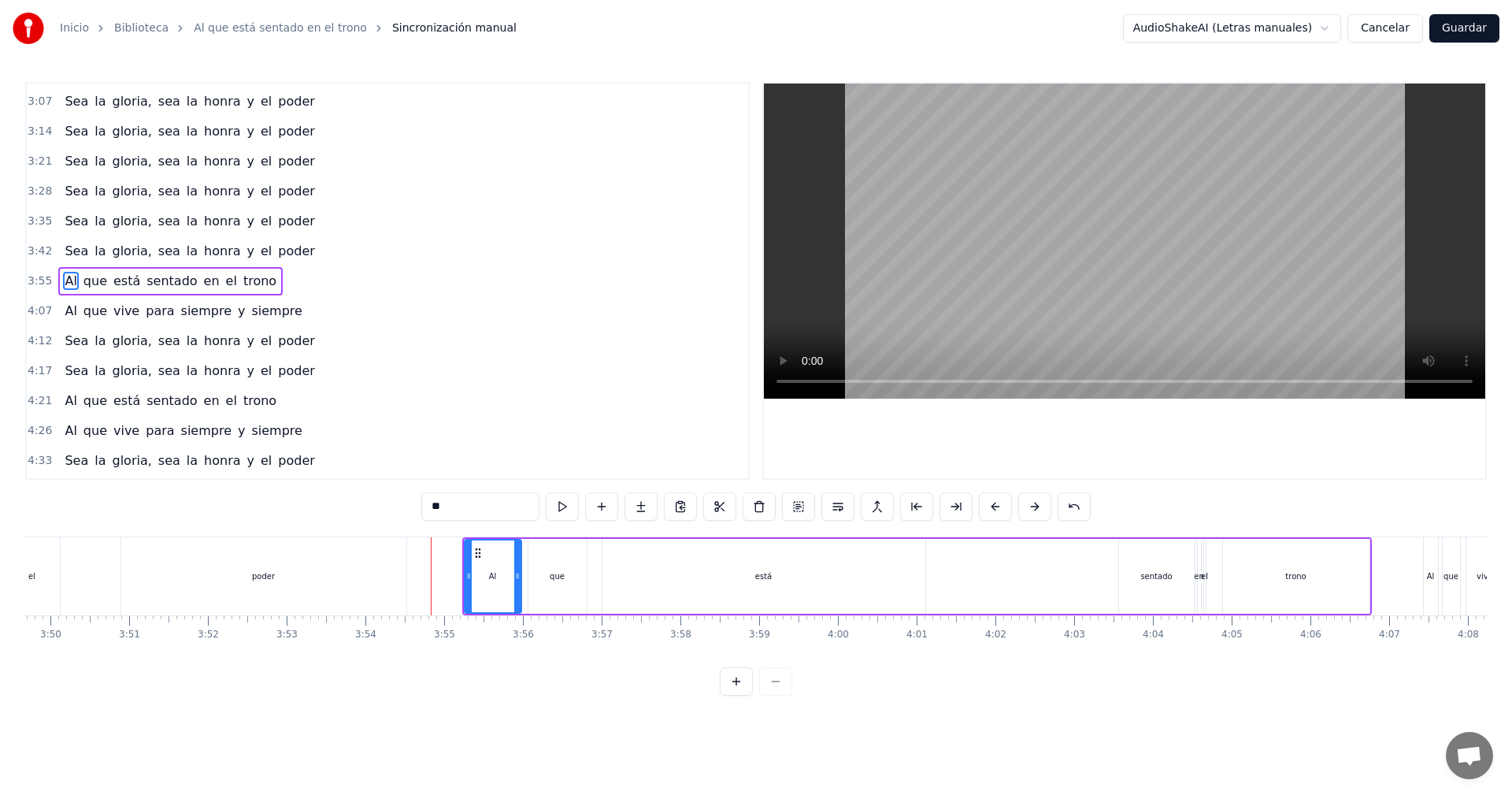
click at [1034, 504] on button at bounding box center [1034, 506] width 33 height 28
click at [1035, 504] on button at bounding box center [1034, 506] width 33 height 28
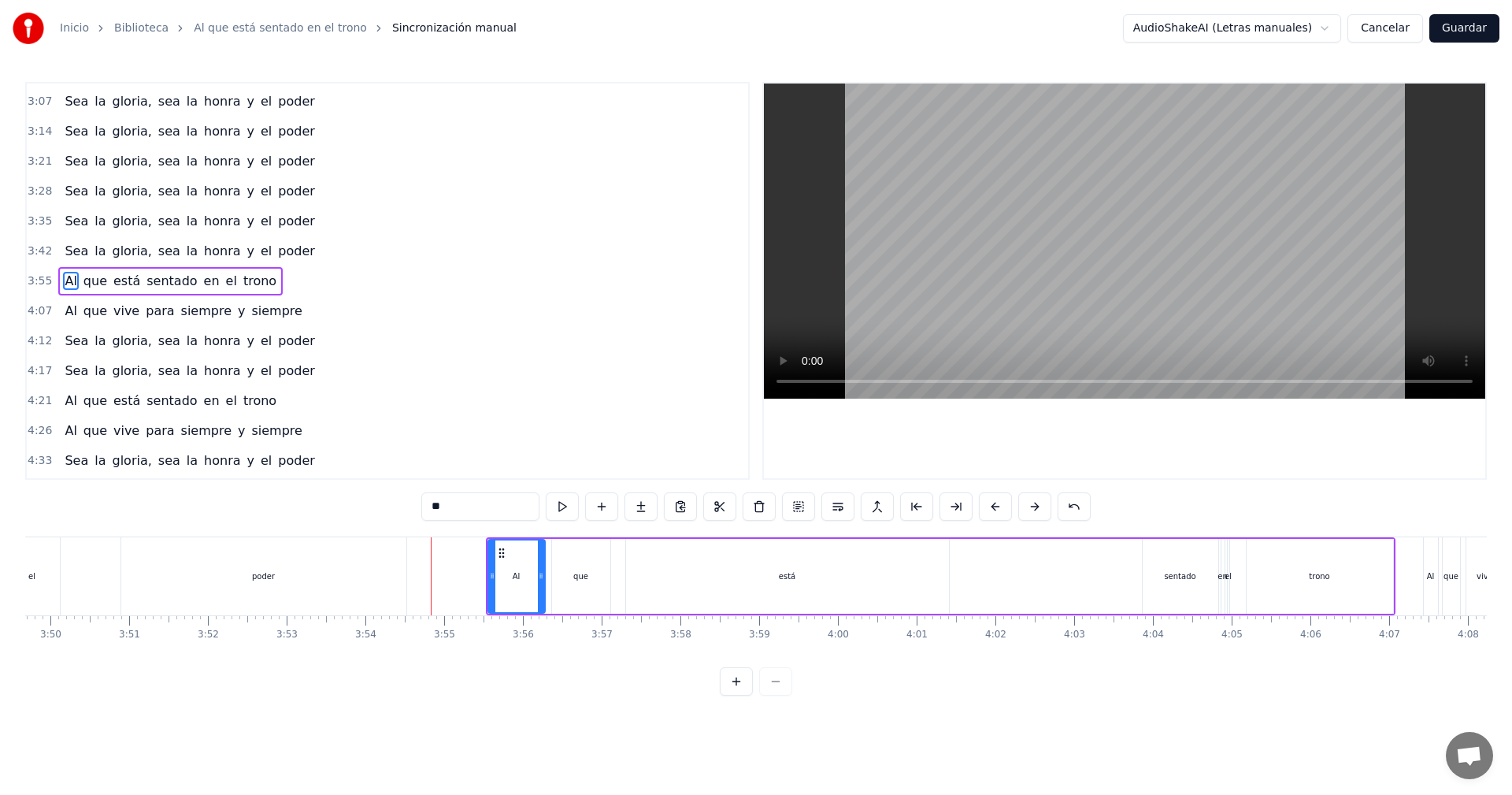
click at [1036, 504] on button at bounding box center [1034, 506] width 33 height 28
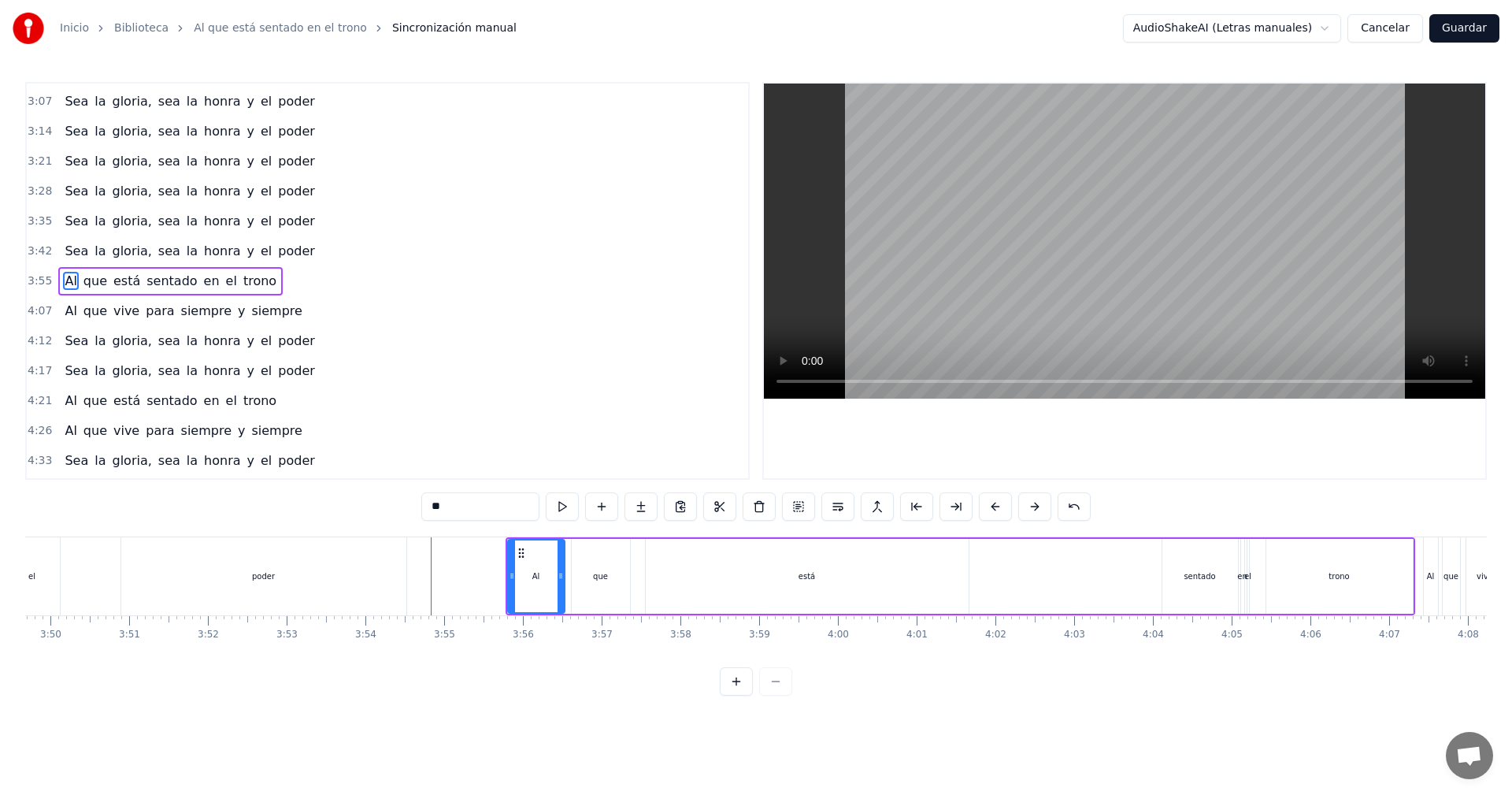
click at [1036, 504] on button at bounding box center [1034, 506] width 33 height 28
click at [1036, 505] on button at bounding box center [1034, 506] width 33 height 28
click at [1035, 507] on button at bounding box center [1034, 506] width 33 height 28
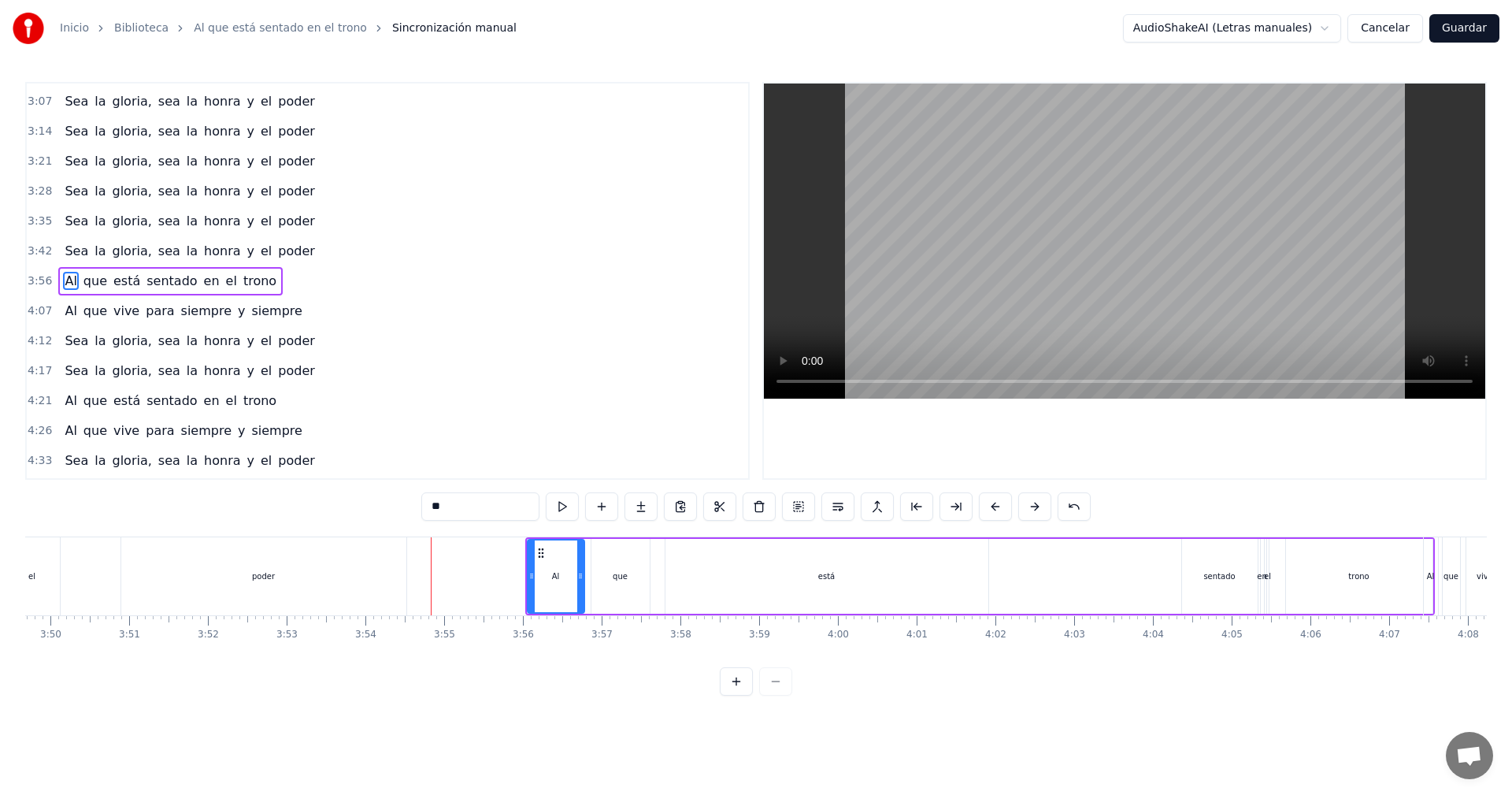
click at [1034, 508] on button at bounding box center [1034, 506] width 33 height 28
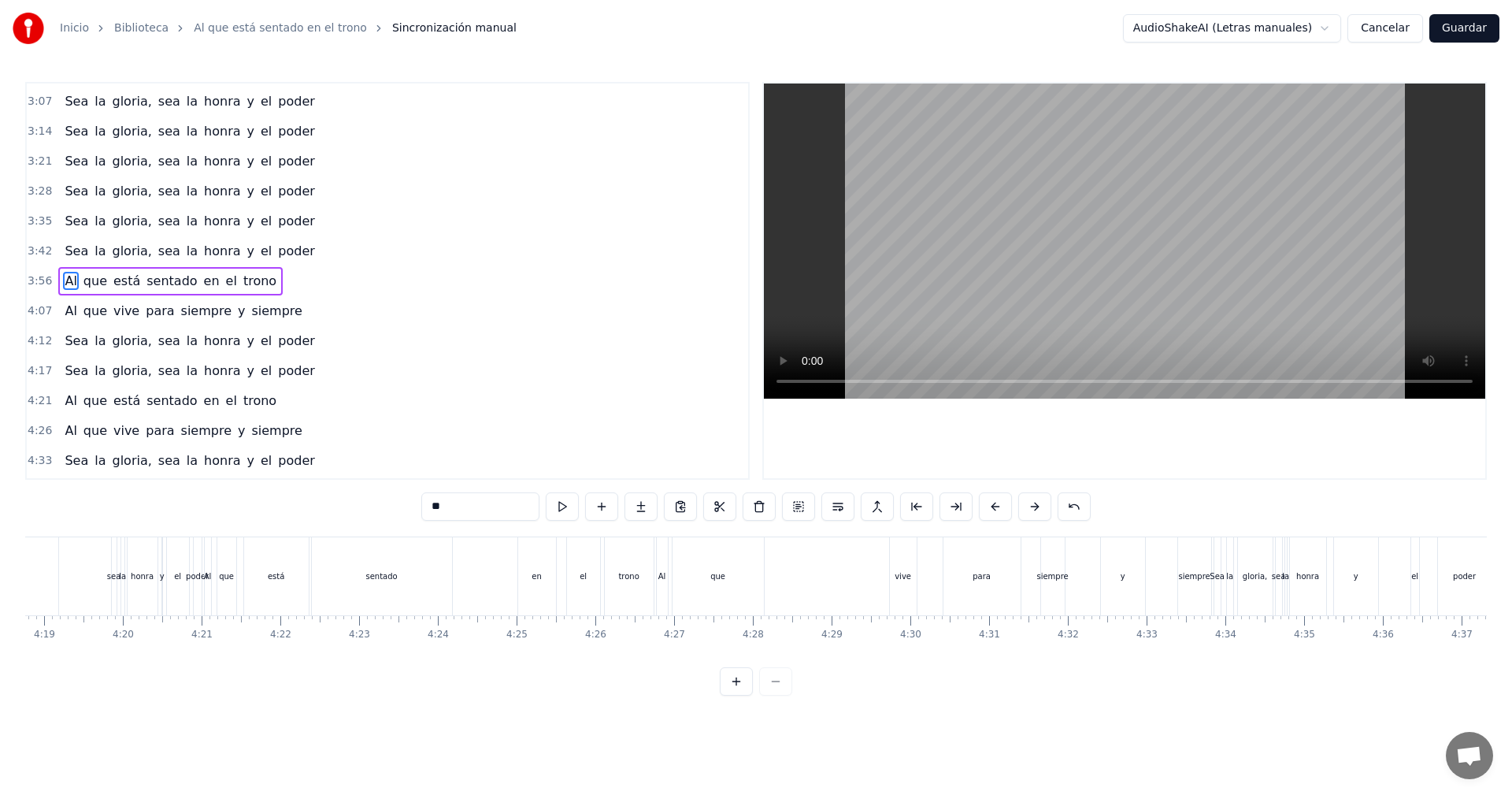
scroll to position [0, 20199]
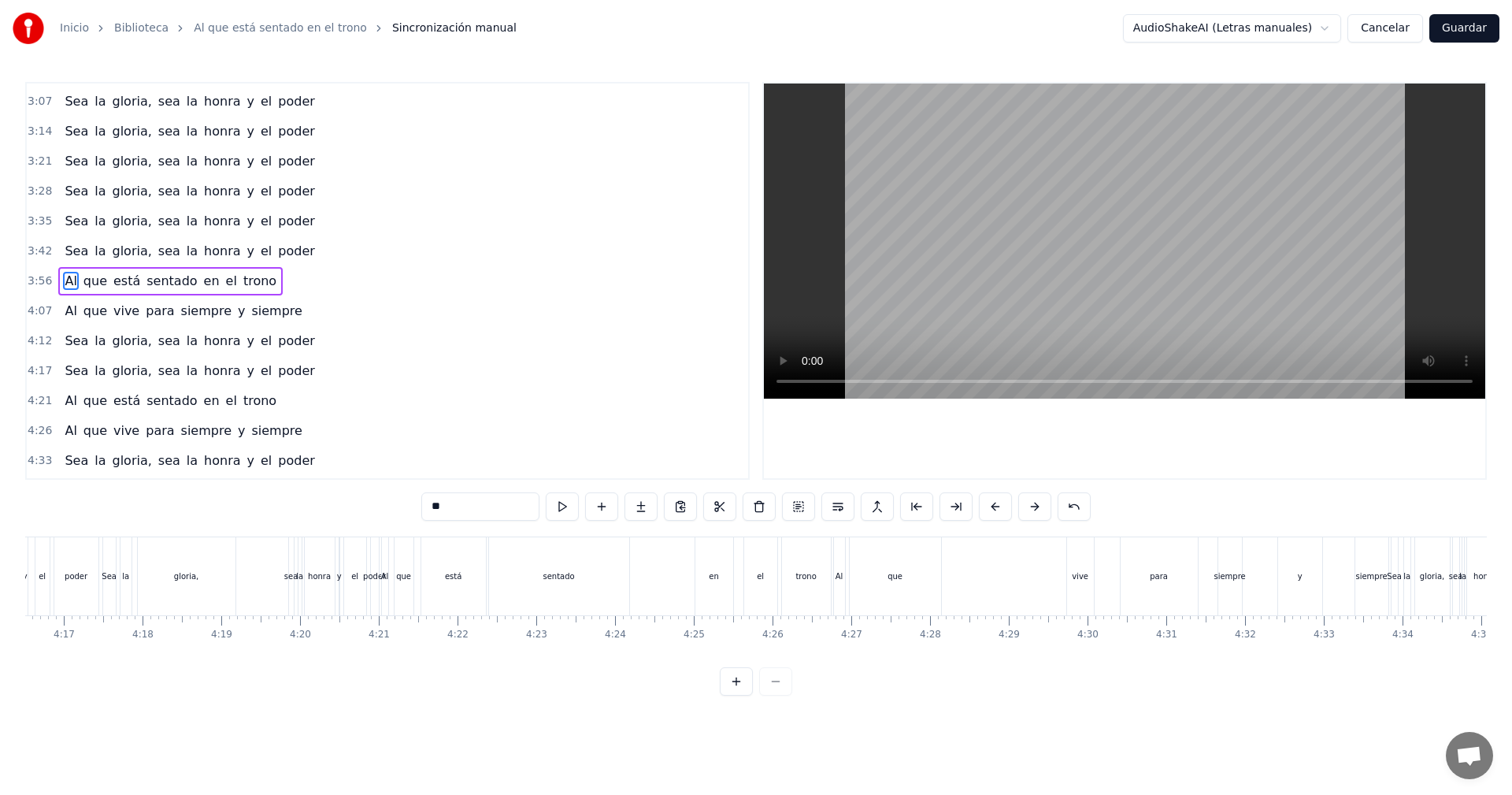
click at [1400, 30] on button "Cancelar" at bounding box center [1385, 28] width 76 height 28
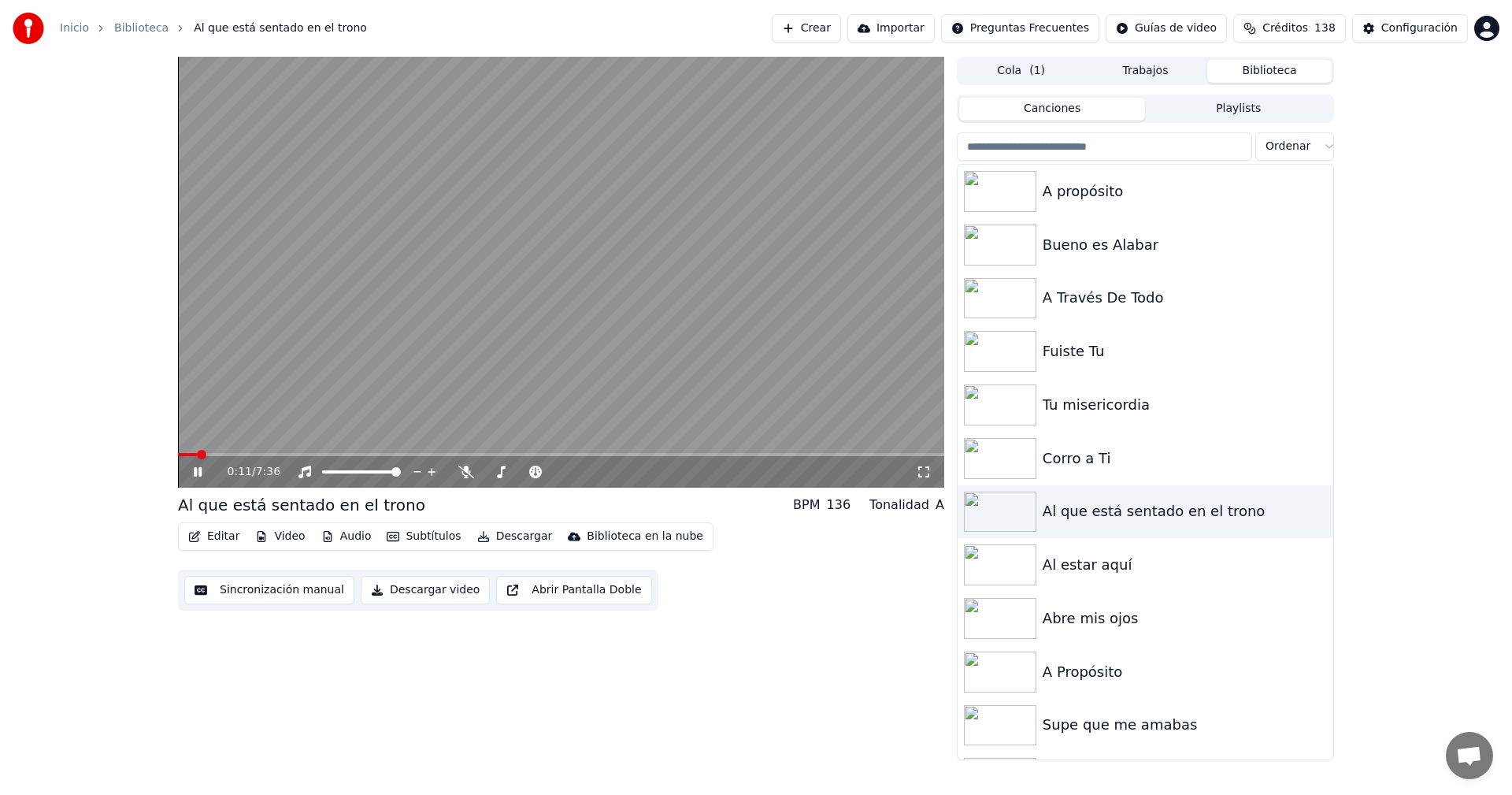
click at [196, 473] on icon at bounding box center [197, 472] width 8 height 9
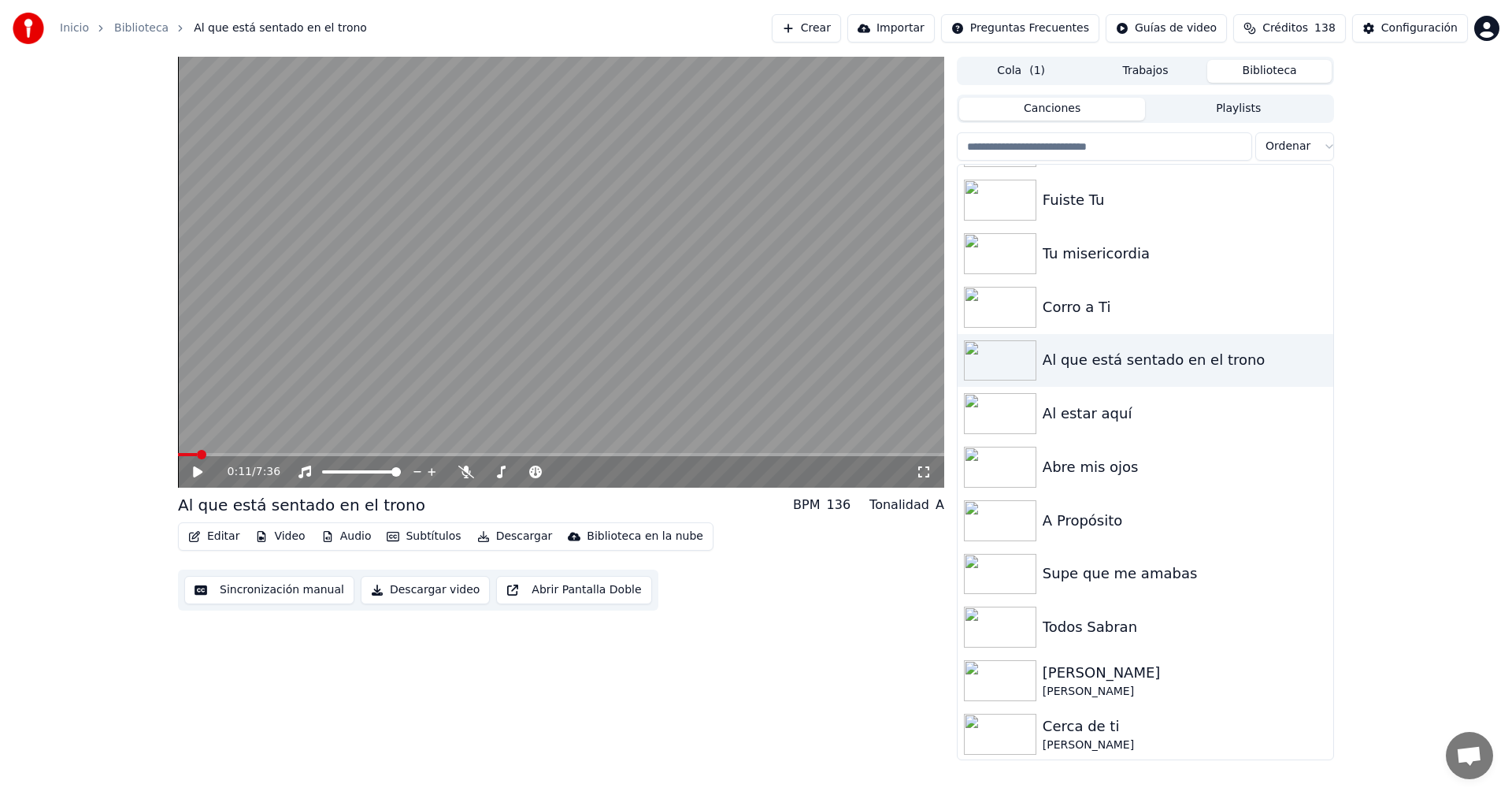
scroll to position [313, 0]
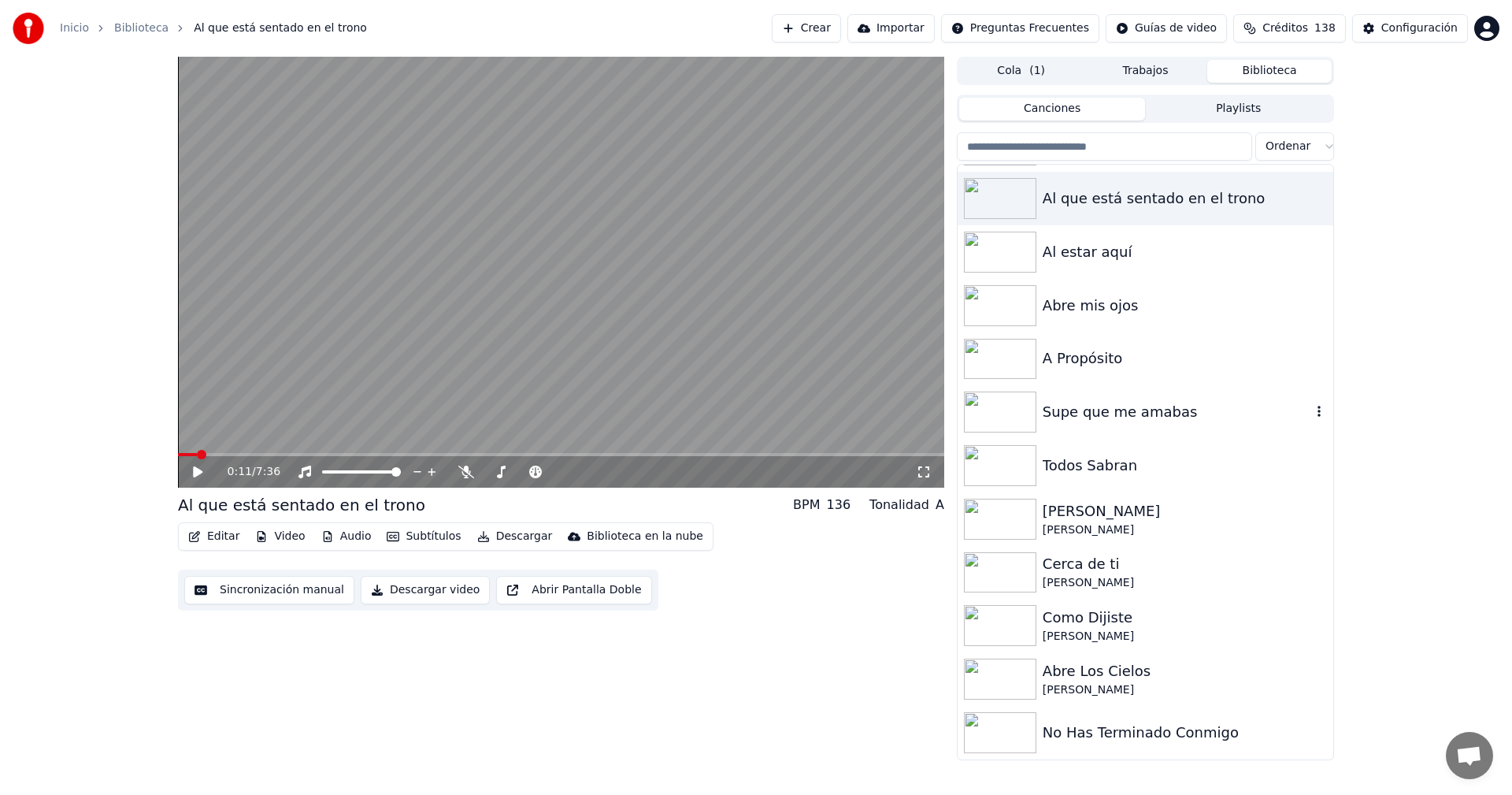
click at [1017, 414] on img at bounding box center [999, 411] width 72 height 41
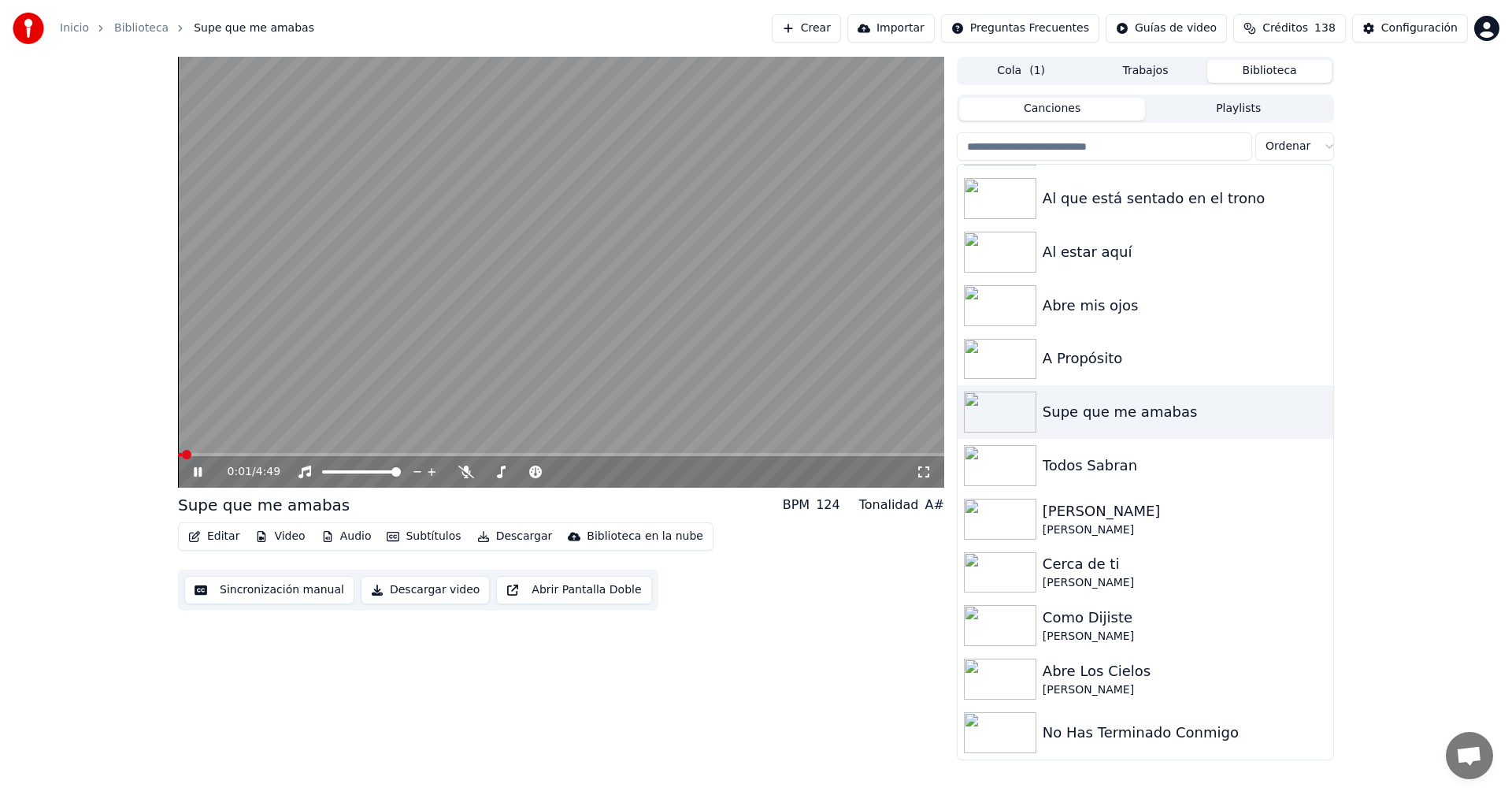
click at [206, 535] on button "Editar" at bounding box center [214, 536] width 64 height 22
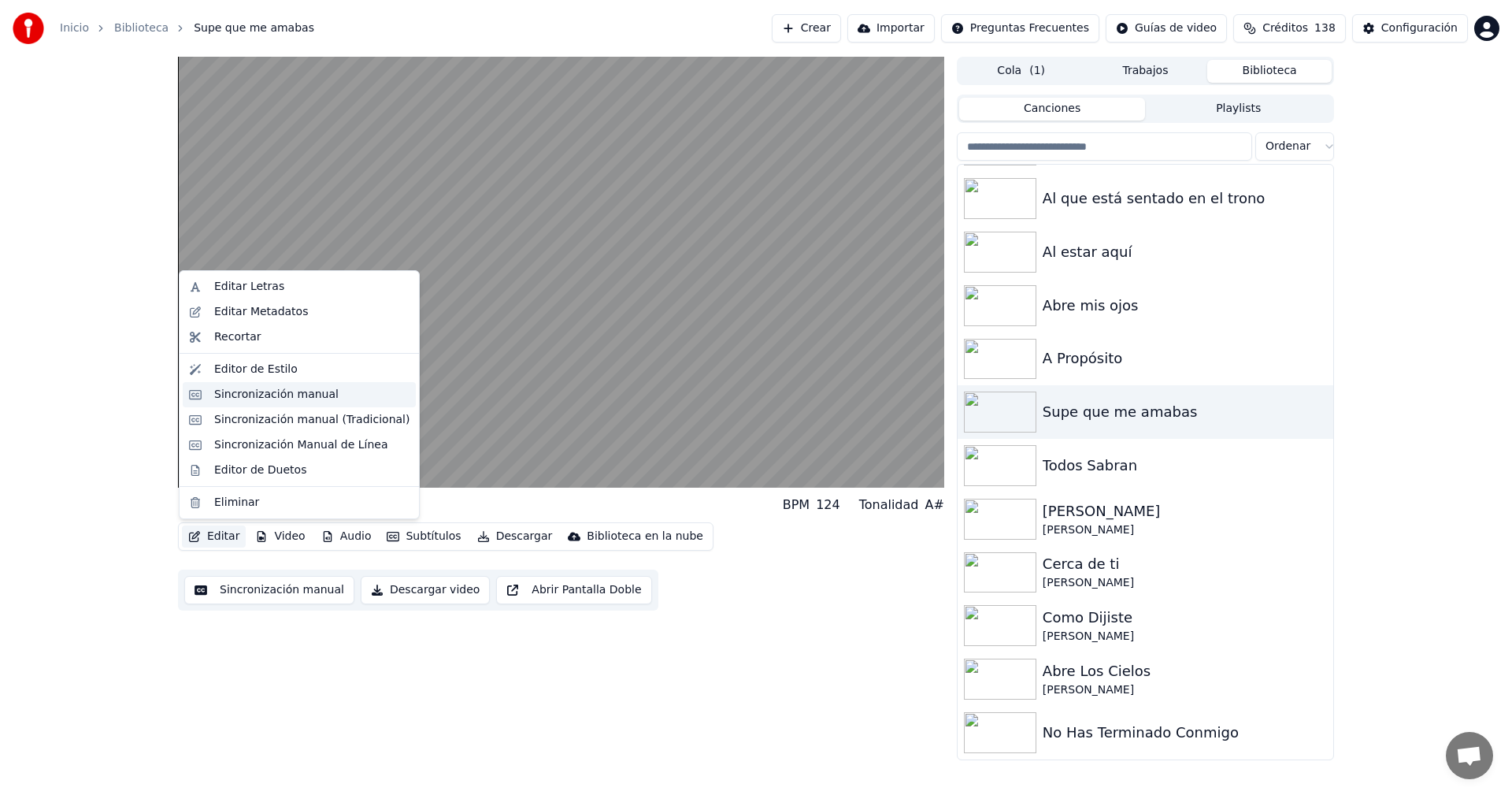
click at [215, 391] on div "Sincronización manual" at bounding box center [276, 394] width 124 height 16
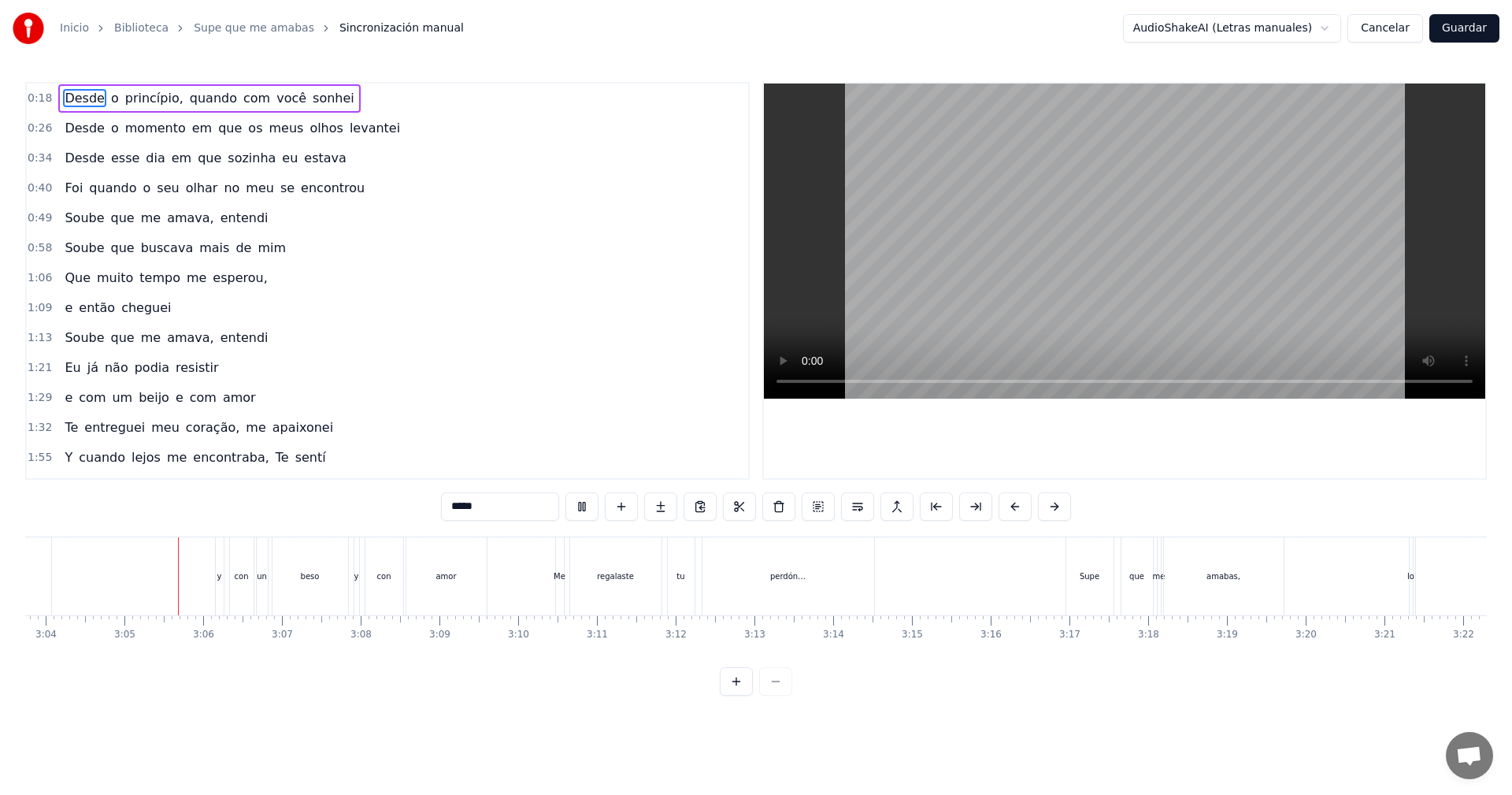
scroll to position [0, 14492]
click at [1483, 31] on button "Guardar" at bounding box center [1464, 28] width 70 height 28
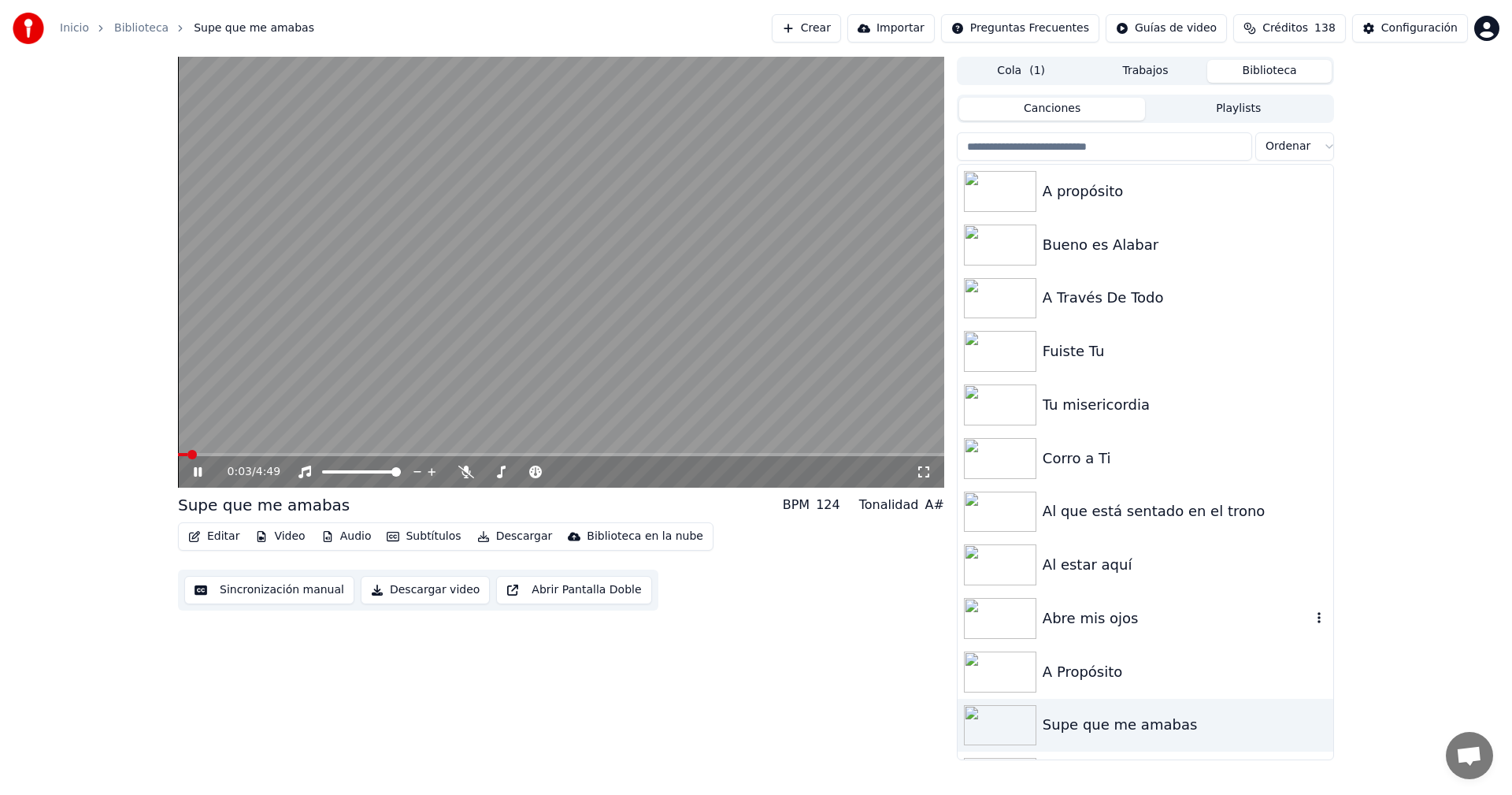
click at [1023, 623] on img at bounding box center [999, 618] width 72 height 41
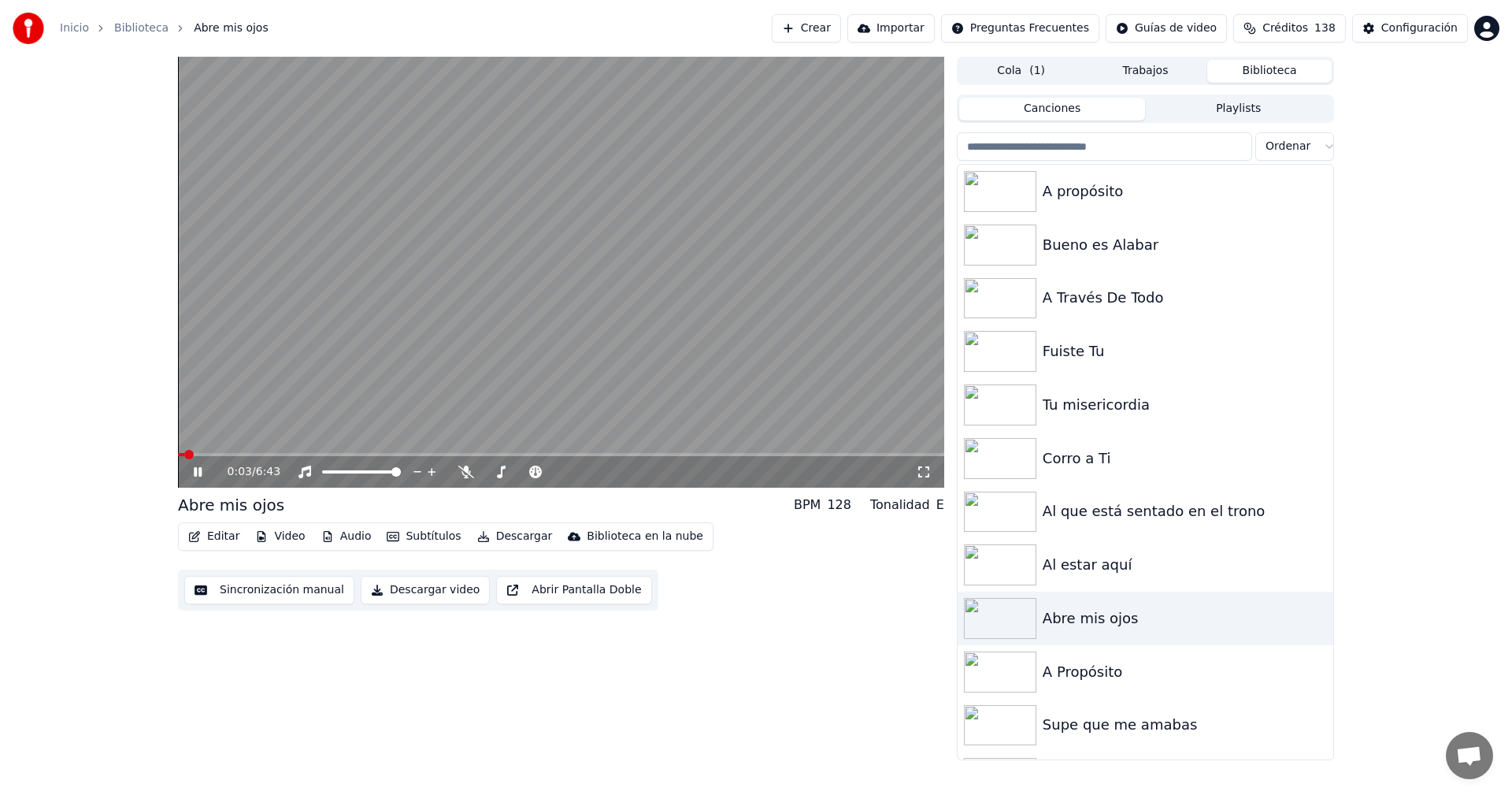
click at [745, 454] on span at bounding box center [561, 454] width 767 height 3
click at [208, 469] on icon at bounding box center [209, 472] width 37 height 13
click at [180, 450] on span at bounding box center [185, 454] width 9 height 9
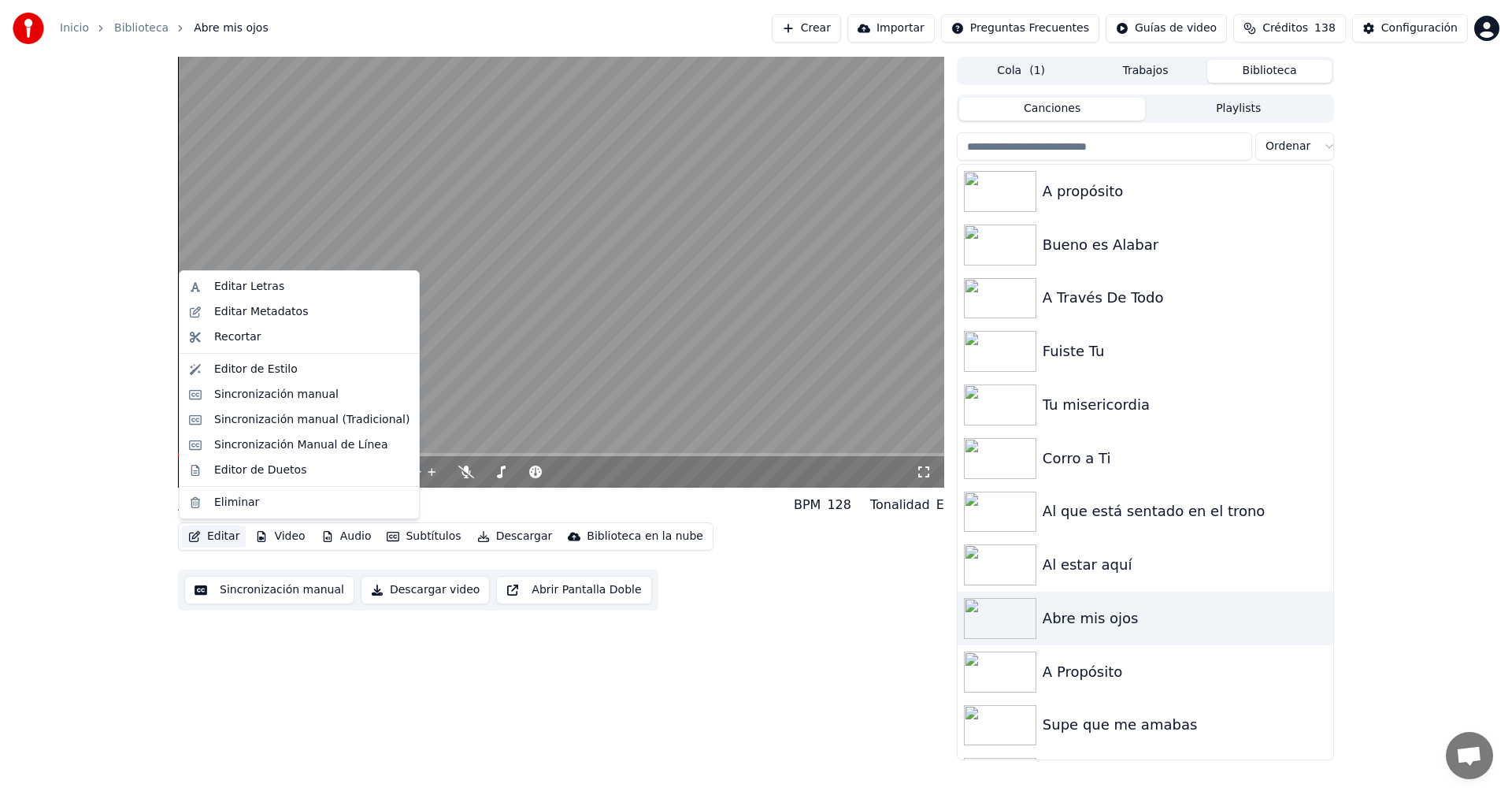
click at [208, 541] on button "Editar" at bounding box center [214, 536] width 64 height 22
click at [231, 395] on div "Sincronización manual" at bounding box center [276, 394] width 124 height 16
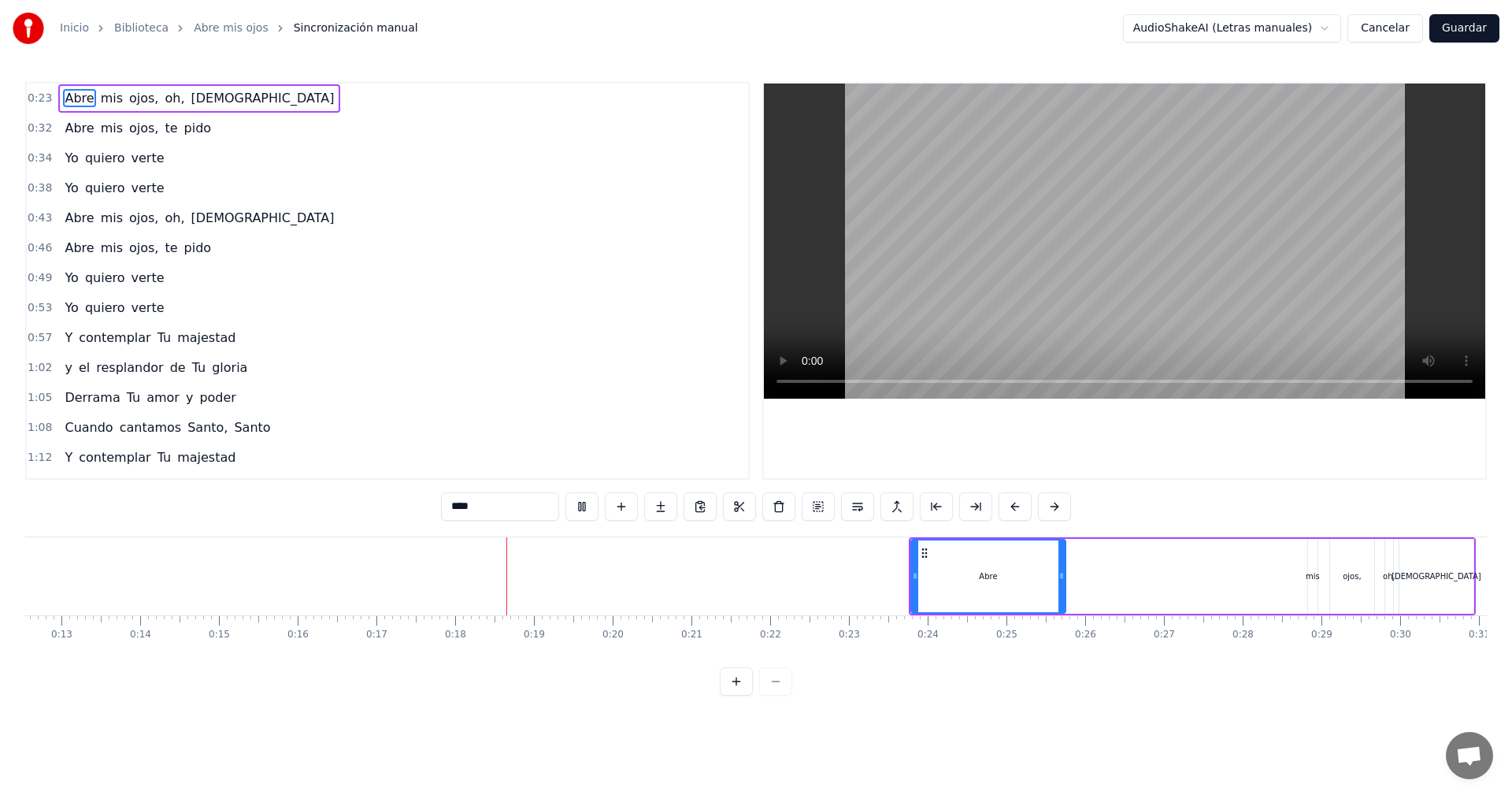
scroll to position [0, 1344]
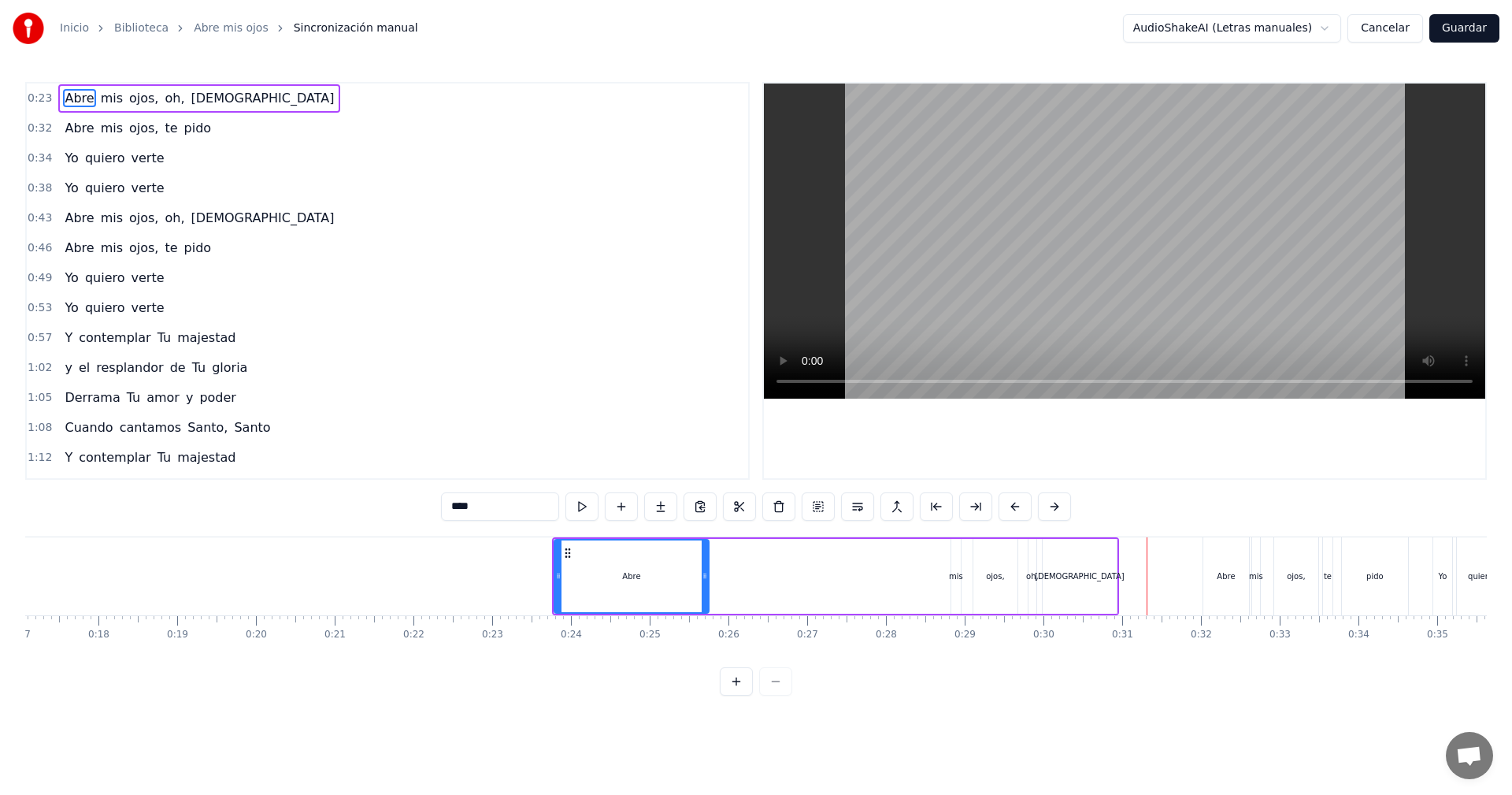
click at [567, 555] on icon at bounding box center [568, 553] width 13 height 13
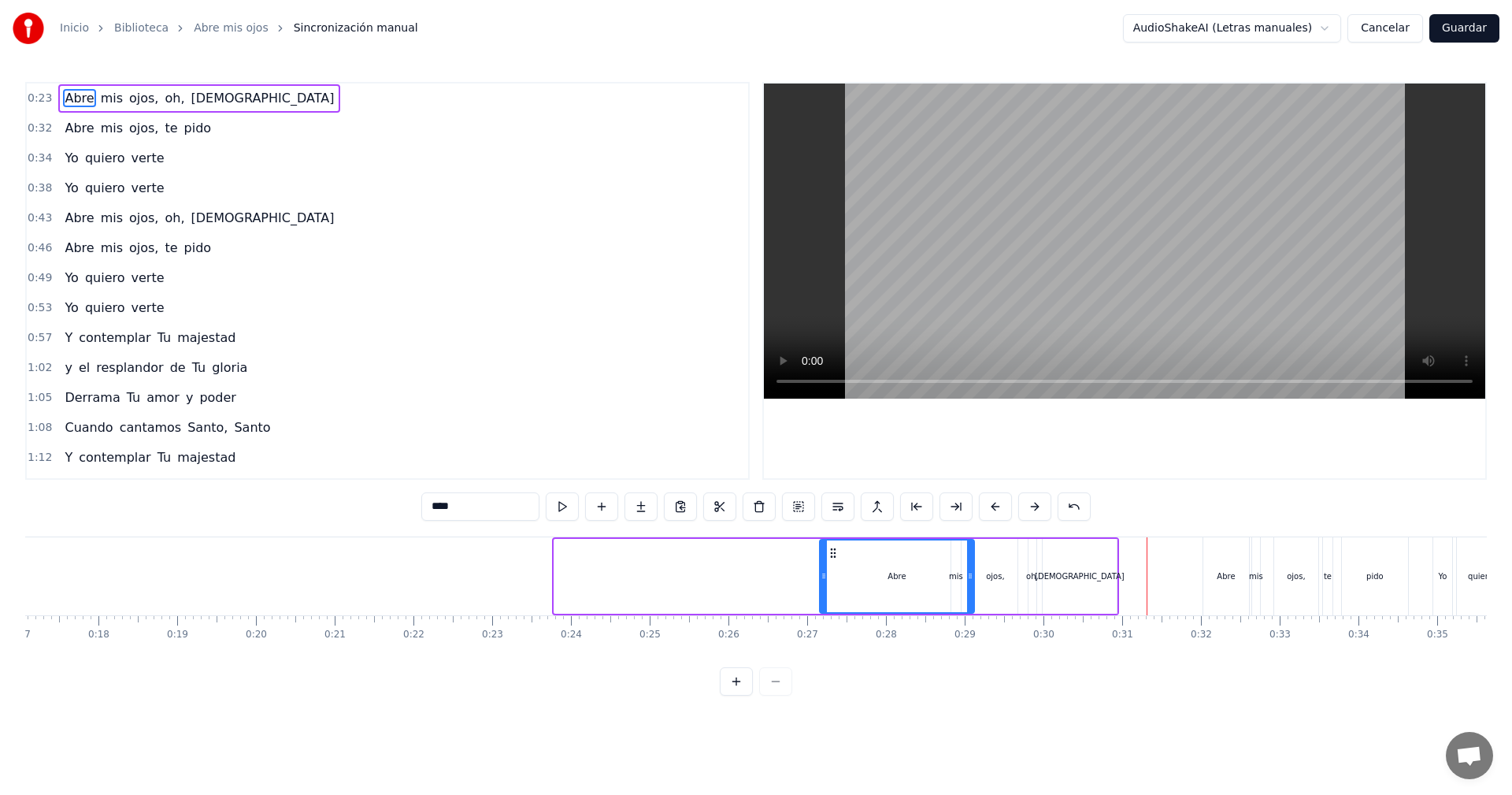
drag, startPoint x: 566, startPoint y: 547, endPoint x: 830, endPoint y: 551, distance: 264.0
click at [830, 551] on icon at bounding box center [833, 553] width 13 height 13
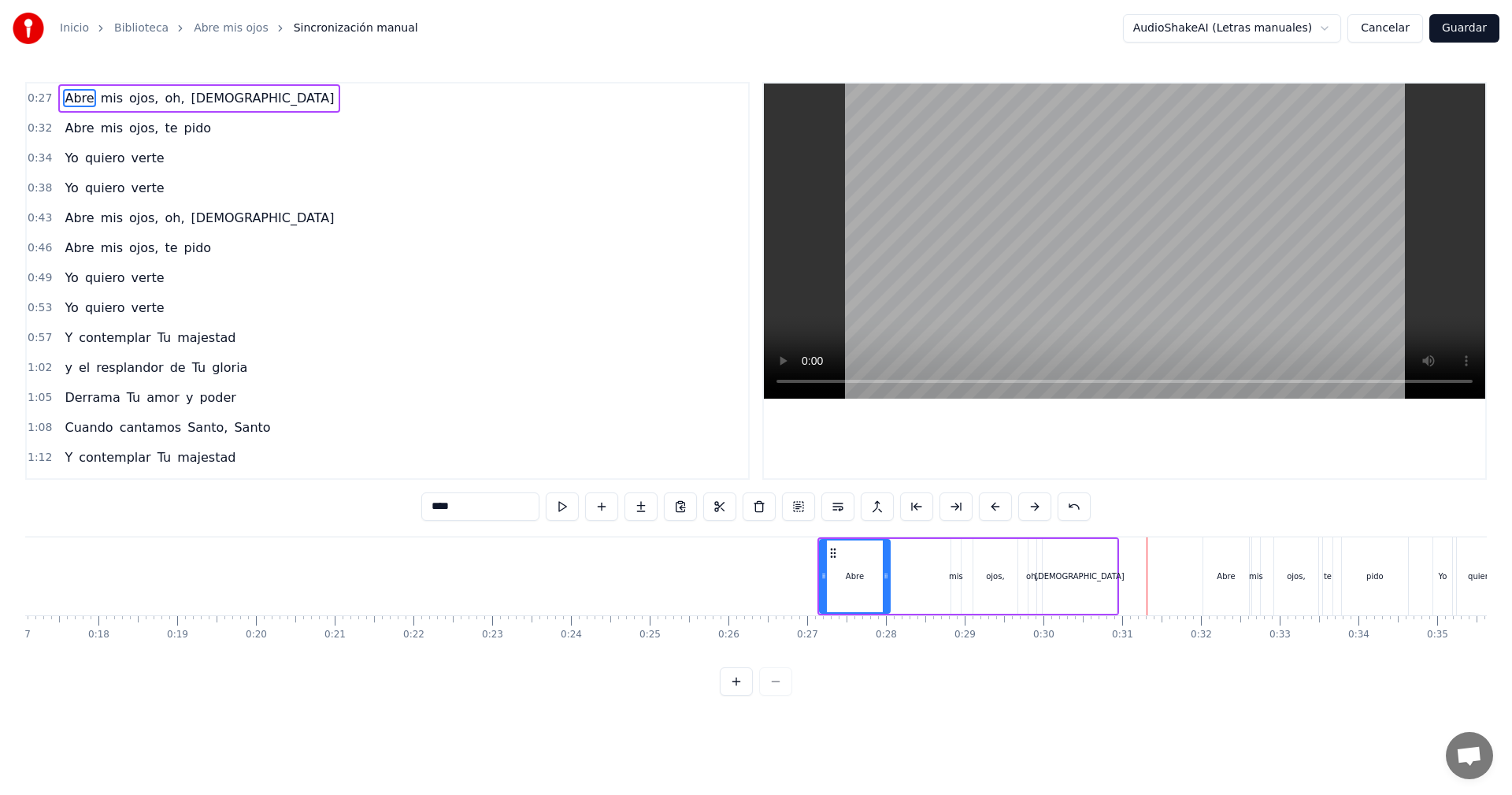
drag, startPoint x: 970, startPoint y: 578, endPoint x: 886, endPoint y: 575, distance: 84.1
click at [886, 575] on icon at bounding box center [885, 576] width 6 height 13
drag, startPoint x: 830, startPoint y: 553, endPoint x: 875, endPoint y: 556, distance: 45.1
click at [875, 556] on icon at bounding box center [877, 553] width 13 height 13
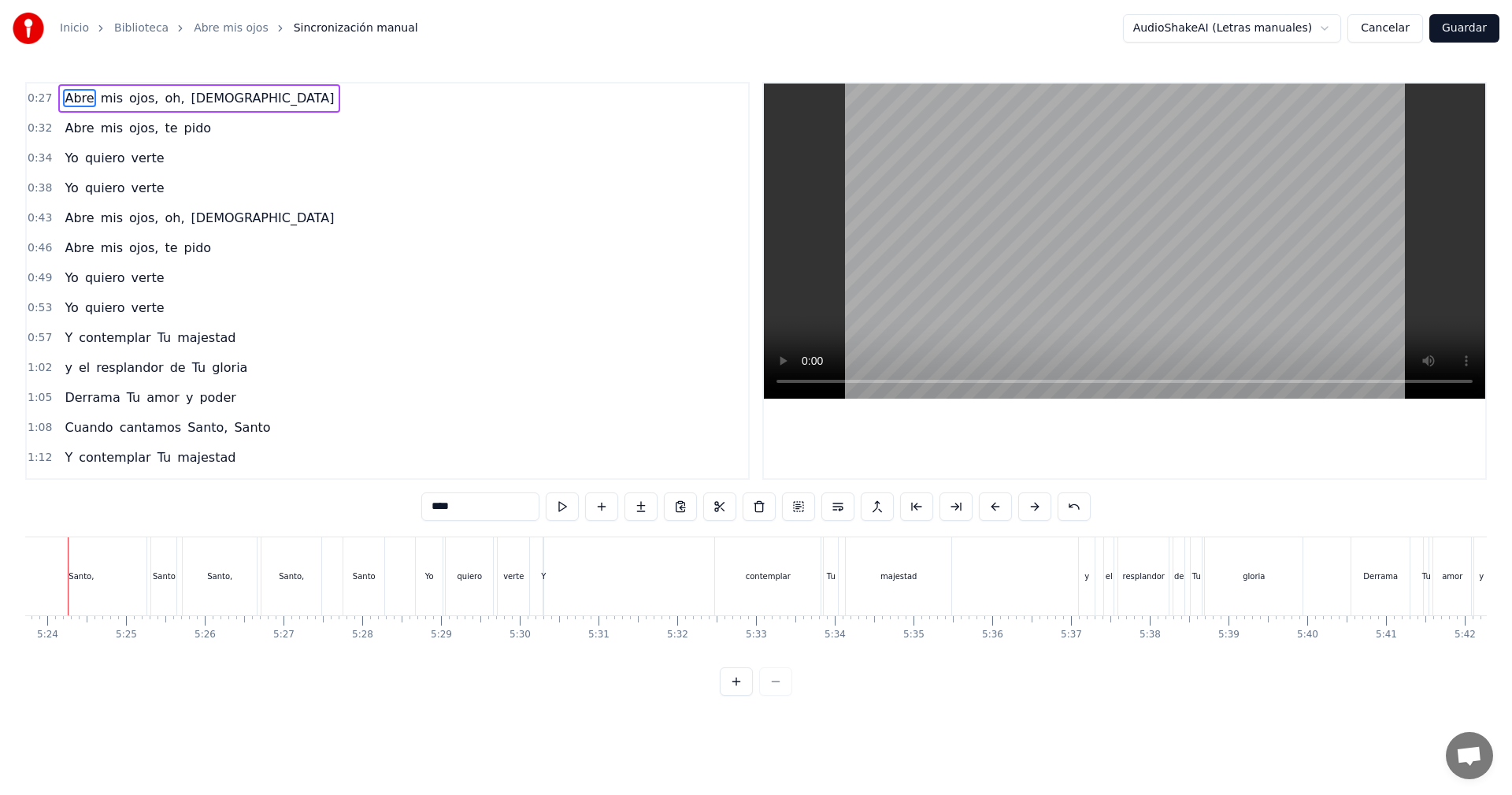
scroll to position [0, 25455]
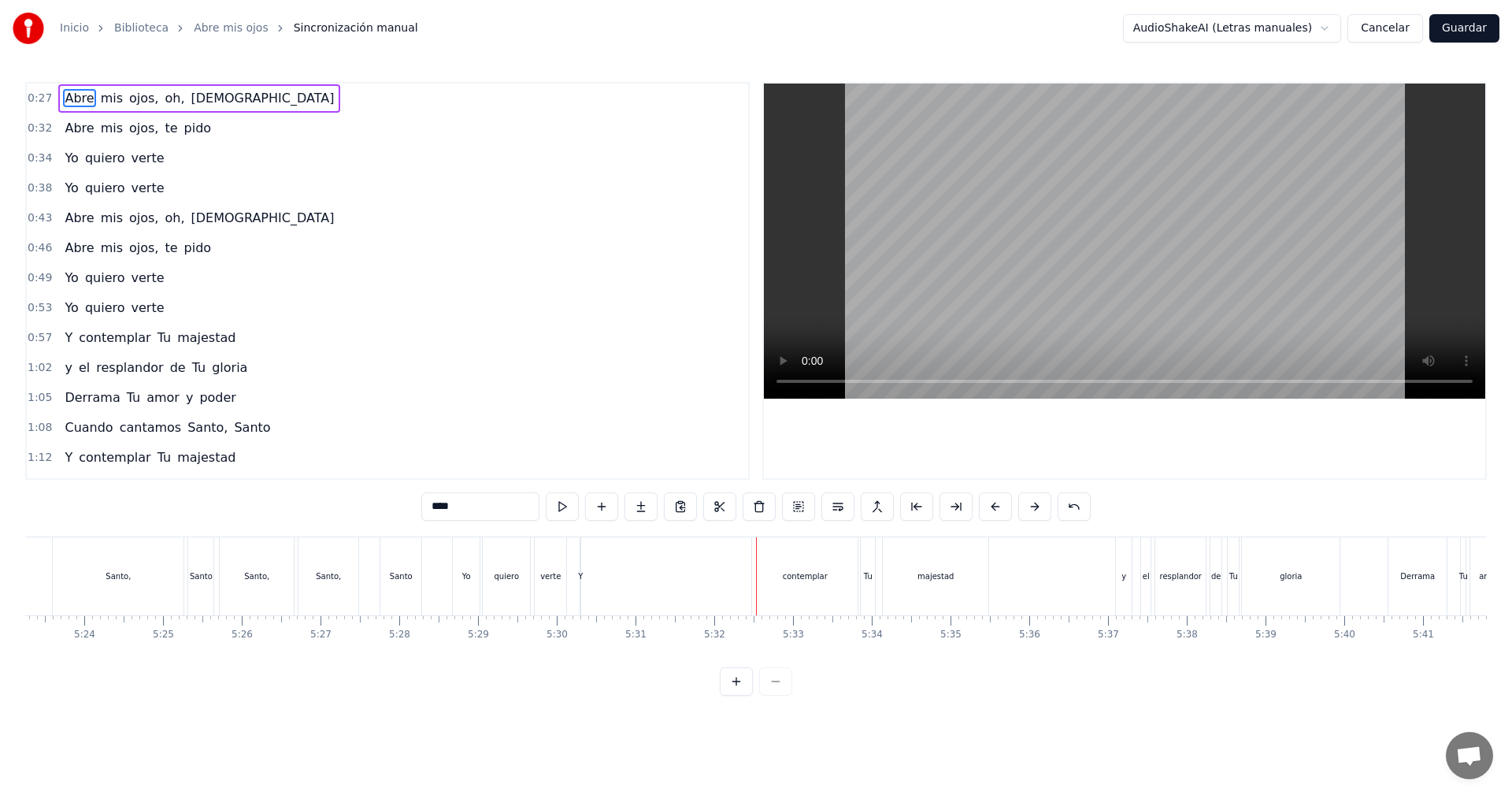
click at [582, 577] on div "Y" at bounding box center [580, 576] width 5 height 12
type input "*"
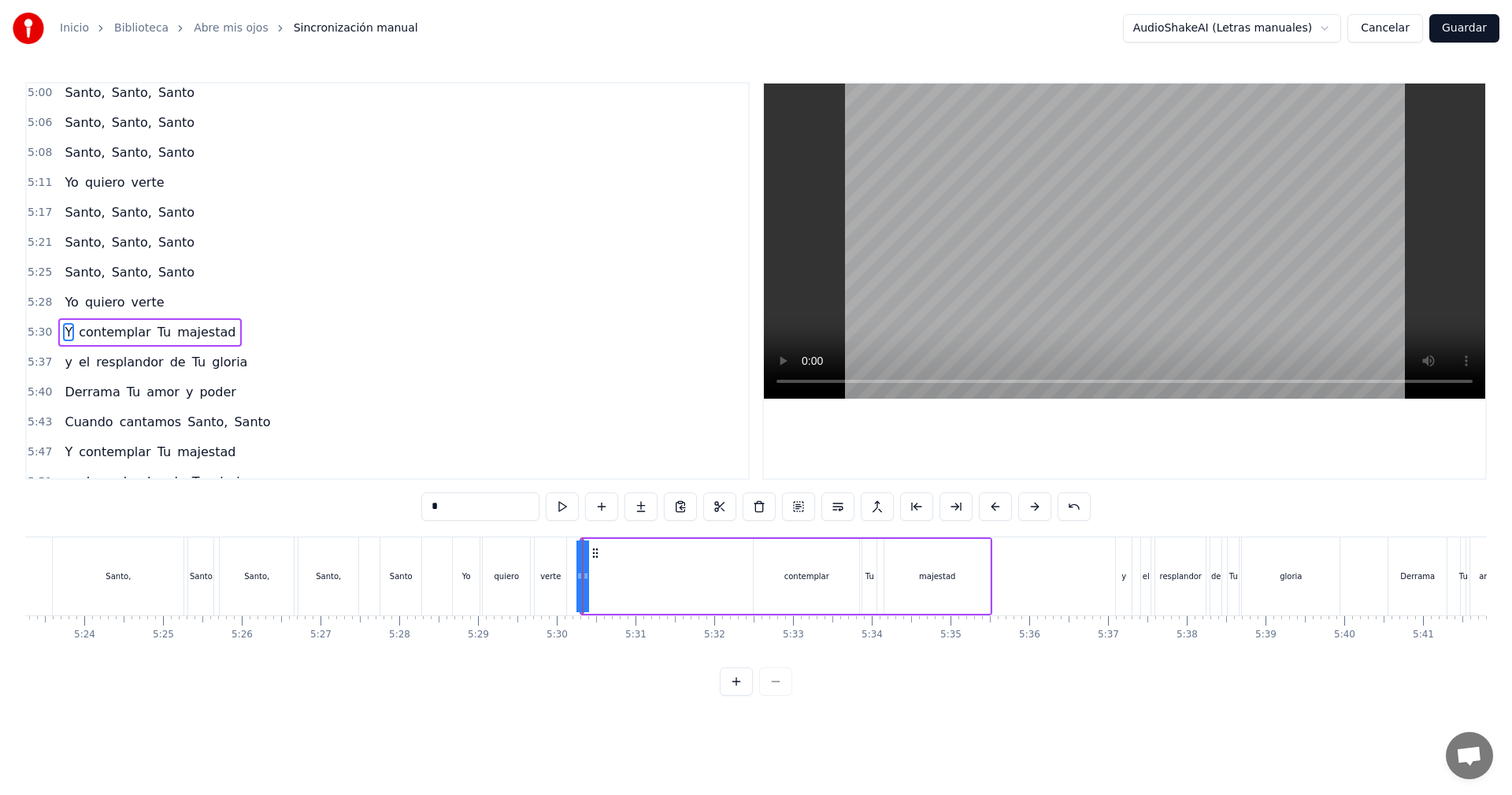
scroll to position [2242, 0]
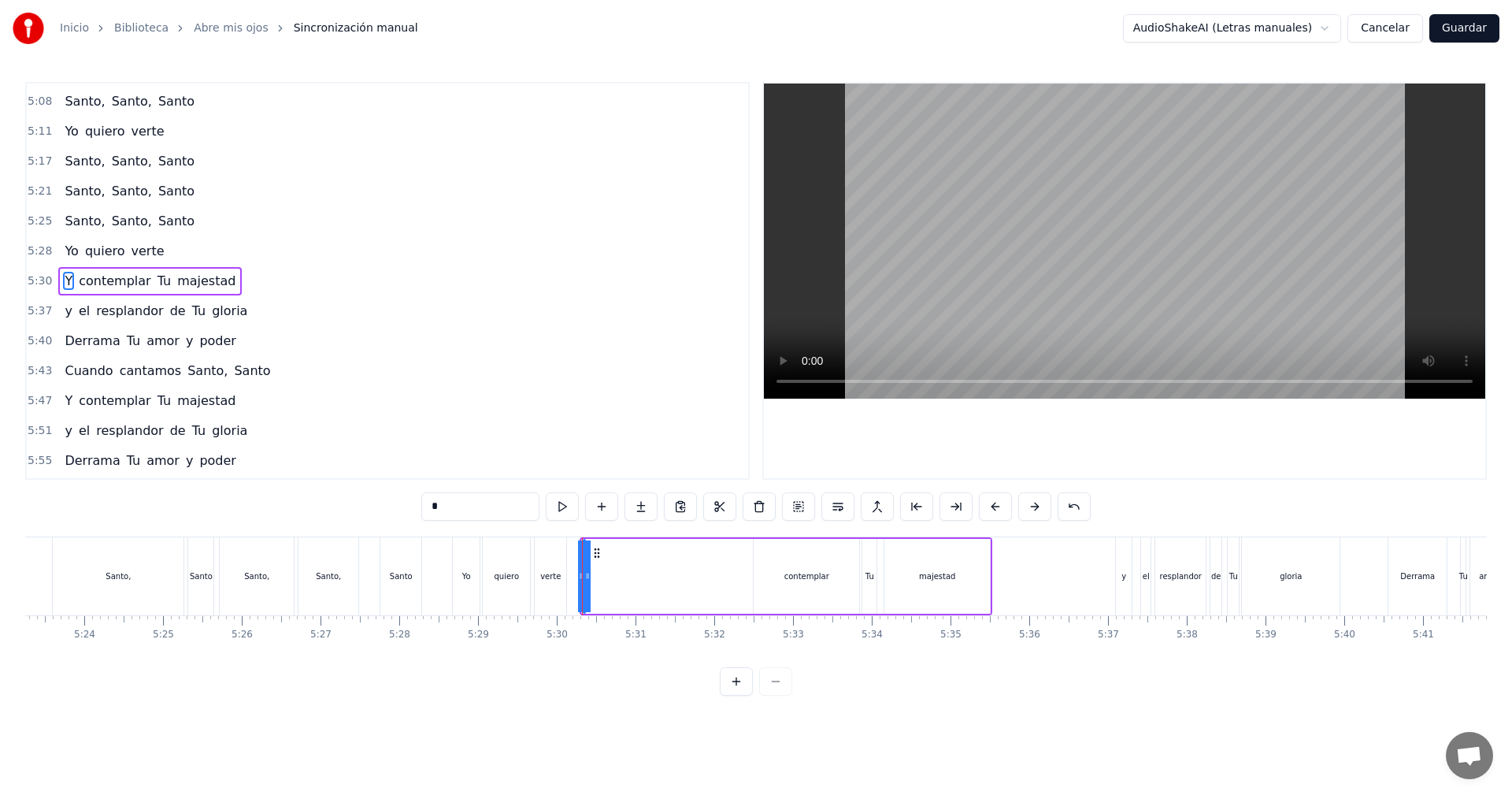
drag, startPoint x: 585, startPoint y: 576, endPoint x: 600, endPoint y: 576, distance: 15.0
click at [600, 576] on div "Y contemplar Tu majestad" at bounding box center [786, 576] width 413 height 78
click at [585, 578] on div "Y" at bounding box center [583, 576] width 5 height 12
drag, startPoint x: 585, startPoint y: 571, endPoint x: 647, endPoint y: 578, distance: 62.4
click at [647, 578] on div "Y contemplar Tu majestad" at bounding box center [787, 576] width 411 height 78
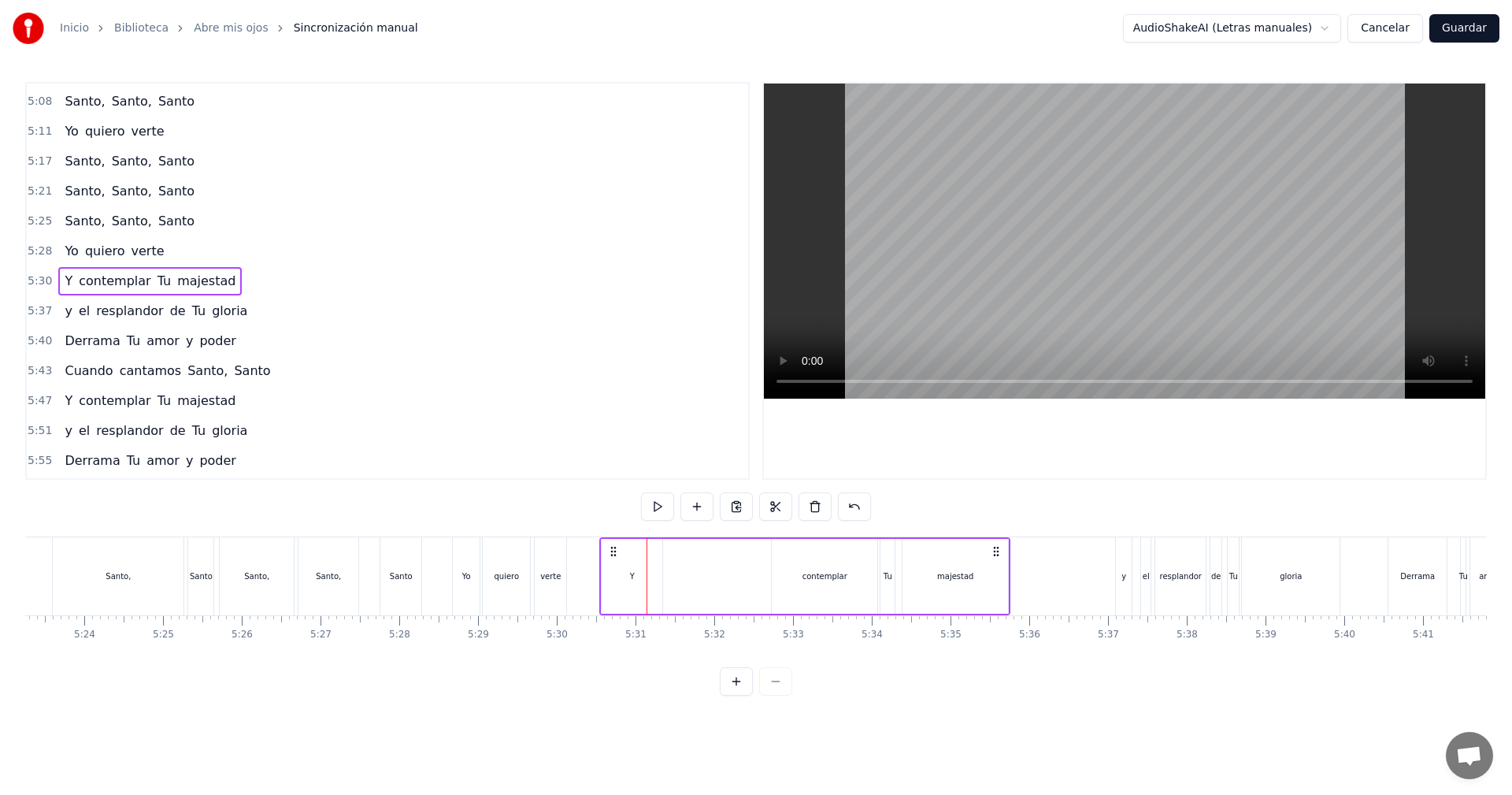
drag, startPoint x: 596, startPoint y: 551, endPoint x: 614, endPoint y: 556, distance: 18.7
click at [614, 556] on icon at bounding box center [614, 551] width 13 height 13
click at [630, 575] on div "Y" at bounding box center [632, 576] width 5 height 12
drag, startPoint x: 641, startPoint y: 571, endPoint x: 662, endPoint y: 571, distance: 21.0
click at [662, 571] on div "Y" at bounding box center [632, 577] width 62 height 75
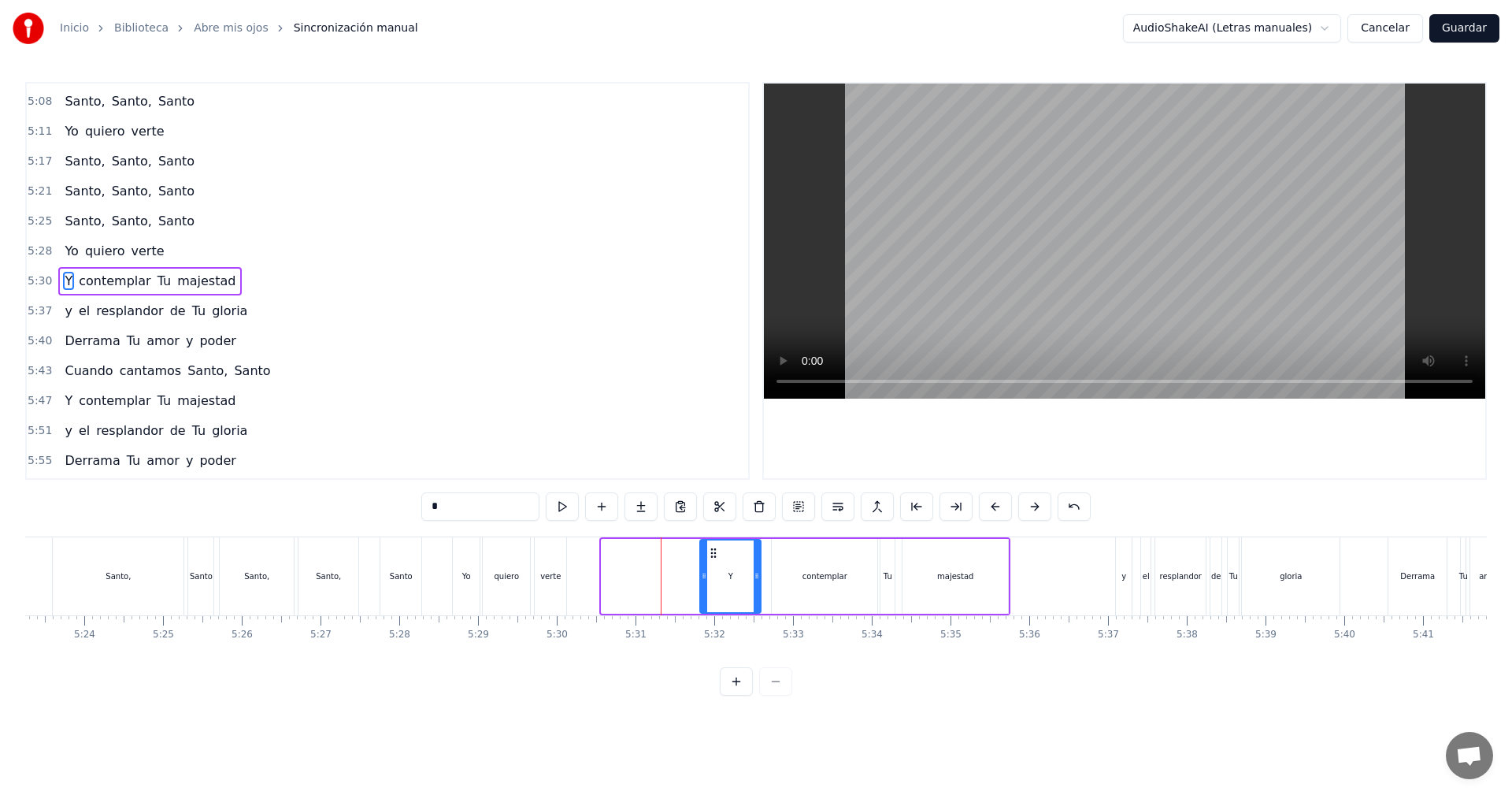
drag, startPoint x: 618, startPoint y: 554, endPoint x: 715, endPoint y: 568, distance: 98.0
click at [715, 568] on div "Y" at bounding box center [730, 576] width 59 height 71
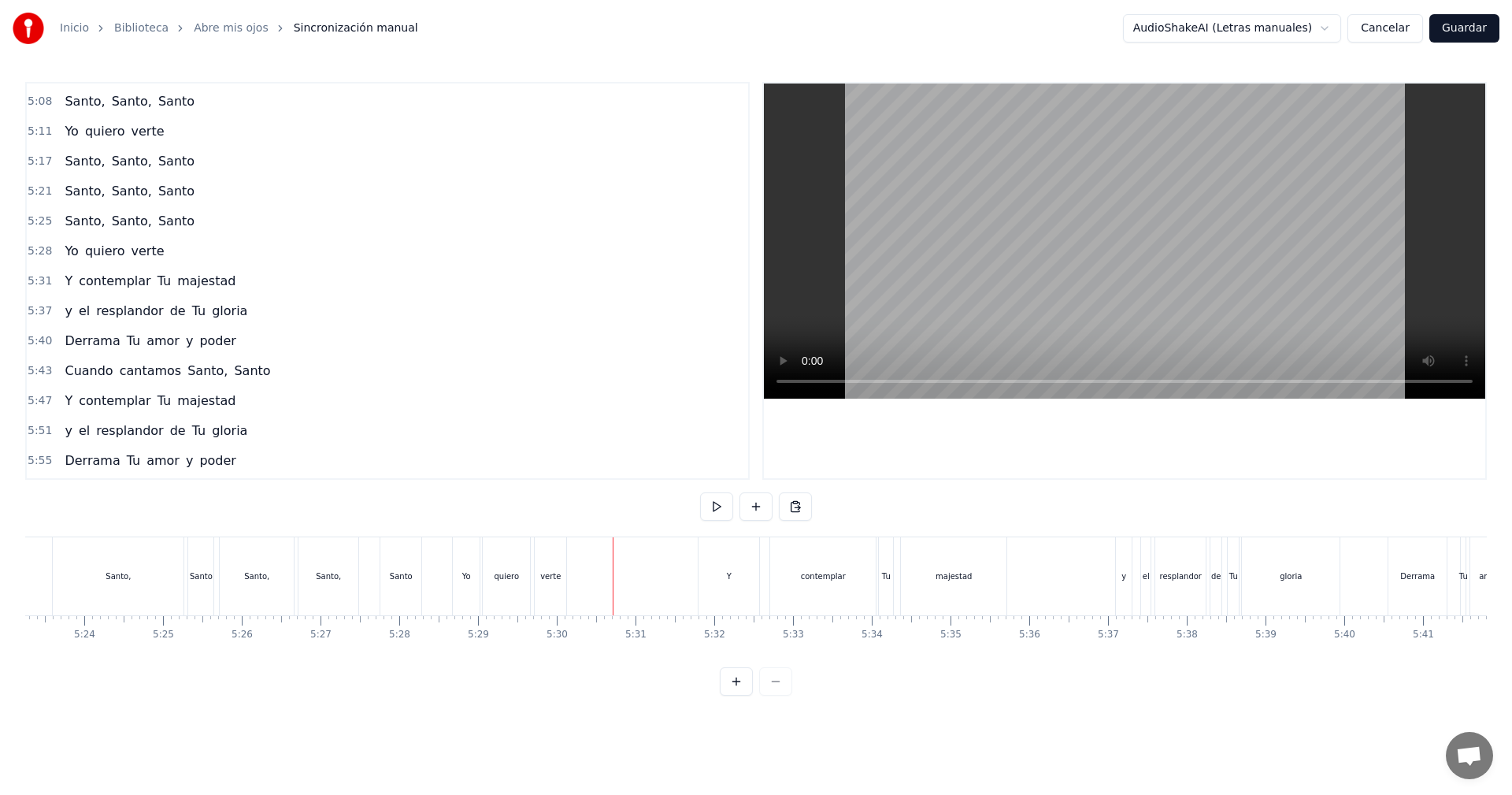
click at [1467, 35] on button "Guardar" at bounding box center [1464, 28] width 70 height 28
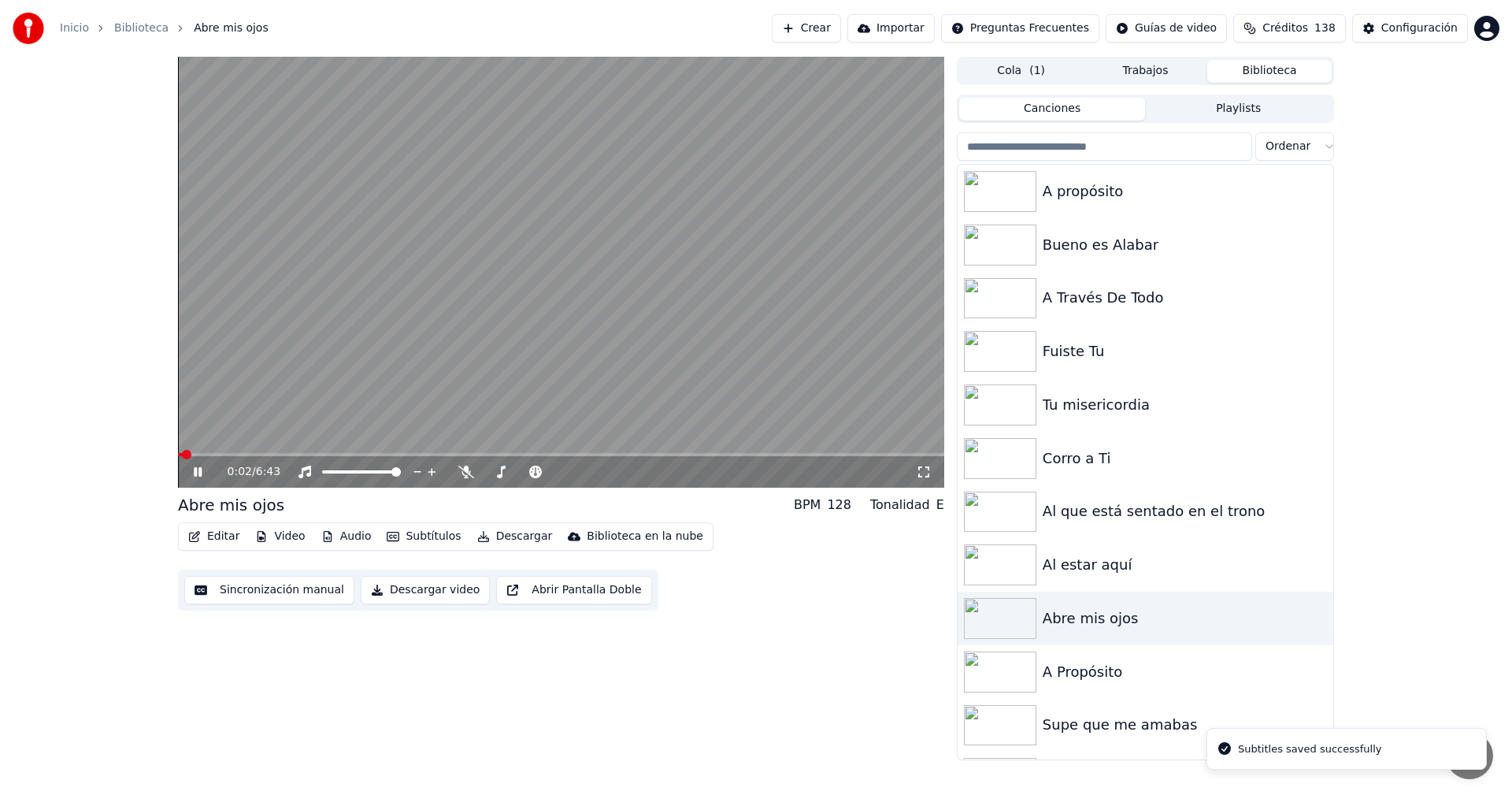
click at [192, 471] on icon at bounding box center [209, 472] width 37 height 13
click at [189, 538] on icon "button" at bounding box center [195, 536] width 11 height 11
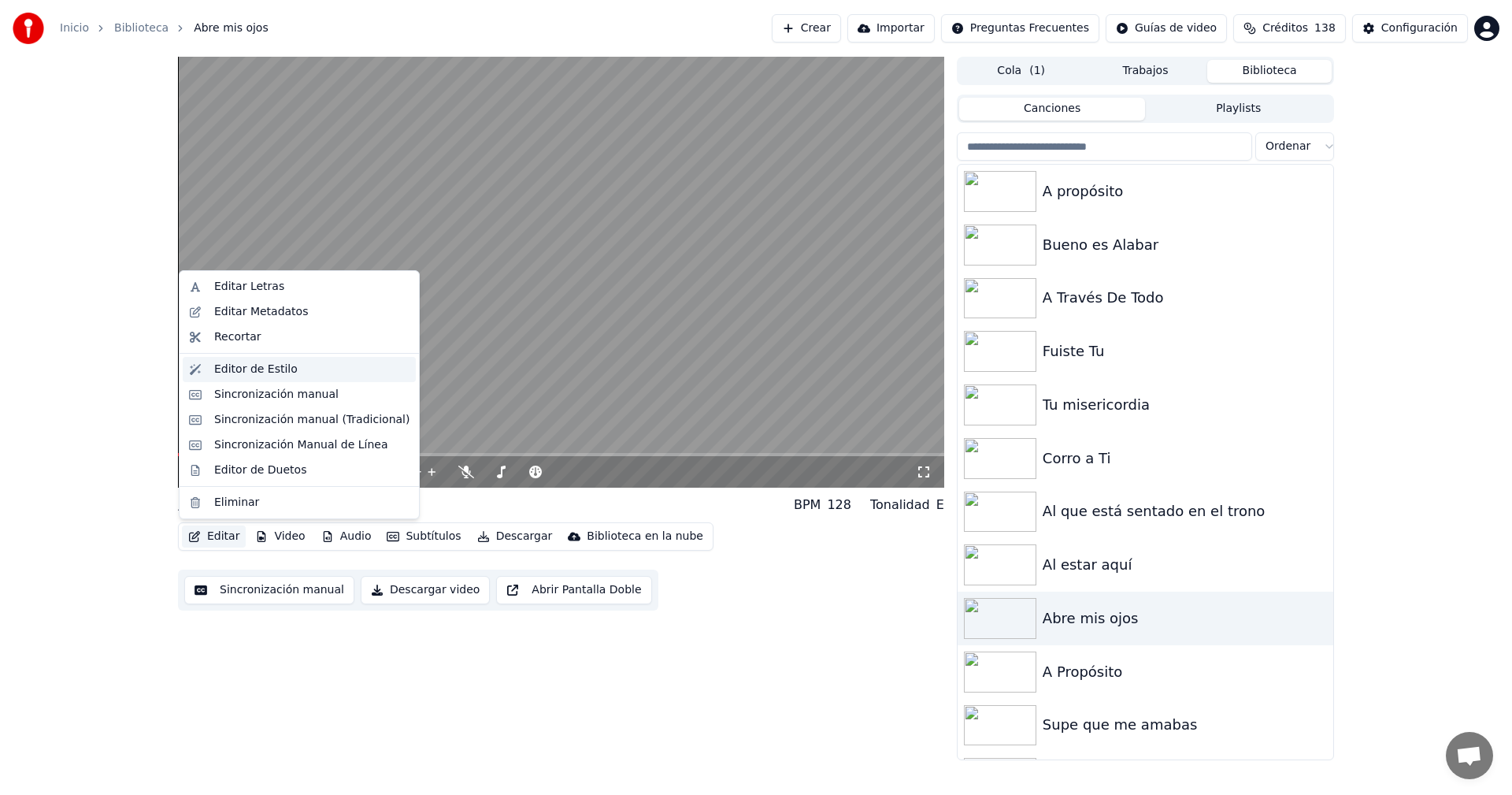
click at [210, 372] on div "Editor de Estilo" at bounding box center [299, 369] width 233 height 26
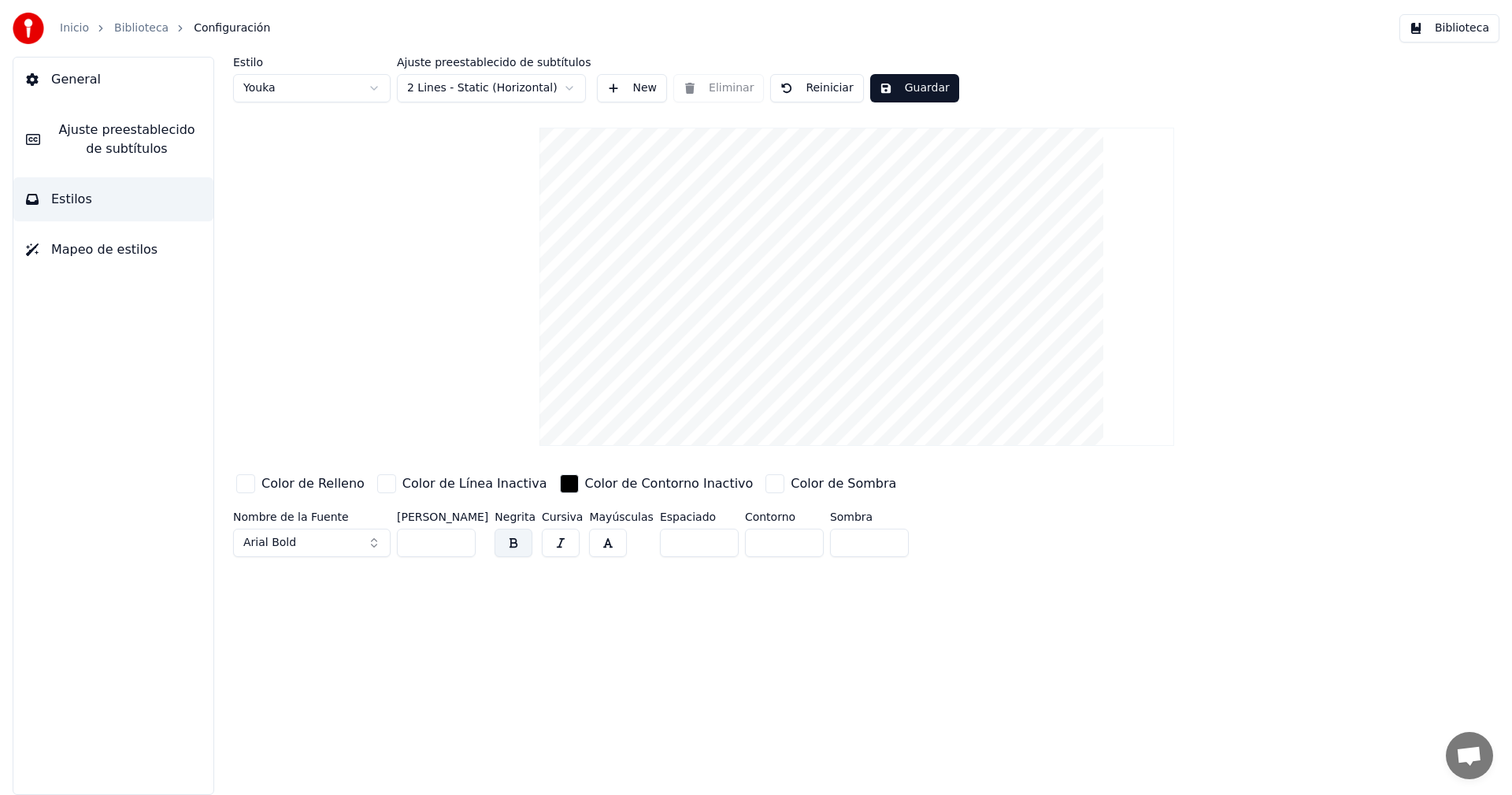
click at [460, 546] on input "***" at bounding box center [436, 542] width 79 height 28
click at [460, 545] on input "***" at bounding box center [436, 542] width 79 height 28
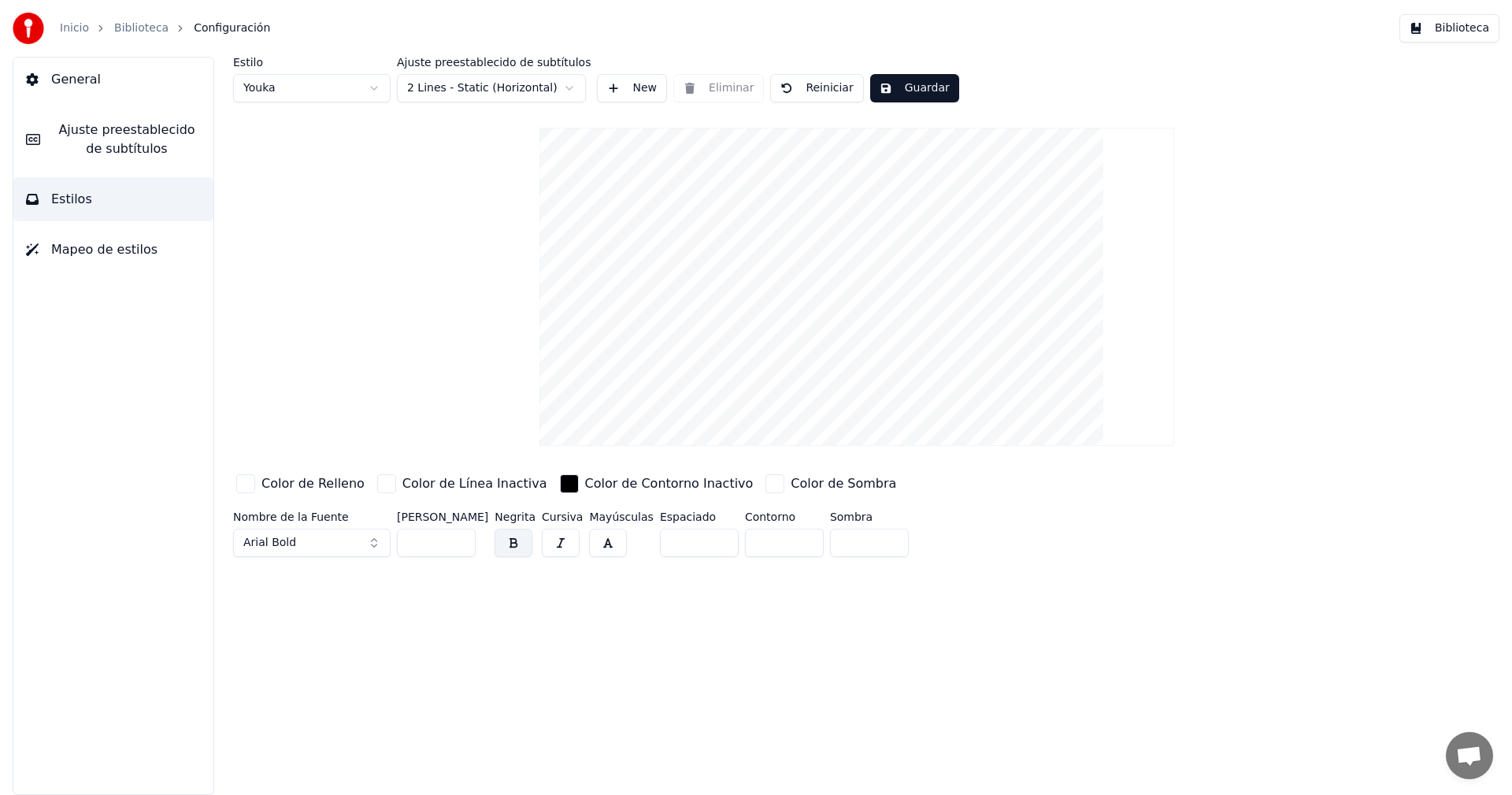
click at [460, 545] on input "***" at bounding box center [436, 542] width 79 height 28
type input "***"
click at [460, 545] on input "***" at bounding box center [436, 542] width 79 height 28
click at [560, 83] on html "Inicio Biblioteca Configuración Biblioteca General Ajuste preestablecido de sub…" at bounding box center [756, 398] width 1512 height 795
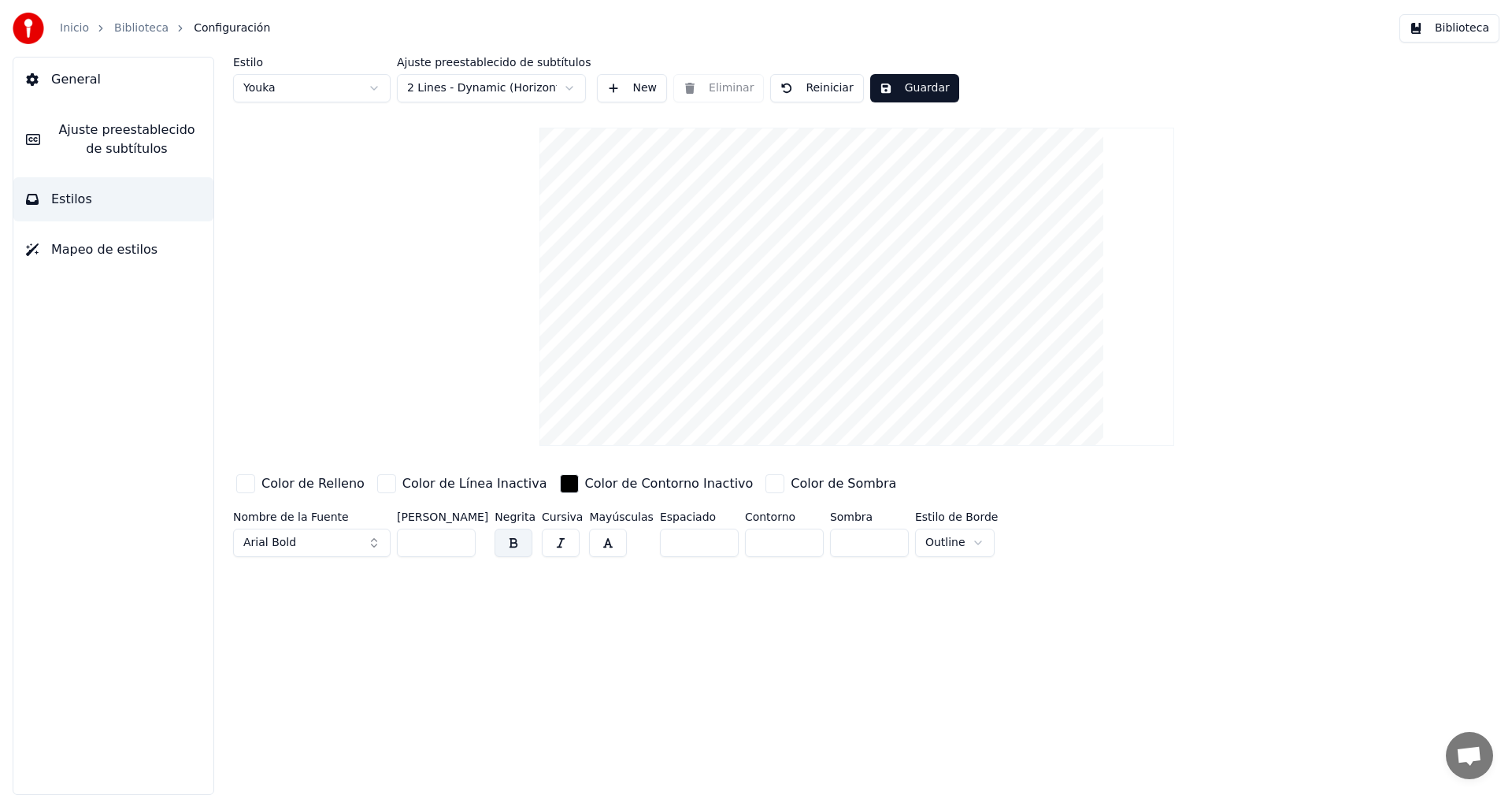
click at [901, 84] on button "Guardar" at bounding box center [914, 88] width 89 height 28
click at [1437, 37] on button "Biblioteca" at bounding box center [1449, 28] width 100 height 28
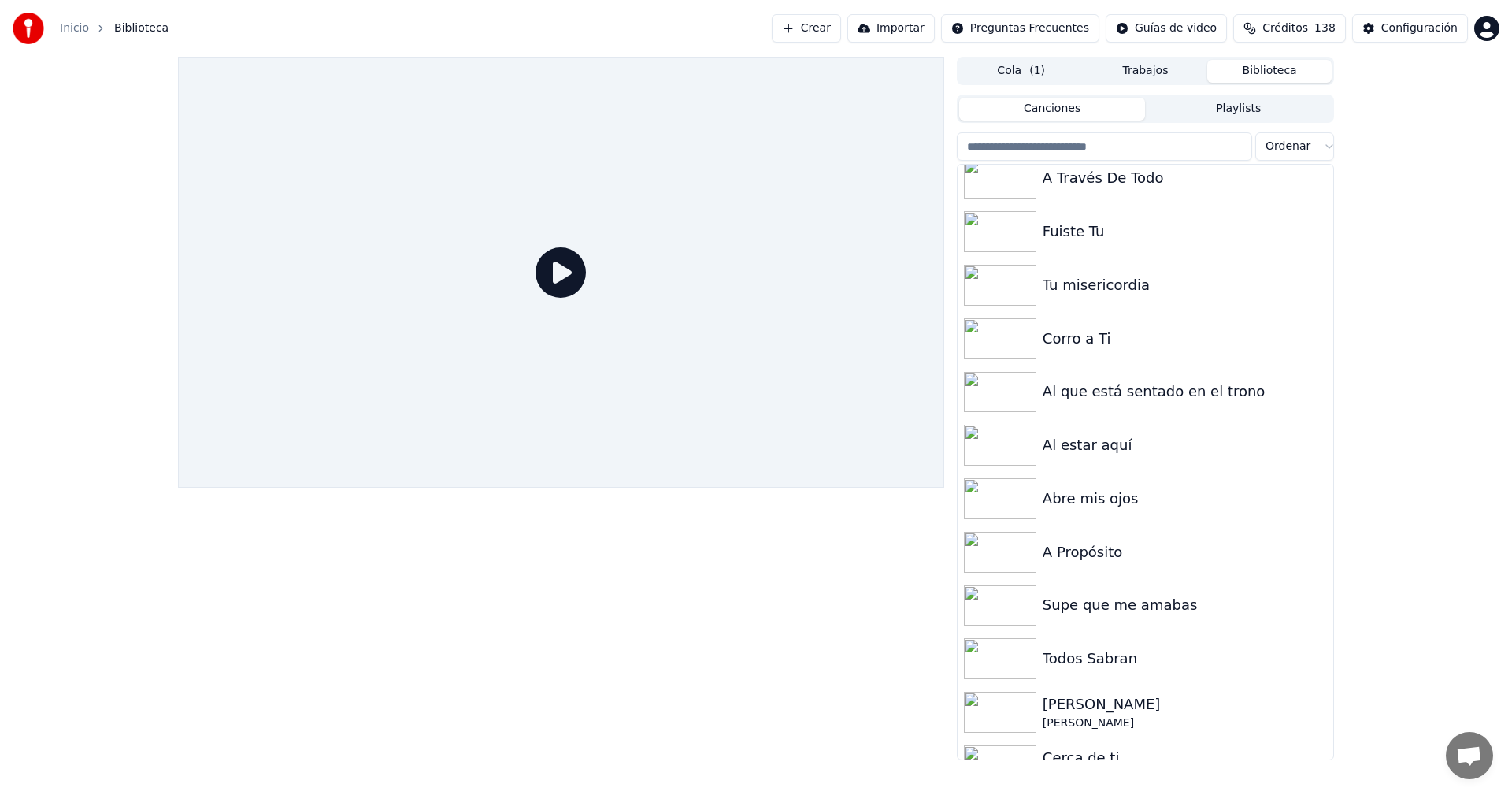
scroll to position [116, 0]
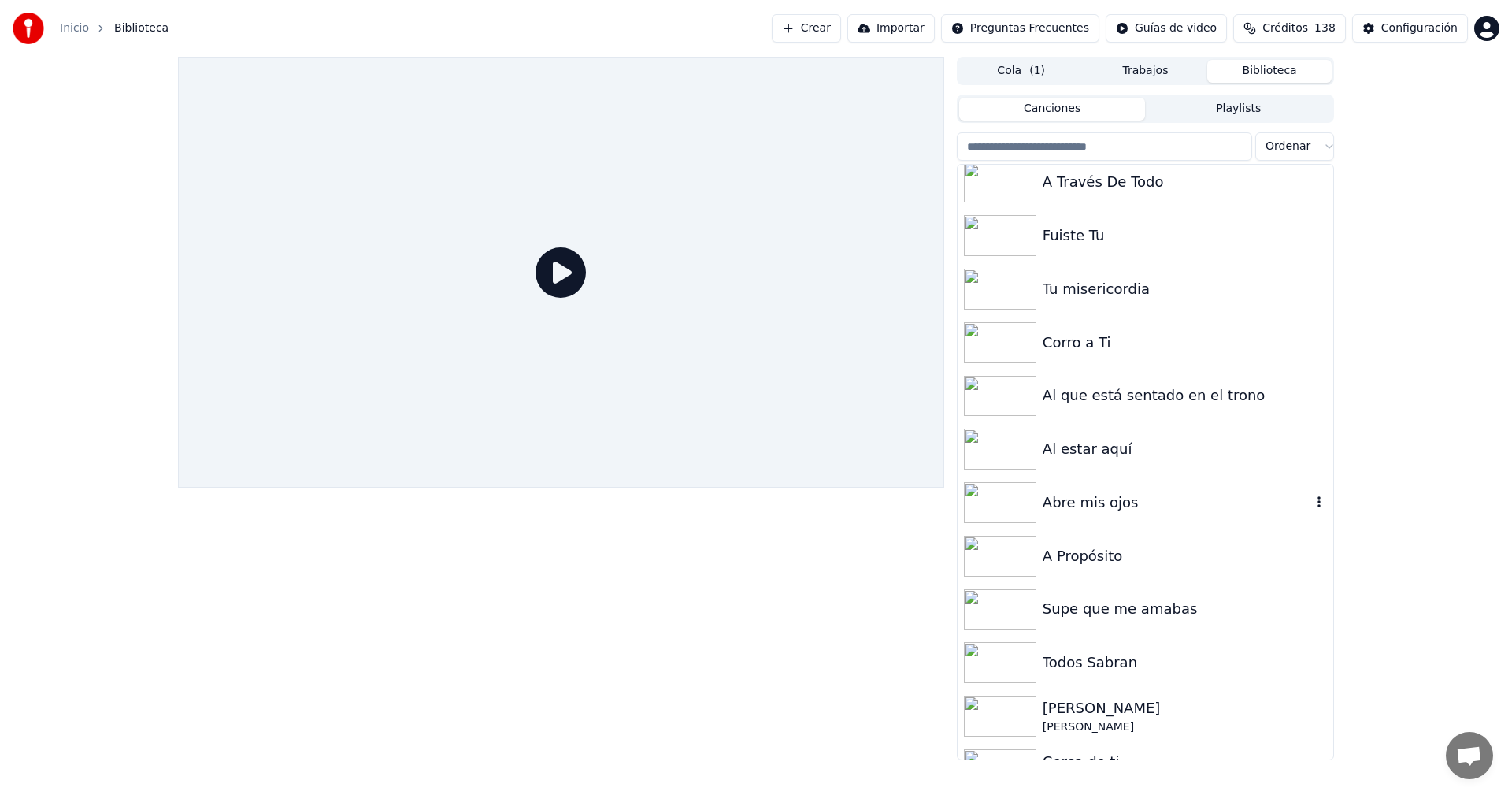
click at [971, 497] on img at bounding box center [999, 502] width 72 height 41
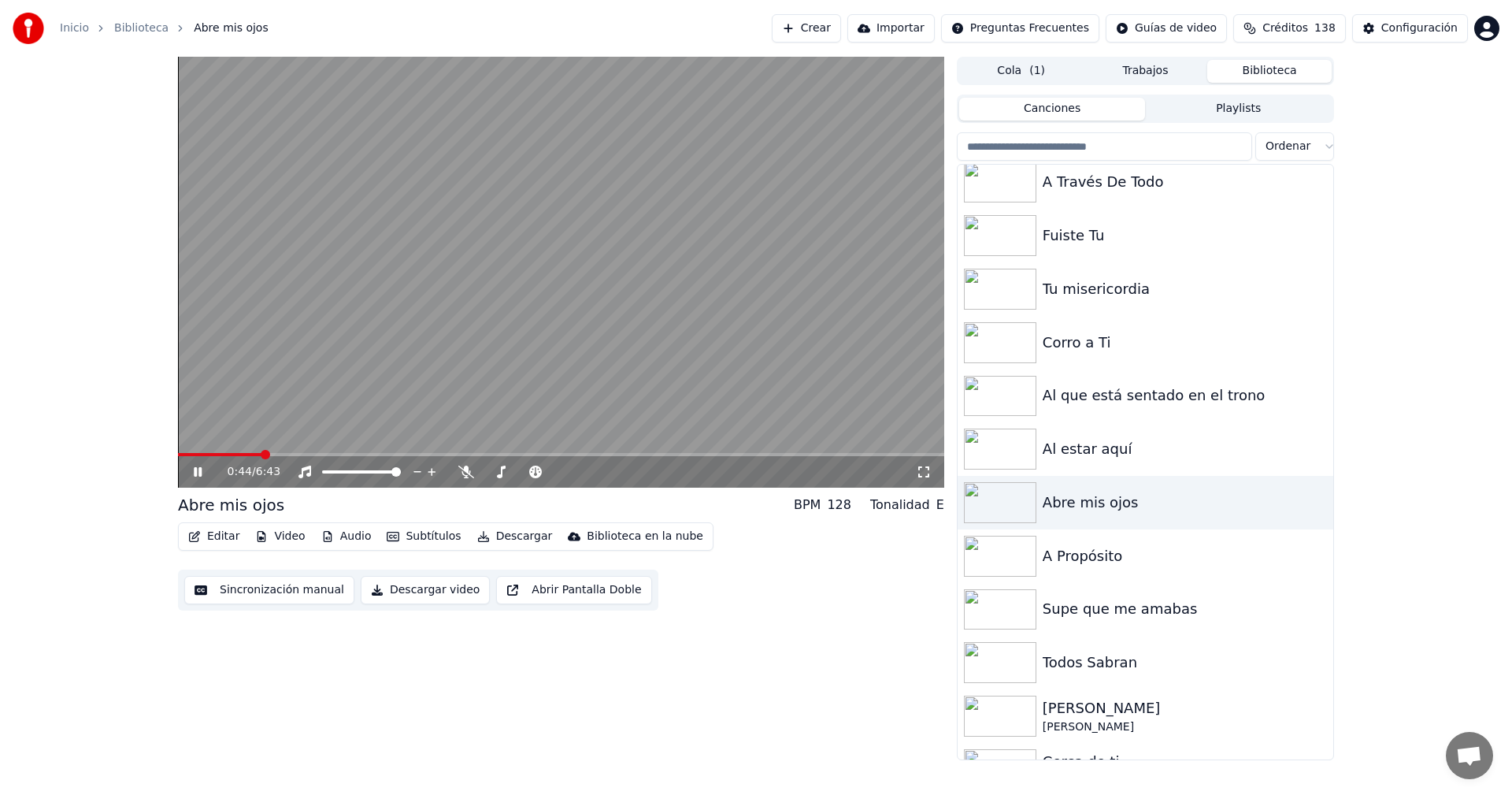
click at [260, 454] on span at bounding box center [561, 454] width 767 height 3
click at [342, 453] on span at bounding box center [561, 454] width 767 height 3
click at [194, 475] on icon at bounding box center [209, 472] width 37 height 13
click at [194, 476] on icon at bounding box center [197, 472] width 9 height 11
click at [196, 472] on icon at bounding box center [197, 472] width 8 height 9
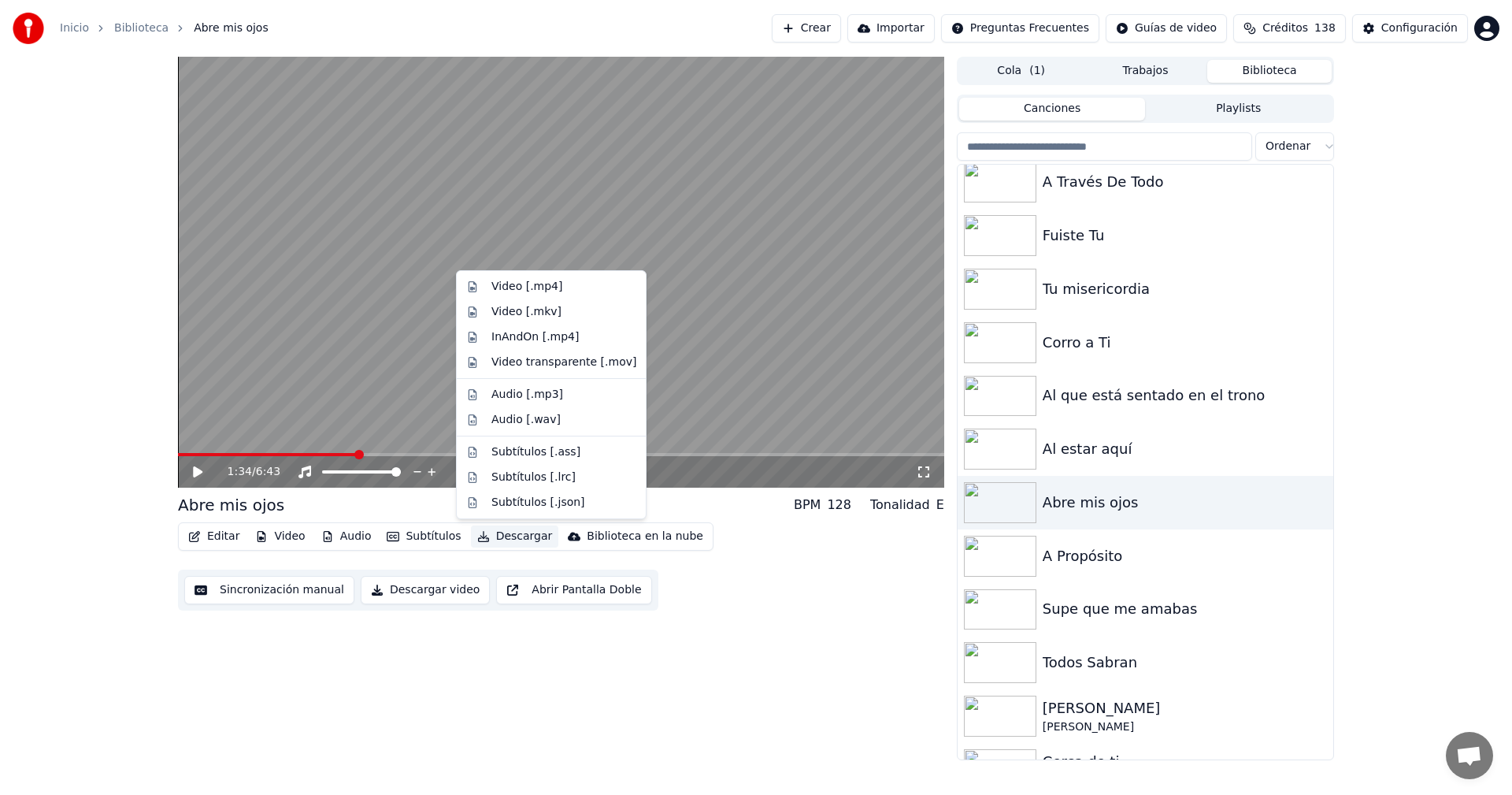
click at [499, 536] on button "Descargar" at bounding box center [514, 536] width 89 height 22
click at [518, 282] on div "Video [.mp4]" at bounding box center [527, 286] width 71 height 16
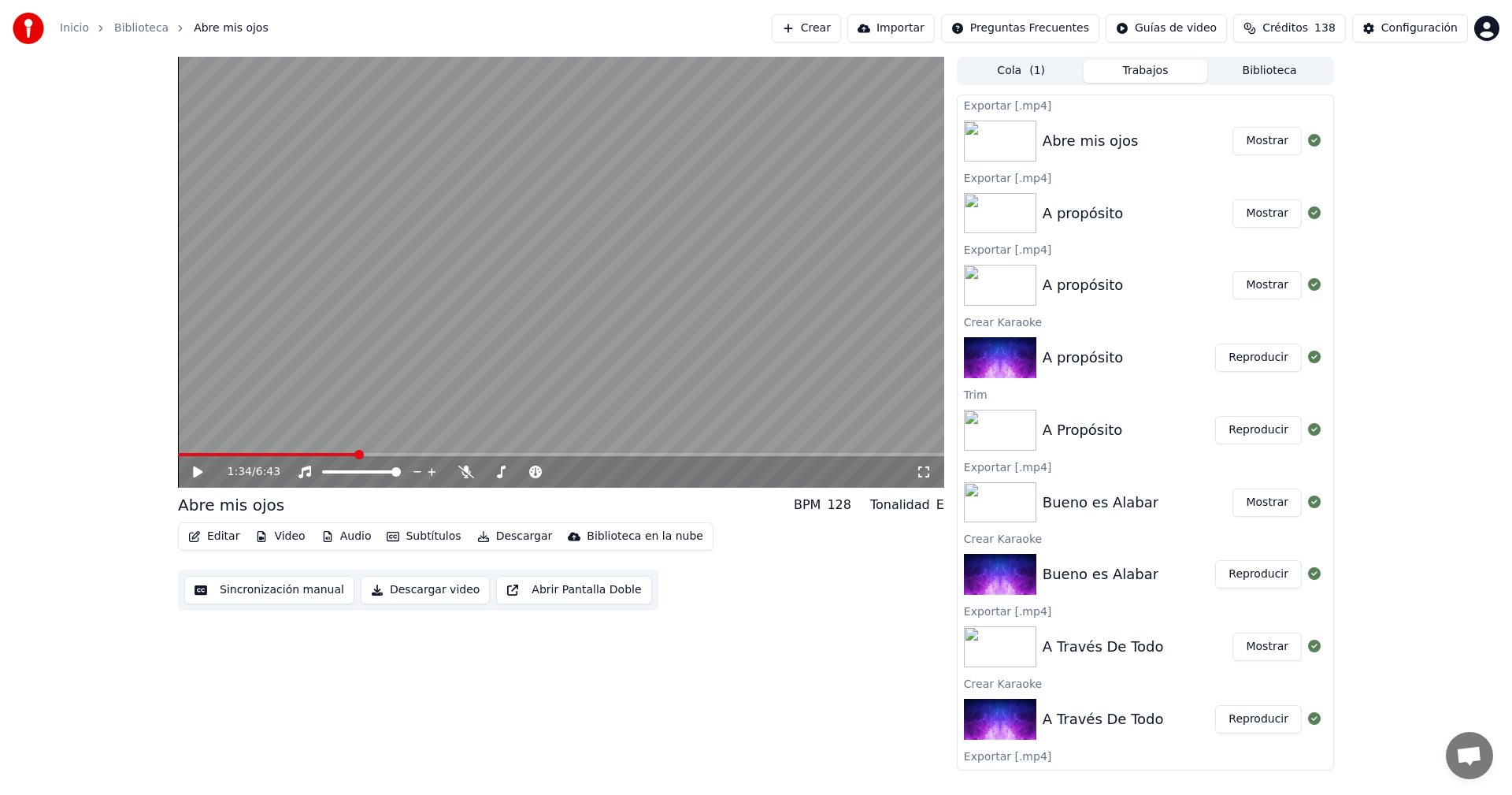
click at [1264, 143] on button "Mostrar" at bounding box center [1267, 141] width 69 height 28
click at [1282, 66] on button "Biblioteca" at bounding box center [1269, 71] width 124 height 23
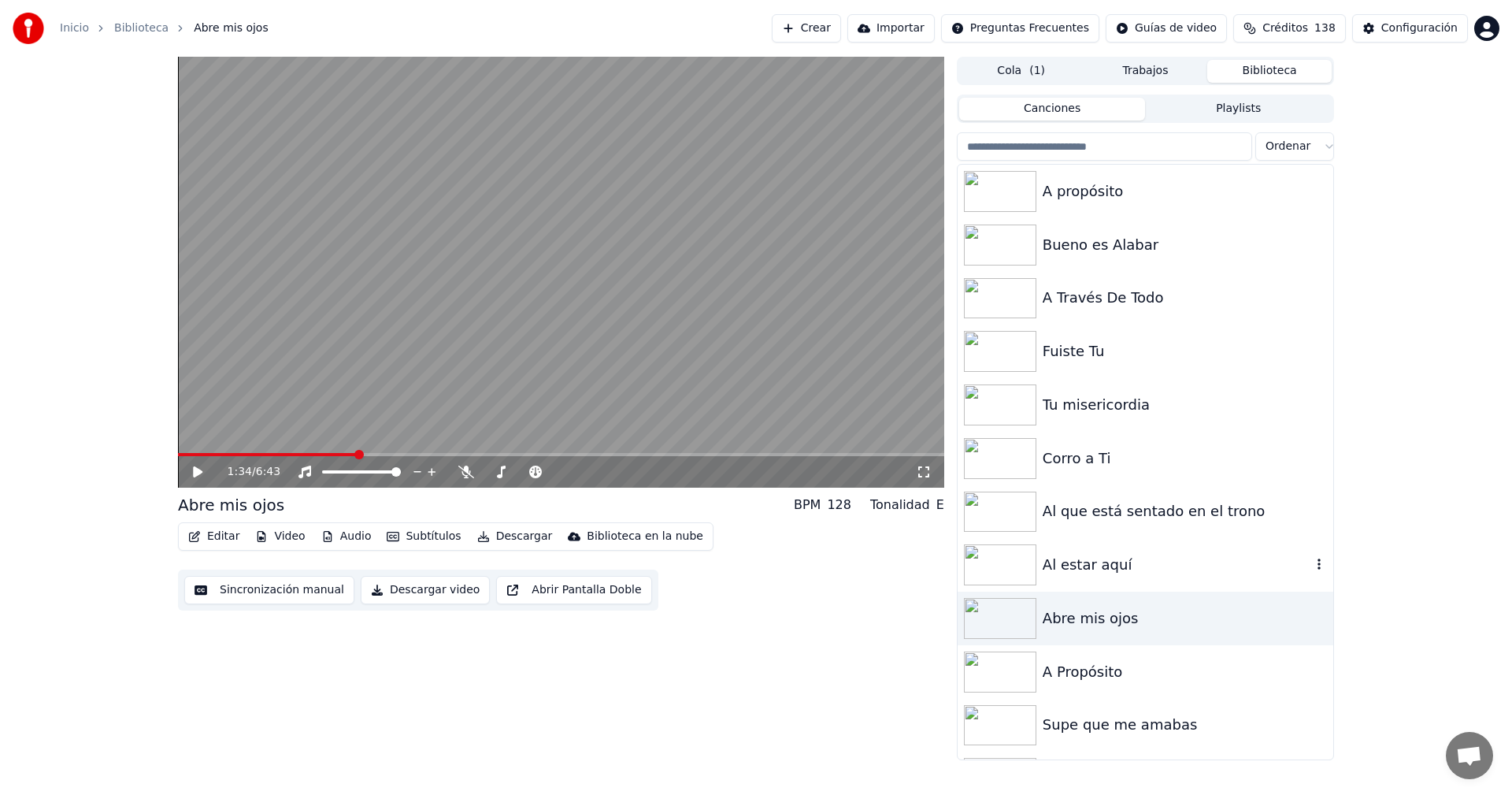
click at [1010, 568] on img at bounding box center [999, 565] width 72 height 41
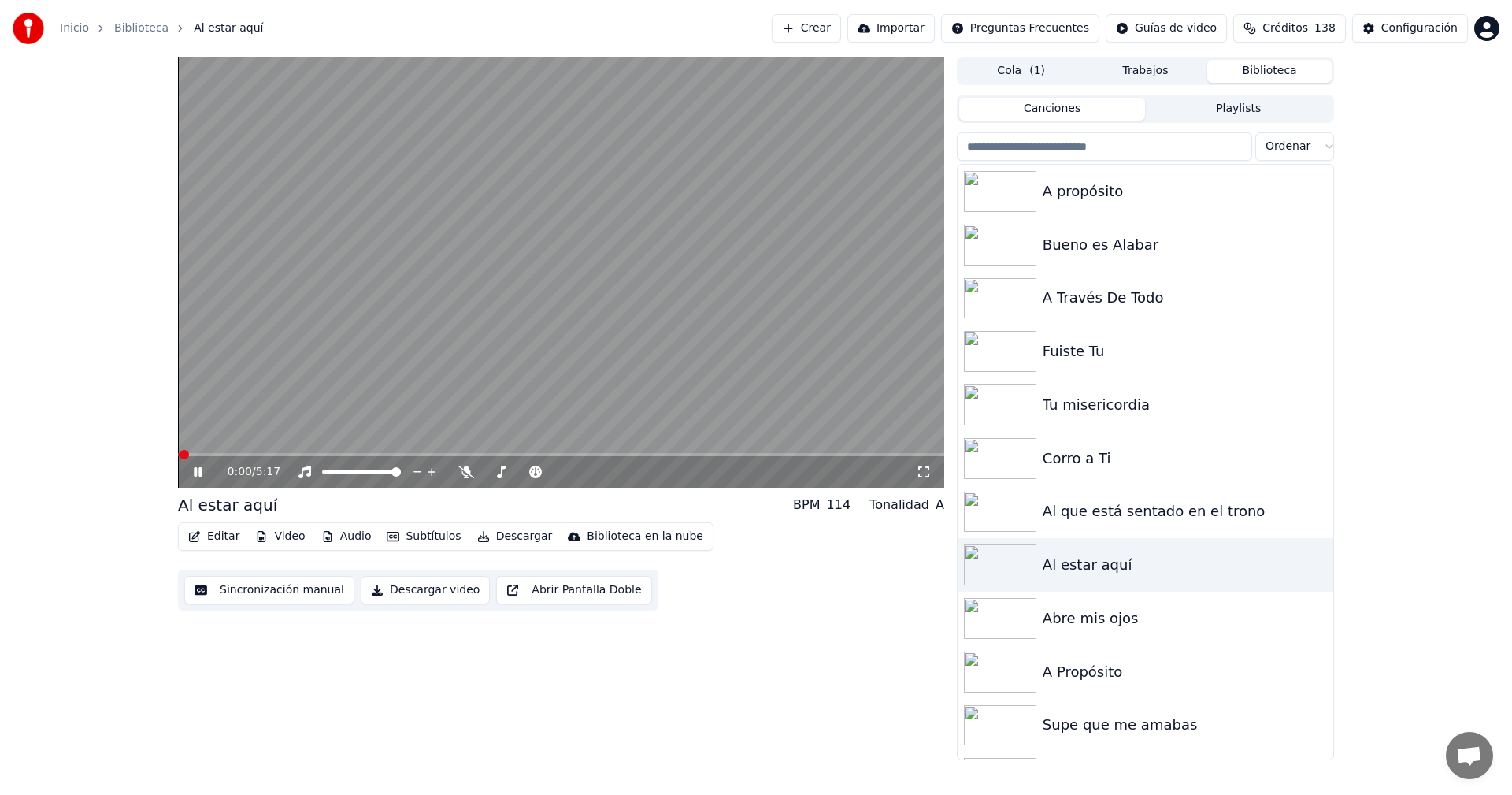
click at [197, 473] on icon at bounding box center [209, 472] width 37 height 13
click at [198, 535] on icon "button" at bounding box center [195, 536] width 13 height 11
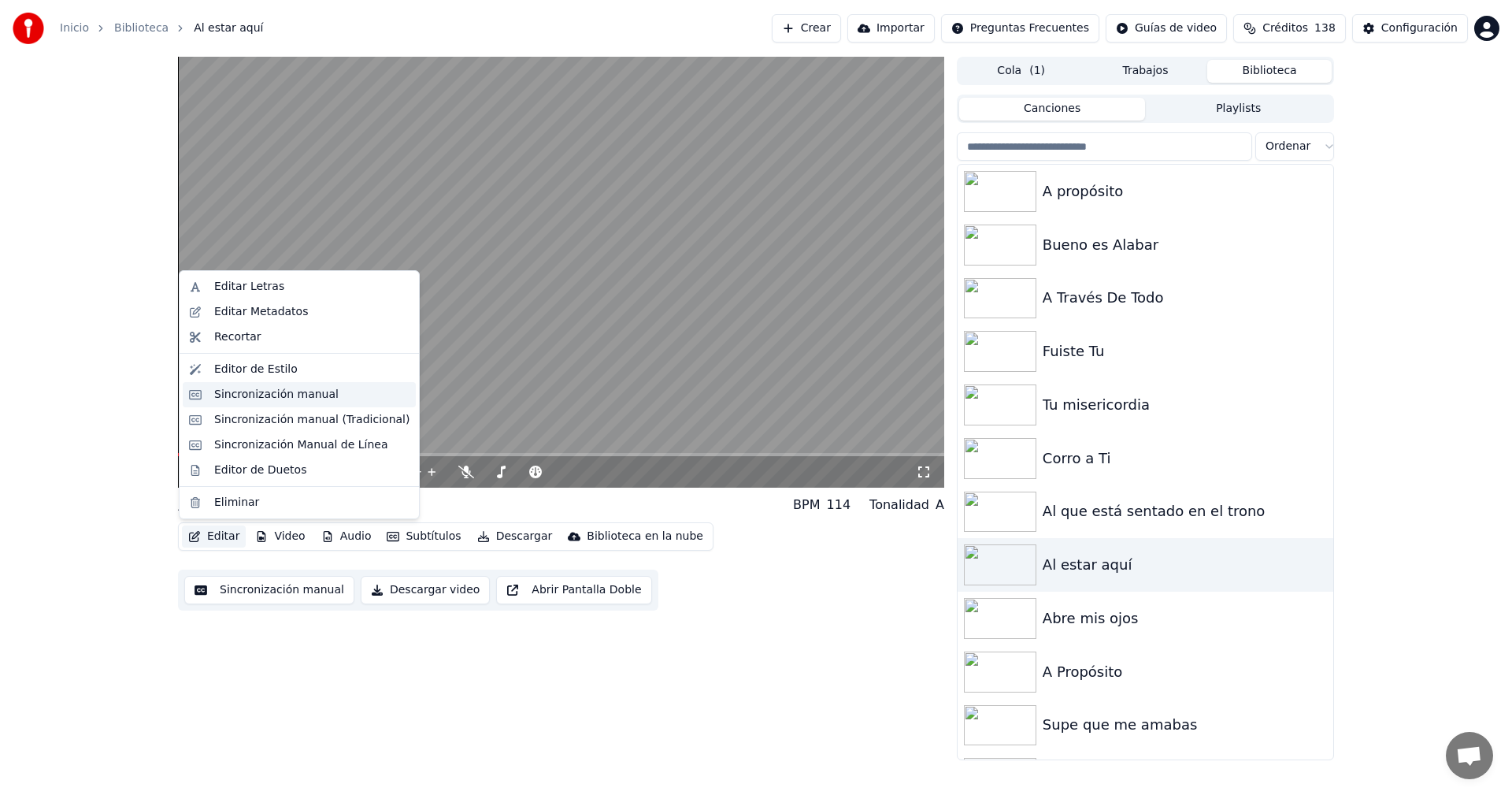
click at [236, 397] on div "Sincronización manual" at bounding box center [276, 394] width 124 height 16
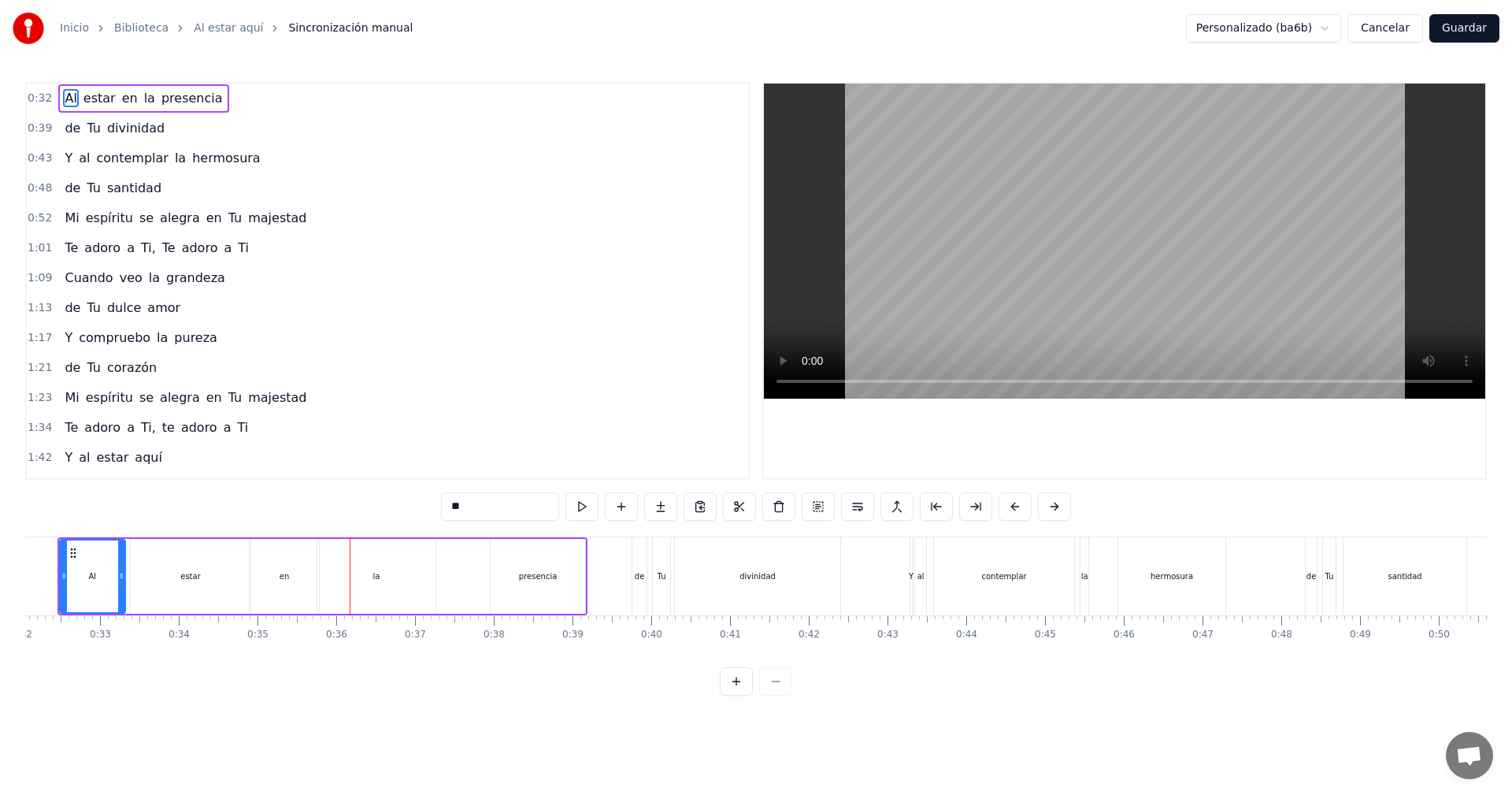
scroll to position [0, 2387]
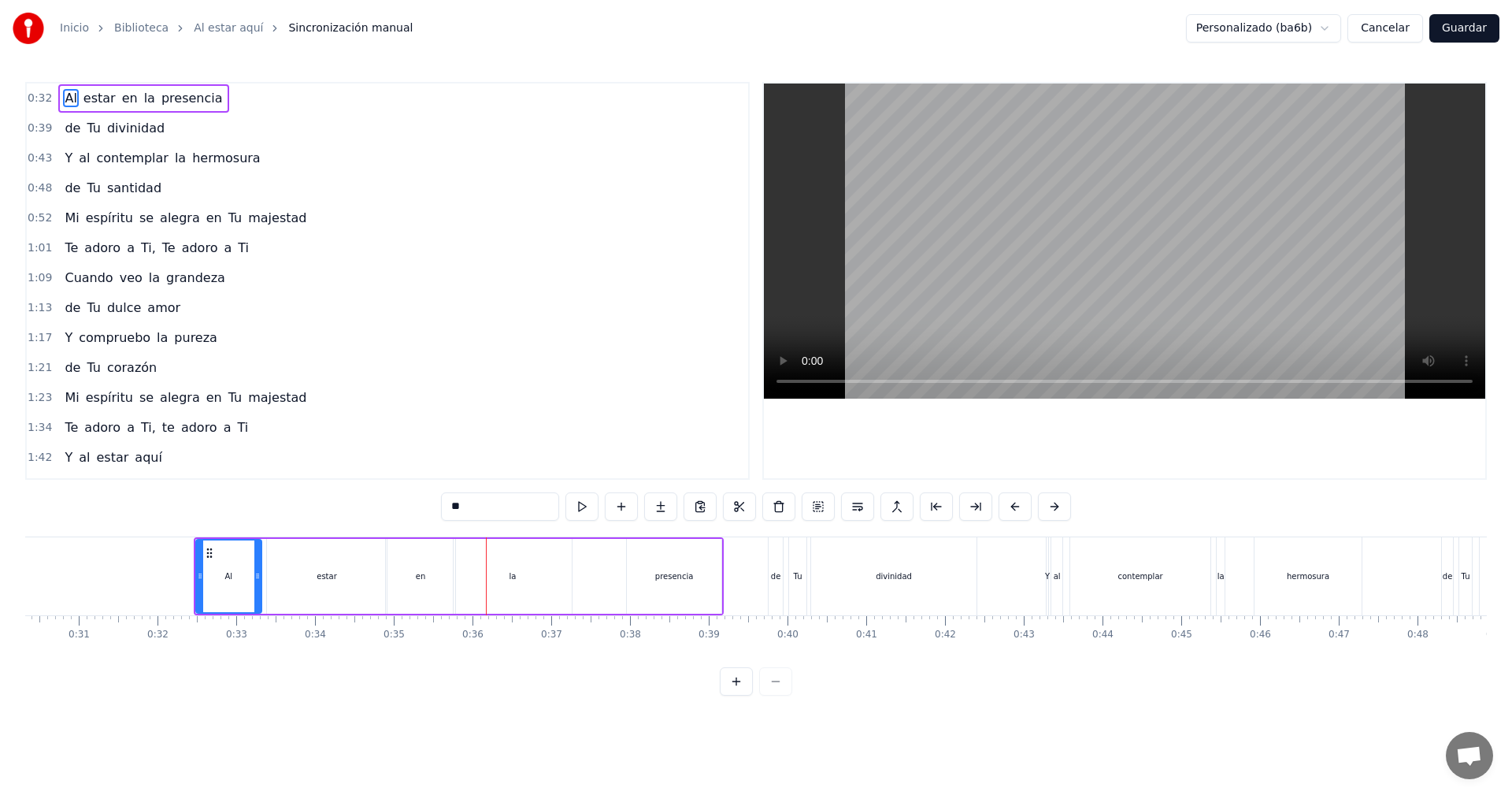
click at [644, 565] on div "presencia" at bounding box center [673, 577] width 94 height 75
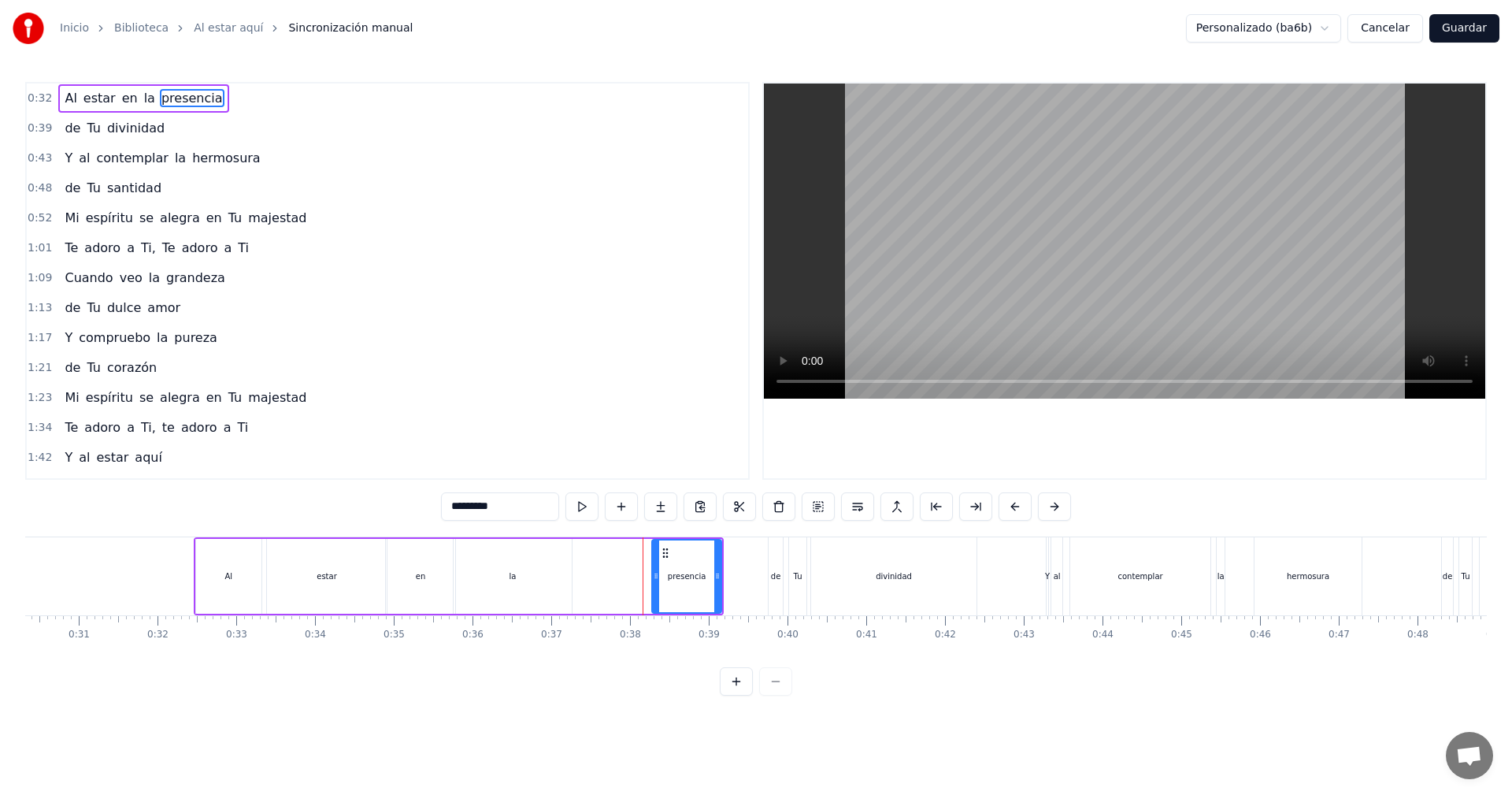
drag, startPoint x: 631, startPoint y: 574, endPoint x: 657, endPoint y: 576, distance: 26.1
click at [657, 576] on icon at bounding box center [656, 576] width 6 height 13
click at [538, 573] on div "la" at bounding box center [512, 577] width 118 height 75
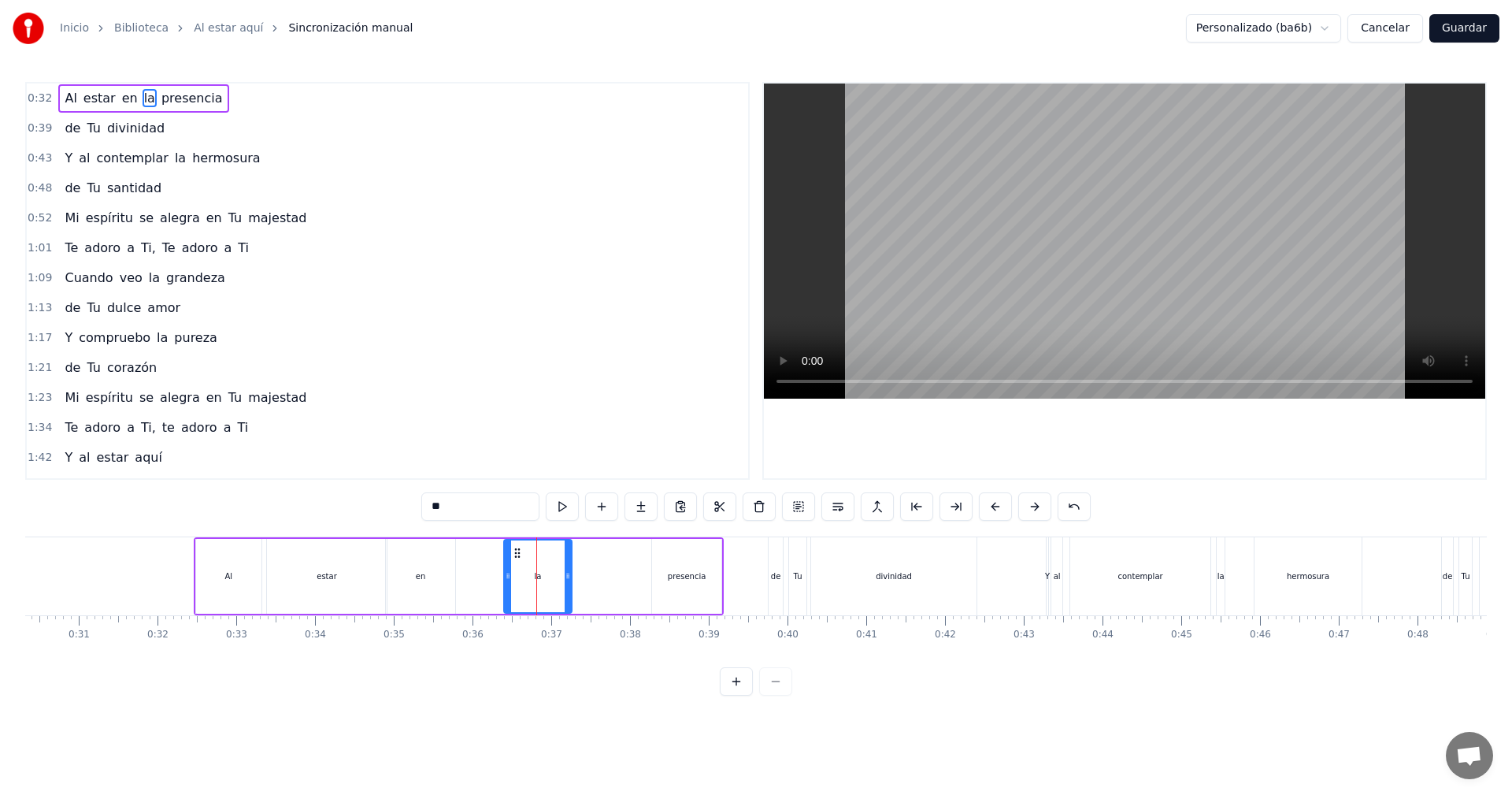
drag, startPoint x: 456, startPoint y: 578, endPoint x: 506, endPoint y: 575, distance: 50.1
click at [506, 575] on icon at bounding box center [507, 576] width 6 height 13
drag, startPoint x: 513, startPoint y: 553, endPoint x: 596, endPoint y: 552, distance: 83.0
click at [596, 552] on icon at bounding box center [600, 553] width 13 height 13
click at [425, 578] on div "en" at bounding box center [420, 576] width 10 height 12
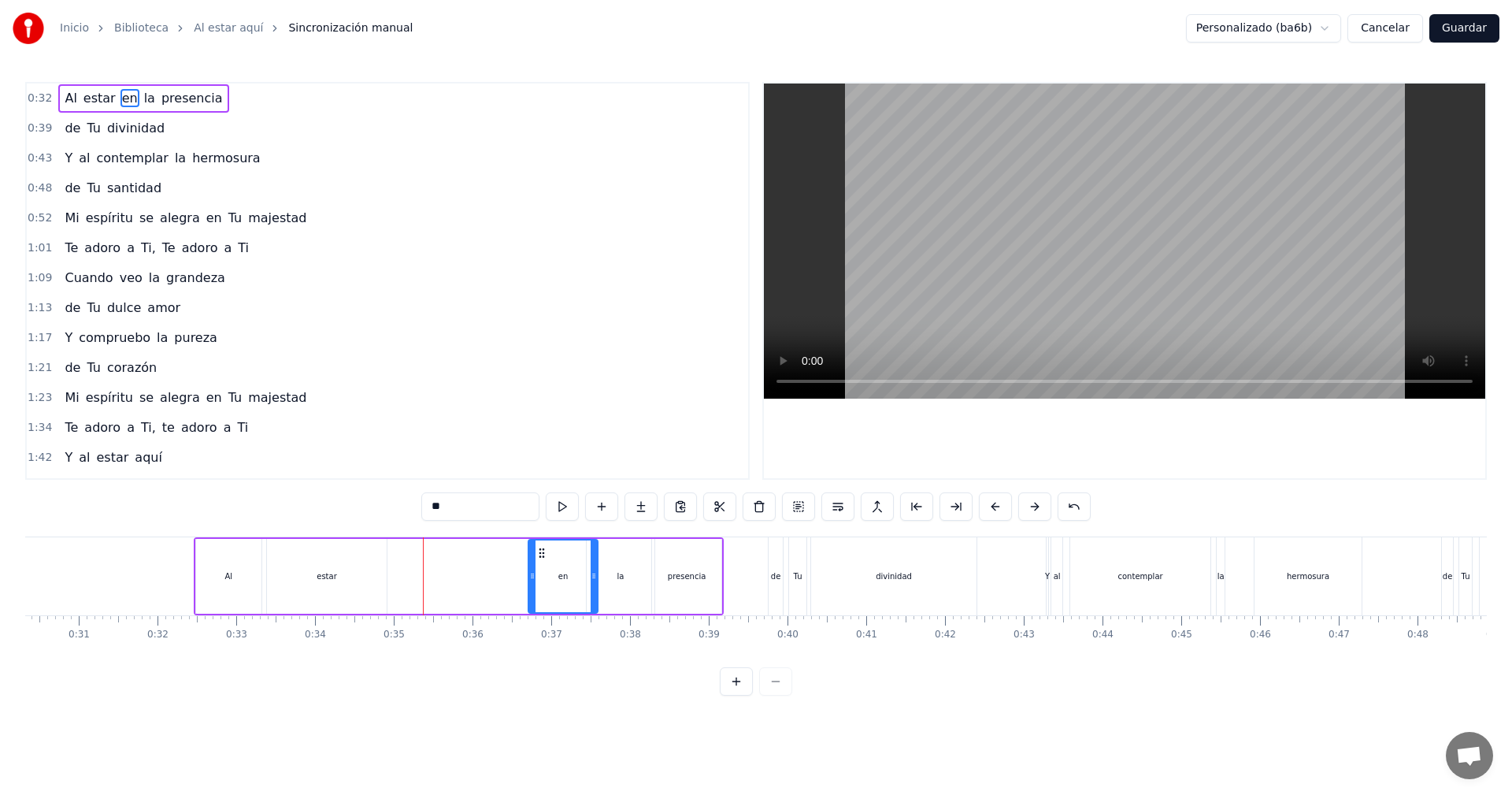
drag, startPoint x: 397, startPoint y: 550, endPoint x: 539, endPoint y: 550, distance: 142.0
click at [539, 550] on icon at bounding box center [542, 553] width 13 height 13
click at [302, 558] on div "estar" at bounding box center [326, 577] width 120 height 75
drag, startPoint x: 280, startPoint y: 552, endPoint x: 479, endPoint y: 548, distance: 199.0
click at [479, 548] on icon at bounding box center [479, 553] width 13 height 13
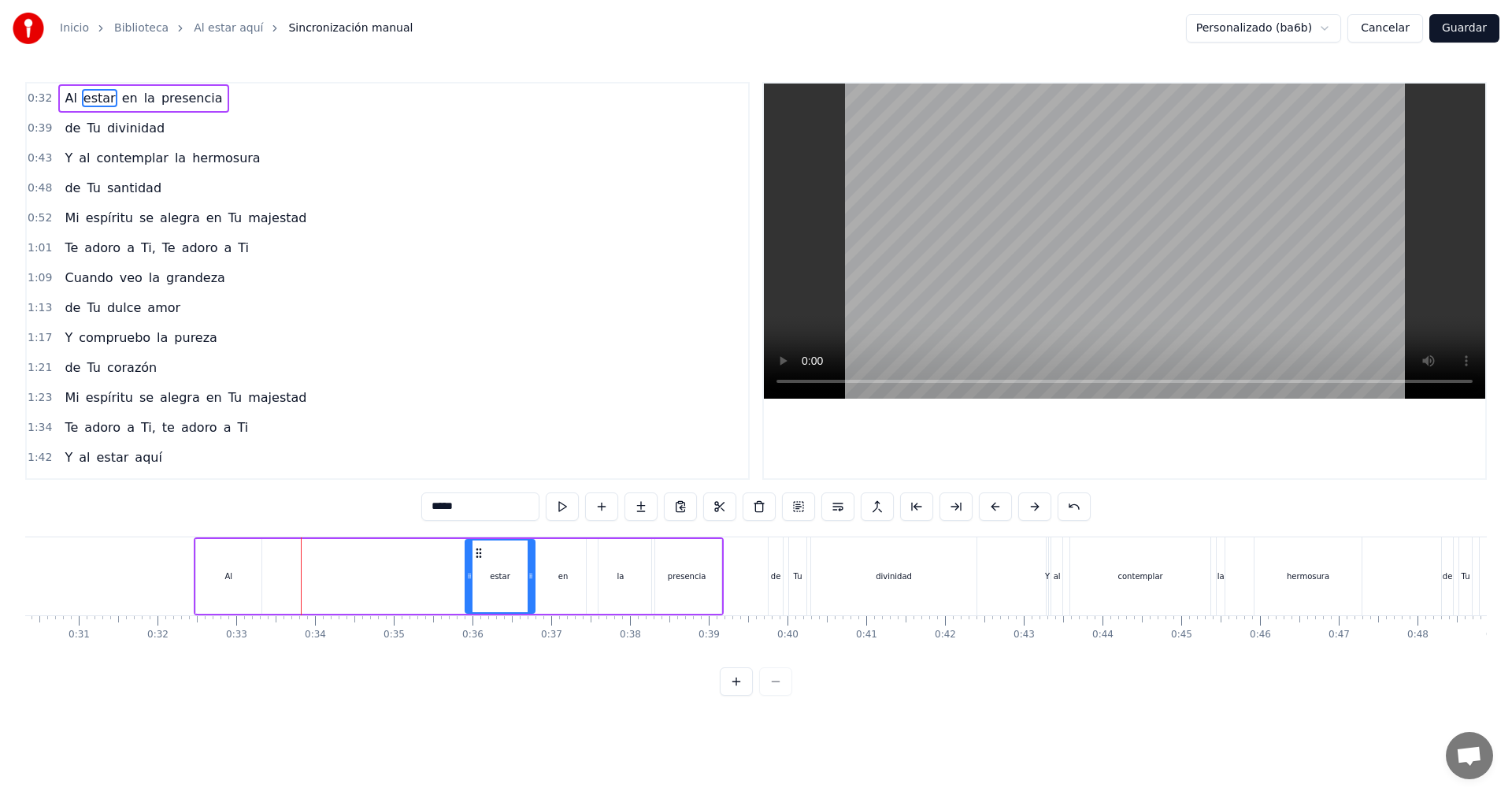
drag, startPoint x: 581, startPoint y: 576, endPoint x: 531, endPoint y: 569, distance: 50.5
click at [531, 569] on icon at bounding box center [530, 576] width 6 height 13
drag, startPoint x: 476, startPoint y: 553, endPoint x: 499, endPoint y: 553, distance: 23.0
click at [499, 553] on circle at bounding box center [499, 552] width 1 height 1
click at [213, 567] on div "Al" at bounding box center [229, 577] width 66 height 75
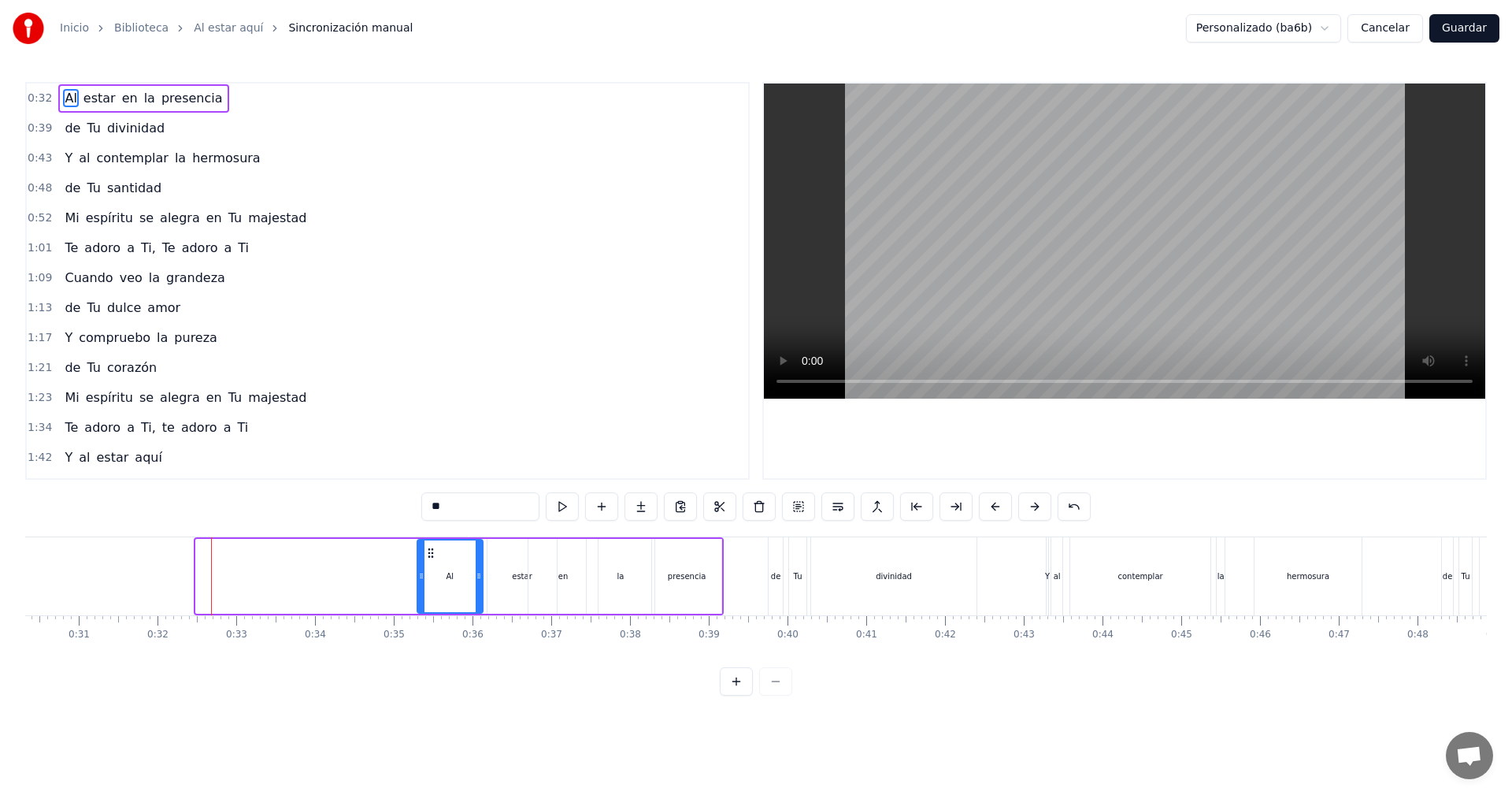
drag, startPoint x: 206, startPoint y: 552, endPoint x: 427, endPoint y: 559, distance: 221.1
click at [427, 559] on div "Al" at bounding box center [450, 576] width 64 height 71
drag, startPoint x: 516, startPoint y: 567, endPoint x: 504, endPoint y: 567, distance: 12.0
click at [504, 567] on div "estar" at bounding box center [523, 577] width 69 height 75
type input "*****"
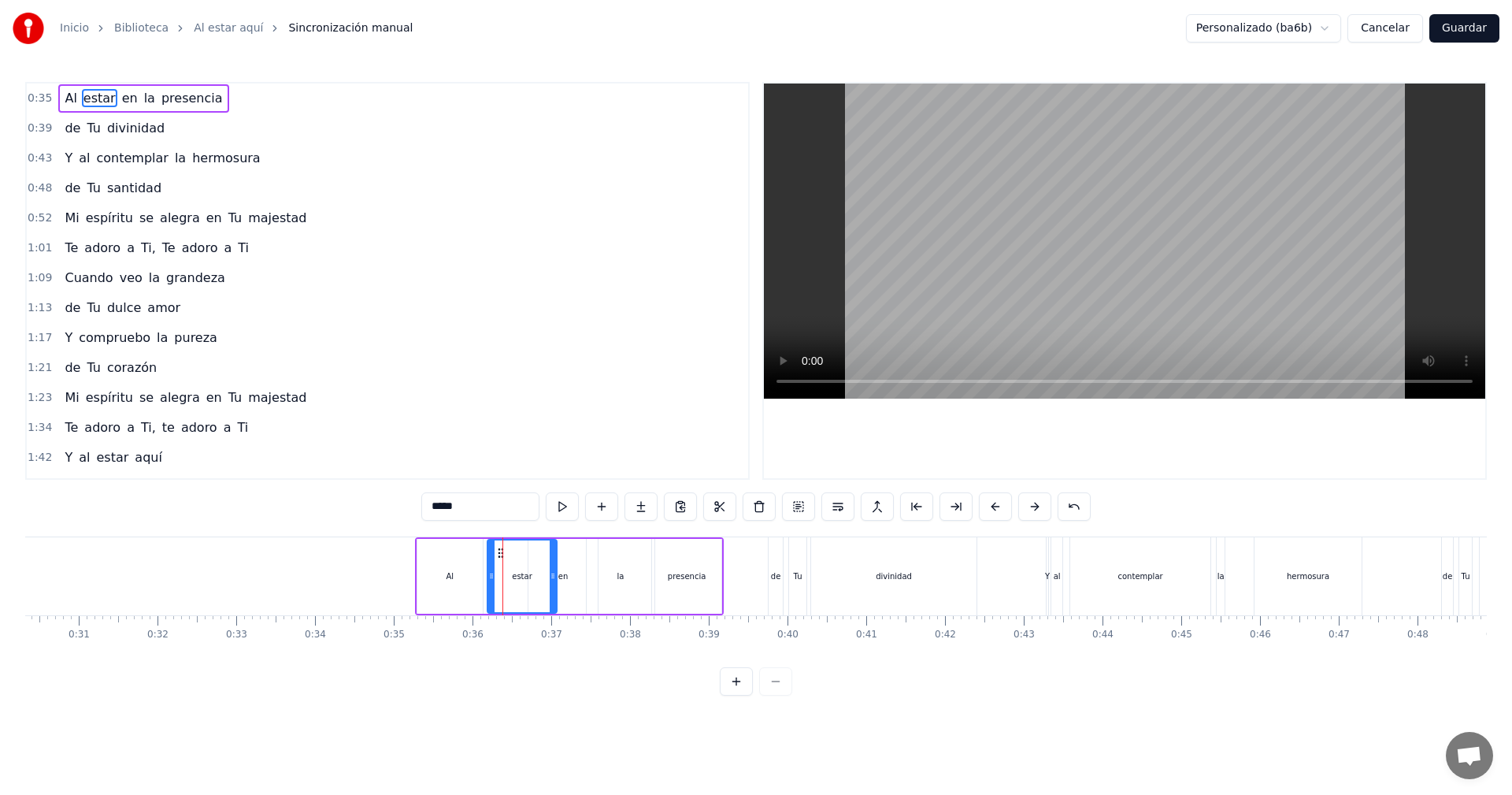
drag, startPoint x: 512, startPoint y: 555, endPoint x: 502, endPoint y: 556, distance: 10.0
click at [502, 556] on div "estar" at bounding box center [522, 576] width 68 height 71
drag, startPoint x: 496, startPoint y: 551, endPoint x: 487, endPoint y: 556, distance: 10.3
click at [487, 556] on icon at bounding box center [492, 553] width 13 height 13
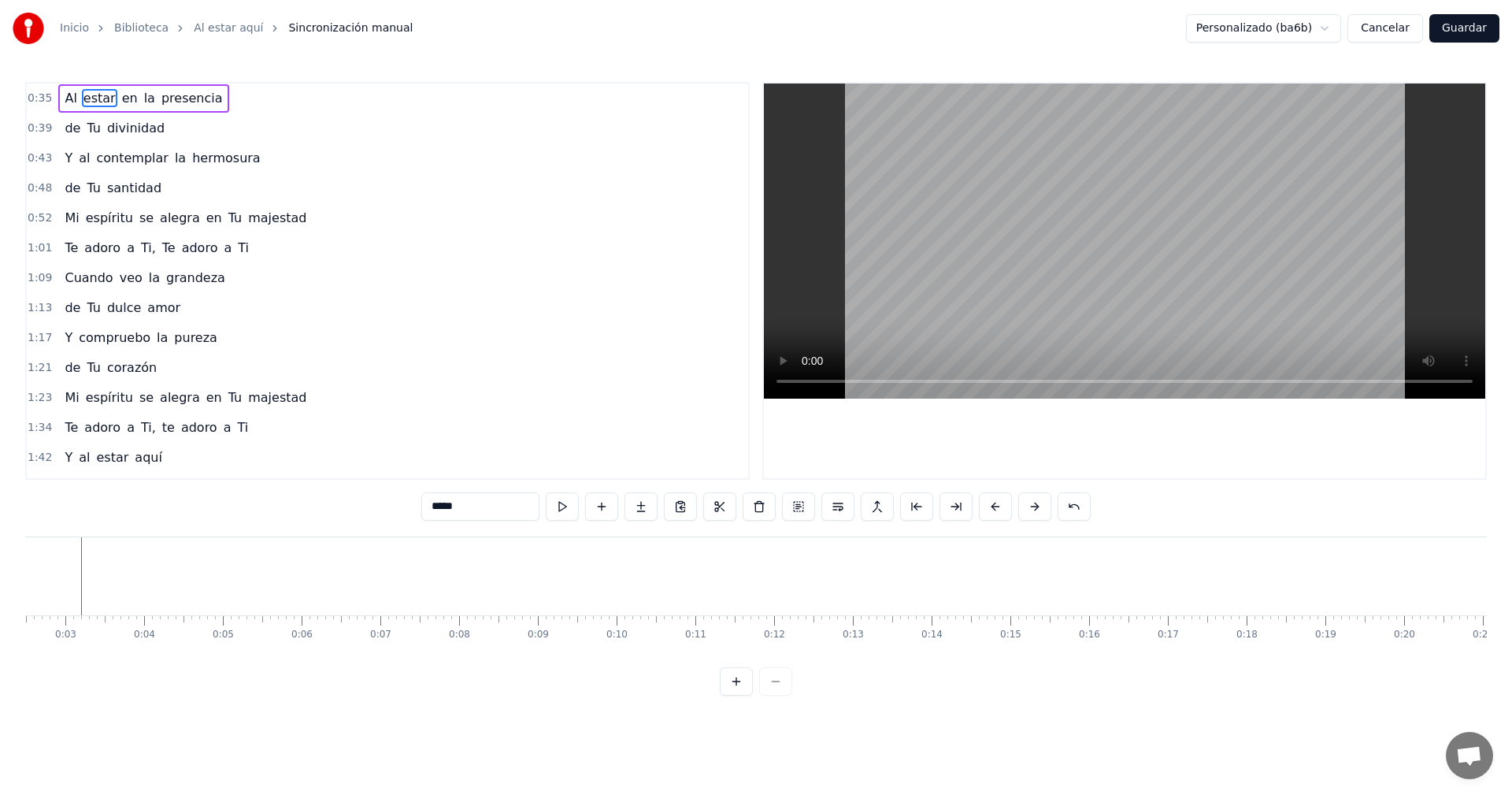
scroll to position [0, 173]
click at [1476, 34] on button "Guardar" at bounding box center [1464, 28] width 70 height 28
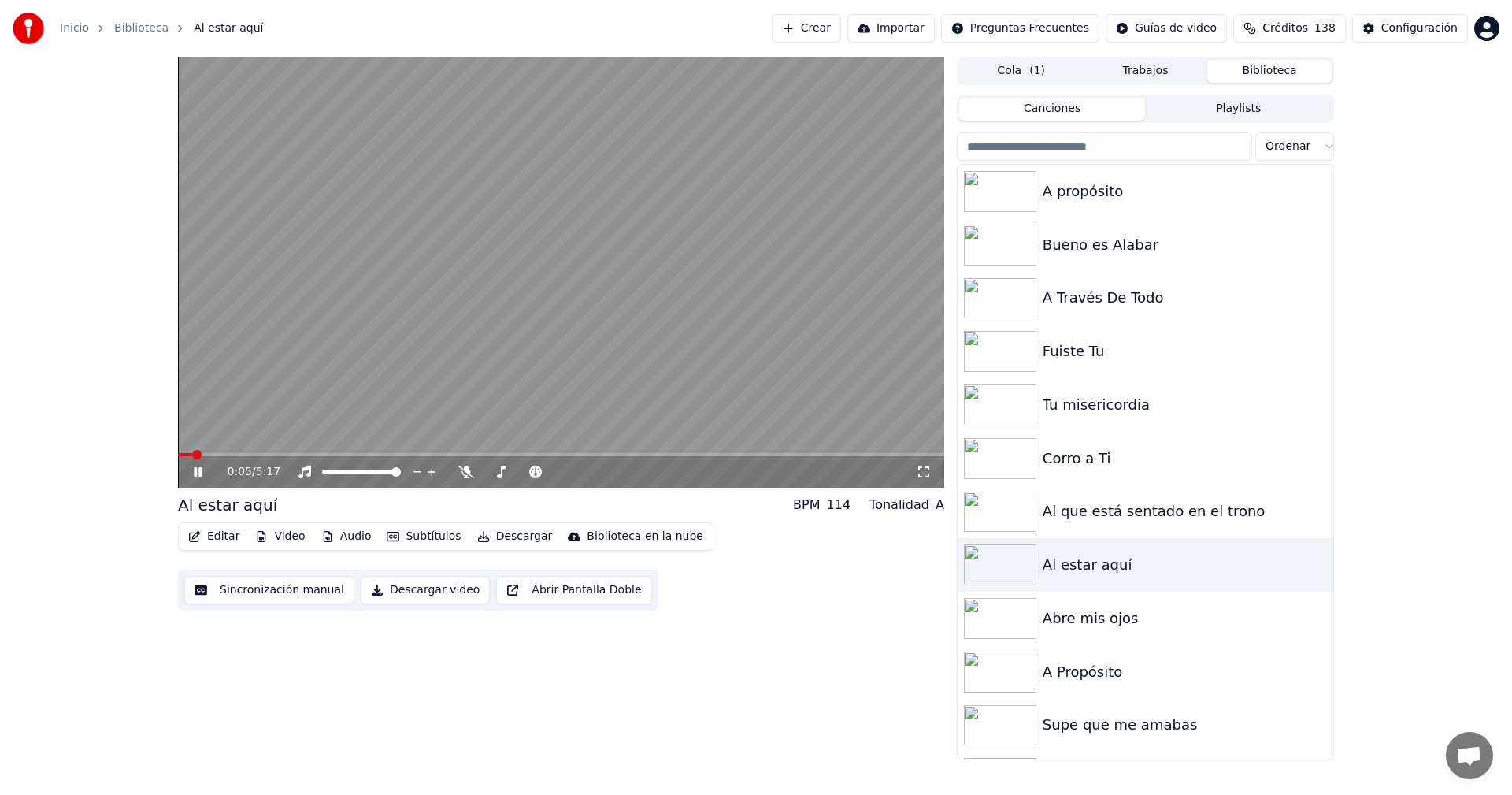
click at [197, 475] on icon at bounding box center [209, 472] width 37 height 13
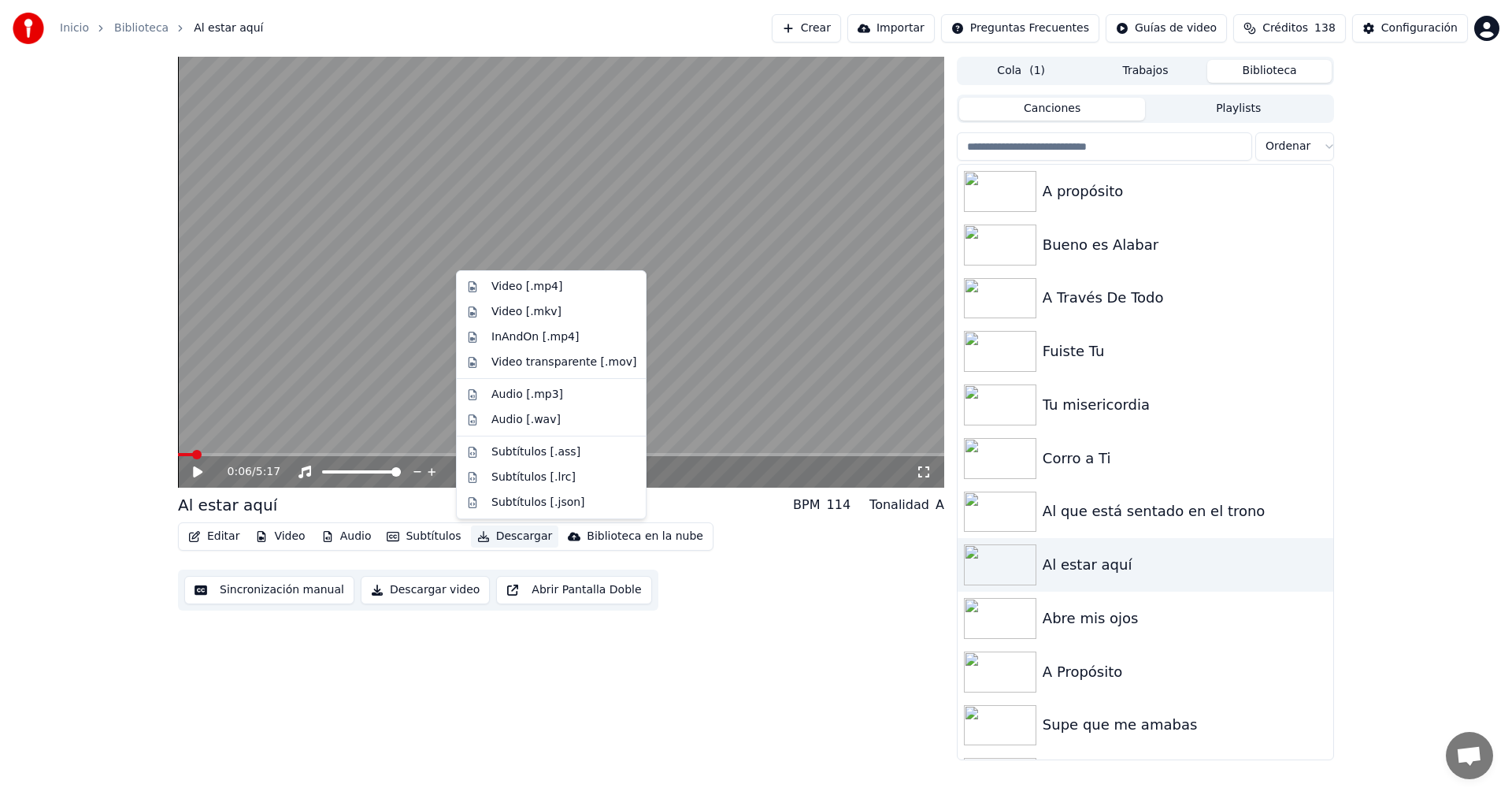
click at [488, 535] on button "Descargar" at bounding box center [514, 536] width 89 height 22
click at [506, 293] on div "Video [.mp4]" at bounding box center [527, 286] width 71 height 16
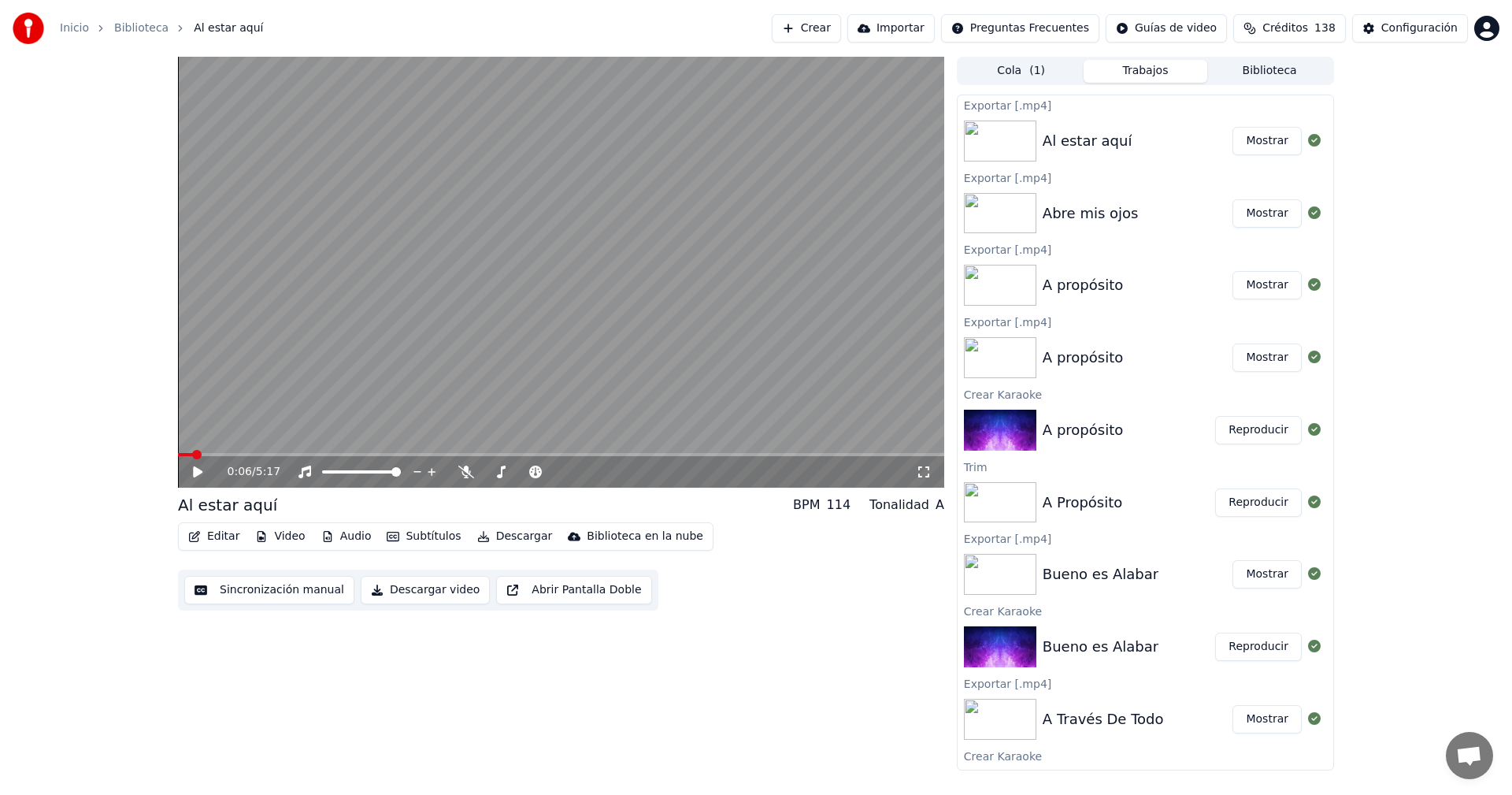
click at [1246, 134] on button "Mostrar" at bounding box center [1267, 141] width 69 height 28
